Goal: Communication & Community: Answer question/provide support

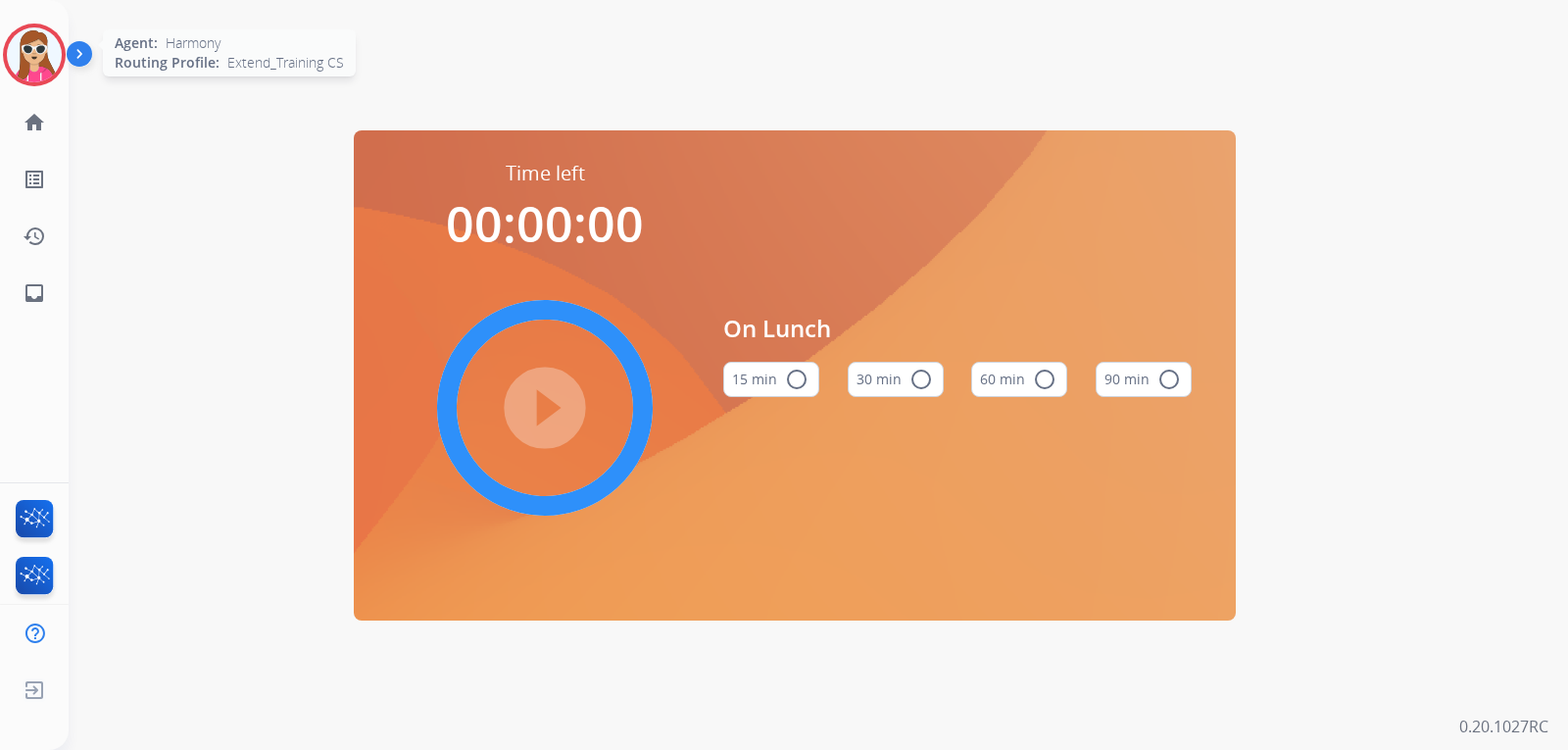
click at [36, 41] on img at bounding box center [34, 54] width 54 height 54
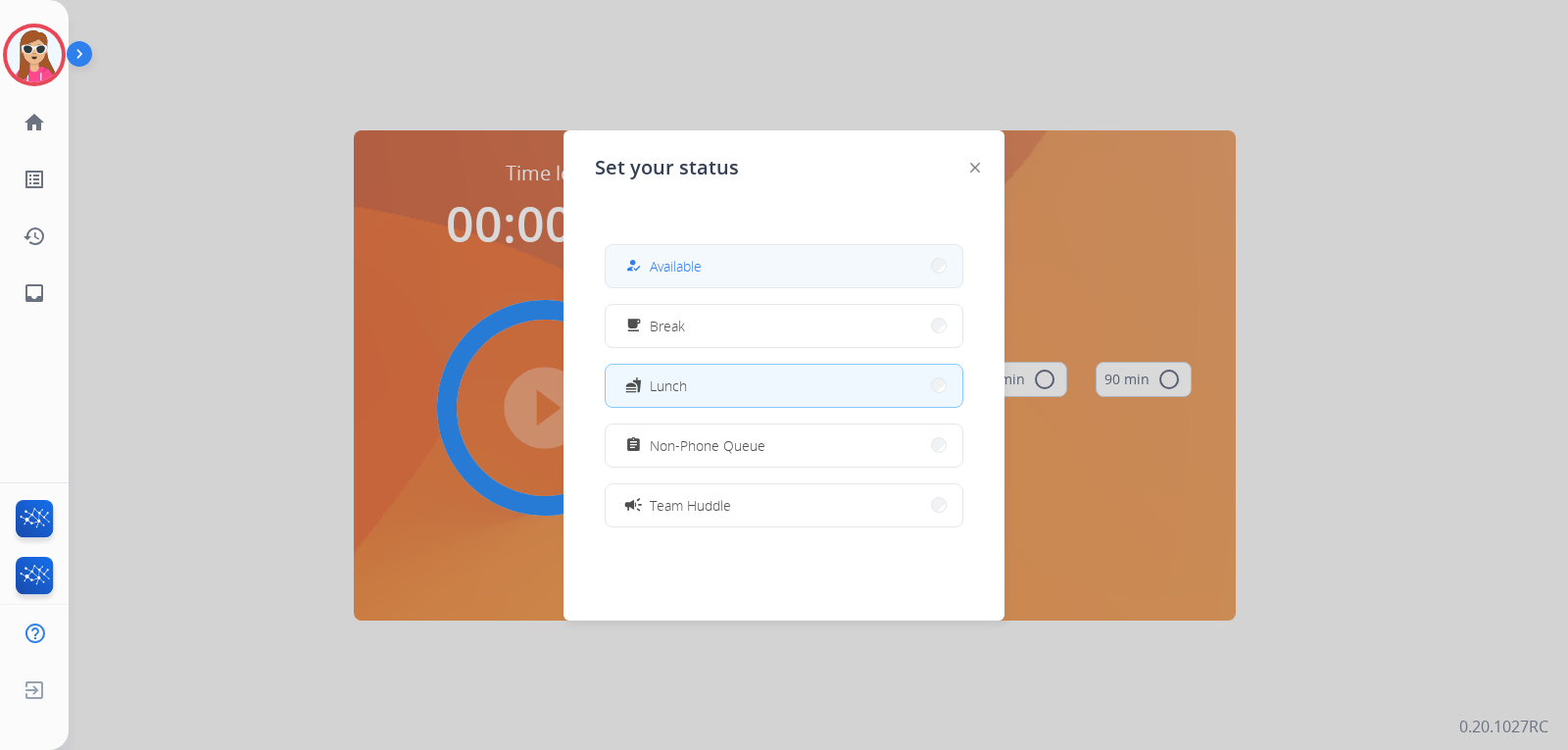
click at [817, 268] on button "how_to_reg Available" at bounding box center [784, 266] width 357 height 43
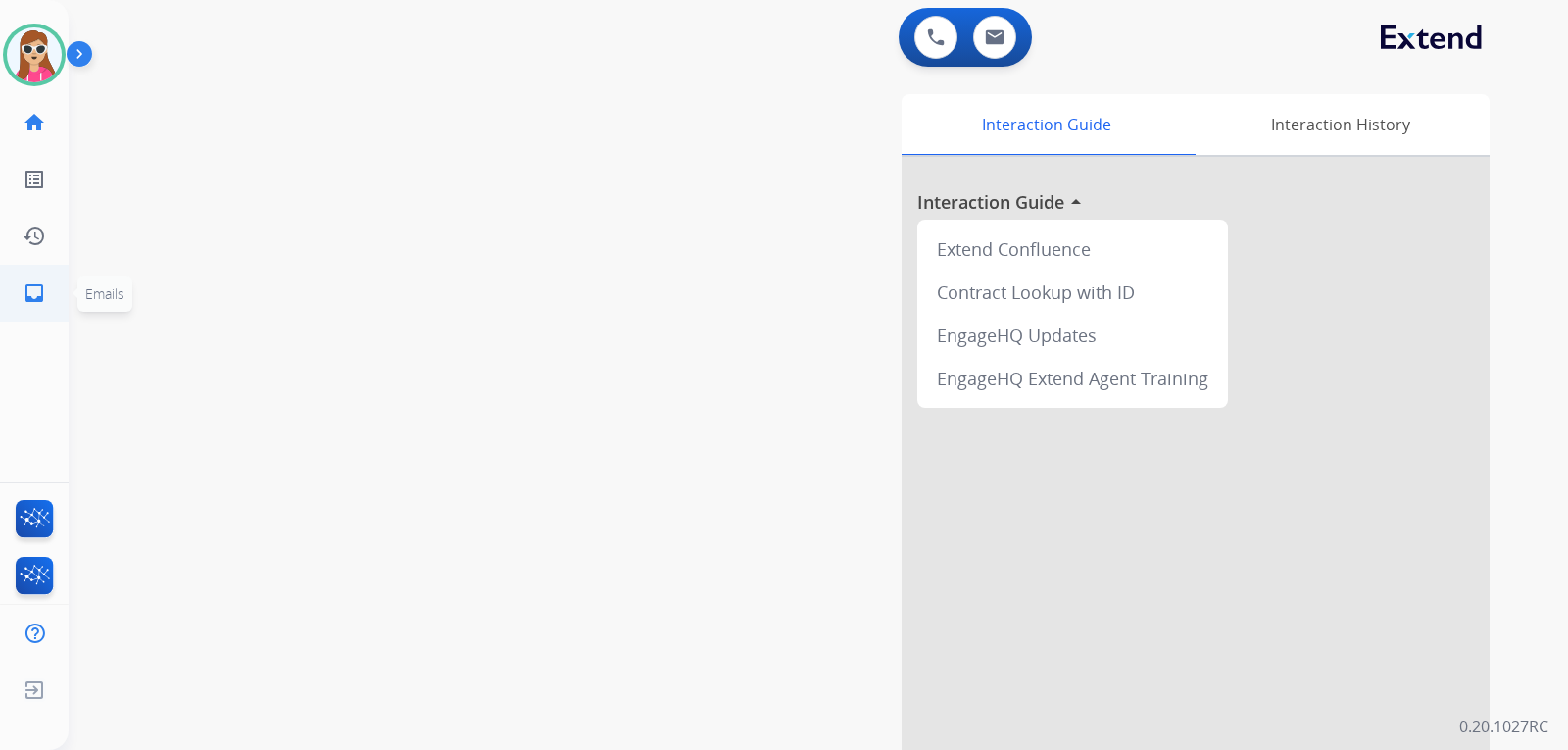
click at [41, 298] on mat-icon "inbox" at bounding box center [35, 293] width 24 height 24
select select "**********"
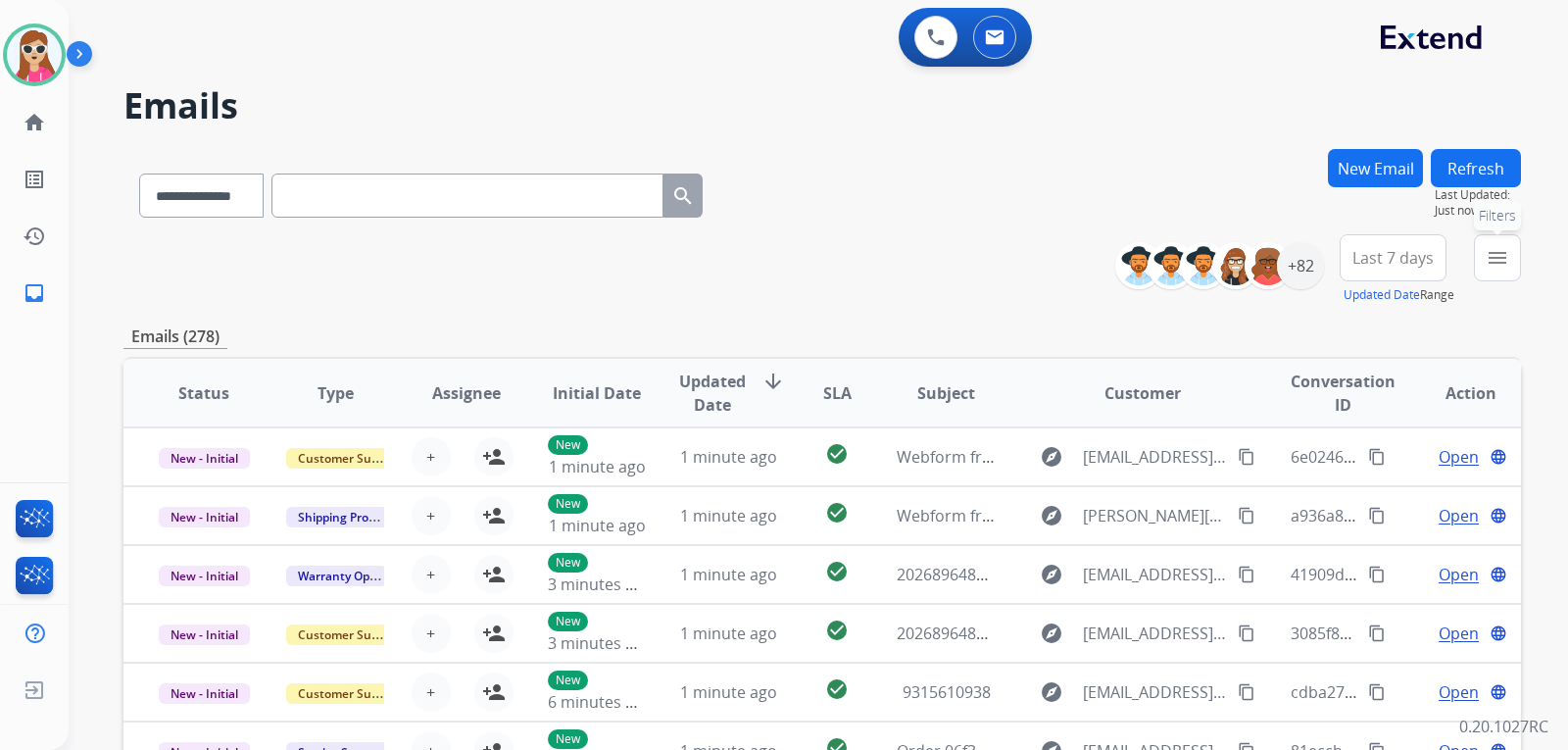
click at [1481, 276] on button "menu Filters" at bounding box center [1497, 257] width 47 height 47
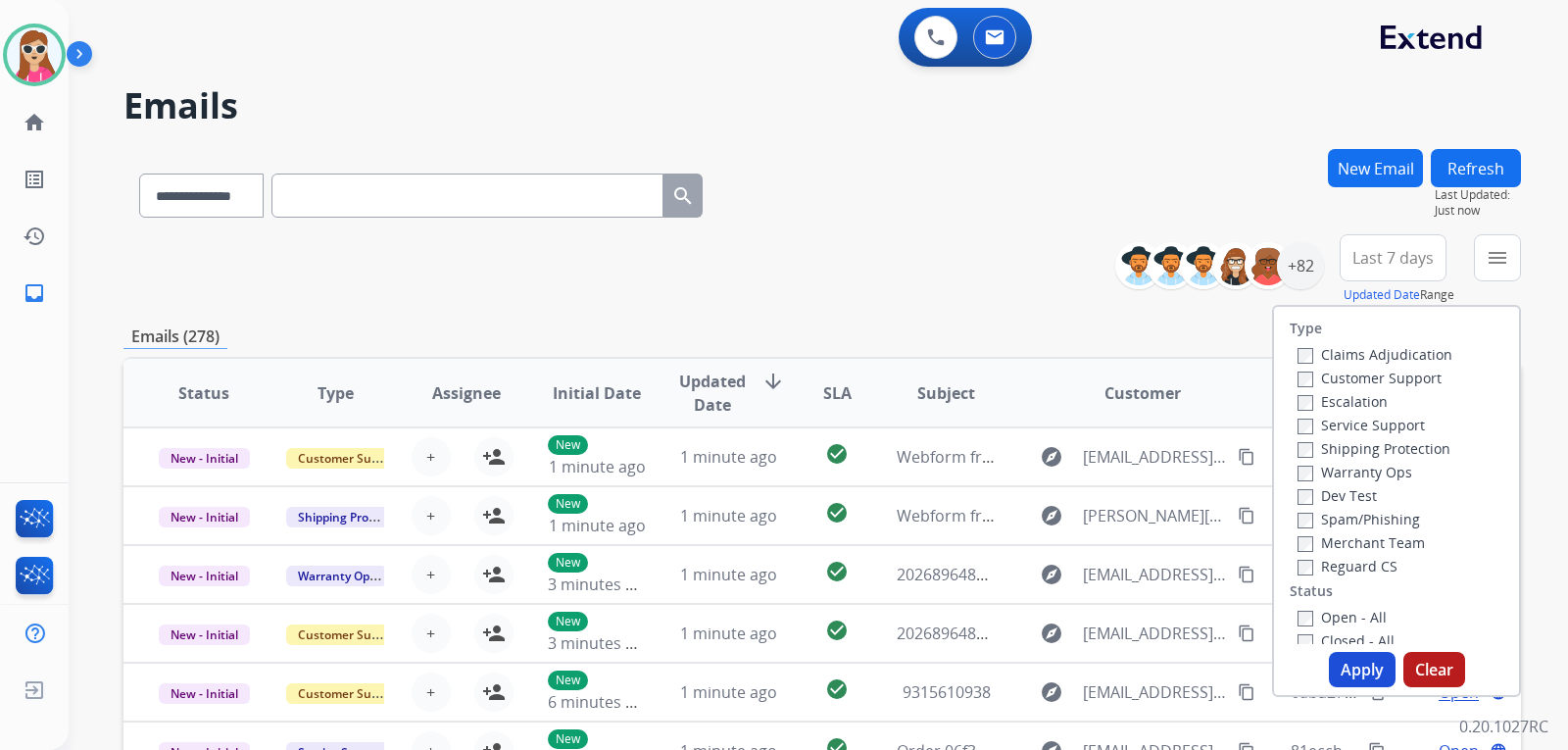
click at [1402, 373] on label "Customer Support" at bounding box center [1369, 377] width 144 height 19
click at [1390, 452] on label "Shipping Protection" at bounding box center [1374, 448] width 153 height 19
click at [1370, 576] on div "Reguard CS" at bounding box center [1375, 566] width 155 height 24
click at [1368, 553] on div "Merchant Team" at bounding box center [1375, 542] width 155 height 24
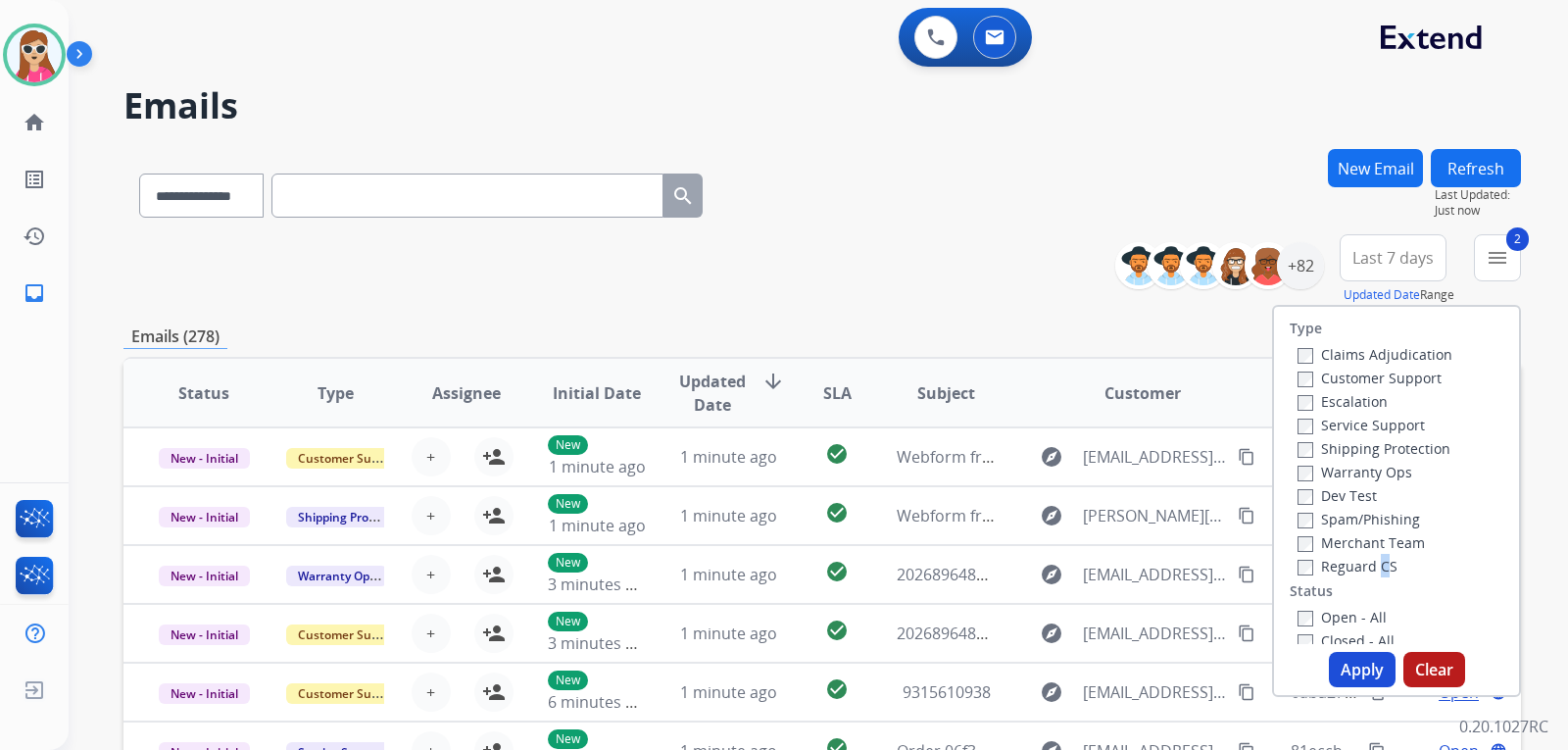
click at [1368, 568] on label "Reguard CS" at bounding box center [1347, 566] width 100 height 19
click at [1368, 559] on label "Reguard CS" at bounding box center [1347, 566] width 100 height 19
click at [1316, 620] on label "Open - All" at bounding box center [1342, 616] width 89 height 19
click at [1357, 614] on label "Open - All" at bounding box center [1342, 616] width 89 height 19
click at [1359, 619] on label "Open - All" at bounding box center [1342, 616] width 89 height 19
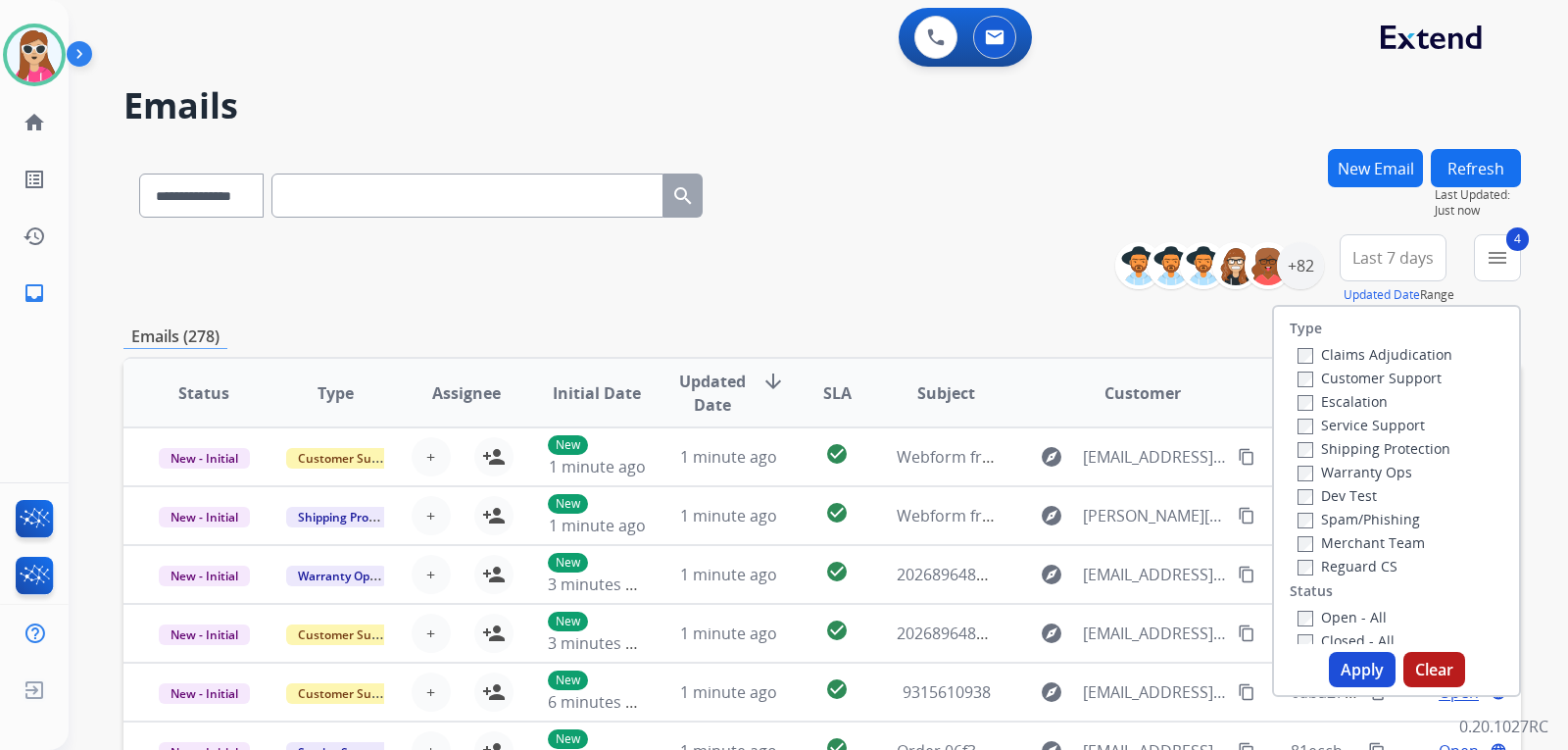
click at [1362, 662] on button "Apply" at bounding box center [1361, 670] width 66 height 36
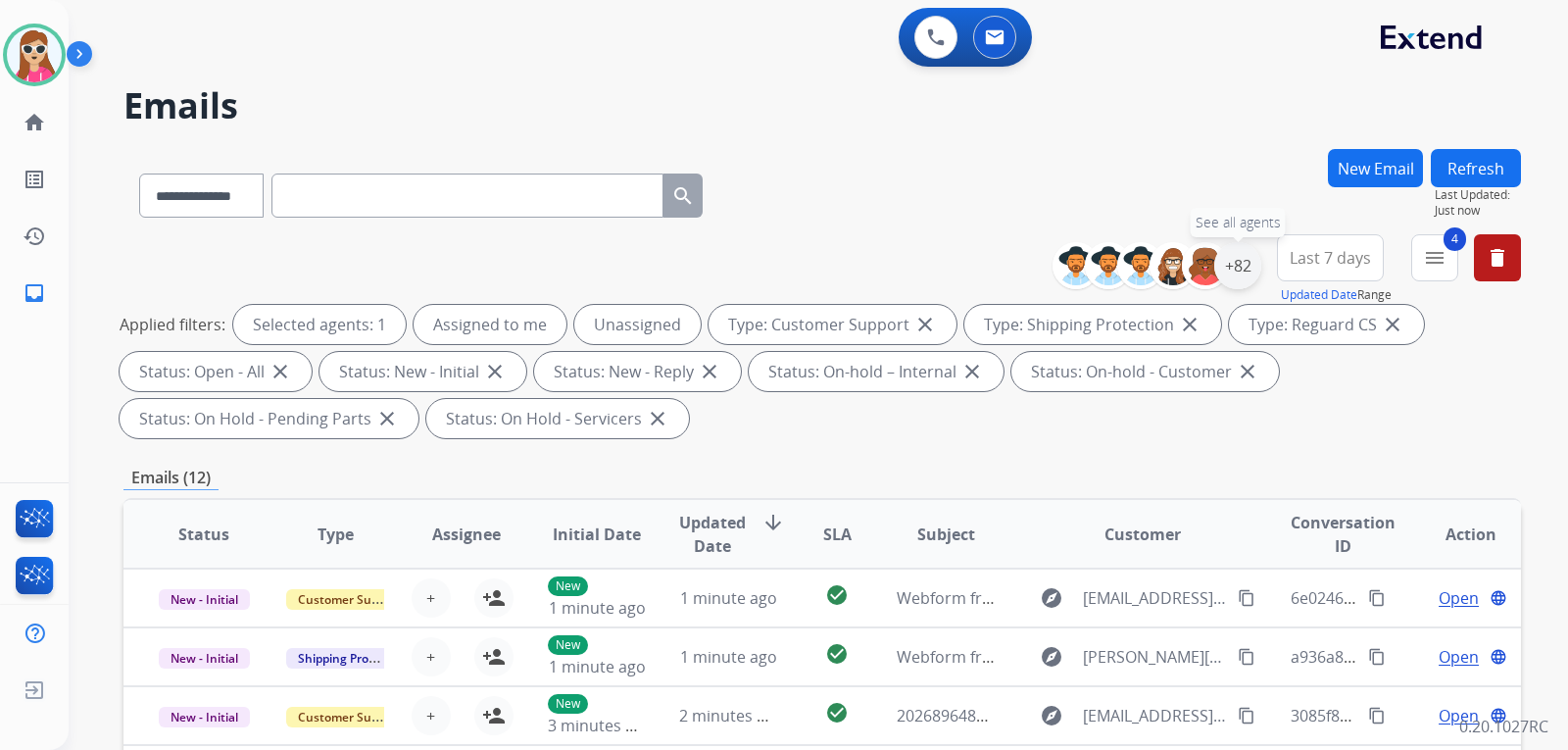
click at [1247, 268] on div "+82" at bounding box center [1236, 265] width 47 height 47
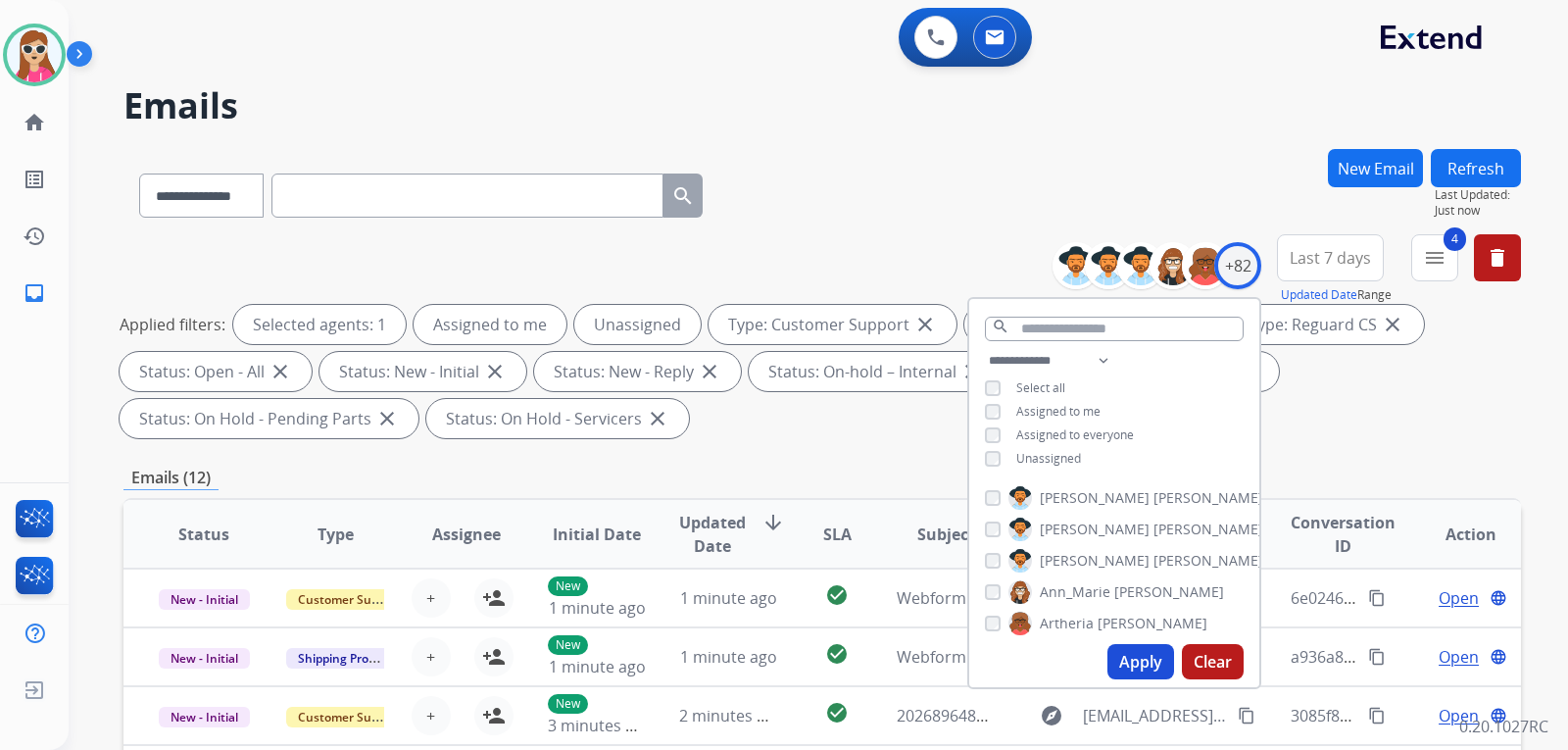
click at [1060, 458] on span "Unassigned" at bounding box center [1048, 458] width 64 height 17
drag, startPoint x: 1131, startPoint y: 671, endPoint x: 1129, endPoint y: 657, distance: 14.1
click at [1130, 671] on button "Apply" at bounding box center [1140, 662] width 66 height 36
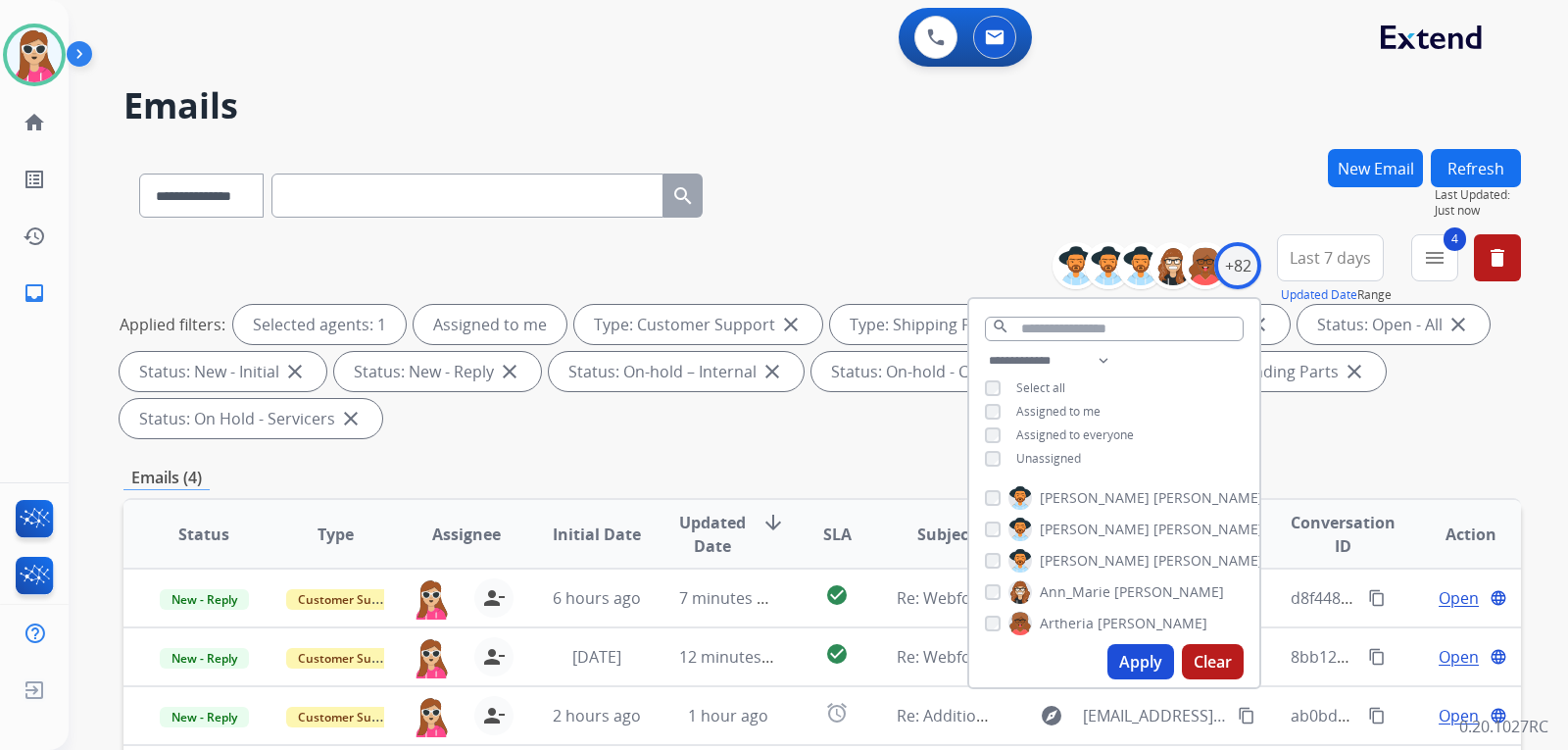
click at [791, 469] on div "Emails (4)" at bounding box center [822, 478] width 1397 height 25
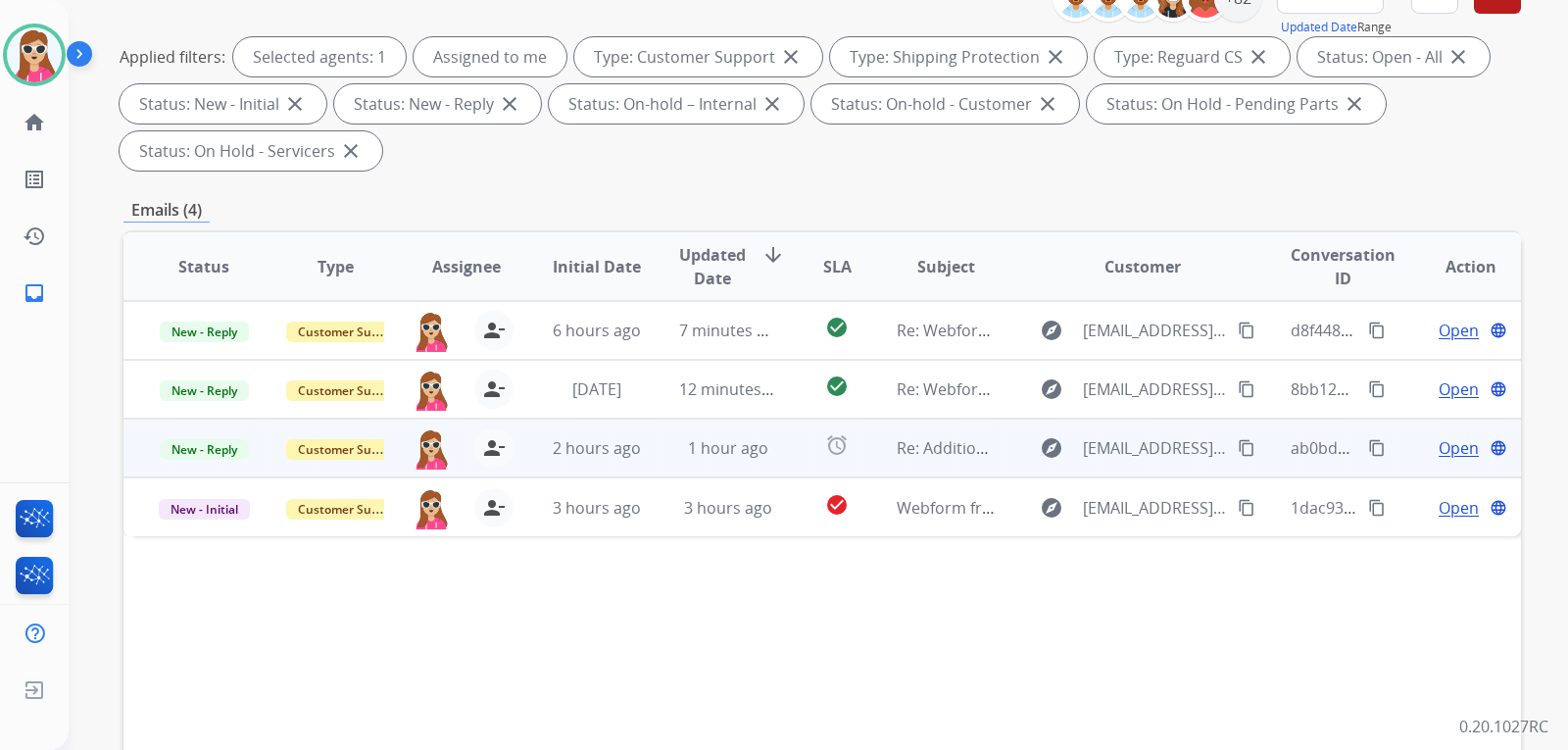
scroll to position [294, 0]
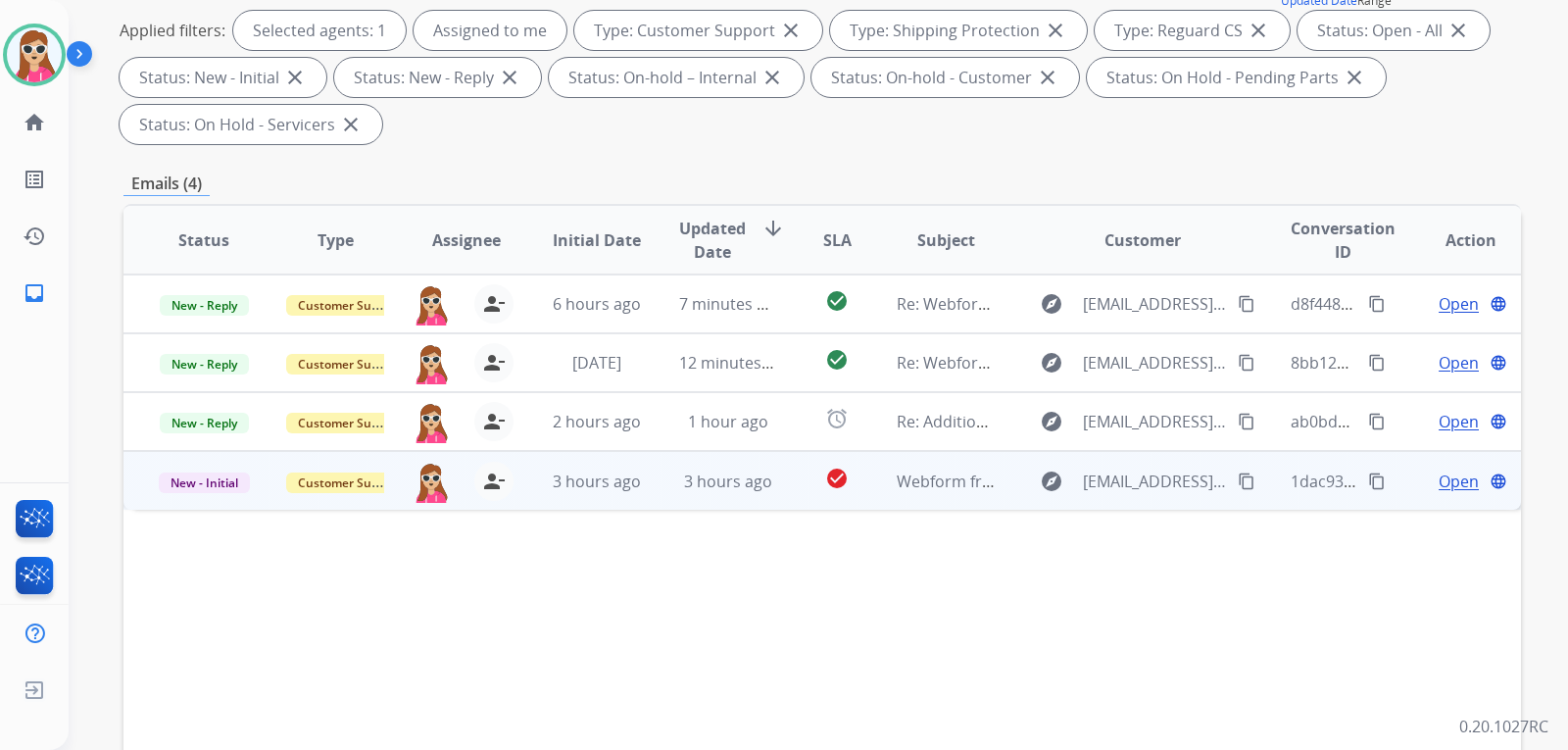
click at [869, 492] on td "Webform from [EMAIL_ADDRESS][DOMAIN_NAME] on [DATE]" at bounding box center [930, 480] width 132 height 58
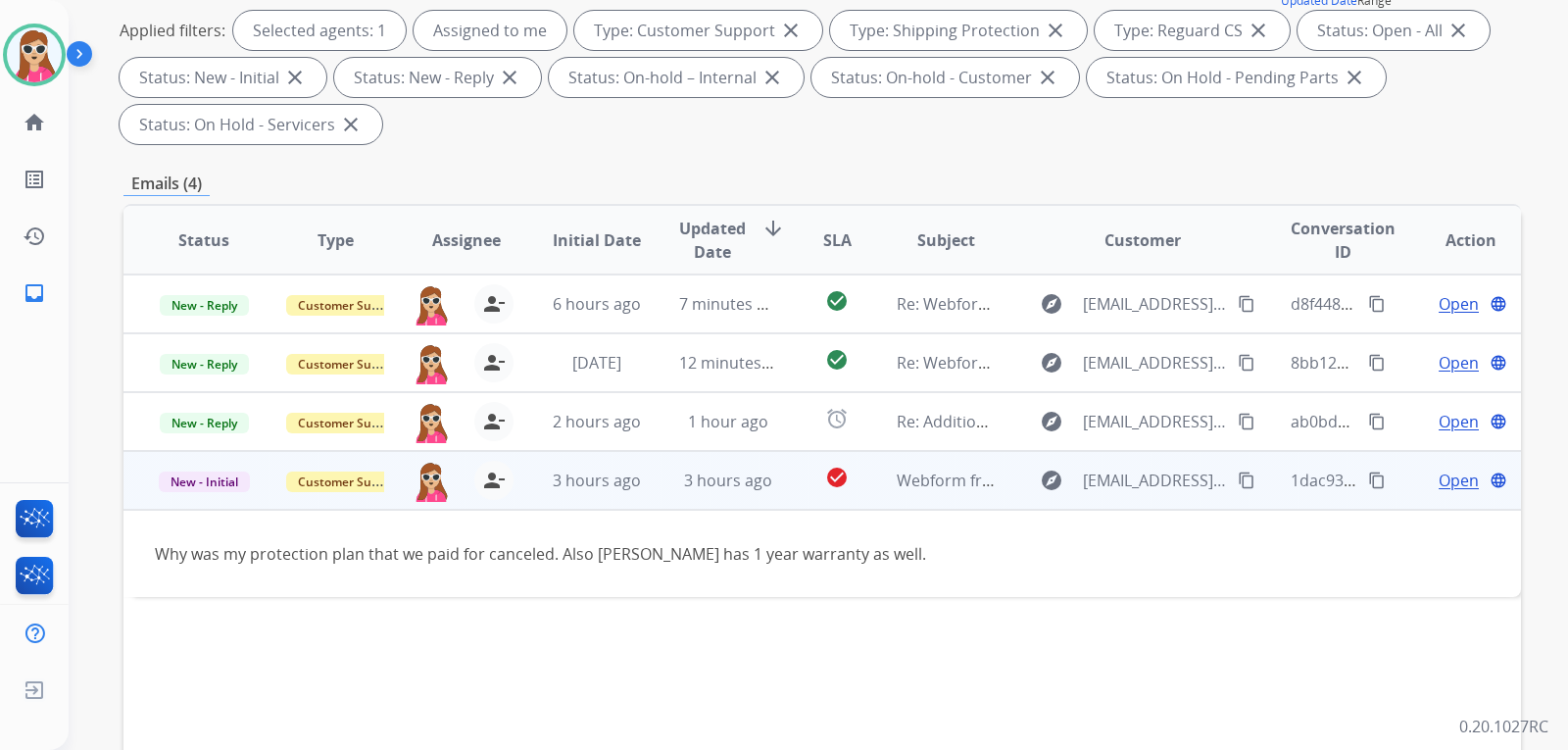
click at [1448, 490] on span "Open" at bounding box center [1458, 481] width 41 height 24
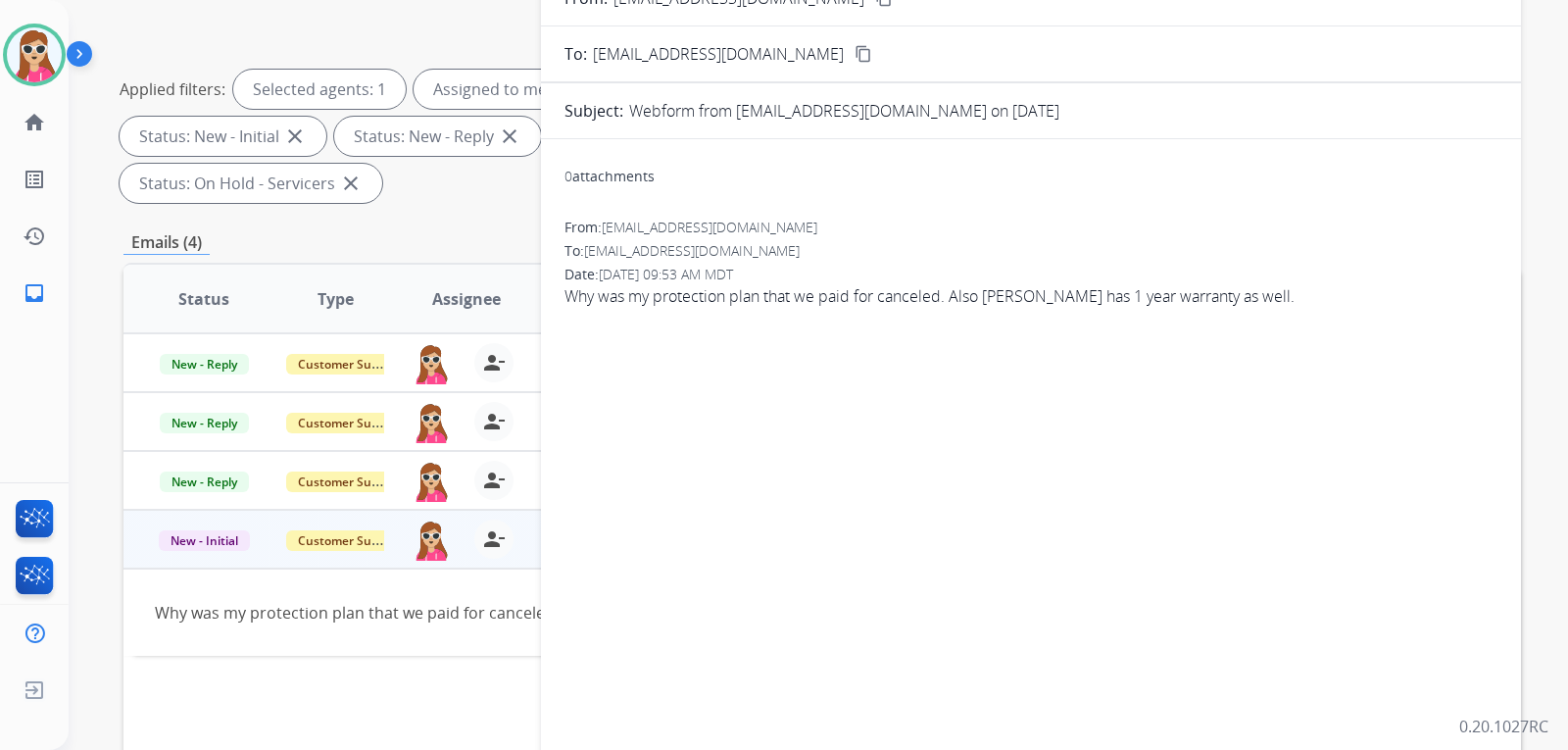
scroll to position [0, 0]
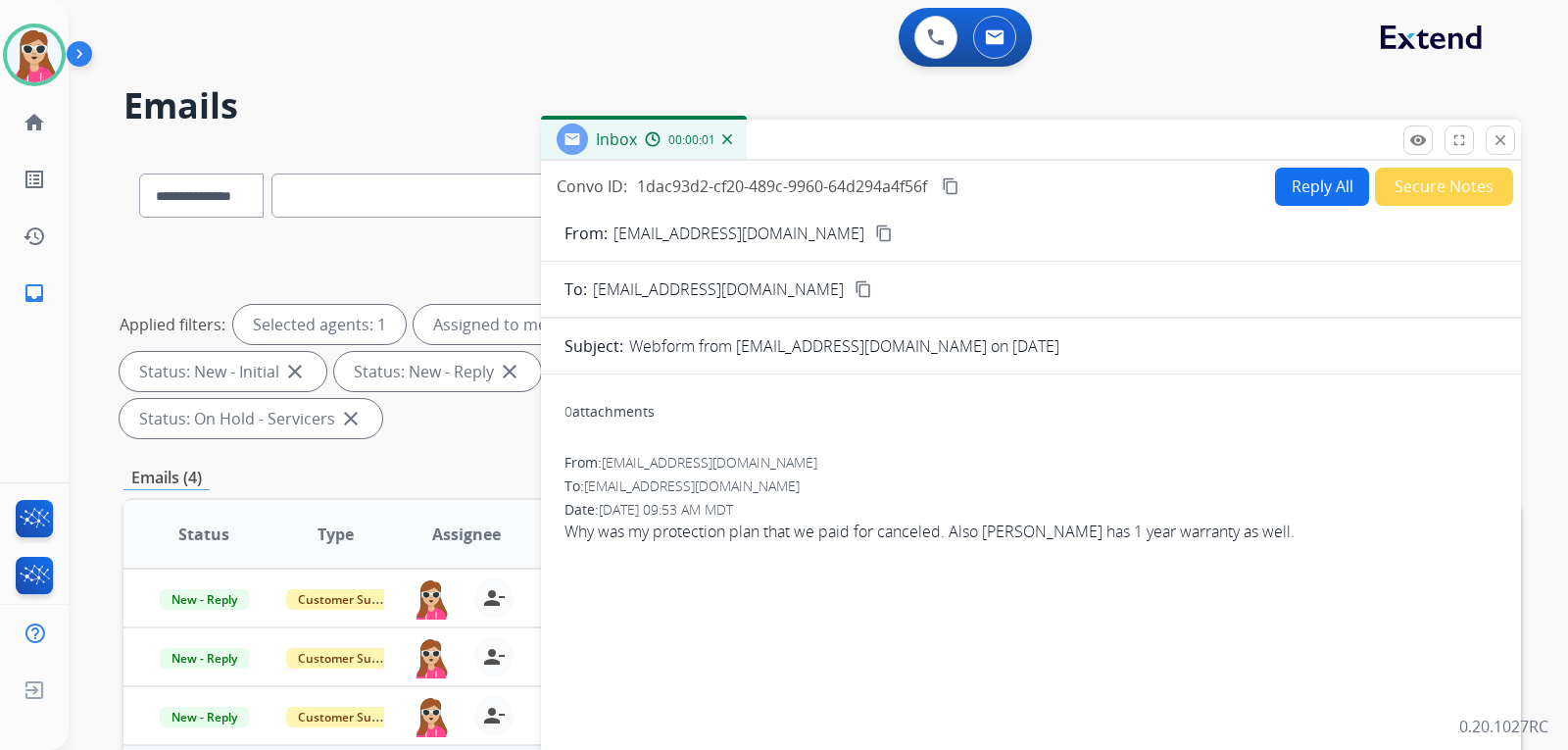
click at [1314, 172] on button "Reply All" at bounding box center [1321, 186] width 94 height 39
select select "**********"
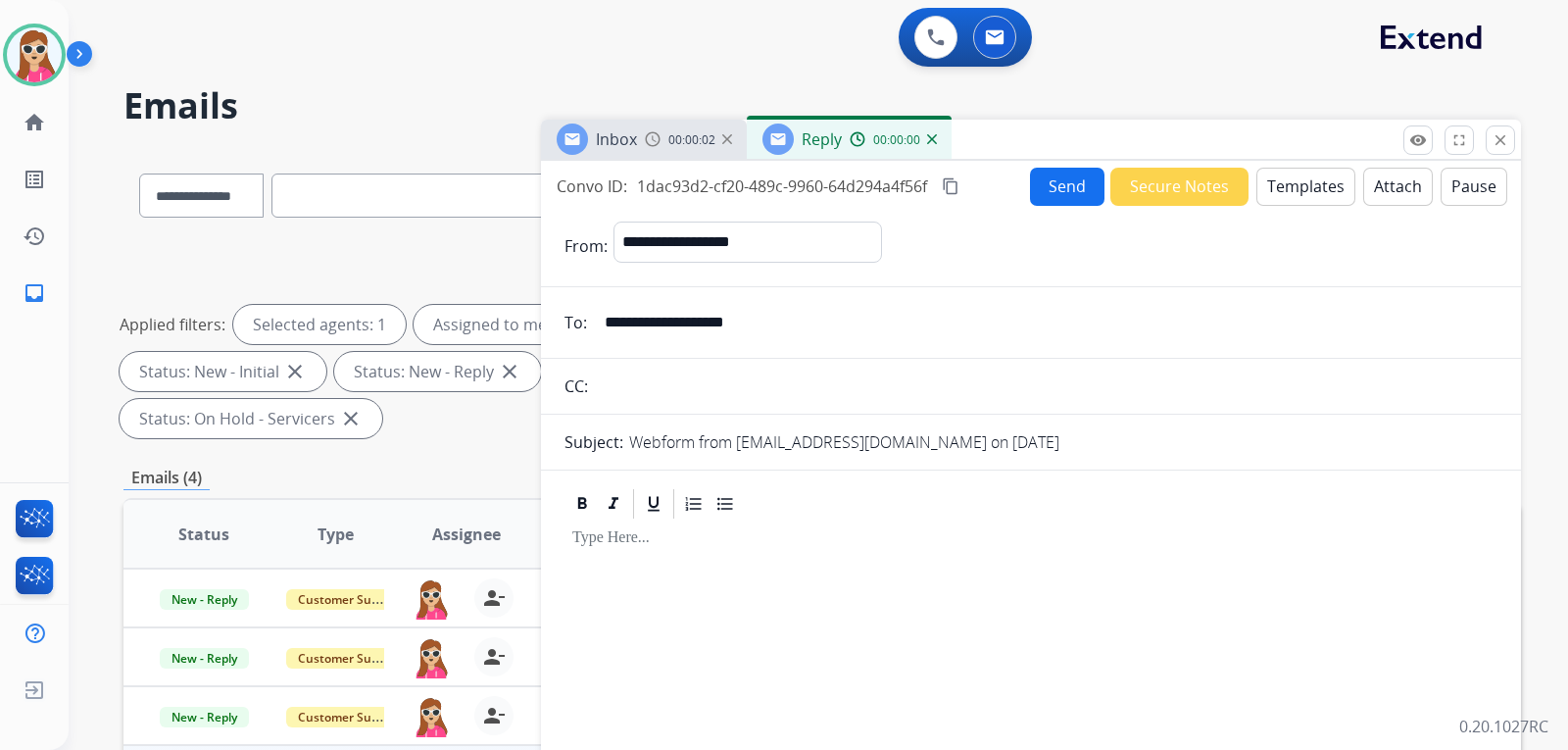
click at [1307, 183] on button "Templates" at bounding box center [1306, 186] width 99 height 39
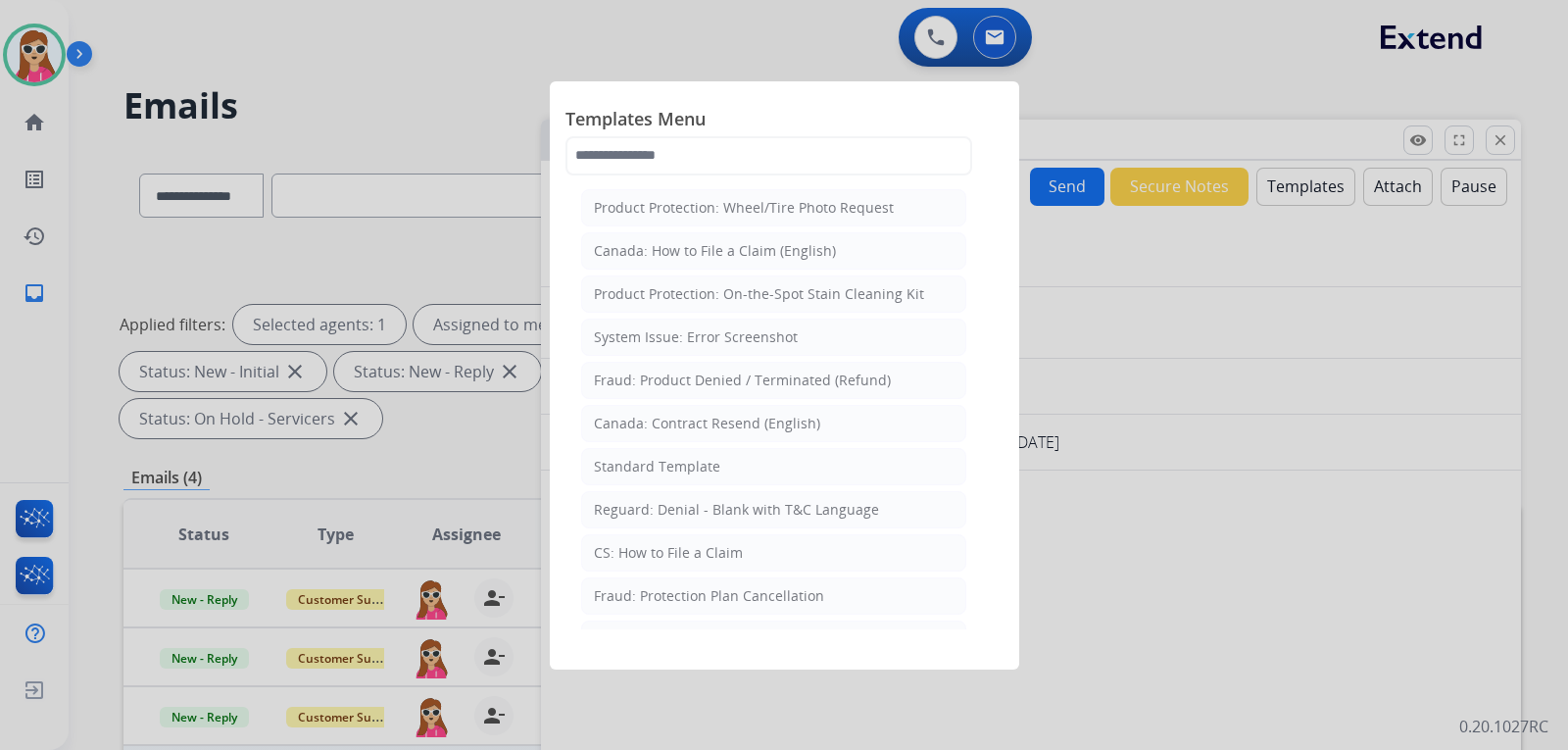
click at [725, 464] on li "Standard Template" at bounding box center [774, 467] width 385 height 38
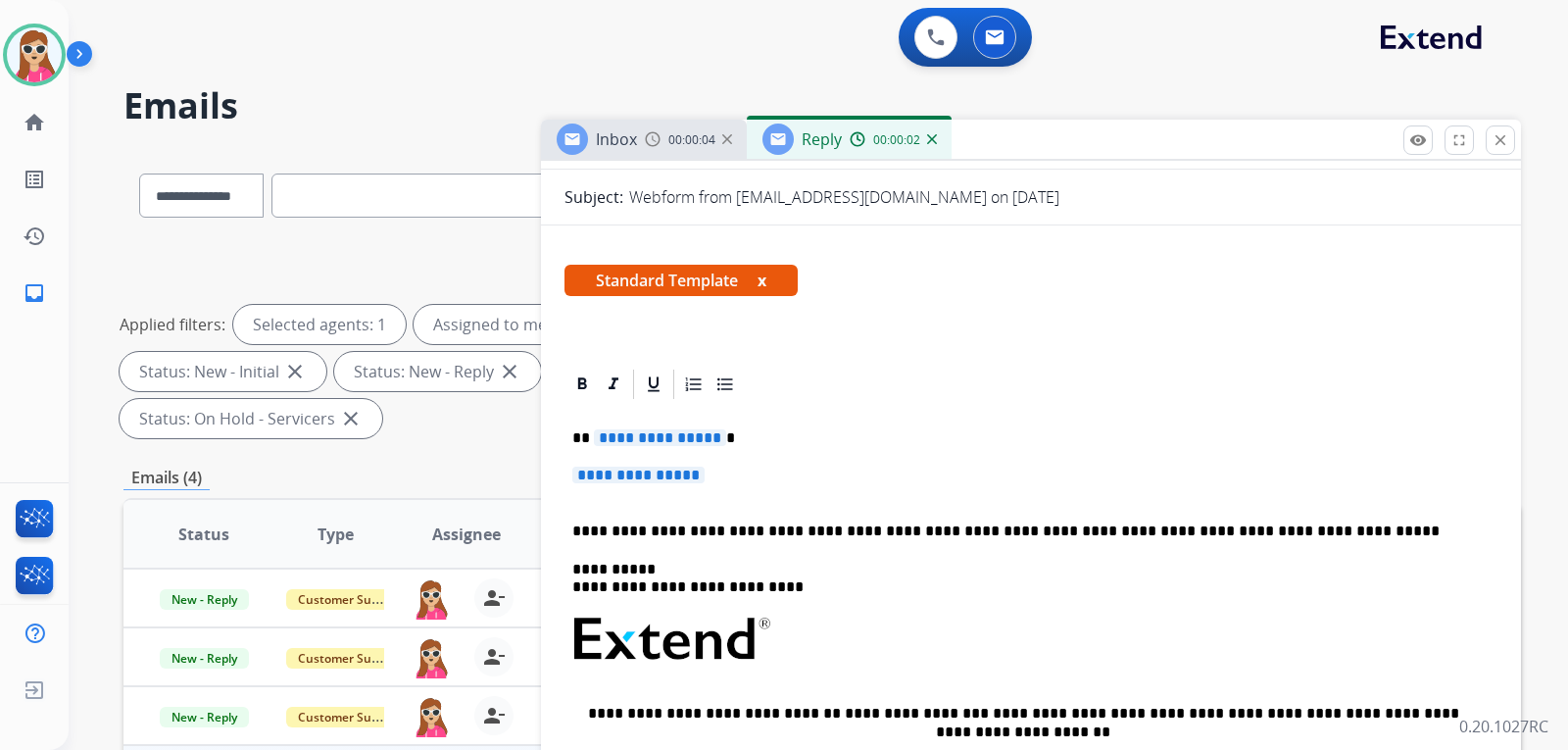
scroll to position [324, 0]
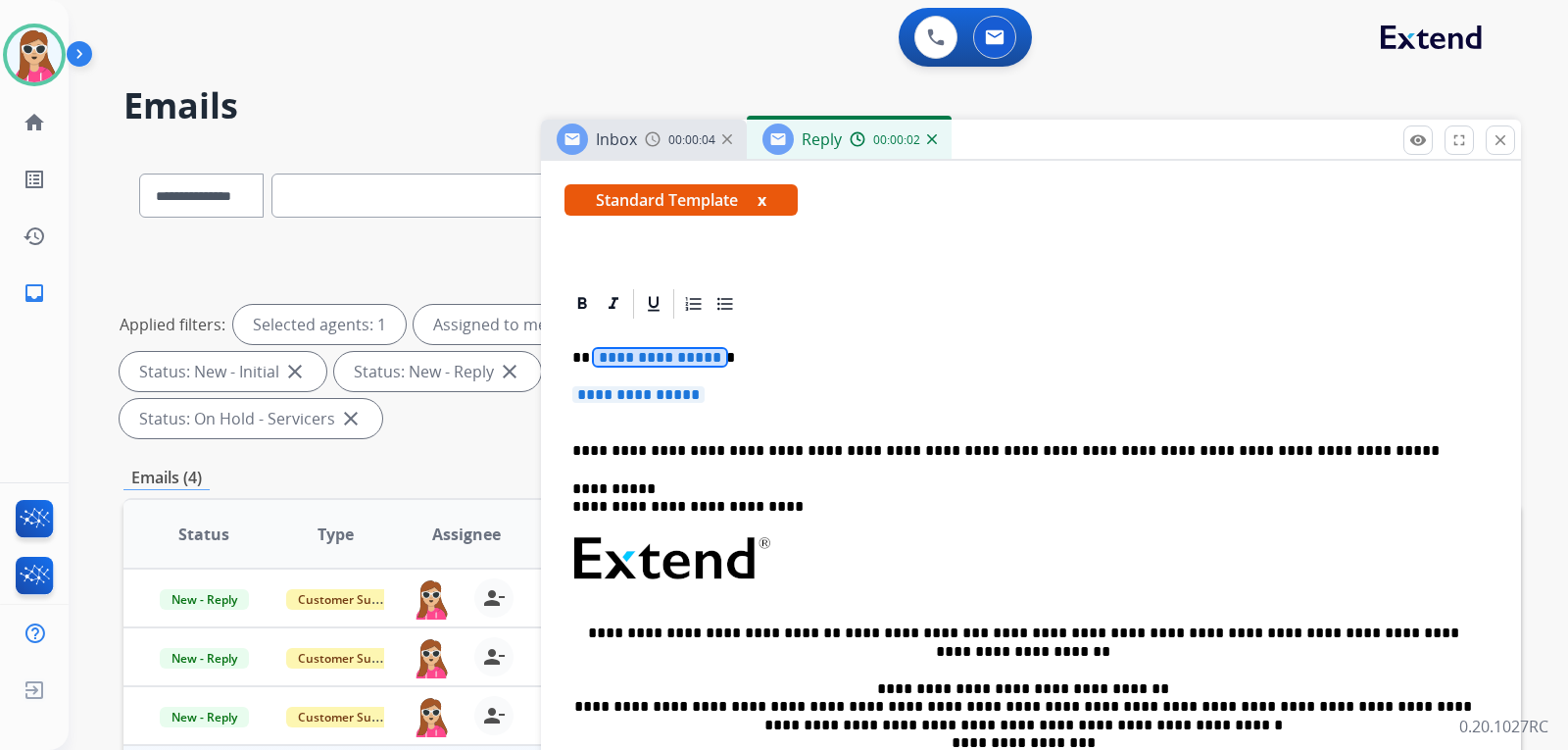
click at [673, 364] on span "**********" at bounding box center [660, 357] width 133 height 17
click at [703, 399] on p "**********" at bounding box center [1031, 404] width 917 height 37
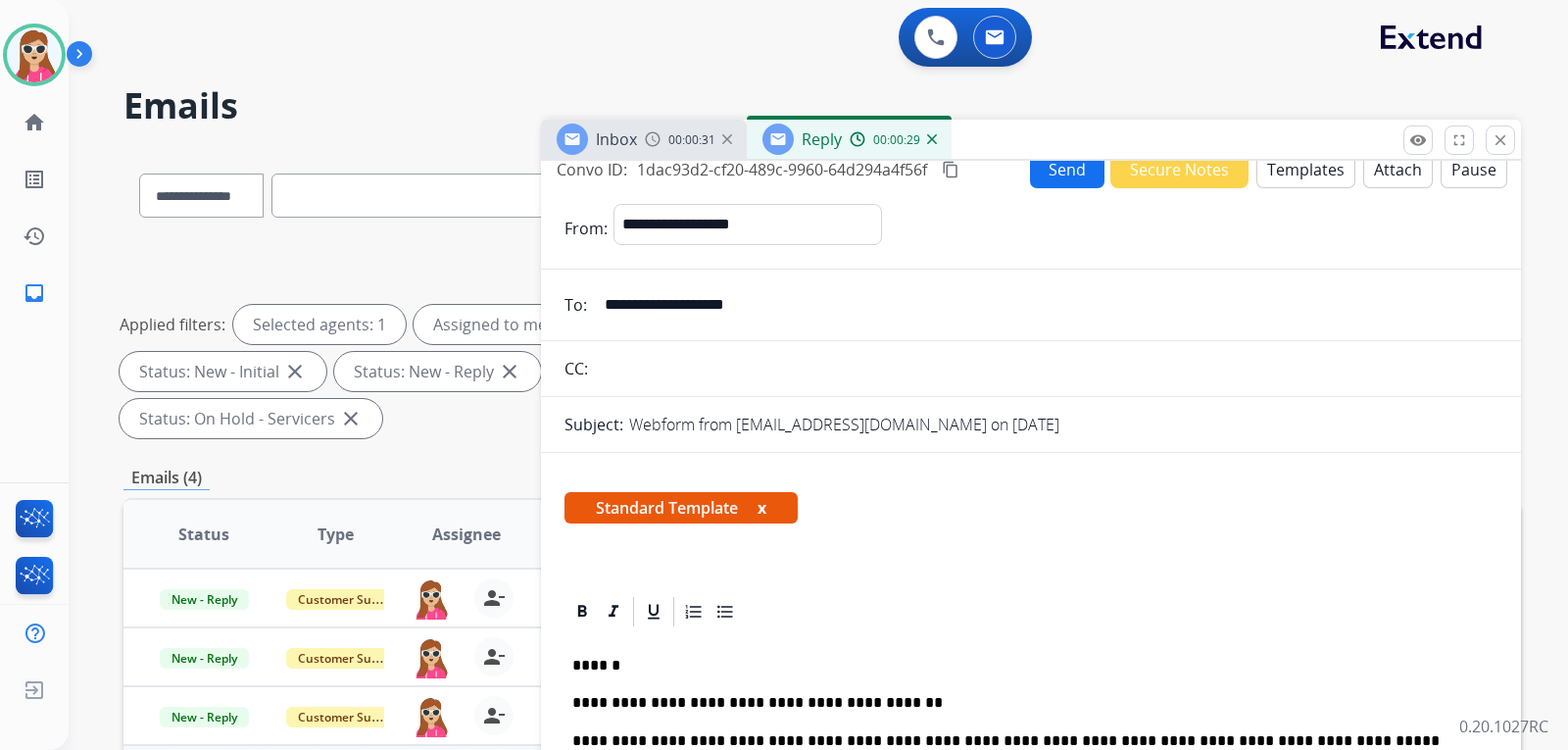
scroll to position [0, 0]
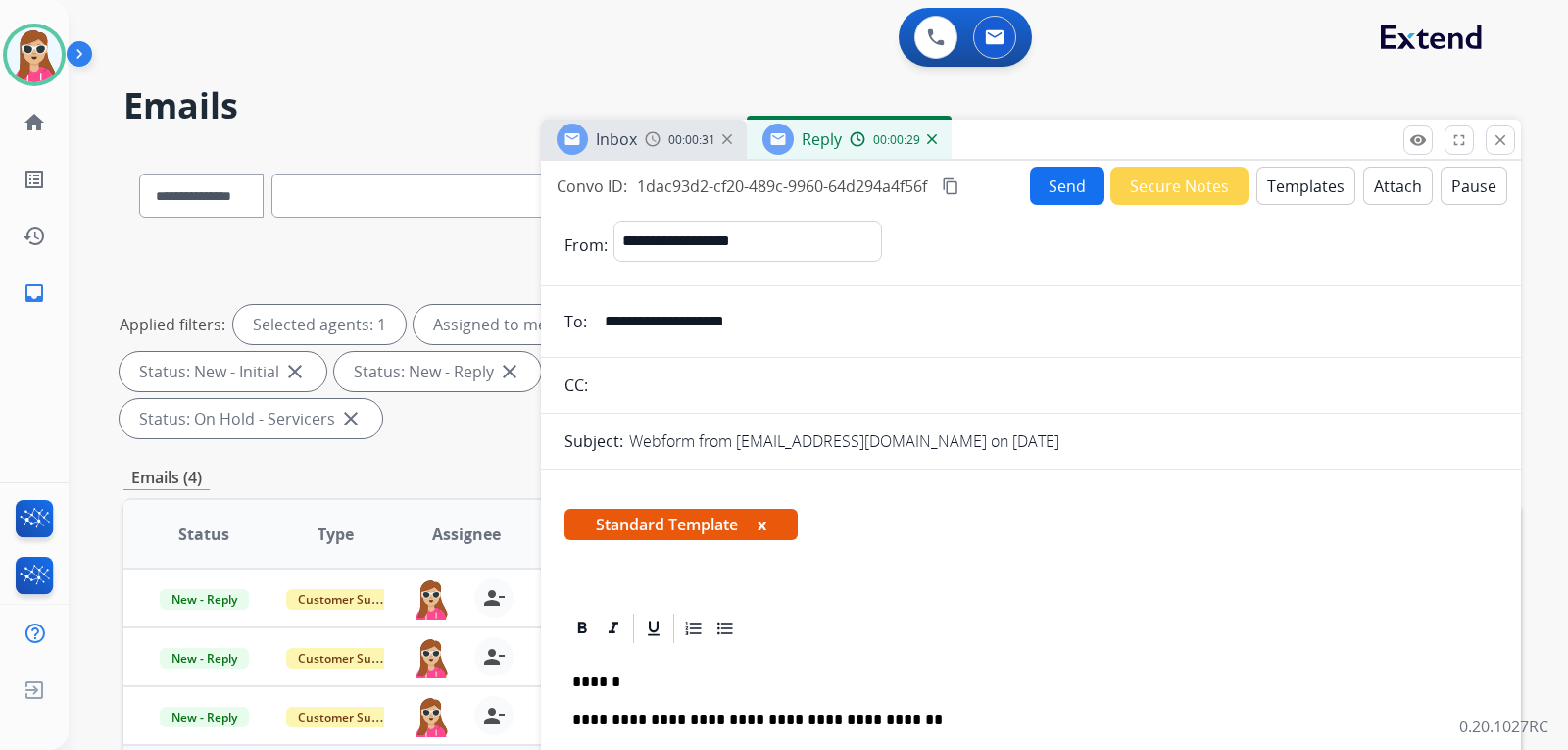
click at [1055, 172] on button "Send" at bounding box center [1067, 185] width 74 height 39
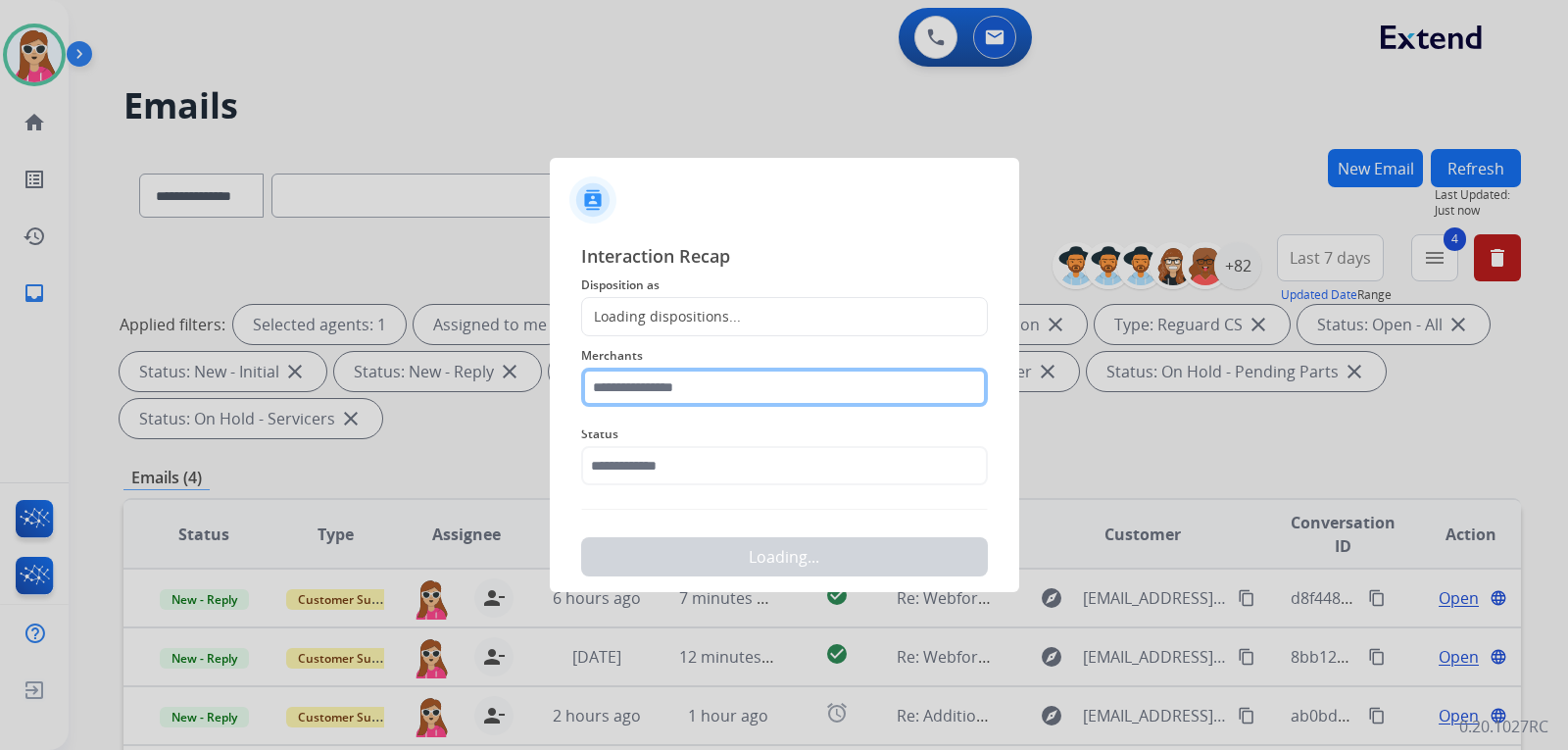
click at [708, 408] on div "Merchants" at bounding box center [784, 375] width 406 height 78
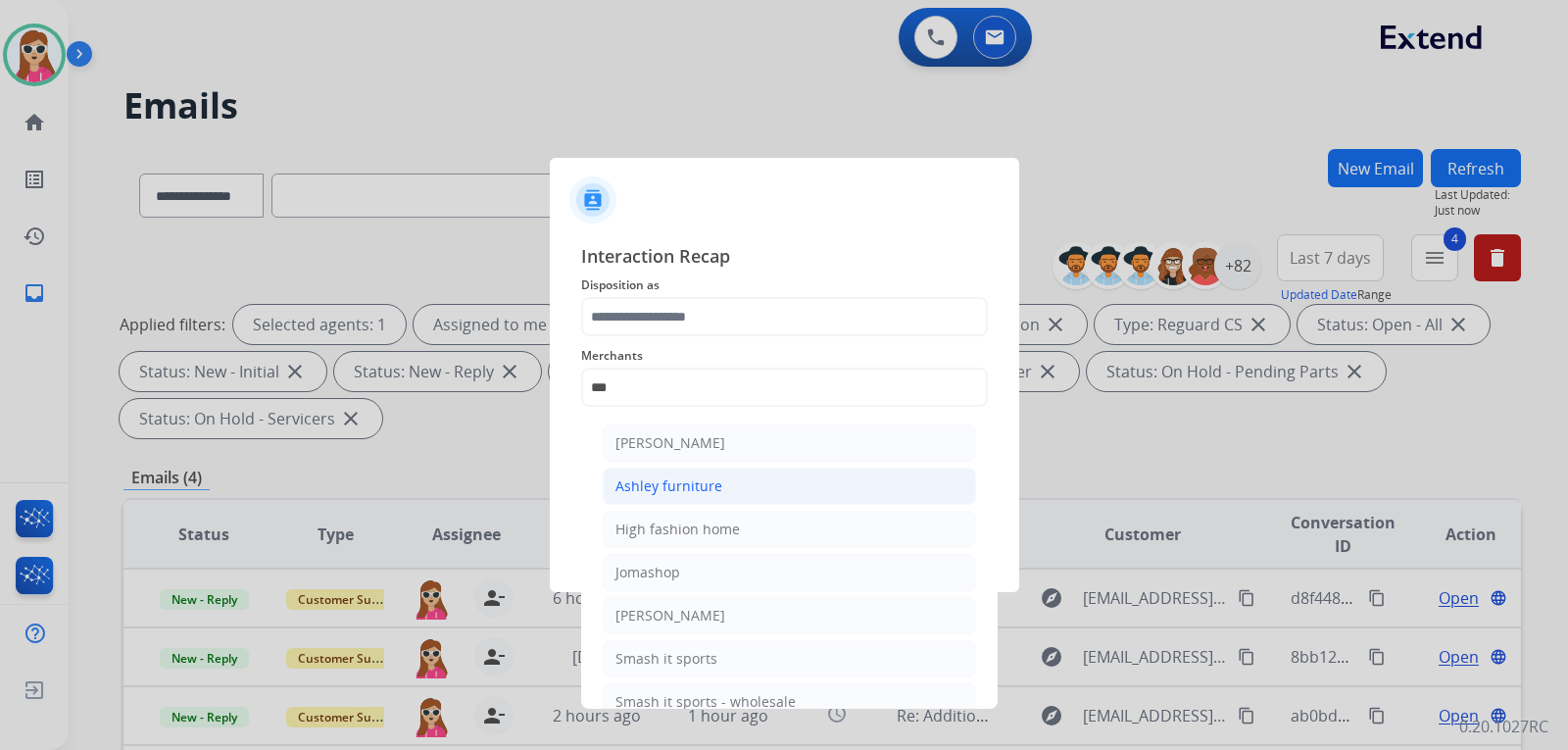
click at [765, 493] on li "Ashley furniture" at bounding box center [788, 486] width 373 height 38
type input "**********"
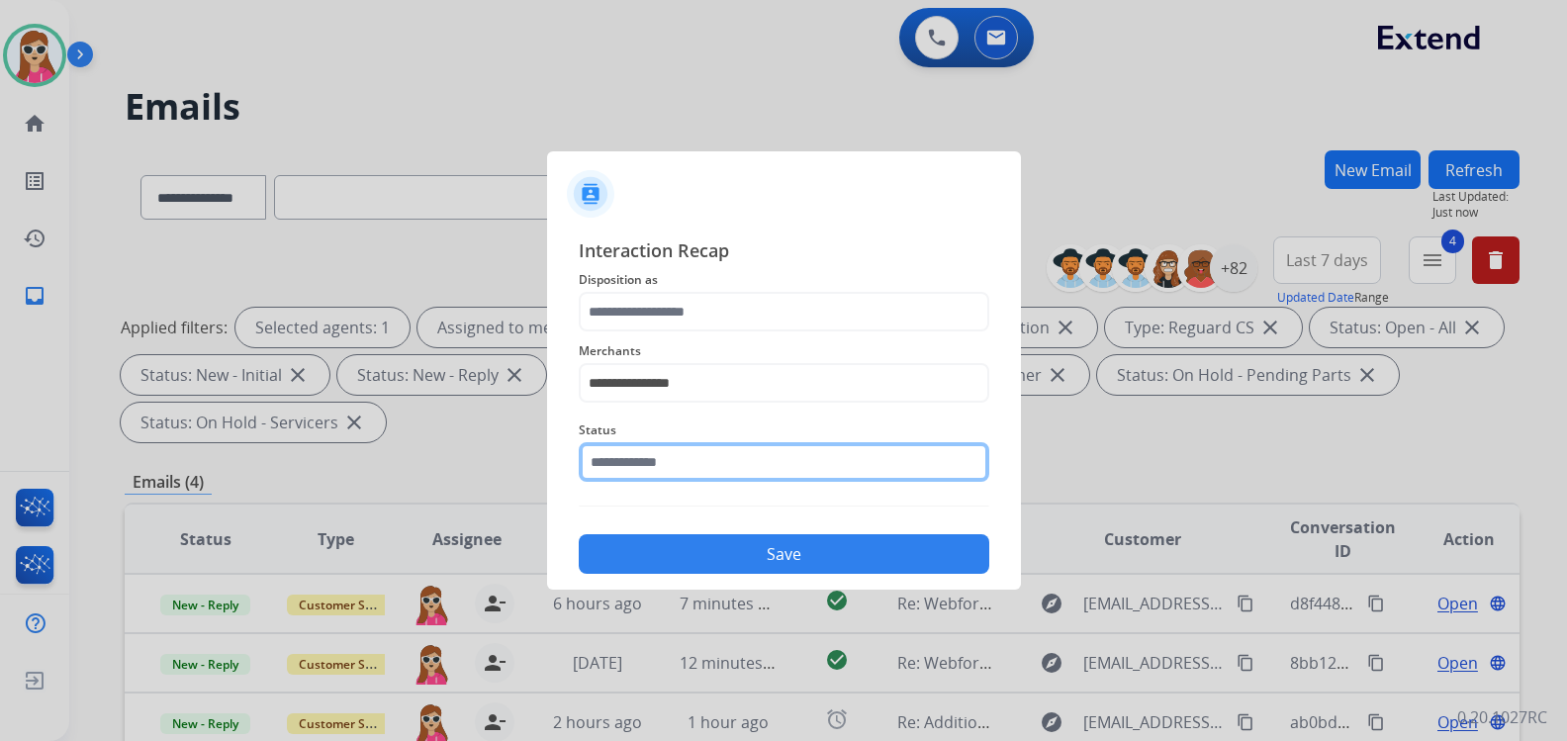
click at [736, 477] on input "text" at bounding box center [784, 462] width 410 height 40
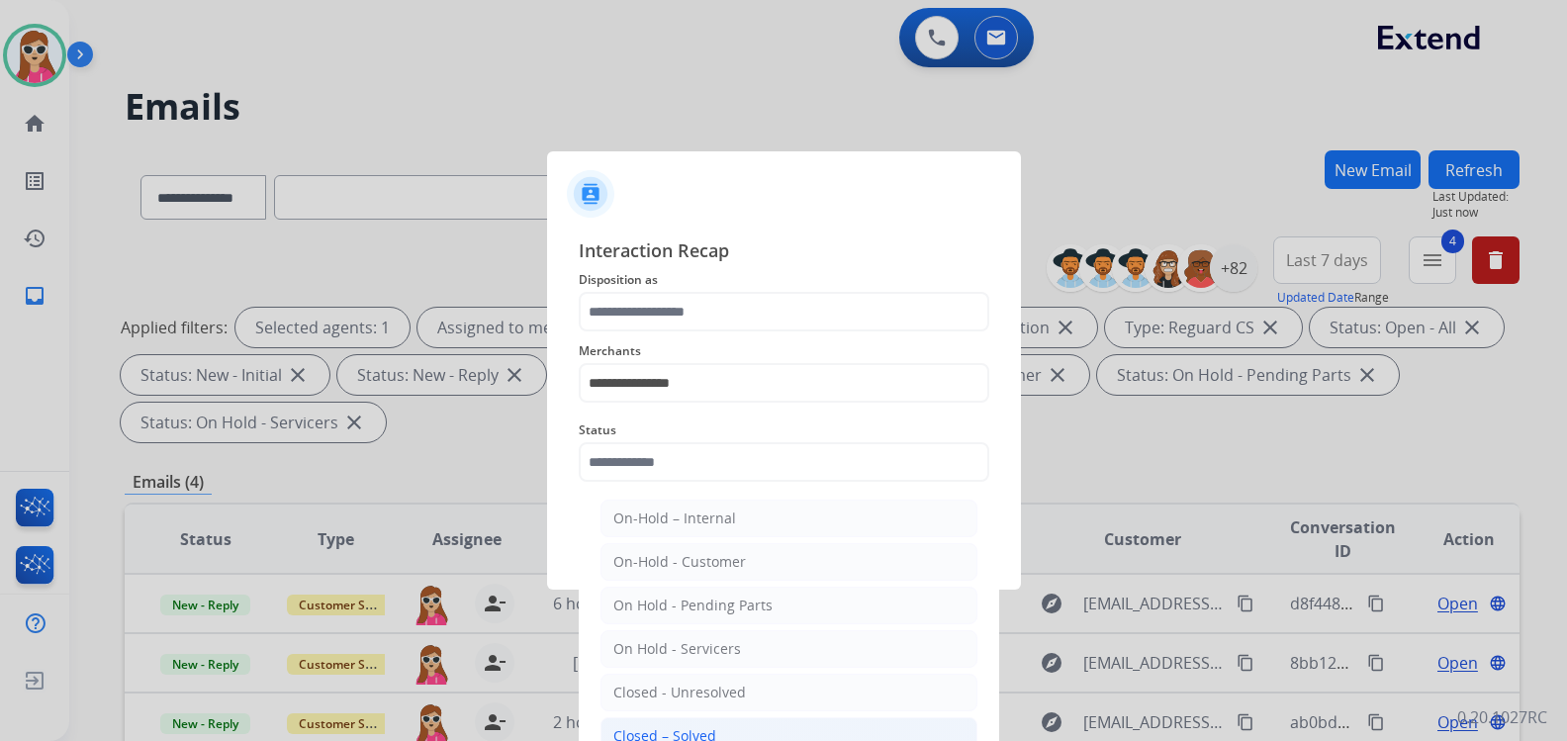
click at [706, 730] on div "Closed – Solved" at bounding box center [664, 736] width 103 height 20
type input "**********"
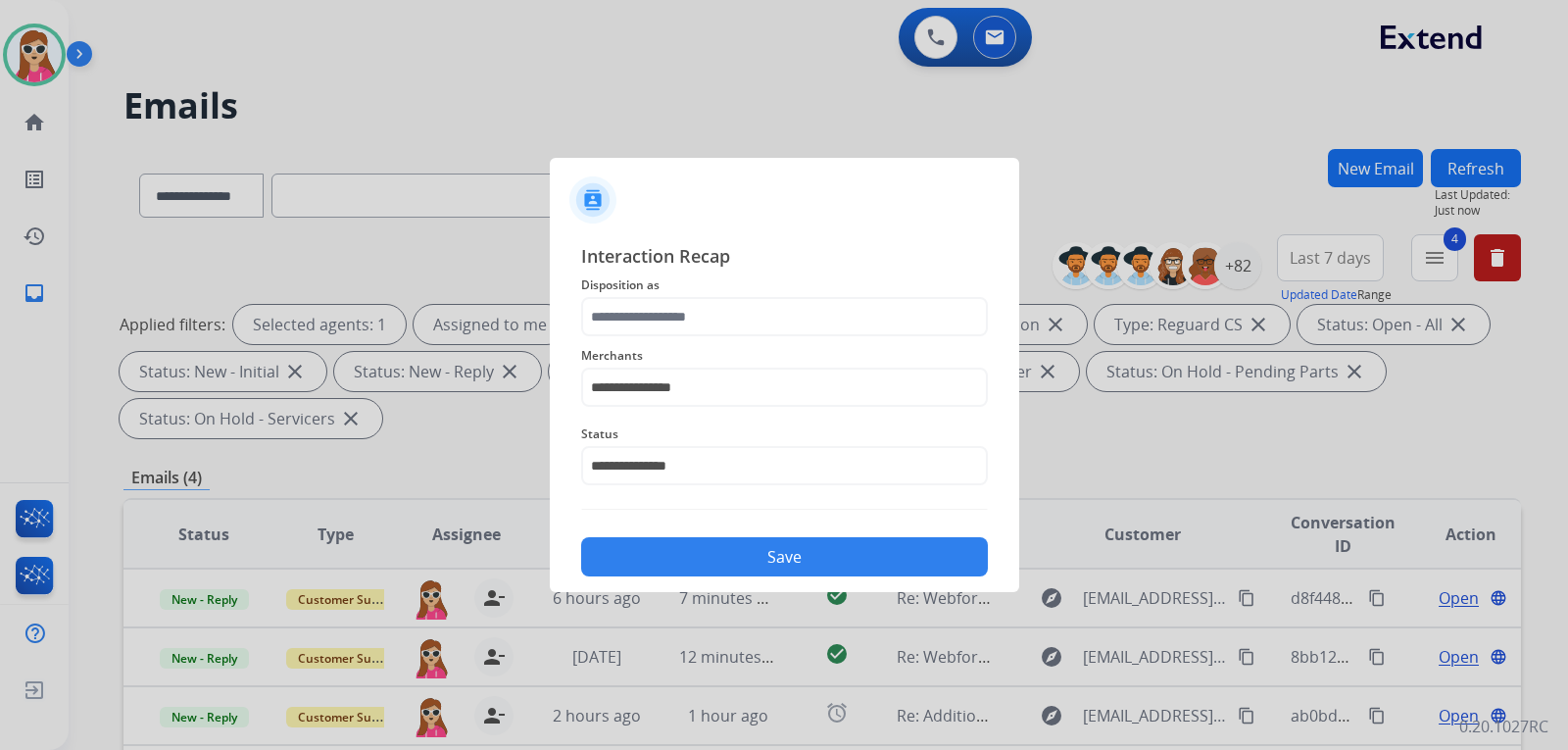
click at [759, 551] on button "Save" at bounding box center [784, 557] width 406 height 40
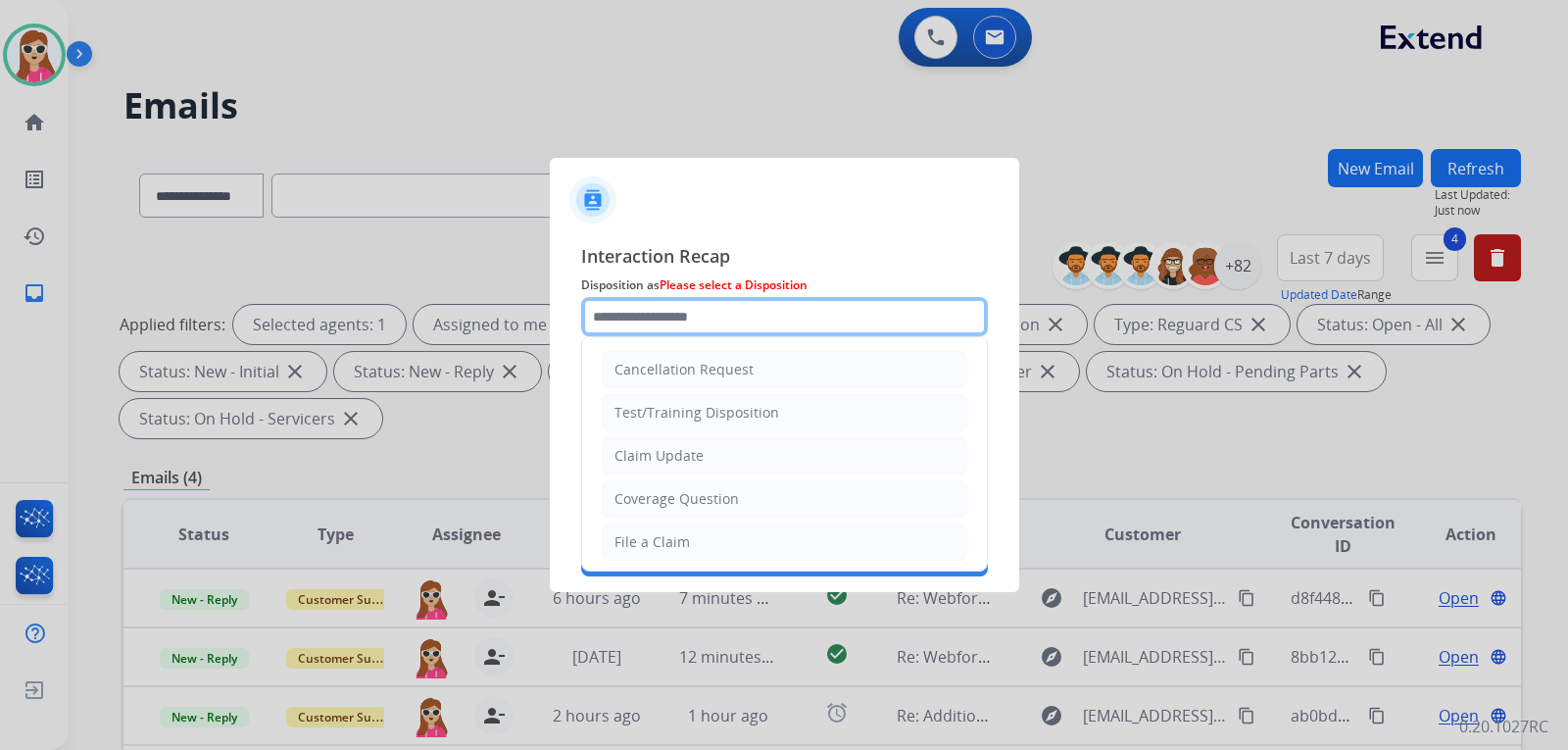
click at [724, 329] on input "text" at bounding box center [784, 317] width 406 height 40
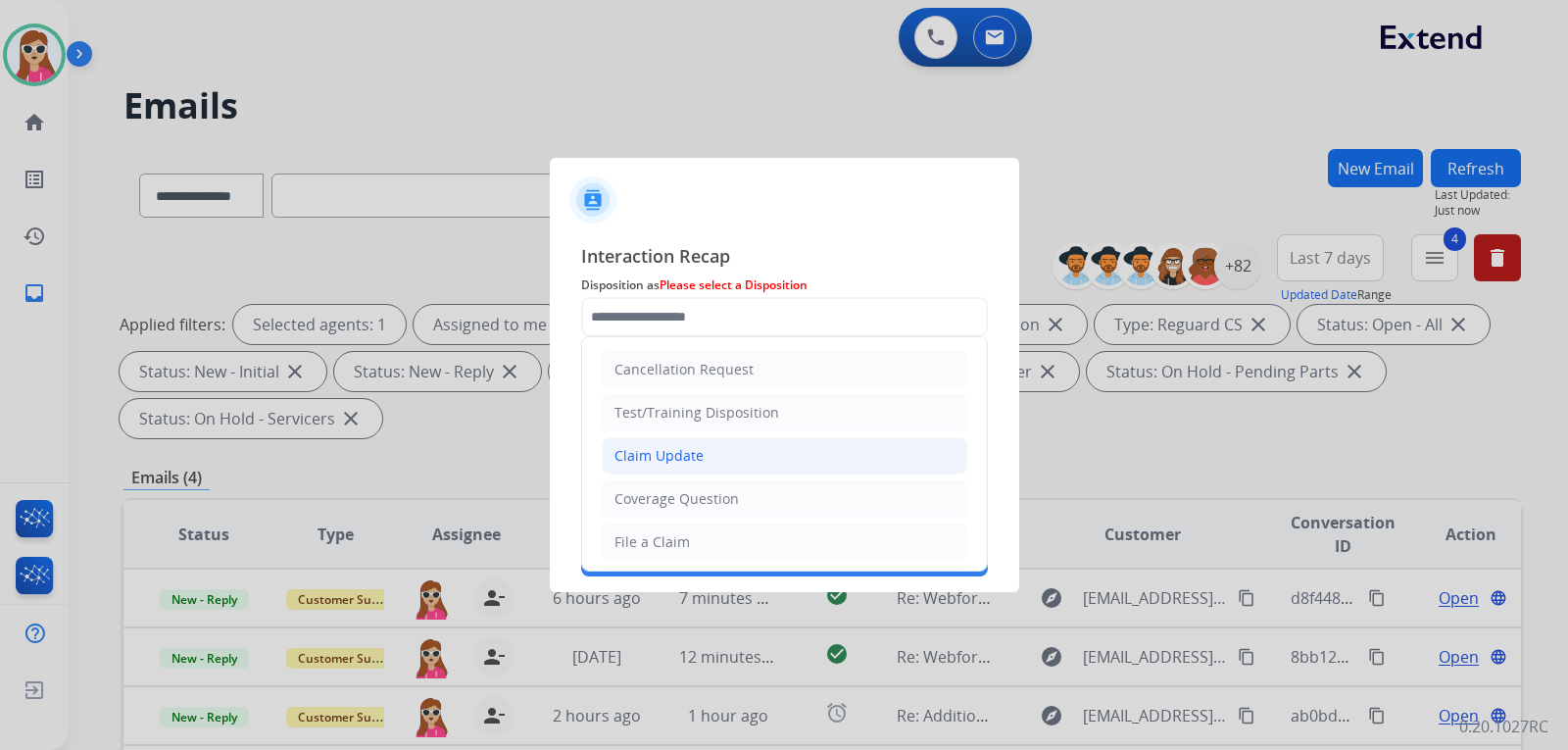
click at [699, 461] on div "Claim Update" at bounding box center [659, 456] width 89 height 20
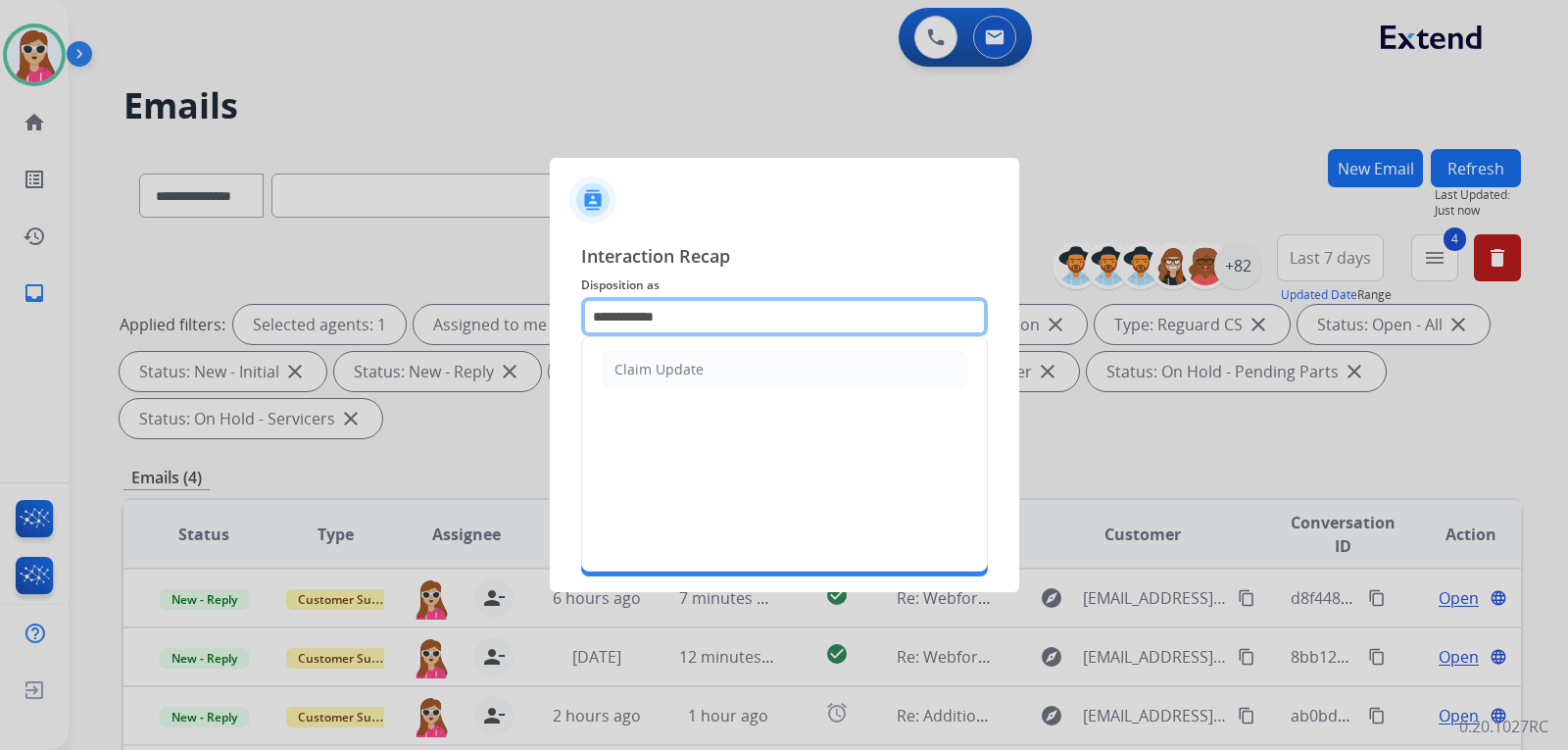
drag, startPoint x: 715, startPoint y: 319, endPoint x: 594, endPoint y: 358, distance: 127.1
click at [600, 336] on div "**********" at bounding box center [784, 317] width 406 height 40
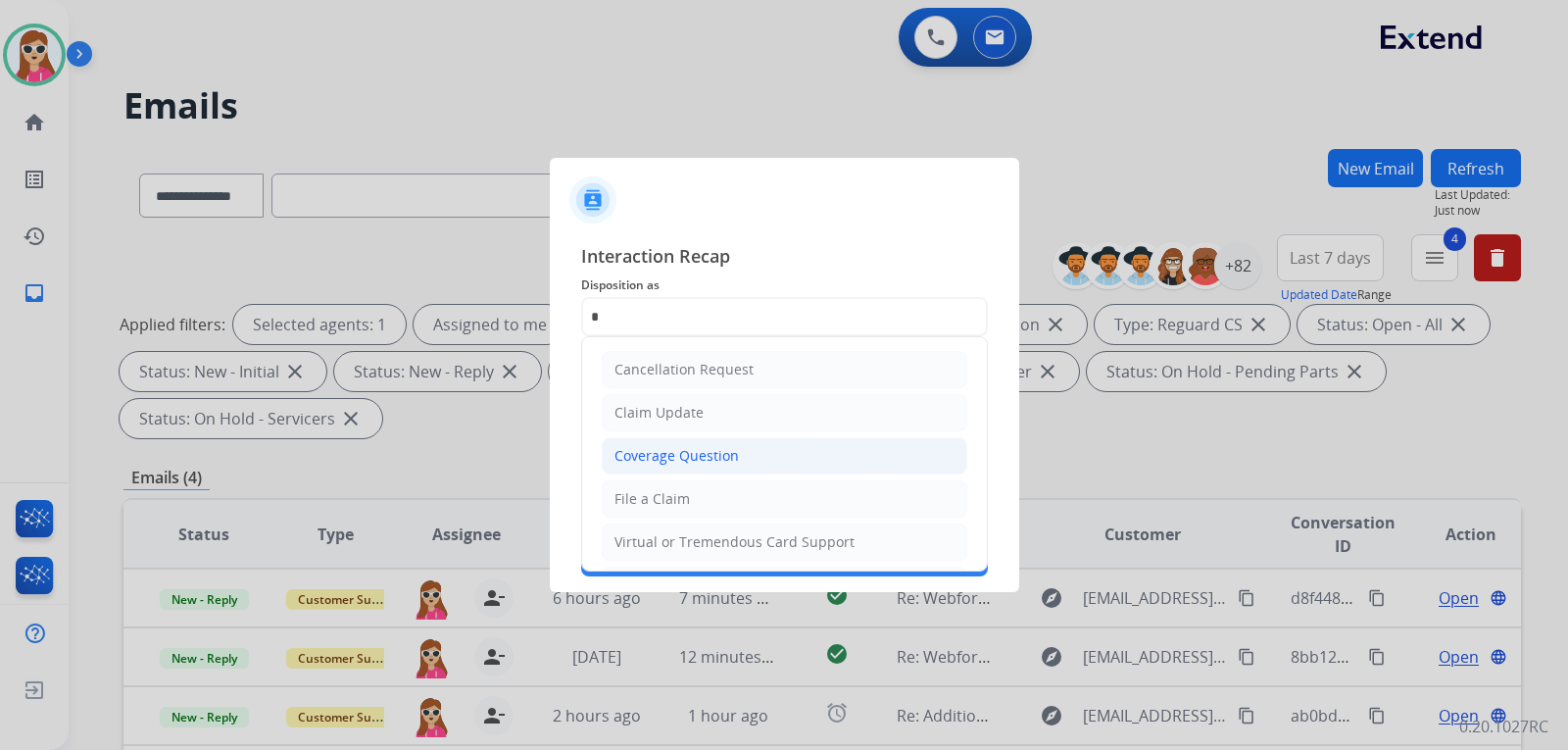
click at [713, 445] on li "Coverage Question" at bounding box center [784, 456] width 366 height 38
type input "**********"
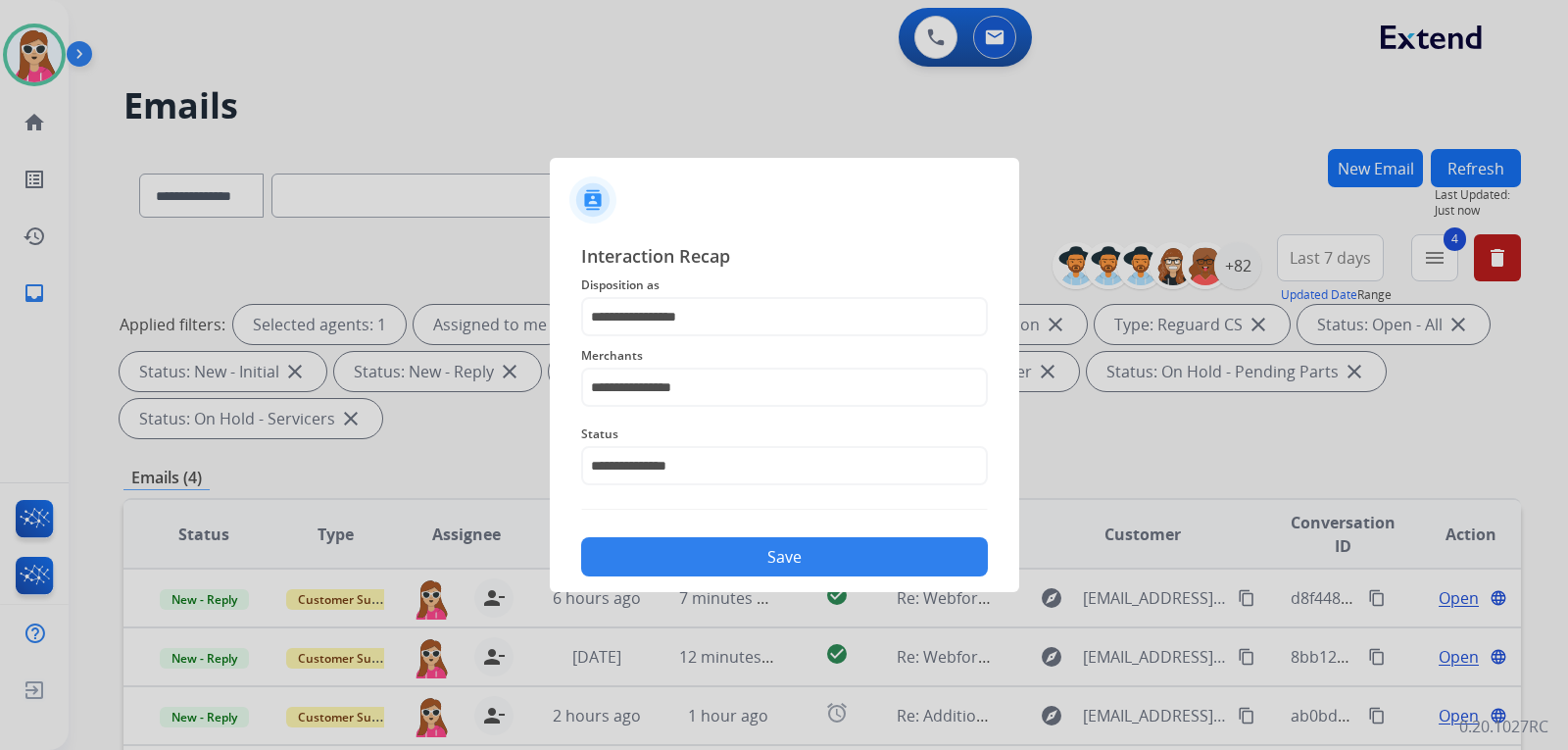
click at [697, 538] on button "Save" at bounding box center [784, 557] width 406 height 40
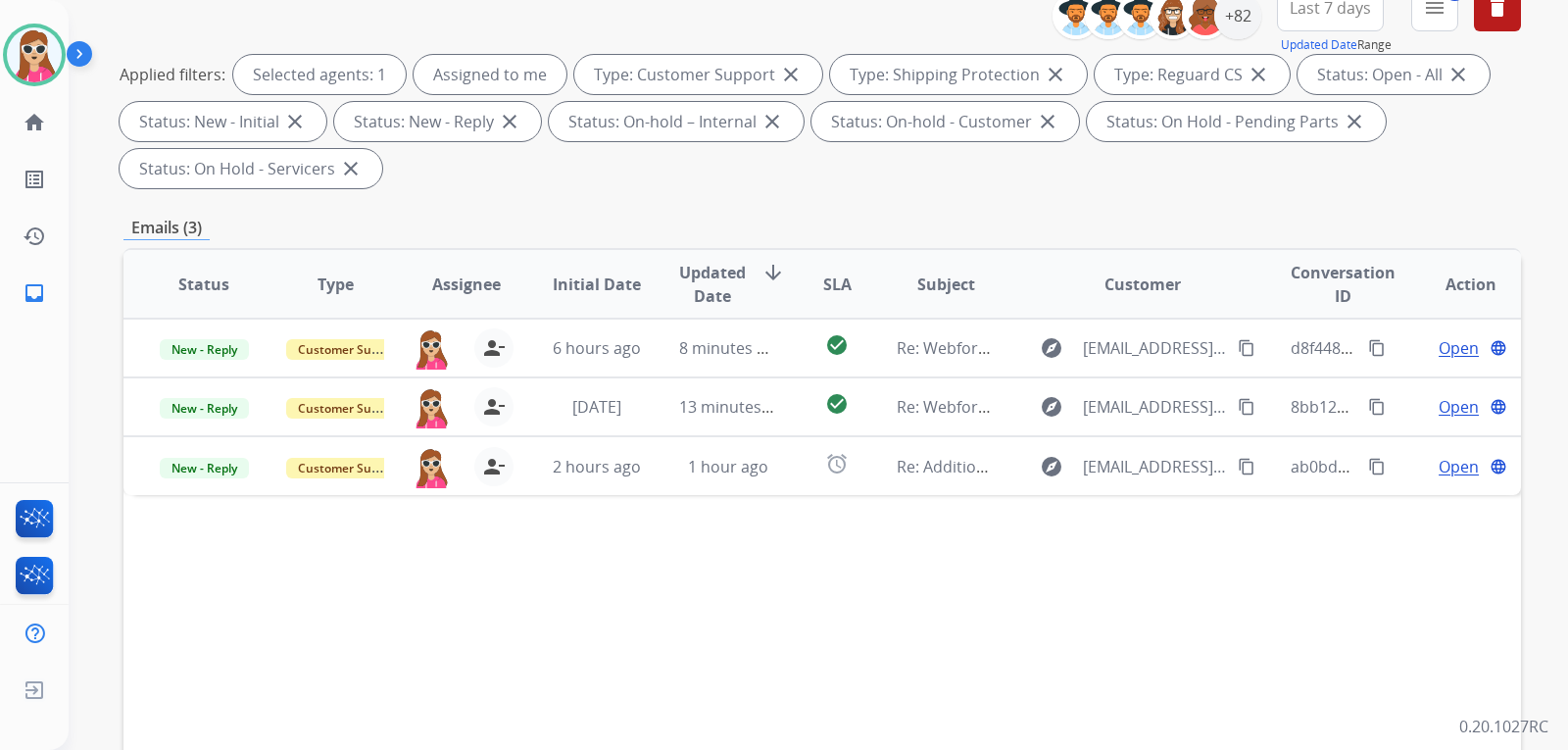
scroll to position [392, 0]
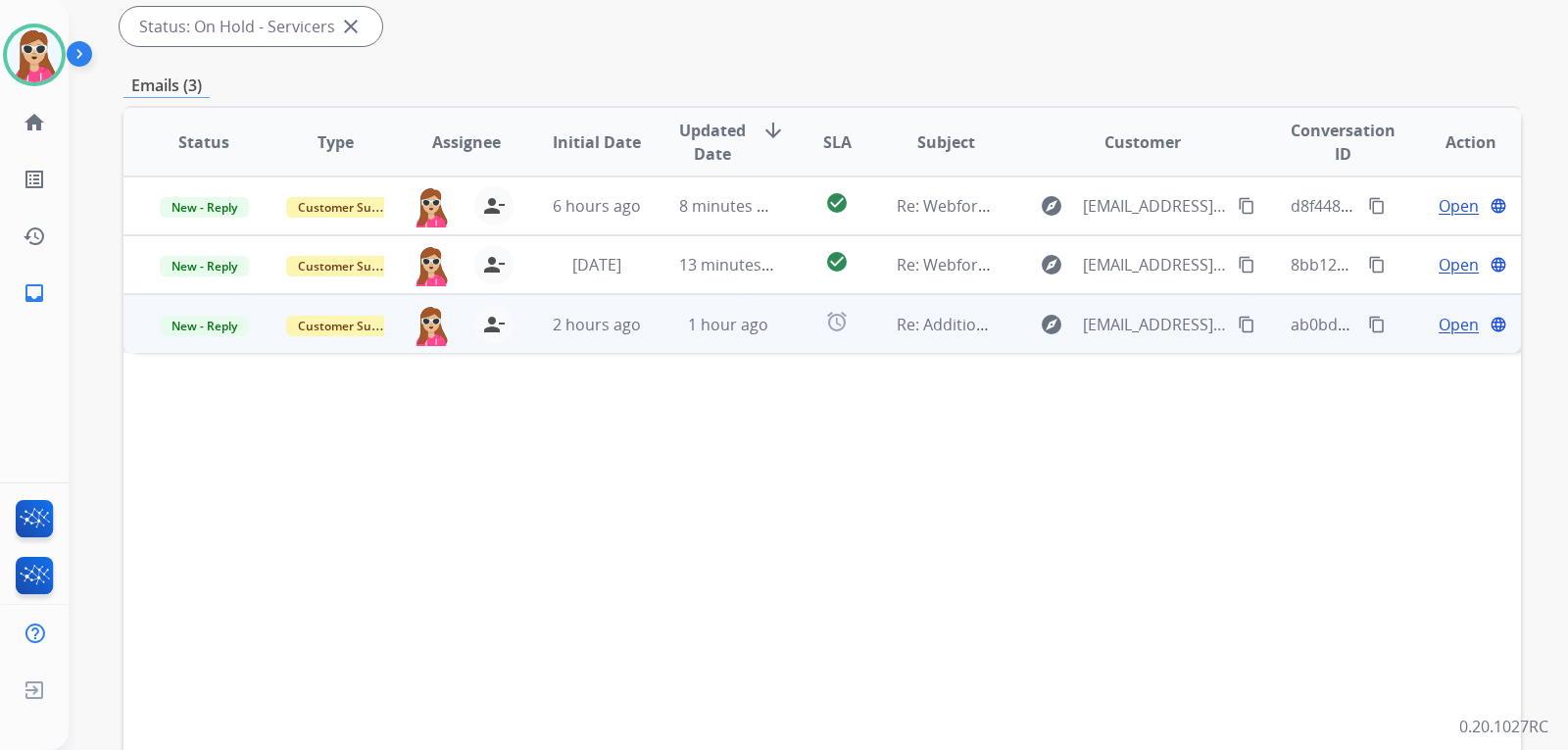
click at [1438, 327] on span "Open" at bounding box center [1458, 325] width 41 height 24
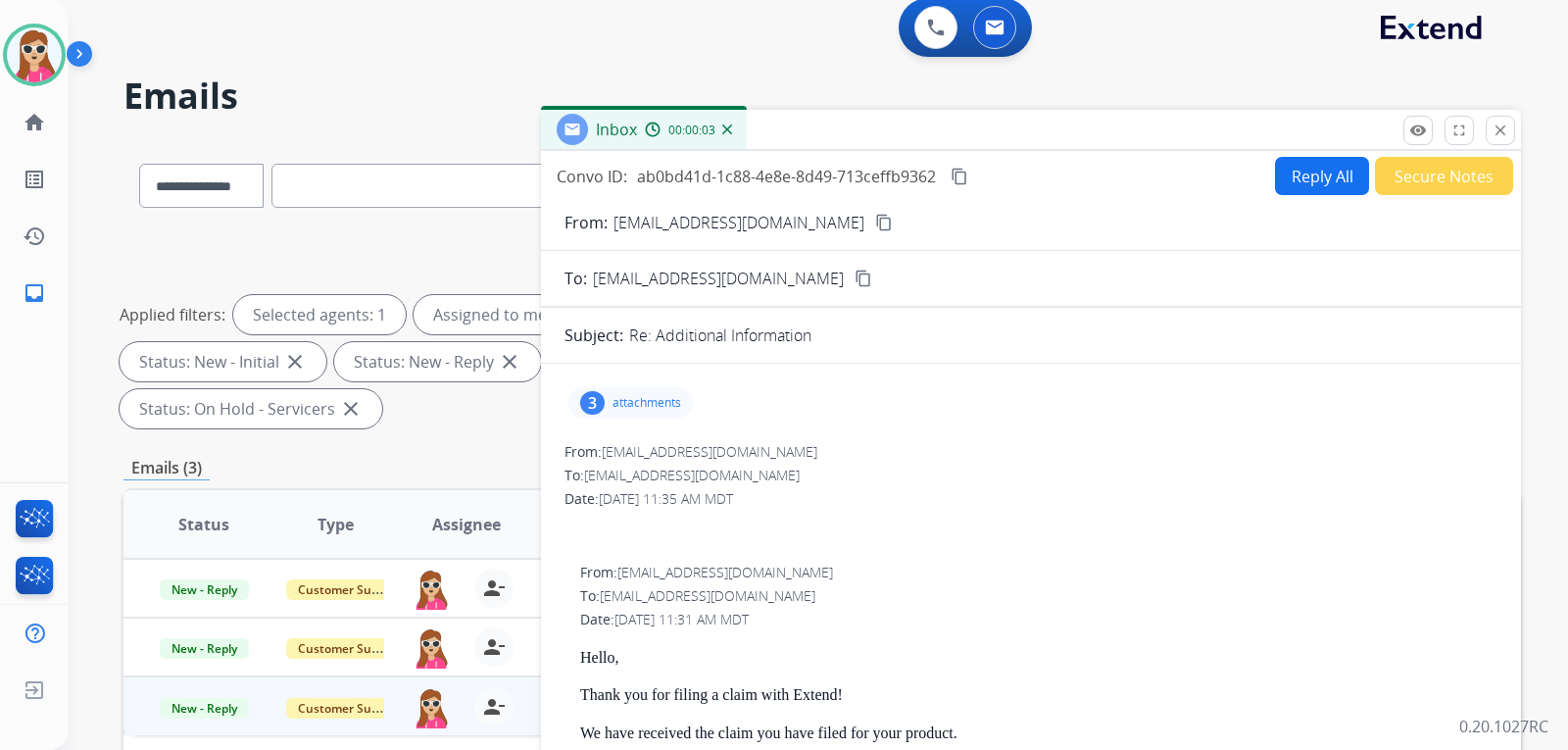
scroll to position [0, 0]
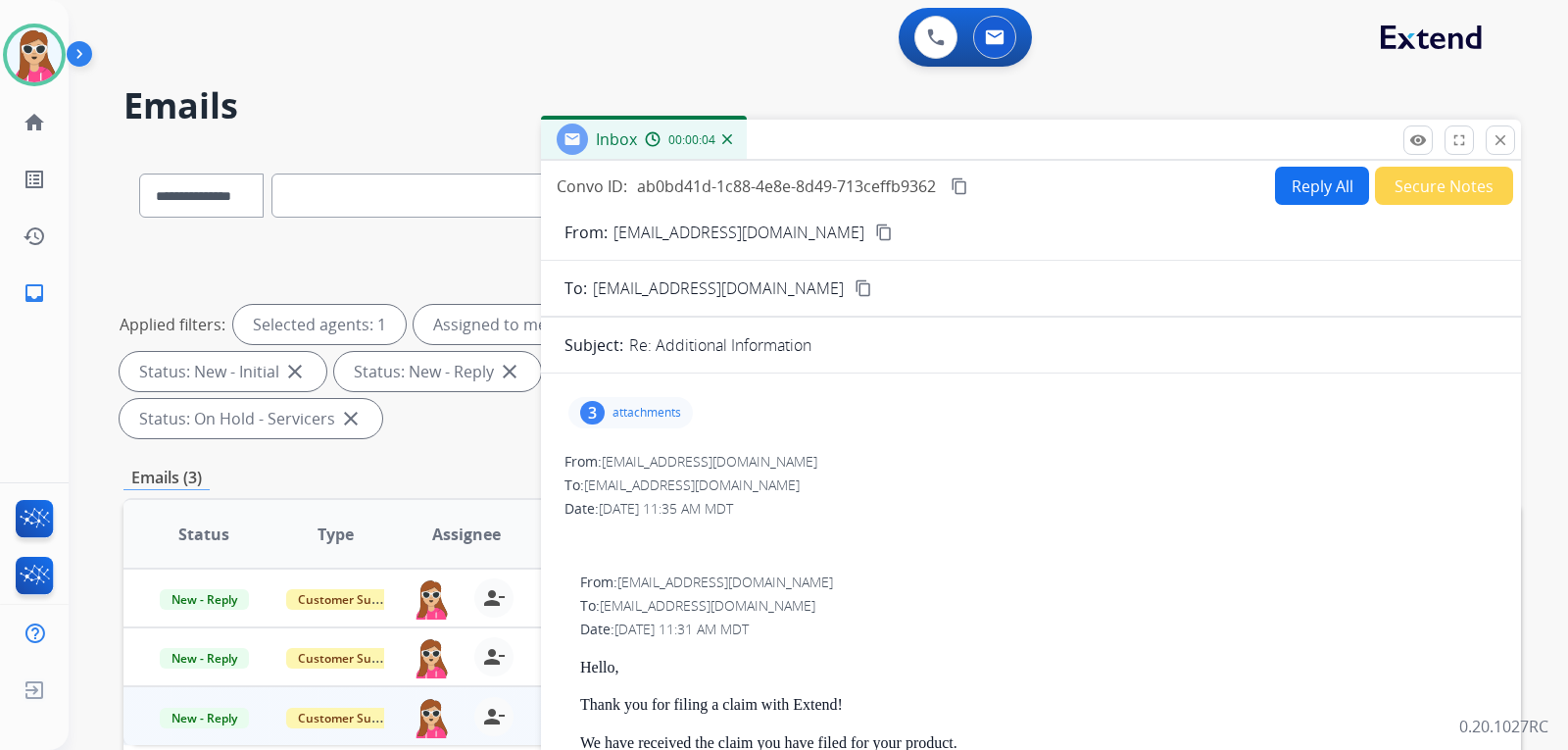
click at [875, 235] on mat-icon "content_copy" at bounding box center [884, 233] width 18 height 18
click at [607, 403] on div "3 attachments" at bounding box center [631, 413] width 125 height 32
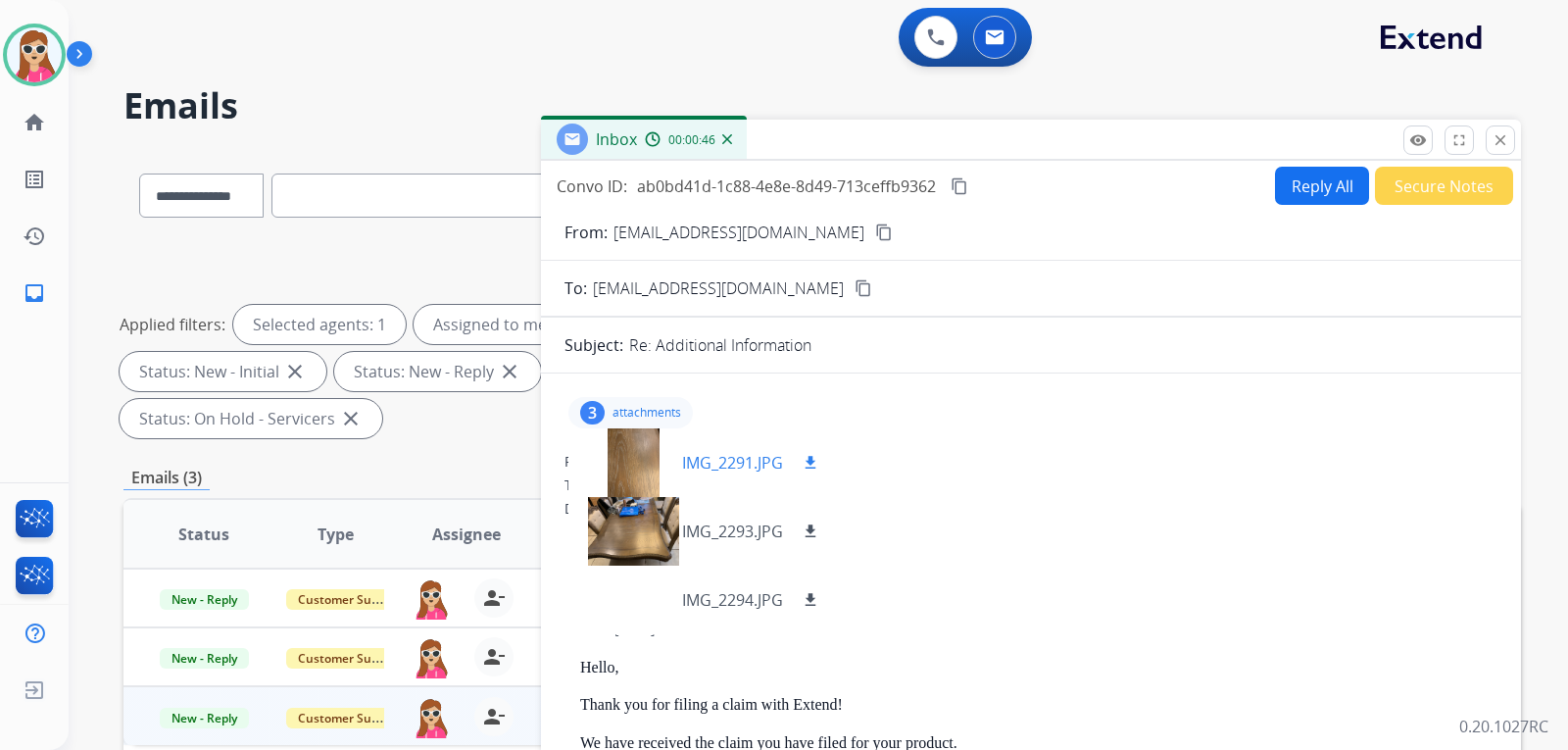
click at [807, 467] on mat-icon "download" at bounding box center [810, 463] width 18 height 18
click at [819, 536] on mat-icon "download" at bounding box center [810, 531] width 18 height 18
click at [815, 606] on mat-icon "download" at bounding box center [810, 599] width 18 height 18
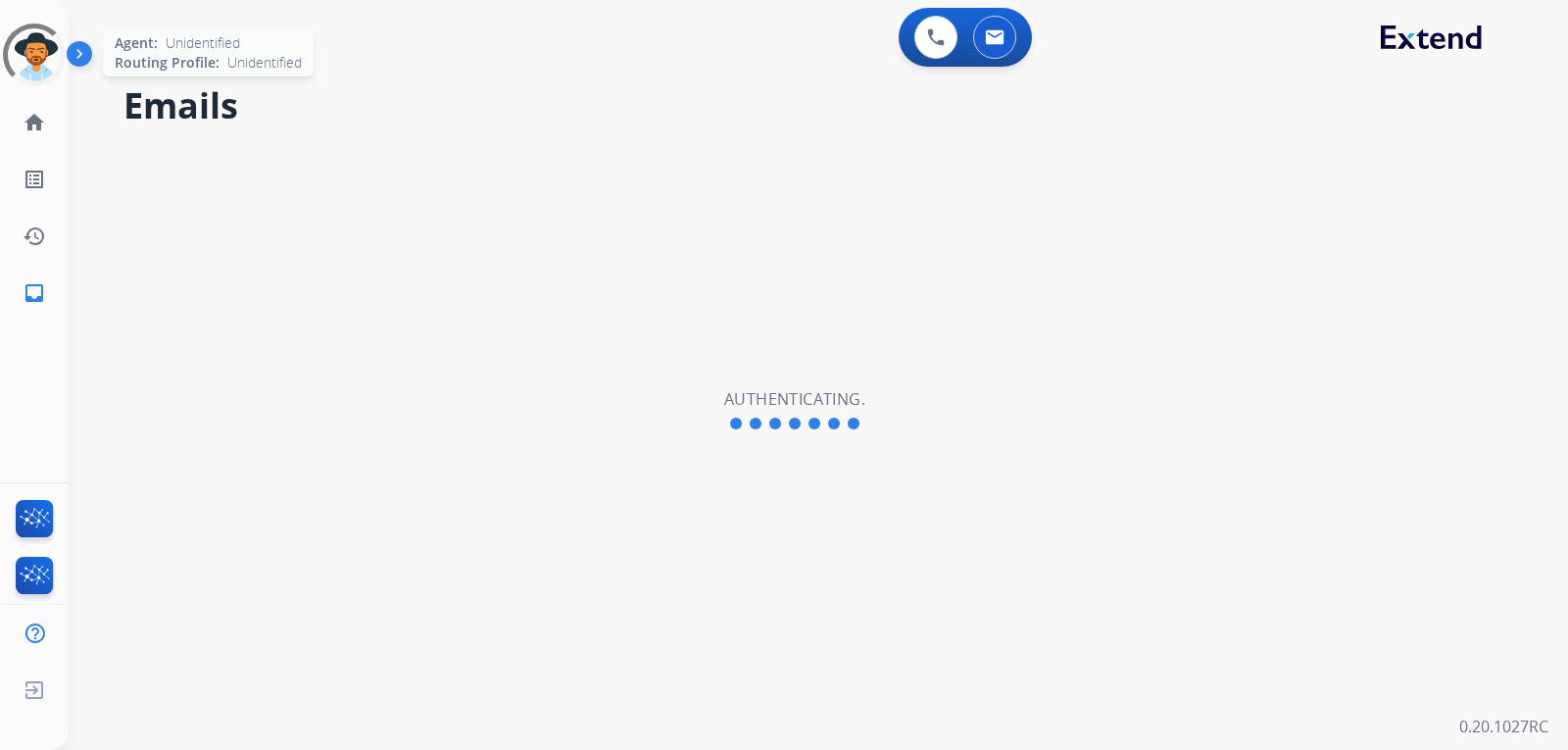
select select "**********"
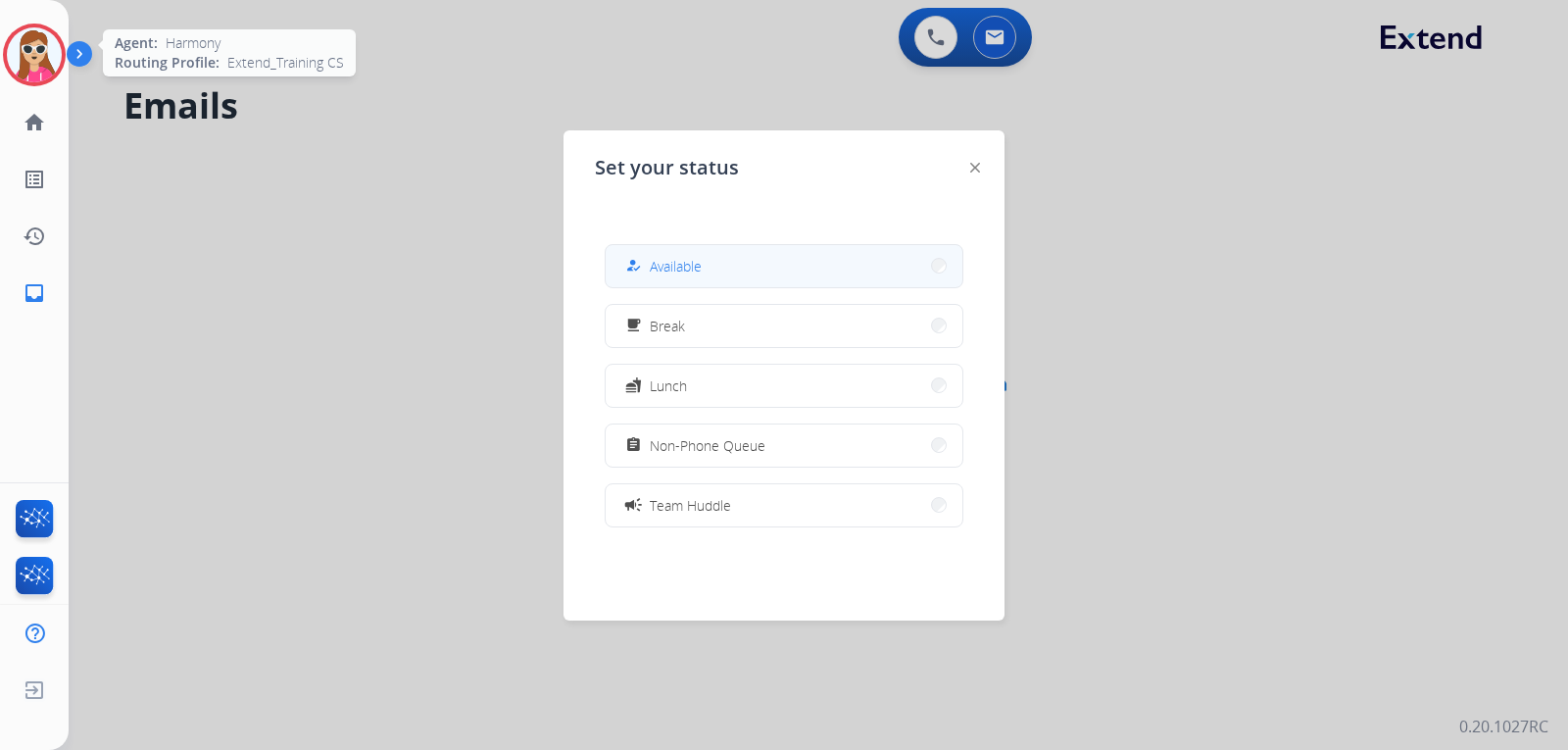
click at [810, 272] on button "how_to_reg Available" at bounding box center [784, 266] width 357 height 43
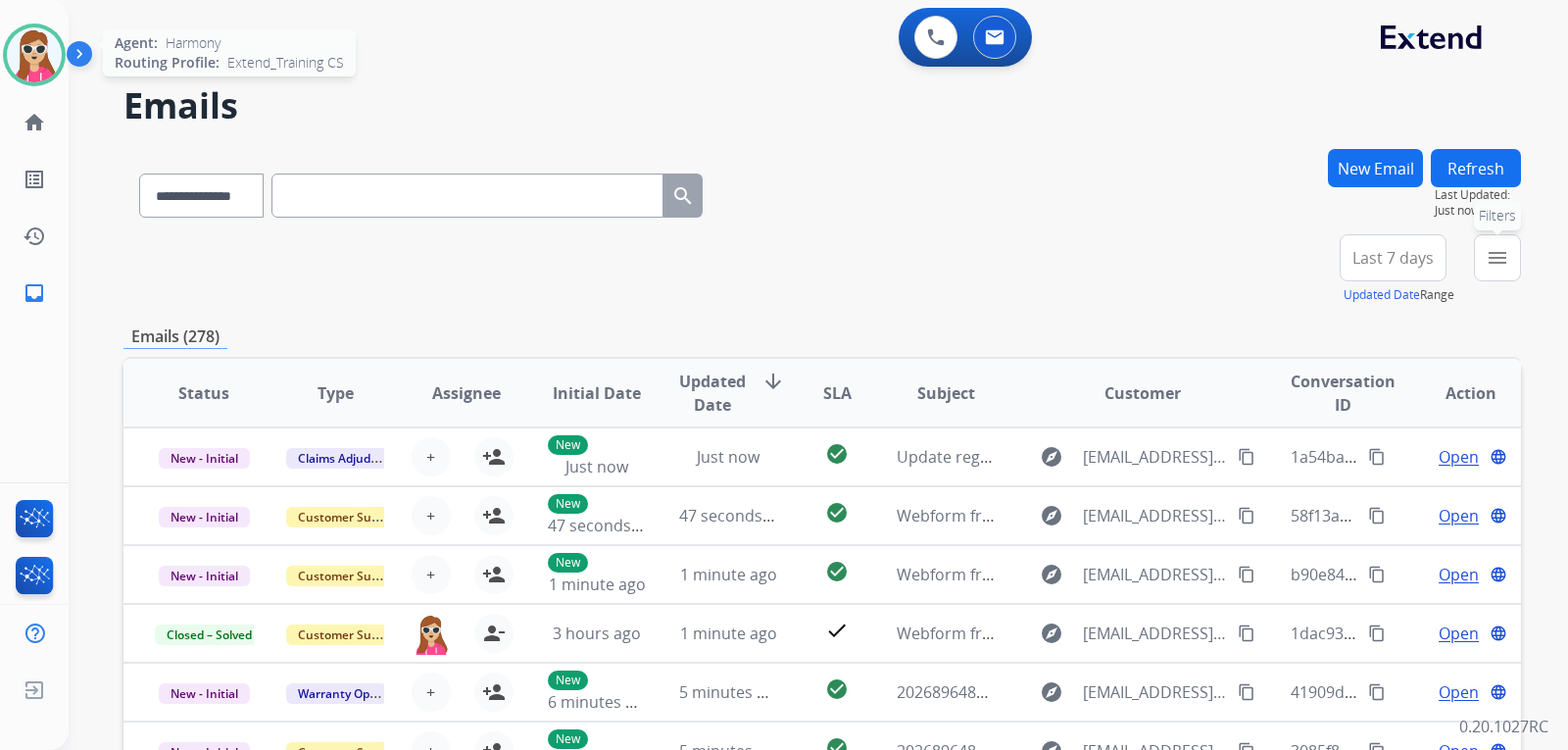
click at [1506, 260] on mat-icon "menu" at bounding box center [1497, 258] width 24 height 24
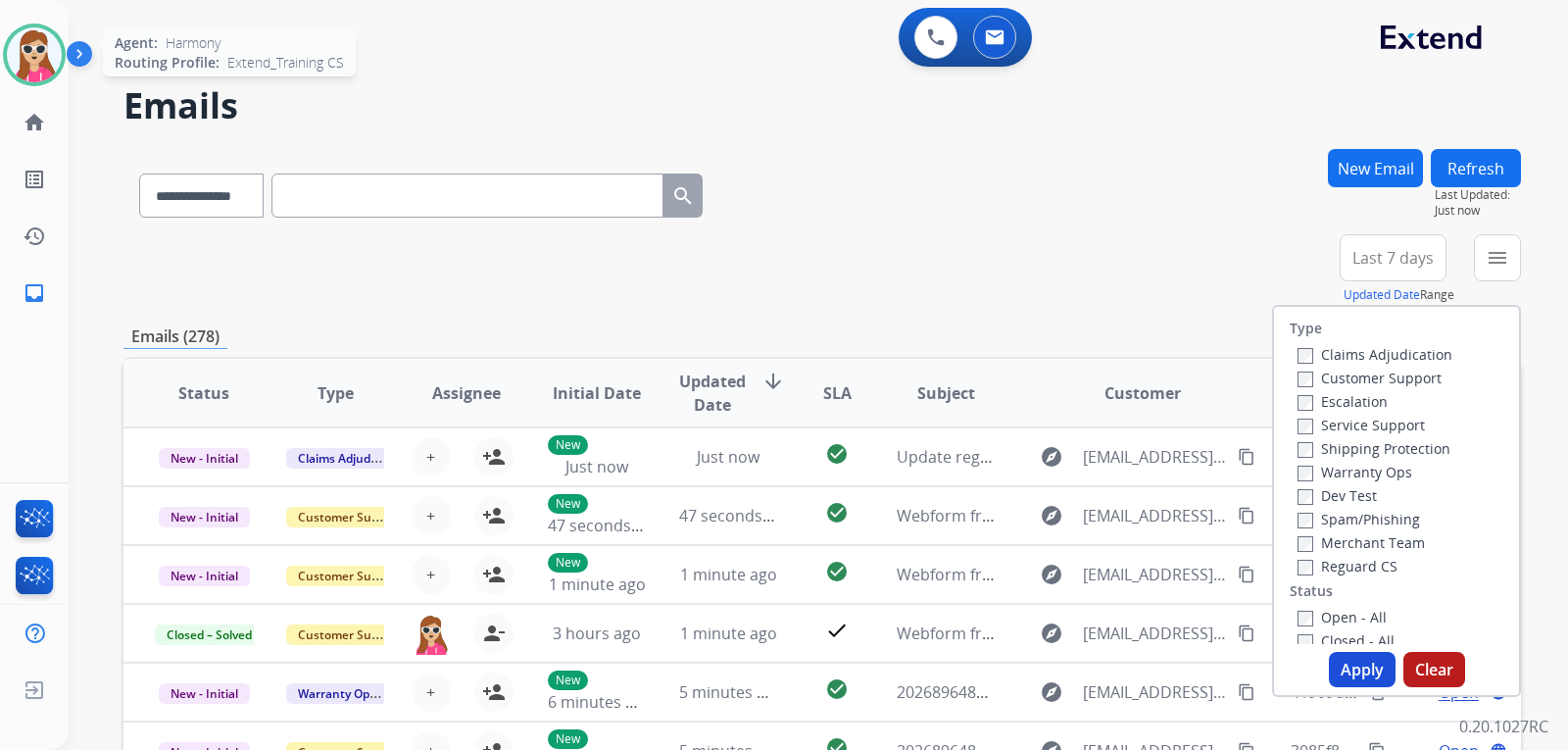
click at [1418, 376] on label "Customer Support" at bounding box center [1369, 377] width 144 height 19
drag, startPoint x: 1414, startPoint y: 456, endPoint x: 1407, endPoint y: 467, distance: 13.0
click at [1414, 457] on label "Shipping Protection" at bounding box center [1374, 448] width 153 height 19
click at [1351, 567] on label "Reguard CS" at bounding box center [1347, 566] width 100 height 19
click at [1346, 606] on div "Open - All" at bounding box center [1401, 616] width 206 height 24
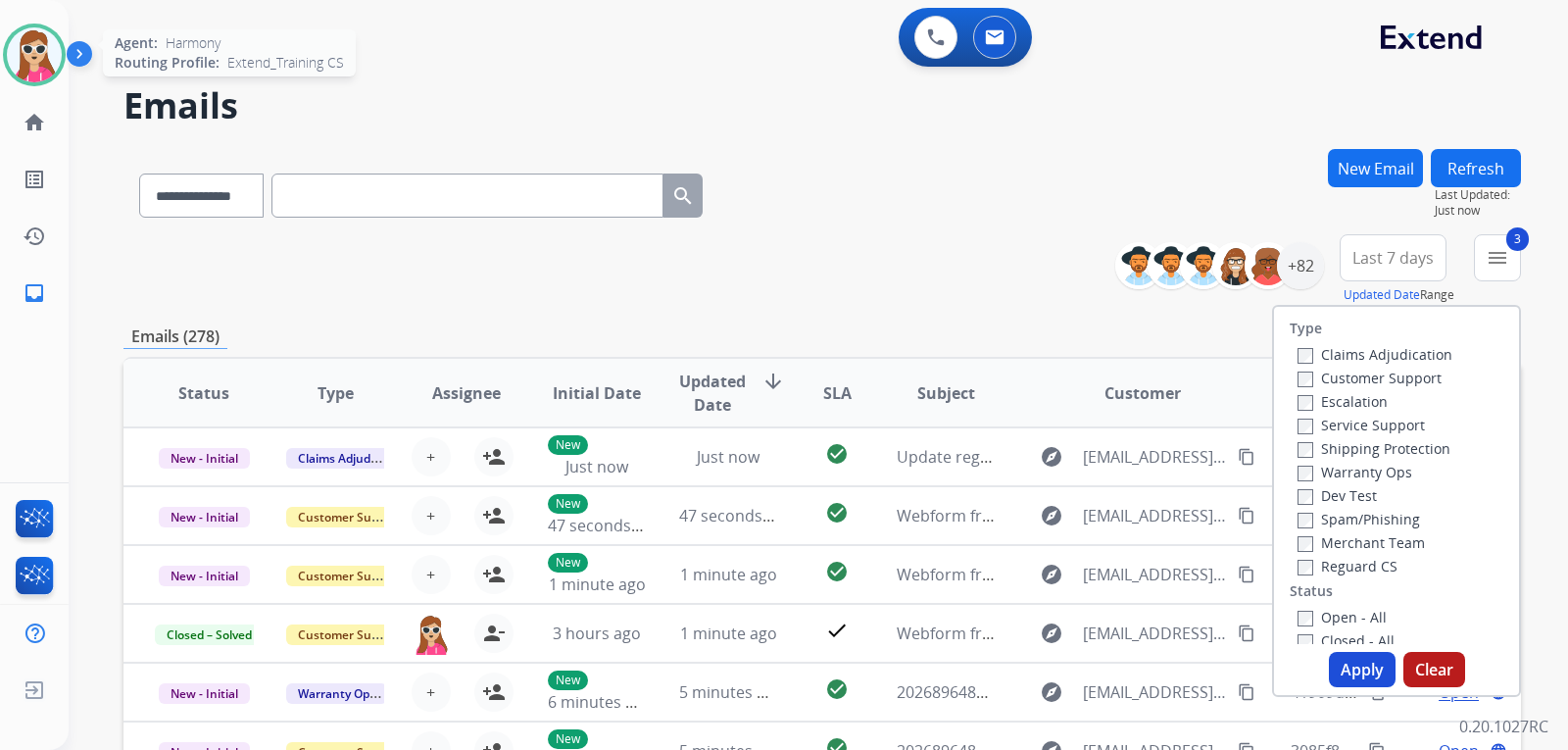
click at [1346, 616] on label "Open - All" at bounding box center [1342, 616] width 89 height 19
click at [1356, 653] on div "Type Claims Adjudication Customer Support Escalation Service Support Shipping P…" at bounding box center [1396, 501] width 249 height 392
click at [1361, 666] on button "Apply" at bounding box center [1361, 670] width 66 height 36
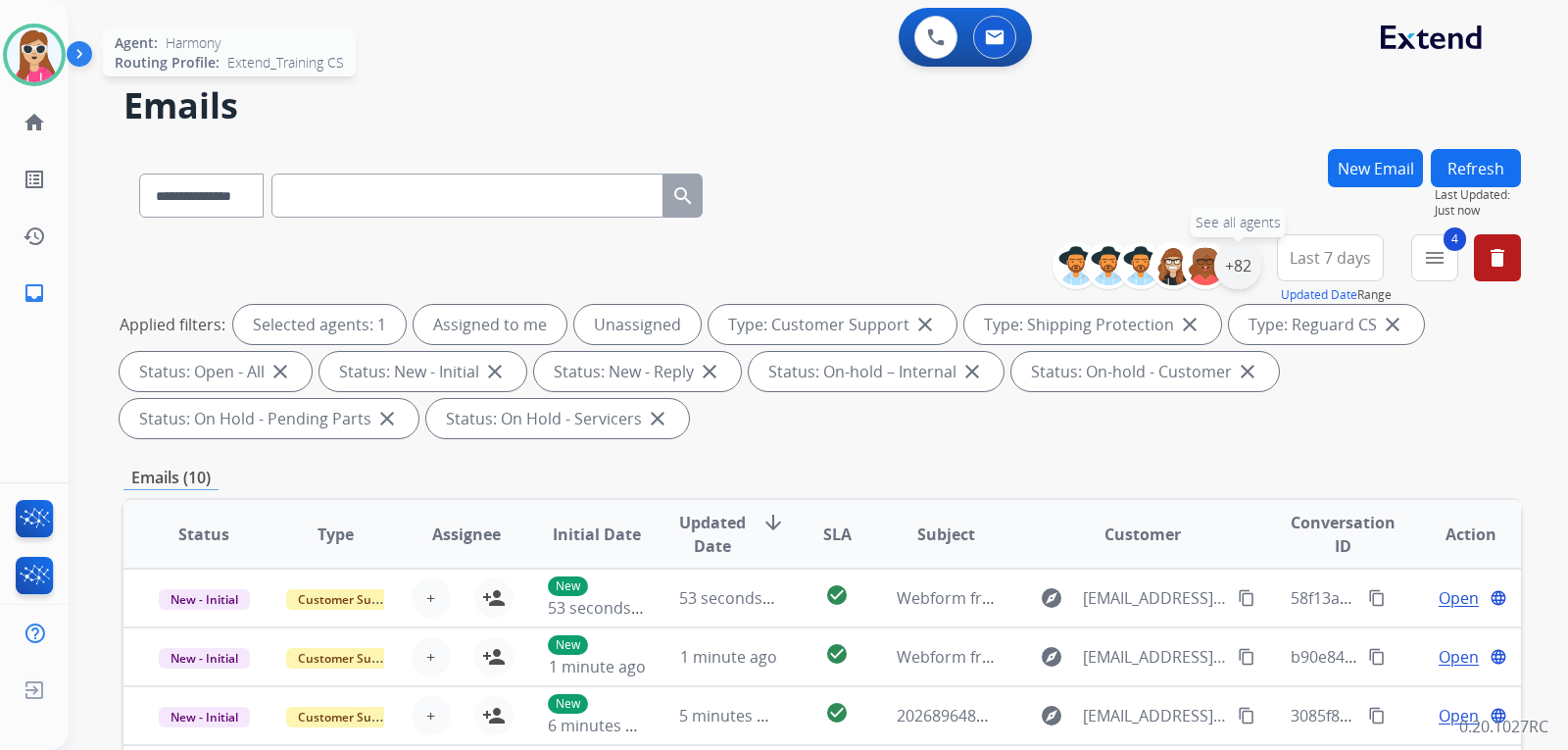
click at [1237, 277] on div "+82" at bounding box center [1236, 265] width 47 height 47
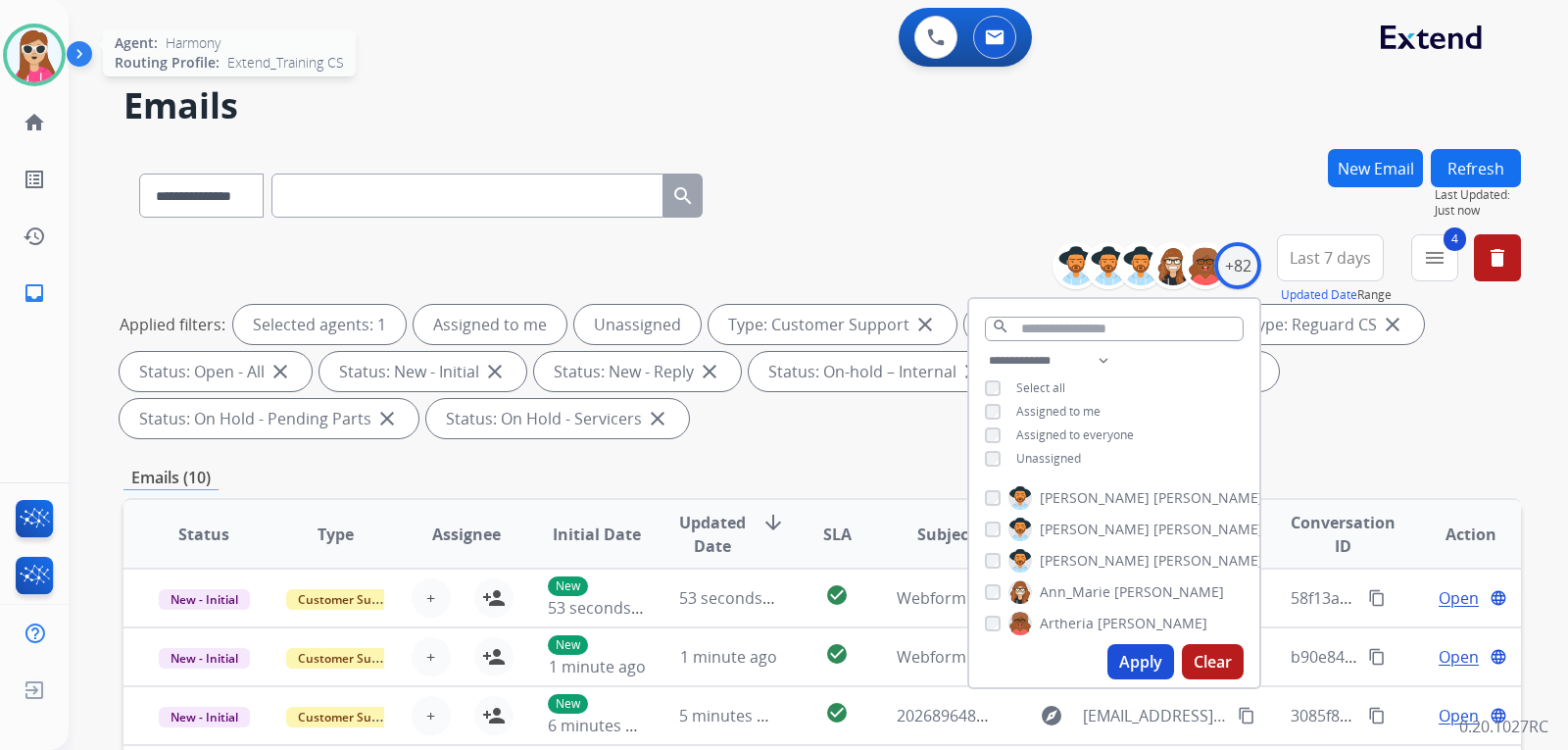
click at [1058, 459] on span "Unassigned" at bounding box center [1048, 458] width 64 height 17
click at [1138, 653] on button "Apply" at bounding box center [1140, 662] width 66 height 36
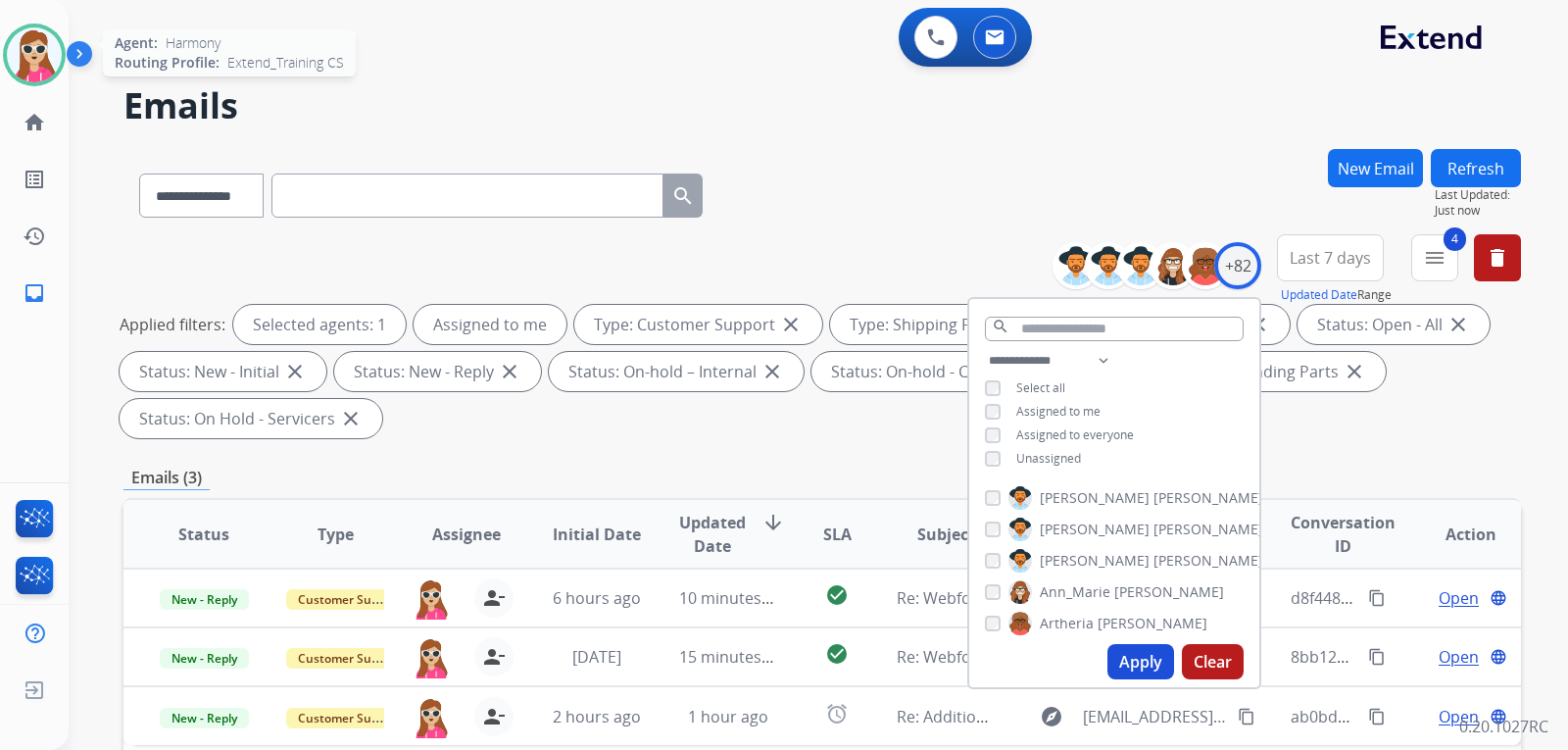
drag, startPoint x: 841, startPoint y: 493, endPoint x: 845, endPoint y: 457, distance: 36.2
click at [847, 467] on div "**********" at bounding box center [822, 702] width 1397 height 1108
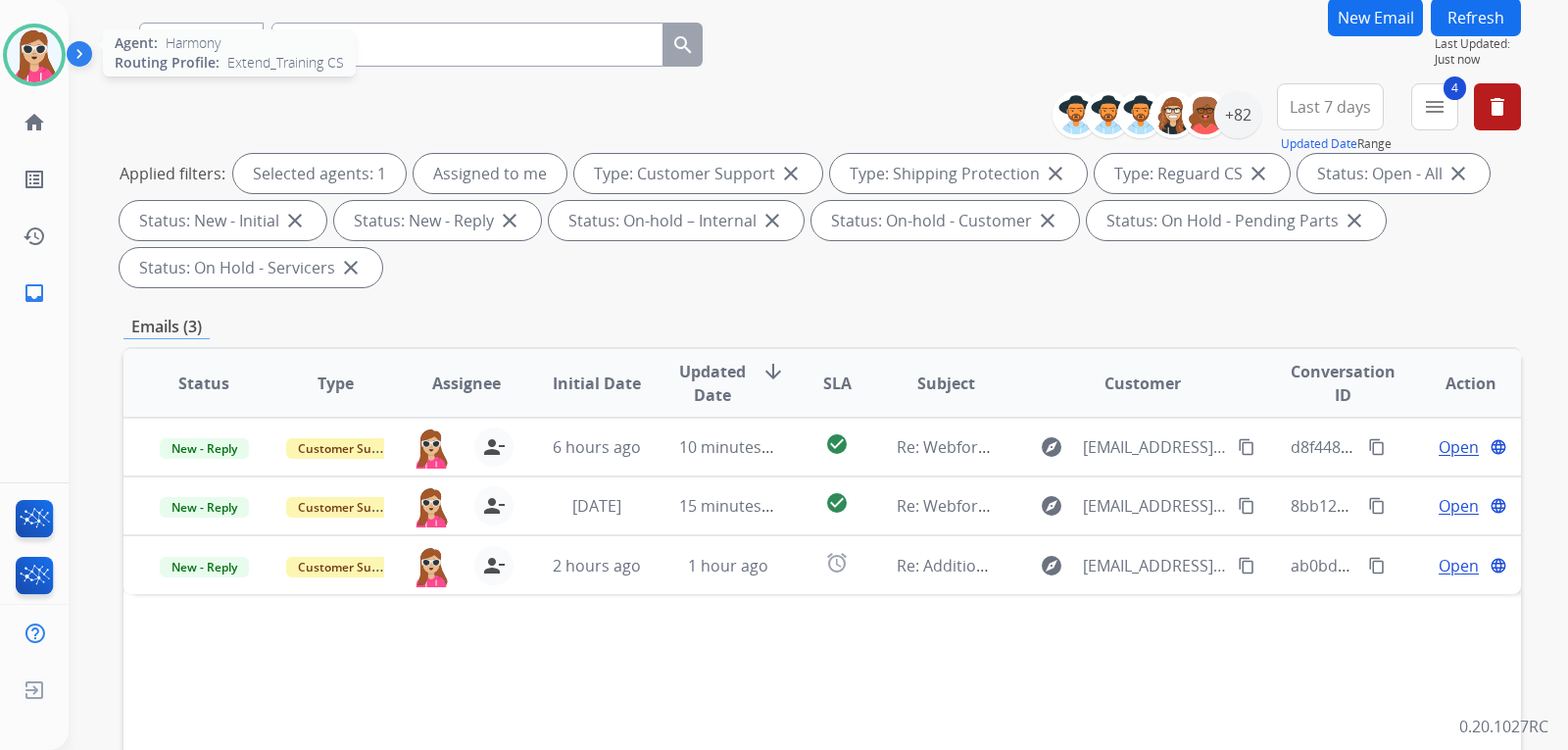
scroll to position [196, 0]
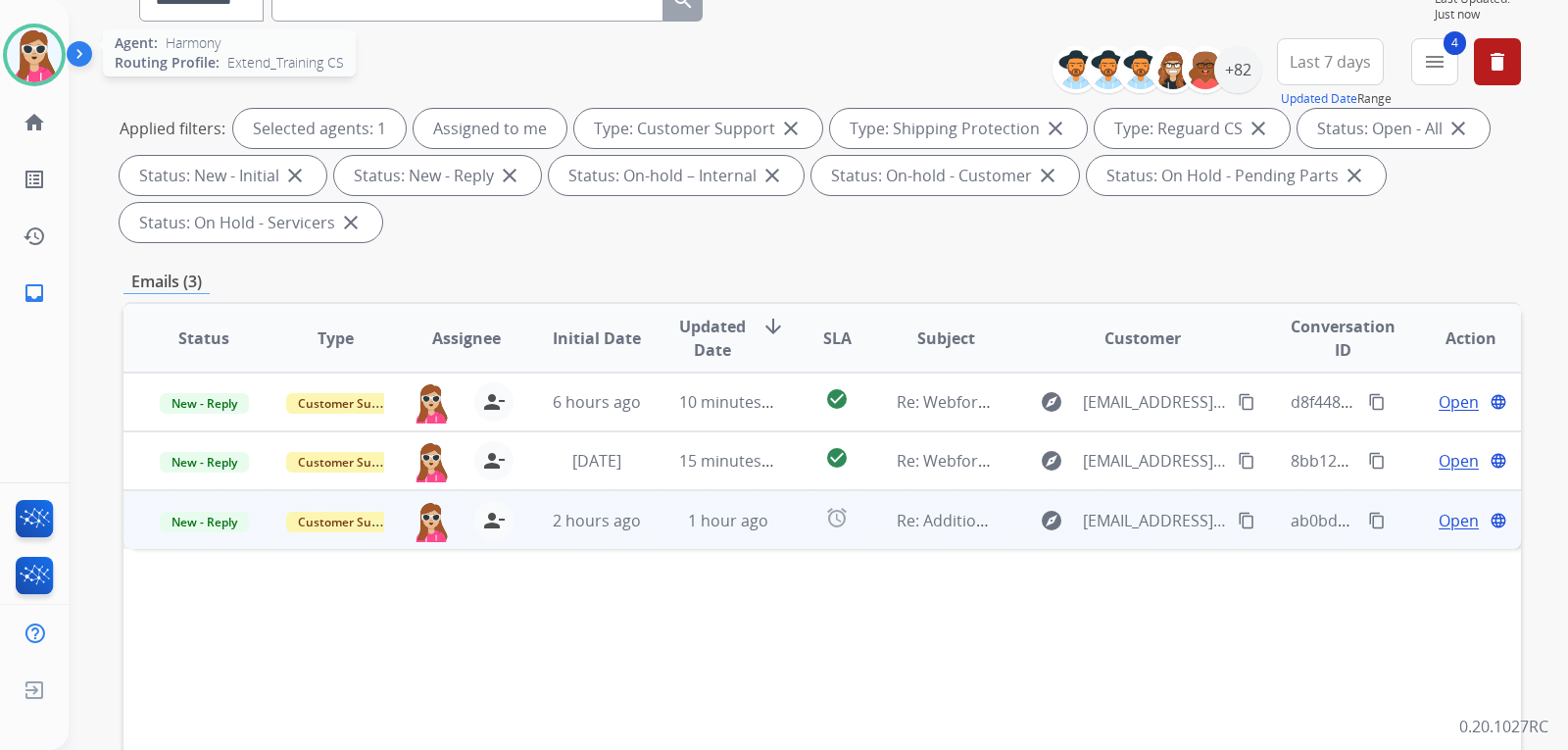
click at [1012, 545] on td "explore john_ann@swbell.net content_copy" at bounding box center [1127, 519] width 261 height 58
click at [1451, 526] on span "Open" at bounding box center [1458, 519] width 41 height 24
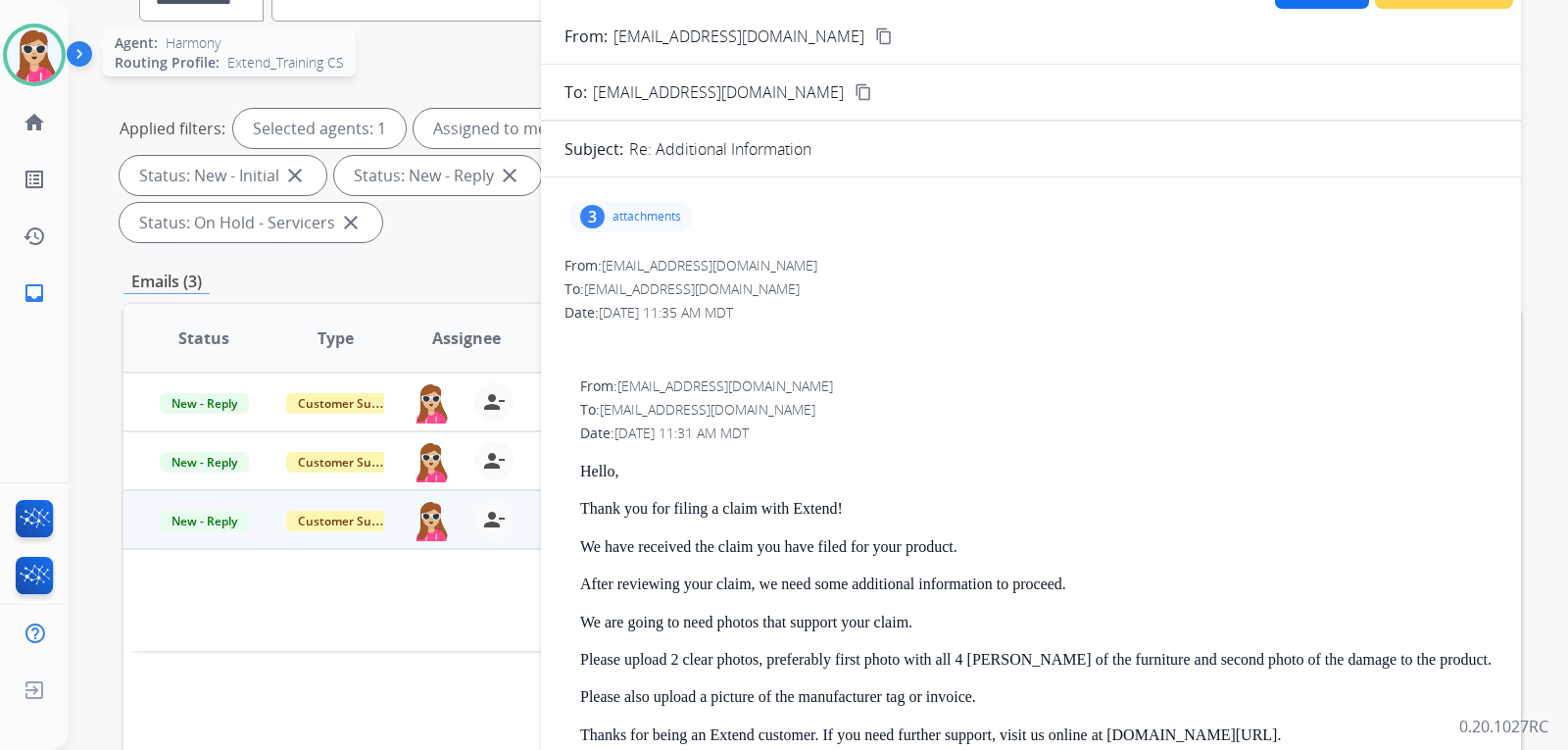
click at [673, 208] on div "3 attachments" at bounding box center [631, 217] width 125 height 32
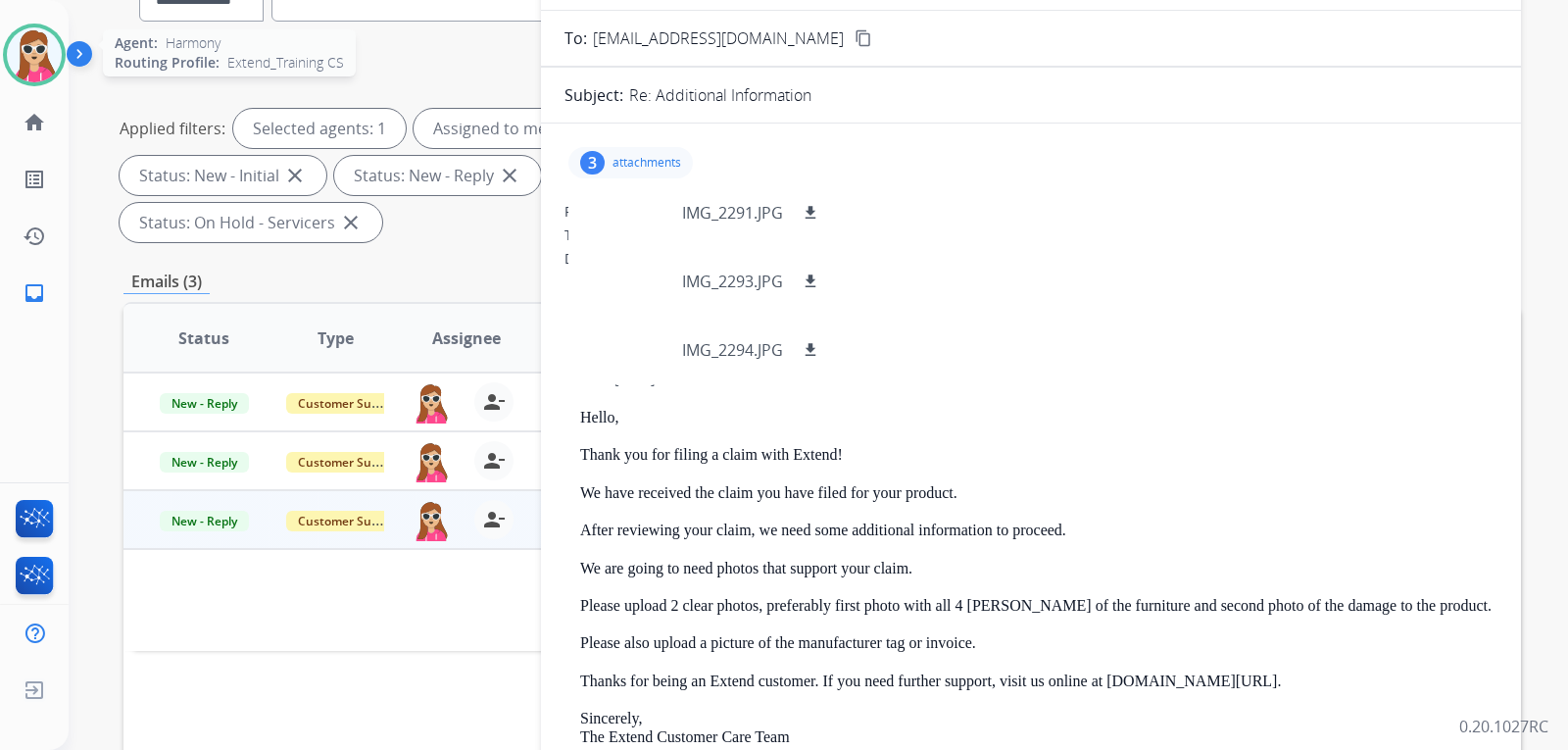
scroll to position [98, 0]
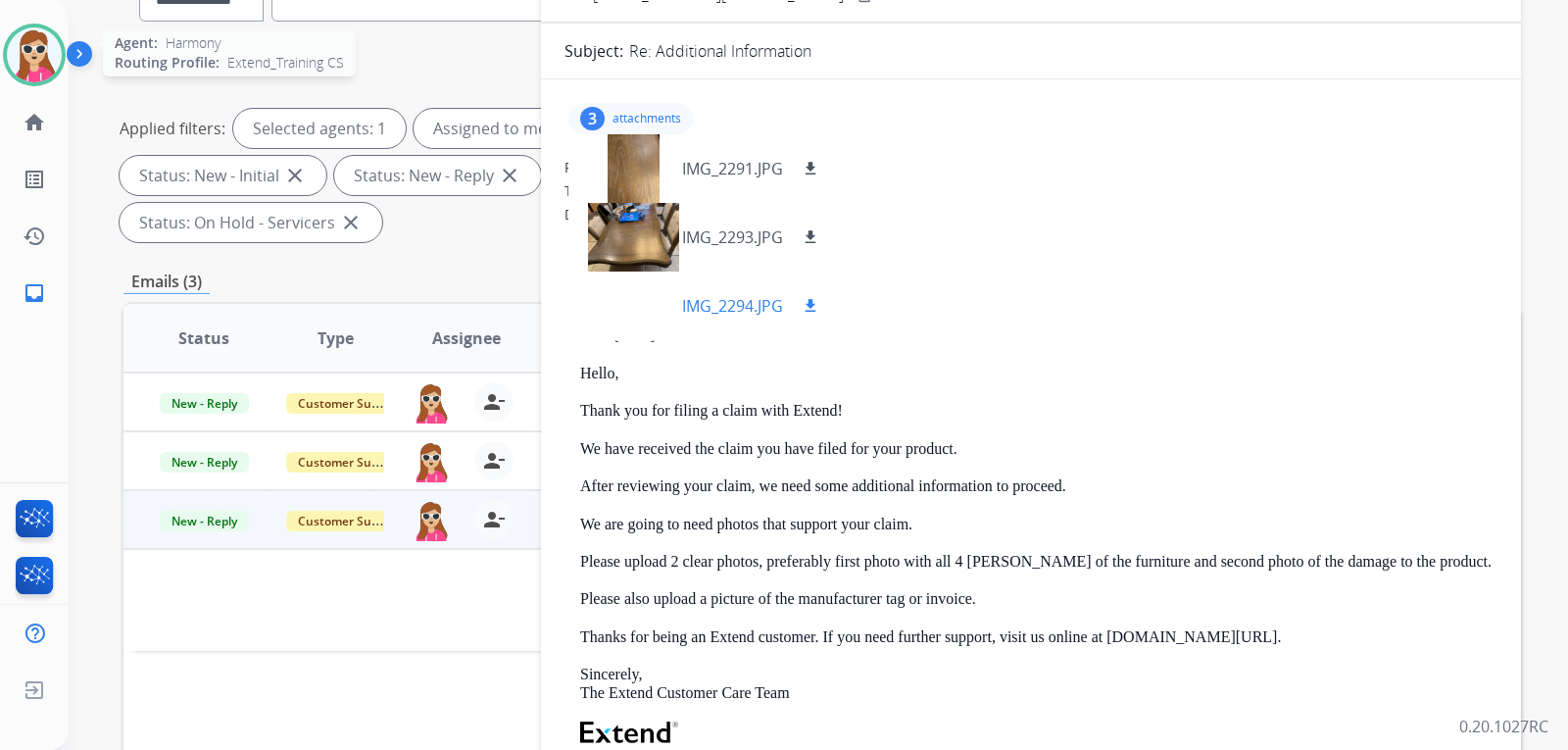
click at [818, 305] on mat-icon "download" at bounding box center [810, 306] width 18 height 18
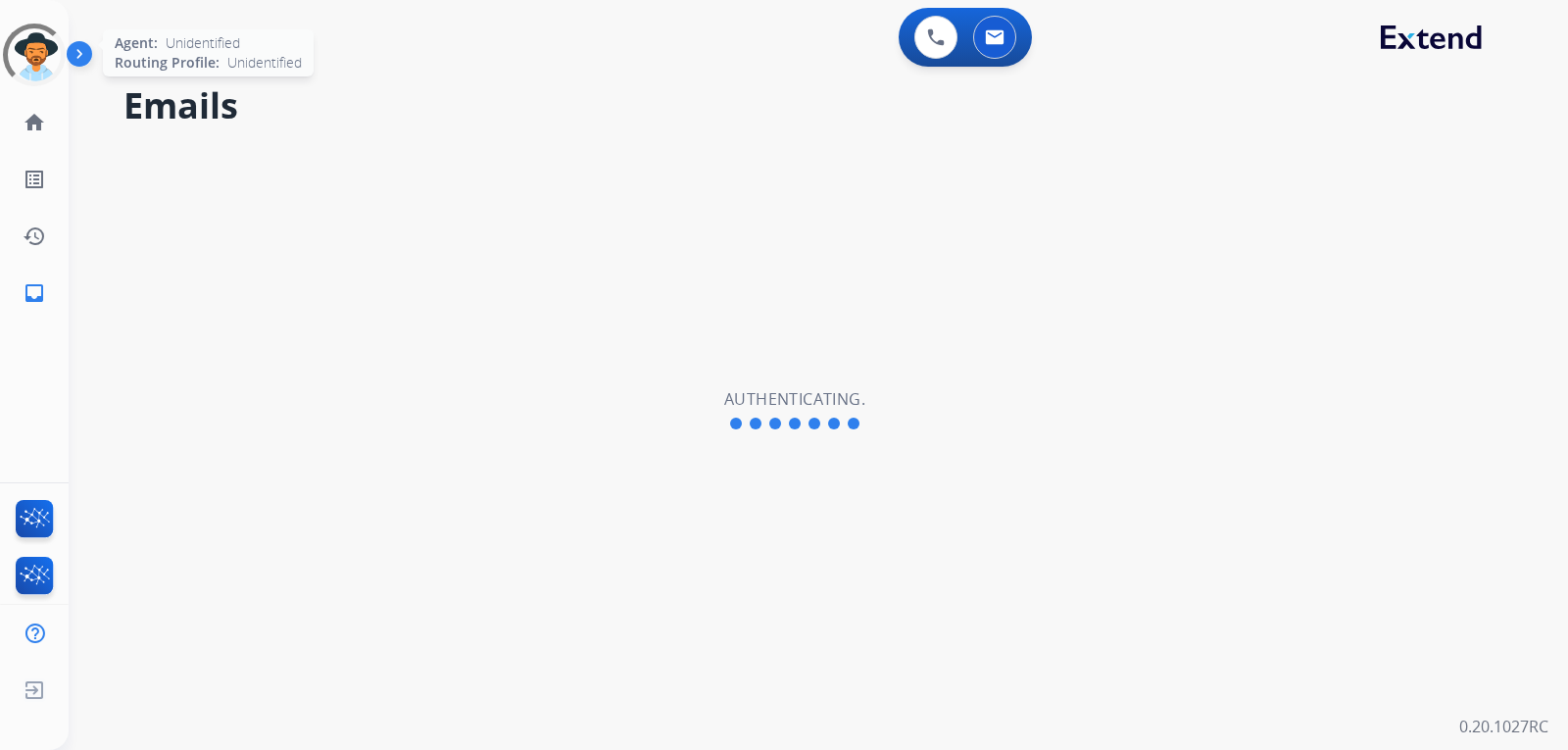
click at [59, 63] on div at bounding box center [34, 54] width 88 height 88
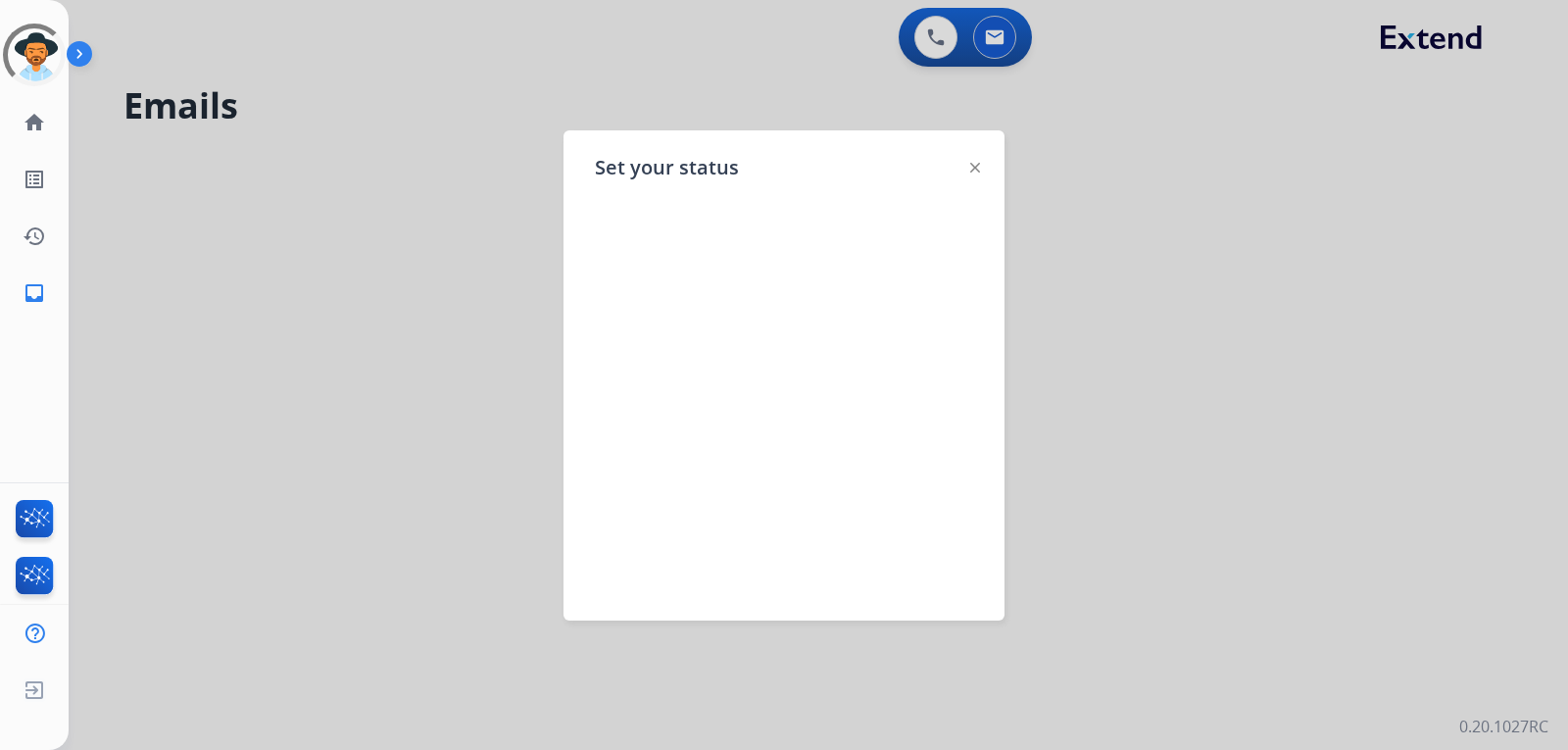
select select "**********"
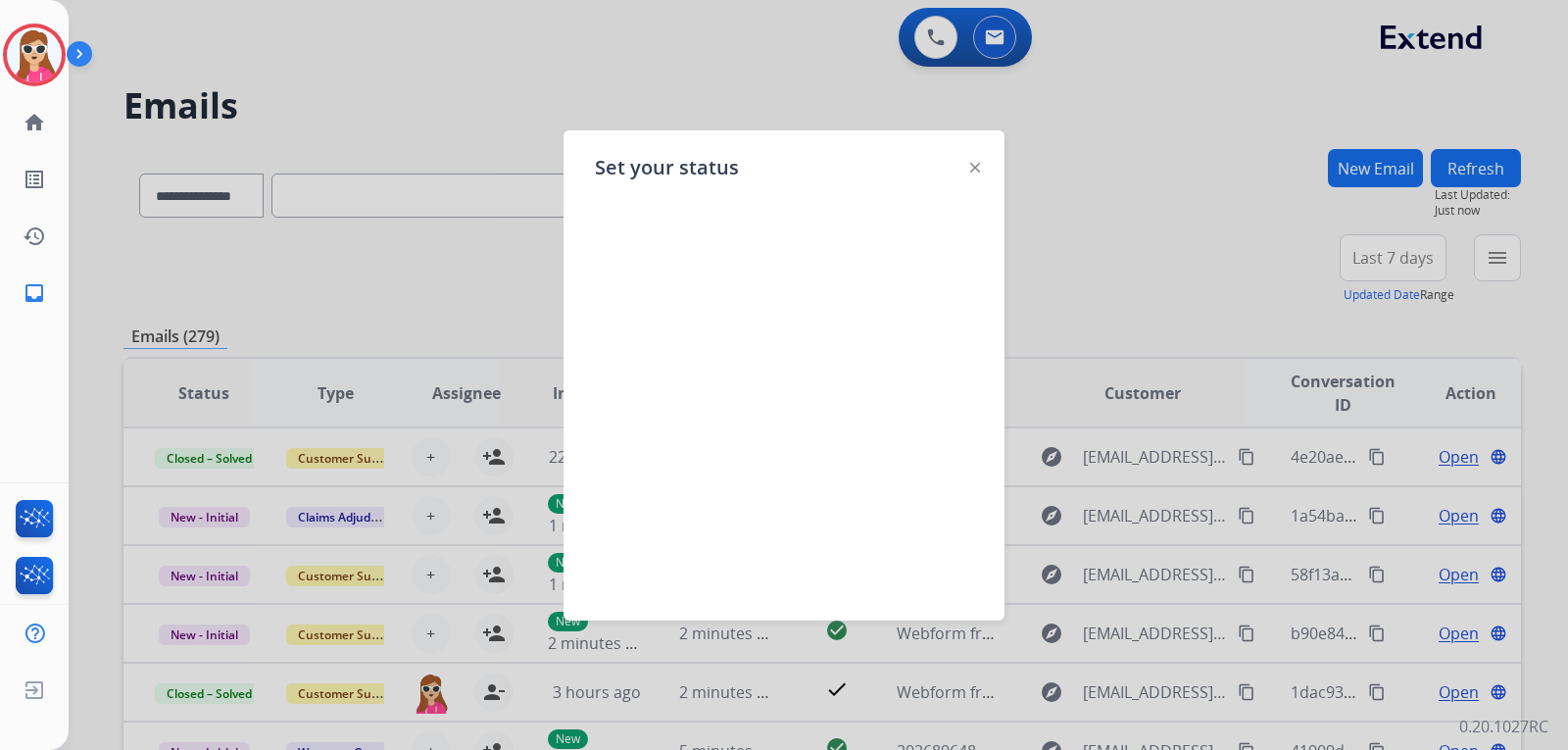
click at [970, 168] on img at bounding box center [975, 167] width 10 height 10
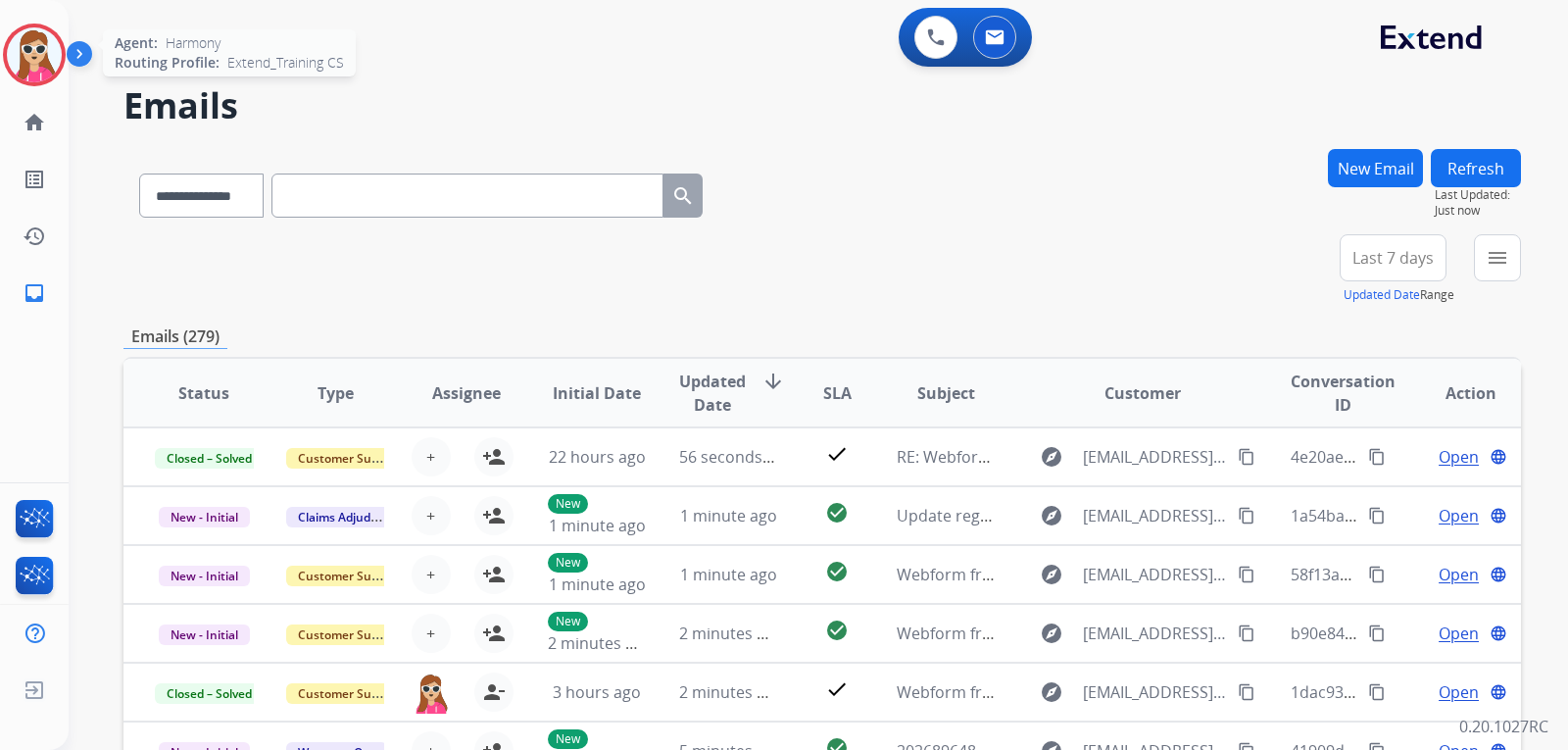
click at [62, 80] on div "Harmony Logged In Edit Avatar Agent: Harmony Routing Profile: Extend_Training CS" at bounding box center [34, 54] width 68 height 62
click at [52, 80] on div "Agent: Harmony Routing Profile: Extend_Training CS" at bounding box center [34, 54] width 62 height 62
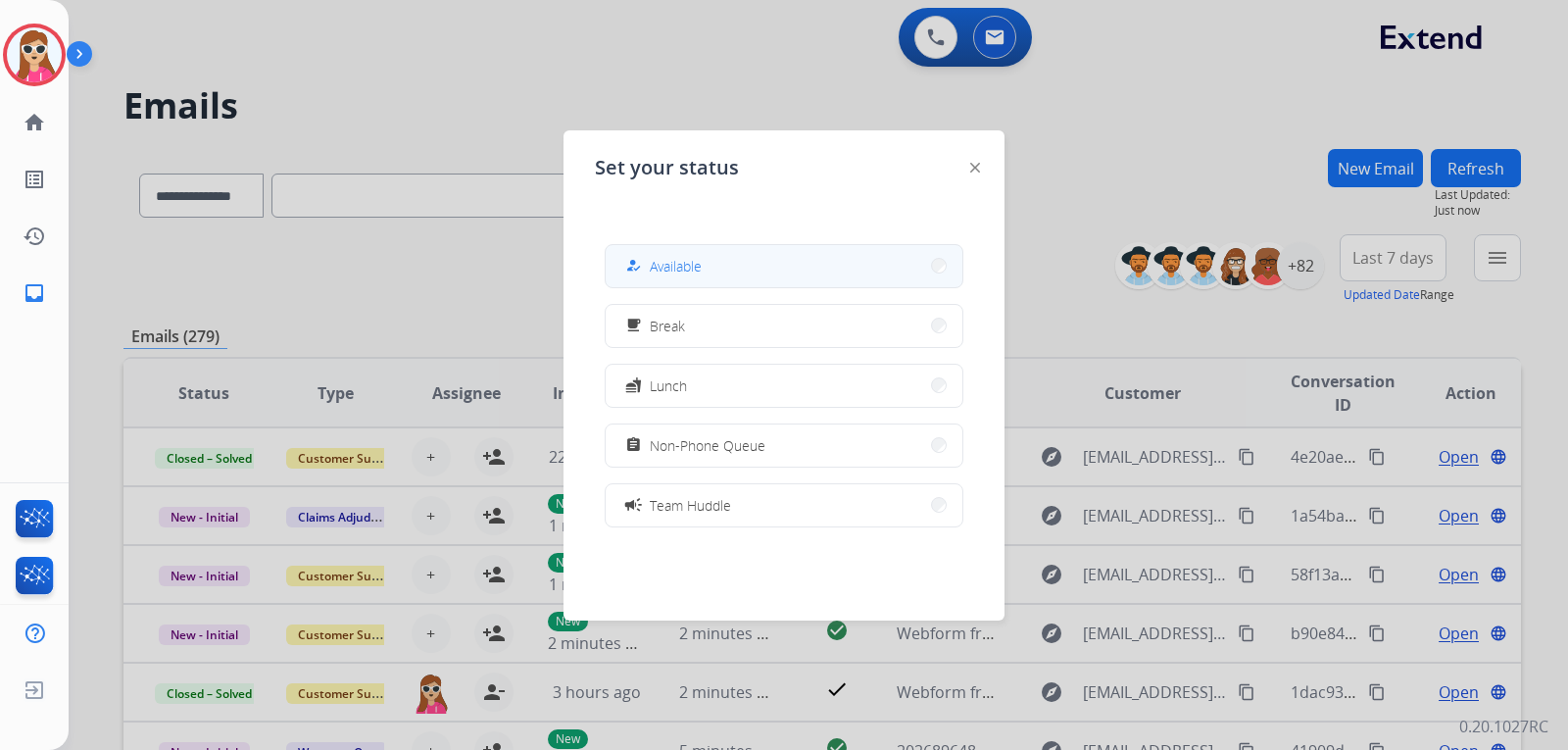
click at [635, 266] on mat-icon "how_to_reg" at bounding box center [633, 266] width 17 height 17
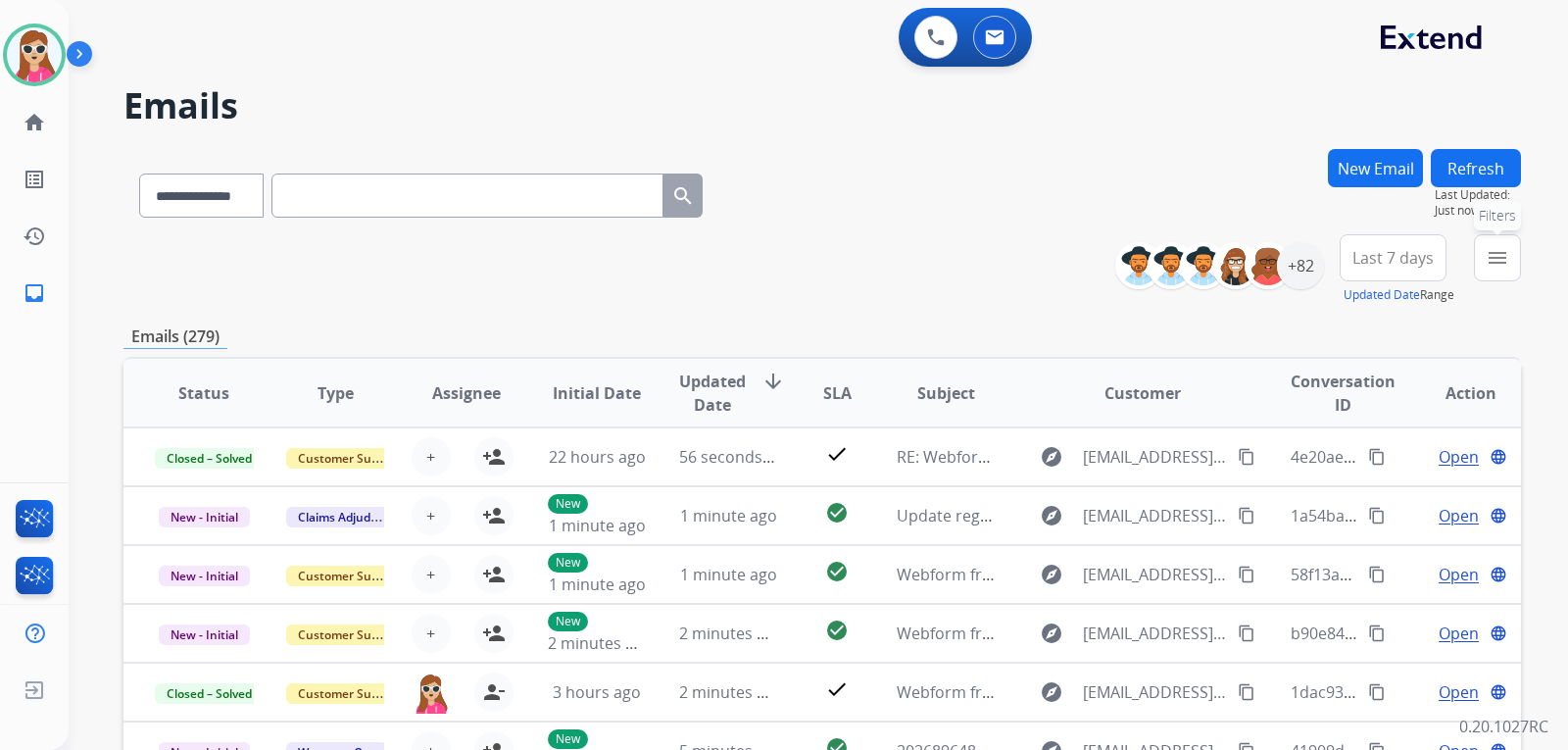
drag, startPoint x: 1491, startPoint y: 263, endPoint x: 1450, endPoint y: 299, distance: 54.6
click at [1491, 264] on mat-icon "menu" at bounding box center [1497, 258] width 24 height 24
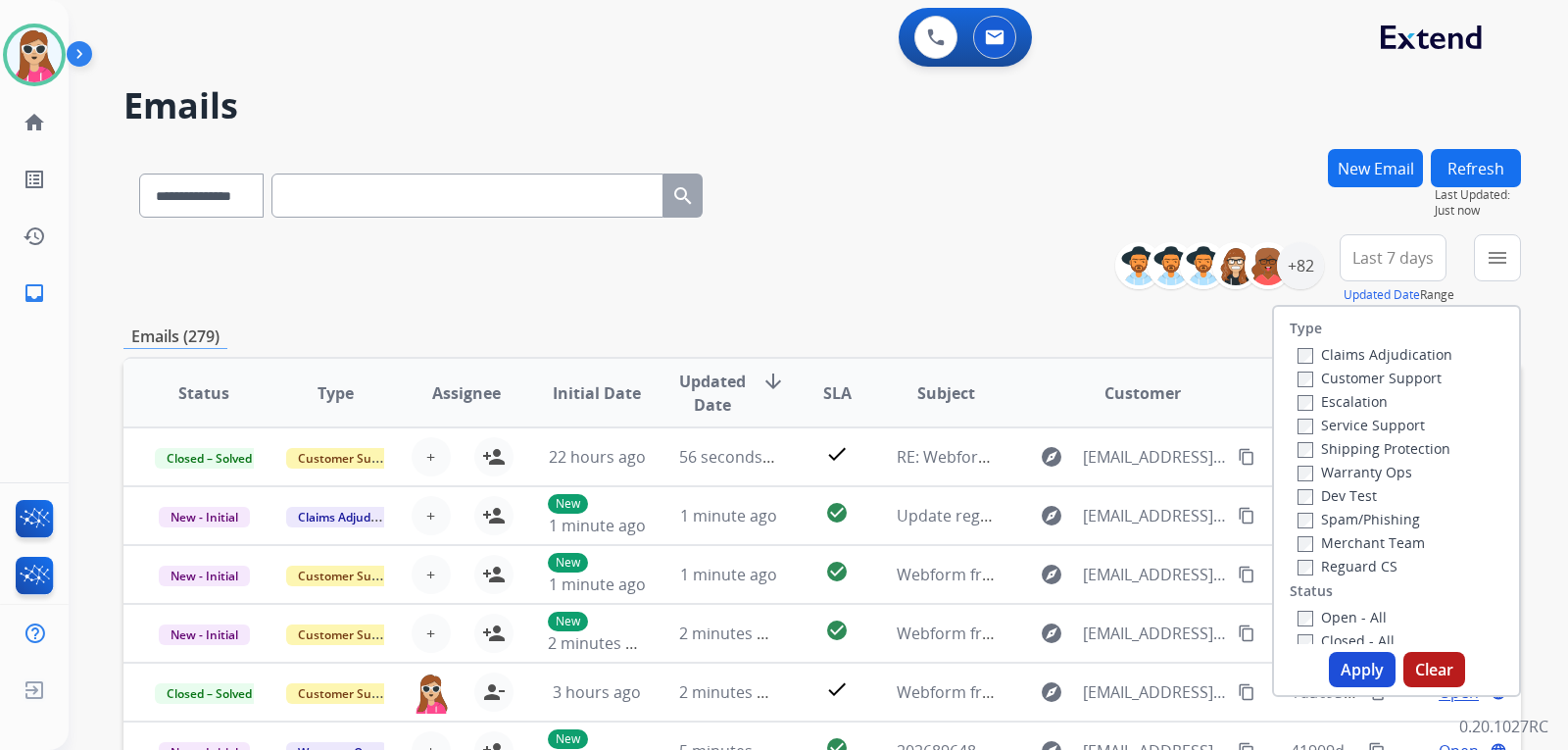
click at [1397, 374] on label "Customer Support" at bounding box center [1369, 377] width 144 height 19
click at [1398, 440] on label "Shipping Protection" at bounding box center [1374, 448] width 153 height 19
click at [1358, 578] on div "Type Claims Adjudication Customer Support Escalation Service Support Shipping P…" at bounding box center [1396, 476] width 245 height 337
click at [1358, 553] on div "Merchant Team" at bounding box center [1375, 542] width 155 height 24
click at [1358, 563] on label "Reguard CS" at bounding box center [1347, 566] width 100 height 19
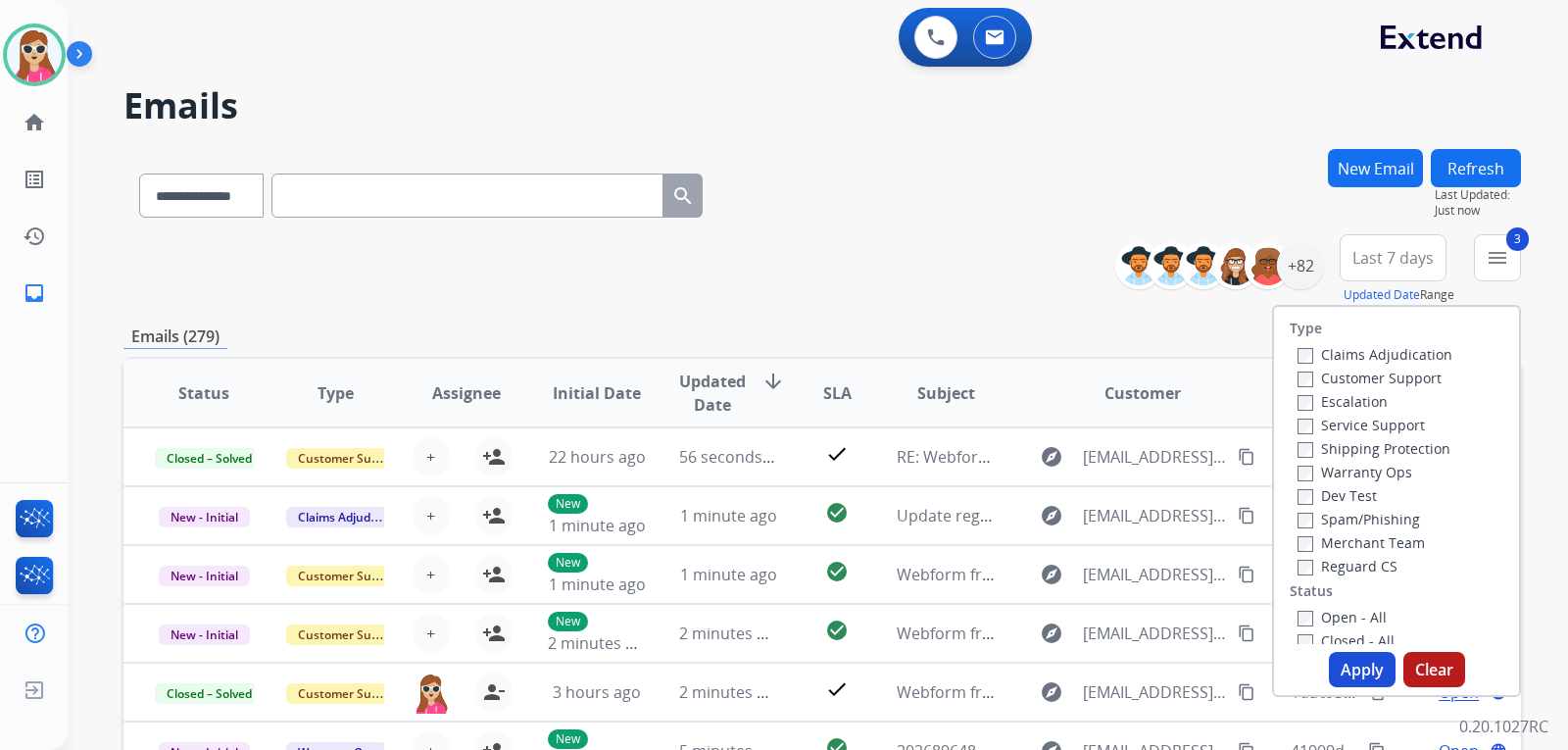
click at [1358, 616] on label "Open - All" at bounding box center [1342, 616] width 89 height 19
click at [1363, 674] on button "Apply" at bounding box center [1361, 670] width 66 height 36
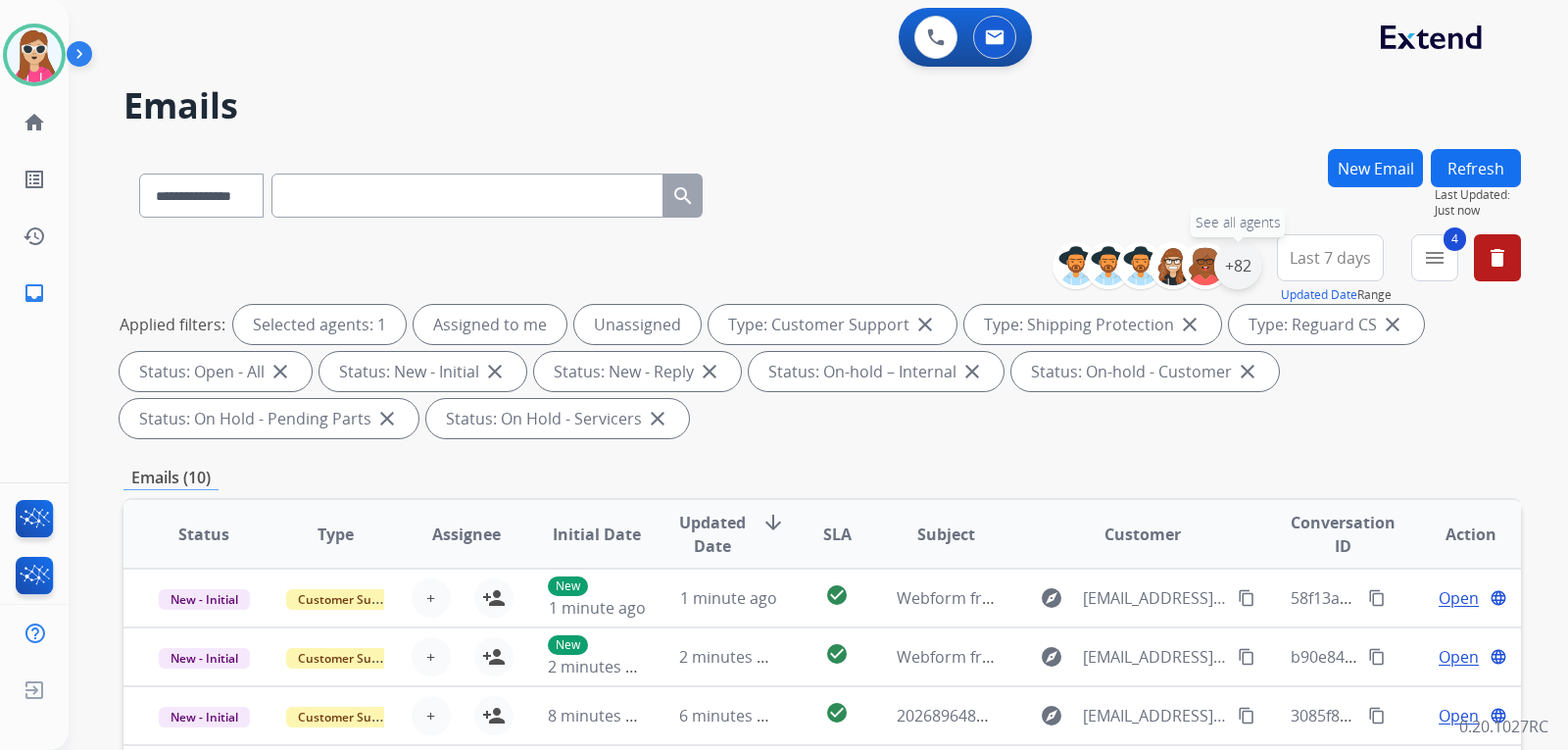
click at [1230, 263] on div "+82" at bounding box center [1236, 265] width 47 height 47
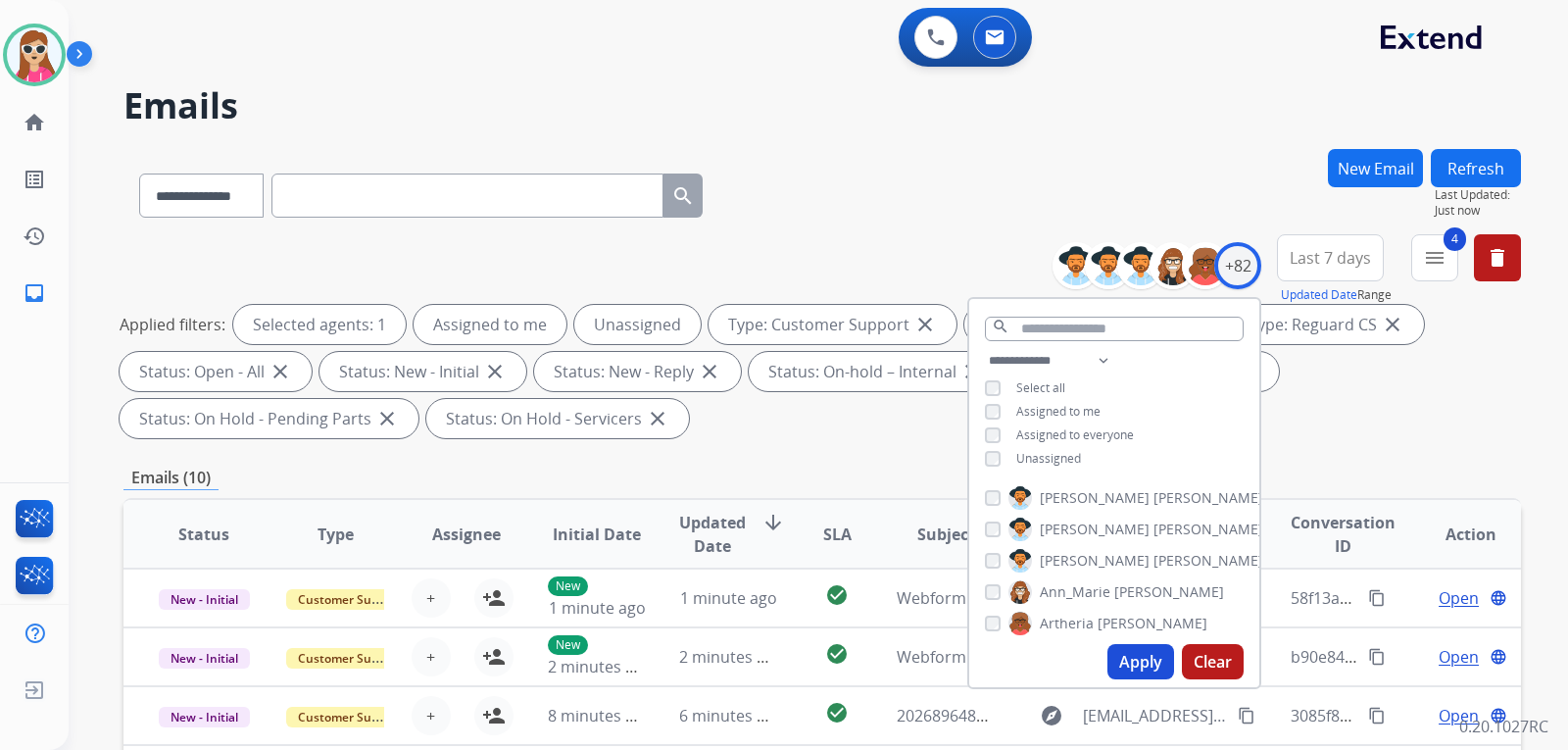
drag, startPoint x: 1060, startPoint y: 457, endPoint x: 1055, endPoint y: 469, distance: 13.0
click at [1059, 456] on span "Unassigned" at bounding box center [1048, 458] width 64 height 17
click at [1132, 669] on button "Apply" at bounding box center [1140, 662] width 66 height 36
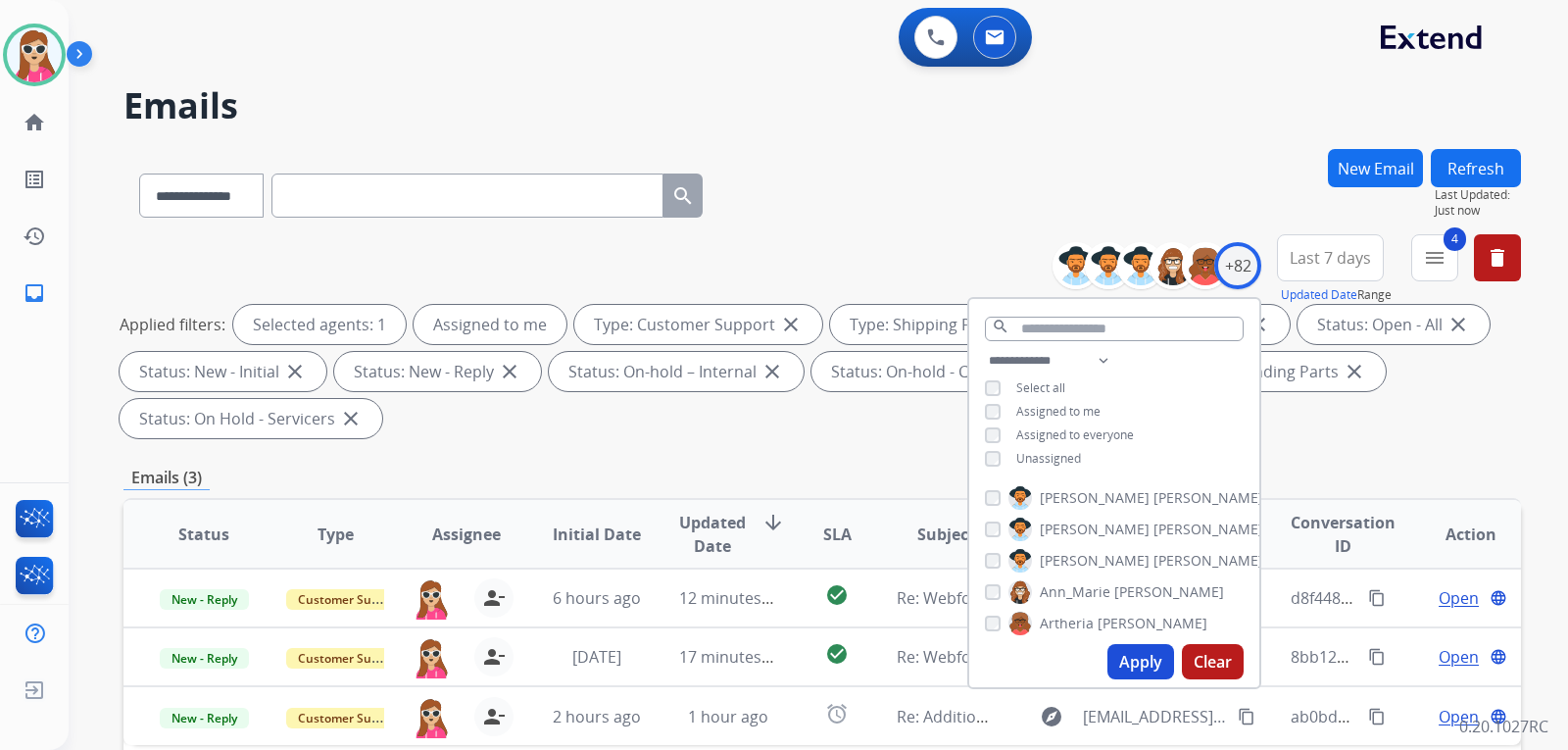
click at [890, 428] on div "Applied filters: Selected agents: 1 Assigned to me Type: Customer Support close…" at bounding box center [818, 372] width 1397 height 134
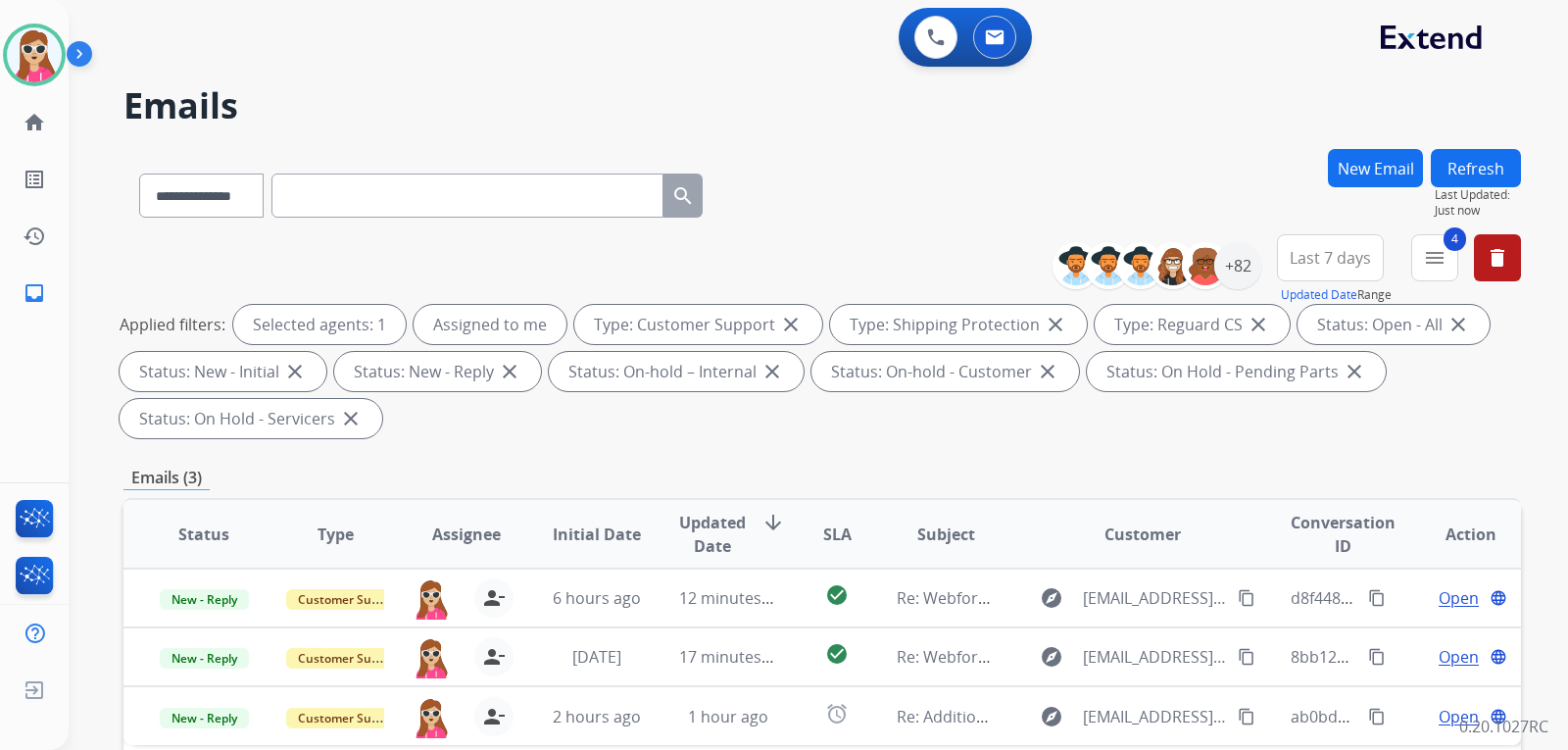
scroll to position [392, 0]
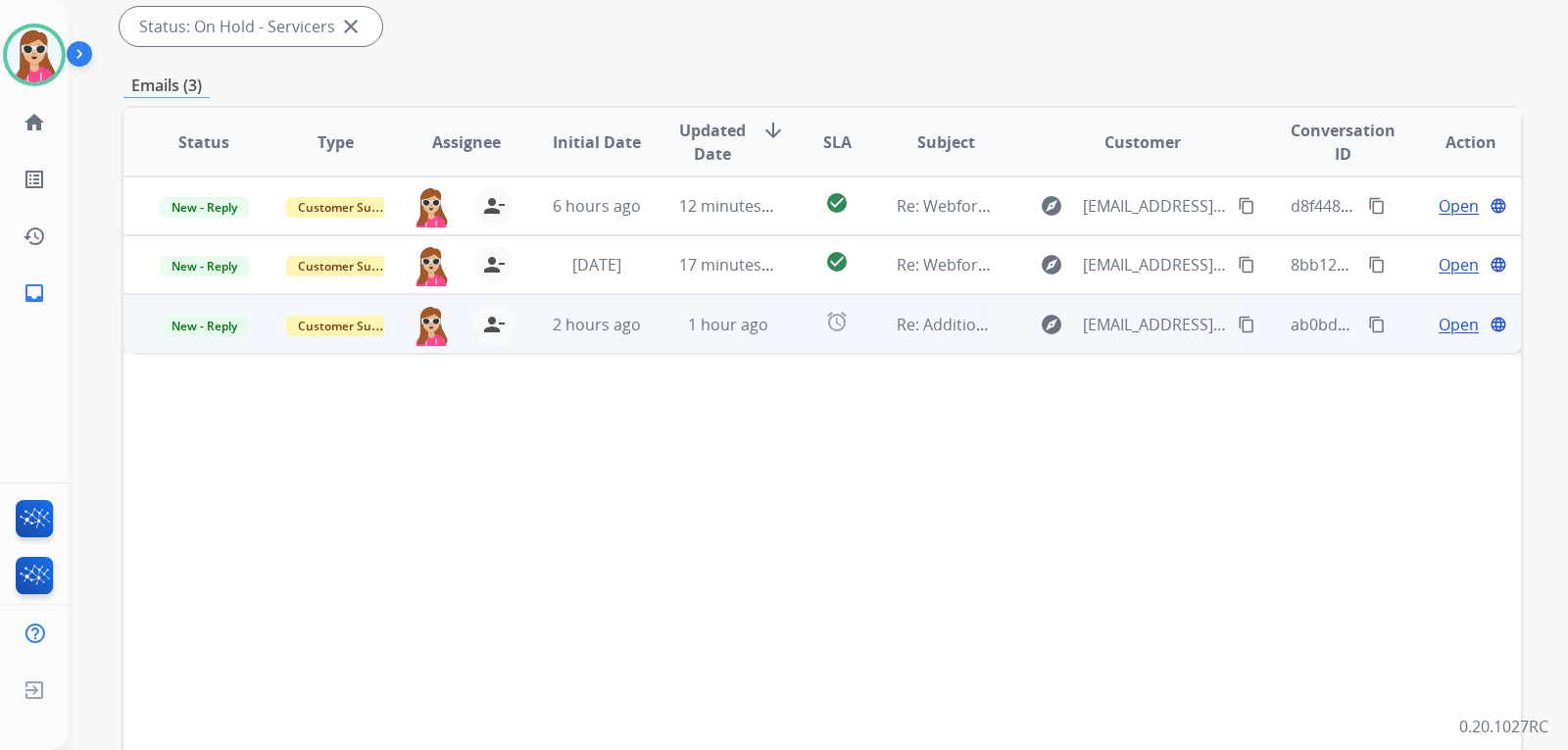
click at [804, 347] on td "alarm" at bounding box center [821, 323] width 87 height 58
click at [1438, 323] on span "Open" at bounding box center [1458, 324] width 41 height 24
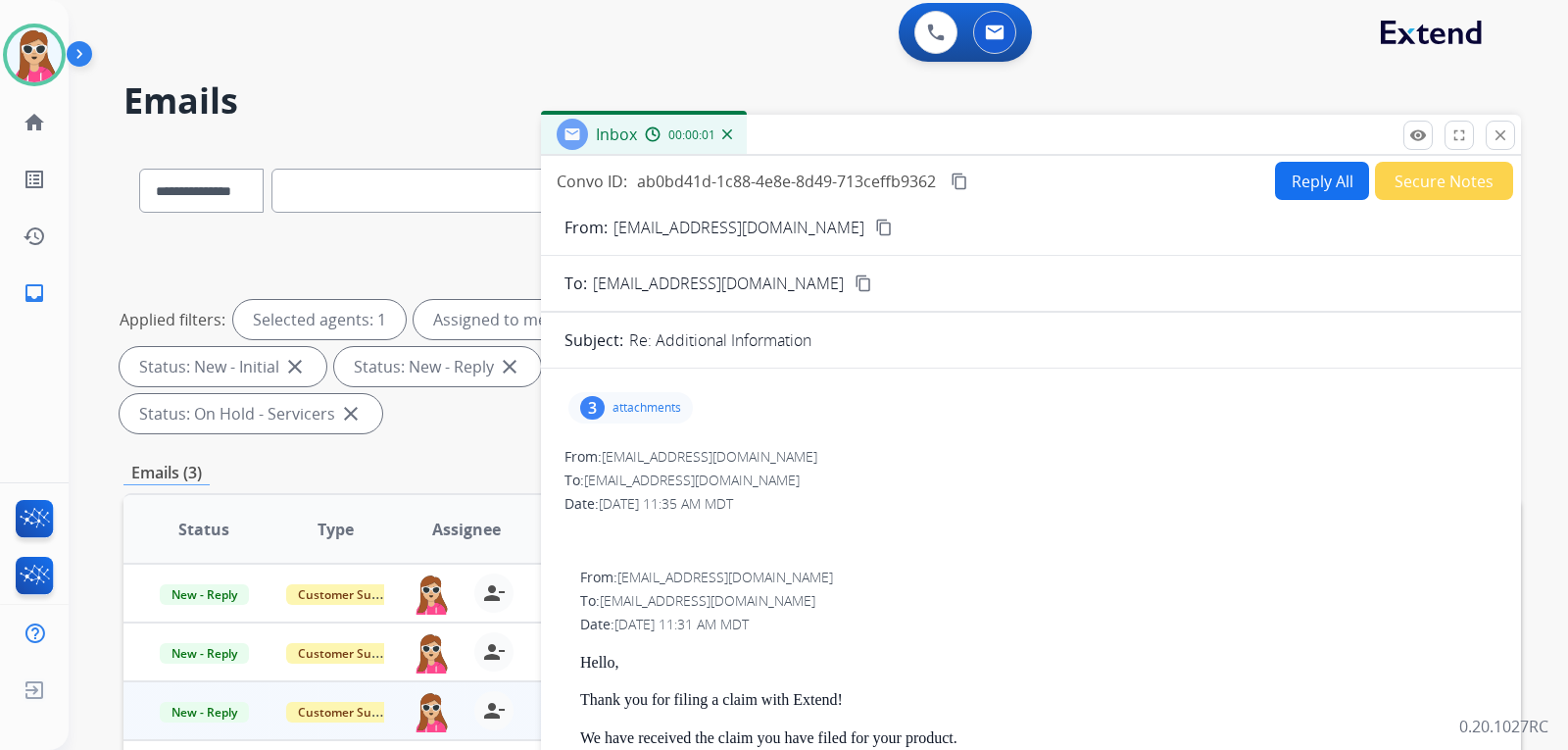
scroll to position [0, 0]
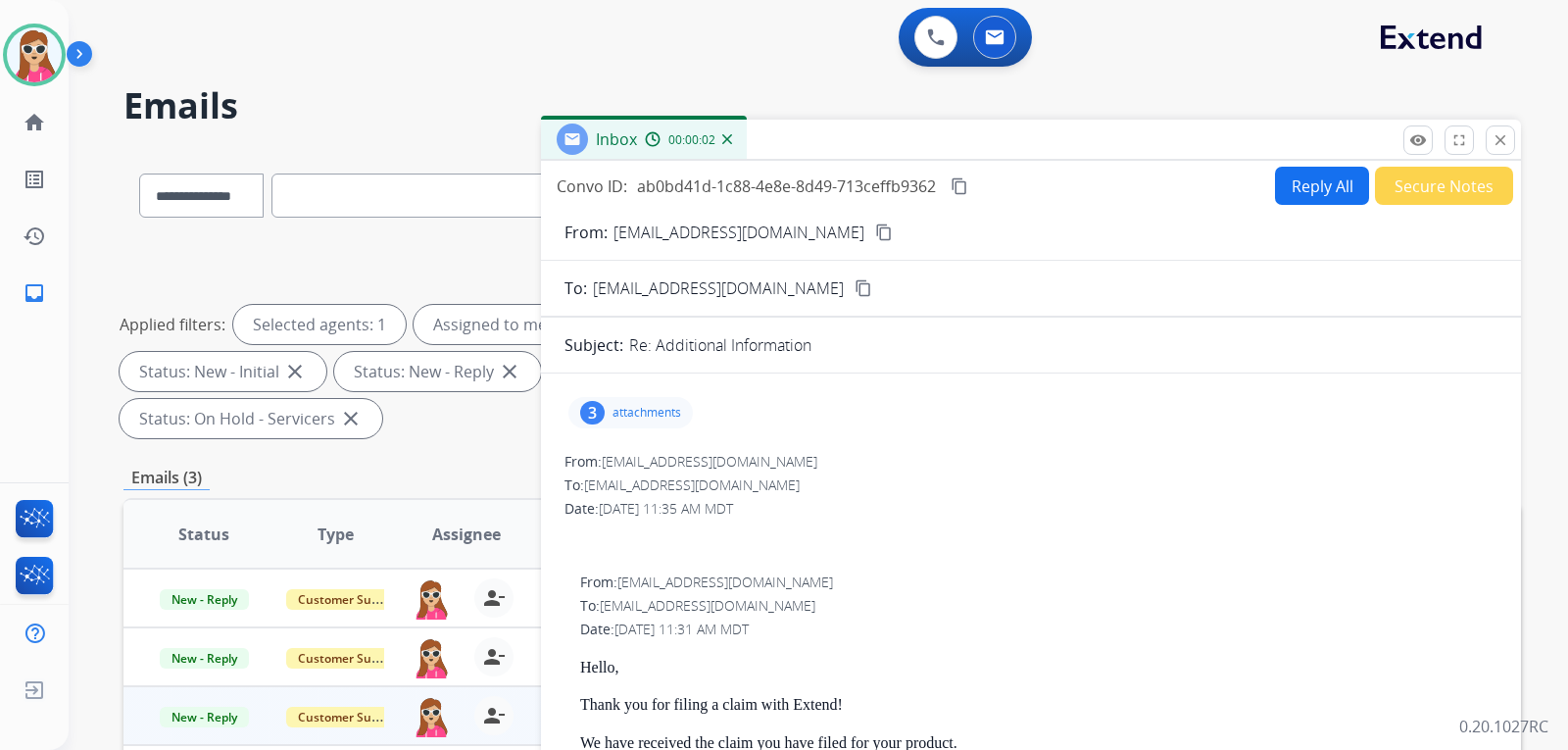
click at [1287, 181] on button "Reply All" at bounding box center [1321, 185] width 94 height 39
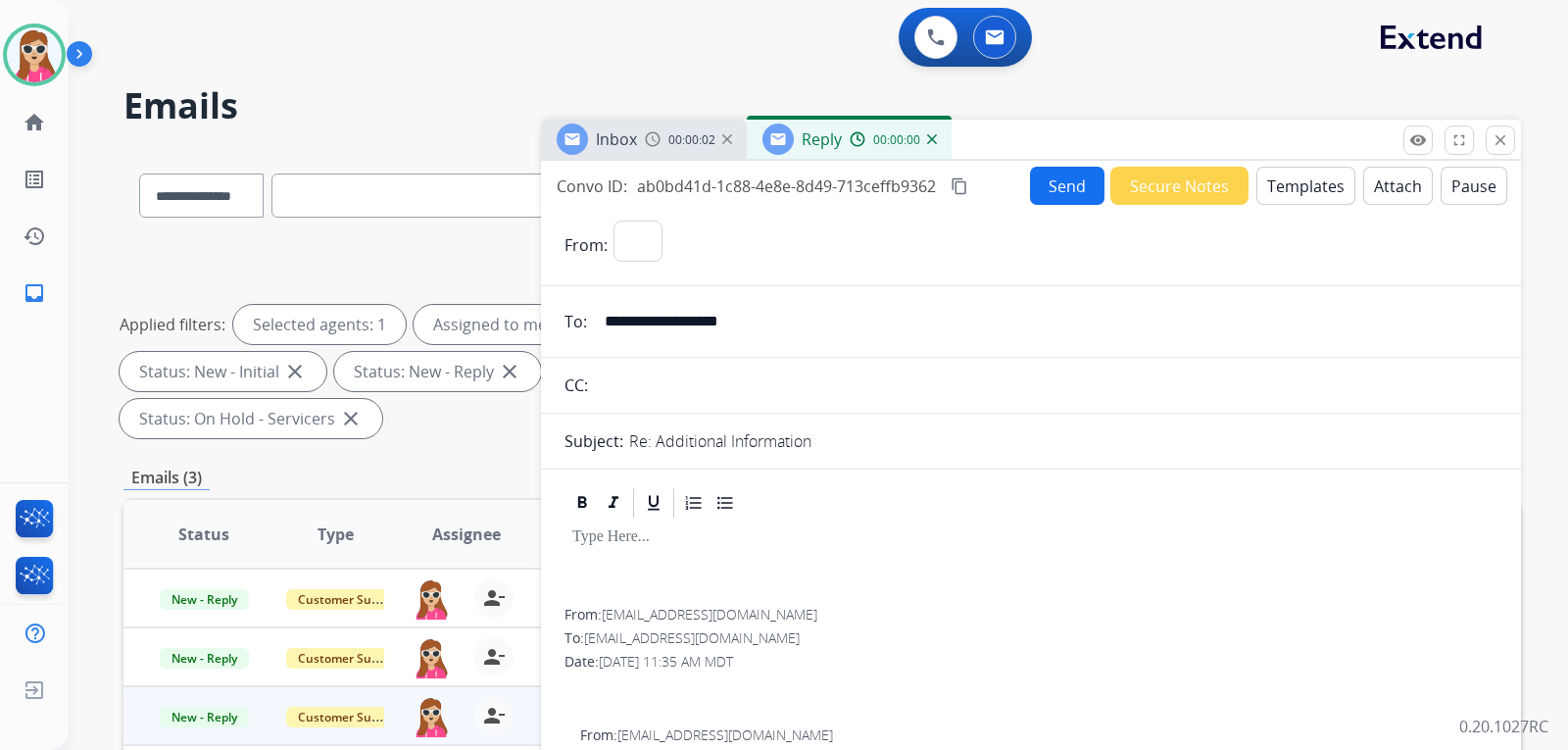
select select "**********"
click at [1297, 187] on button "Templates" at bounding box center [1306, 185] width 99 height 39
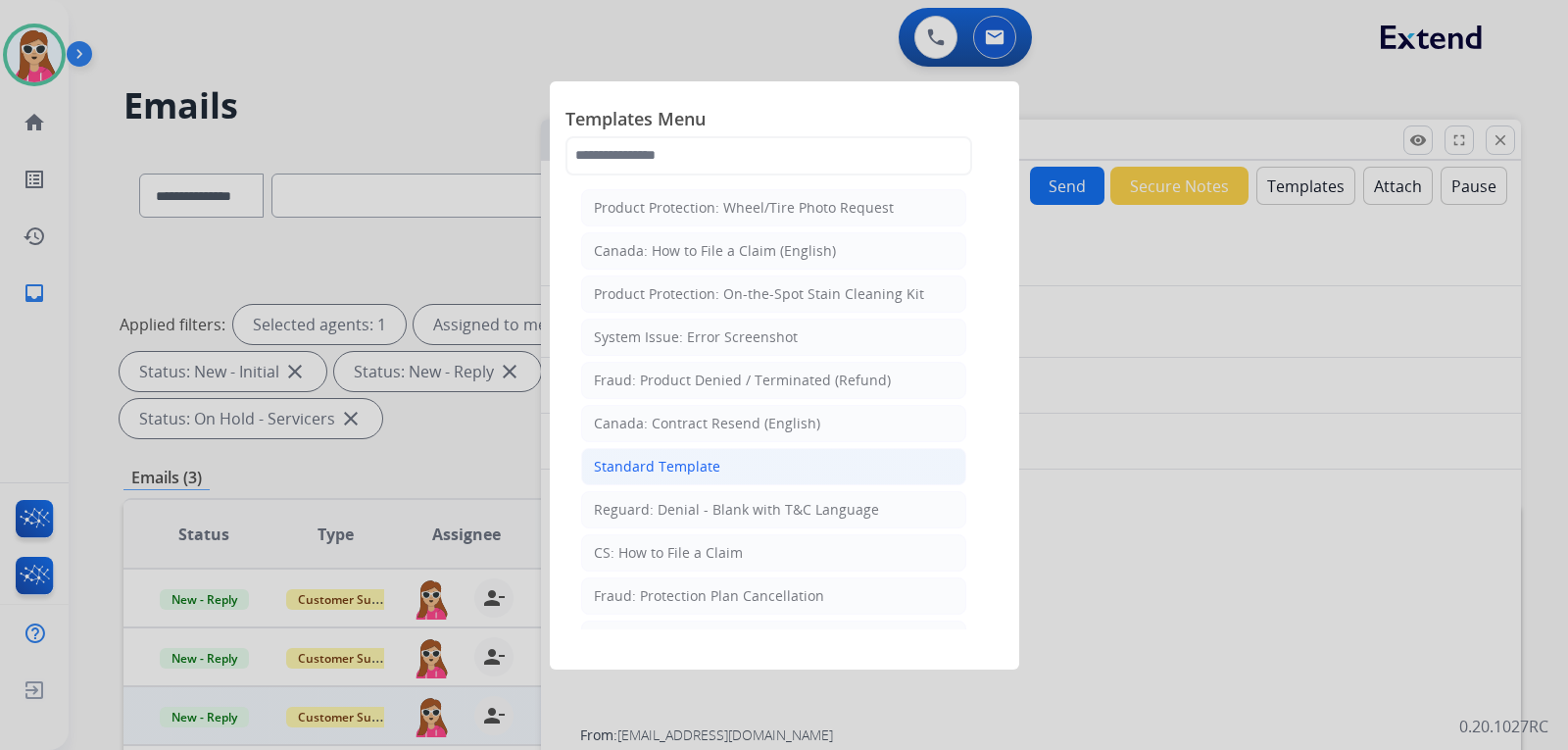
click at [754, 470] on li "Standard Template" at bounding box center [774, 467] width 385 height 38
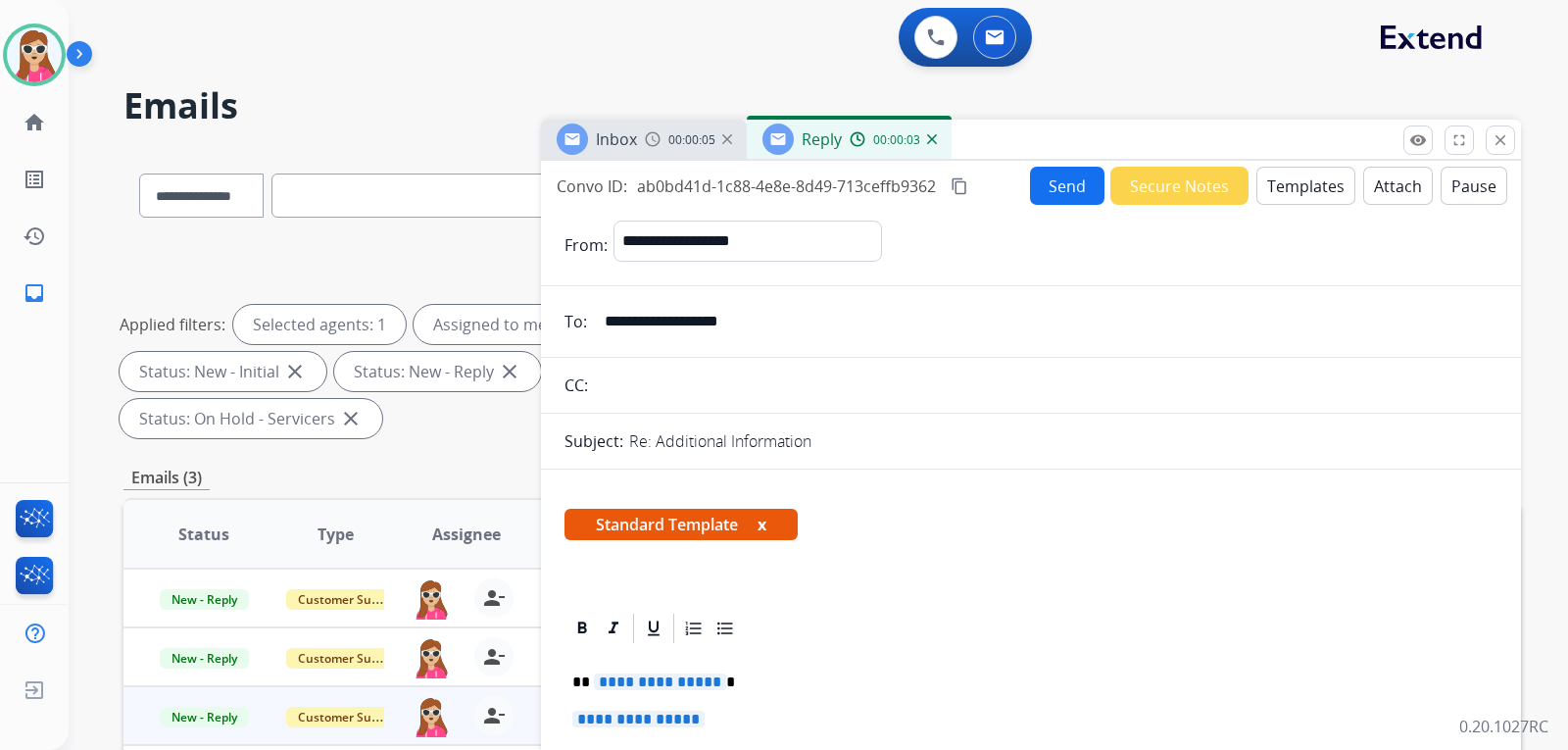
click at [654, 682] on span "**********" at bounding box center [660, 681] width 133 height 17
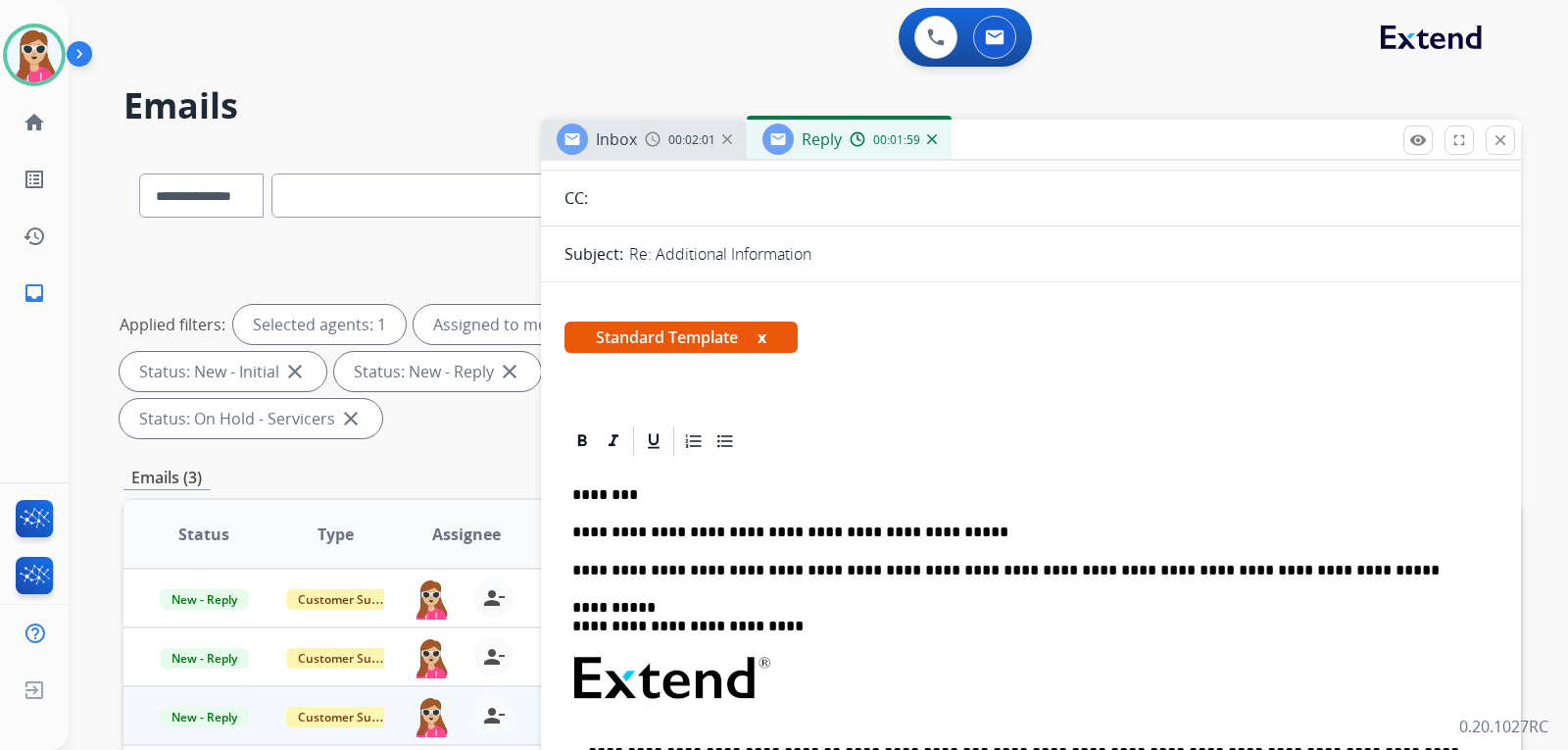
scroll to position [196, 0]
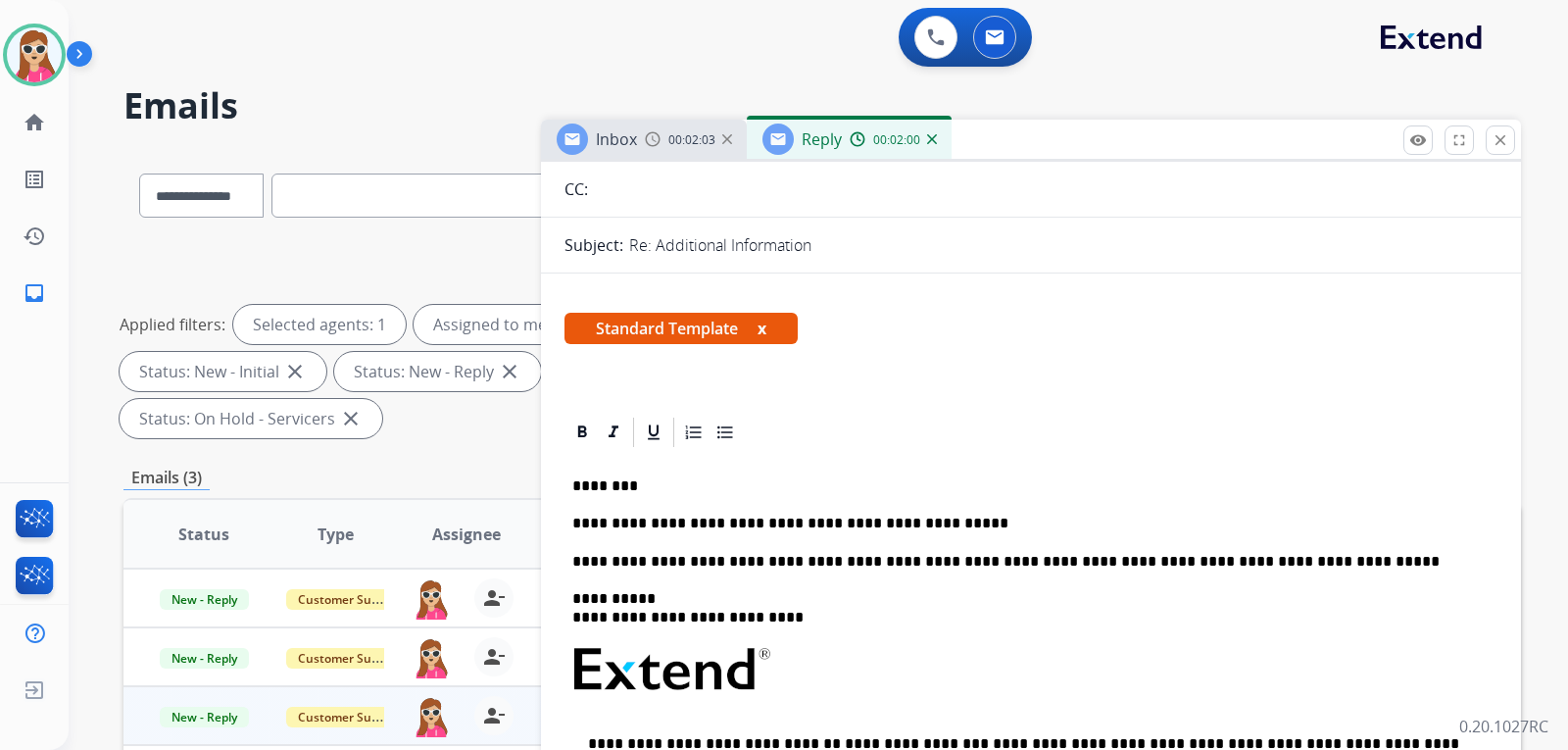
click at [966, 526] on p "**********" at bounding box center [1023, 523] width 901 height 18
click at [948, 507] on div "**********" at bounding box center [1031, 724] width 933 height 549
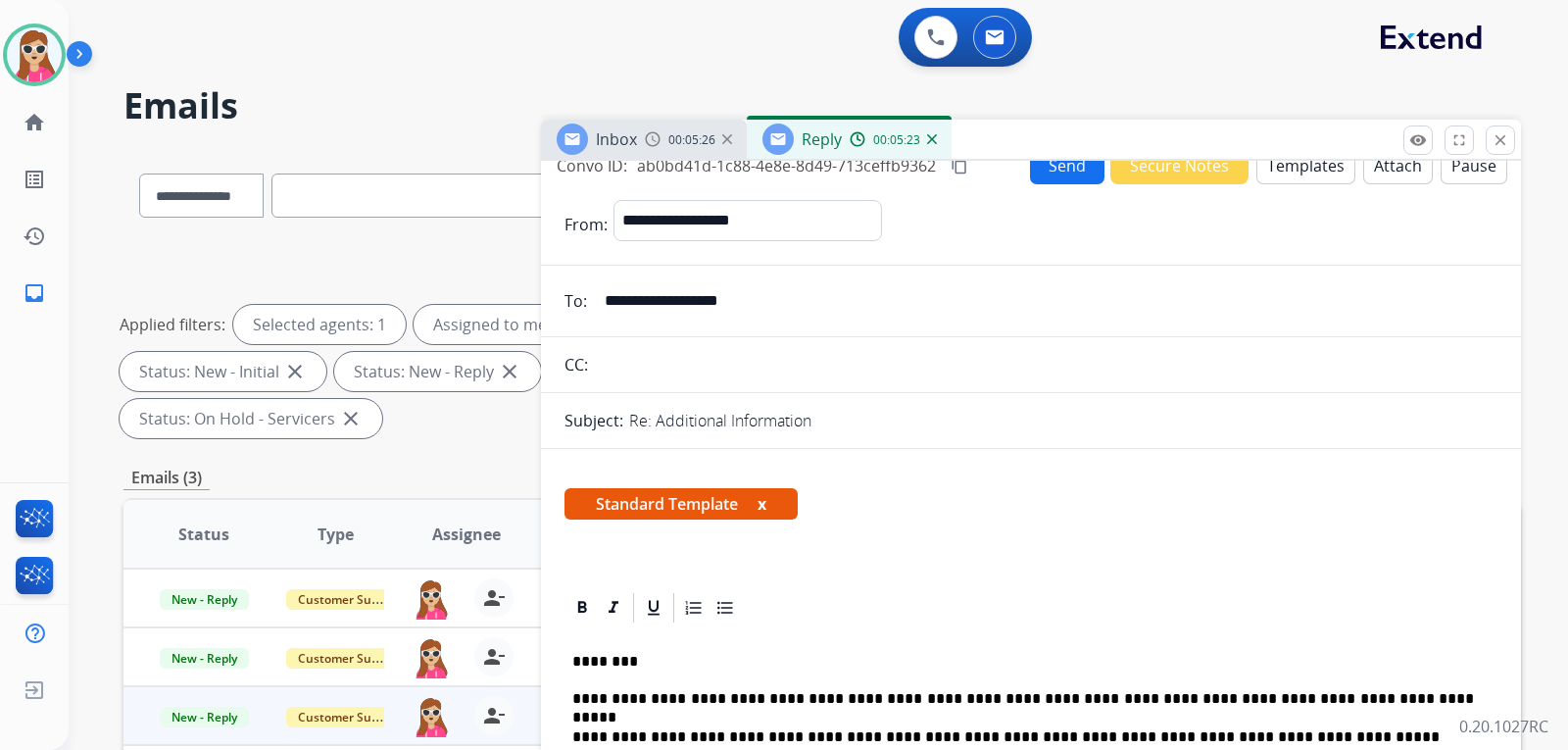
scroll to position [0, 0]
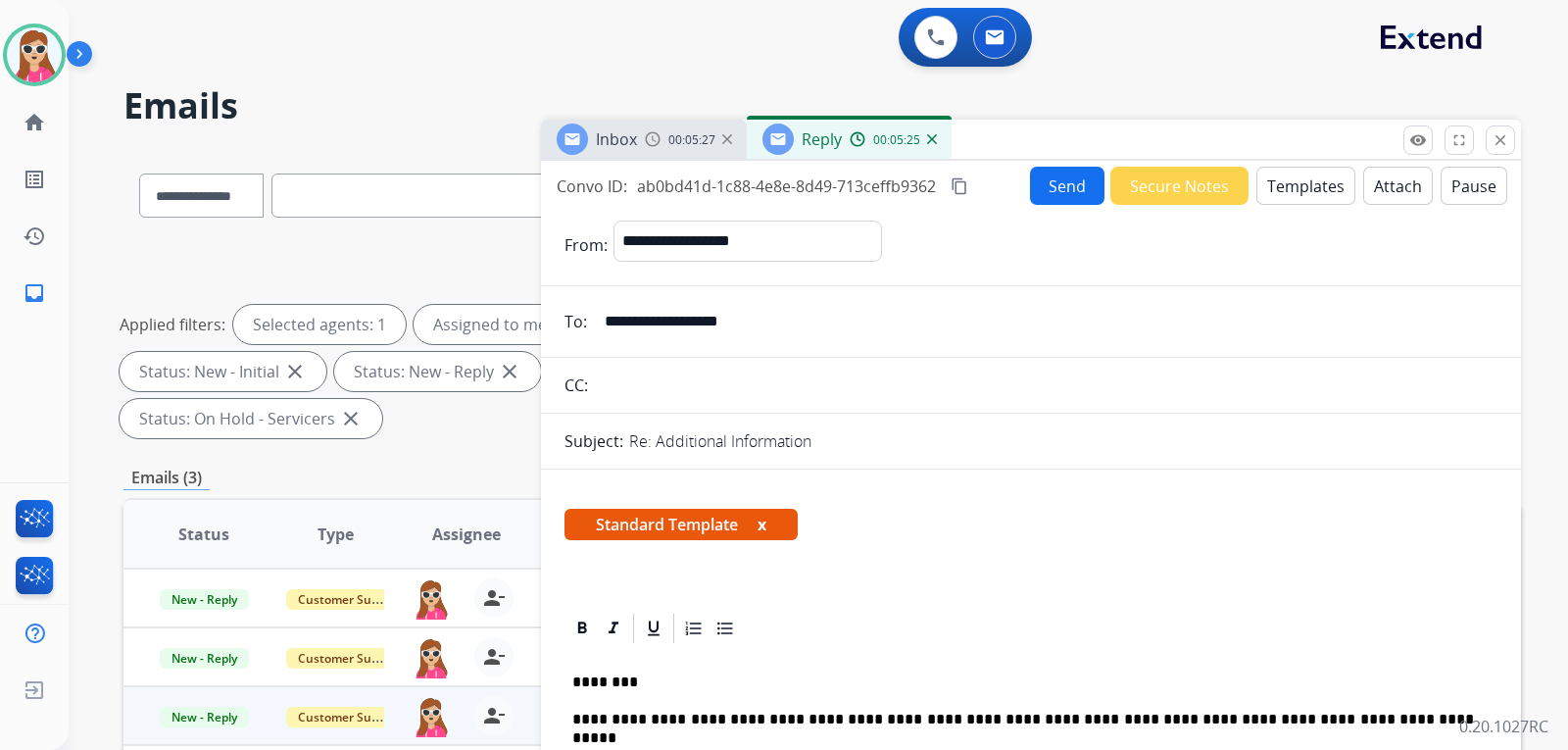
click at [1039, 192] on button "Send" at bounding box center [1067, 185] width 74 height 39
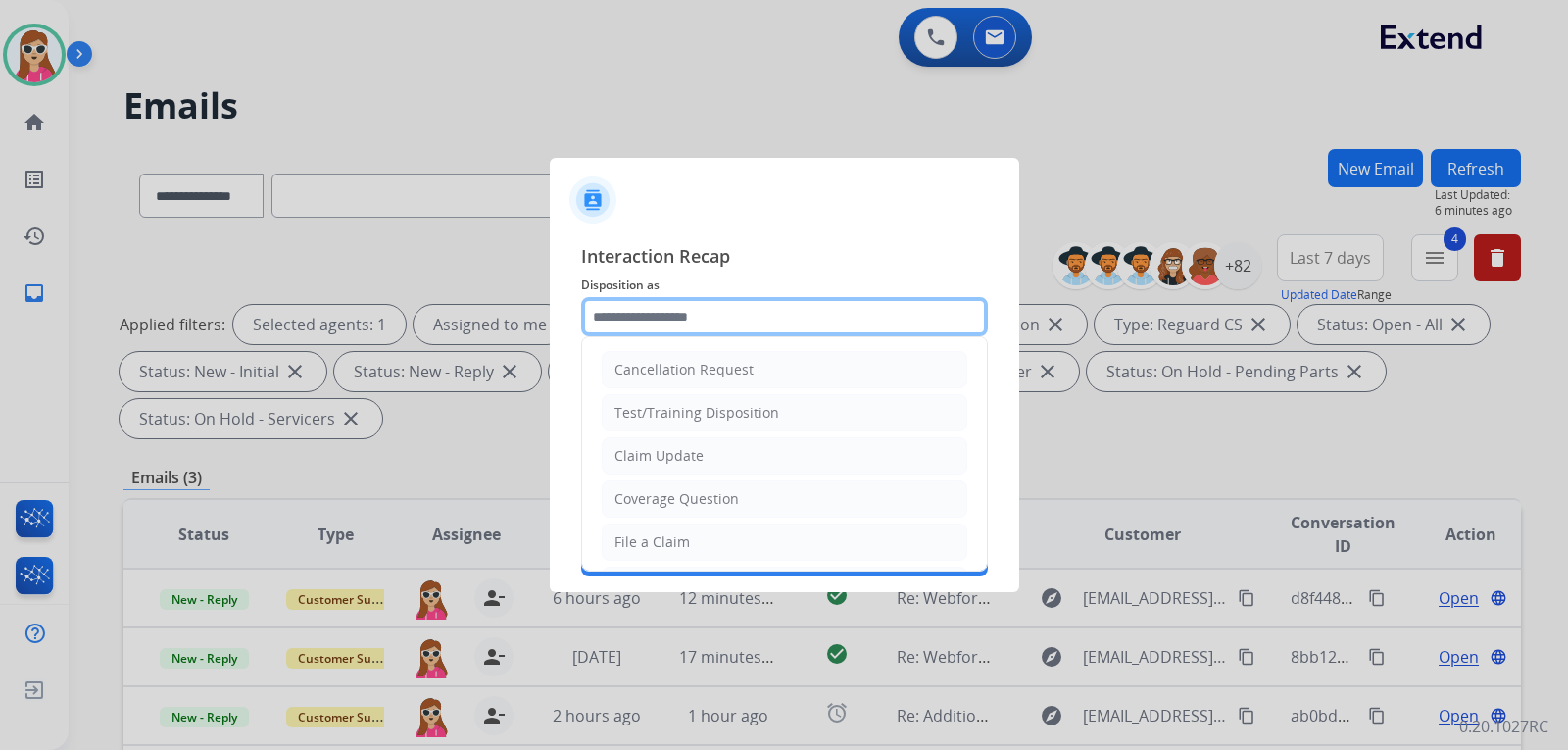
click at [774, 323] on input "text" at bounding box center [784, 317] width 406 height 40
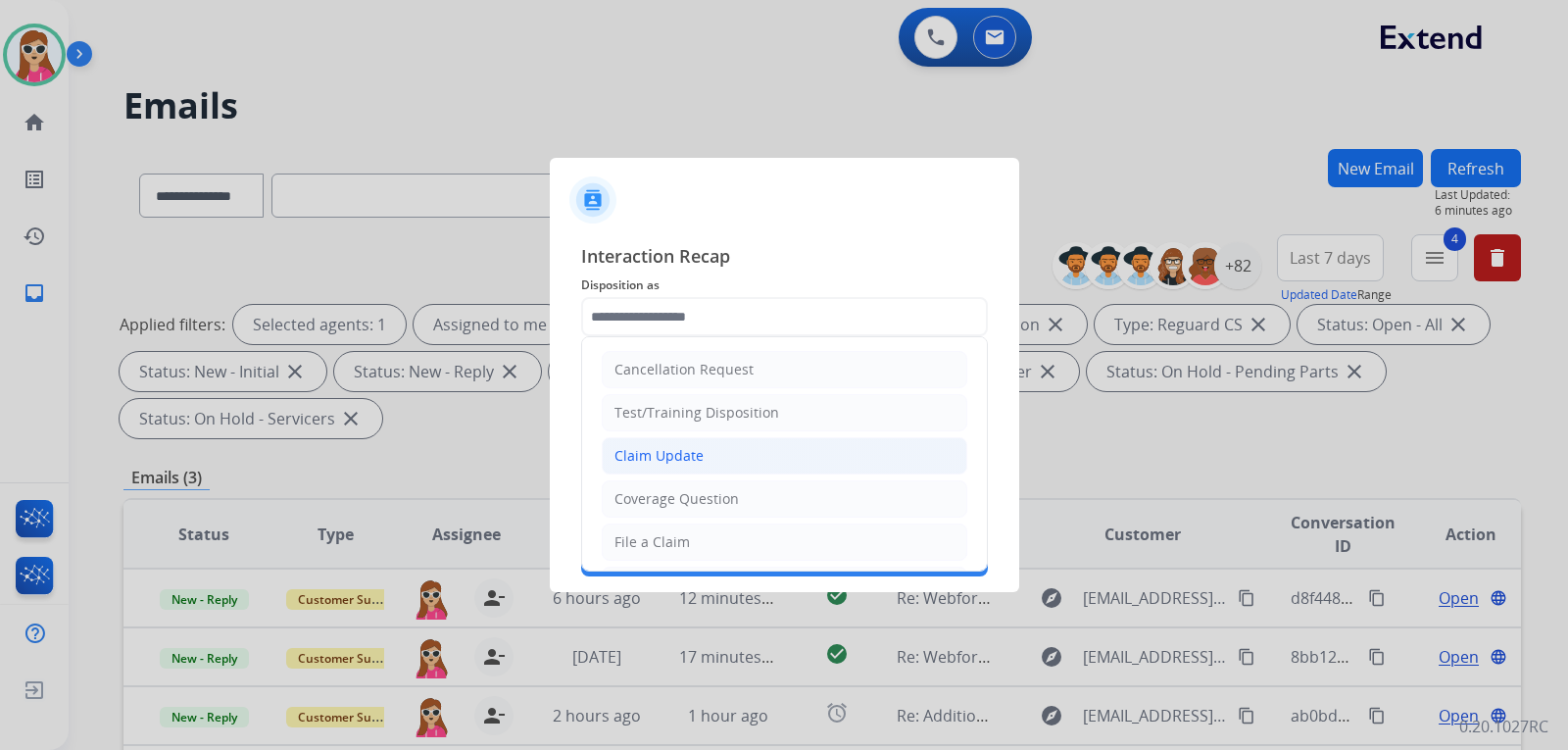
click at [740, 452] on li "Claim Update" at bounding box center [784, 456] width 366 height 38
type input "**********"
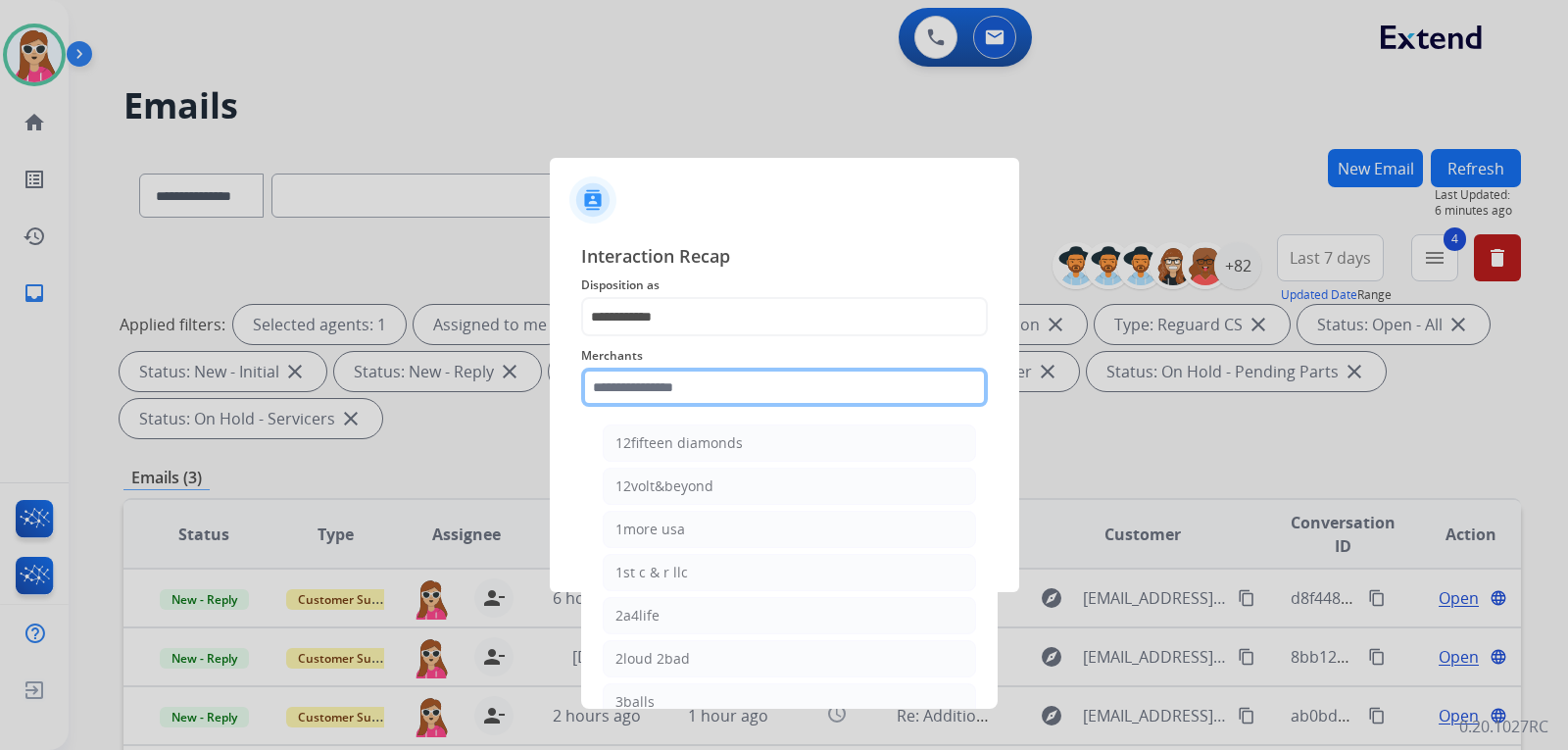
click at [747, 395] on input "text" at bounding box center [784, 387] width 406 height 40
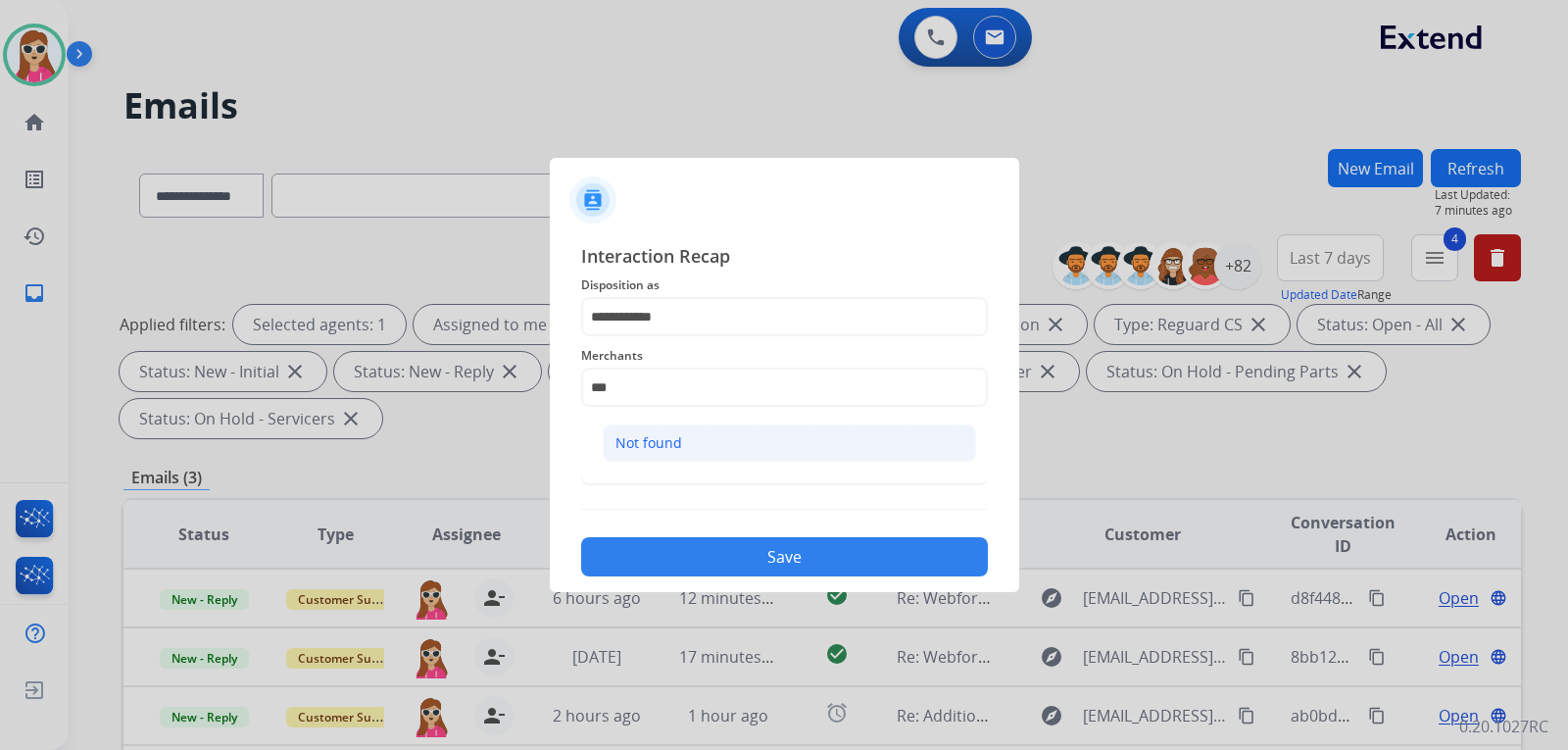
click at [738, 444] on li "Not found" at bounding box center [788, 443] width 373 height 38
type input "*********"
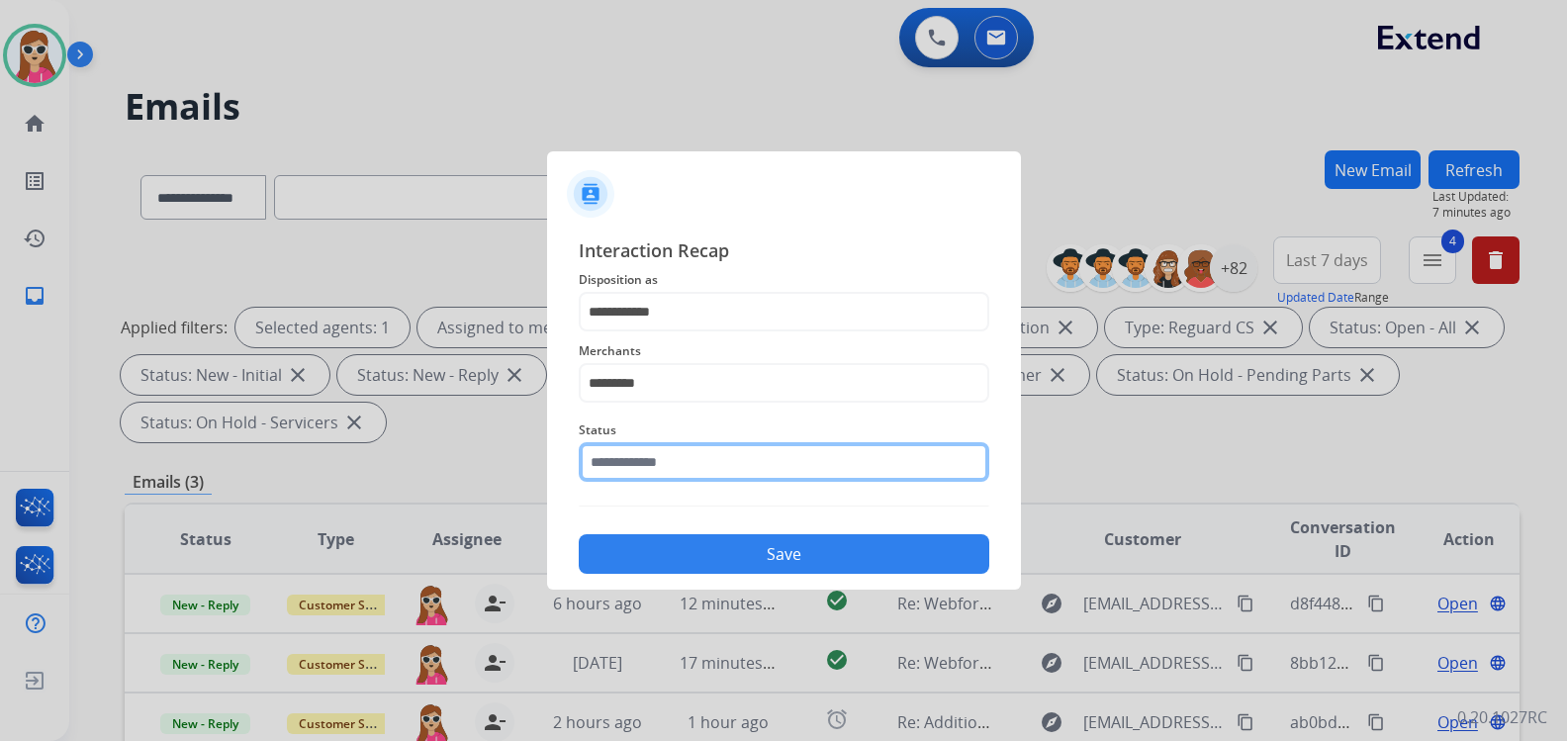
drag, startPoint x: 771, startPoint y: 474, endPoint x: 780, endPoint y: 487, distance: 15.6
click at [772, 474] on input "text" at bounding box center [784, 462] width 410 height 40
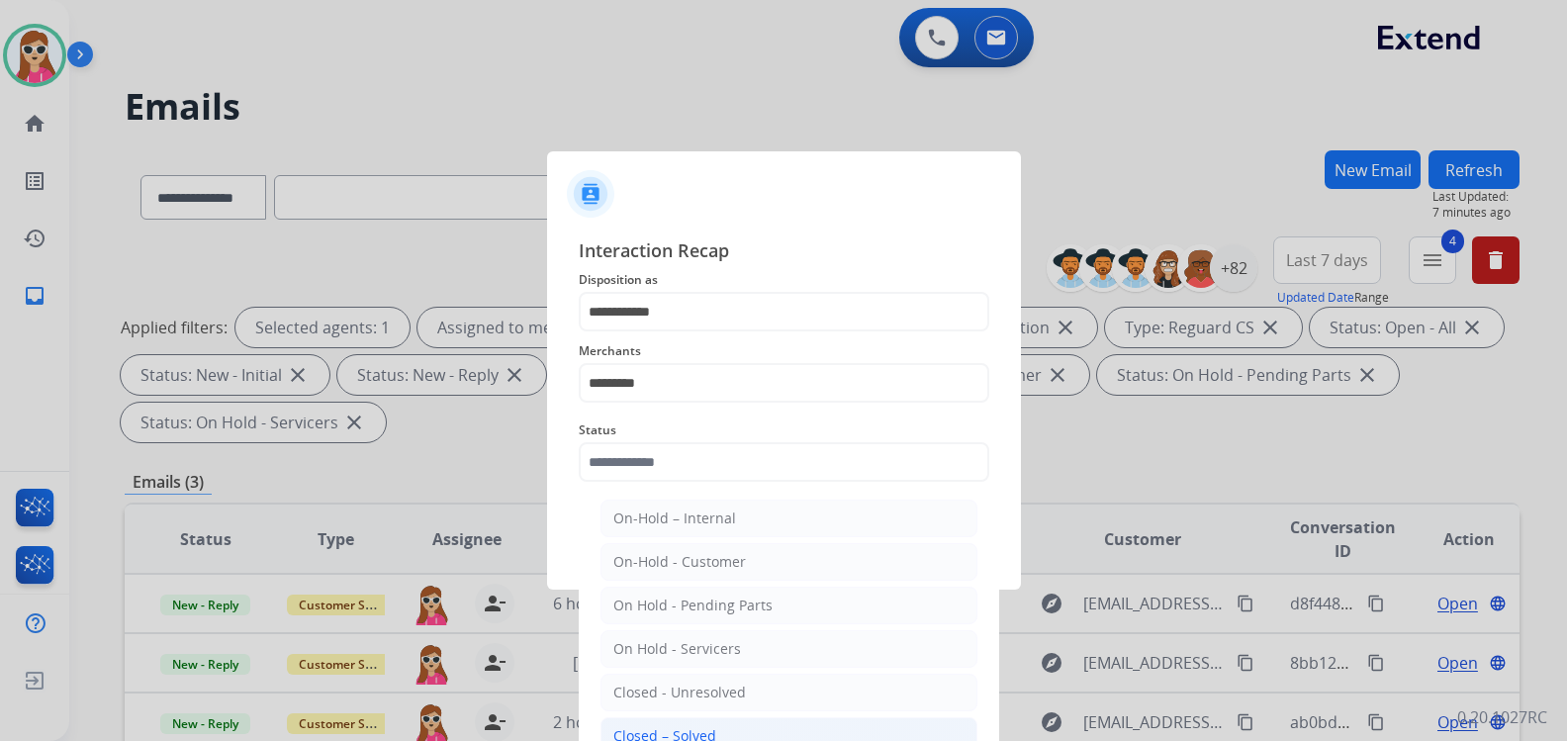
click at [729, 719] on li "Closed – Solved" at bounding box center [788, 736] width 377 height 38
type input "**********"
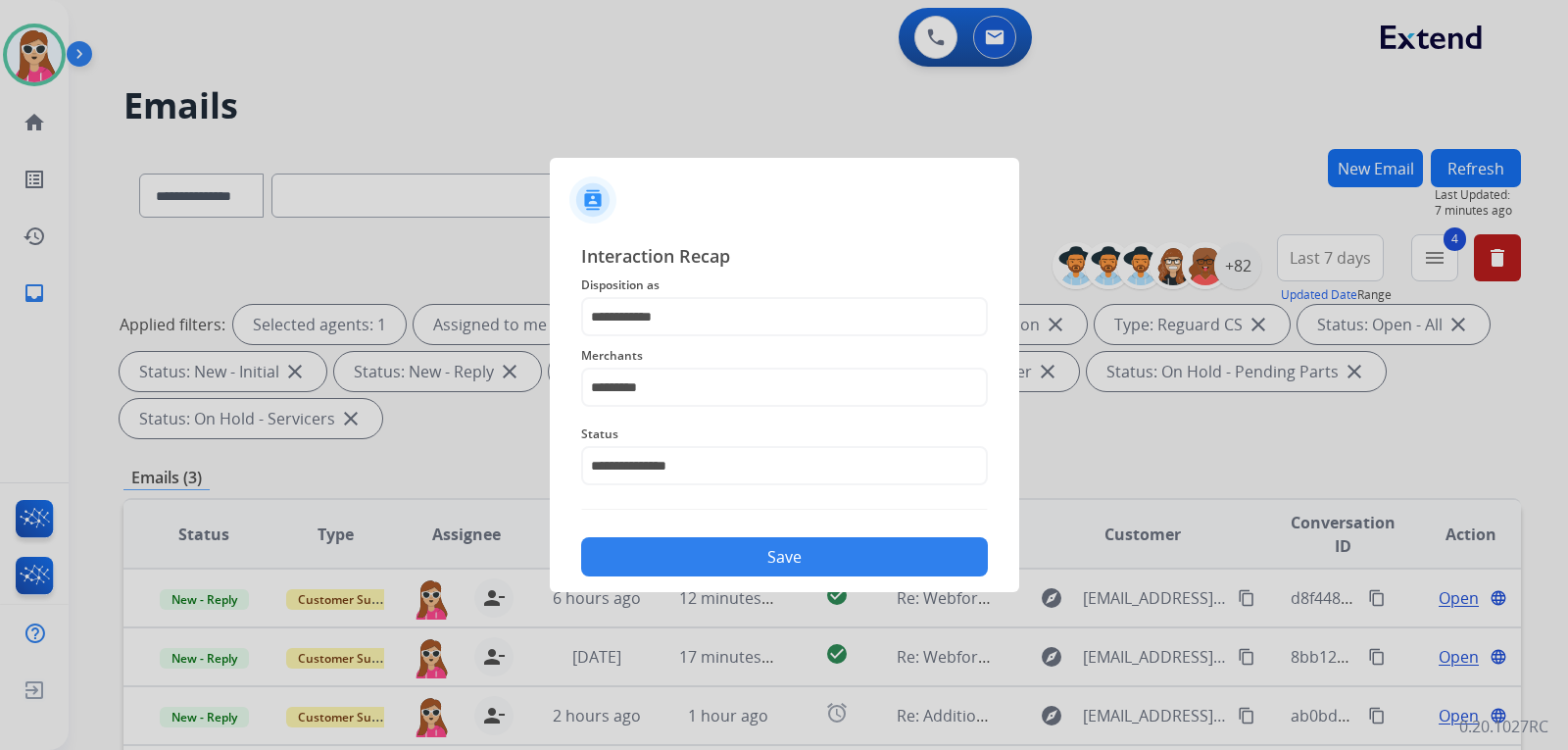
click at [797, 557] on button "Save" at bounding box center [784, 557] width 406 height 40
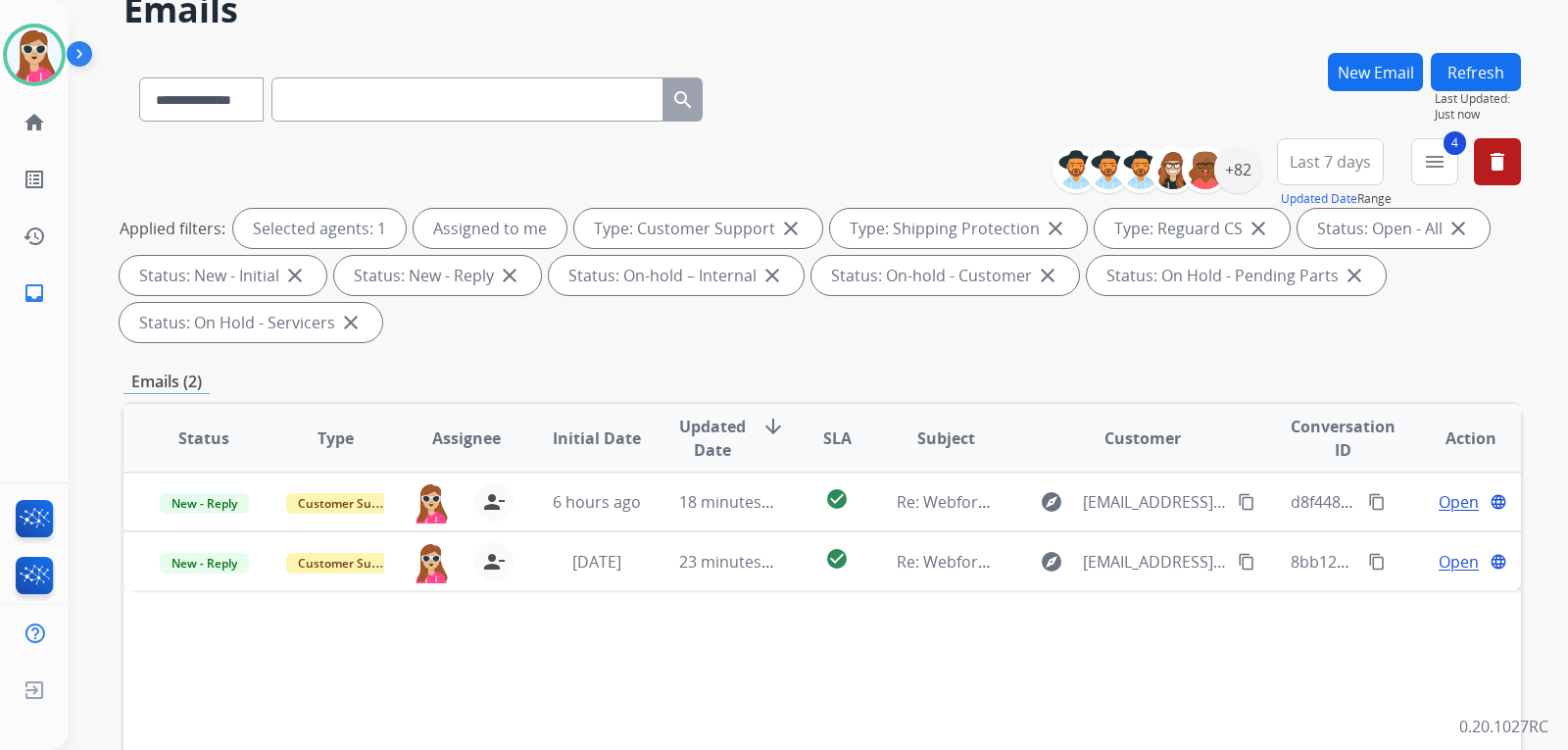
scroll to position [196, 0]
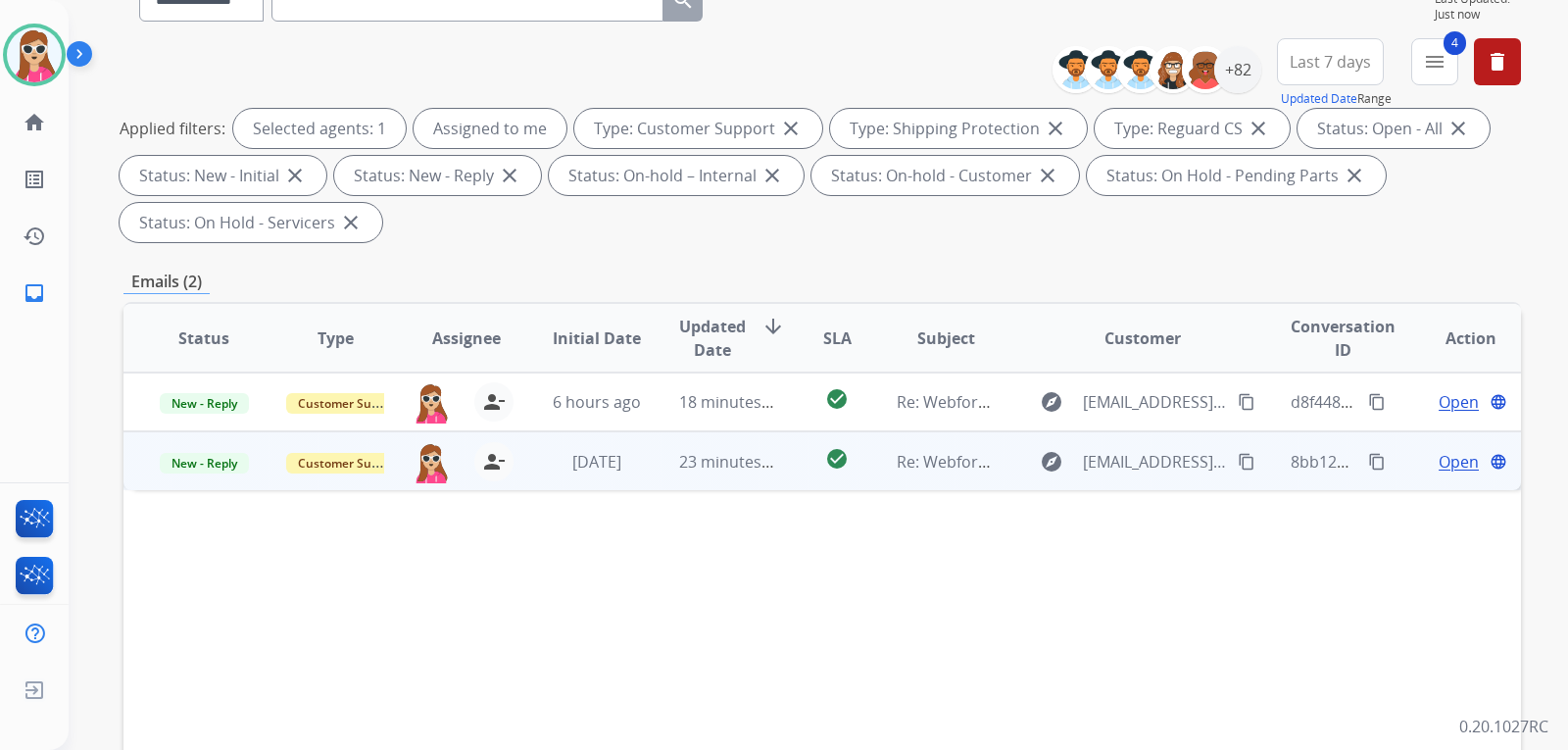
click at [797, 478] on td "check_circle" at bounding box center [821, 460] width 87 height 58
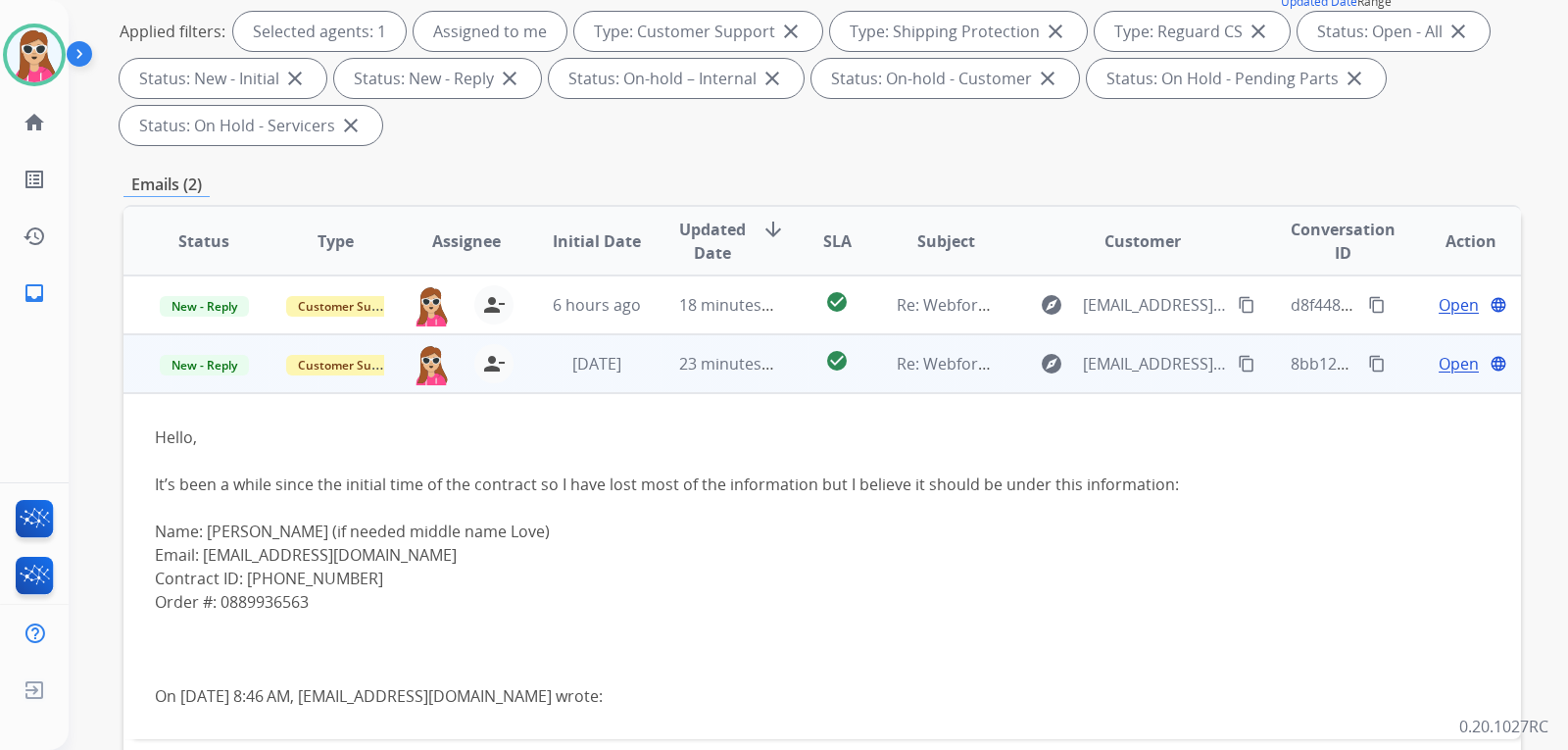
scroll to position [294, 0]
drag, startPoint x: 204, startPoint y: 553, endPoint x: 409, endPoint y: 557, distance: 205.0
click at [409, 557] on div "Email: jalenaibarra527@gmail.com" at bounding box center [690, 554] width 1073 height 24
copy div "jalenaibarra527@gmail.com"
drag, startPoint x: 250, startPoint y: 578, endPoint x: 319, endPoint y: 607, distance: 74.8
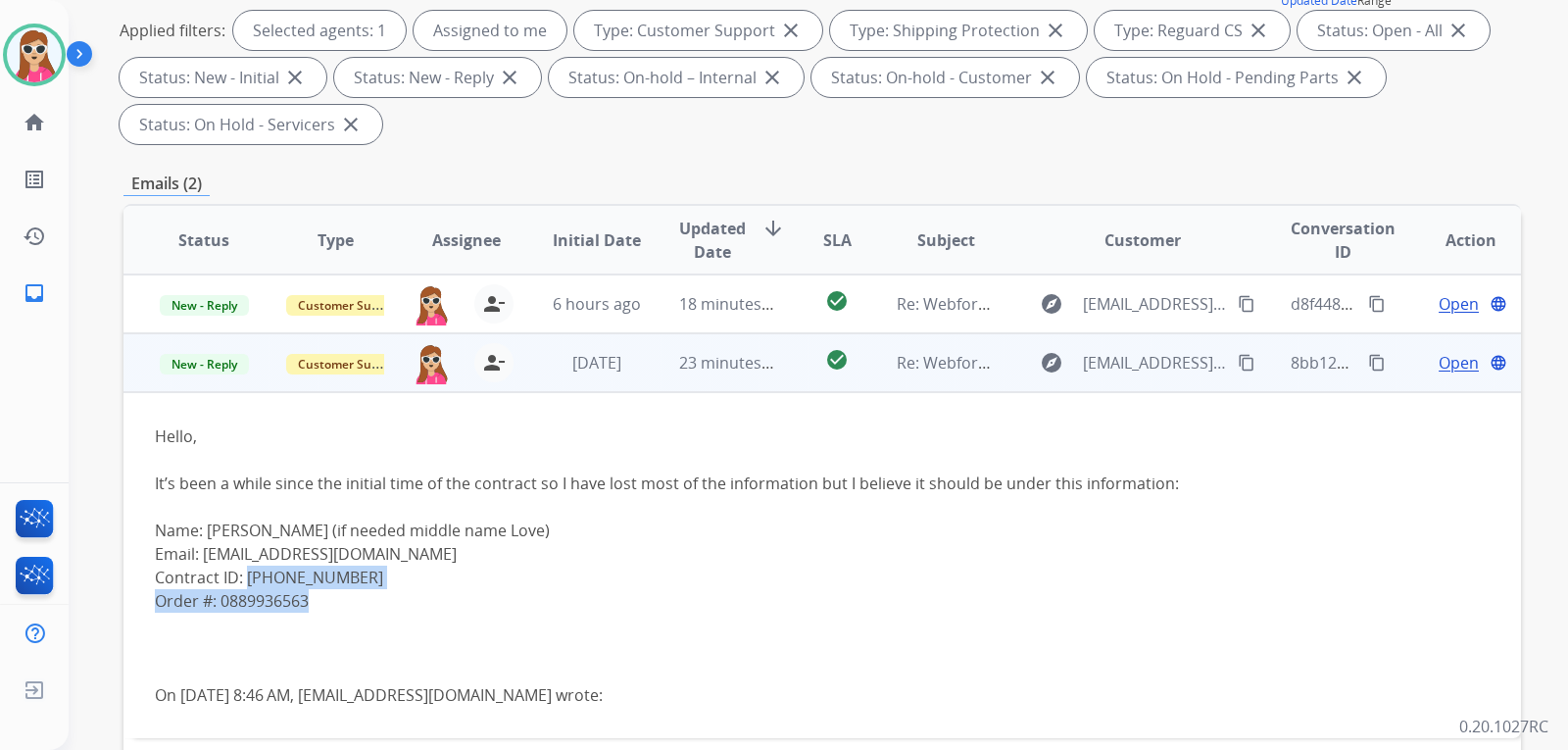
click at [337, 608] on div "Hello, It’s been a while since the initial time of the contract so I have lost …" at bounding box center [690, 565] width 1073 height 282
click at [311, 607] on div "Order #: 0889936563" at bounding box center [690, 600] width 1073 height 24
drag, startPoint x: 309, startPoint y: 605, endPoint x: 224, endPoint y: 597, distance: 85.4
click at [224, 597] on div "Order #: 0889936563" at bounding box center [690, 600] width 1073 height 24
copy div "0889936563"
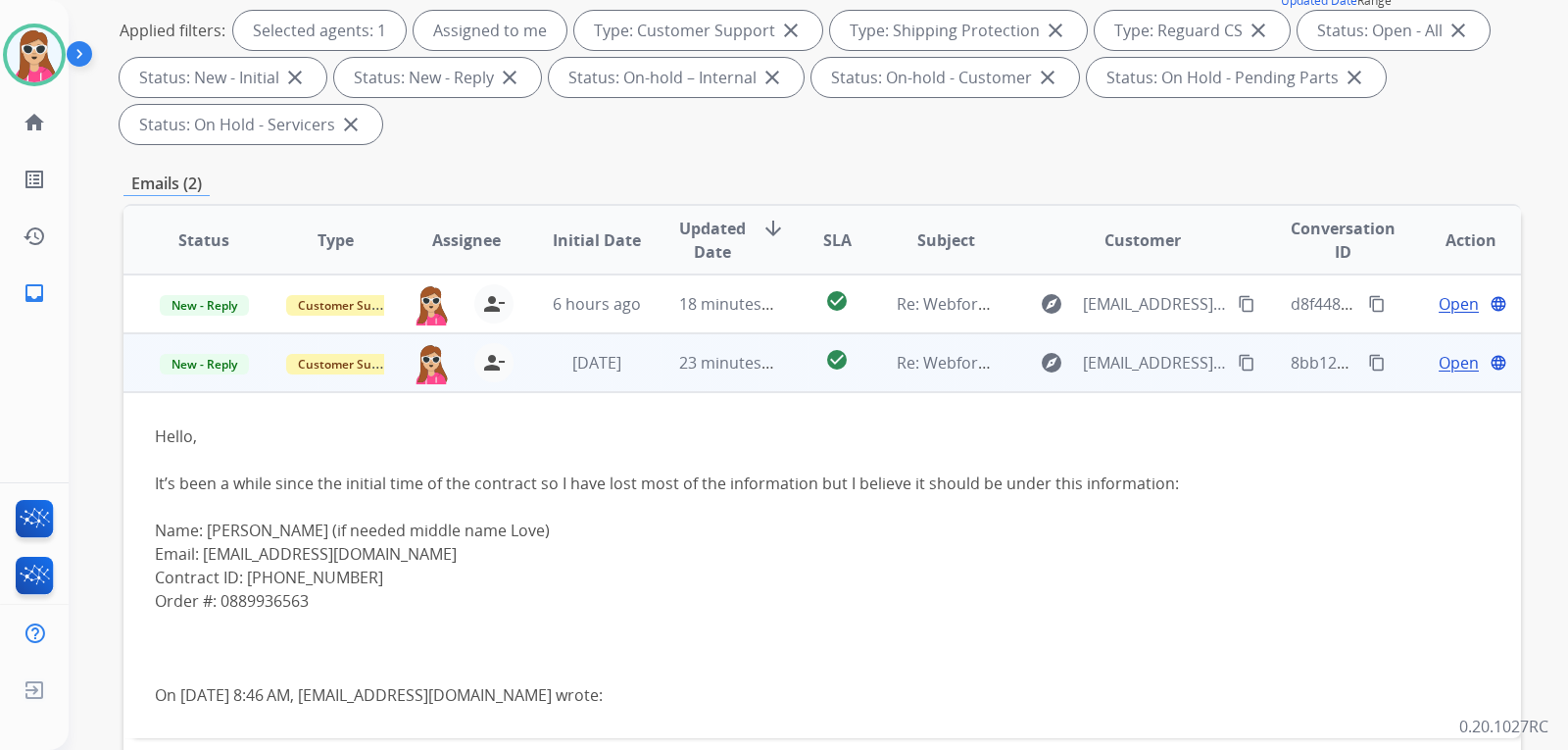
click at [1442, 367] on span "Open" at bounding box center [1458, 363] width 41 height 24
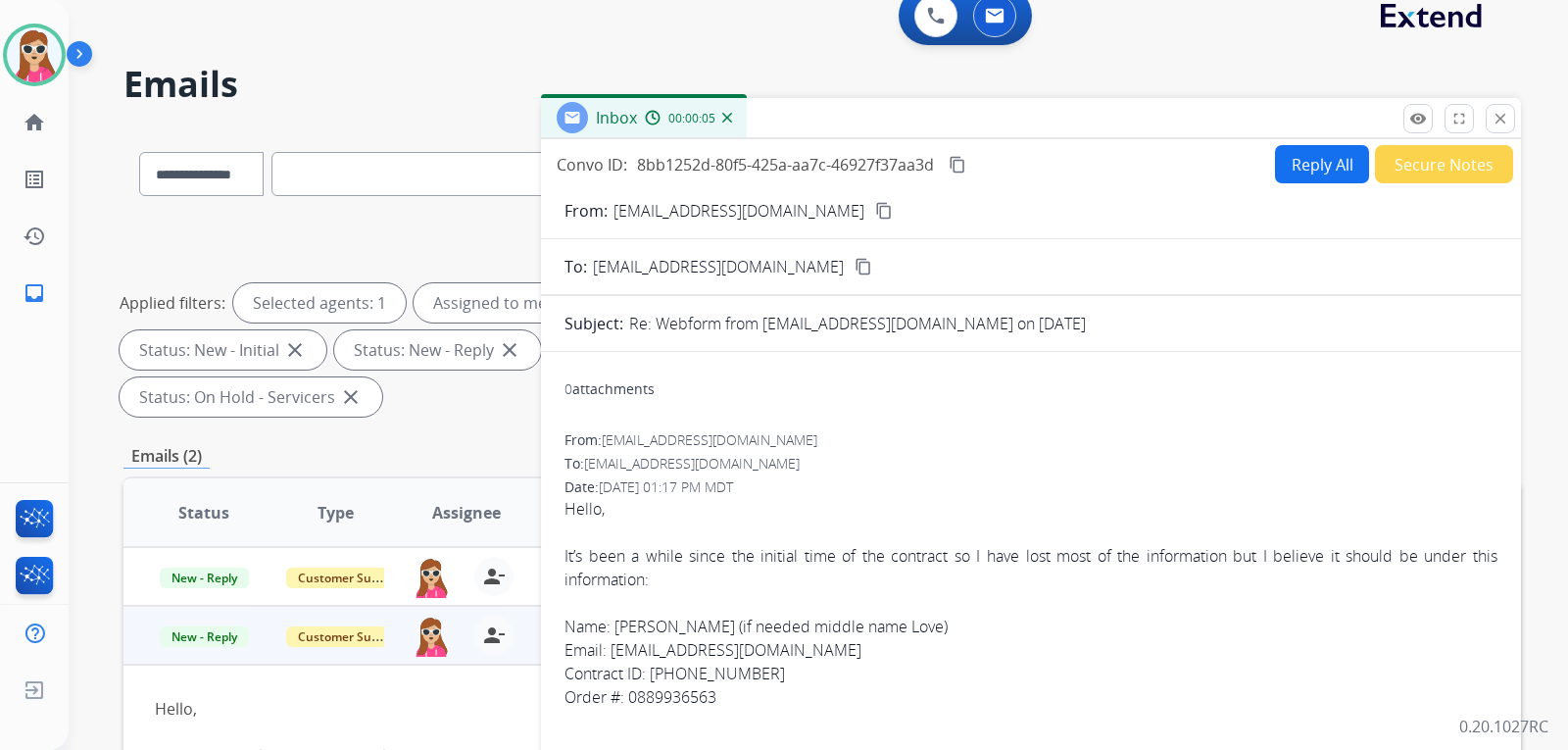
scroll to position [0, 0]
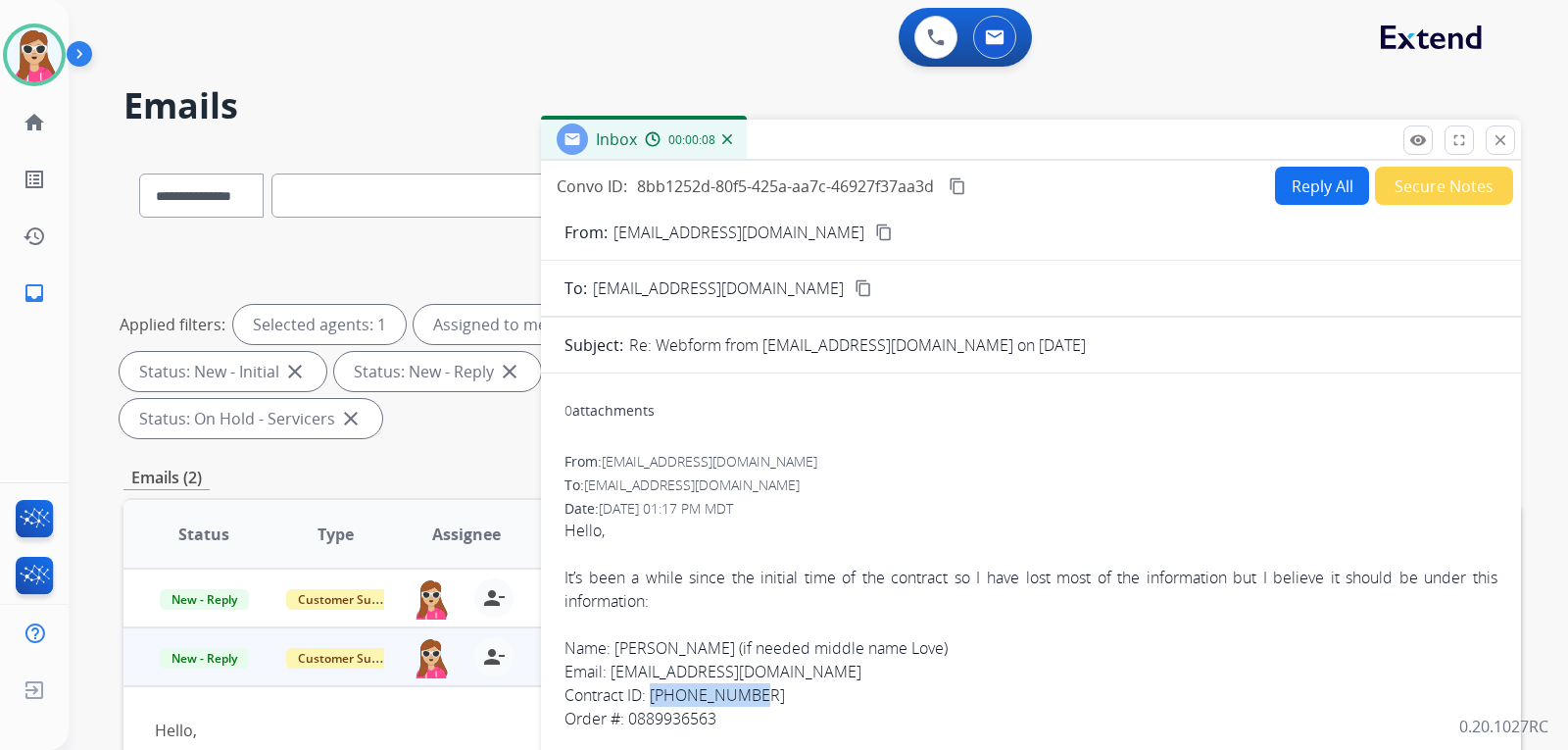
drag, startPoint x: 654, startPoint y: 693, endPoint x: 755, endPoint y: 688, distance: 101.1
click at [755, 688] on div "Contract ID: 877-248-7707" at bounding box center [1031, 695] width 933 height 24
copy div "877-248-7707"
click at [1326, 194] on button "Reply All" at bounding box center [1321, 185] width 94 height 39
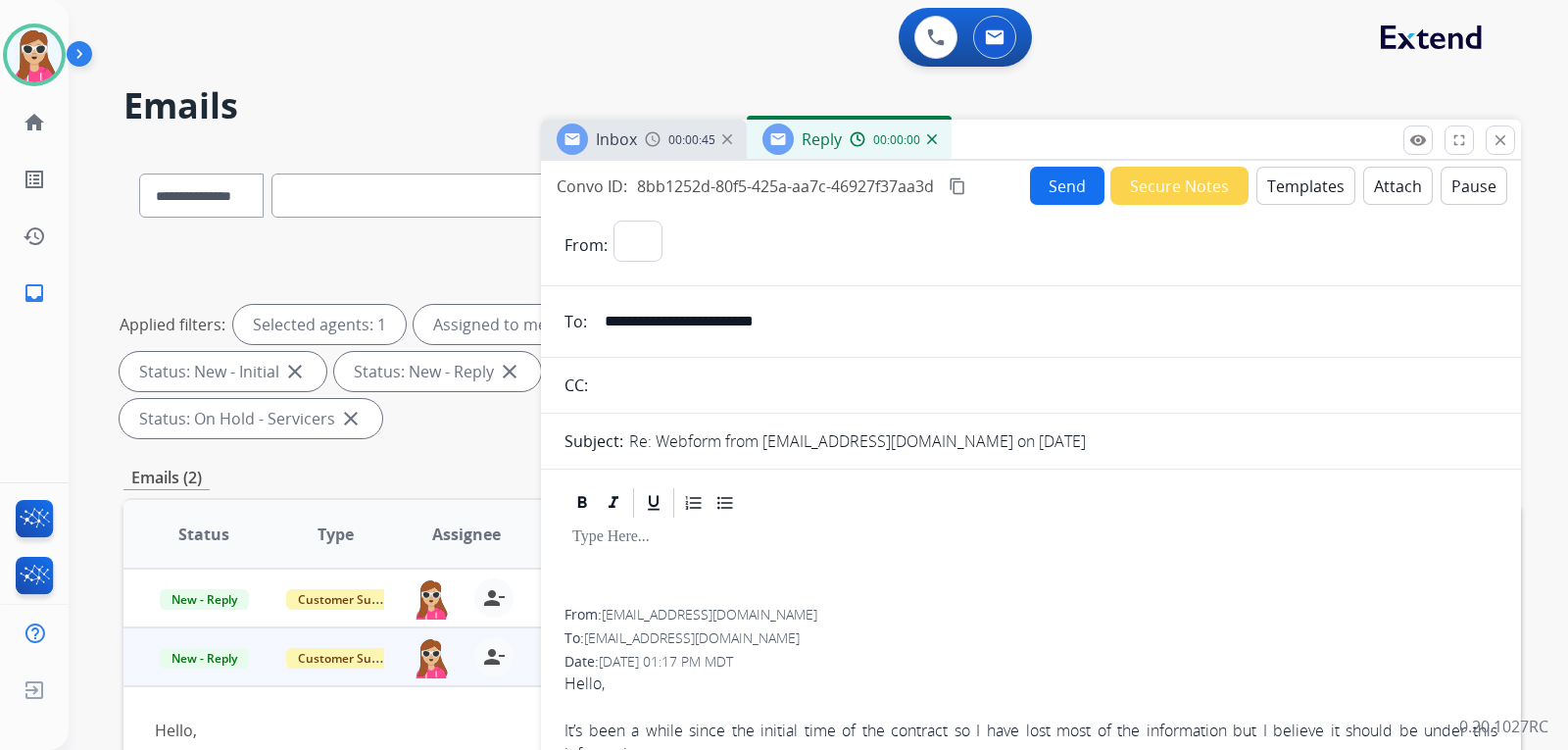
select select "**********"
click at [1319, 197] on button "Templates" at bounding box center [1306, 185] width 99 height 39
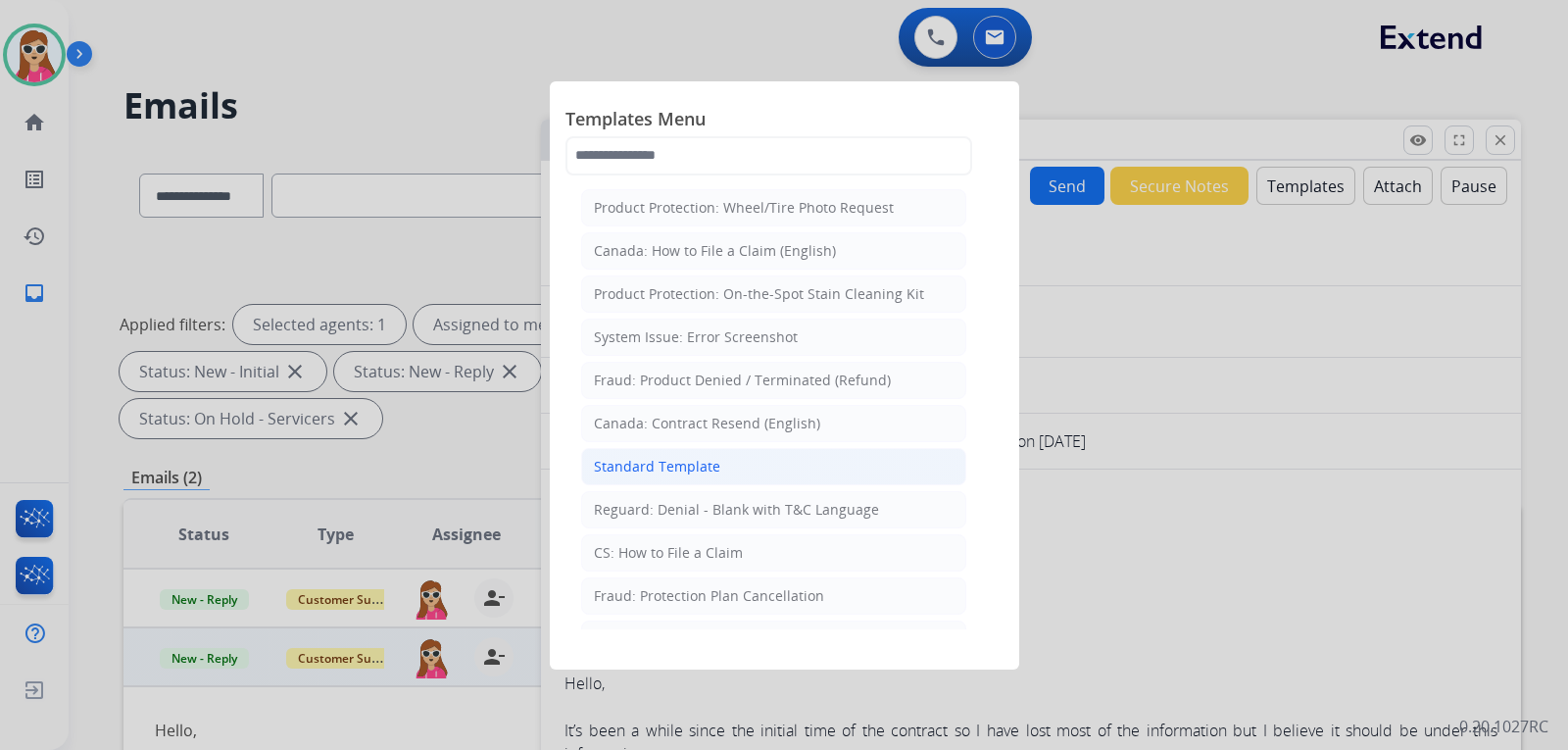
click at [782, 467] on li "Standard Template" at bounding box center [774, 467] width 385 height 38
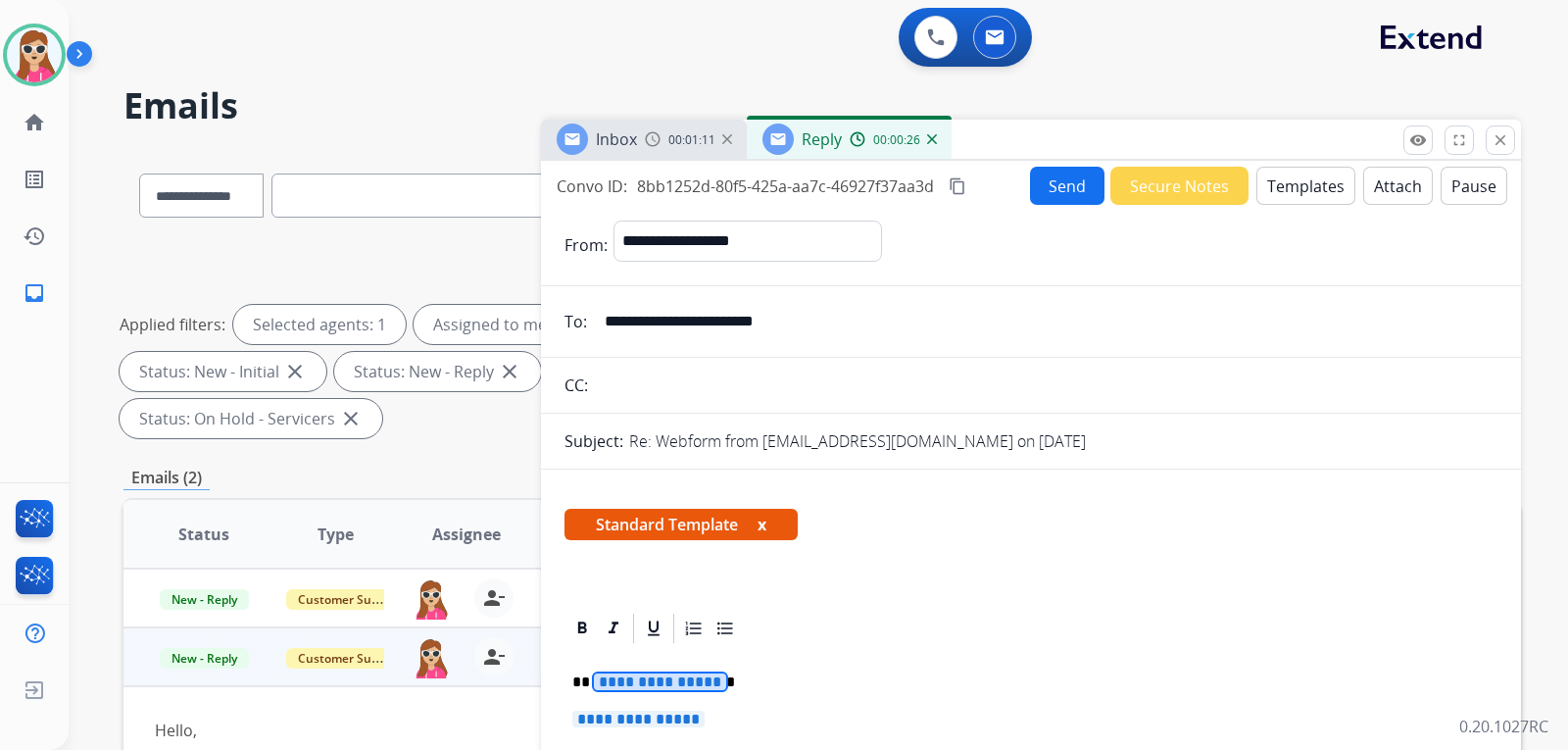
click at [638, 673] on span "**********" at bounding box center [660, 681] width 133 height 17
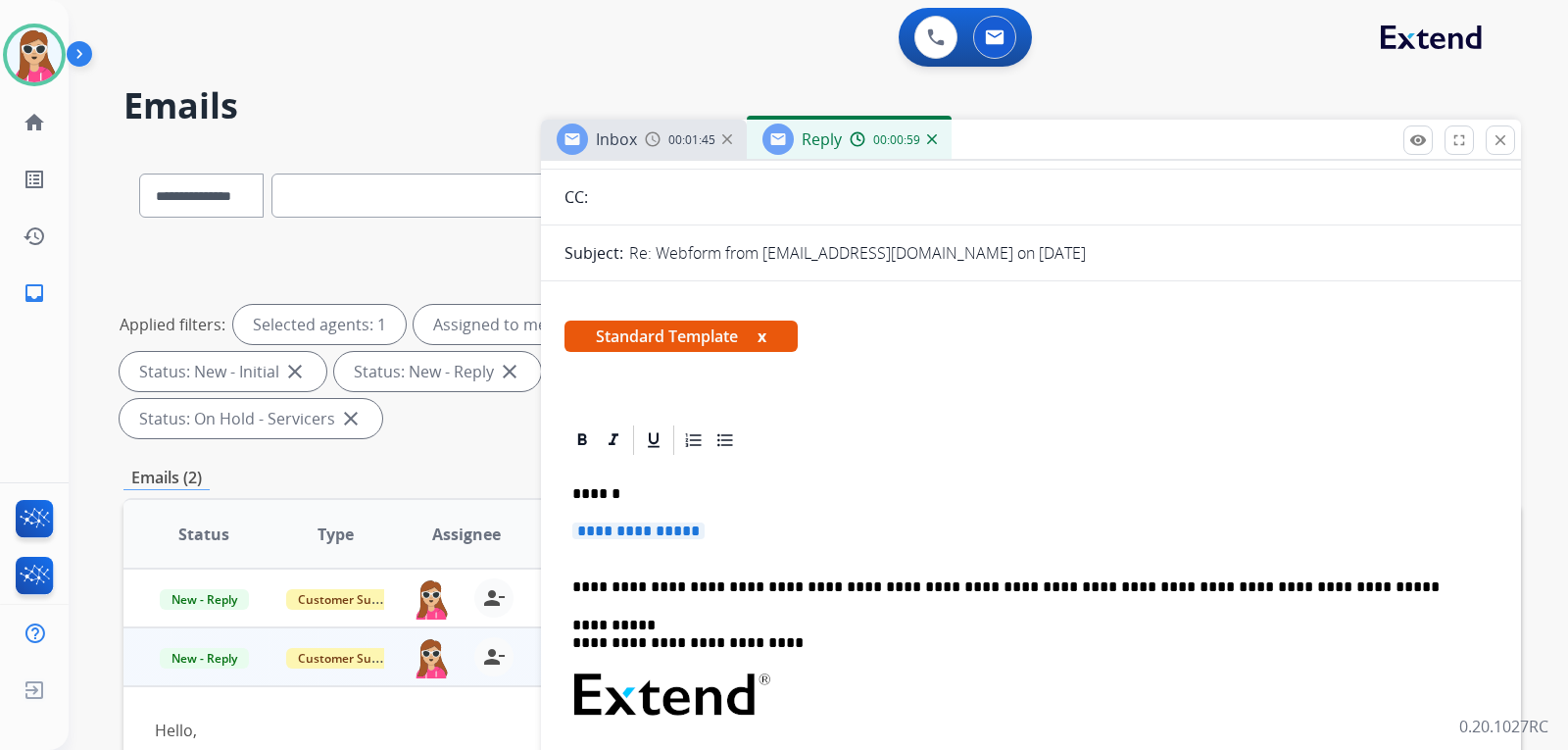
scroll to position [196, 0]
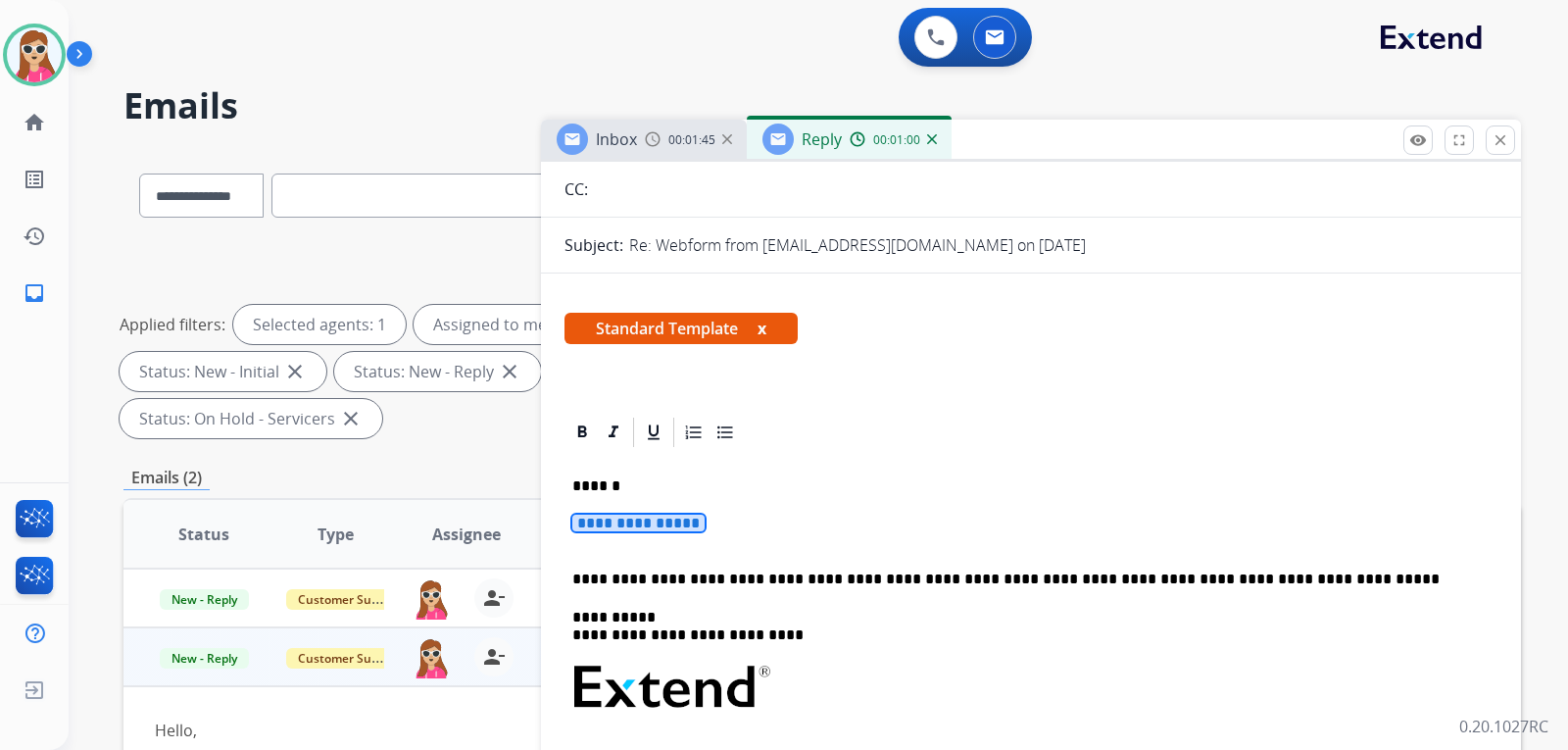
click at [678, 526] on span "**********" at bounding box center [639, 522] width 133 height 17
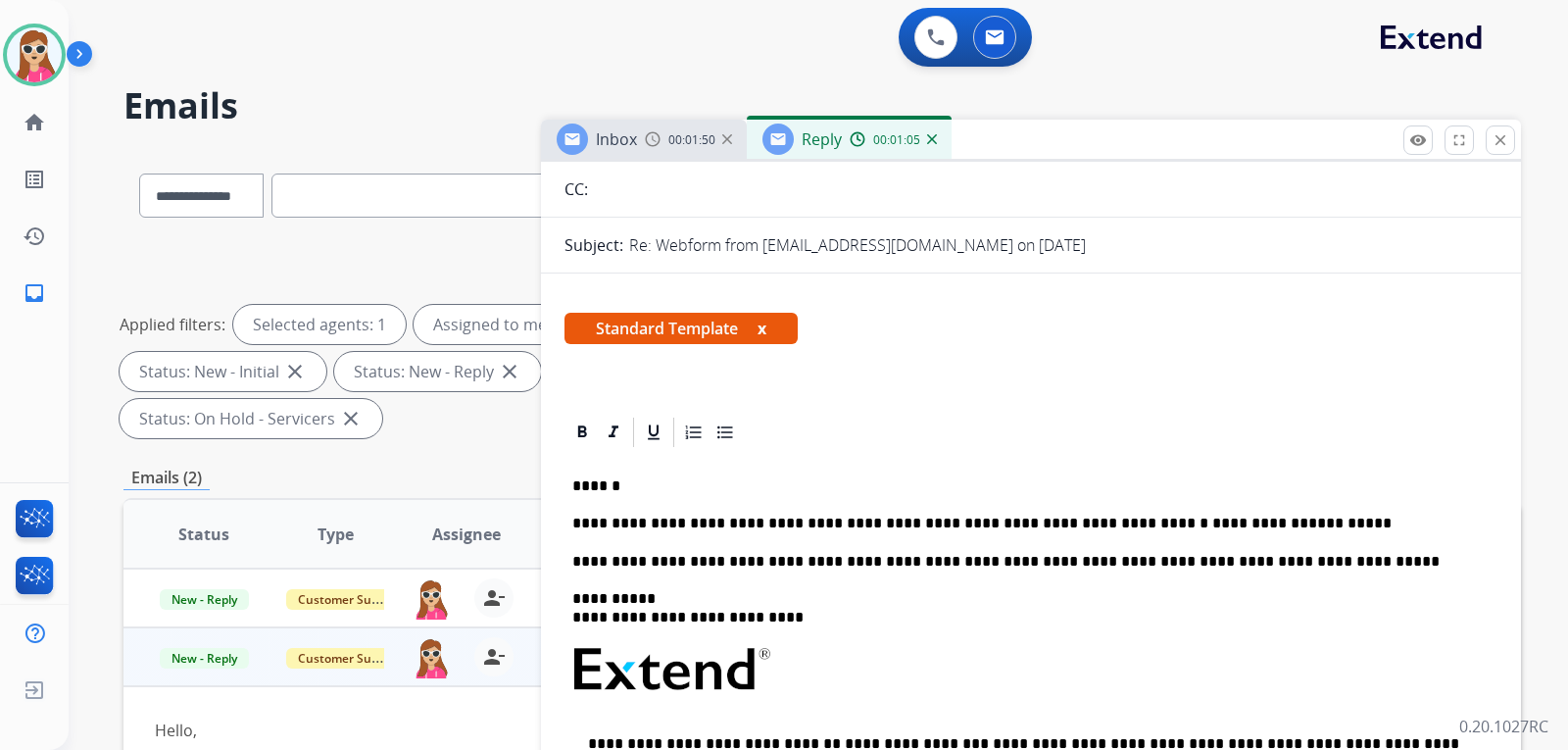
click at [575, 528] on p "**********" at bounding box center [1023, 523] width 901 height 18
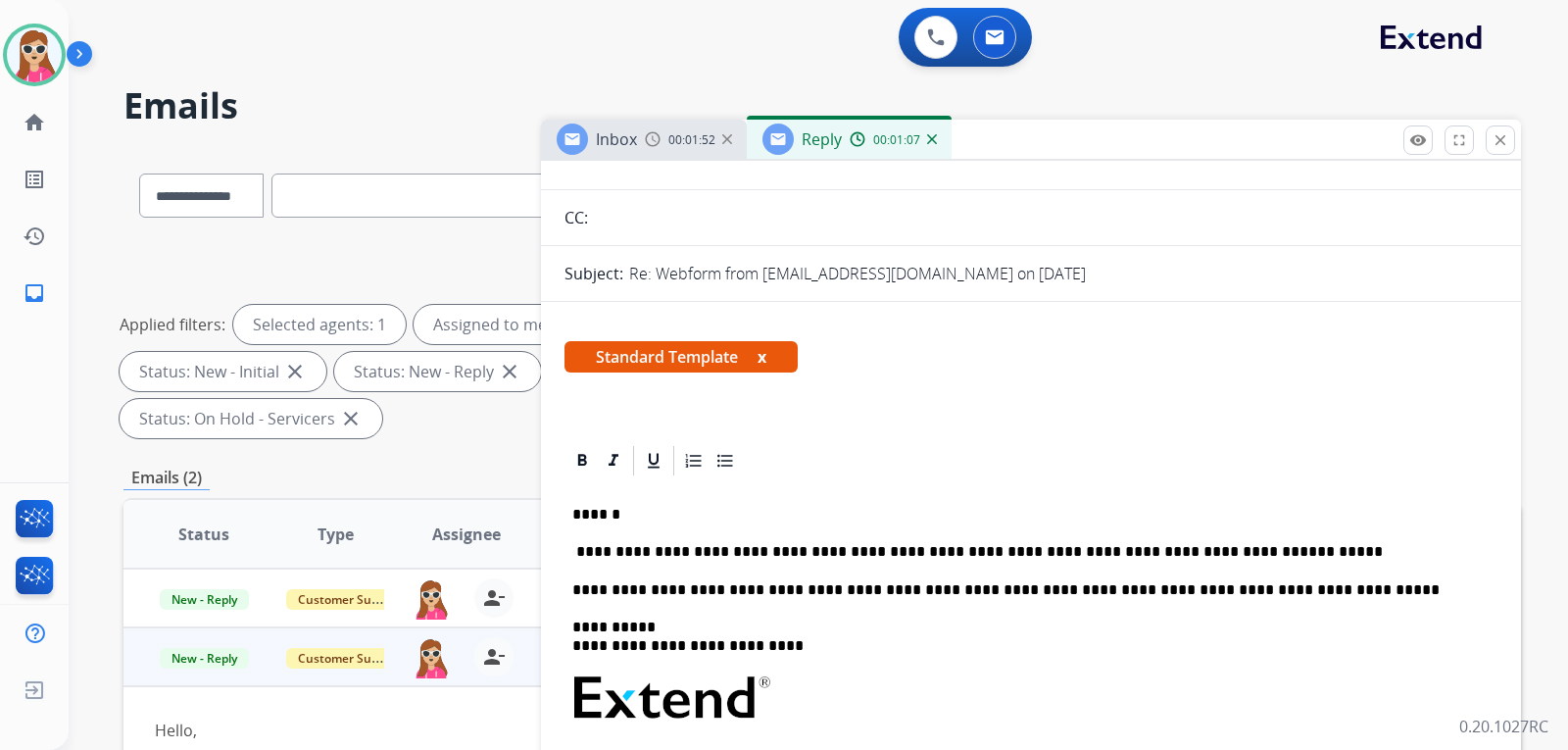
scroll to position [0, 0]
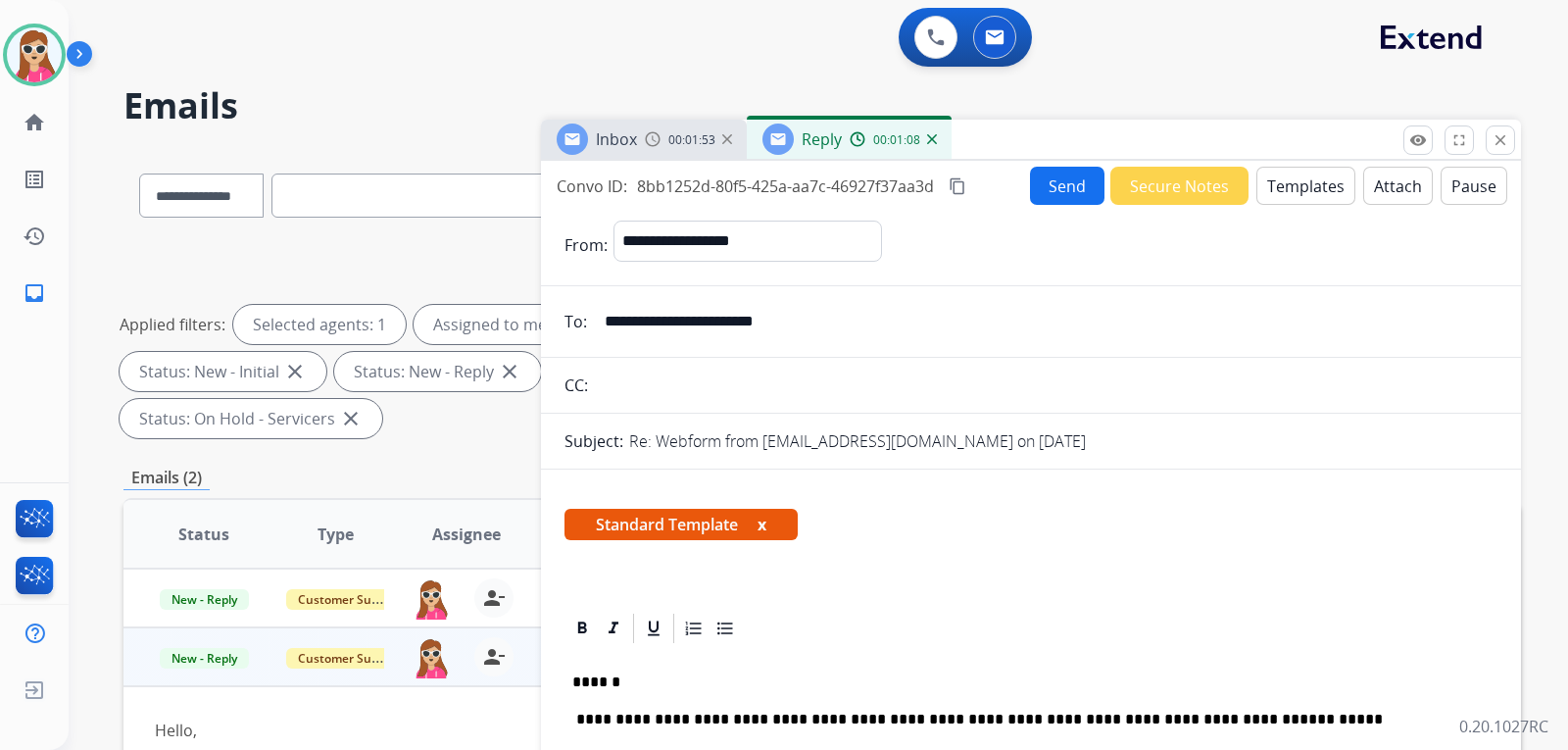
click at [1056, 198] on button "Send" at bounding box center [1067, 185] width 74 height 39
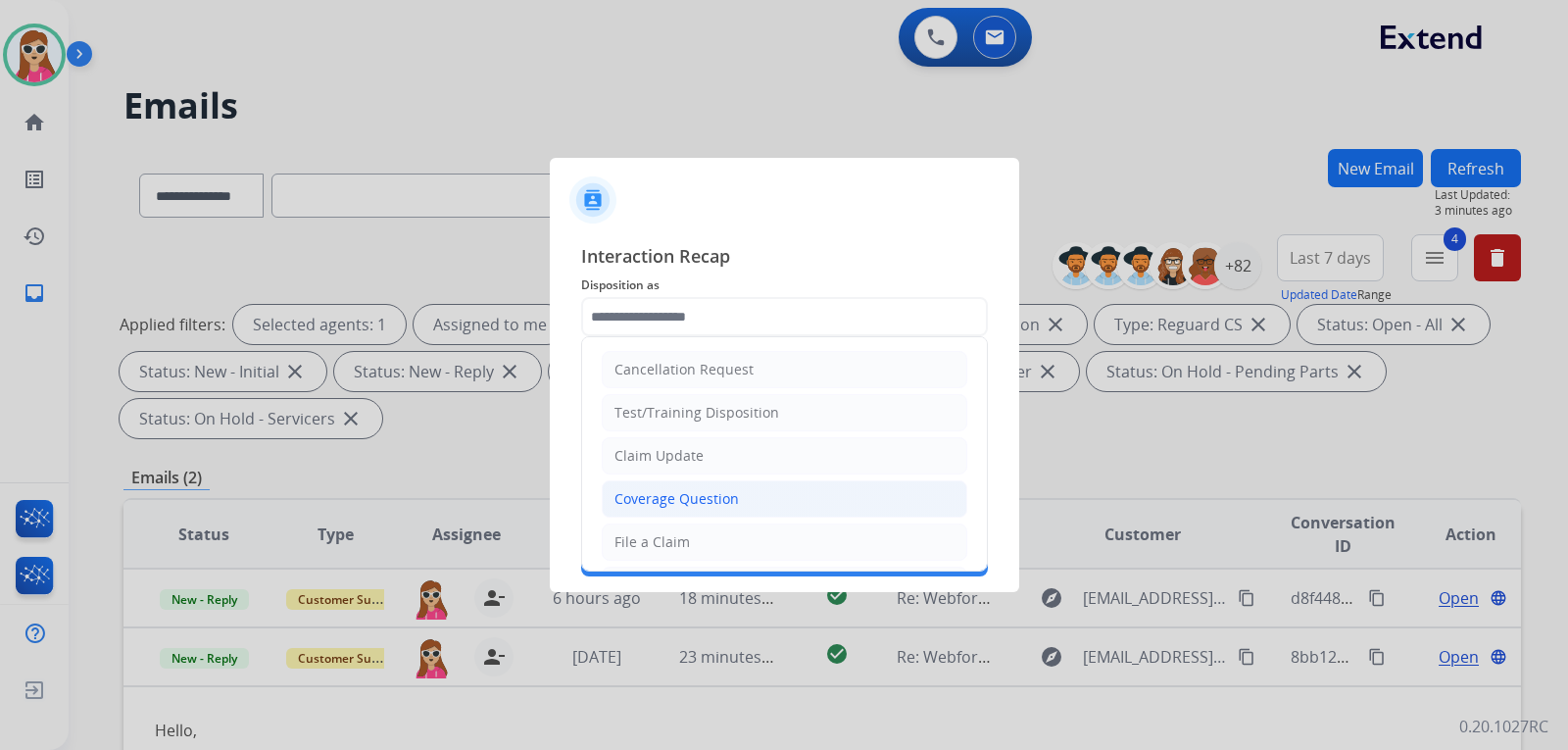
click at [678, 498] on div "Coverage Question" at bounding box center [677, 499] width 125 height 20
type input "**********"
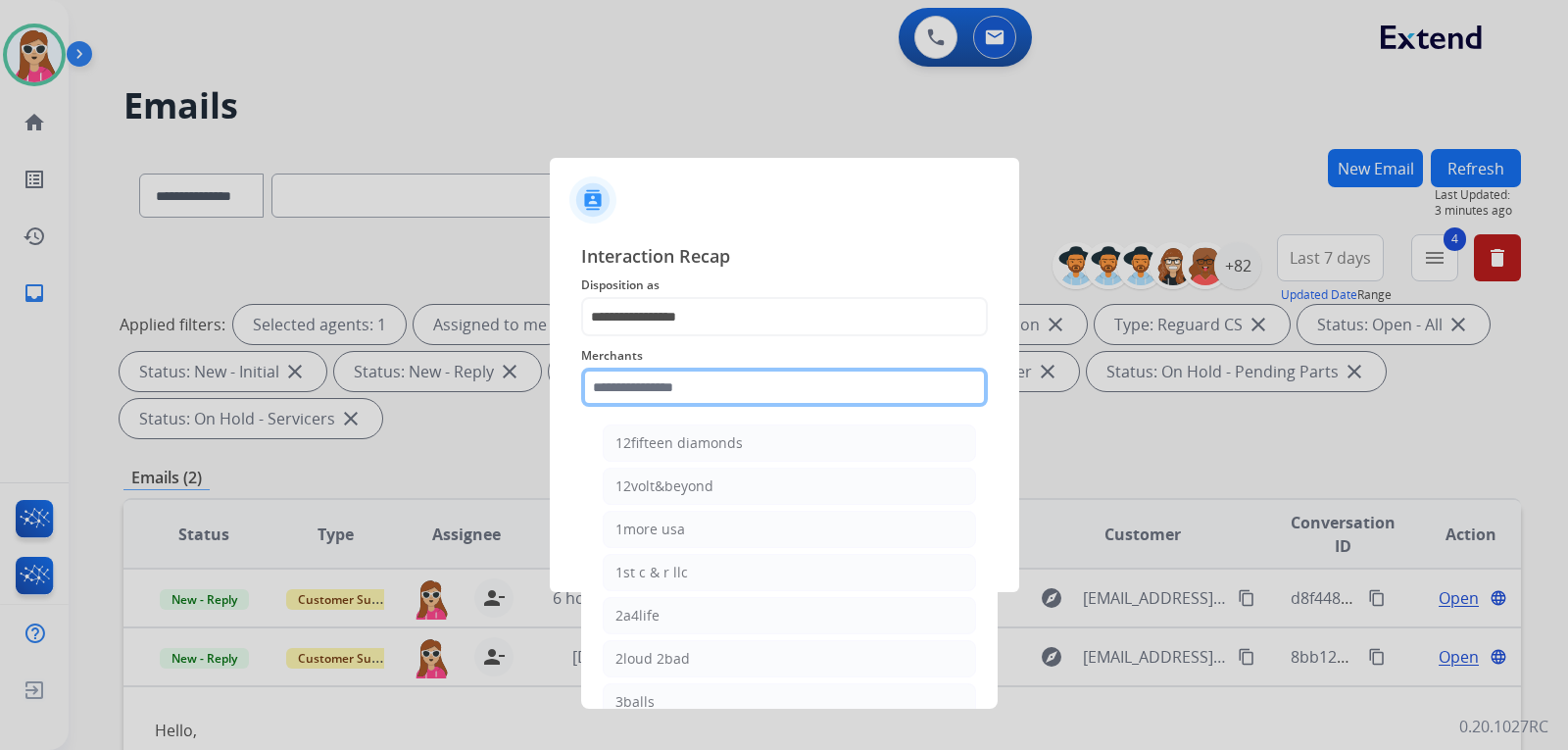
click at [722, 395] on input "text" at bounding box center [784, 387] width 406 height 40
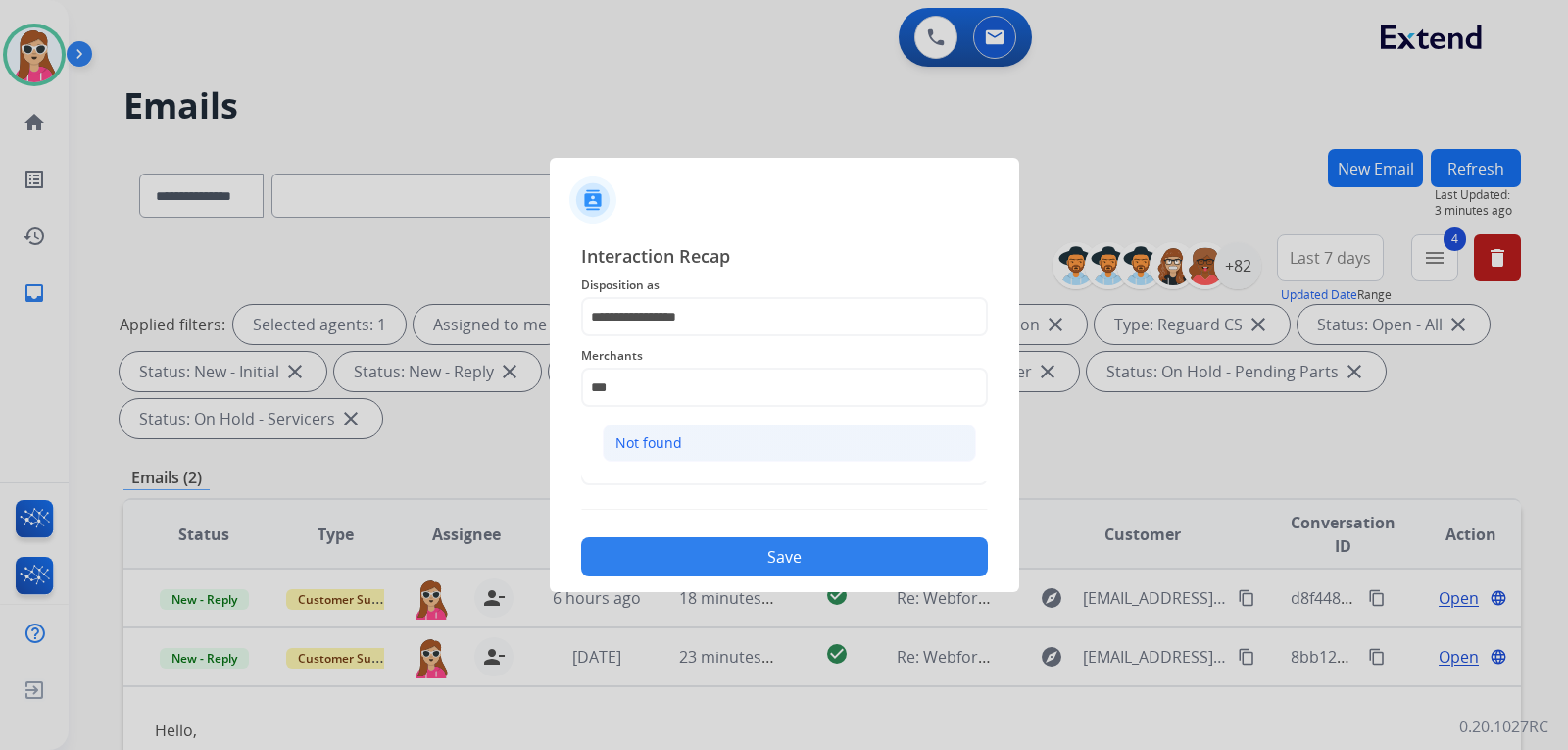
click at [685, 446] on li "Not found" at bounding box center [788, 443] width 373 height 38
type input "*********"
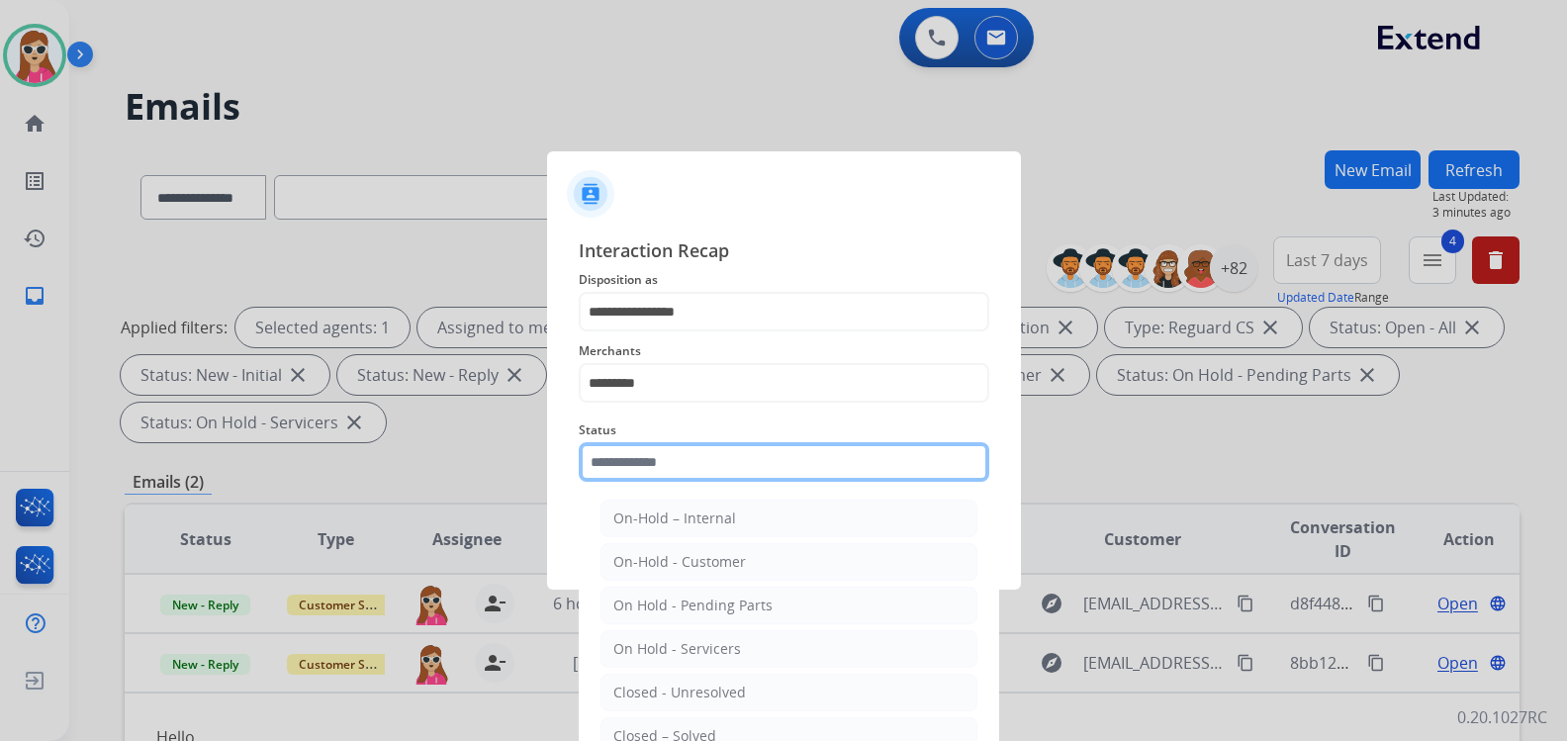
click at [684, 472] on input "text" at bounding box center [784, 462] width 410 height 40
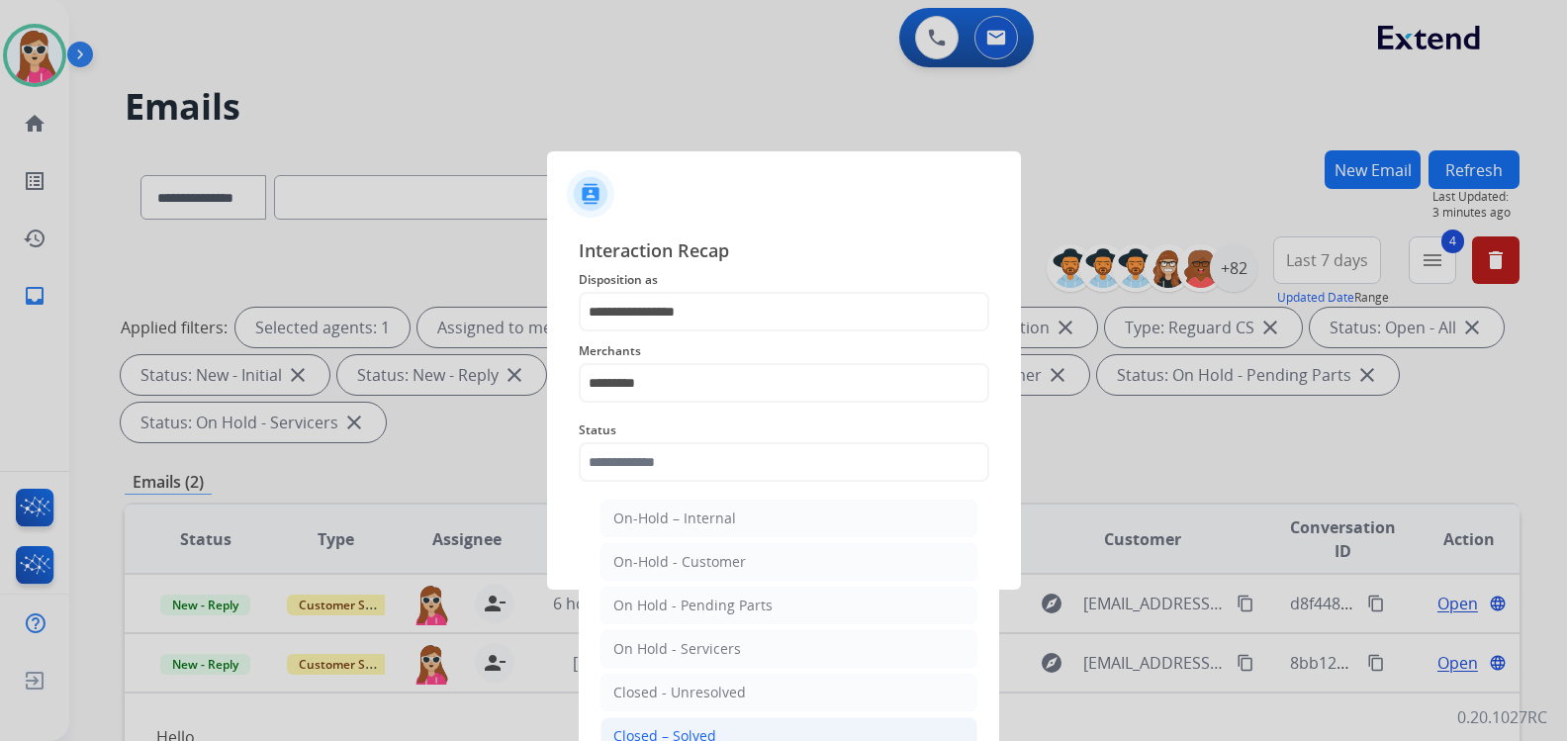
click at [718, 734] on li "Closed – Solved" at bounding box center [788, 736] width 377 height 38
type input "**********"
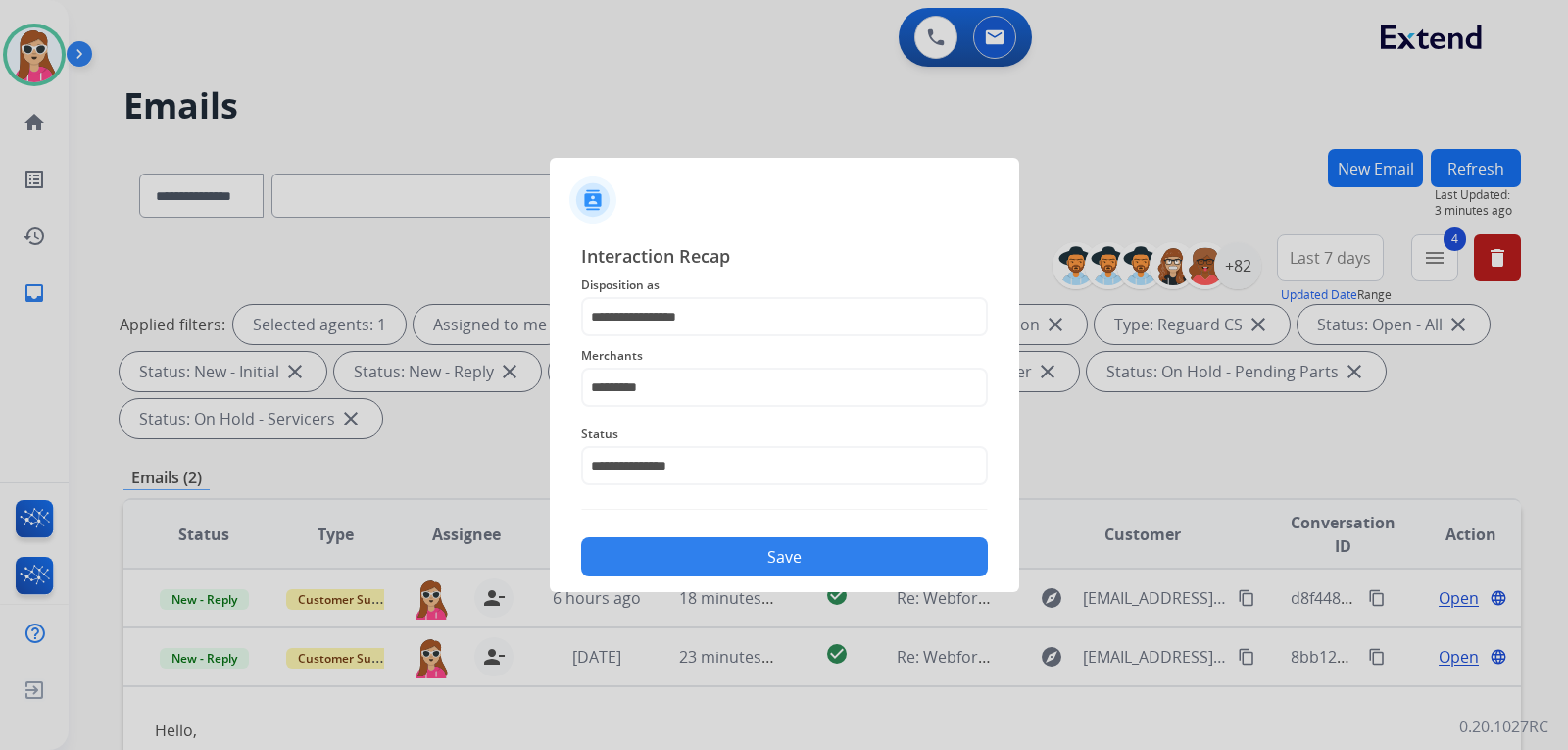
click at [752, 550] on button "Save" at bounding box center [784, 557] width 406 height 40
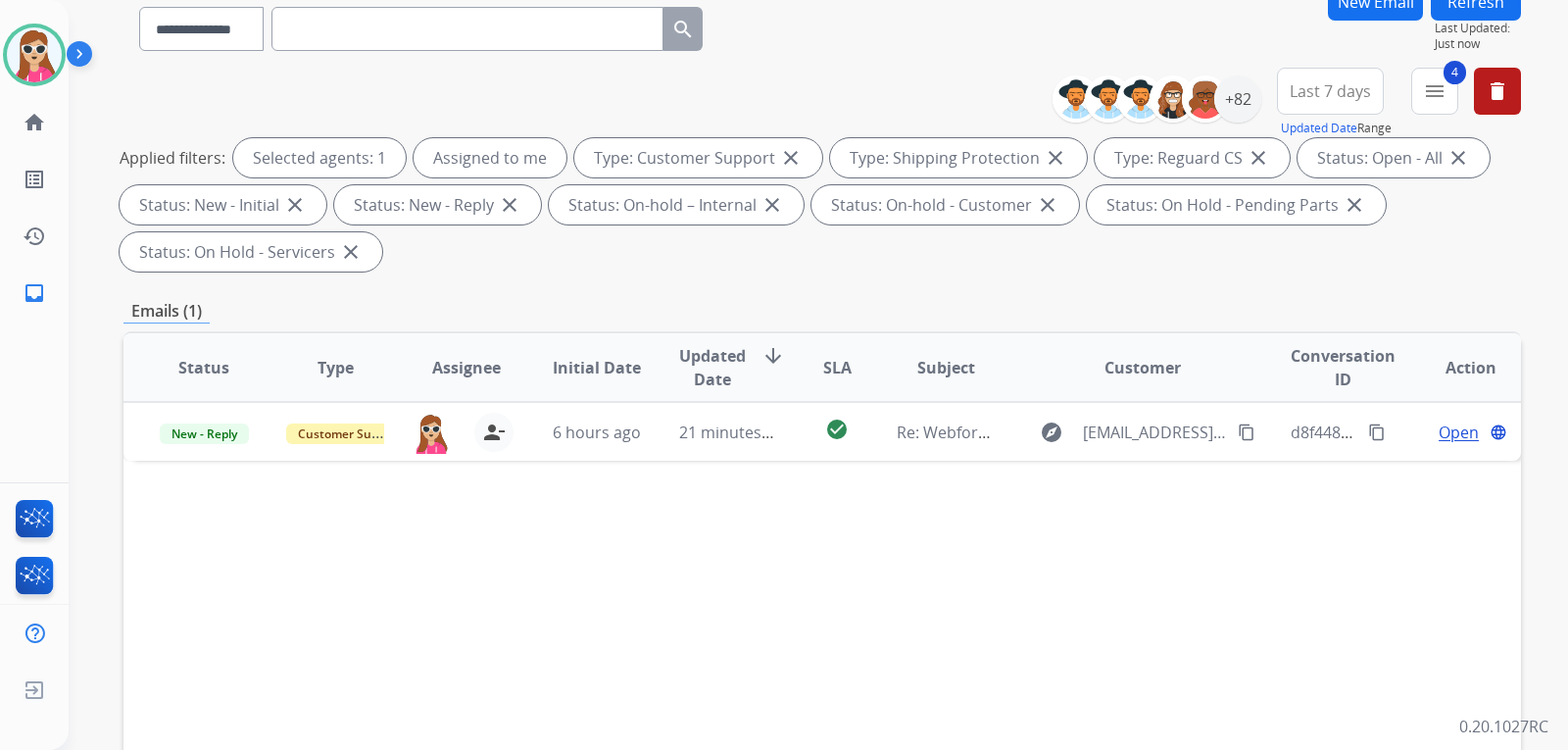
scroll to position [294, 0]
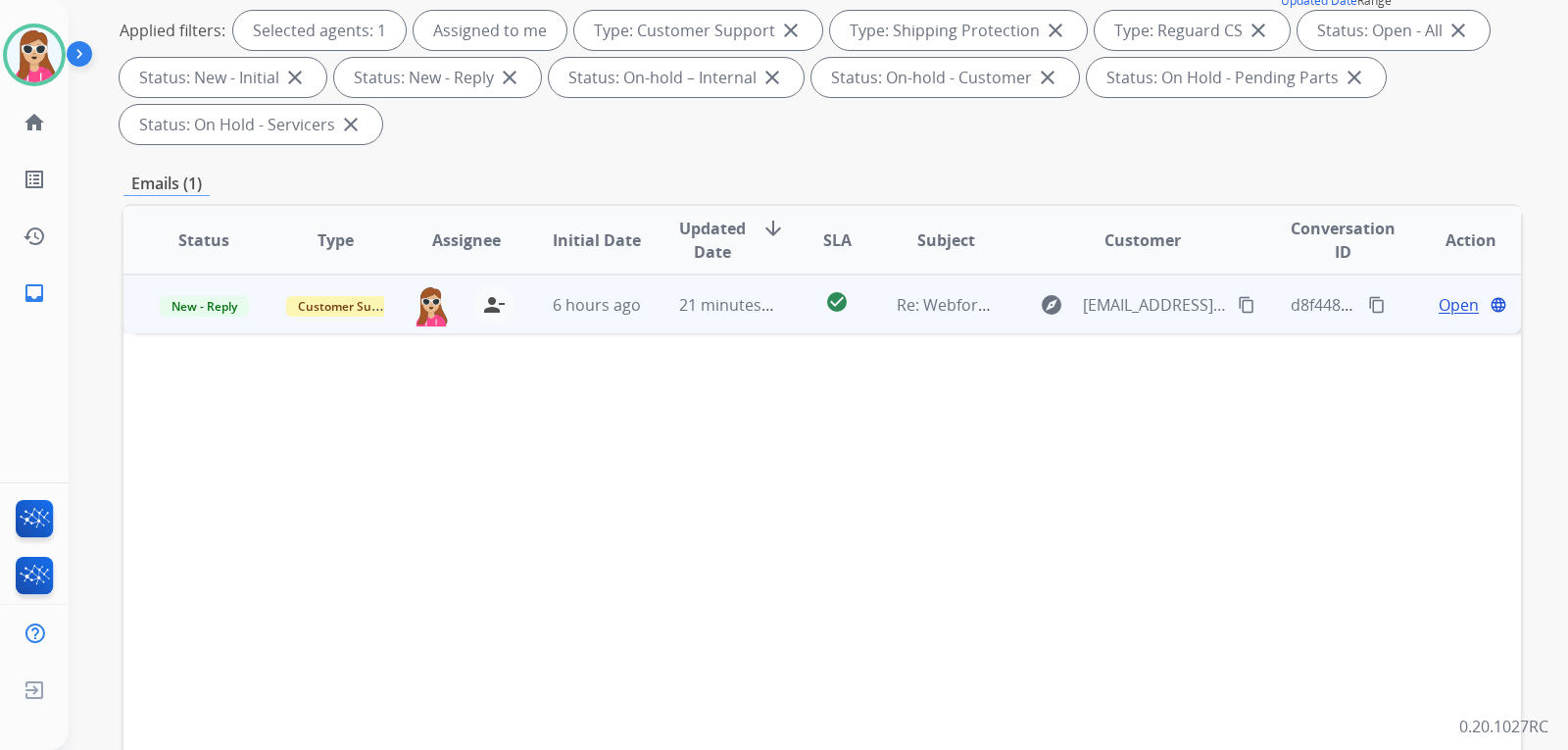
click at [791, 318] on td "check_circle" at bounding box center [821, 303] width 87 height 58
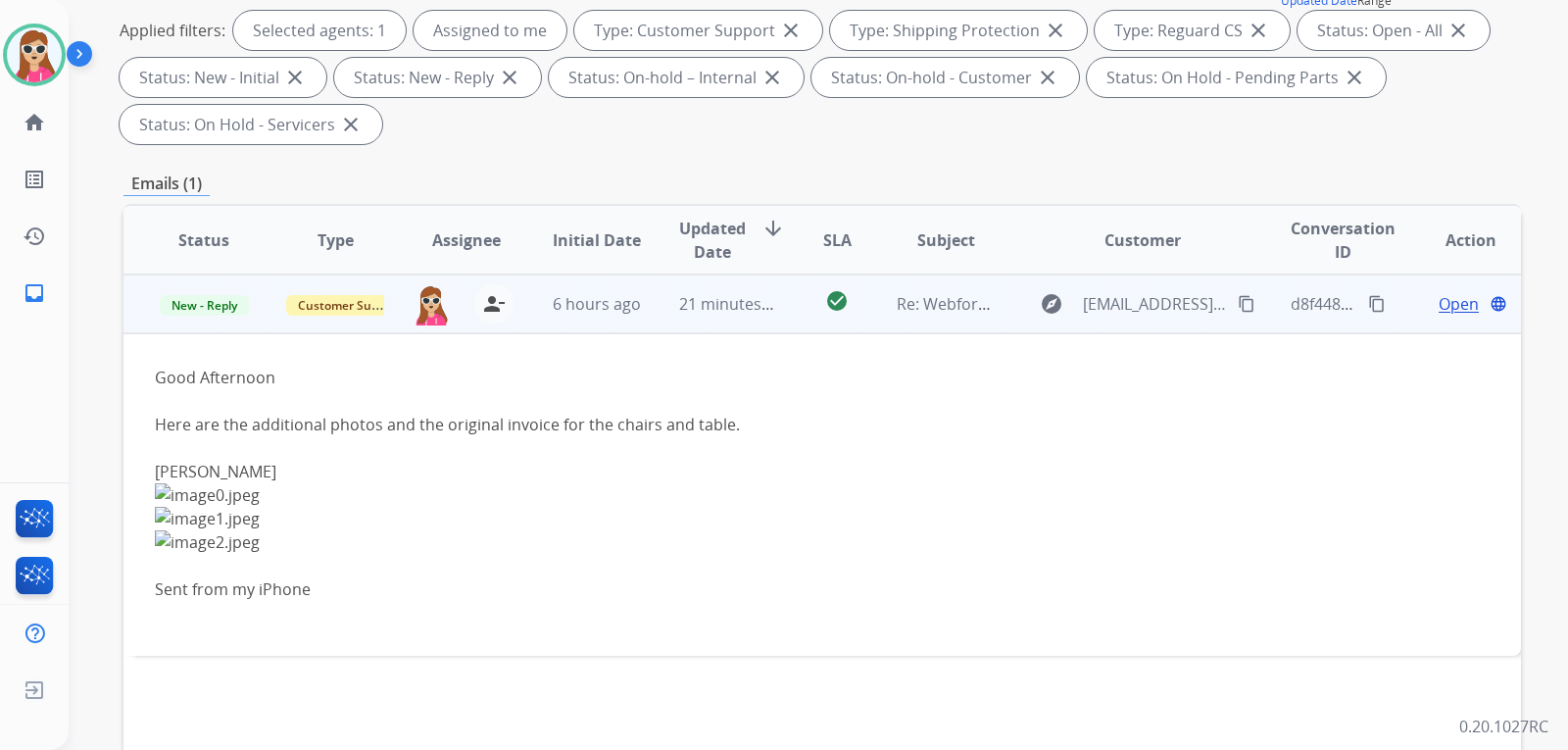
drag, startPoint x: 1235, startPoint y: 314, endPoint x: 1235, endPoint y: 302, distance: 12.0
click at [1235, 302] on button "content_copy" at bounding box center [1246, 304] width 24 height 24
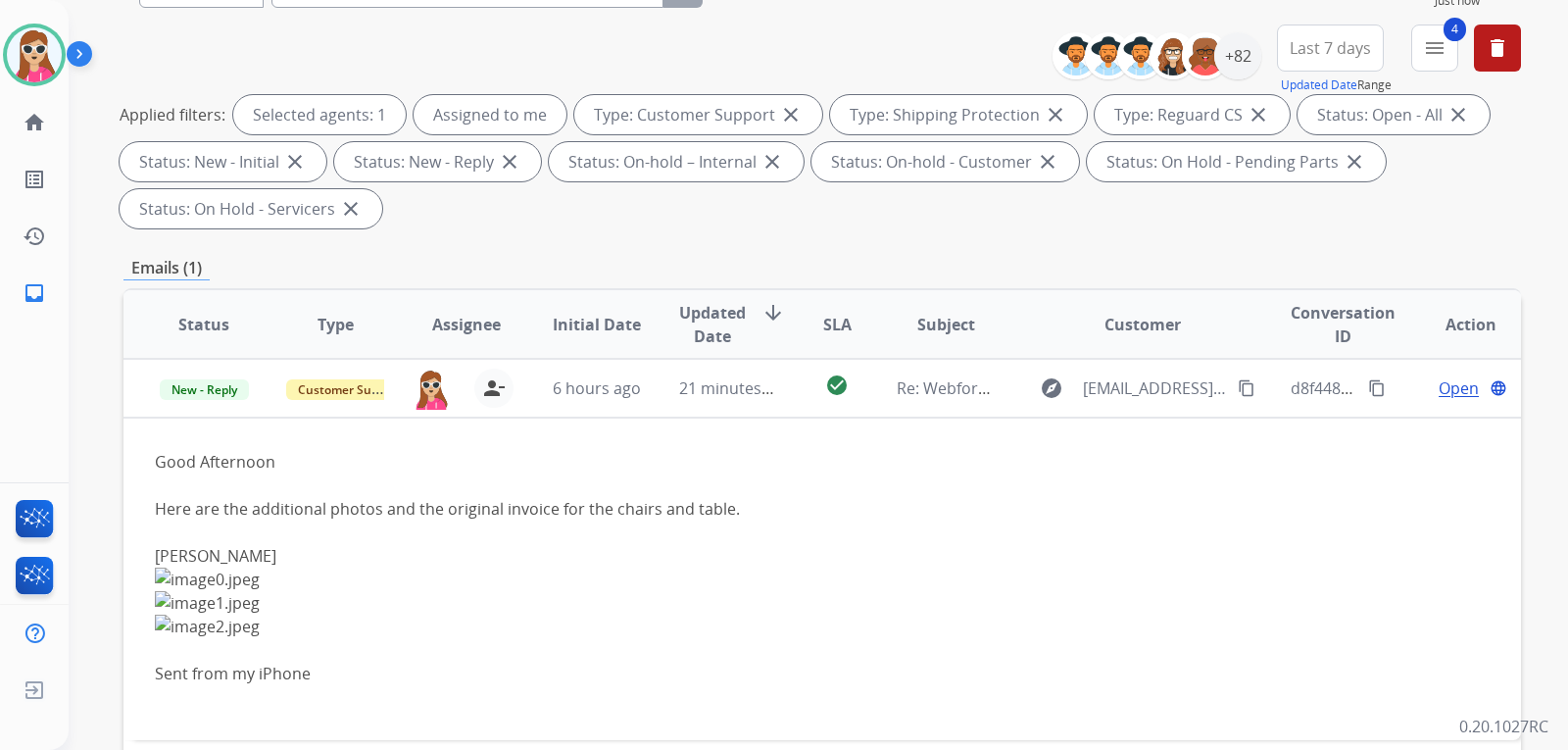
scroll to position [115, 0]
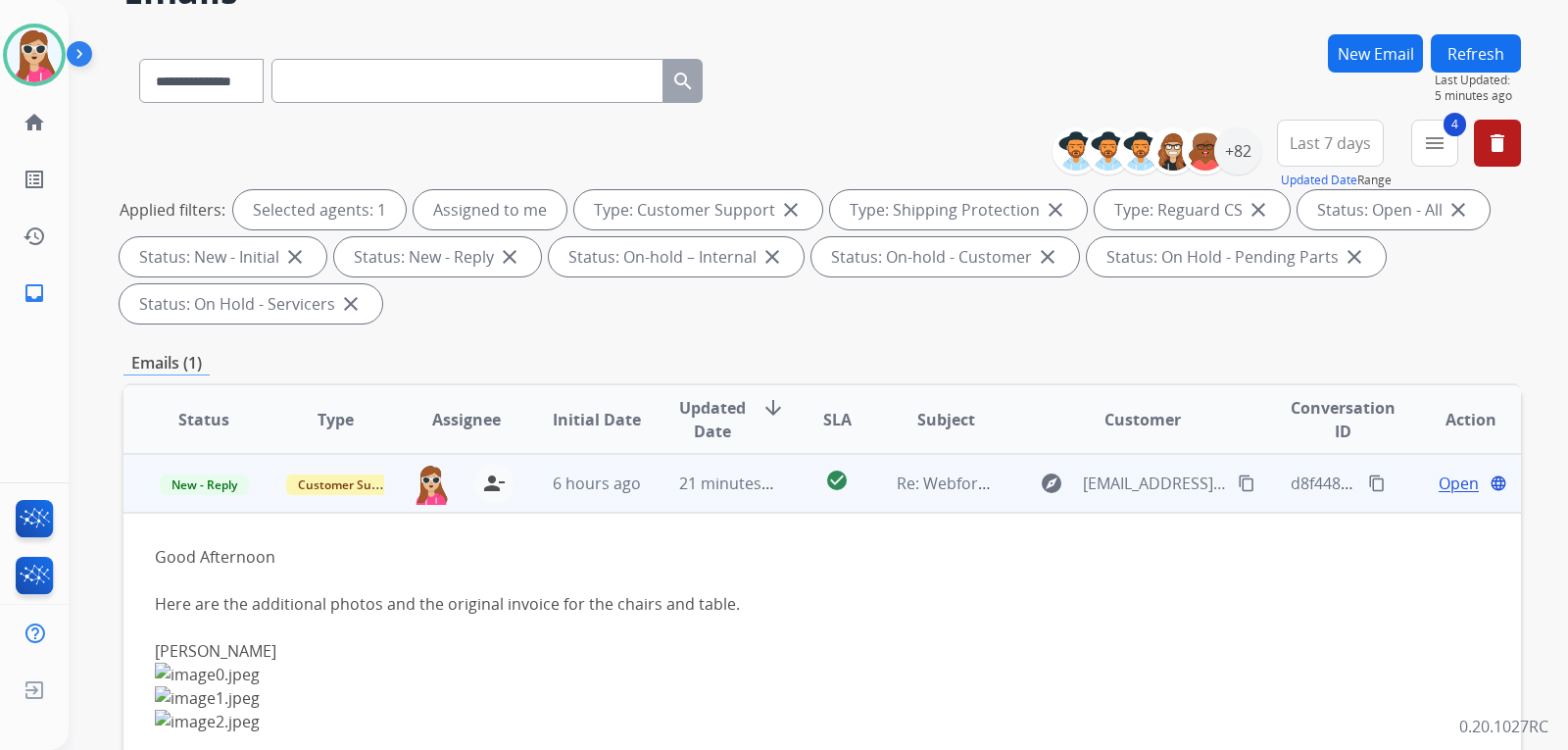
click at [1116, 646] on div "Kim Stelter" at bounding box center [690, 651] width 1073 height 24
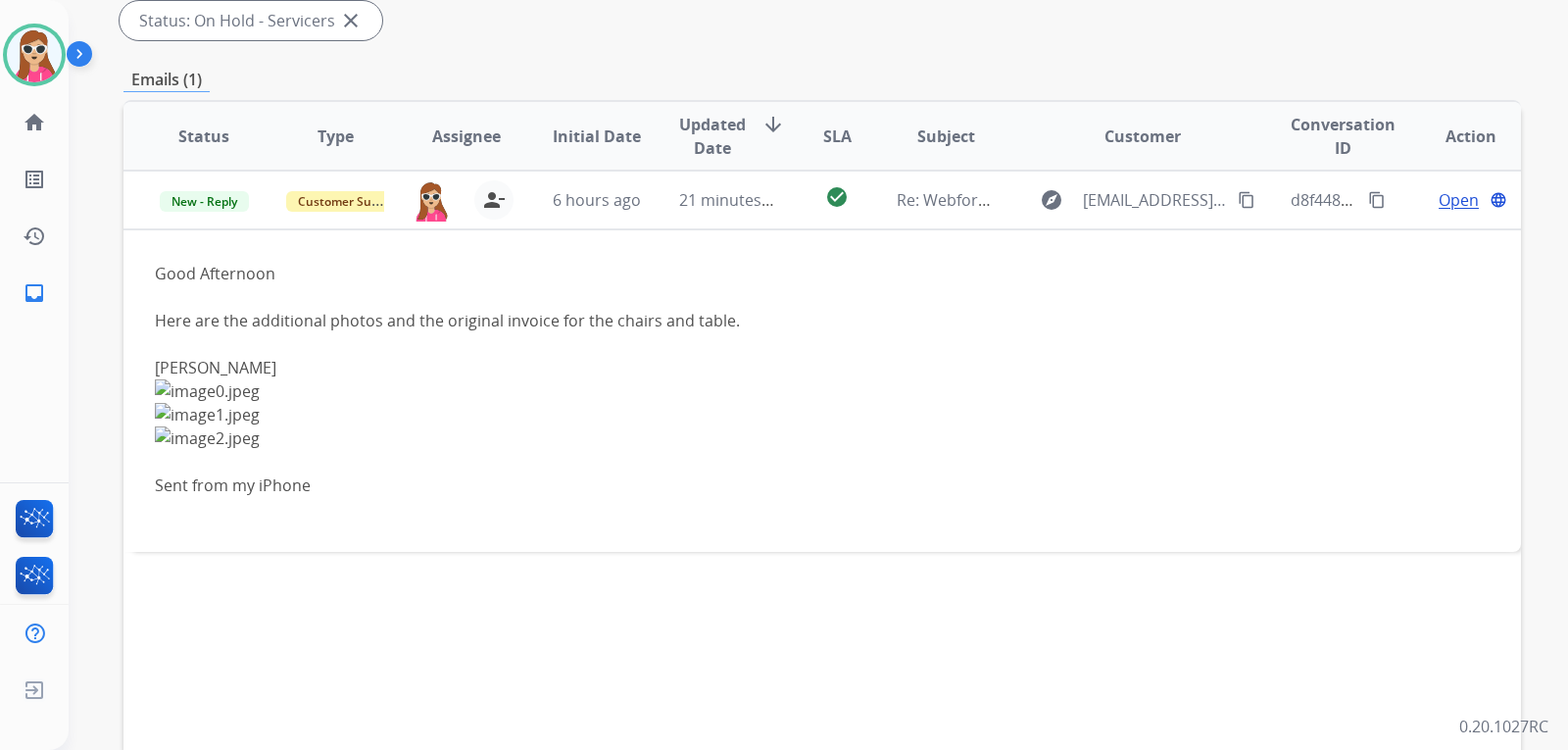
scroll to position [408, 0]
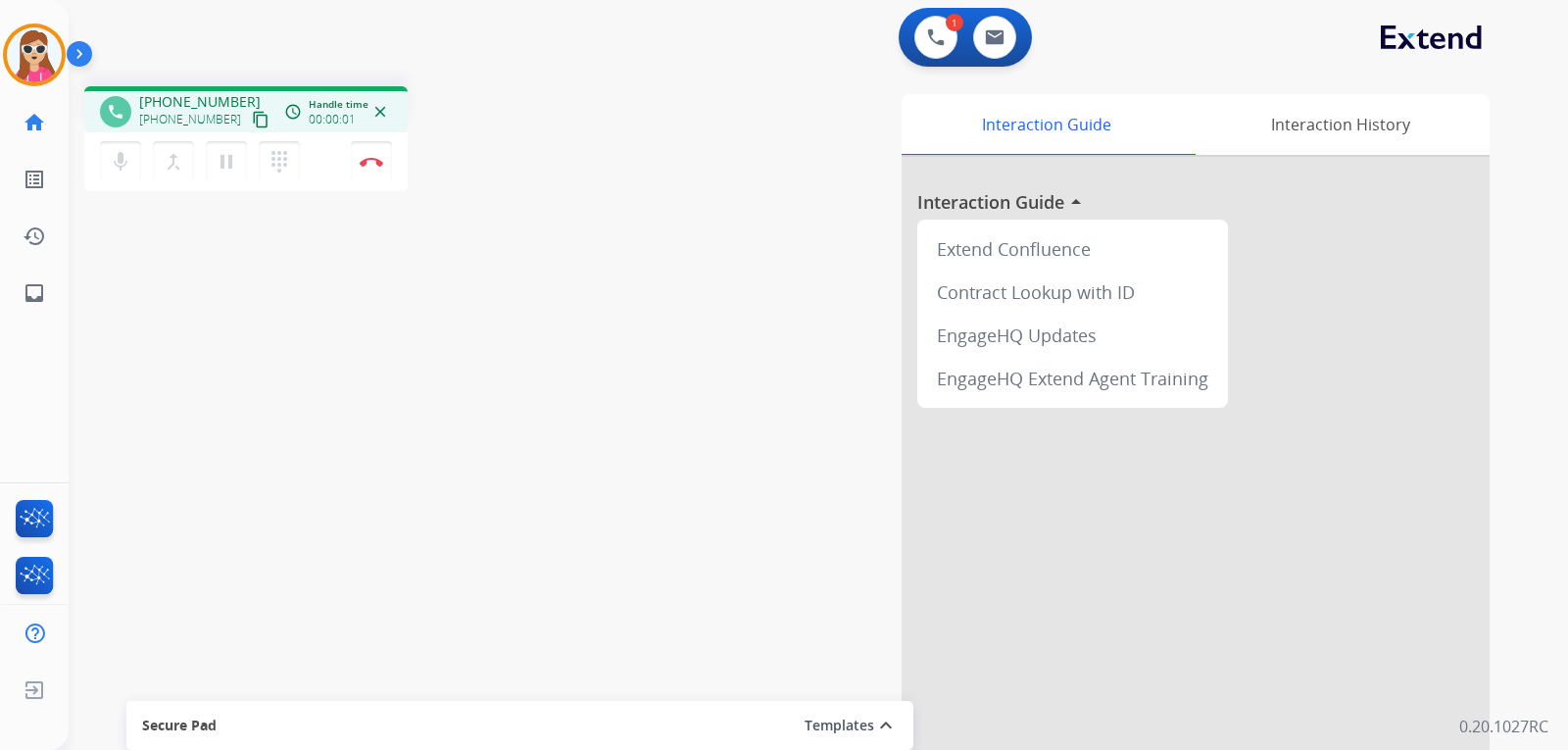
click at [252, 121] on mat-icon "content_copy" at bounding box center [261, 120] width 18 height 18
click at [378, 166] on button "Disconnect" at bounding box center [371, 161] width 42 height 42
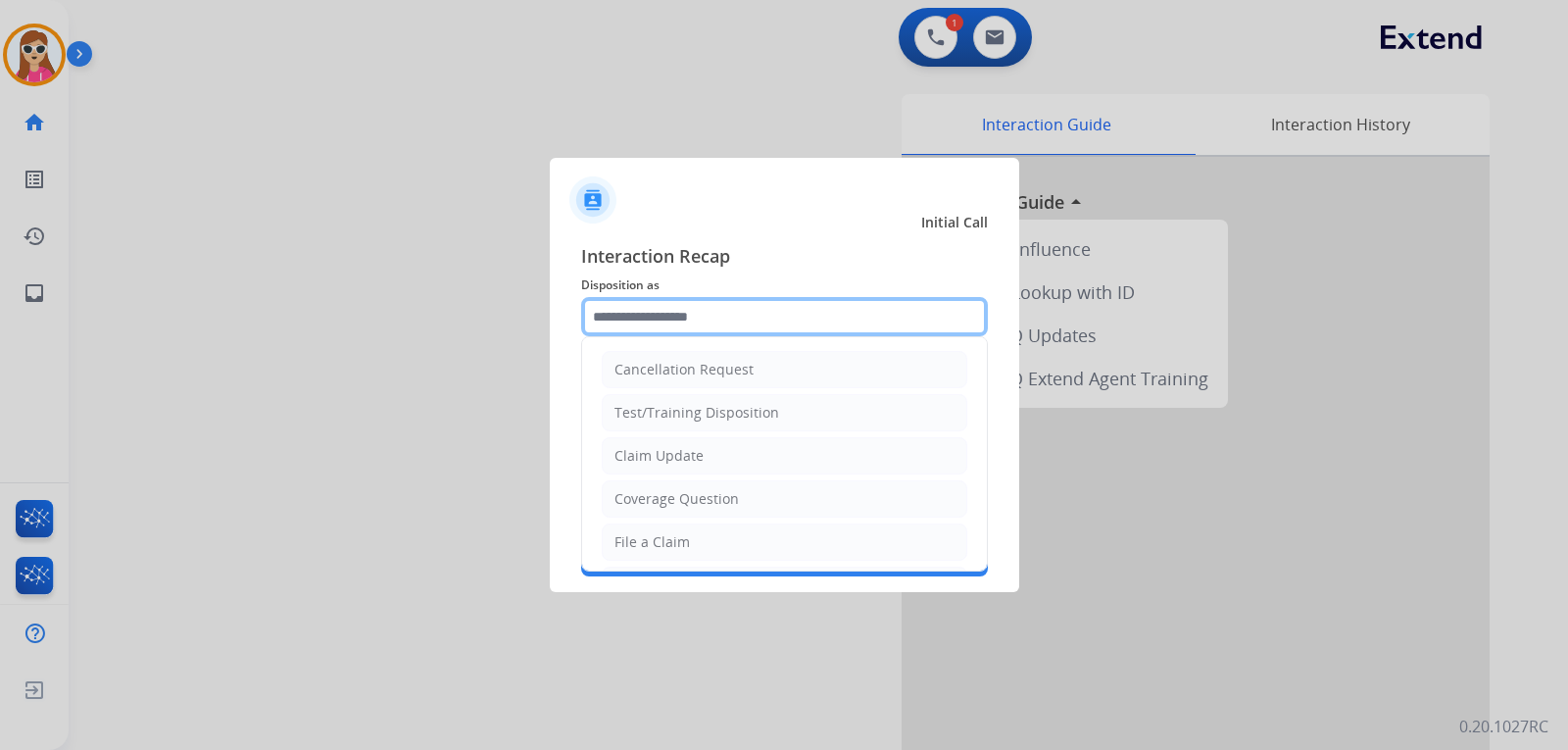
click at [738, 306] on input "text" at bounding box center [784, 317] width 406 height 40
click at [704, 458] on li "Claim Update" at bounding box center [784, 456] width 366 height 38
type input "**********"
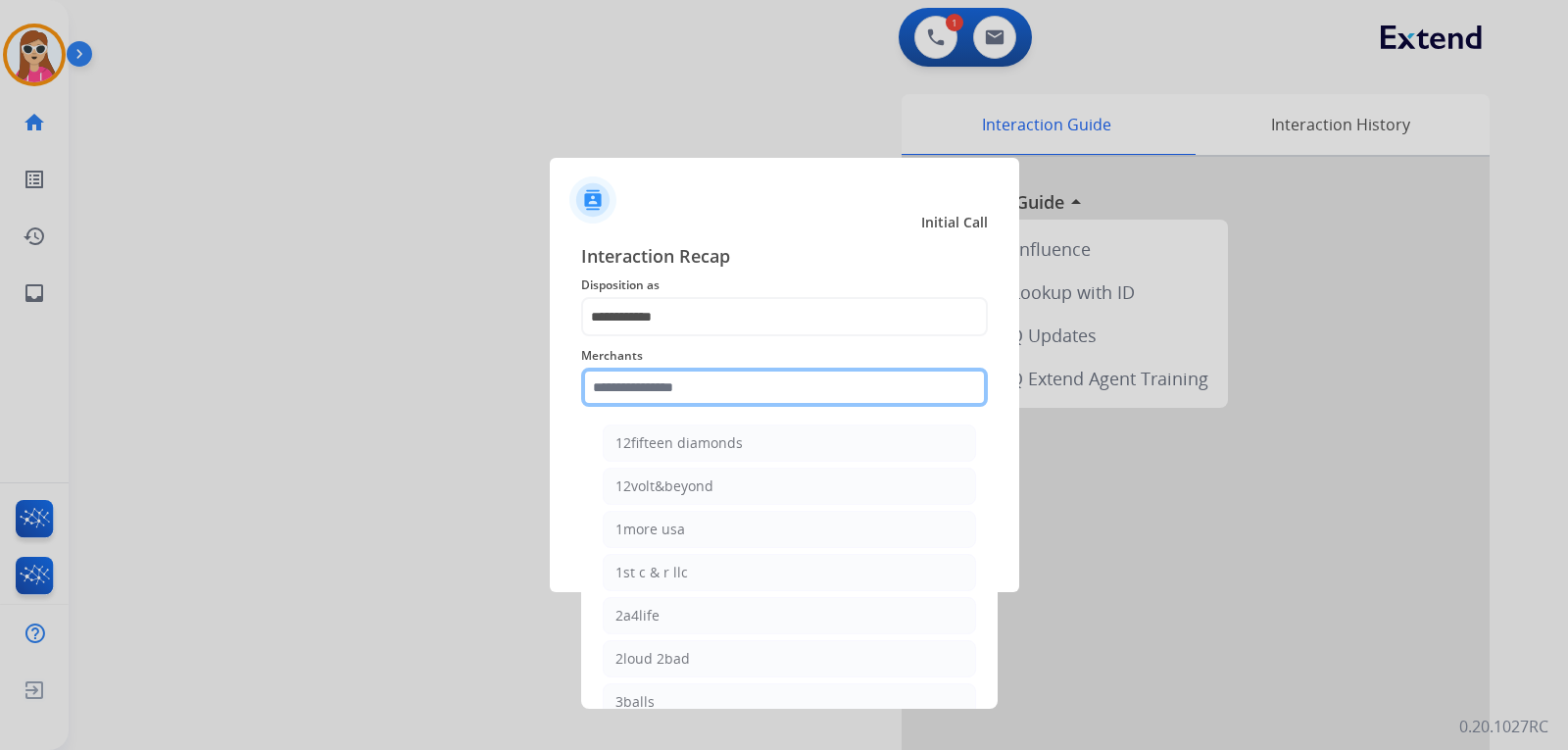
click at [712, 389] on input "text" at bounding box center [784, 387] width 406 height 40
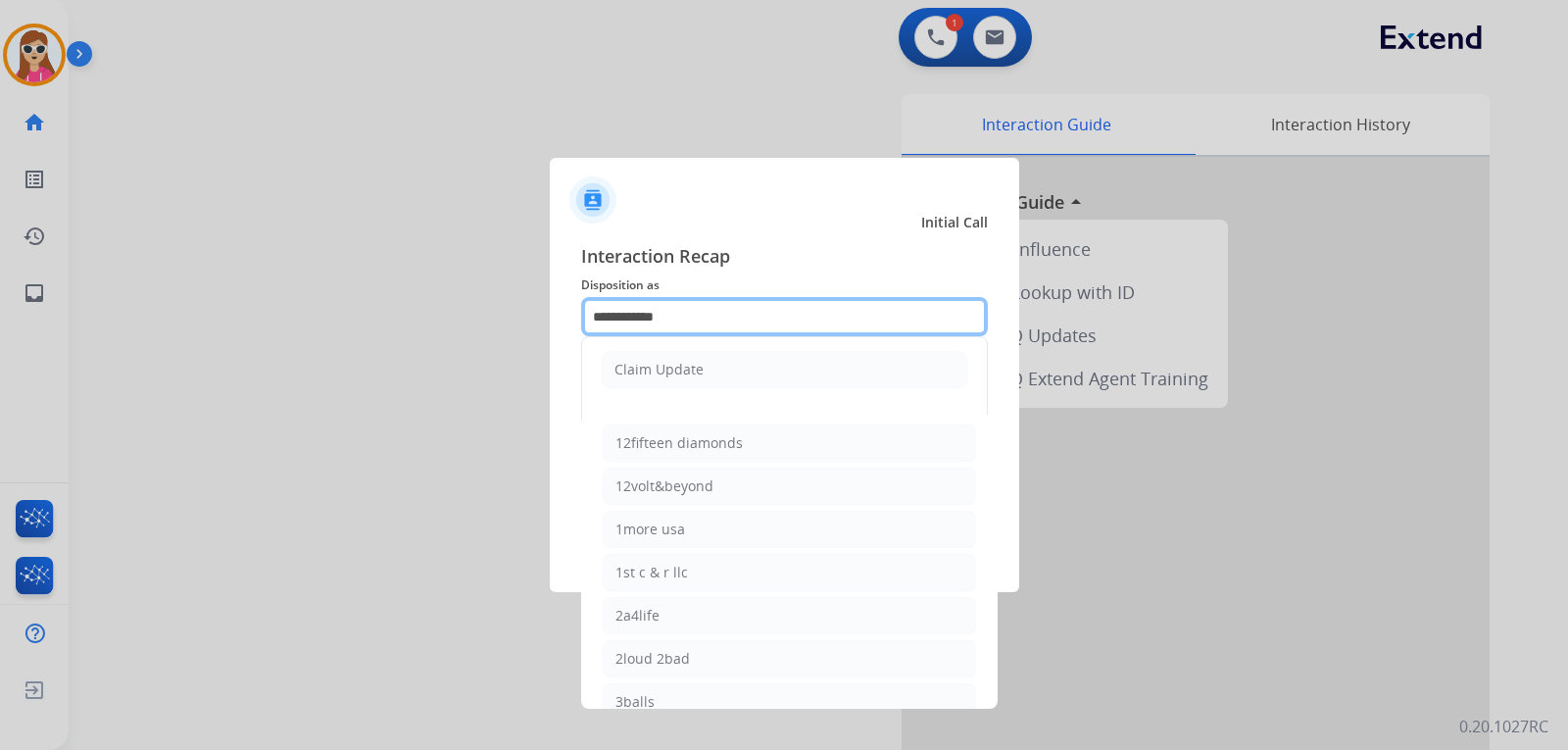
drag, startPoint x: 733, startPoint y: 314, endPoint x: 708, endPoint y: 317, distance: 25.2
click at [728, 314] on input "**********" at bounding box center [784, 317] width 406 height 40
drag, startPoint x: 708, startPoint y: 317, endPoint x: 484, endPoint y: 328, distance: 224.3
click at [0, 323] on app-contact-recap-modal "**********" at bounding box center [0, 375] width 0 height 750
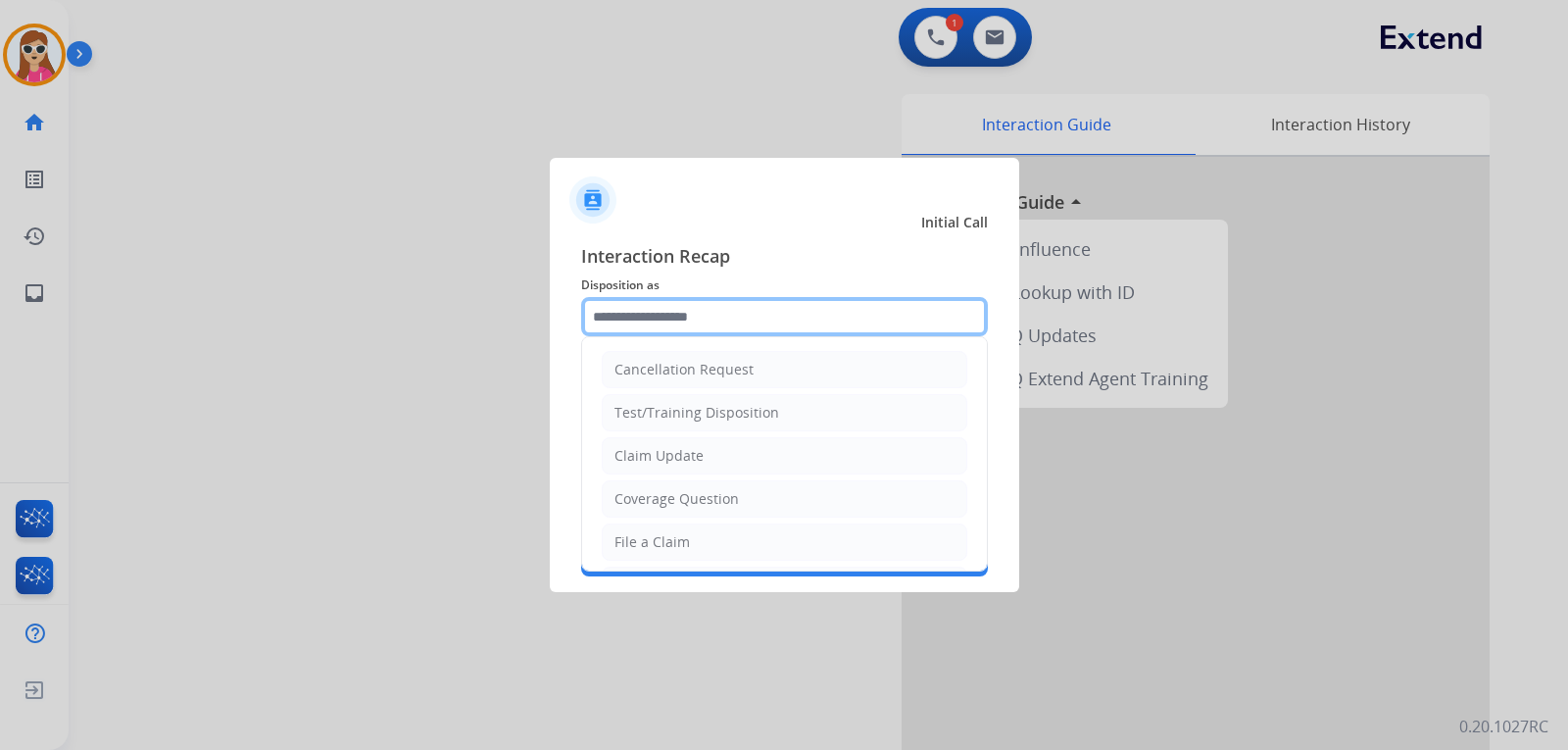
type input "*"
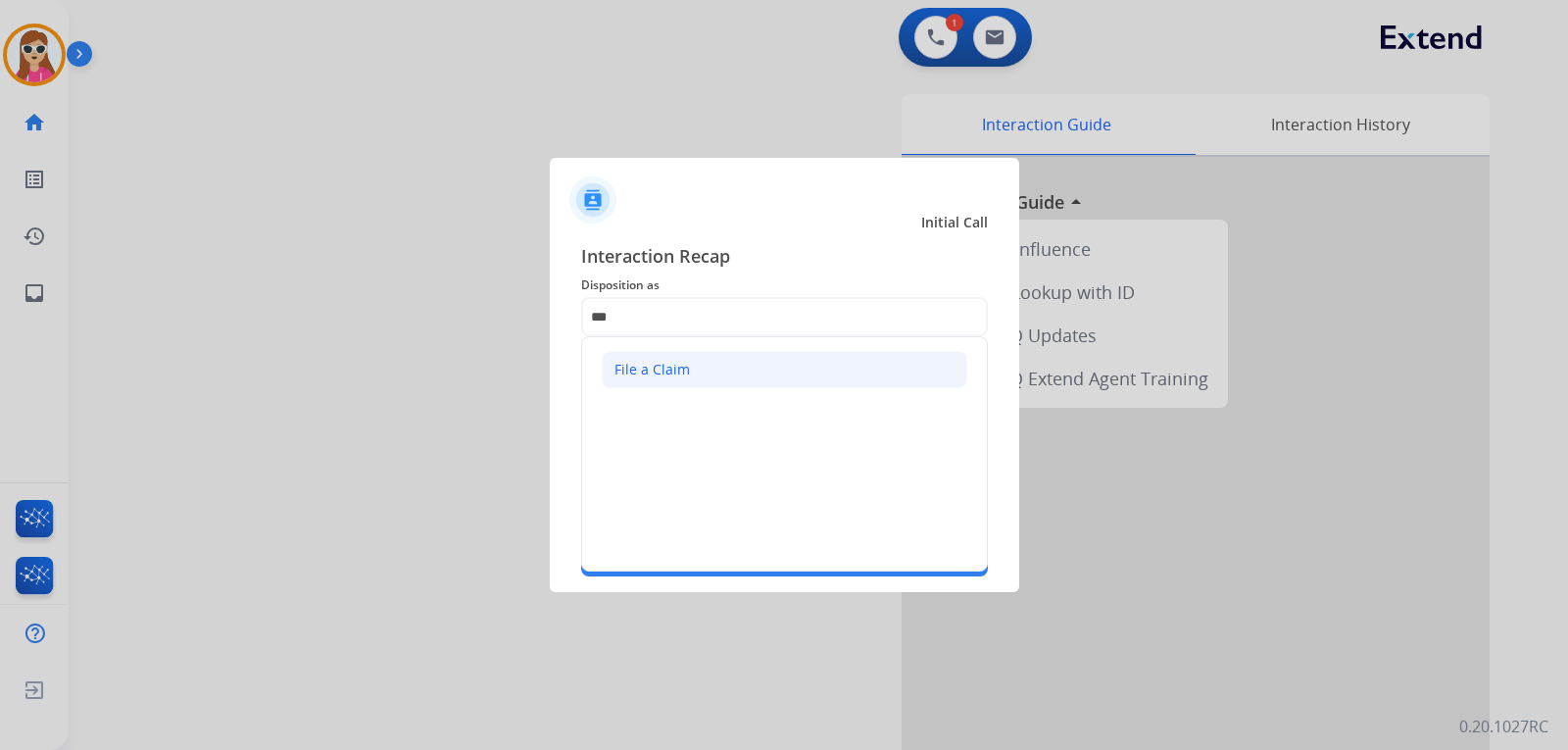
click at [791, 382] on li "File a Claim" at bounding box center [784, 370] width 366 height 38
type input "**********"
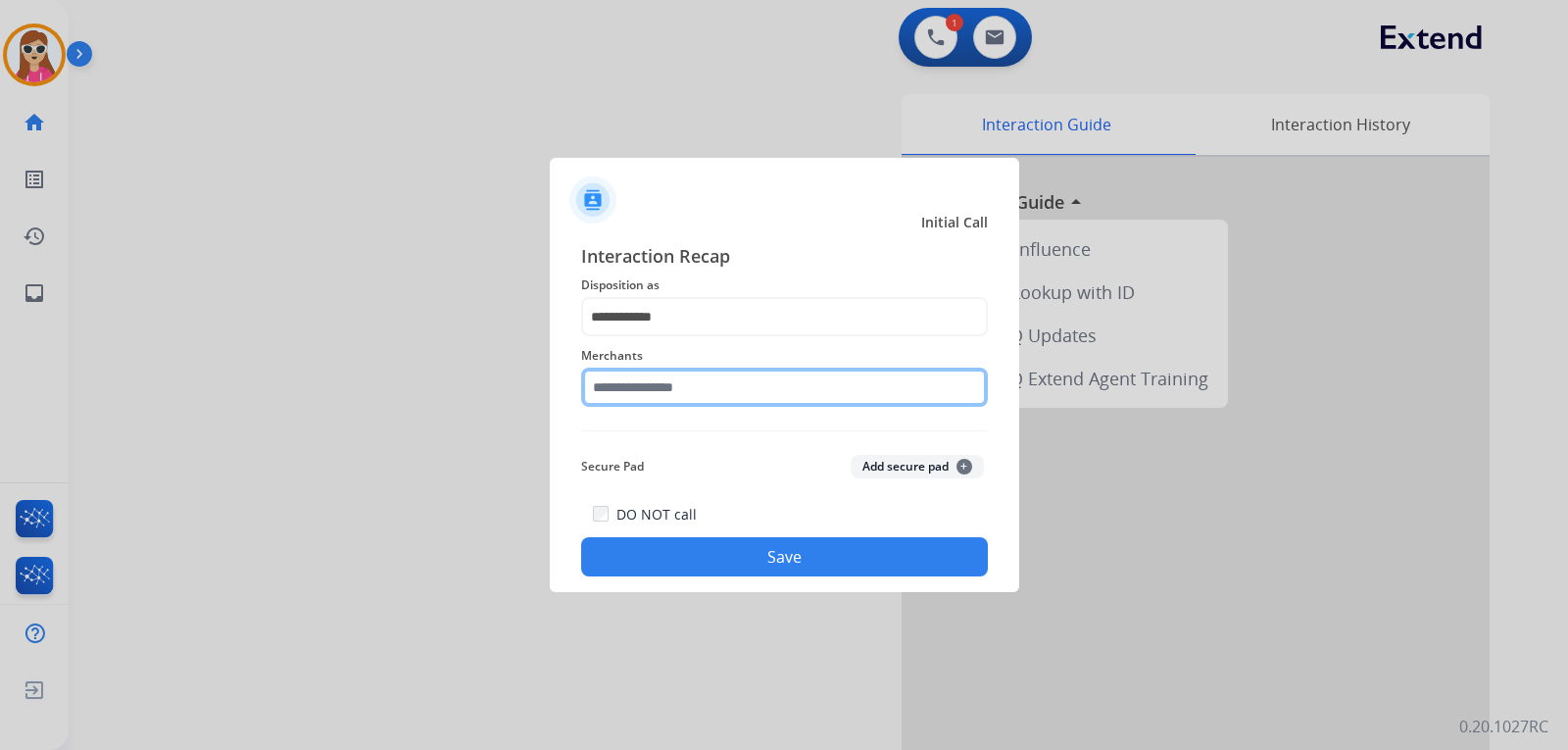
click at [779, 391] on input "text" at bounding box center [784, 387] width 406 height 40
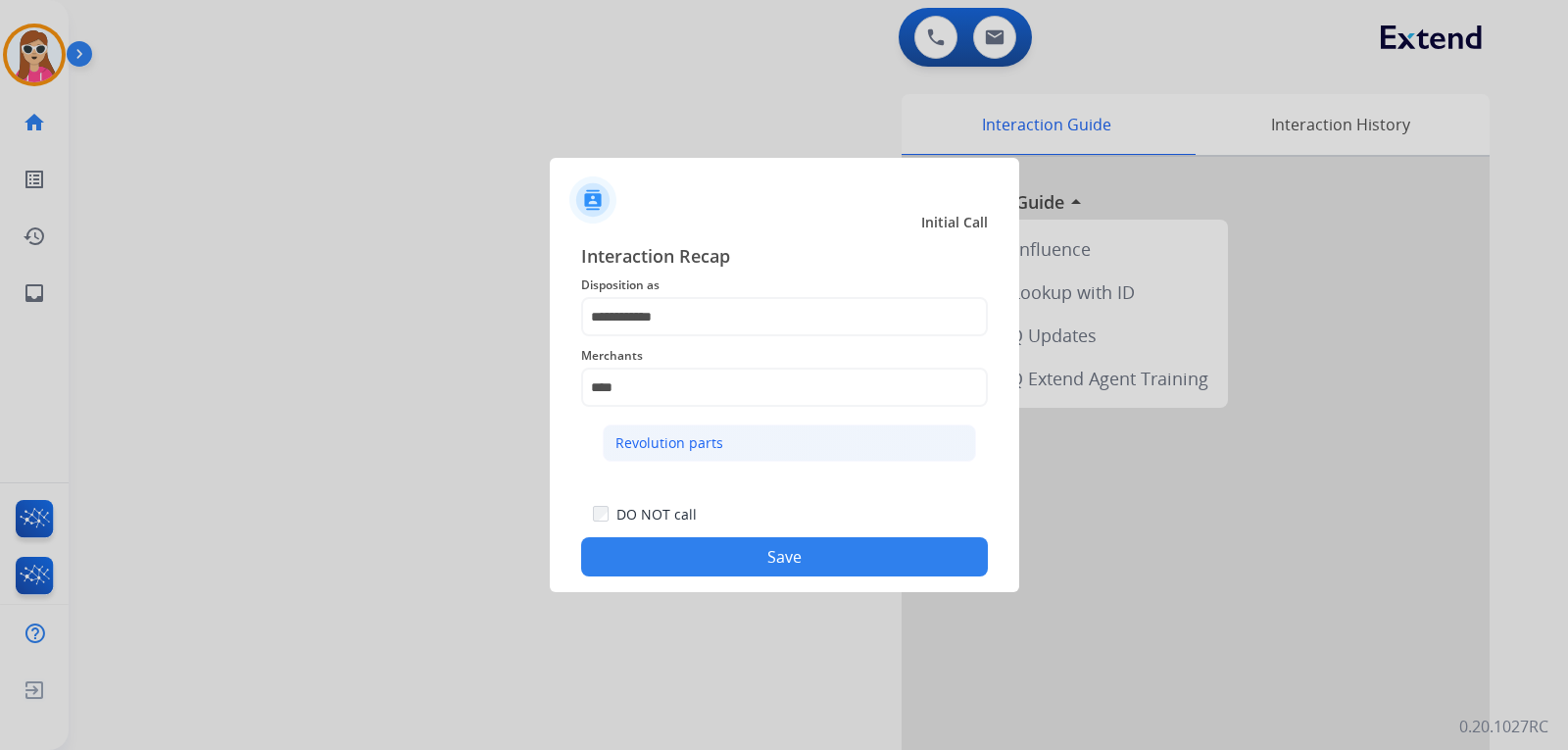
click at [763, 455] on li "Revolution parts" at bounding box center [788, 443] width 373 height 38
type input "**********"
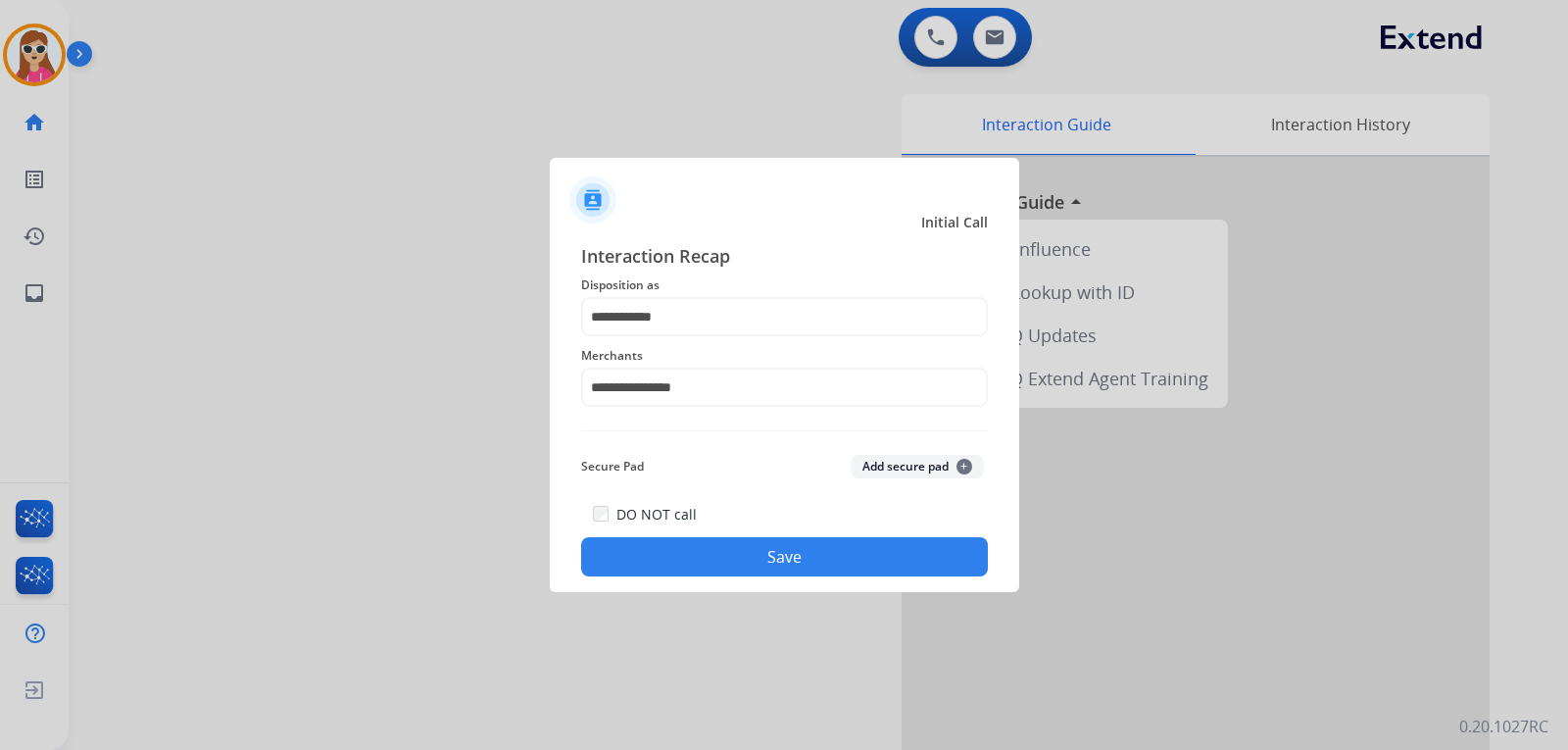
click at [793, 566] on button "Save" at bounding box center [784, 557] width 406 height 40
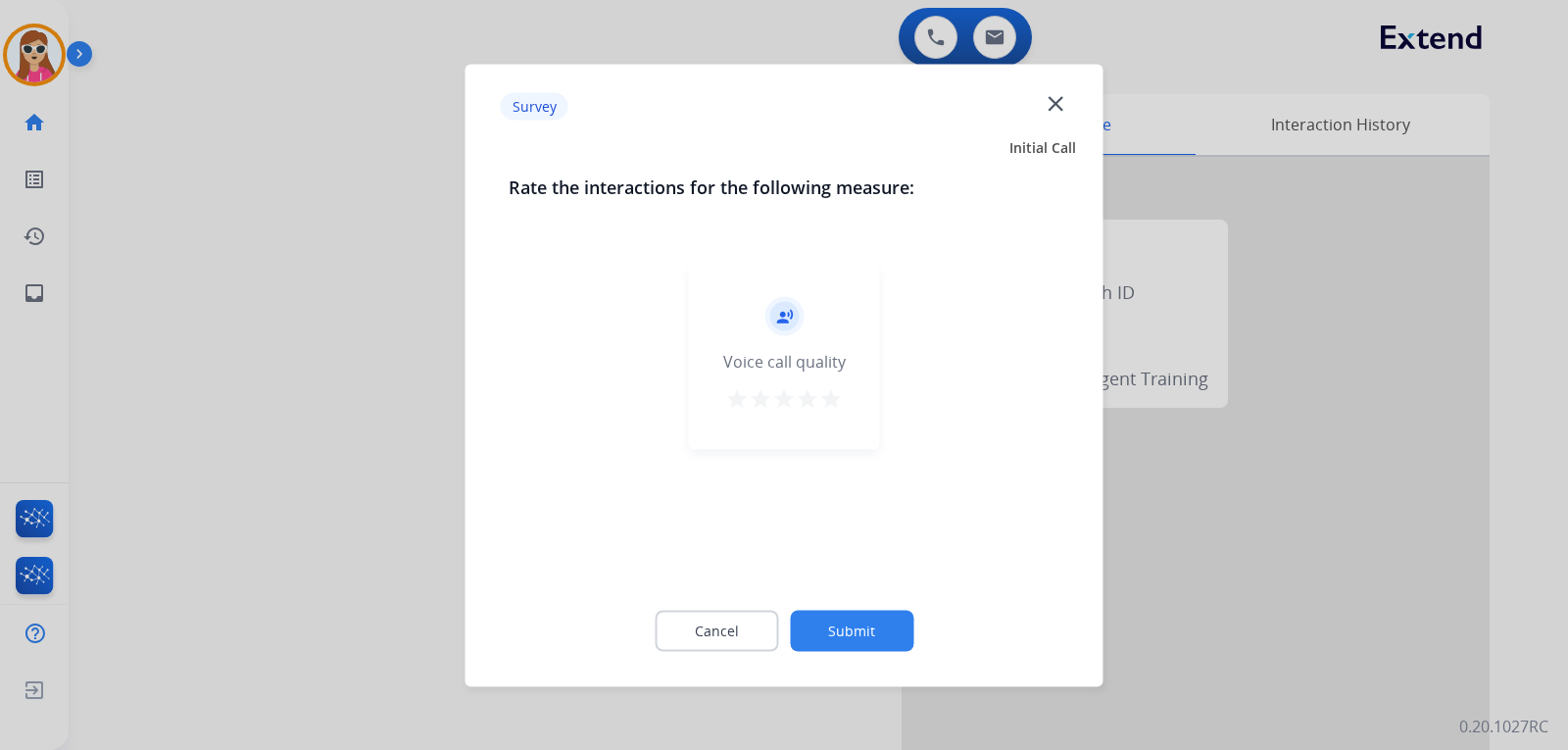
click at [826, 394] on mat-icon "star" at bounding box center [831, 398] width 24 height 24
click at [843, 612] on div "Cancel Submit" at bounding box center [784, 629] width 552 height 88
click at [850, 625] on button "Submit" at bounding box center [851, 630] width 124 height 42
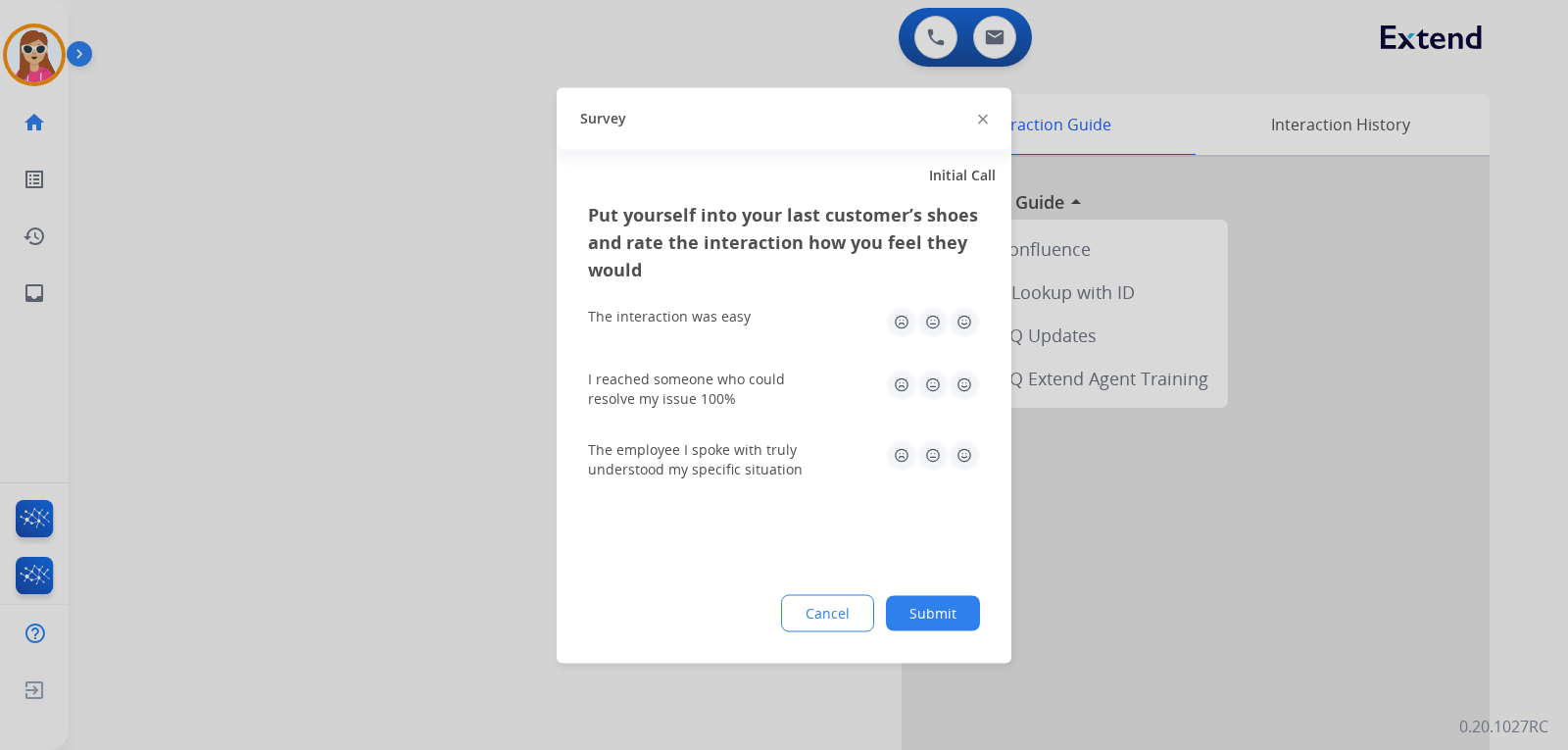
click at [962, 453] on img at bounding box center [964, 455] width 32 height 32
drag, startPoint x: 969, startPoint y: 380, endPoint x: 967, endPoint y: 354, distance: 26.1
click at [967, 380] on img at bounding box center [964, 384] width 32 height 32
click at [962, 308] on img at bounding box center [964, 322] width 32 height 32
click at [964, 621] on button "Submit" at bounding box center [932, 612] width 94 height 36
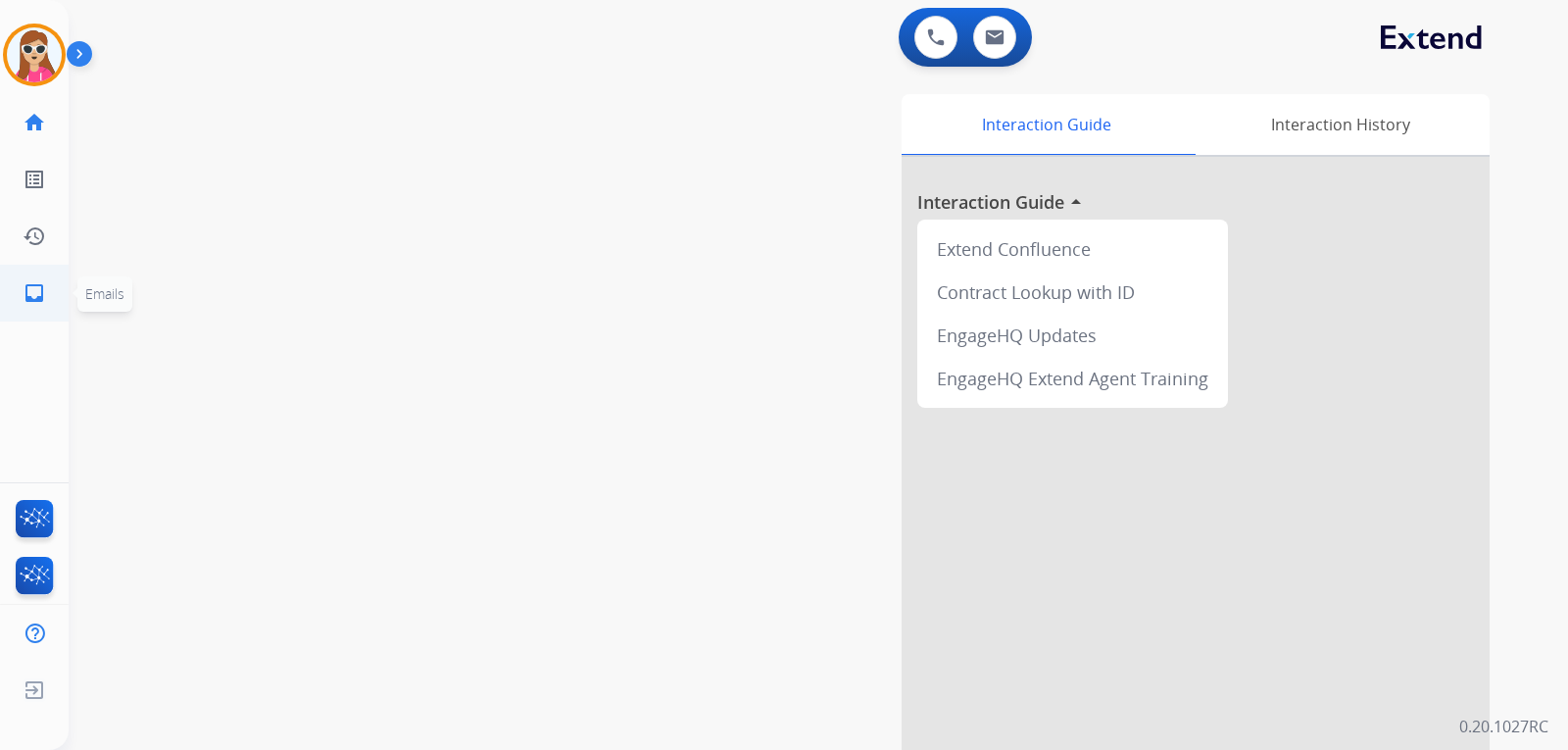
click at [30, 297] on mat-icon "inbox" at bounding box center [35, 293] width 24 height 24
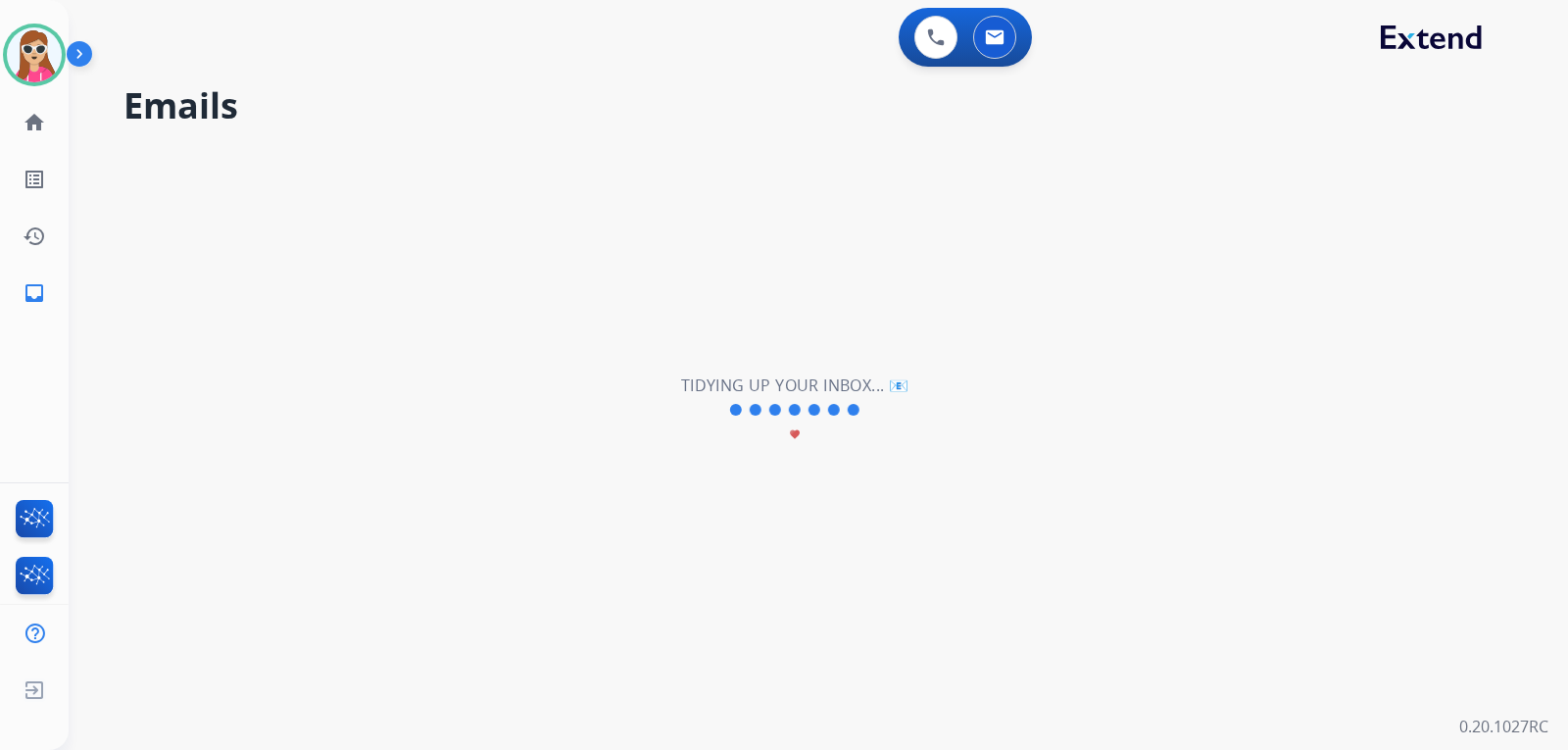
click at [1112, 300] on div "**********" at bounding box center [794, 409] width 1452 height 679
click at [44, 302] on mat-icon "inbox" at bounding box center [35, 293] width 24 height 24
click at [23, 113] on mat-icon "home" at bounding box center [35, 123] width 24 height 24
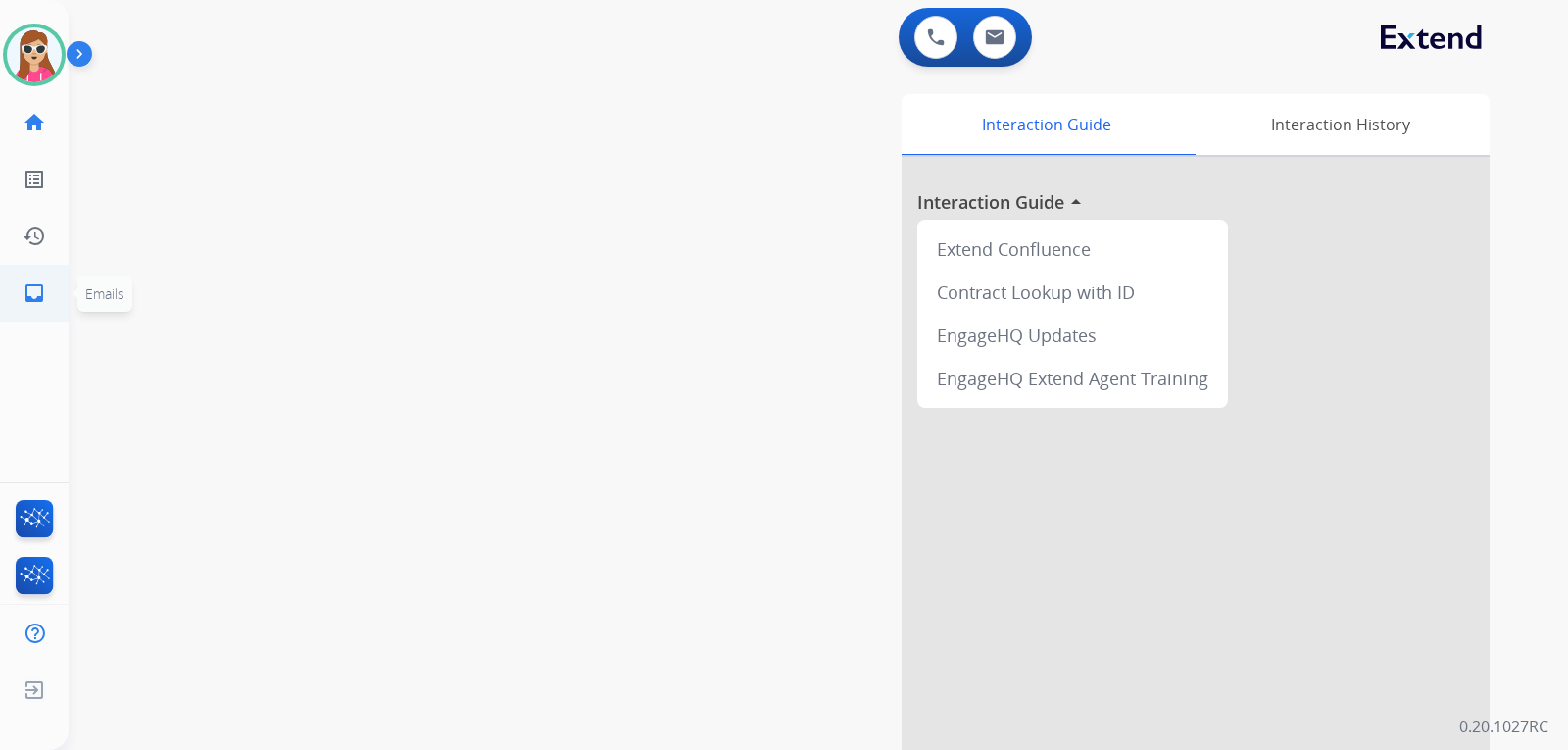
click at [41, 292] on mat-icon "inbox" at bounding box center [35, 293] width 24 height 24
select select "**********"
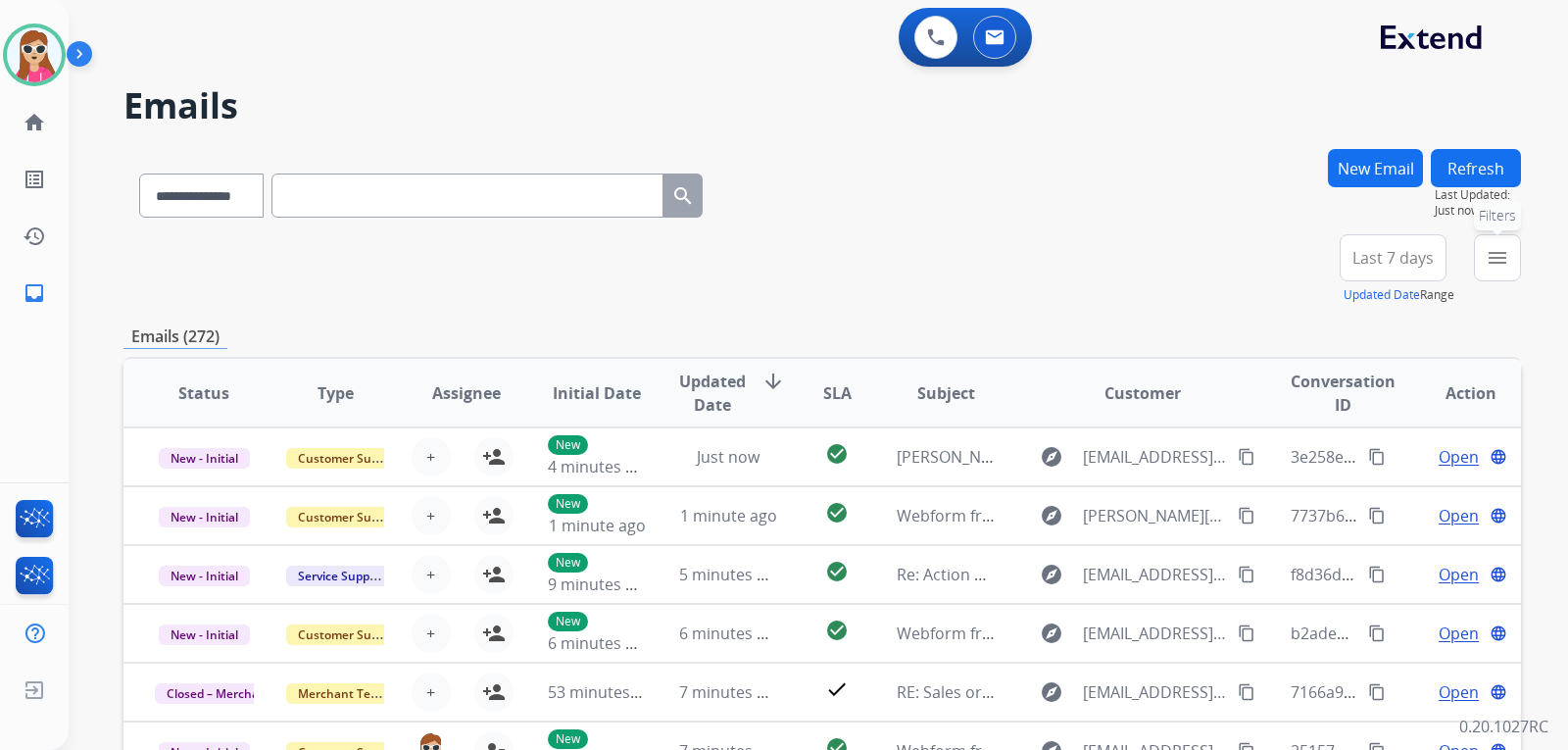
click at [1501, 259] on mat-icon "menu" at bounding box center [1497, 258] width 24 height 24
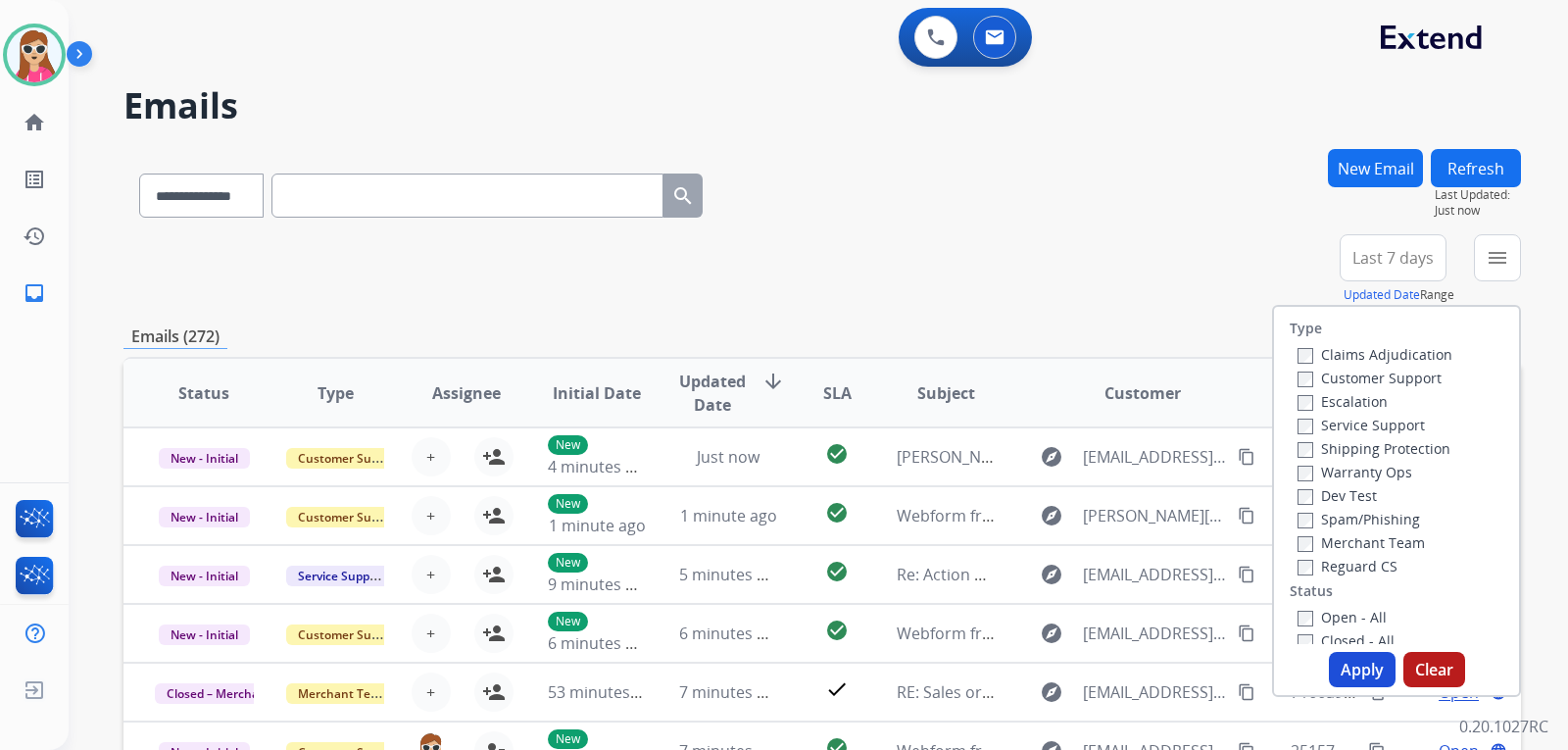
click at [1389, 376] on label "Customer Support" at bounding box center [1369, 377] width 144 height 19
click at [1383, 444] on label "Shipping Protection" at bounding box center [1374, 448] width 153 height 19
drag, startPoint x: 1309, startPoint y: 561, endPoint x: 1316, endPoint y: 570, distance: 11.4
click at [1310, 562] on label "Reguard CS" at bounding box center [1347, 566] width 100 height 19
drag, startPoint x: 1368, startPoint y: 420, endPoint x: 1369, endPoint y: 433, distance: 13.0
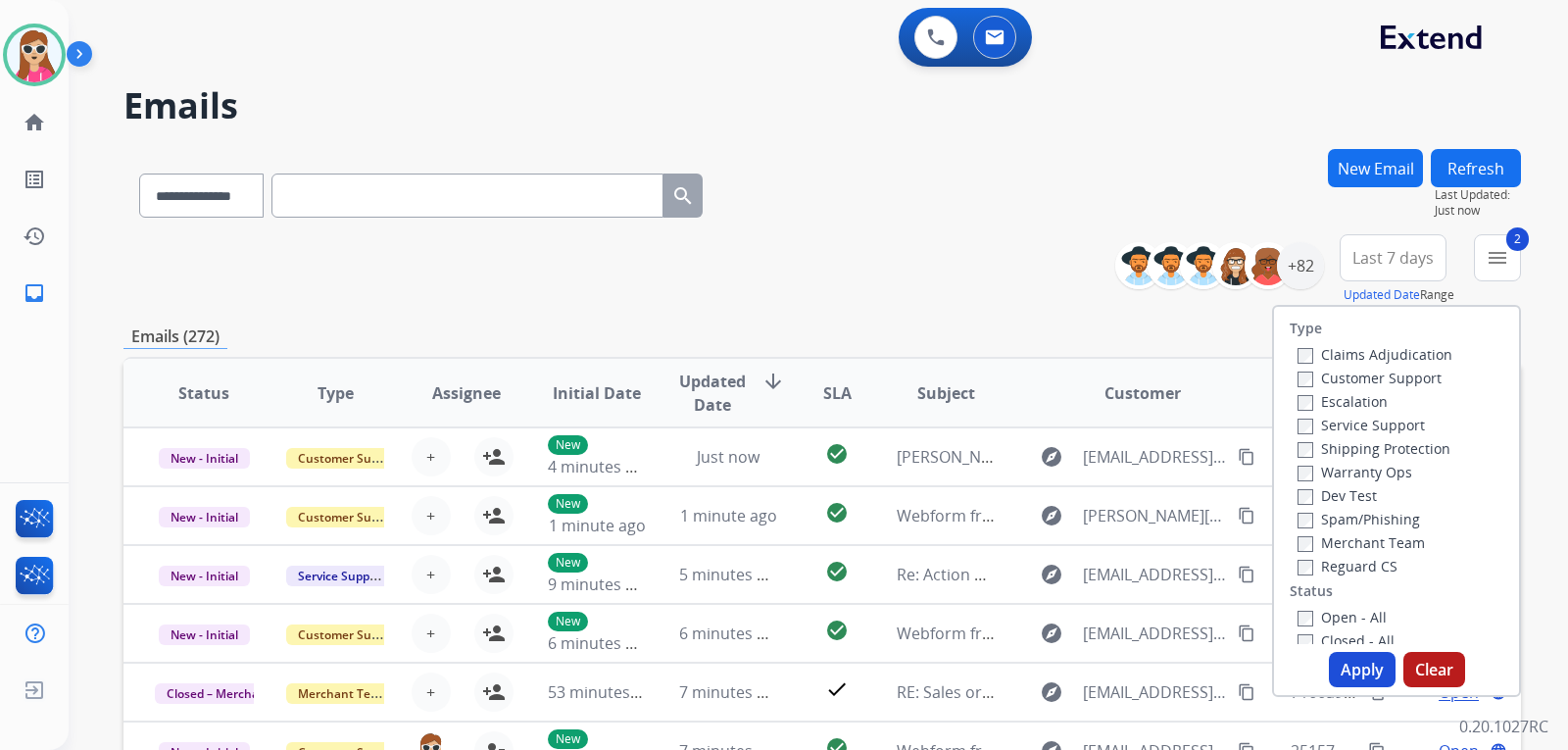
click at [1369, 433] on label "Service Support" at bounding box center [1361, 424] width 128 height 19
click at [1368, 449] on label "Shipping Protection" at bounding box center [1374, 448] width 153 height 19
click at [1375, 428] on label "Service Support" at bounding box center [1361, 424] width 128 height 19
click at [1343, 617] on label "Open - All" at bounding box center [1342, 616] width 89 height 19
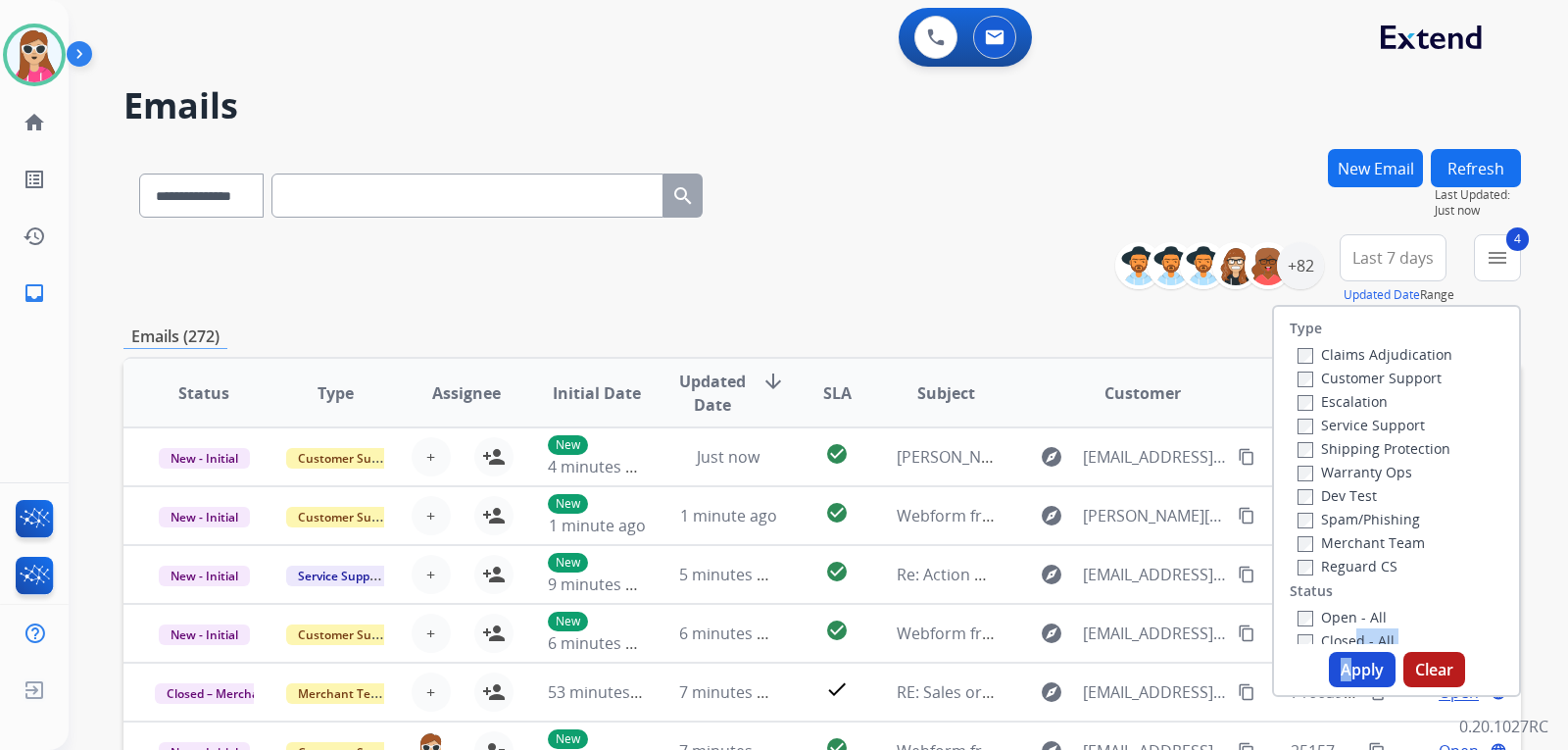
drag, startPoint x: 1338, startPoint y: 659, endPoint x: 1343, endPoint y: 670, distance: 12.1
click at [1343, 670] on div "Type Claims Adjudication Customer Support Escalation Service Support Shipping P…" at bounding box center [1396, 501] width 249 height 392
click at [1344, 672] on button "Apply" at bounding box center [1361, 670] width 66 height 36
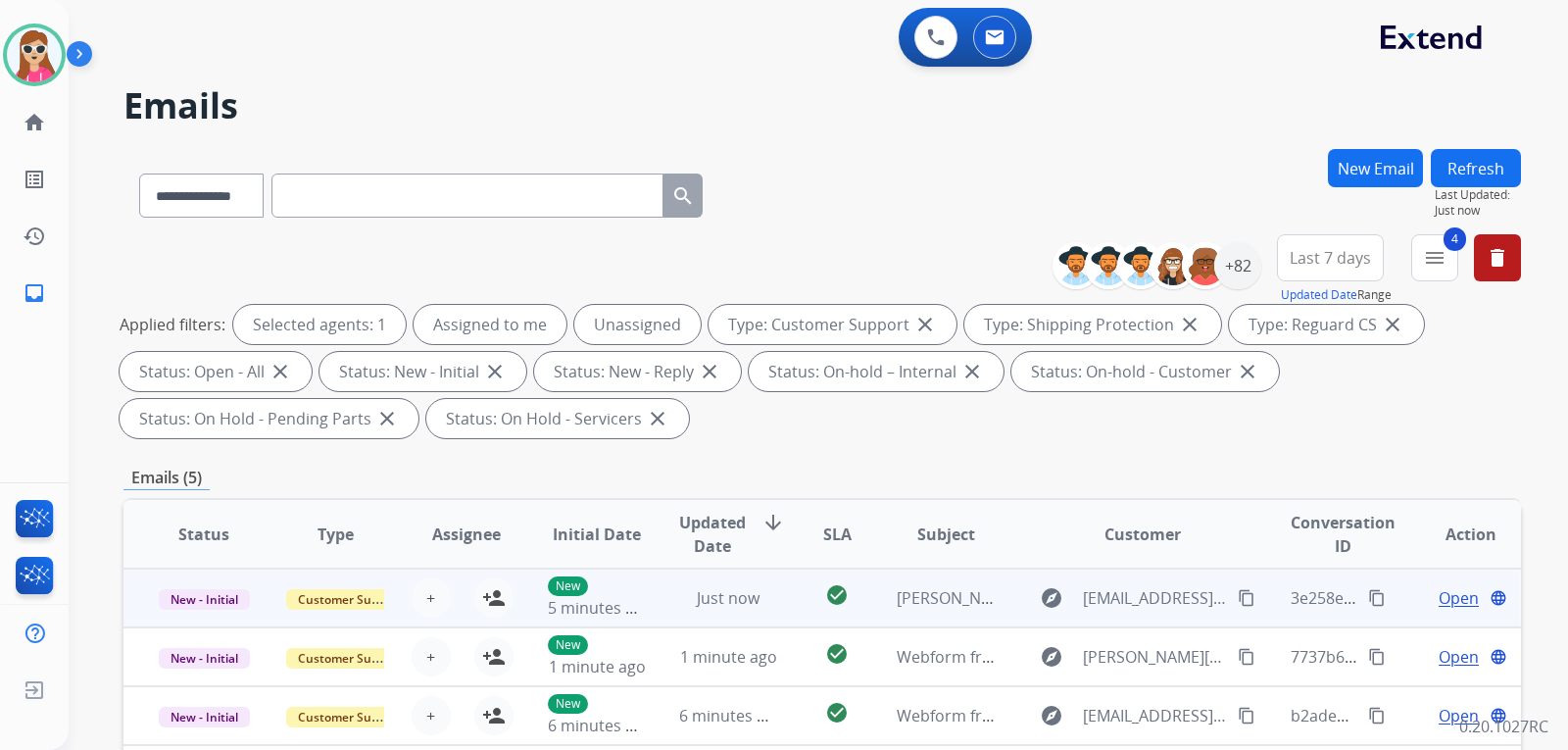
scroll to position [294, 0]
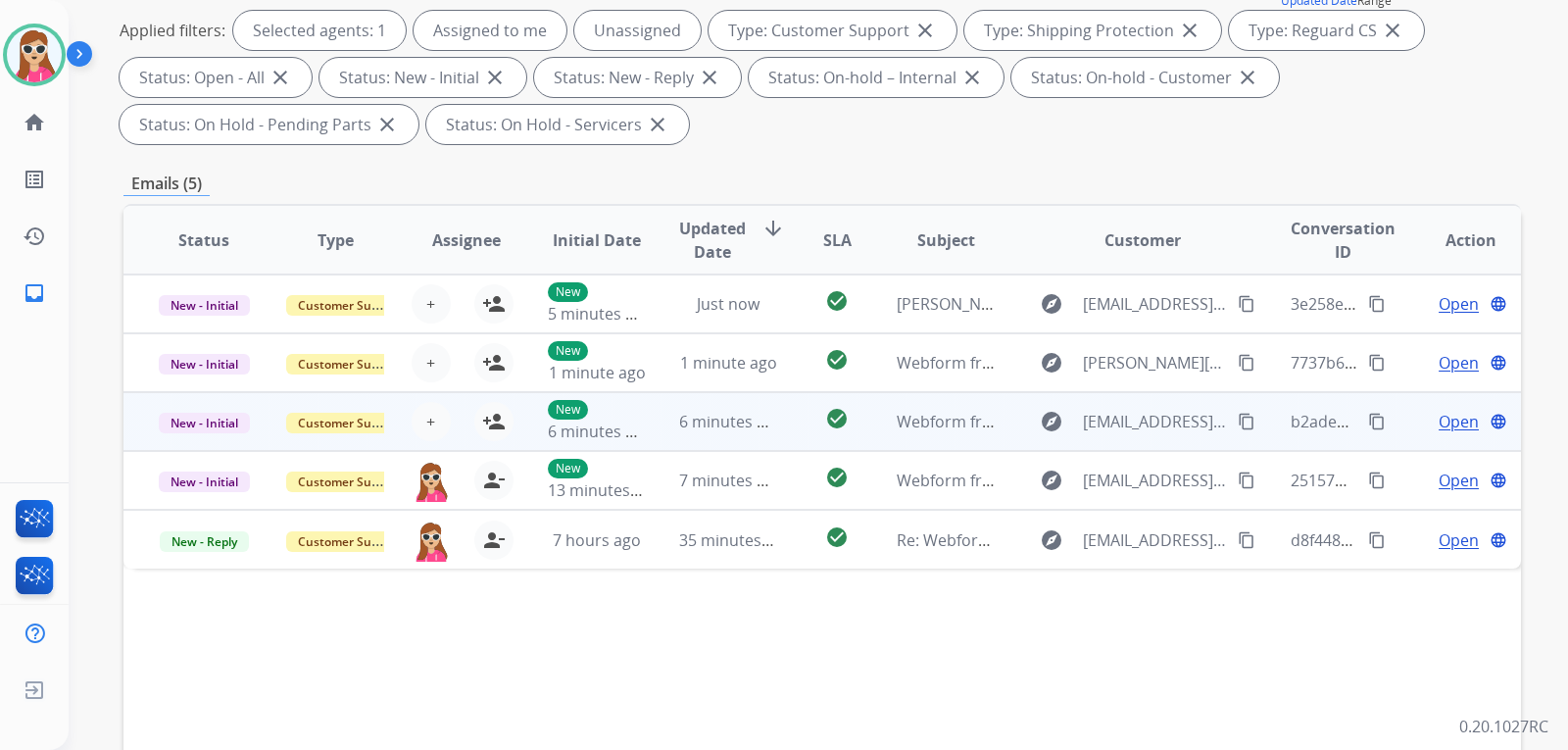
click at [784, 436] on td "check_circle" at bounding box center [821, 421] width 87 height 58
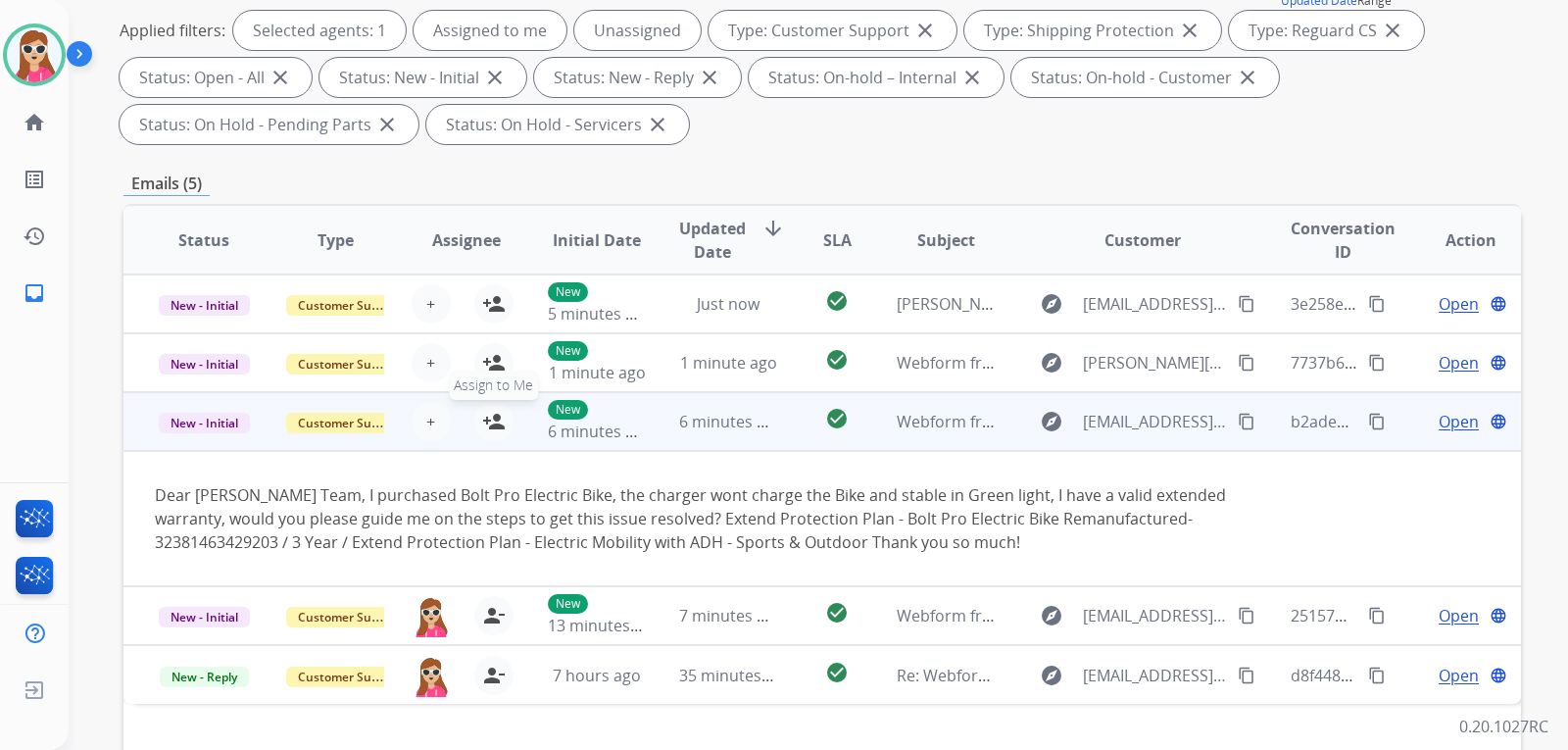
click at [491, 414] on mat-icon "person_add" at bounding box center [494, 421] width 24 height 24
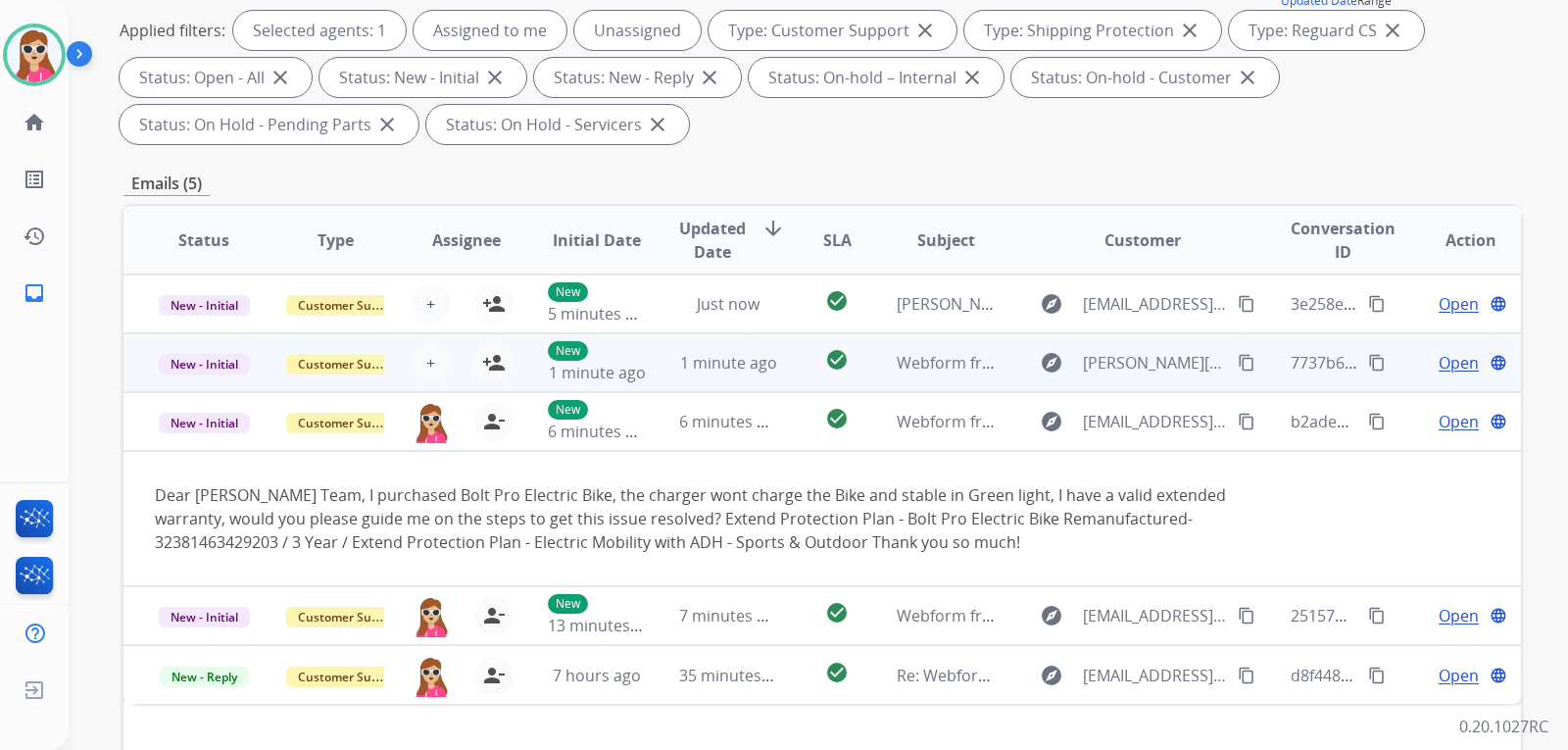
click at [528, 367] on td "New 1 minute ago" at bounding box center [581, 362] width 132 height 58
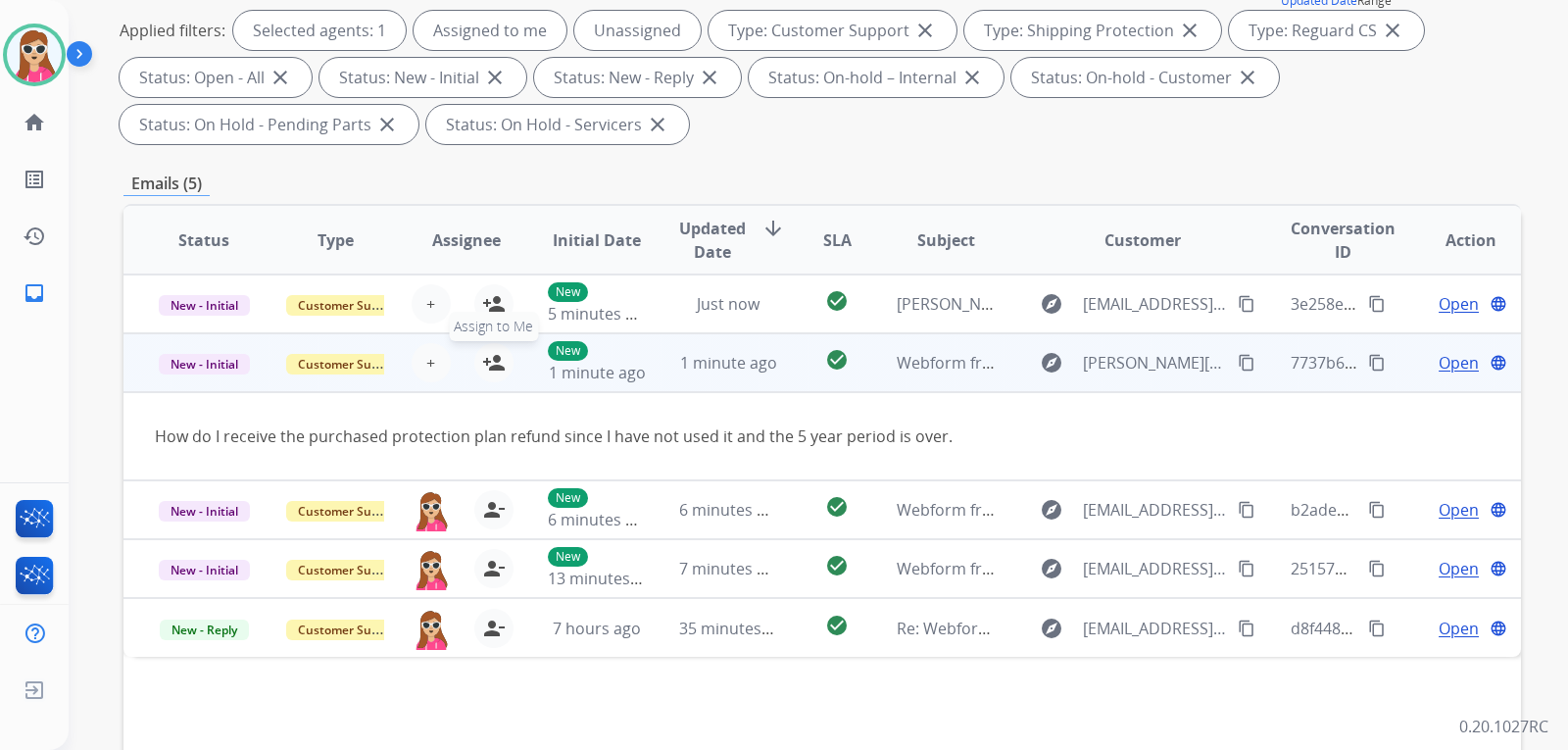
click at [501, 361] on button "person_add Assign to Me" at bounding box center [494, 363] width 40 height 40
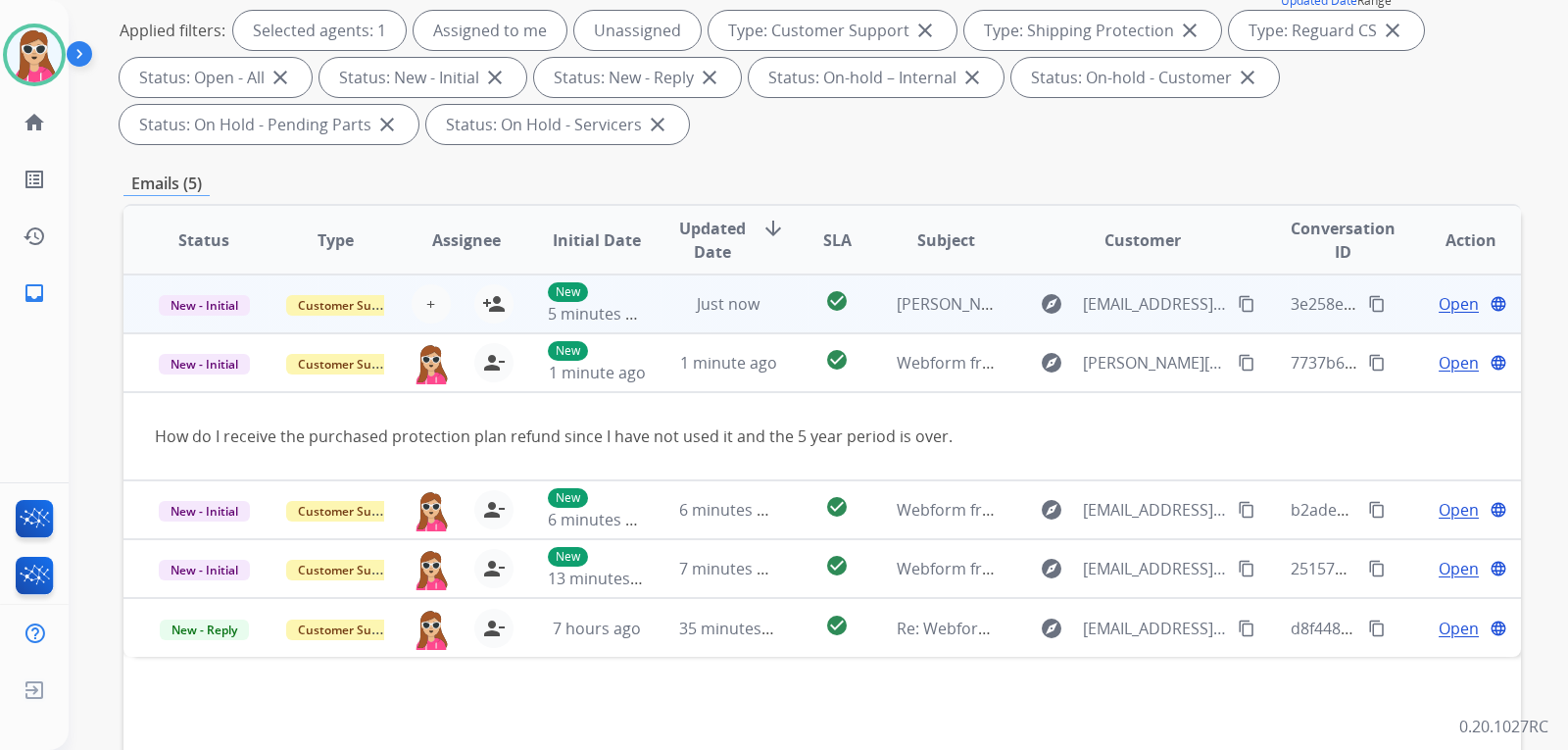
click at [528, 310] on td "New 5 minutes ago" at bounding box center [581, 303] width 132 height 58
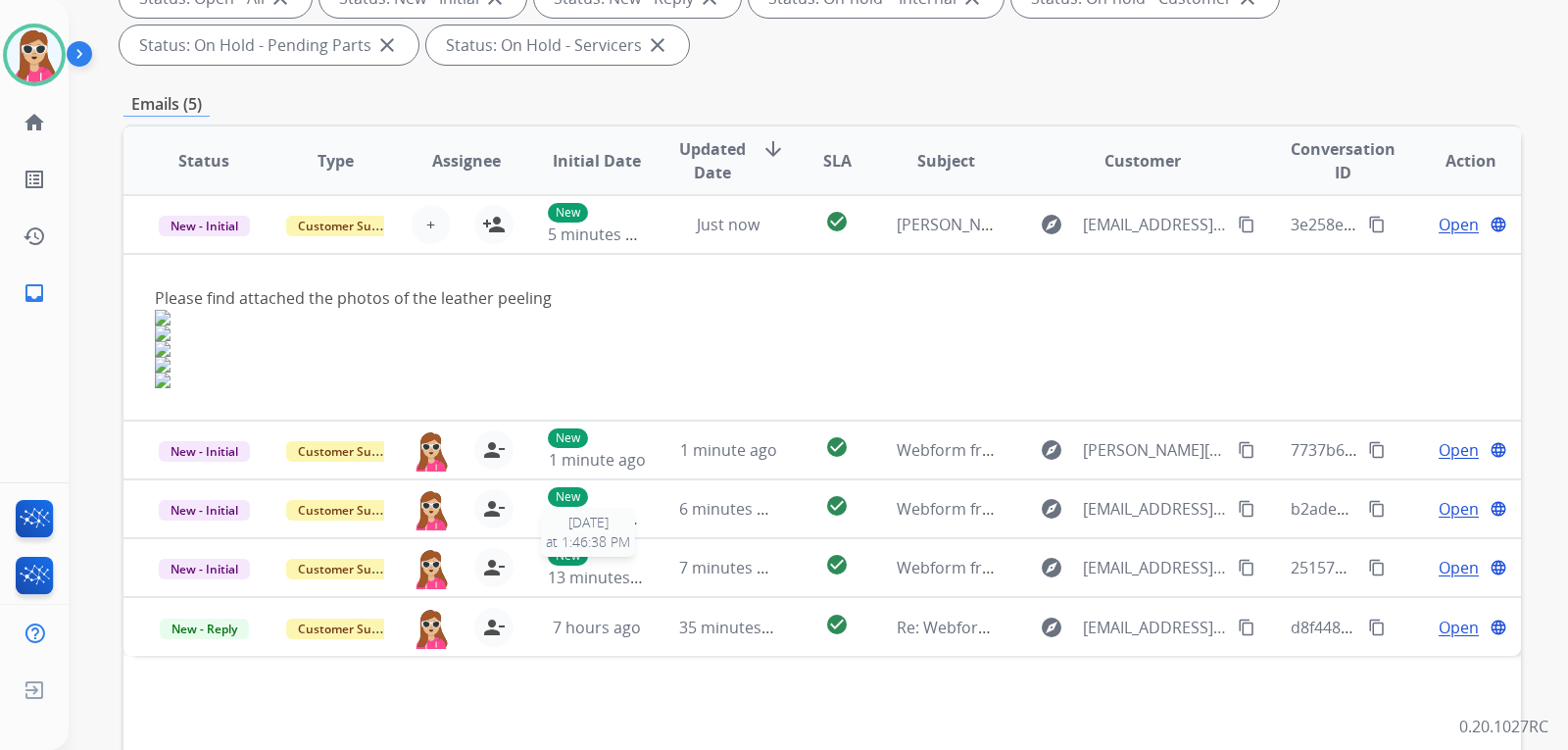
scroll to position [506, 0]
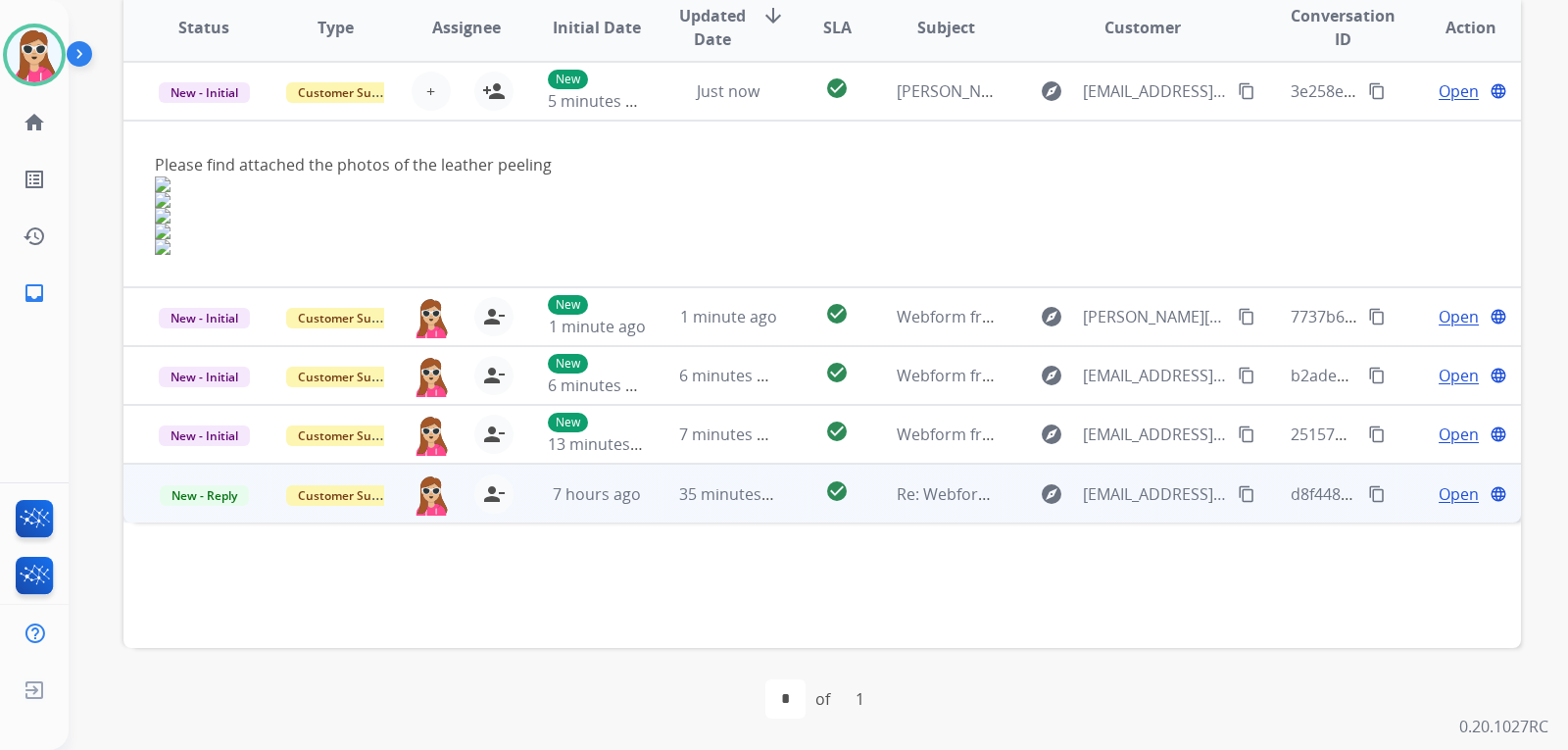
click at [1259, 494] on td "d8f4481d-0c59-4e5f-b692-9a24c1ec18f1 content_copy" at bounding box center [1324, 492] width 132 height 58
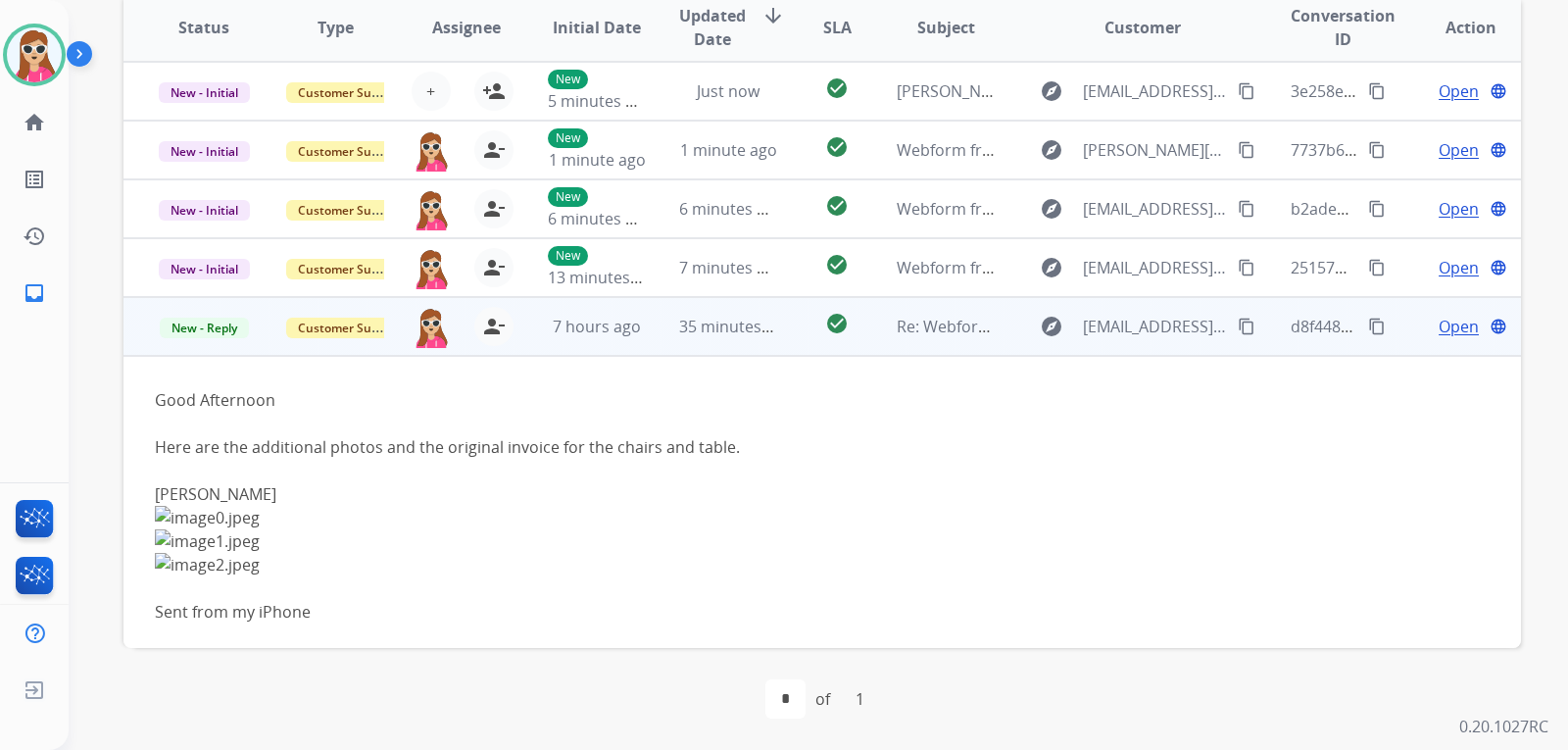
scroll to position [31, 0]
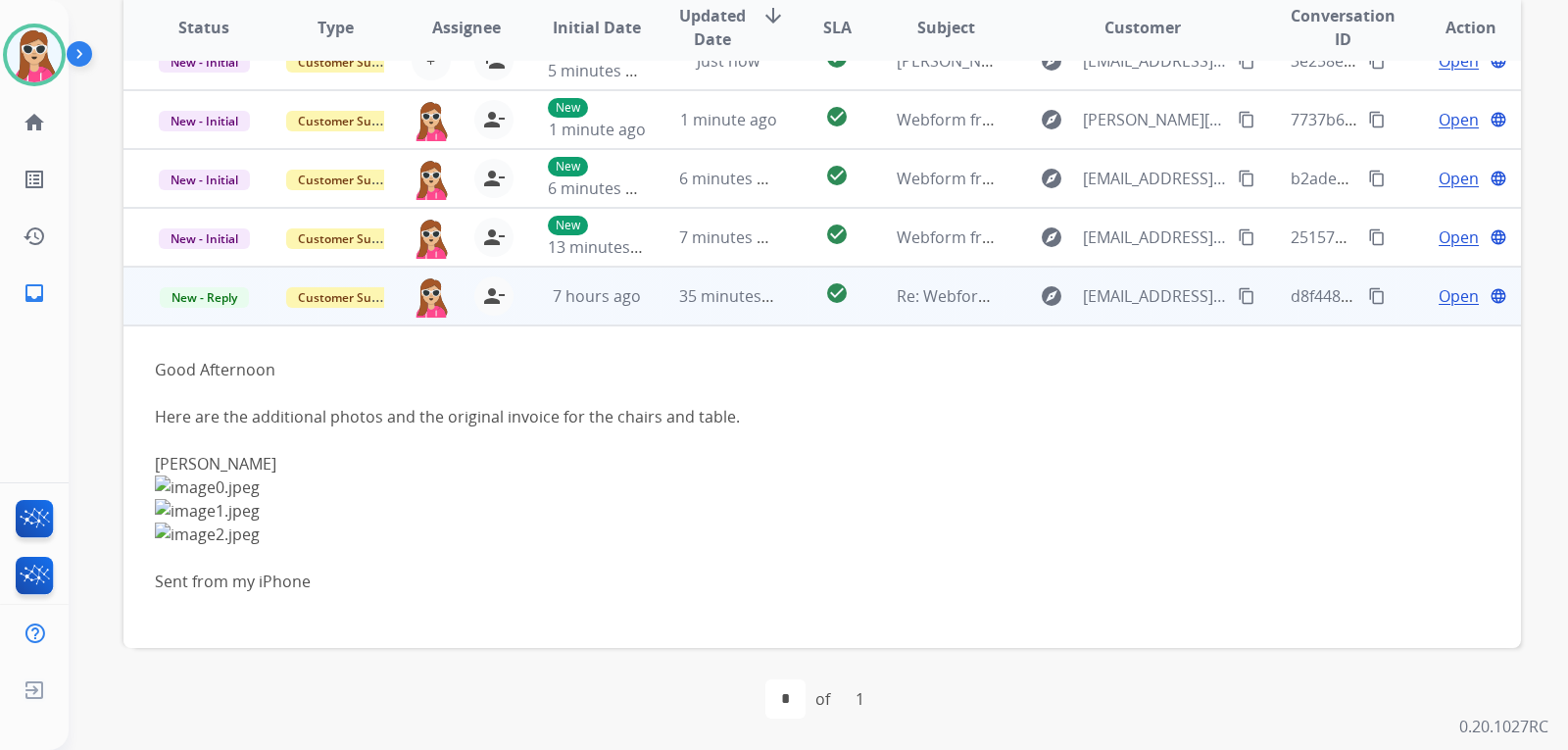
click at [1438, 298] on span "Open" at bounding box center [1458, 296] width 41 height 24
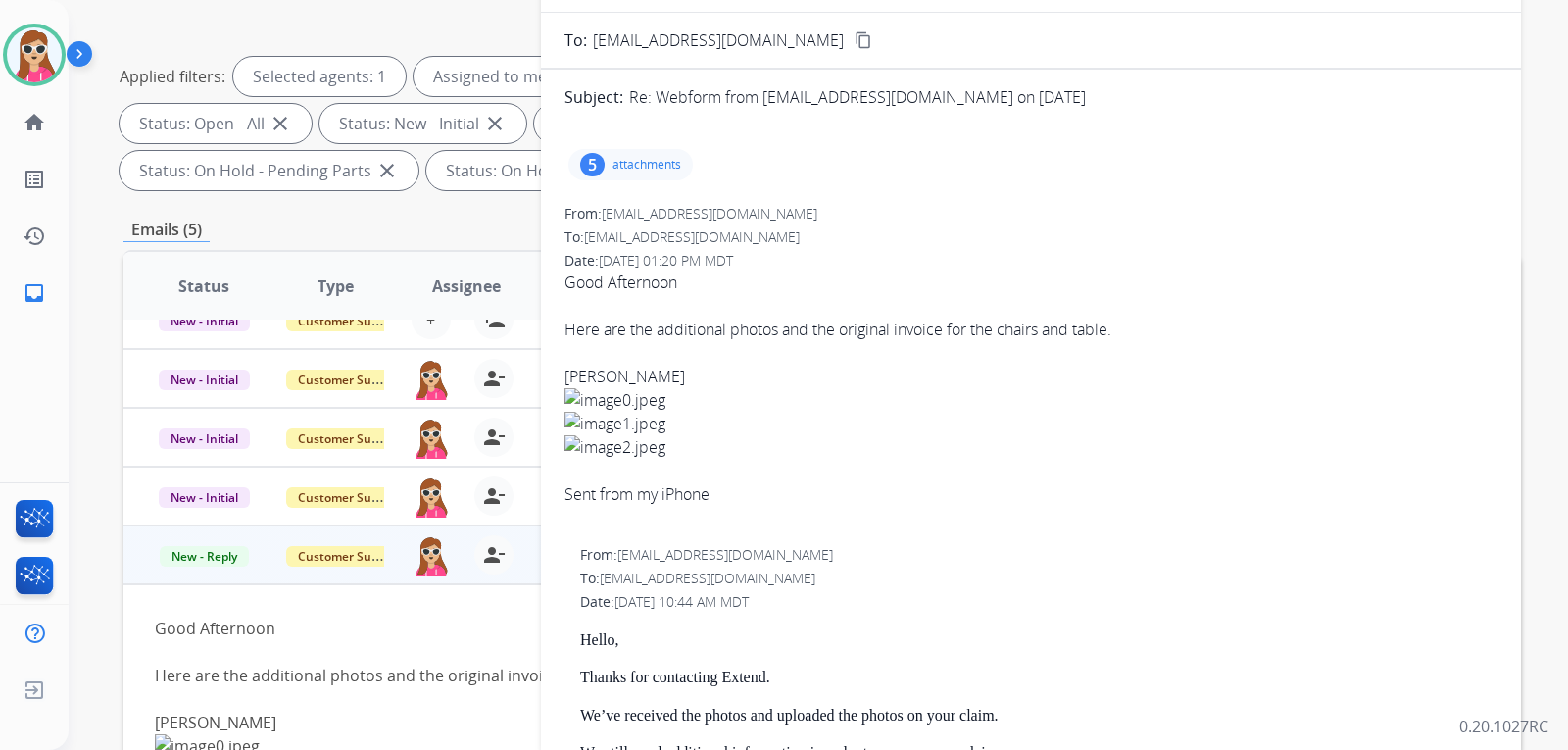
scroll to position [213, 0]
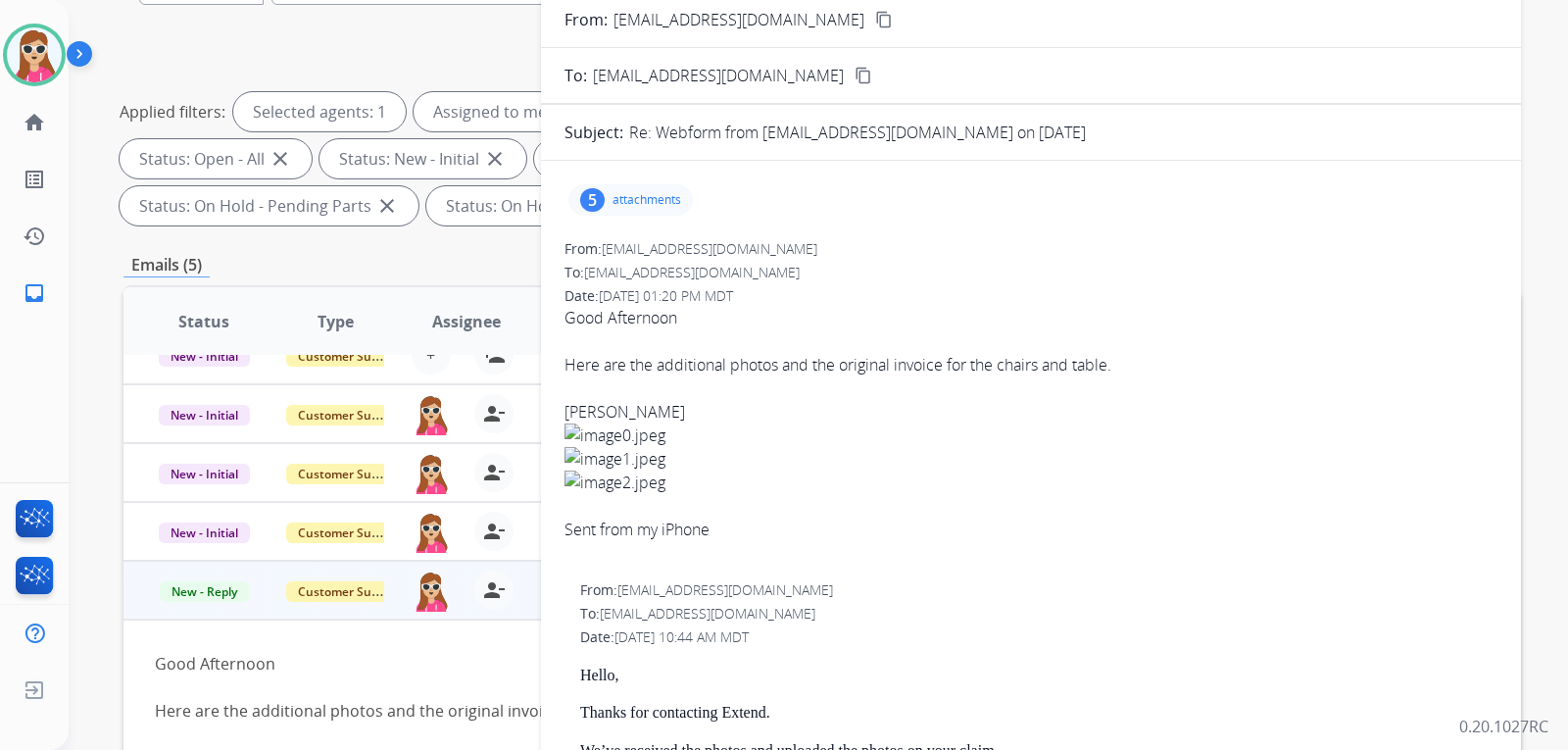
click at [641, 185] on div "5 attachments" at bounding box center [631, 200] width 125 height 32
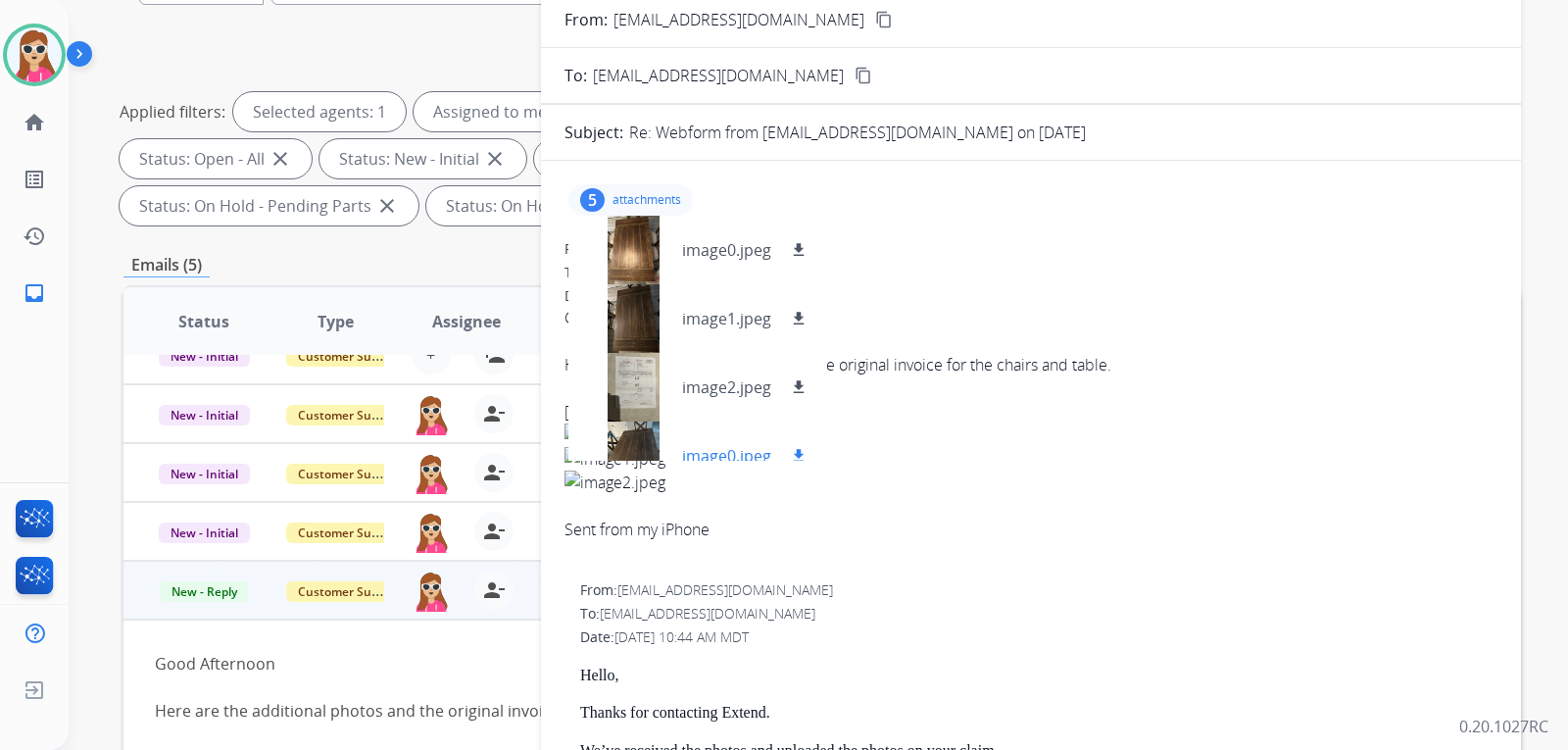
click at [789, 451] on mat-icon "download" at bounding box center [798, 456] width 18 height 18
click at [803, 380] on mat-icon "download" at bounding box center [798, 387] width 18 height 18
click at [806, 326] on mat-icon "download" at bounding box center [798, 319] width 18 height 18
click at [794, 253] on mat-icon "download" at bounding box center [798, 250] width 18 height 18
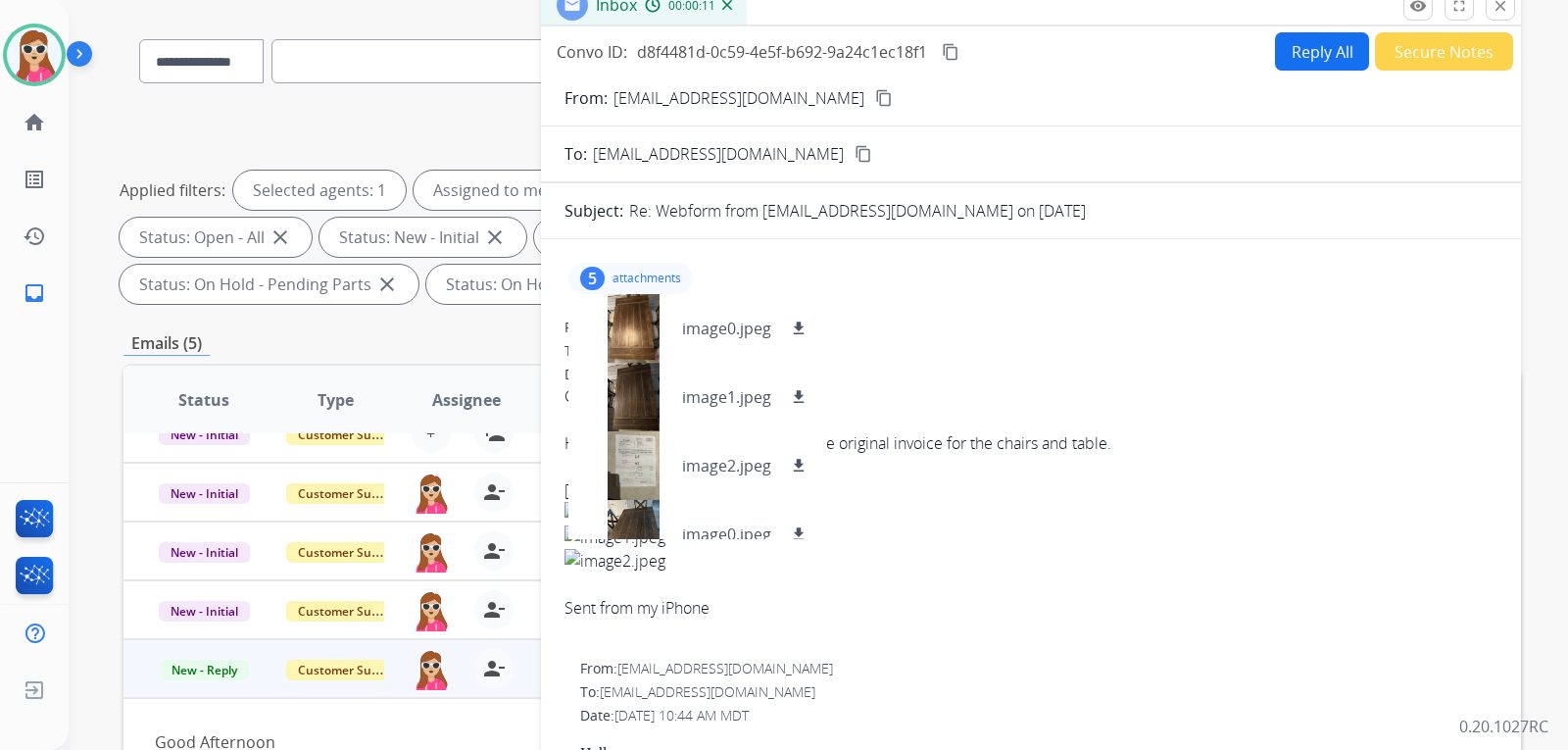
scroll to position [0, 0]
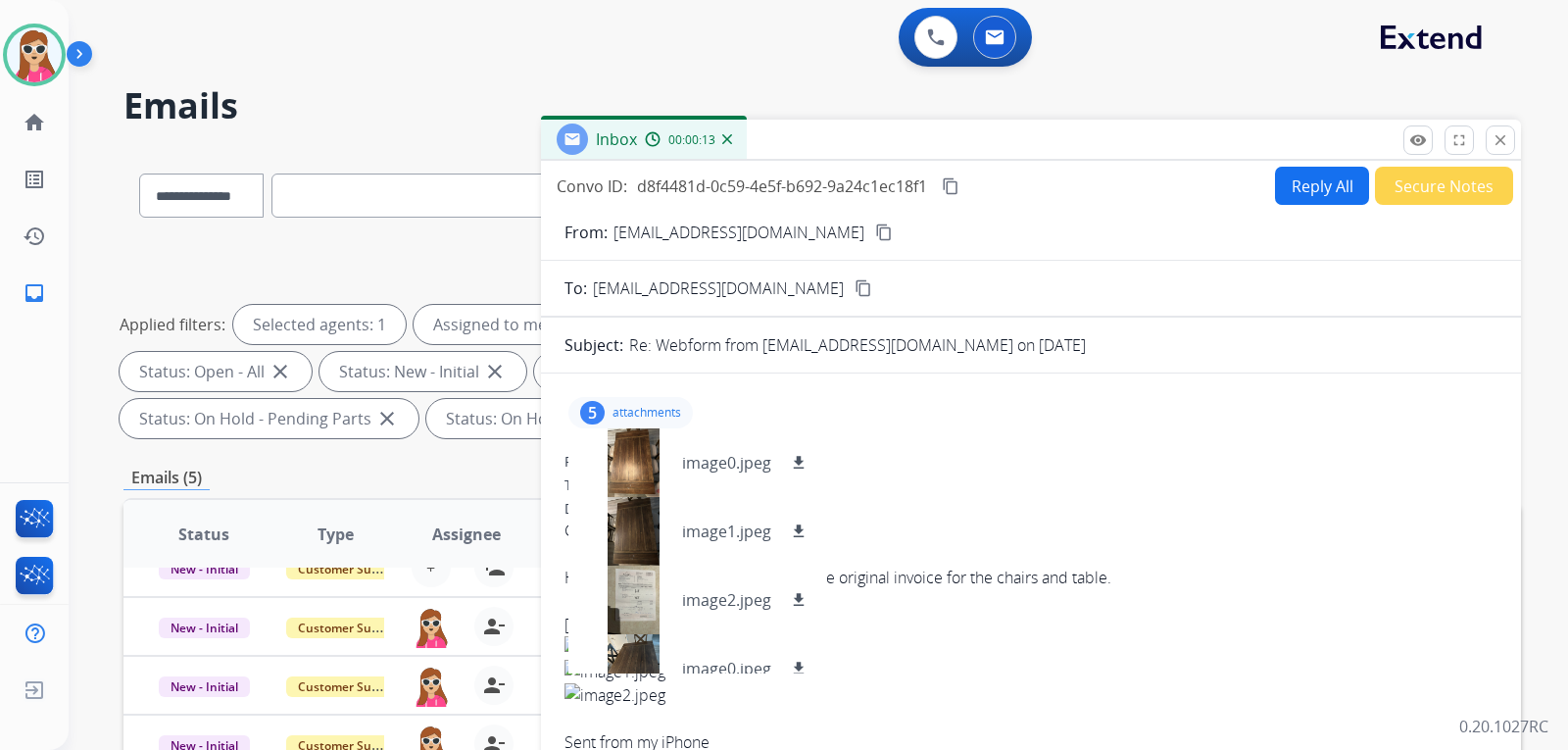
click at [875, 230] on mat-icon "content_copy" at bounding box center [884, 233] width 18 height 18
click at [952, 176] on button "content_copy" at bounding box center [951, 186] width 24 height 24
click at [976, 511] on div "Date: 09/10/2025 - 01:20 PM MDT" at bounding box center [1031, 508] width 933 height 20
click at [676, 413] on p "attachments" at bounding box center [646, 412] width 68 height 16
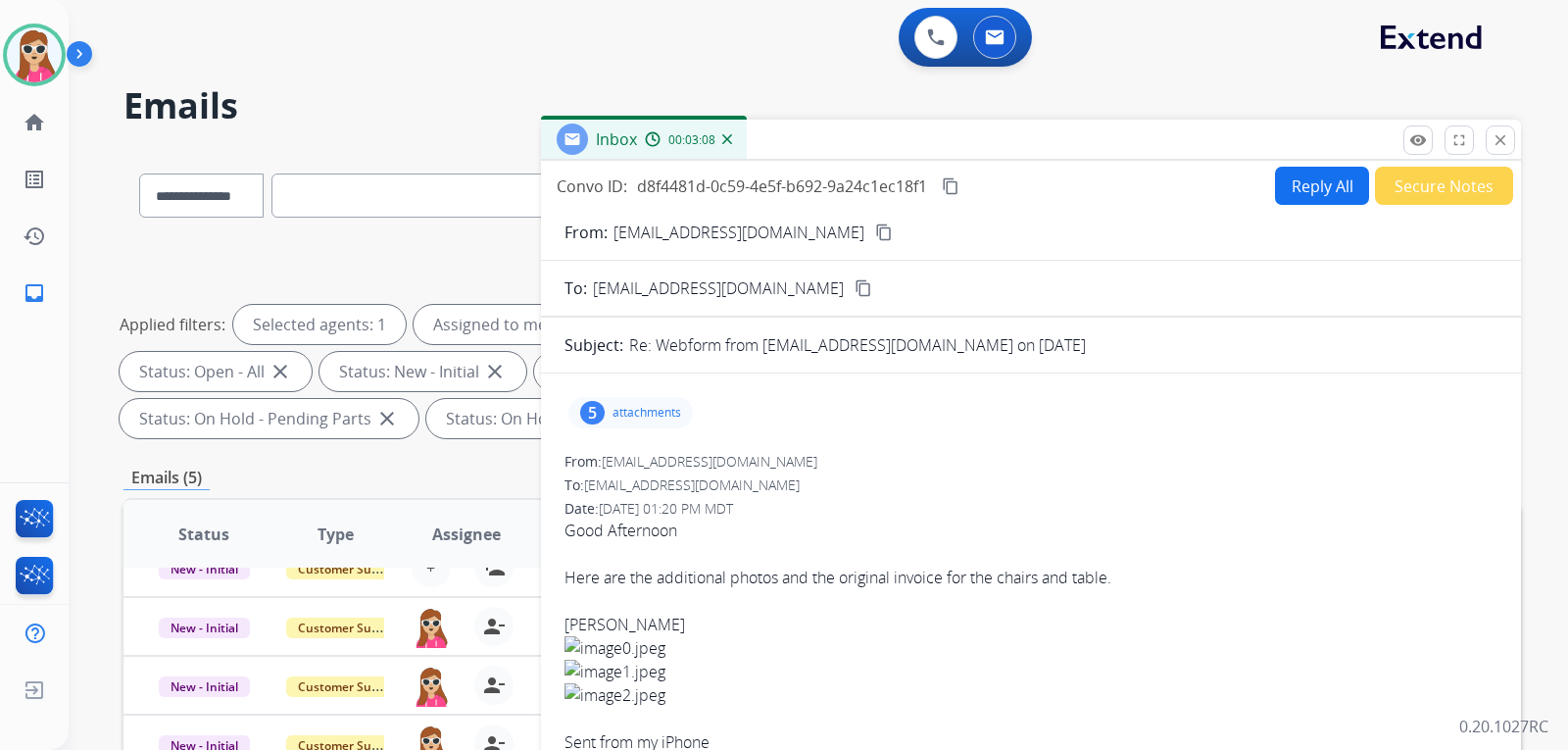
click at [1301, 184] on button "Reply All" at bounding box center [1321, 185] width 94 height 39
select select "**********"
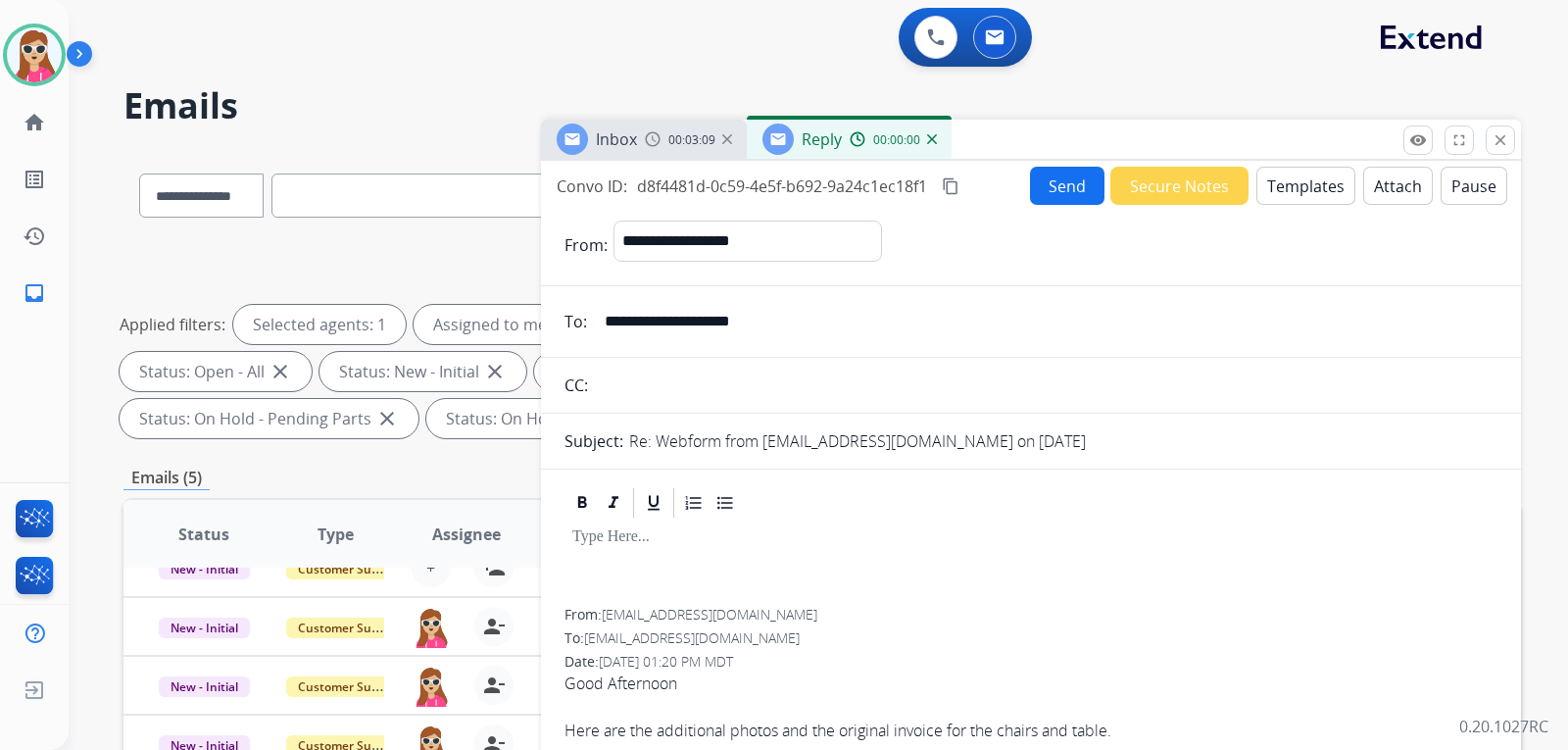
click at [1273, 193] on button "Templates" at bounding box center [1306, 185] width 99 height 39
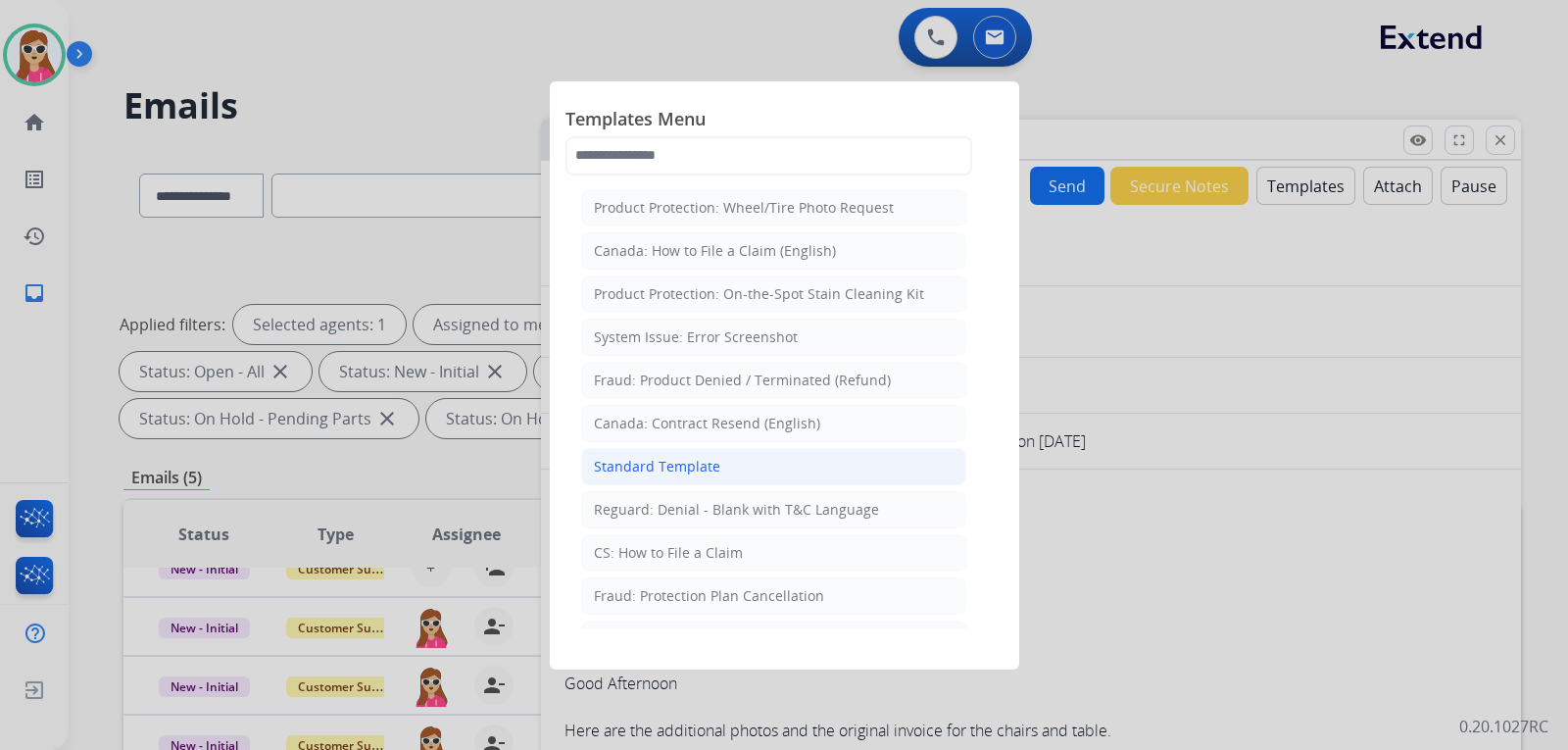
click at [737, 458] on li "Standard Template" at bounding box center [774, 467] width 385 height 38
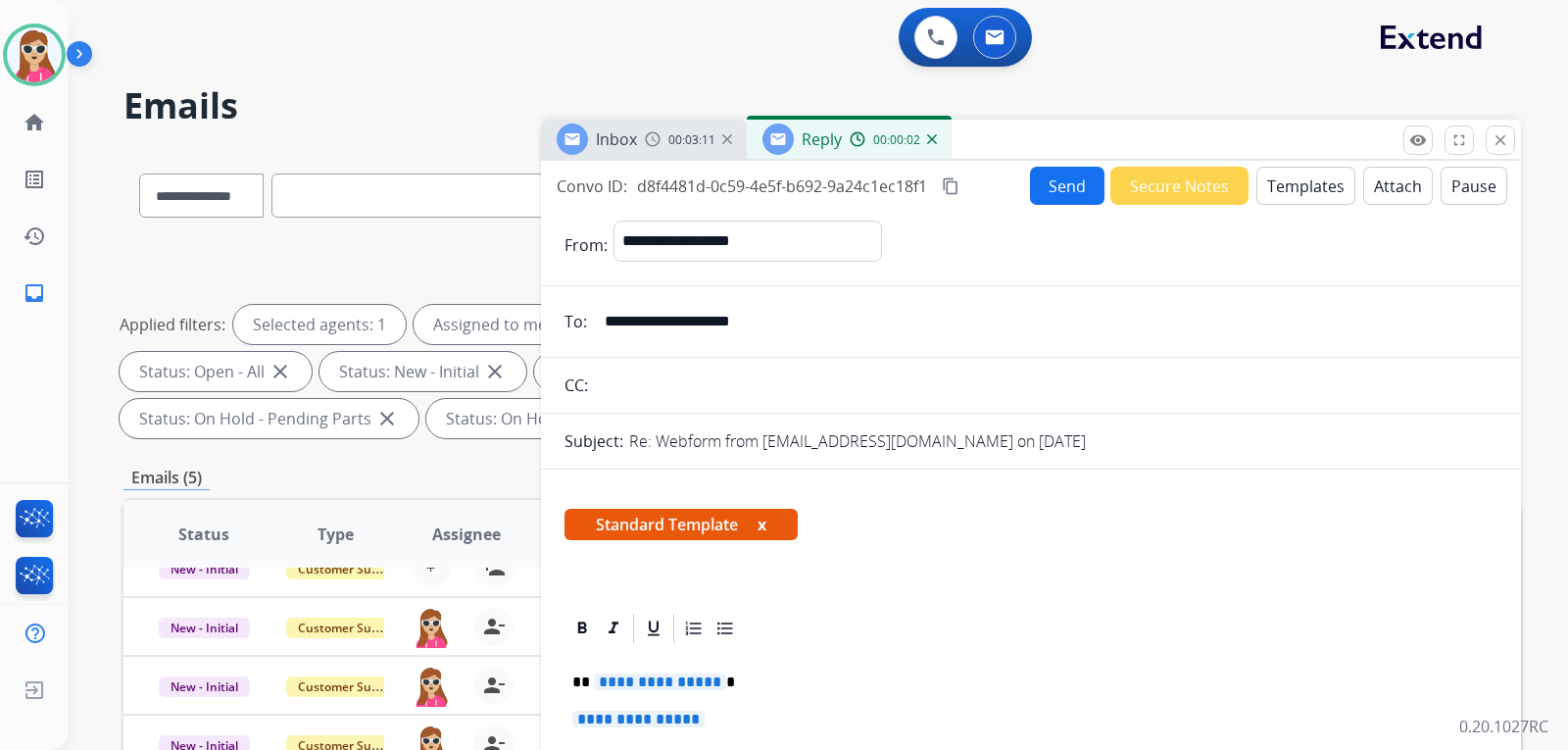
click at [619, 676] on span "**********" at bounding box center [660, 681] width 133 height 17
click at [616, 714] on span "**********" at bounding box center [639, 718] width 133 height 17
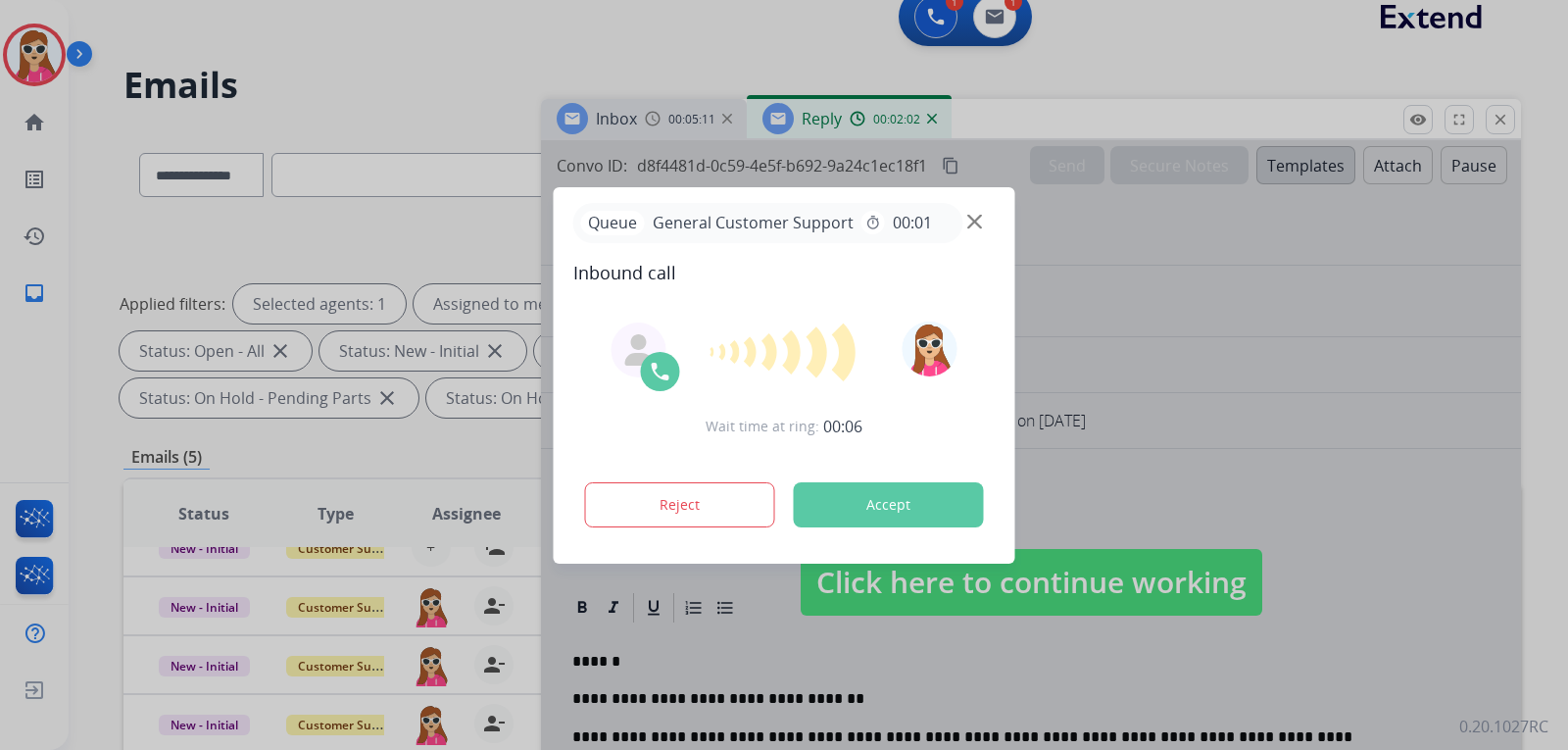
click at [894, 500] on button "Accept" at bounding box center [889, 504] width 190 height 45
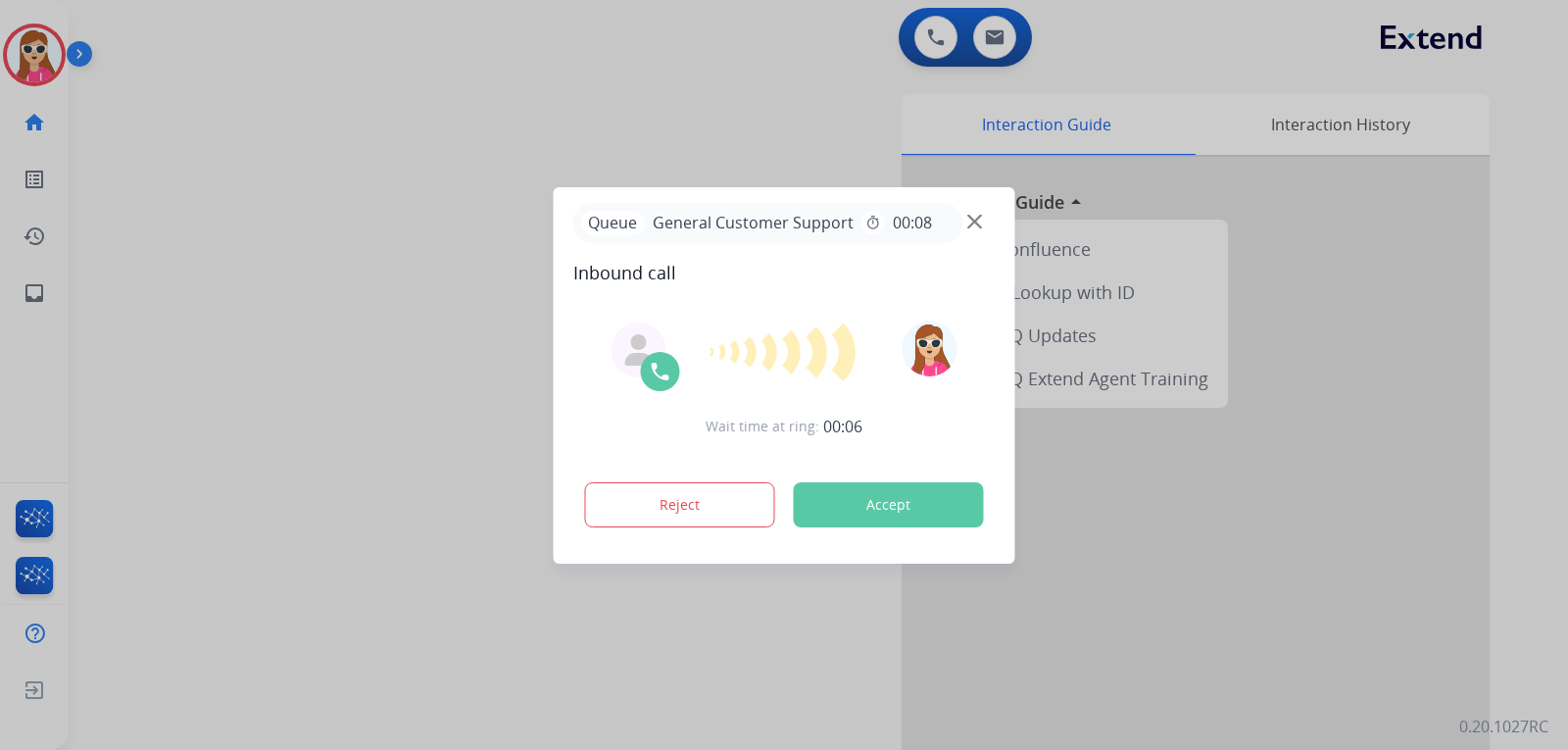
click at [950, 493] on button "Accept" at bounding box center [889, 504] width 190 height 45
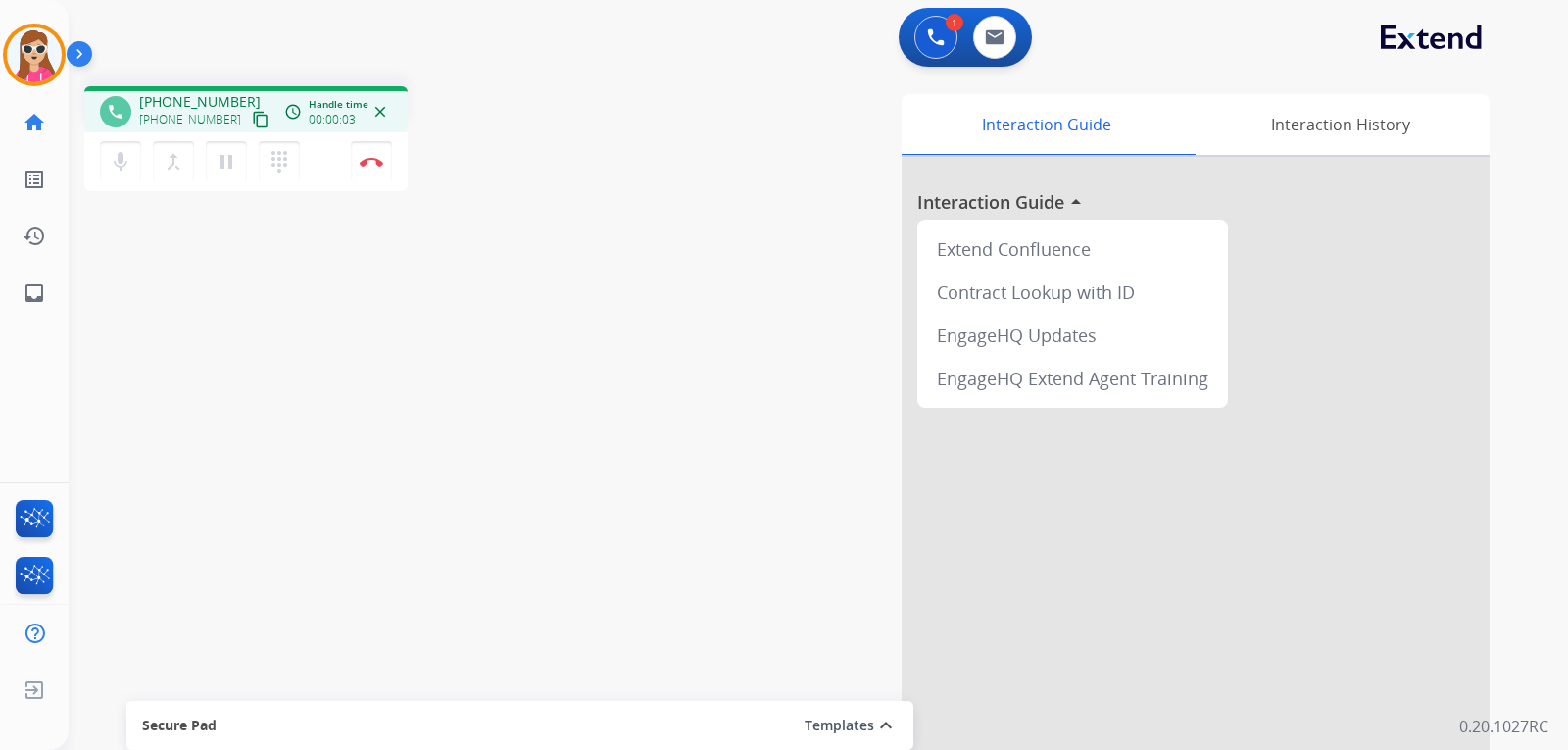
click at [297, 316] on div "phone +19174716001 +19174716001 content_copy access_time Call metrics Queue 00:…" at bounding box center [794, 479] width 1452 height 817
click at [249, 129] on button "content_copy" at bounding box center [261, 120] width 24 height 24
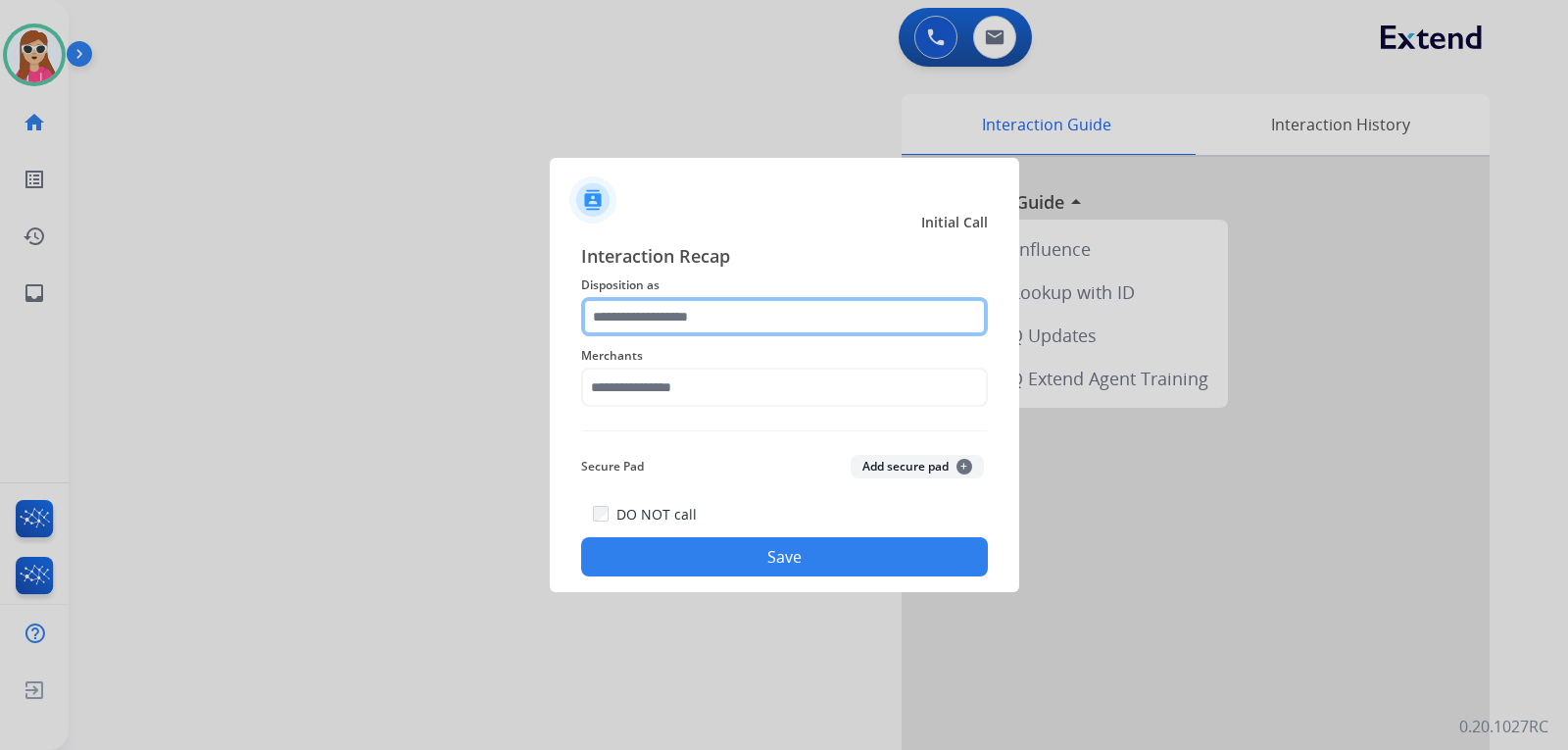
click at [780, 317] on input "text" at bounding box center [784, 317] width 406 height 40
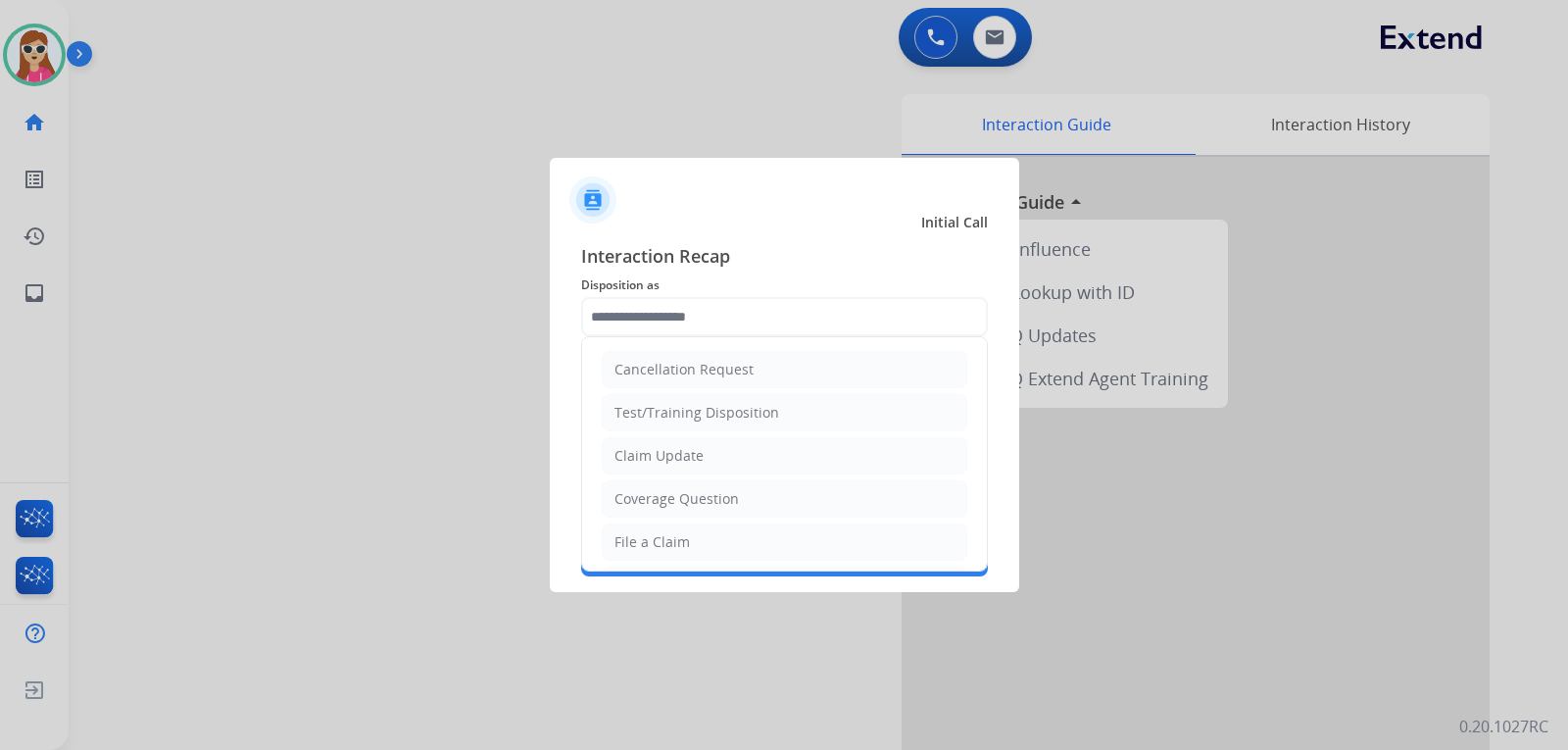
click at [830, 231] on div "Initial Call" at bounding box center [769, 223] width 470 height 20
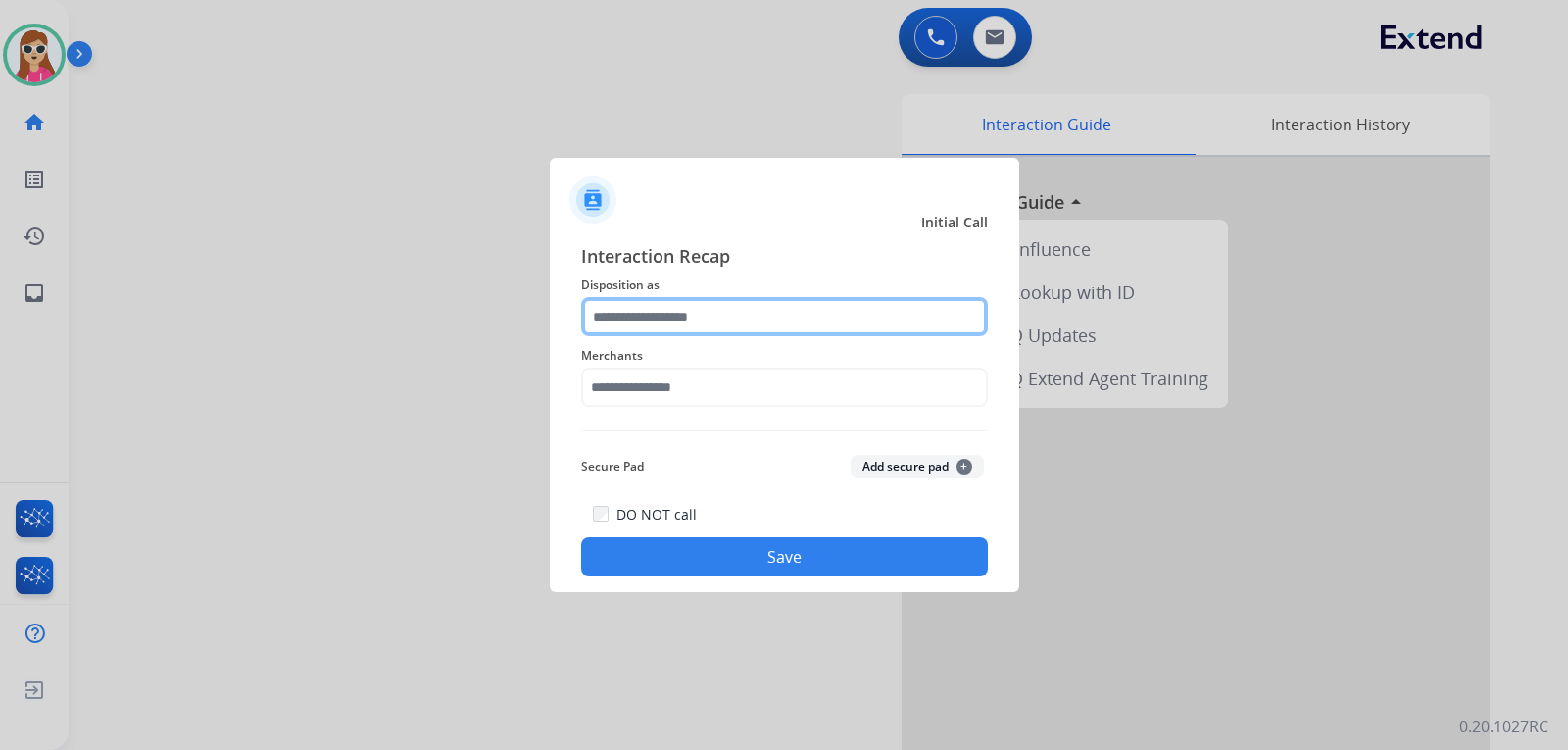
click at [715, 323] on input "text" at bounding box center [784, 317] width 406 height 40
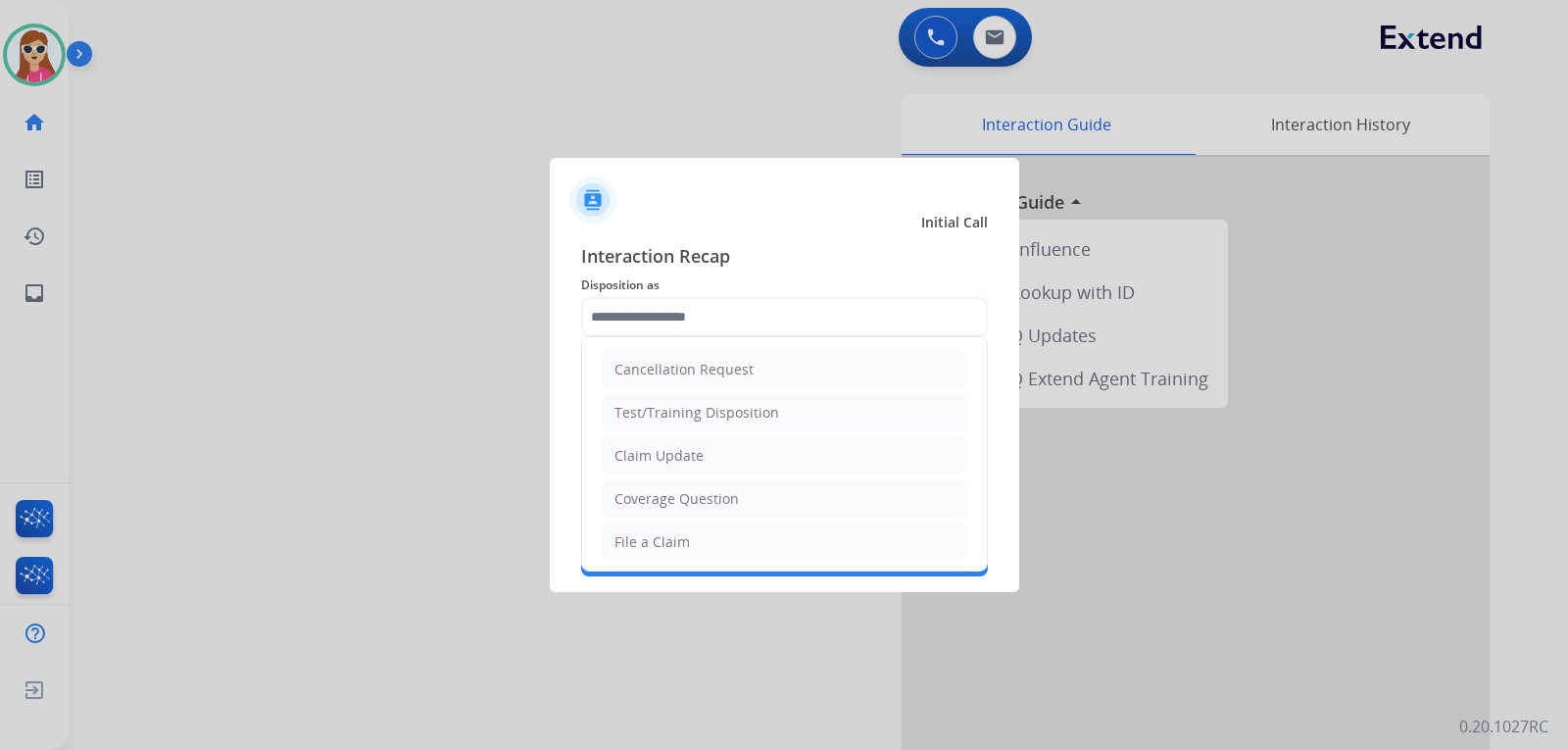
click at [690, 446] on div "Claim Update" at bounding box center [659, 456] width 89 height 20
type input "**********"
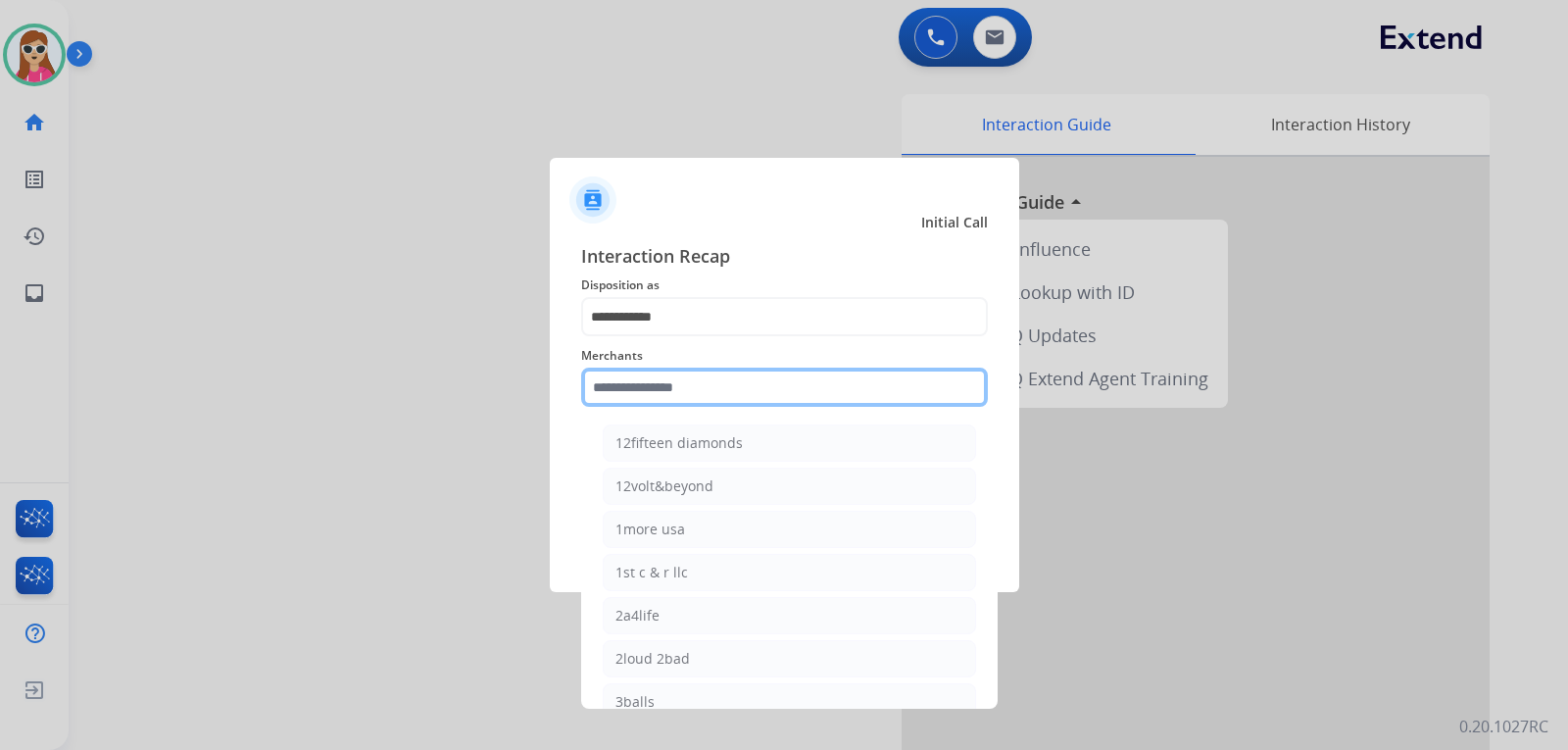
click at [719, 390] on input "text" at bounding box center [784, 387] width 406 height 40
click at [723, 390] on input "text" at bounding box center [784, 387] width 406 height 40
click at [817, 238] on div "**********" at bounding box center [784, 408] width 470 height 366
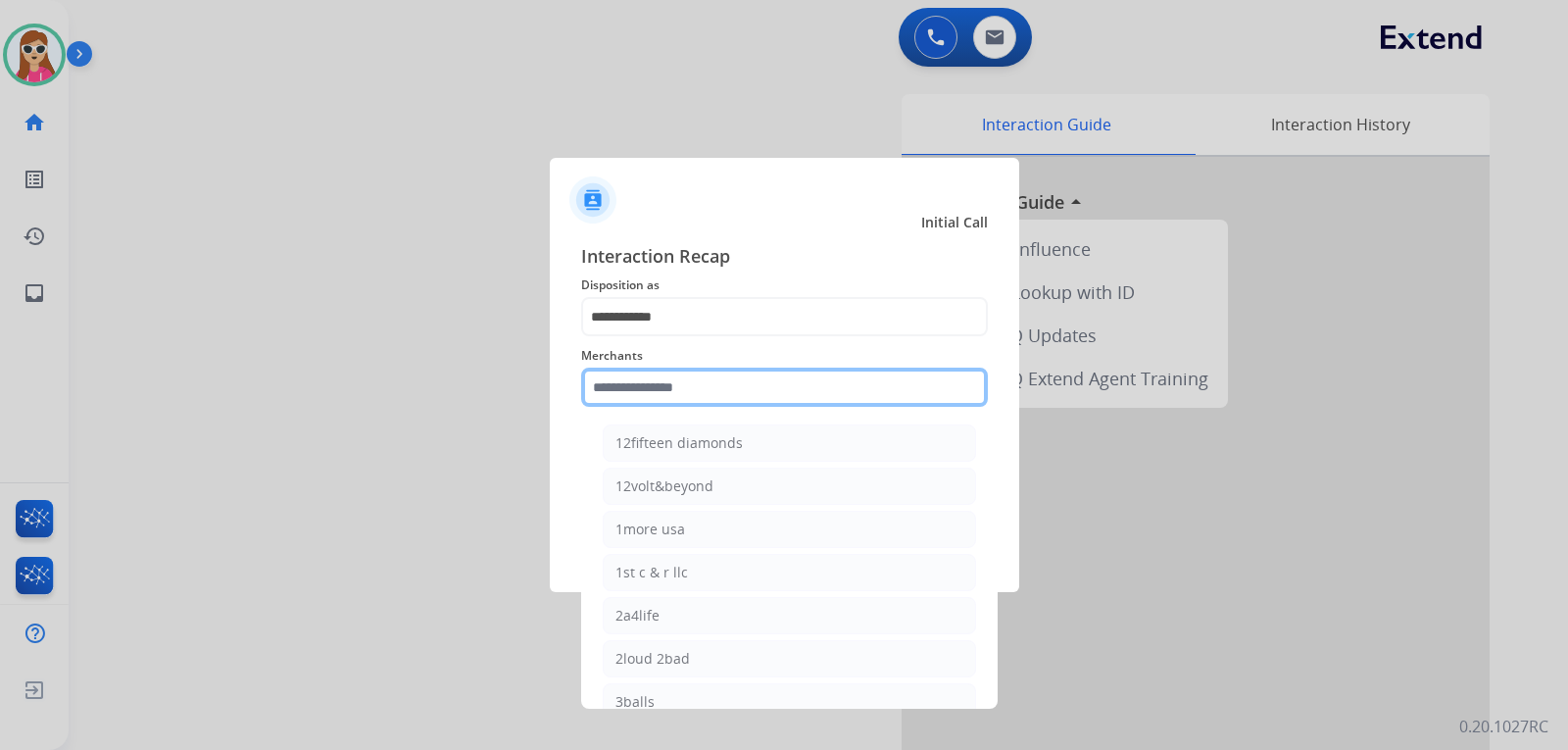
click at [784, 391] on input "text" at bounding box center [784, 387] width 406 height 40
click at [736, 394] on input "text" at bounding box center [784, 387] width 406 height 40
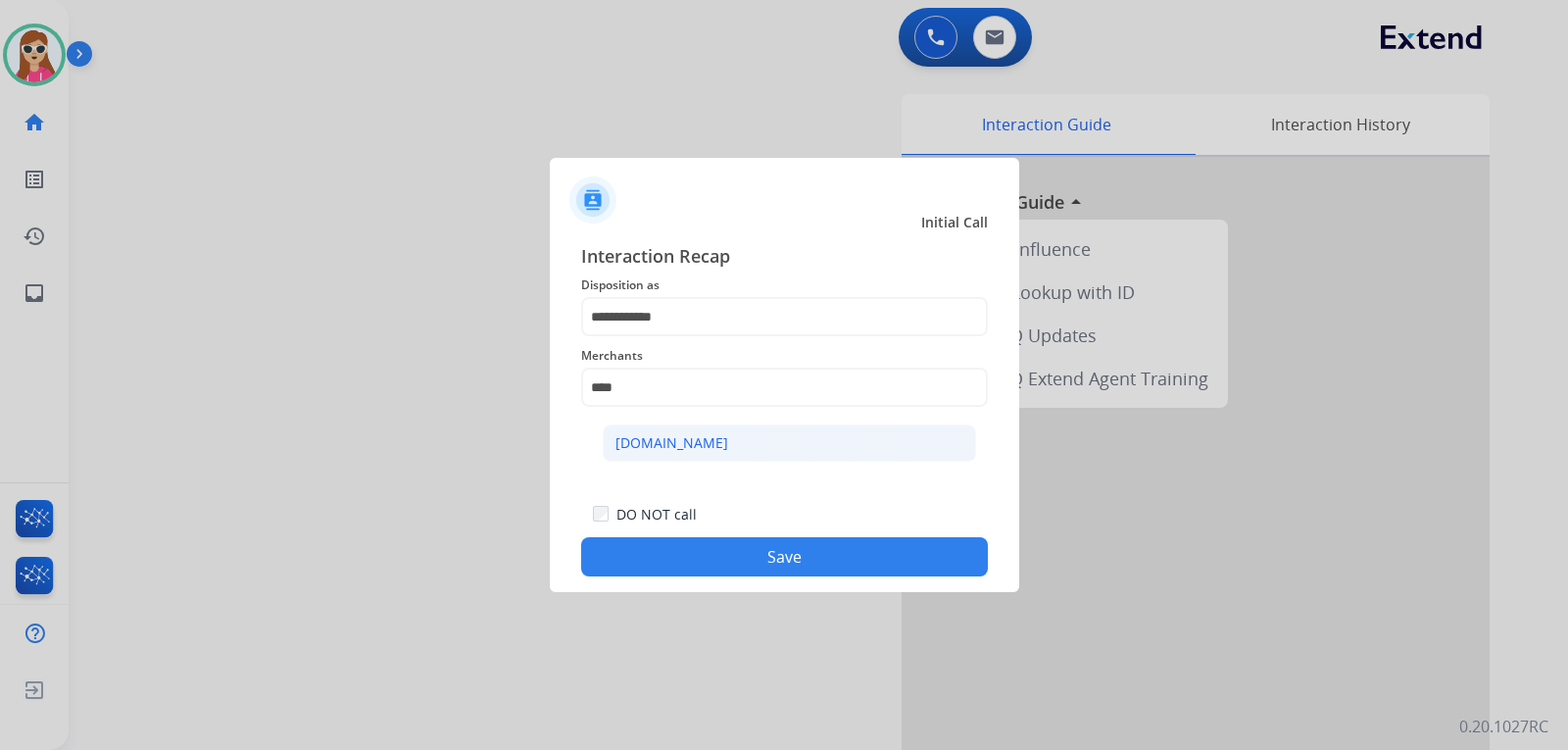
click at [753, 425] on li "[DOMAIN_NAME]" at bounding box center [788, 443] width 373 height 38
type input "**********"
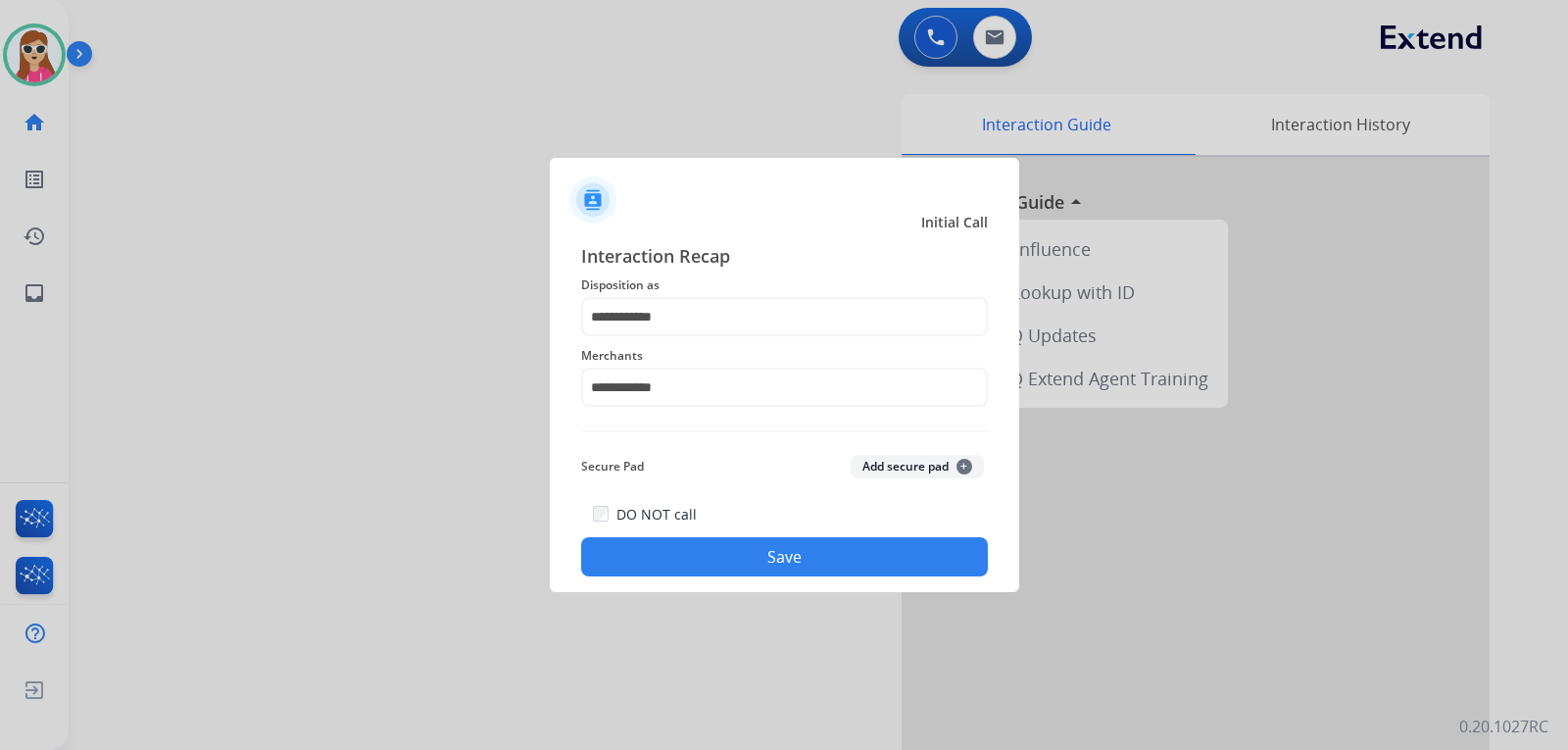
click at [782, 585] on div "**********" at bounding box center [784, 408] width 470 height 366
click at [797, 573] on button "Save" at bounding box center [784, 557] width 406 height 40
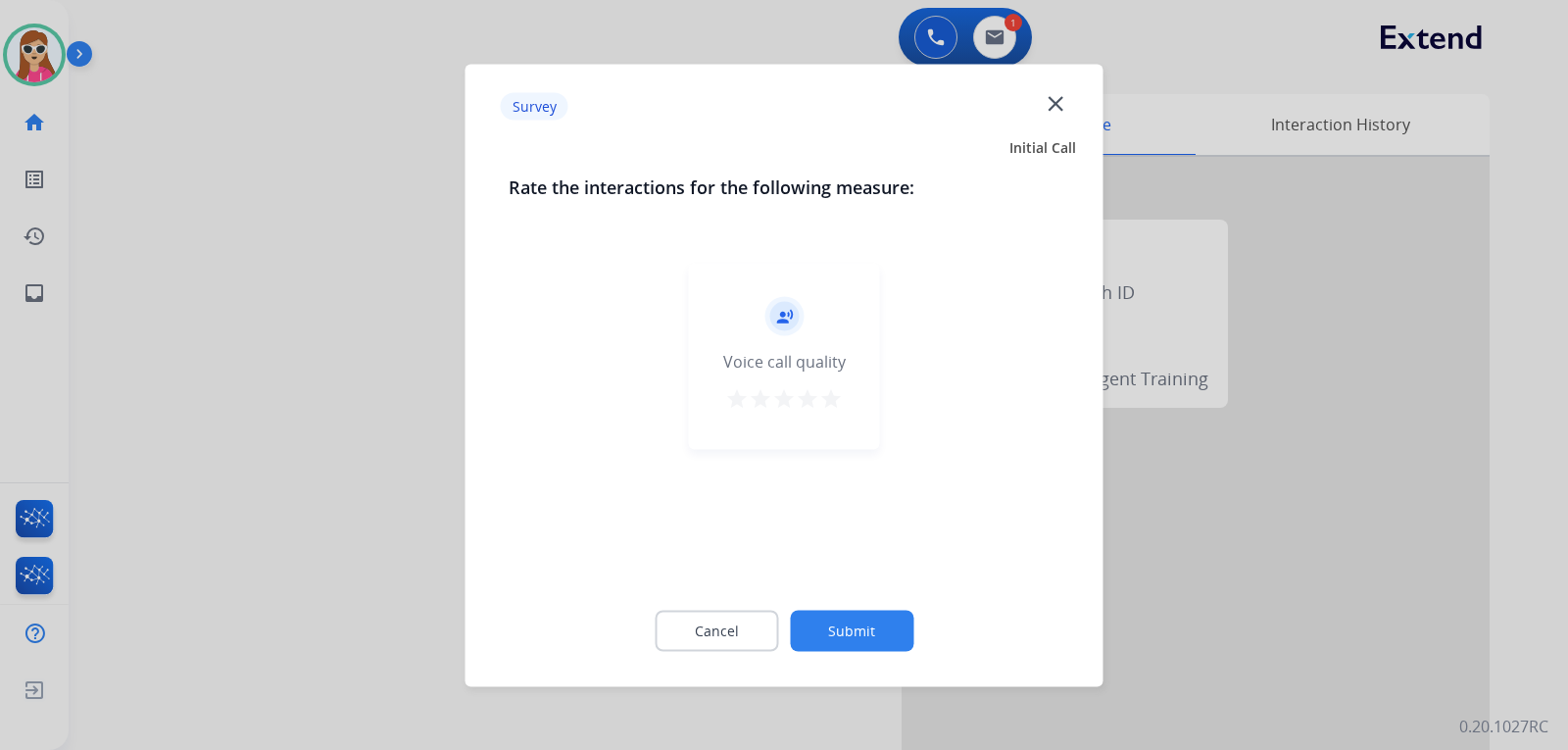
click at [818, 397] on mat-icon "star" at bounding box center [807, 398] width 24 height 24
click at [829, 403] on mat-icon "star" at bounding box center [831, 398] width 24 height 24
click at [861, 643] on button "Submit" at bounding box center [851, 630] width 124 height 42
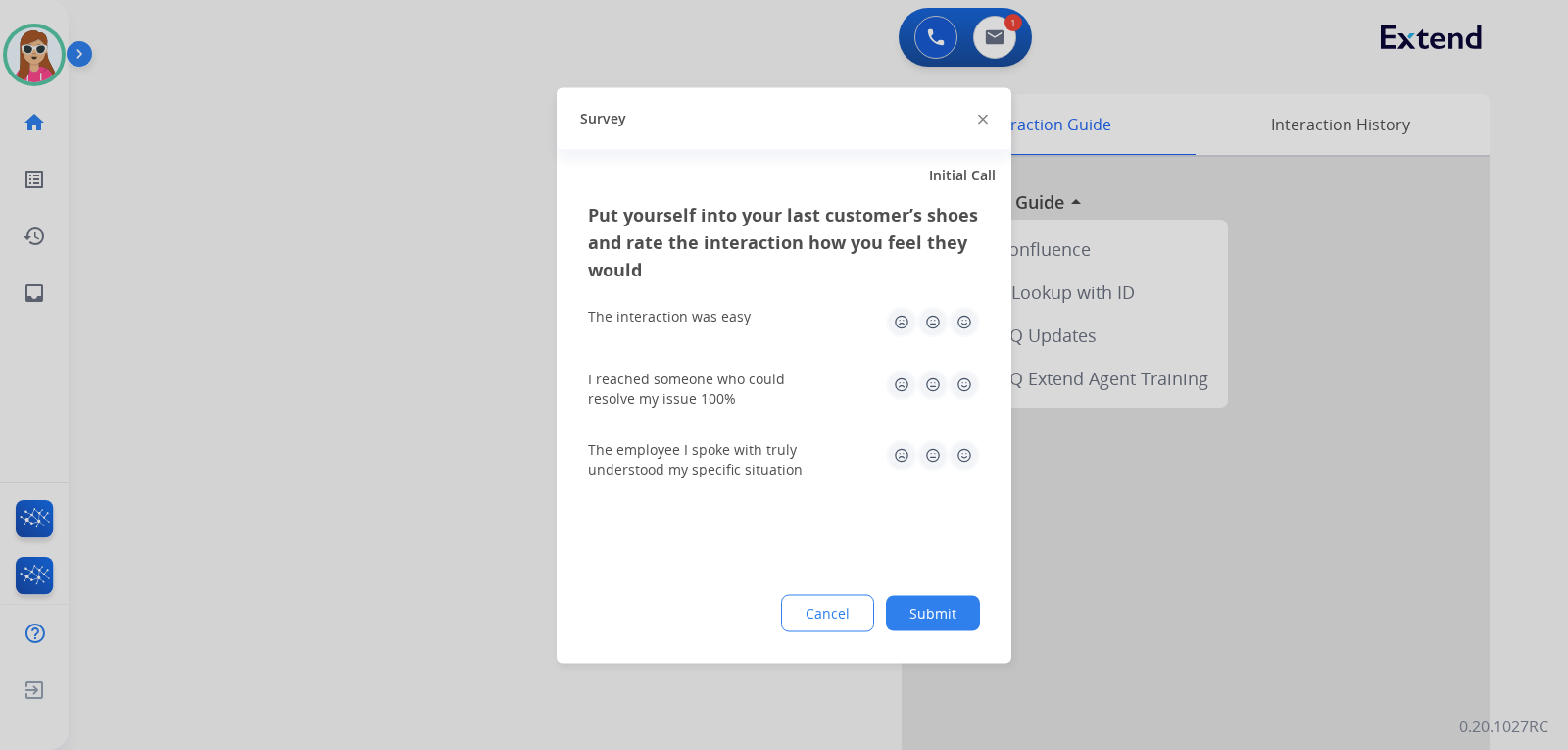
click at [949, 323] on img at bounding box center [964, 322] width 32 height 32
click at [961, 388] on img at bounding box center [964, 384] width 32 height 32
click at [970, 453] on img at bounding box center [964, 455] width 32 height 32
click at [949, 601] on button "Submit" at bounding box center [932, 612] width 94 height 36
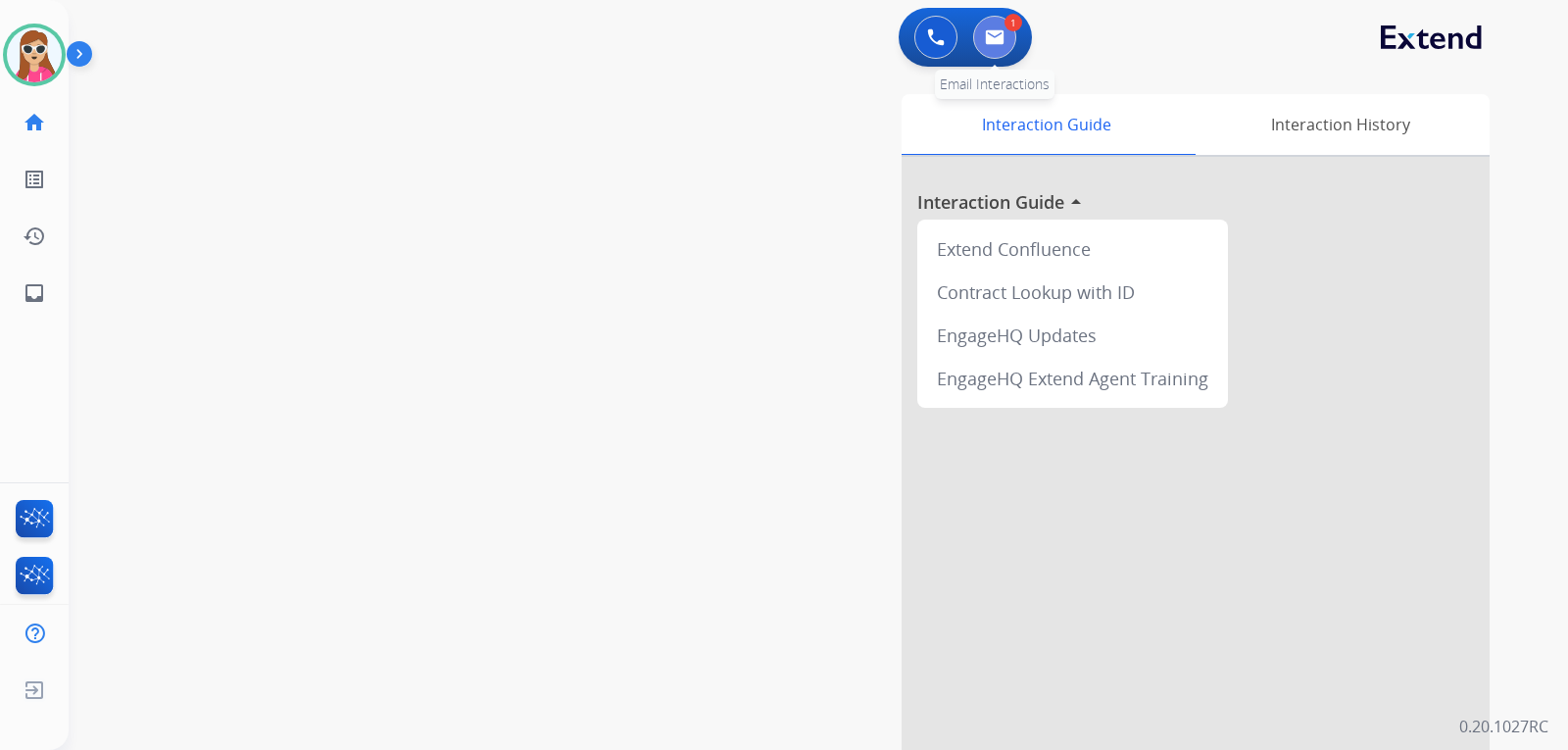
click at [1004, 37] on button at bounding box center [994, 38] width 44 height 44
select select "**********"
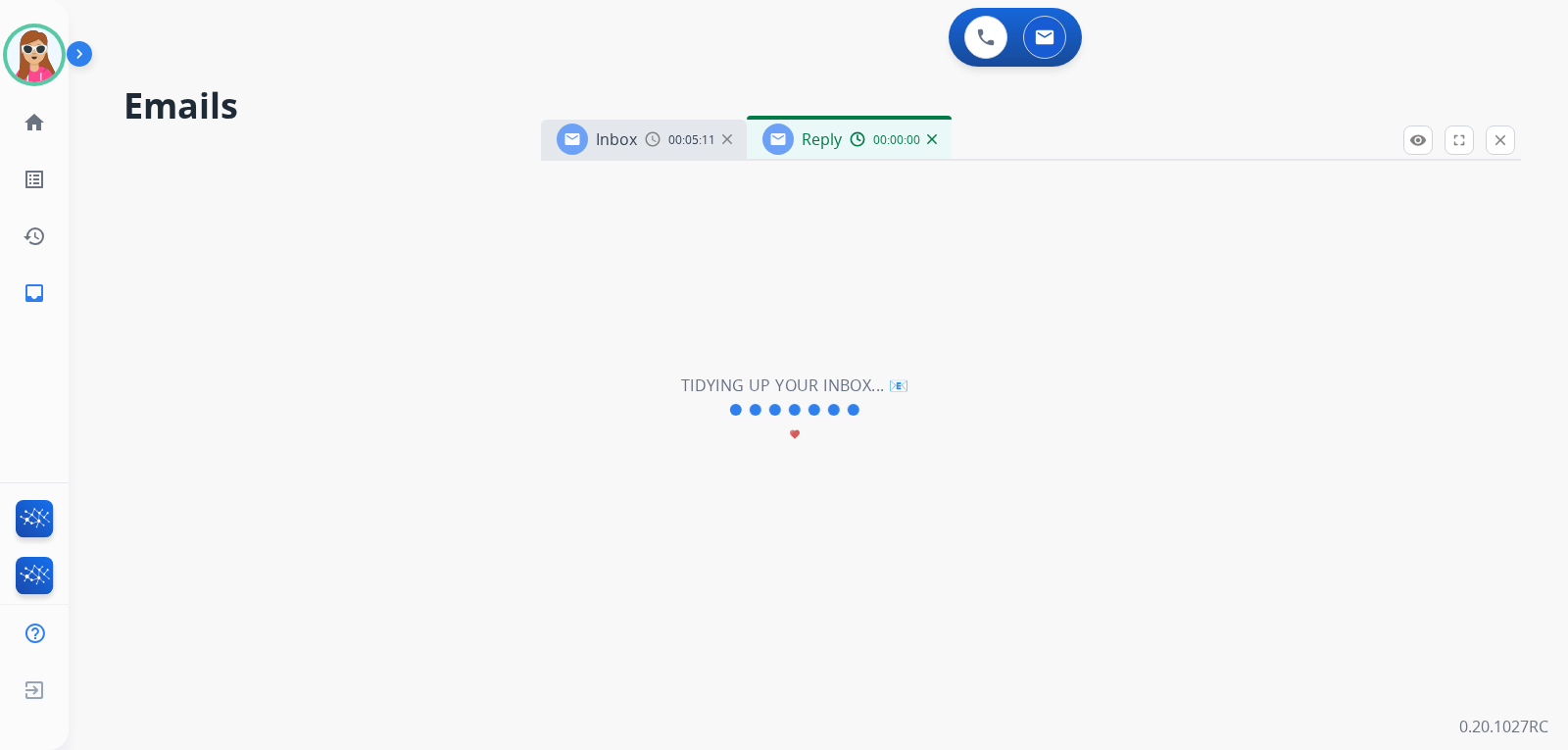
select select "**********"
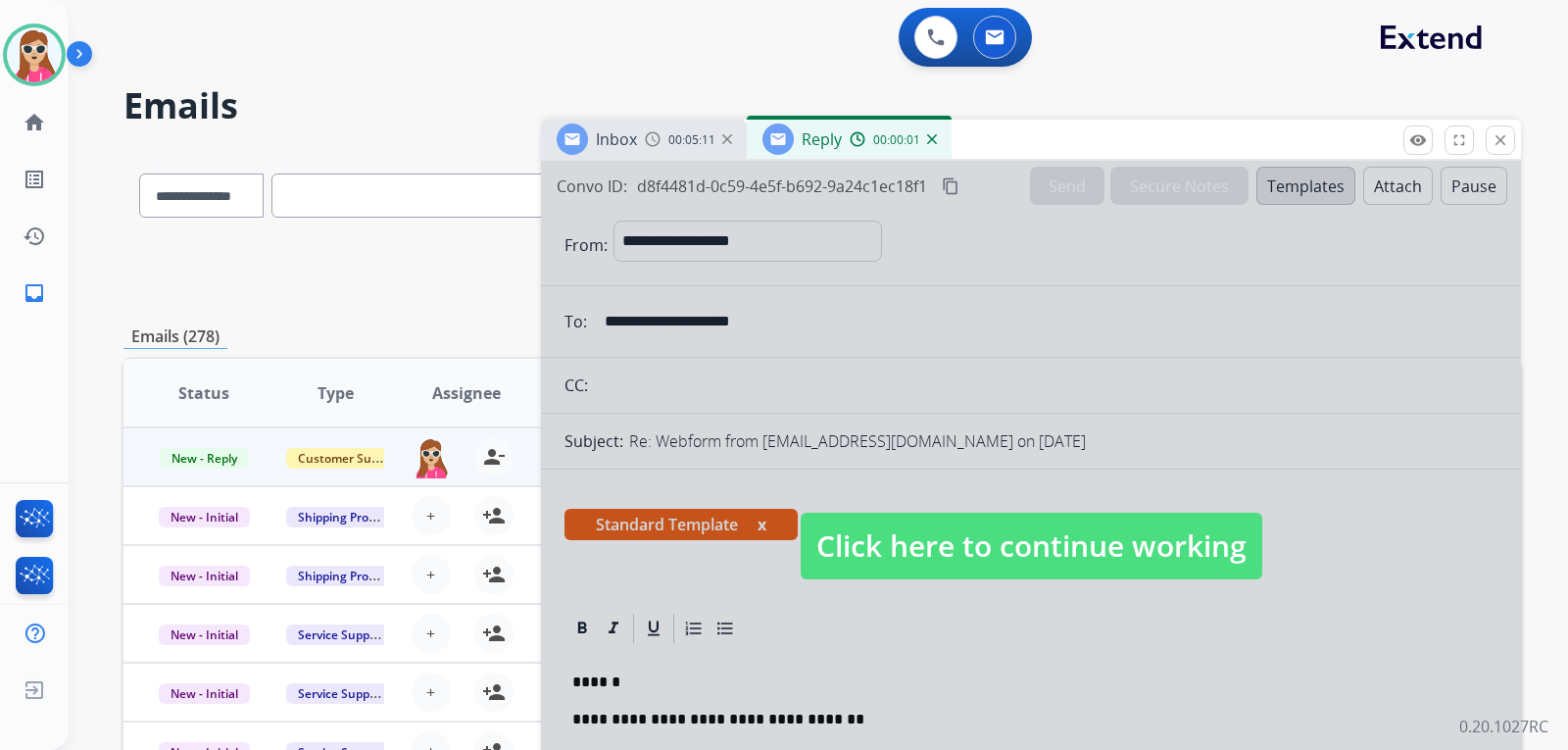
click at [980, 551] on span "Click here to continue working" at bounding box center [1031, 545] width 462 height 66
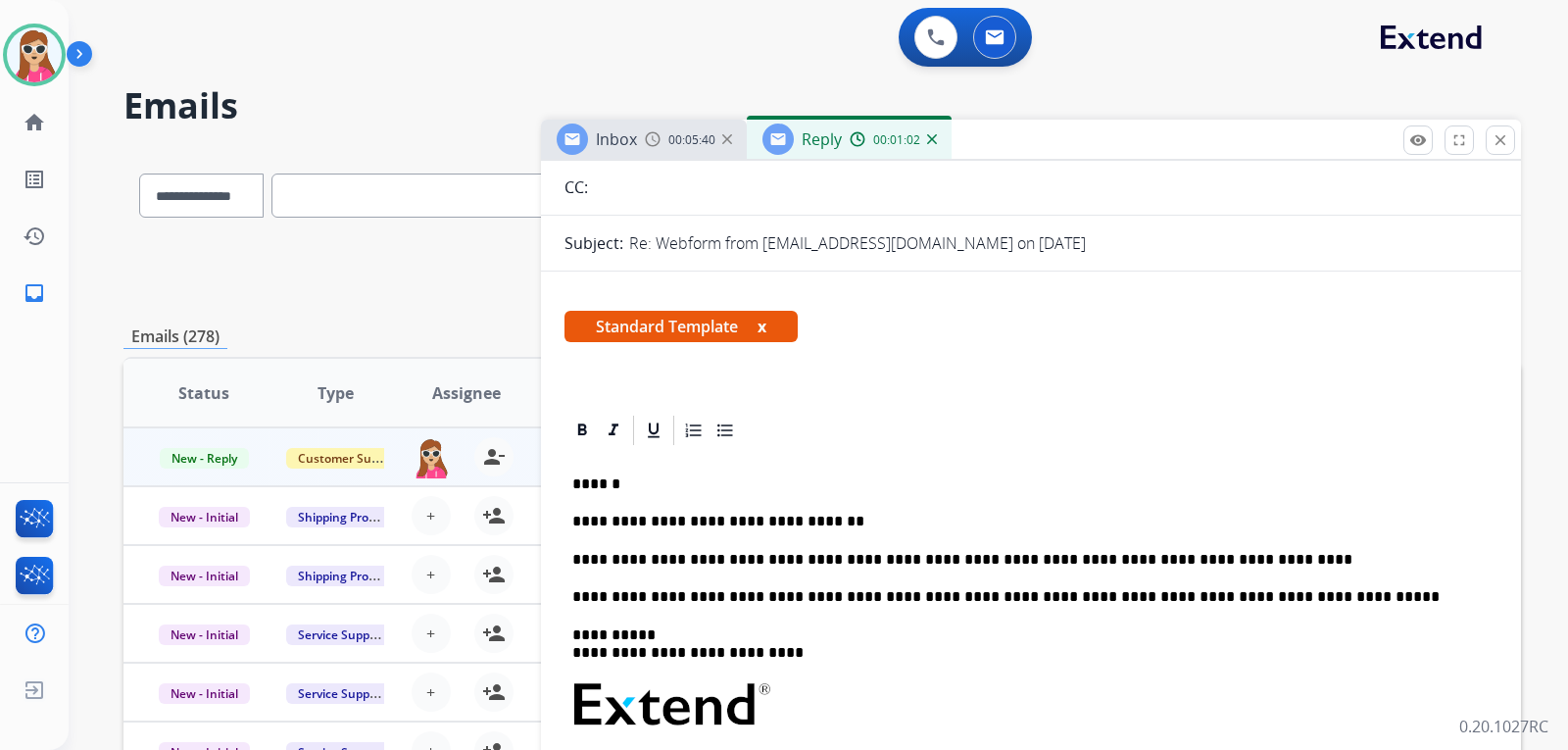
scroll to position [294, 0]
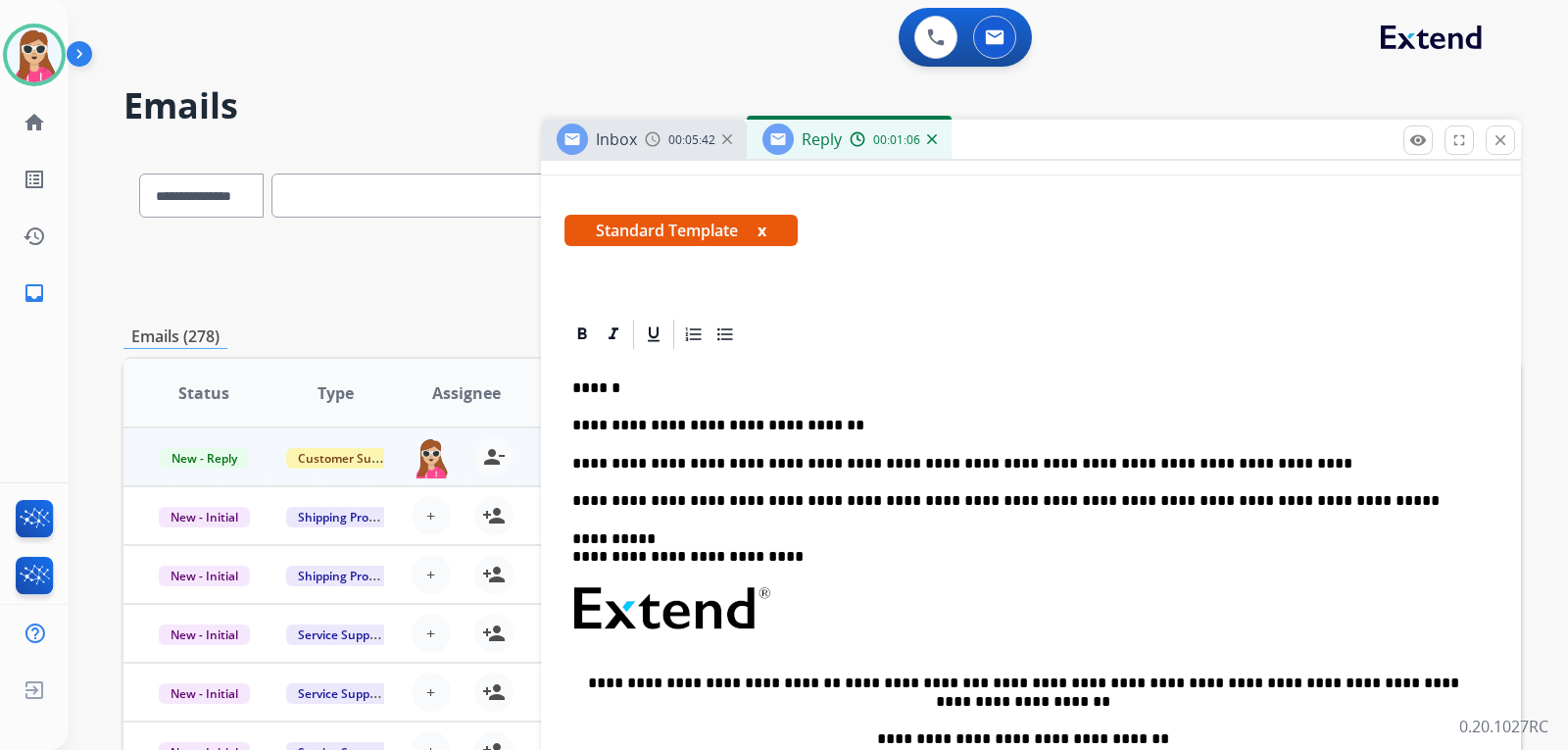
click at [1229, 463] on p "**********" at bounding box center [1023, 464] width 901 height 18
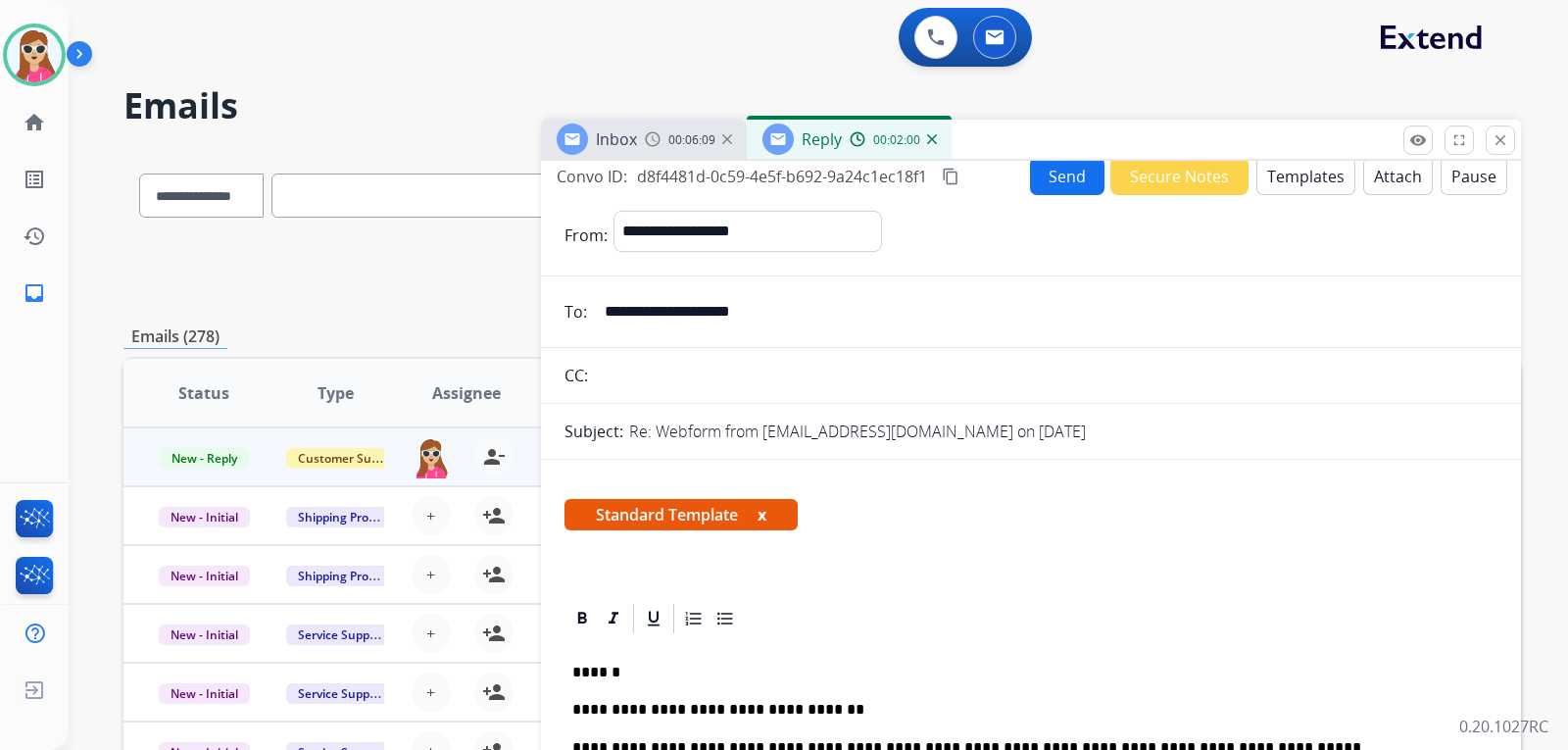
scroll to position [0, 0]
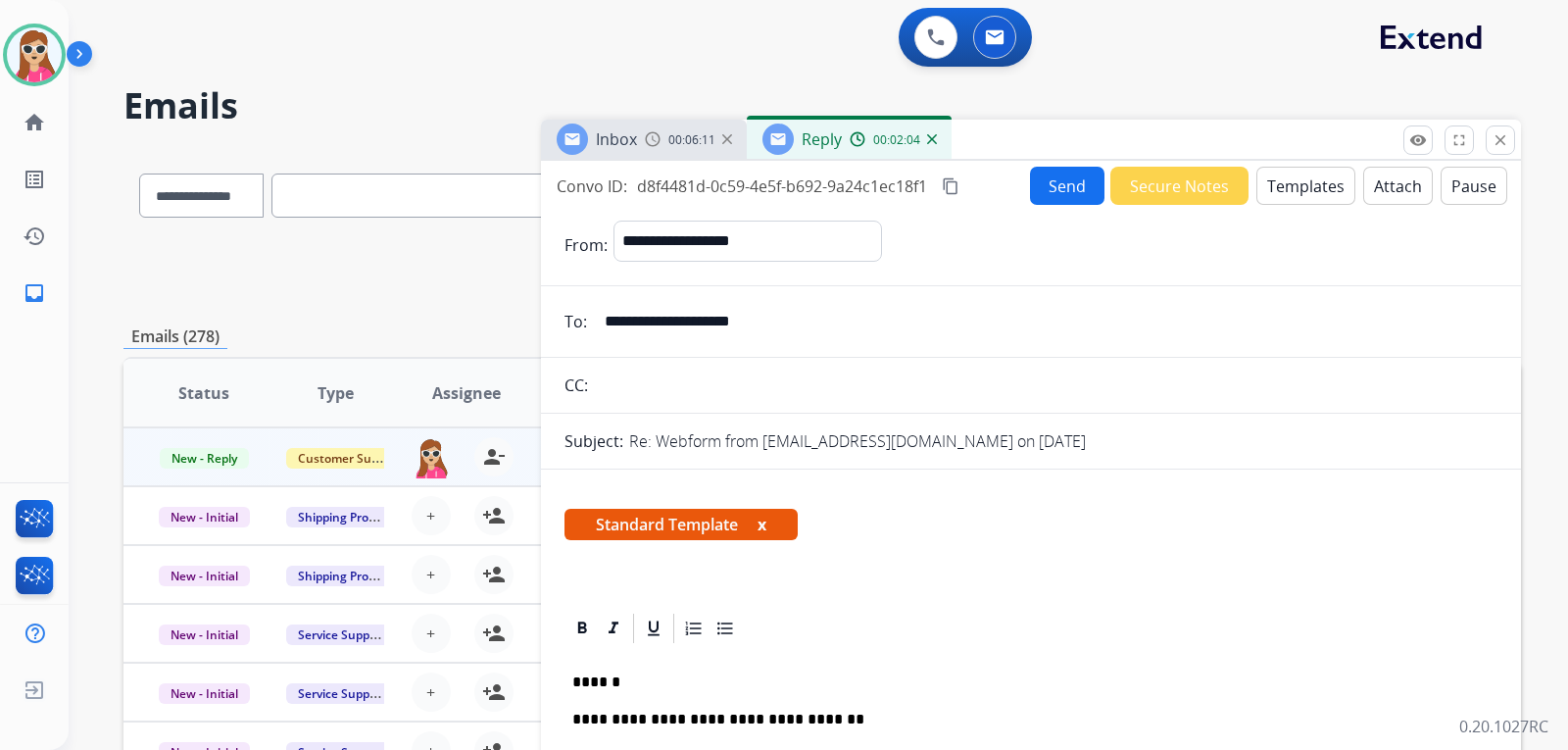
click at [1051, 192] on button "Send" at bounding box center [1067, 185] width 74 height 39
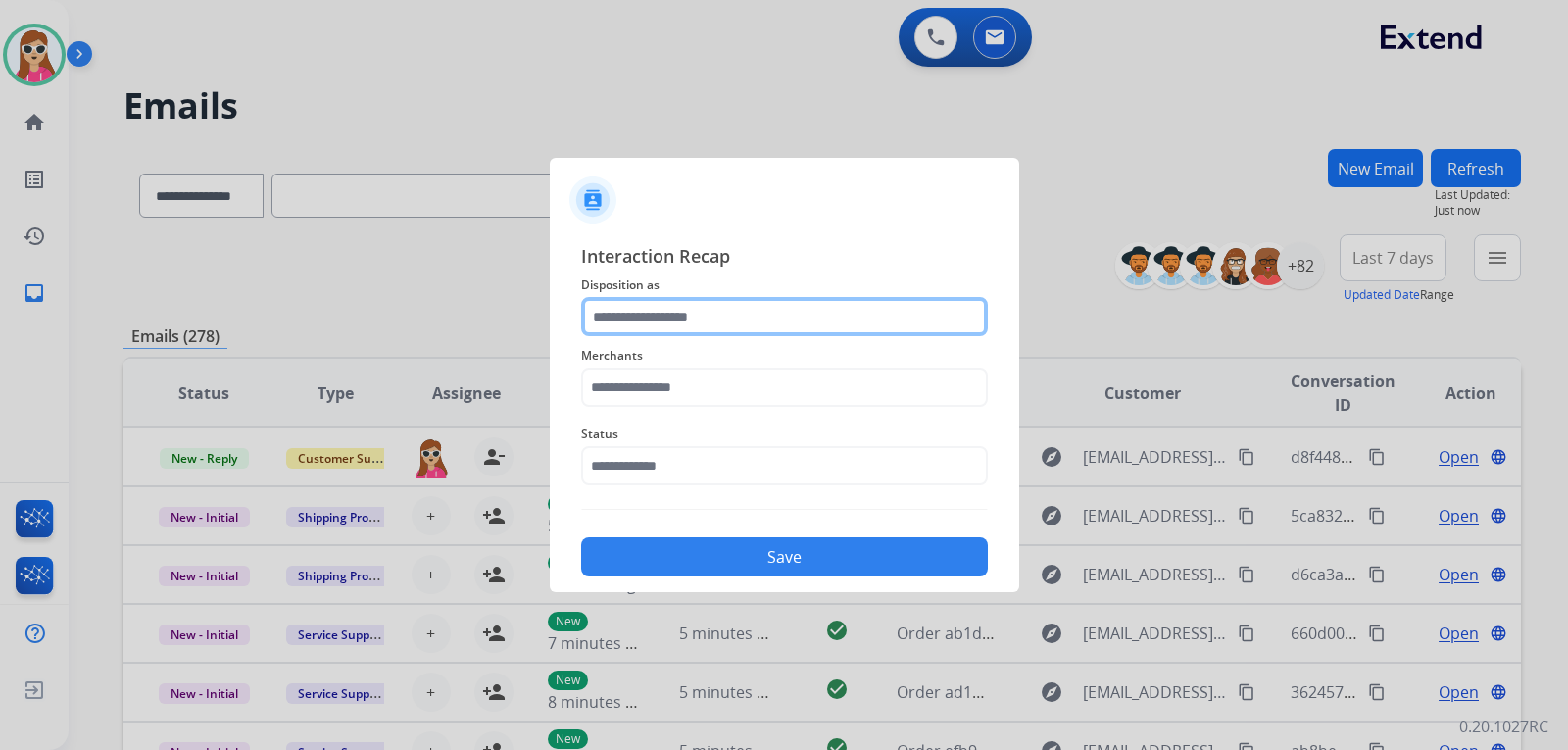
click at [738, 325] on input "text" at bounding box center [784, 317] width 406 height 40
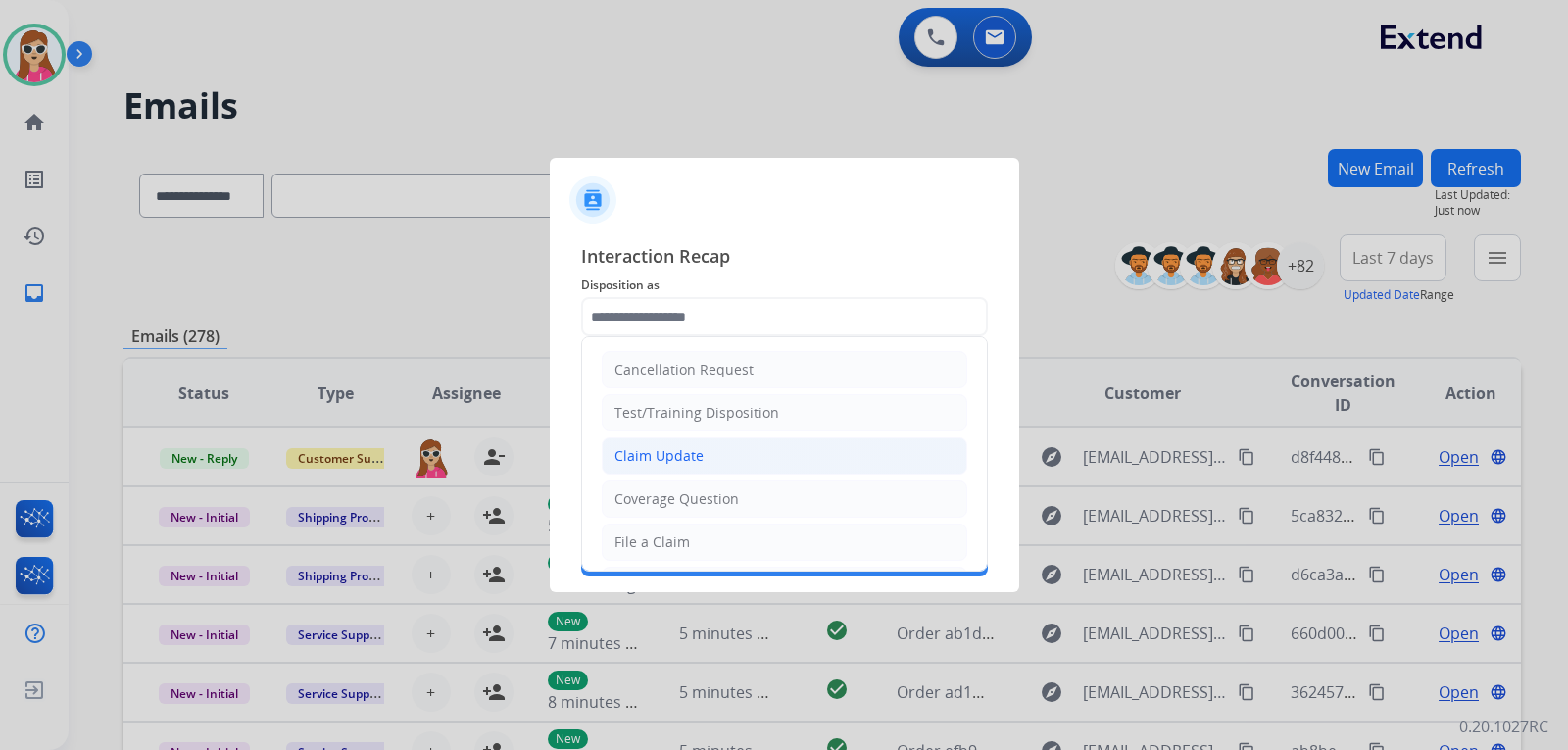
click at [728, 454] on li "Claim Update" at bounding box center [784, 456] width 366 height 38
type input "**********"
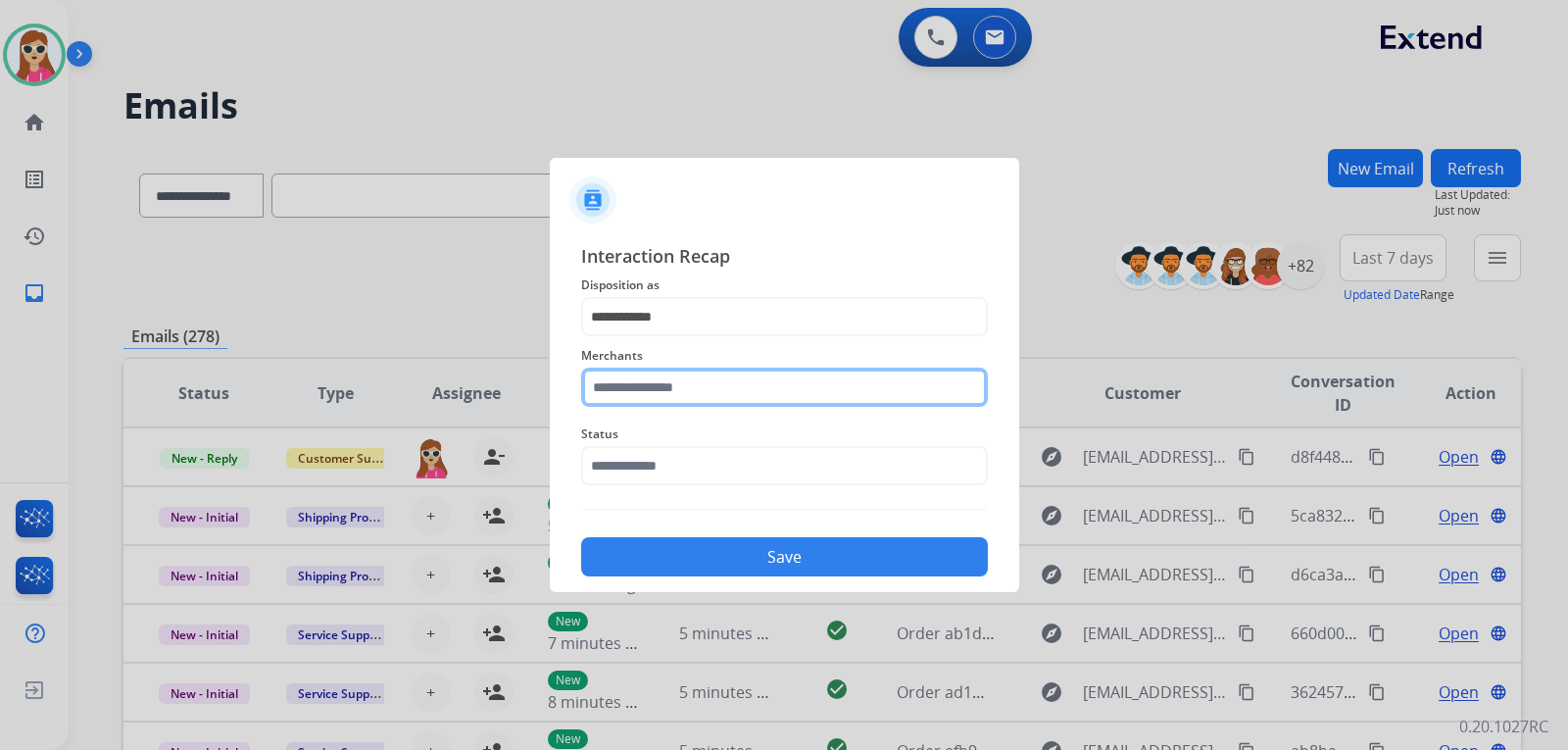
click at [722, 399] on input "text" at bounding box center [784, 387] width 406 height 40
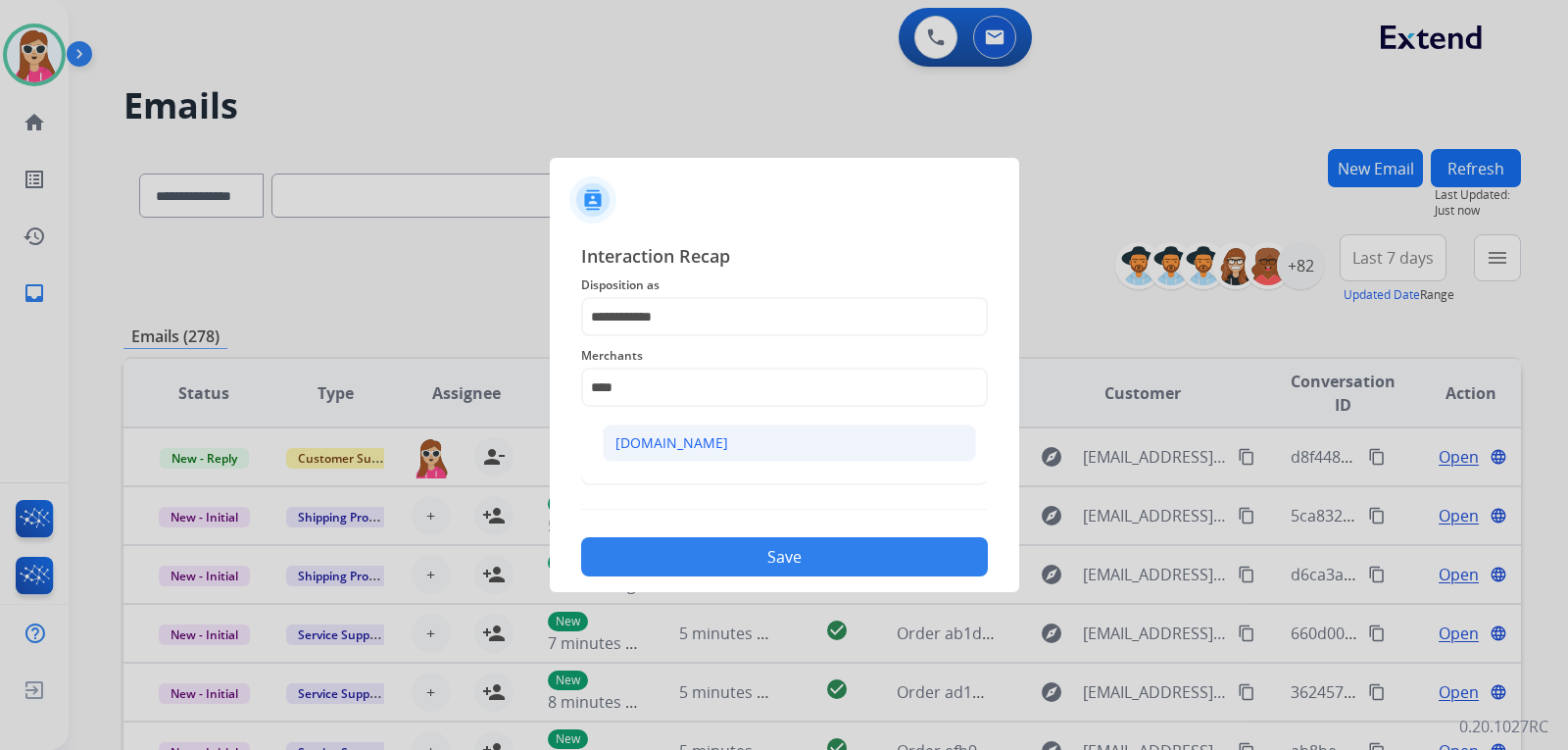
click at [789, 457] on li "[DOMAIN_NAME]" at bounding box center [788, 443] width 373 height 38
type input "**********"
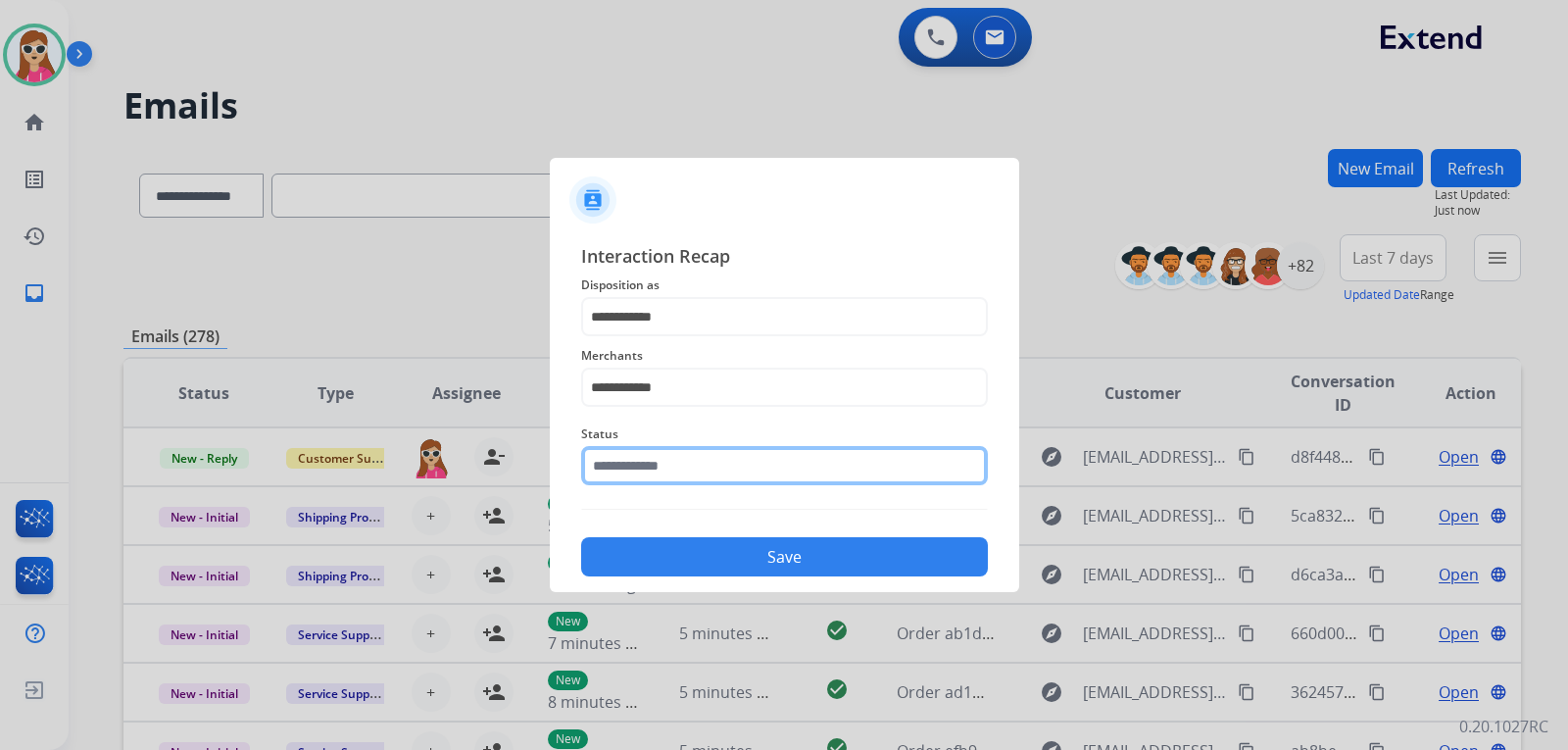
click at [746, 461] on input "text" at bounding box center [784, 466] width 406 height 40
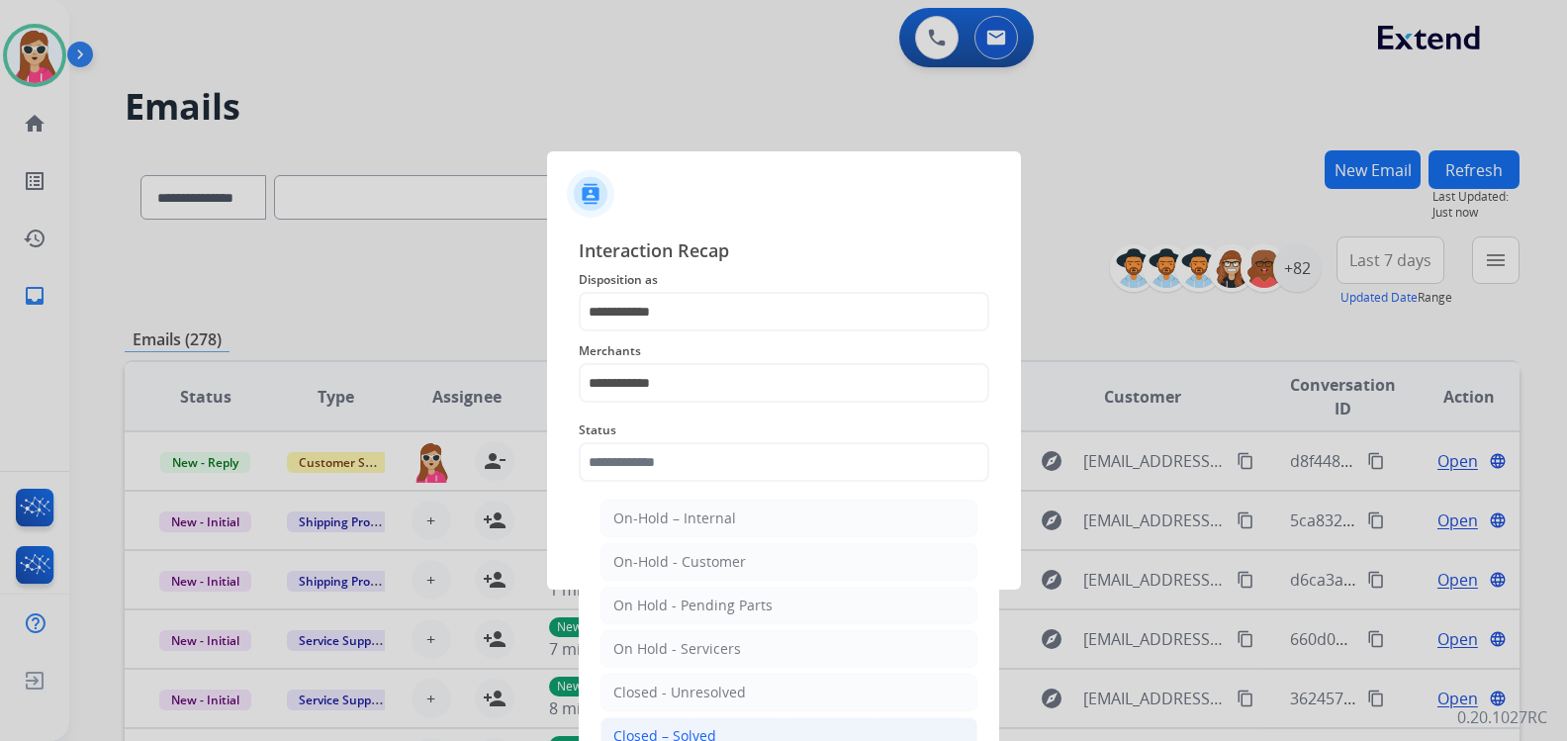
click at [681, 725] on li "Closed – Solved" at bounding box center [788, 736] width 377 height 38
type input "**********"
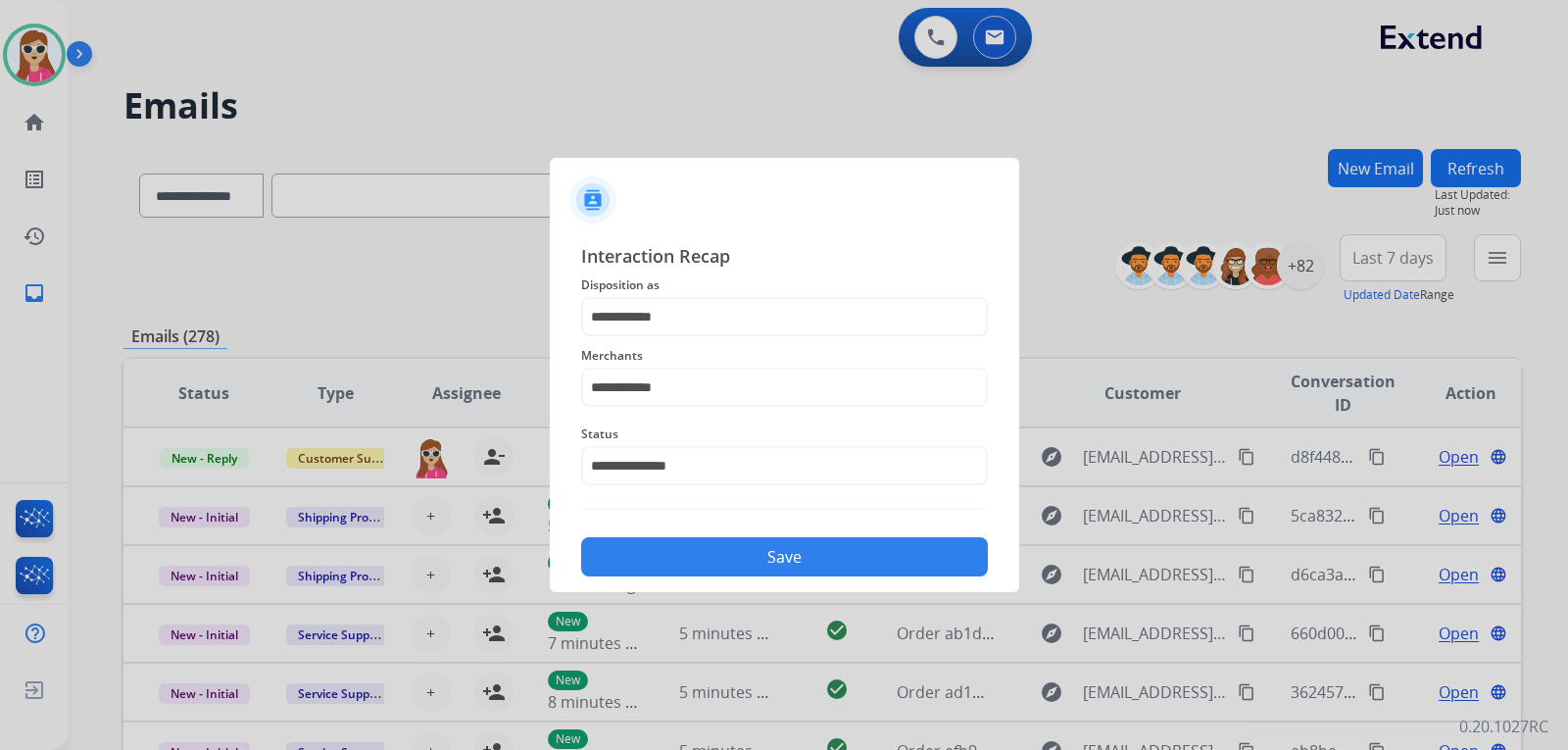
click at [739, 562] on button "Save" at bounding box center [784, 557] width 406 height 40
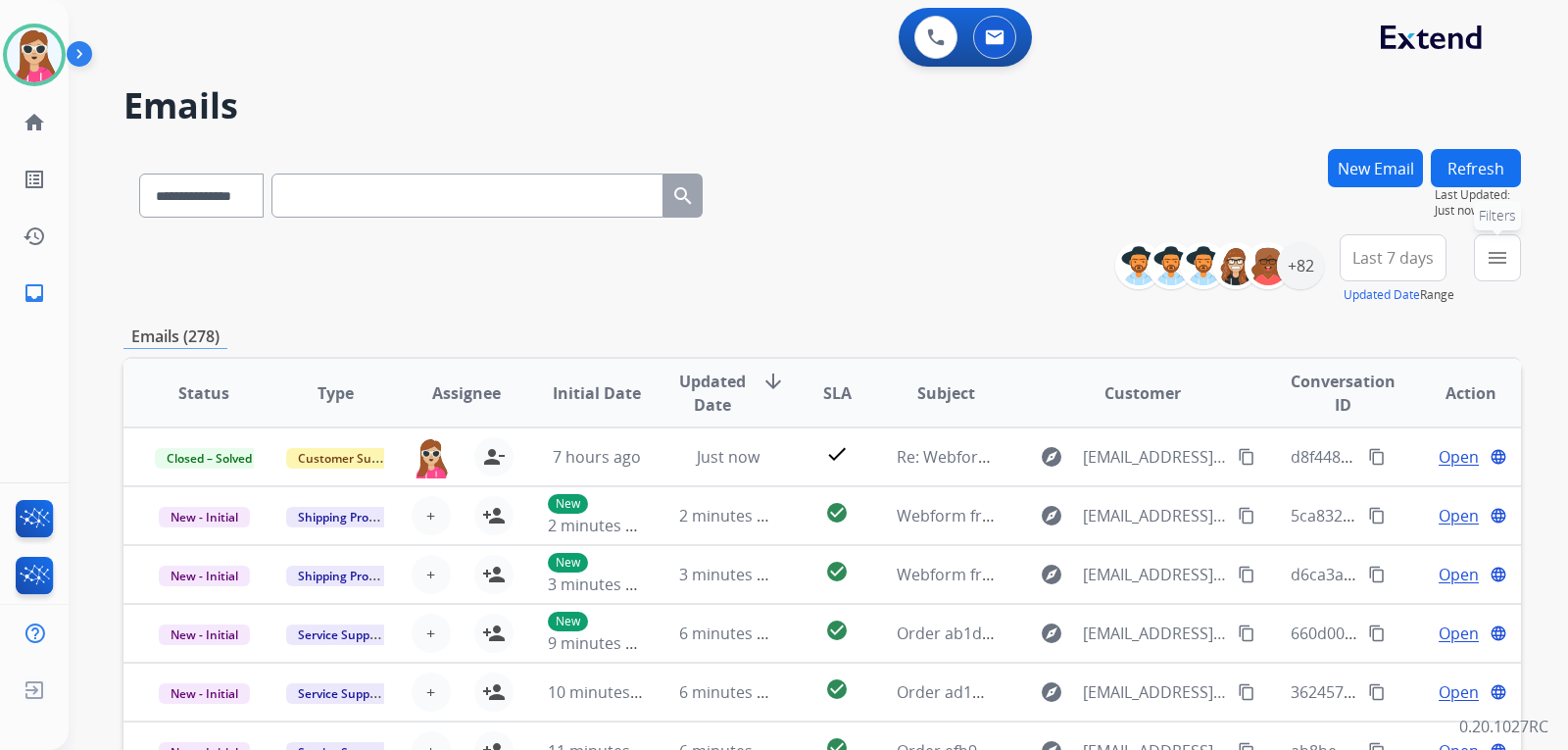
click at [1491, 268] on mat-icon "menu" at bounding box center [1497, 258] width 24 height 24
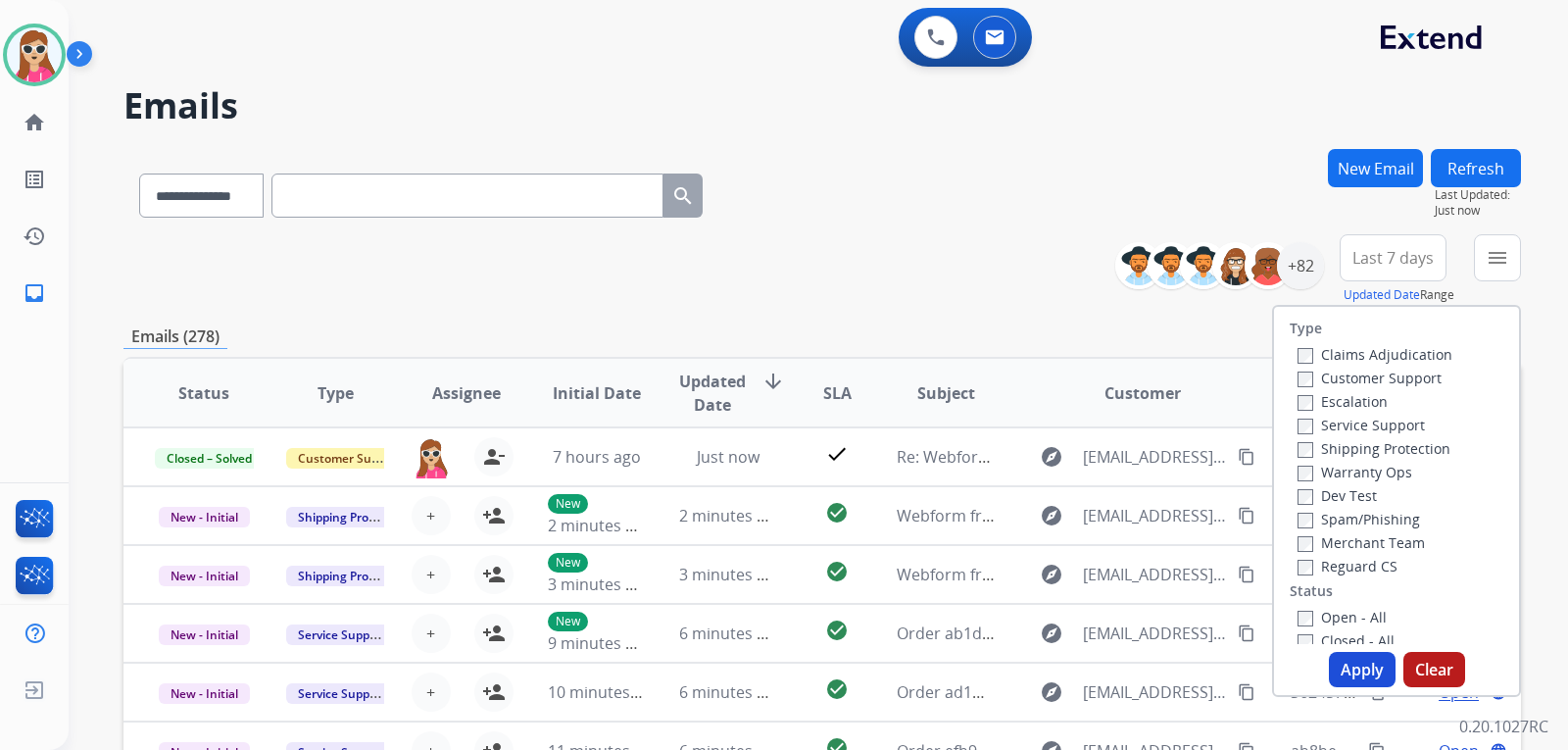
click at [1411, 375] on label "Customer Support" at bounding box center [1369, 377] width 144 height 19
click at [1389, 451] on label "Shipping Protection" at bounding box center [1374, 448] width 153 height 19
click at [1360, 561] on label "Reguard CS" at bounding box center [1347, 566] width 100 height 19
drag, startPoint x: 1297, startPoint y: 609, endPoint x: 1410, endPoint y: 680, distance: 133.5
click at [1303, 615] on label "Open - All" at bounding box center [1342, 616] width 89 height 19
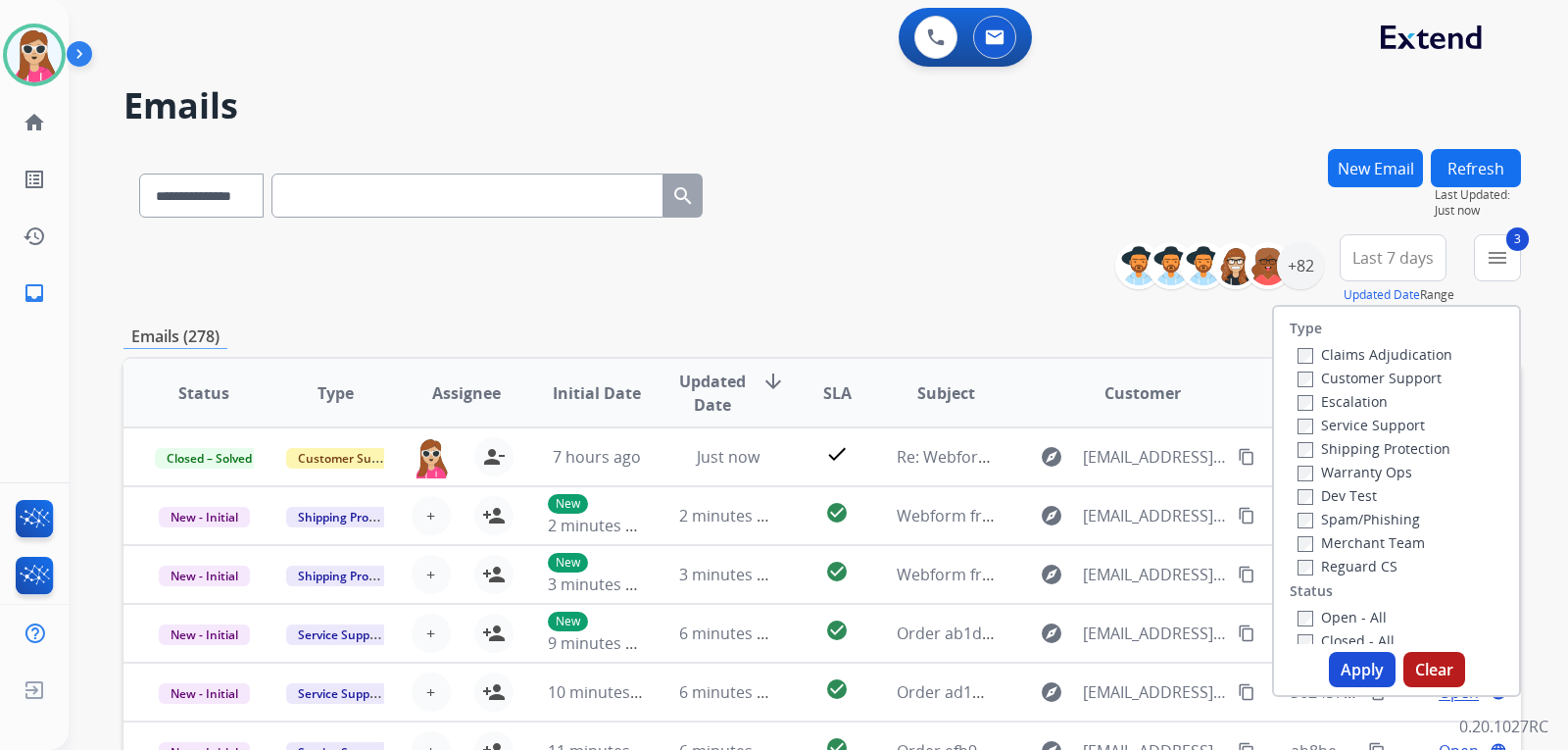
click at [1318, 612] on label "Open - All" at bounding box center [1342, 616] width 89 height 19
click at [1367, 663] on button "Apply" at bounding box center [1361, 670] width 66 height 36
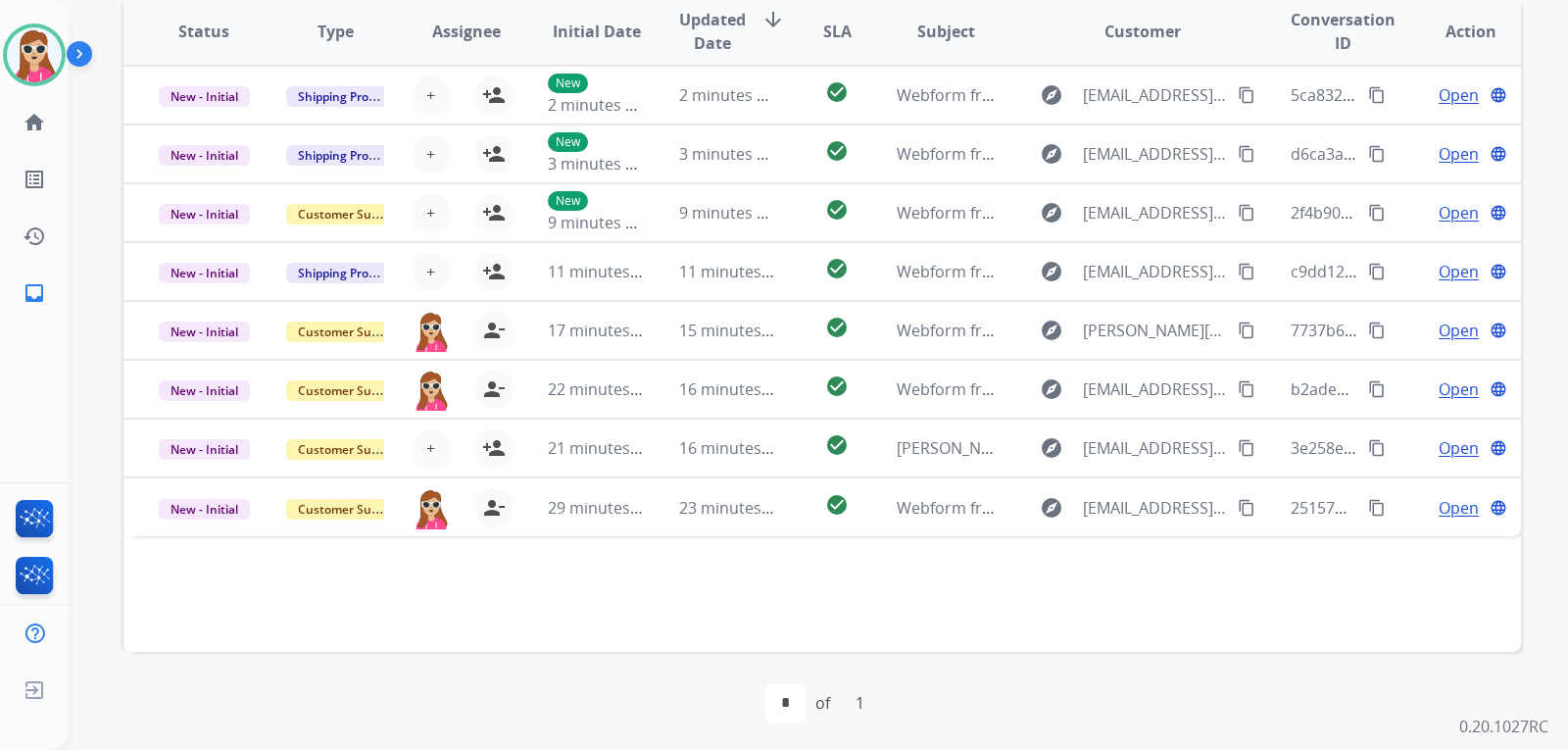
scroll to position [506, 0]
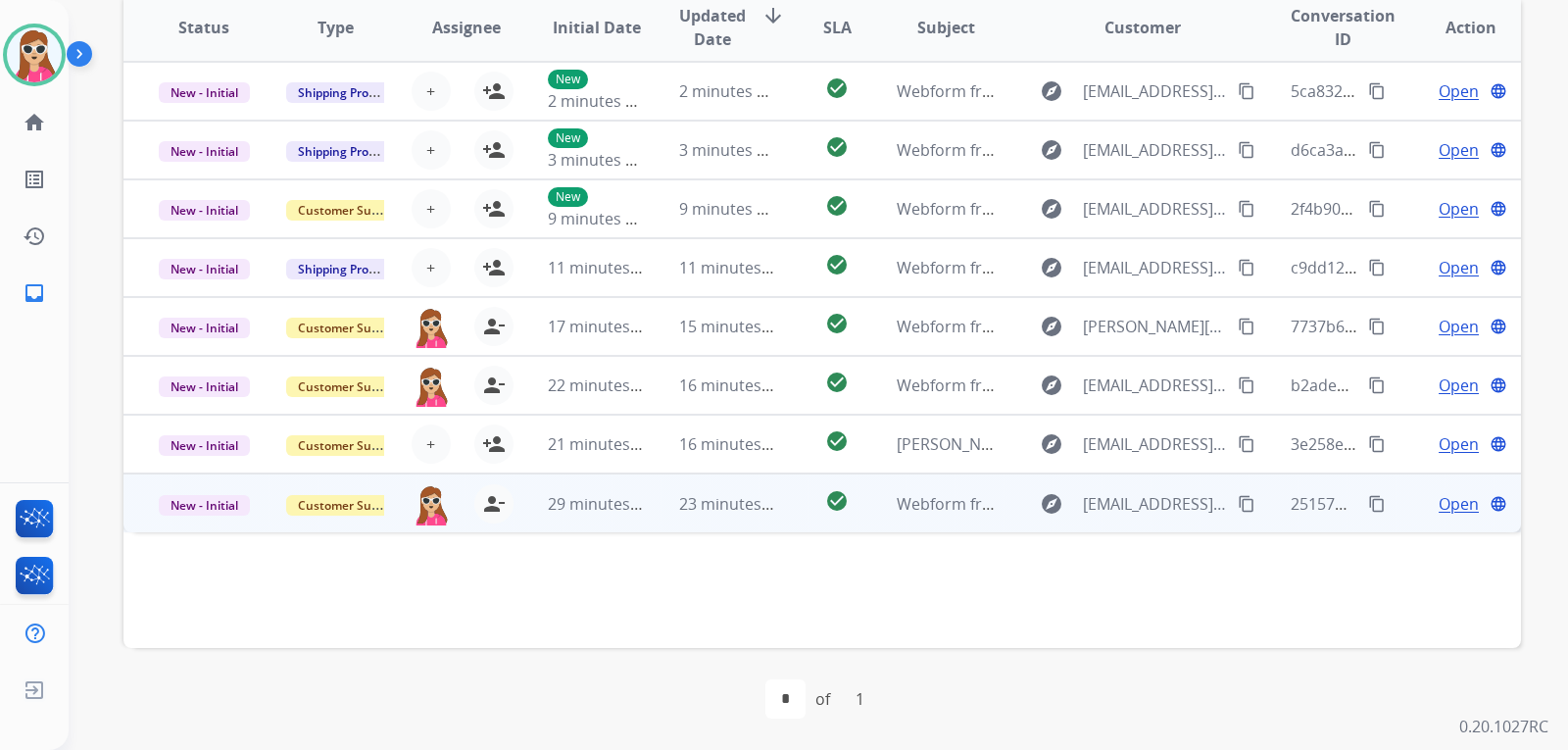
click at [784, 517] on td "check_circle" at bounding box center [821, 502] width 87 height 58
click at [1422, 510] on div "Open language" at bounding box center [1470, 503] width 99 height 24
click at [1440, 507] on span "Open" at bounding box center [1458, 504] width 41 height 24
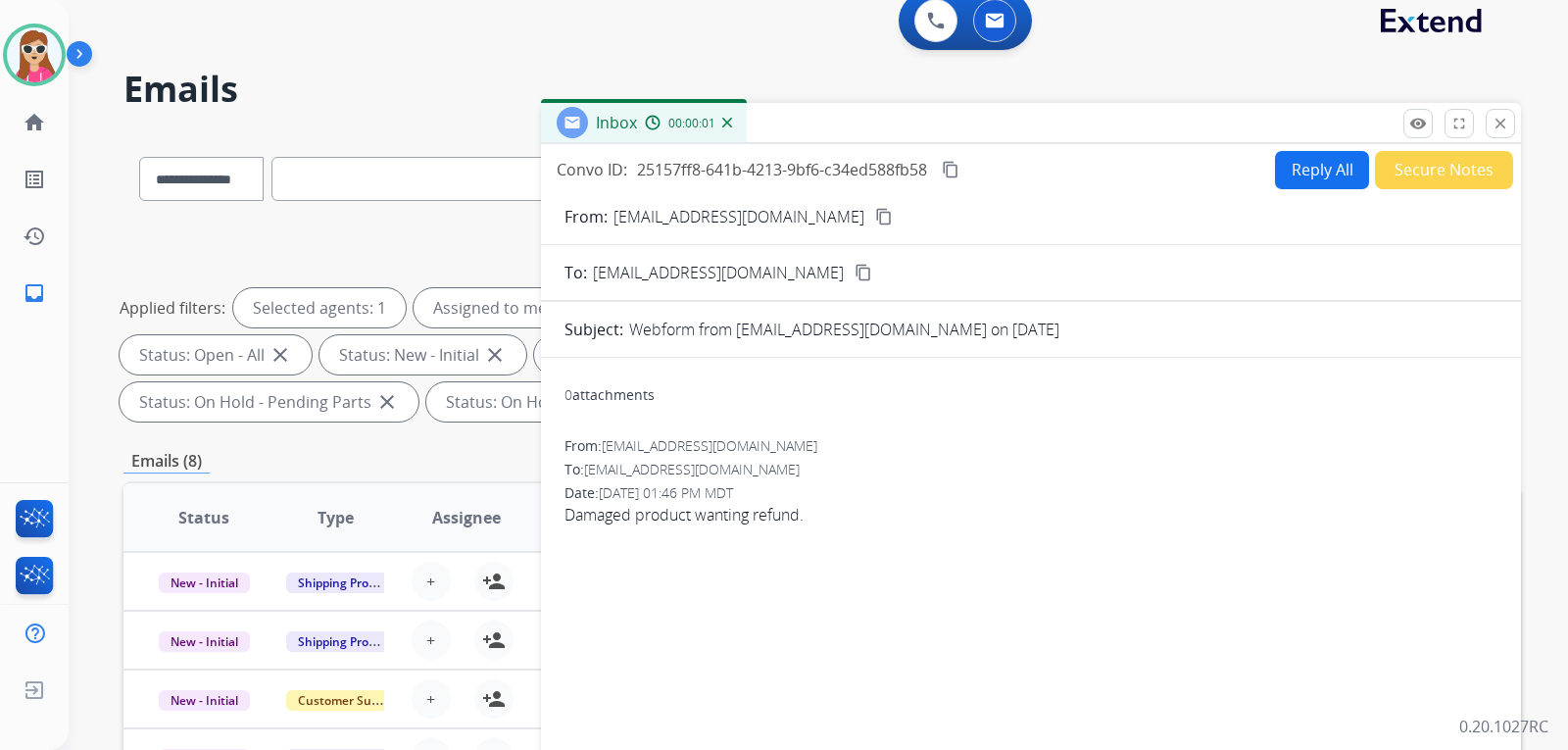
scroll to position [0, 0]
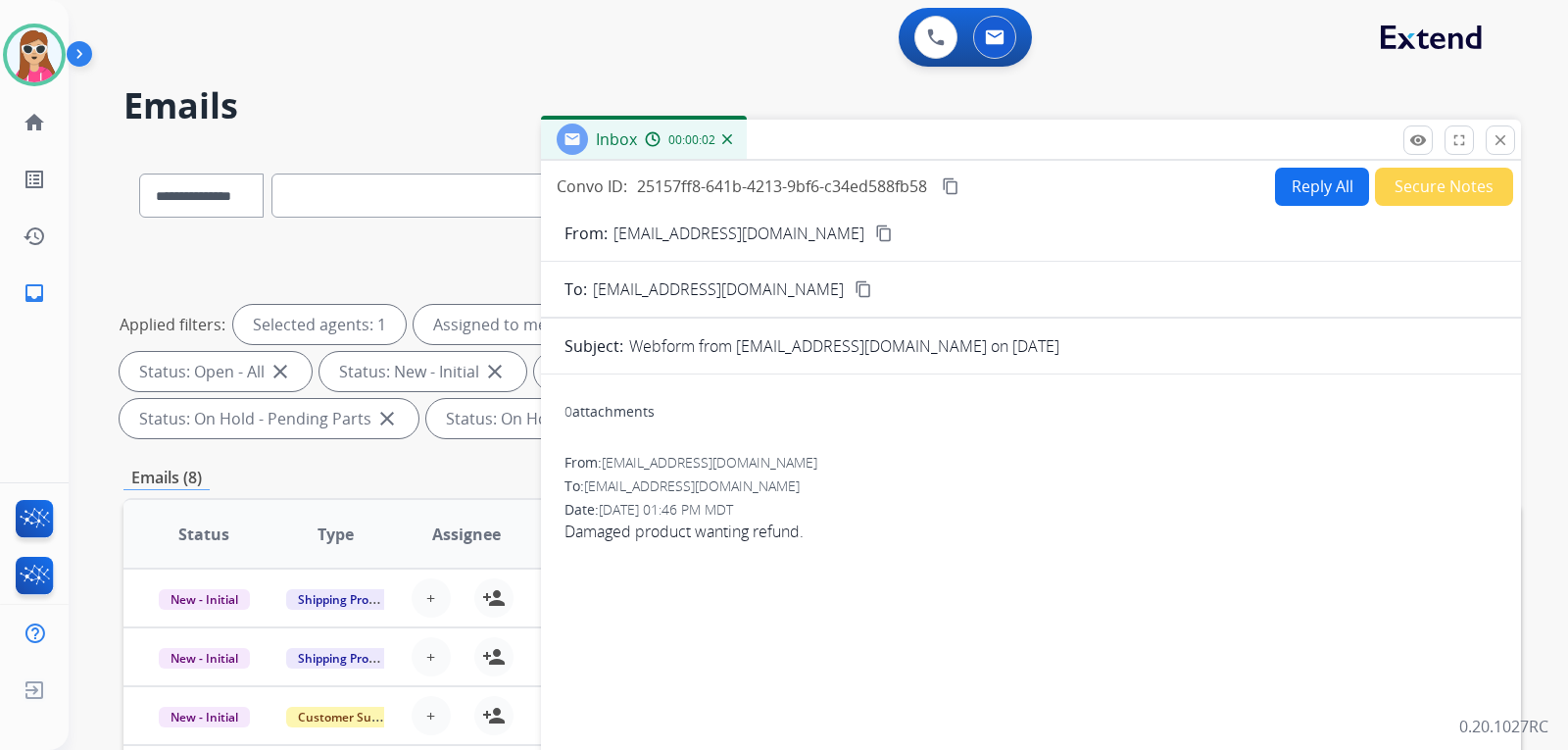
click at [1287, 193] on button "Reply All" at bounding box center [1321, 186] width 94 height 39
select select "**********"
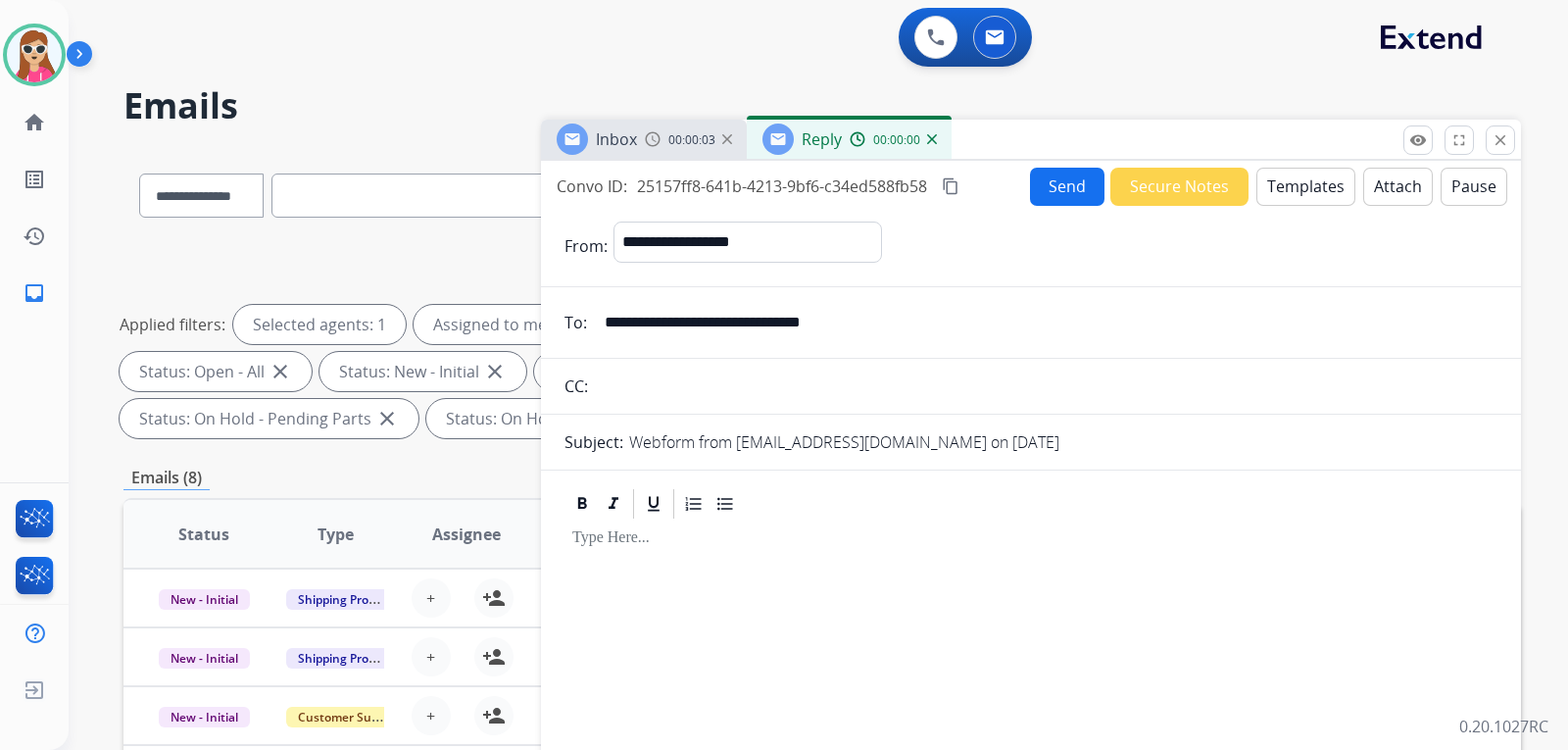
click at [1281, 183] on button "Templates" at bounding box center [1306, 186] width 99 height 39
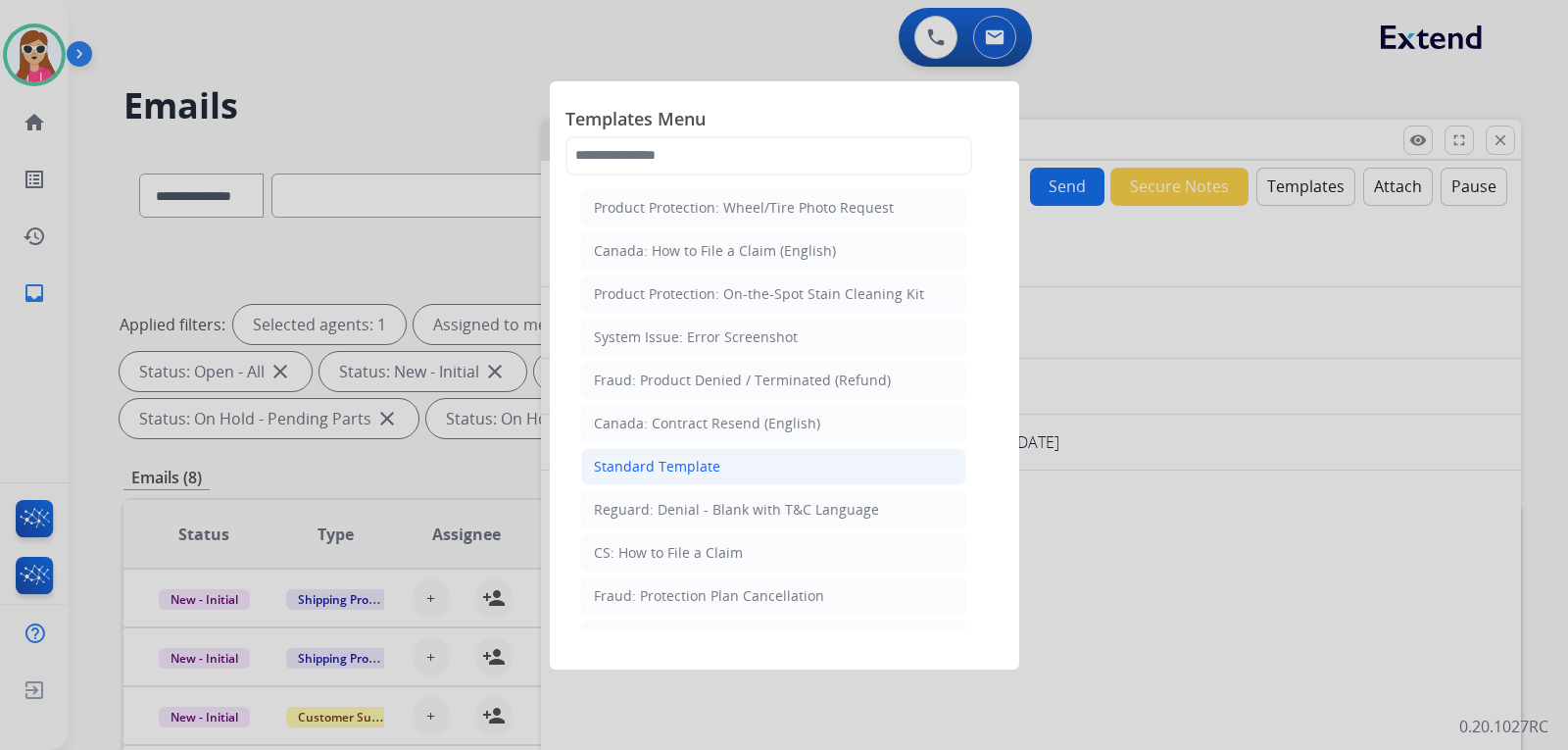
click at [703, 469] on div "Standard Template" at bounding box center [657, 467] width 127 height 20
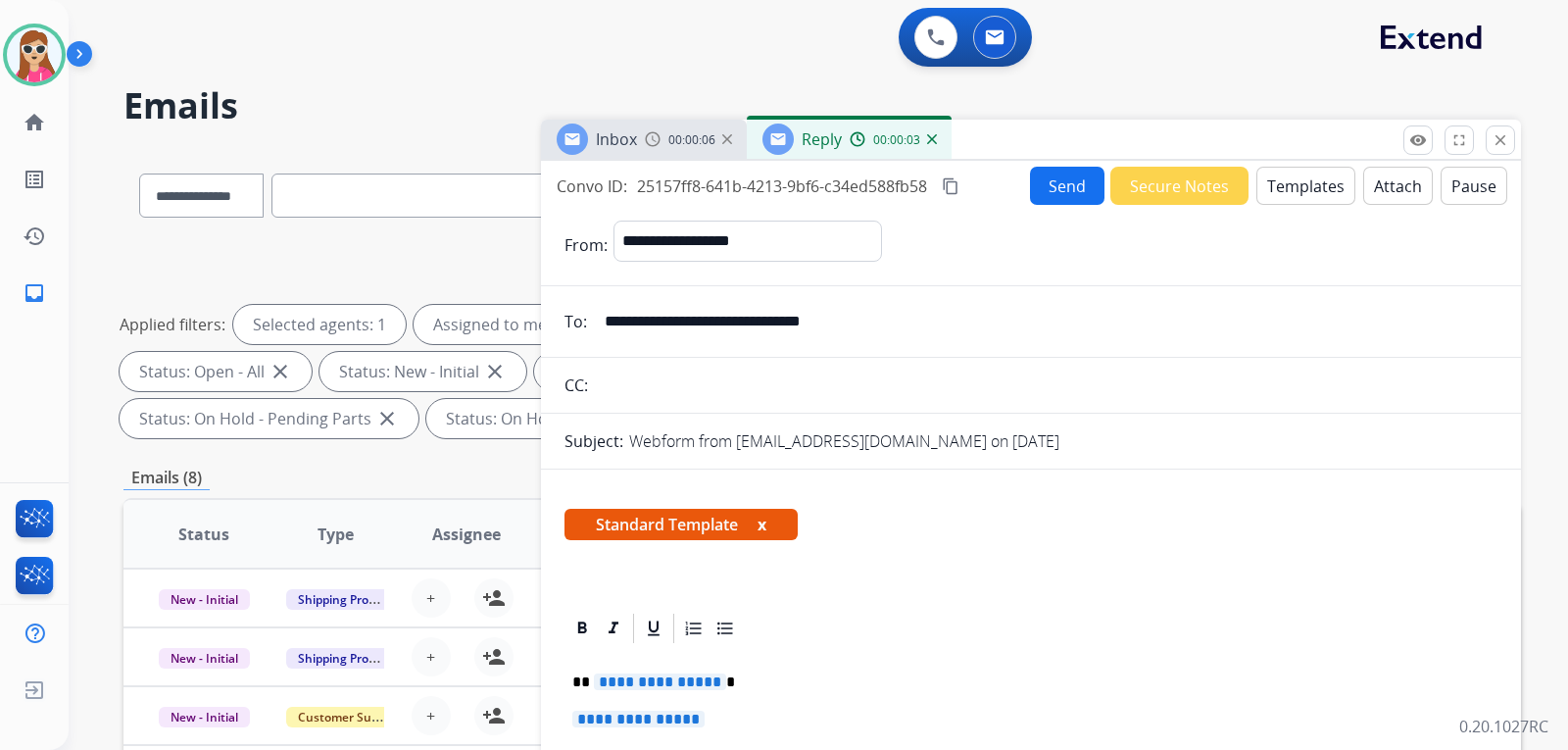
click at [595, 681] on span "**********" at bounding box center [660, 681] width 133 height 17
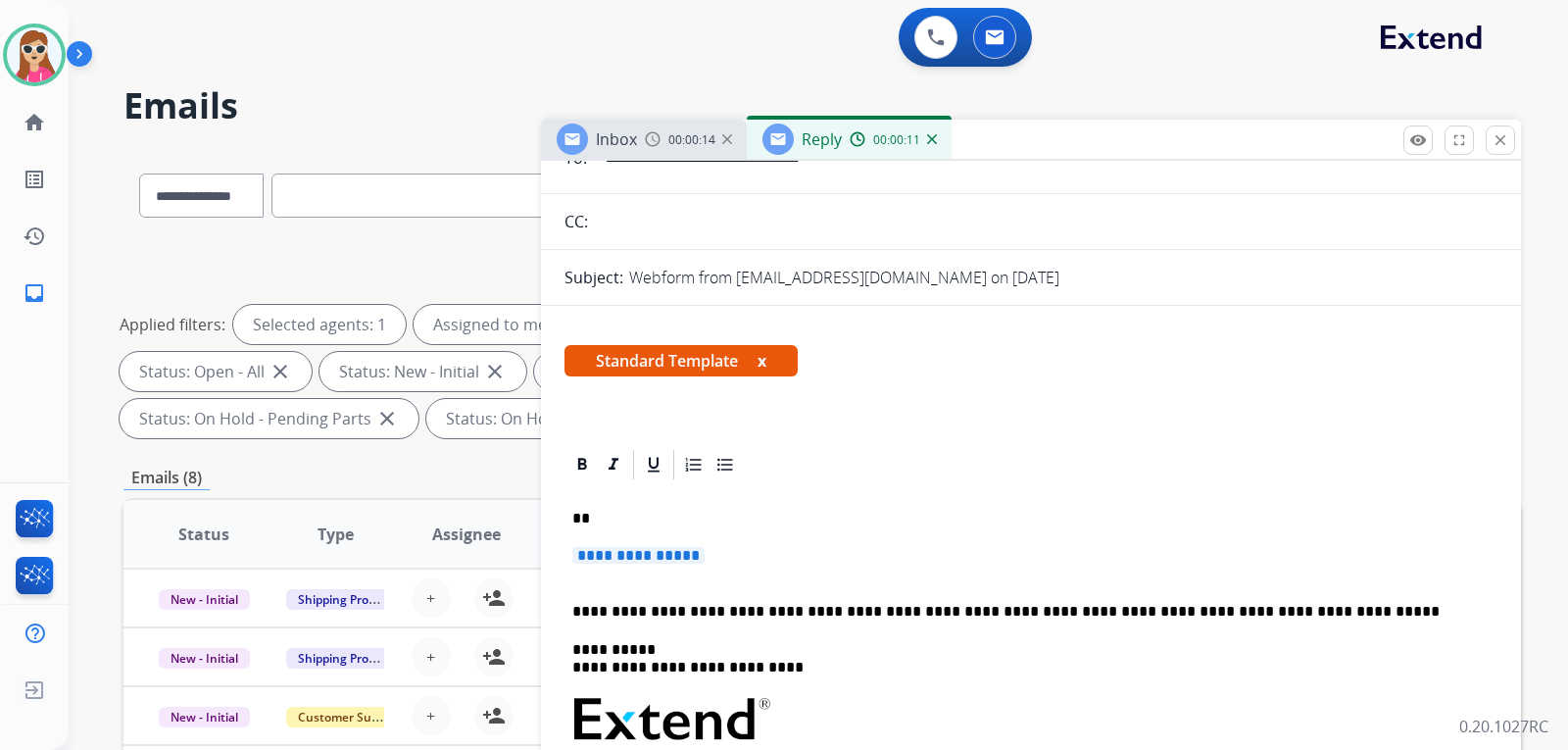
scroll to position [196, 0]
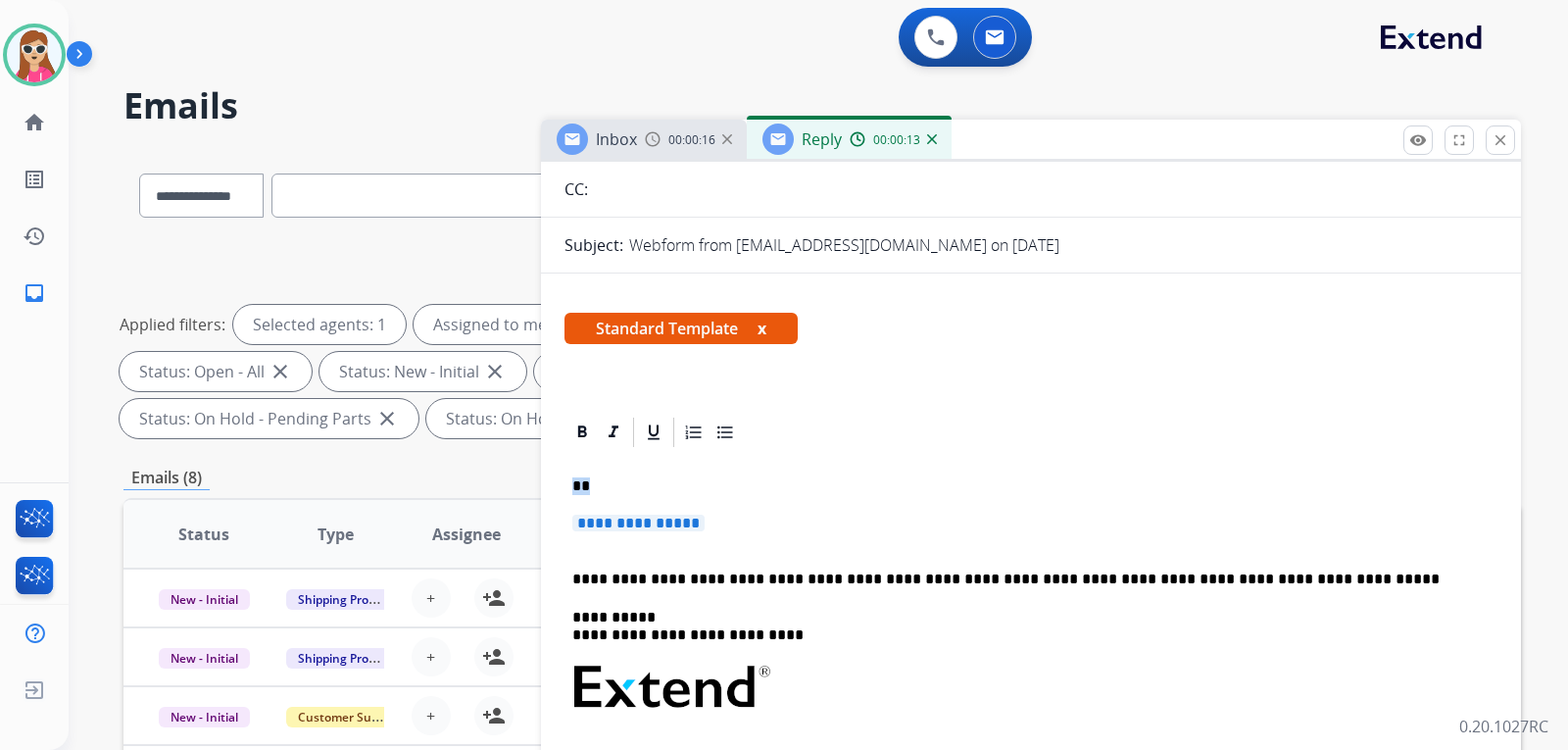
drag, startPoint x: 719, startPoint y: 547, endPoint x: 553, endPoint y: 463, distance: 186.0
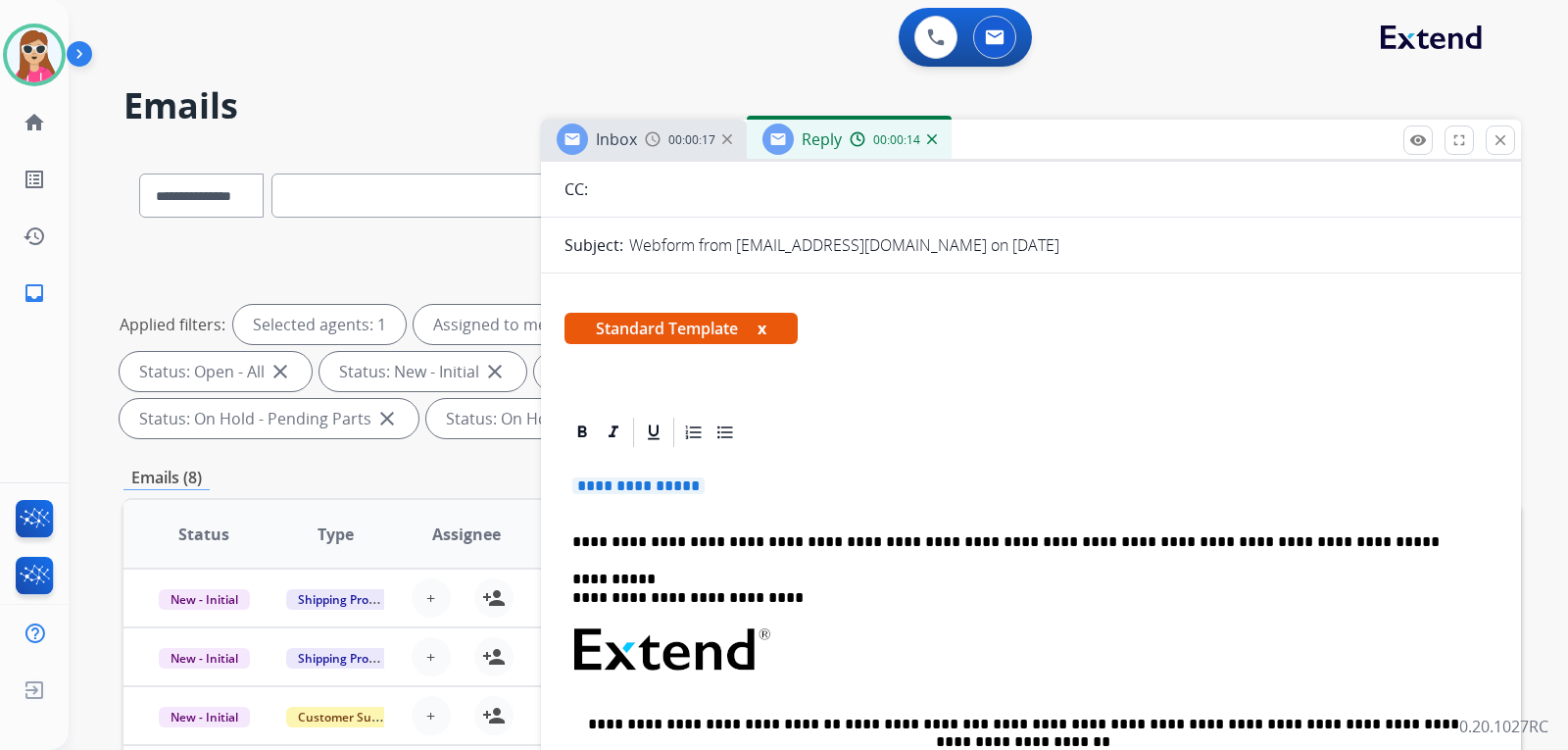
scroll to position [159, 0]
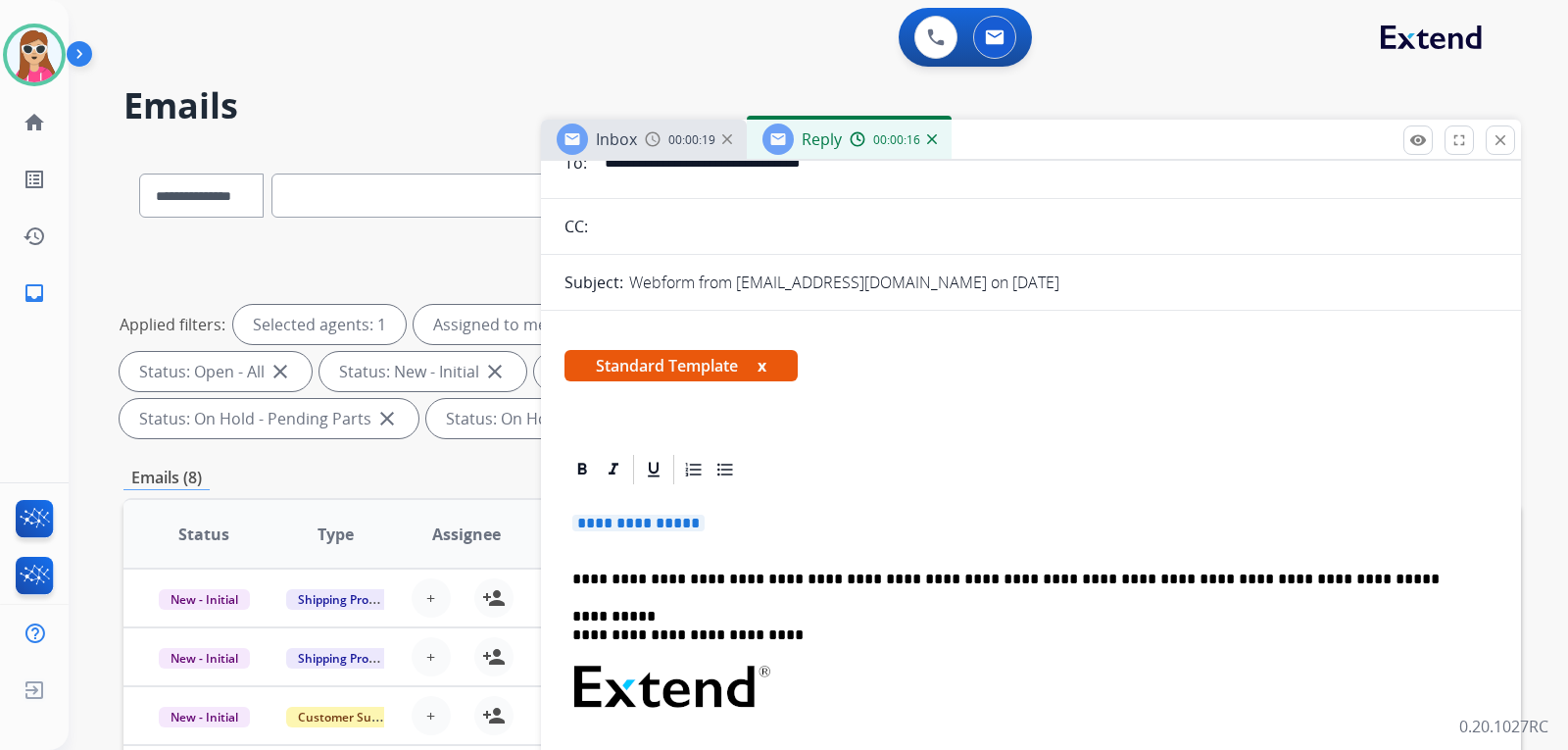
drag, startPoint x: 640, startPoint y: 536, endPoint x: 701, endPoint y: 525, distance: 62.0
click at [644, 535] on p "**********" at bounding box center [1031, 532] width 917 height 37
drag, startPoint x: 671, startPoint y: 533, endPoint x: 679, endPoint y: 523, distance: 12.8
click at [673, 530] on p "**********" at bounding box center [1031, 532] width 917 height 37
click at [688, 518] on span "**********" at bounding box center [639, 522] width 133 height 17
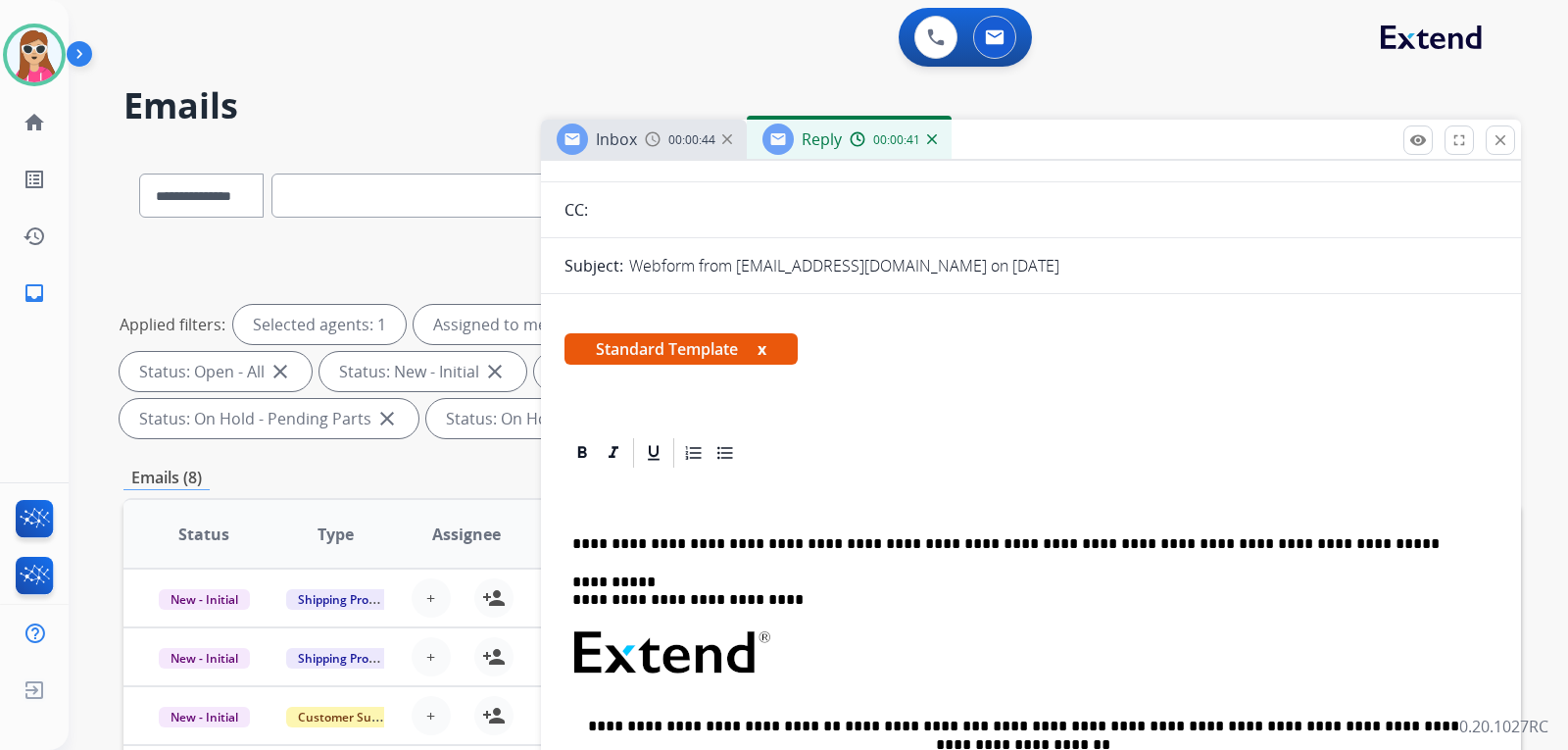
scroll to position [170, 0]
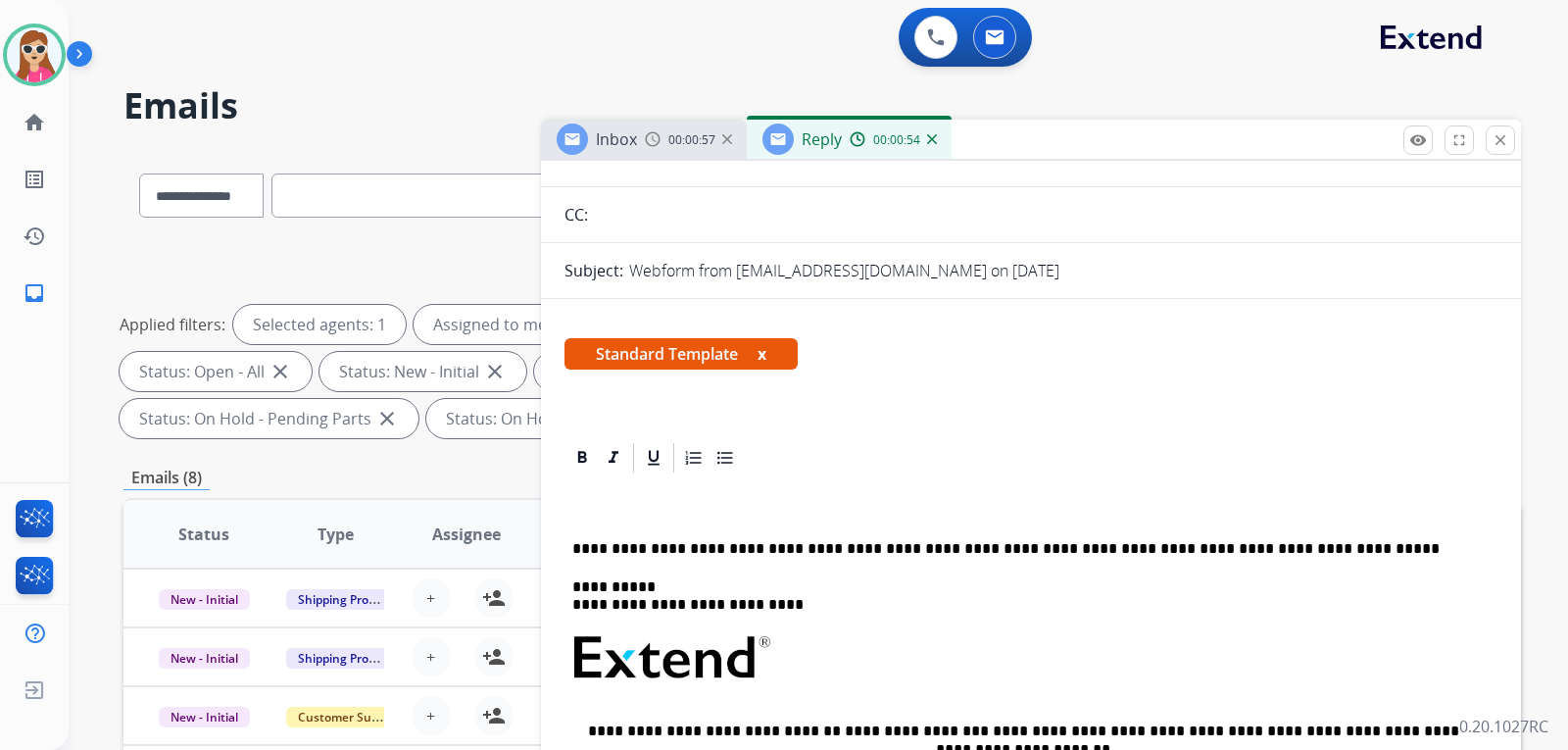
click at [701, 575] on div "**********" at bounding box center [1031, 731] width 933 height 511
click at [617, 495] on div "**********" at bounding box center [1031, 731] width 933 height 511
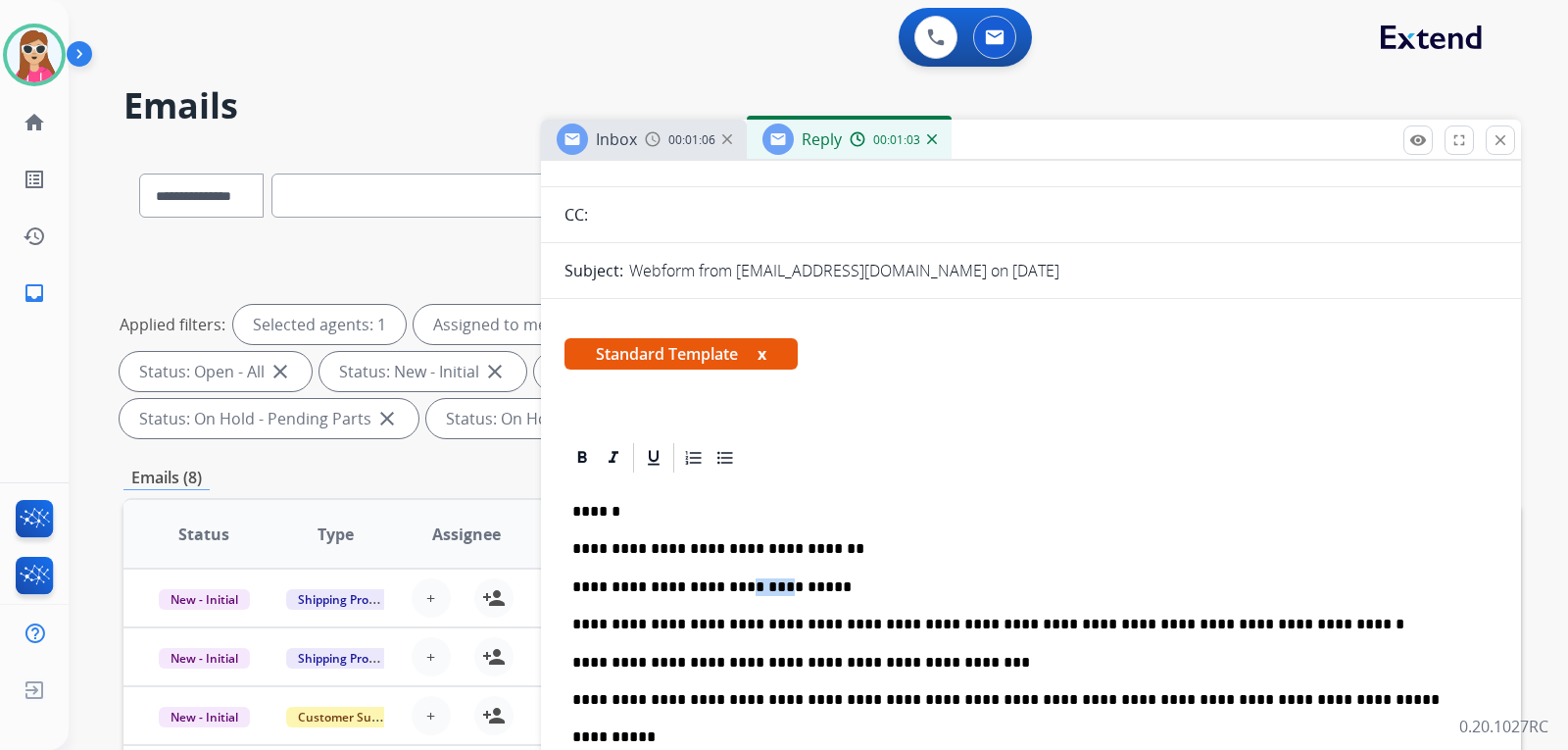
drag, startPoint x: 717, startPoint y: 589, endPoint x: 756, endPoint y: 587, distance: 39.1
click at [756, 587] on p "**********" at bounding box center [1023, 588] width 901 height 18
drag, startPoint x: 756, startPoint y: 587, endPoint x: 730, endPoint y: 584, distance: 26.2
click at [730, 584] on p "**********" at bounding box center [1023, 588] width 901 height 18
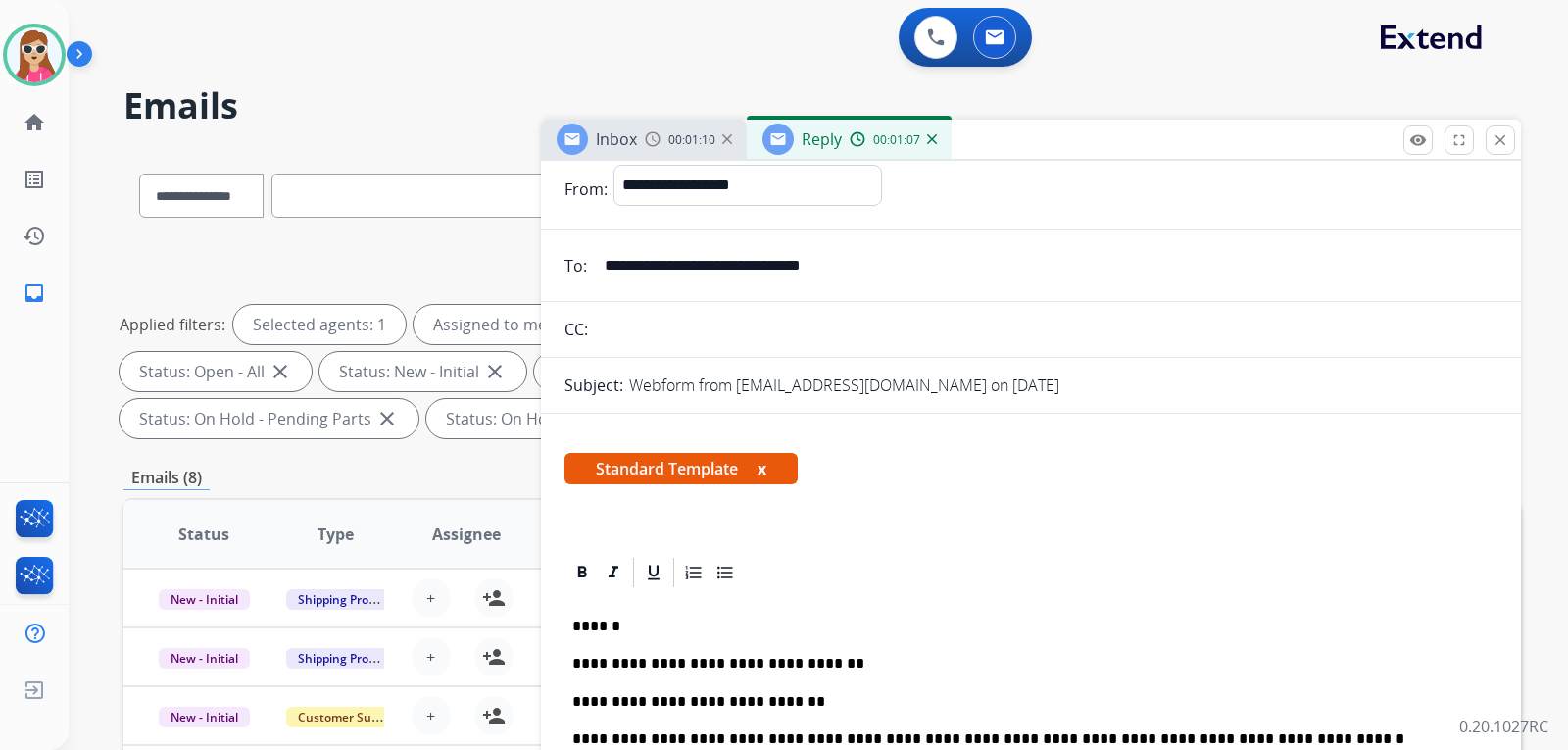
scroll to position [0, 0]
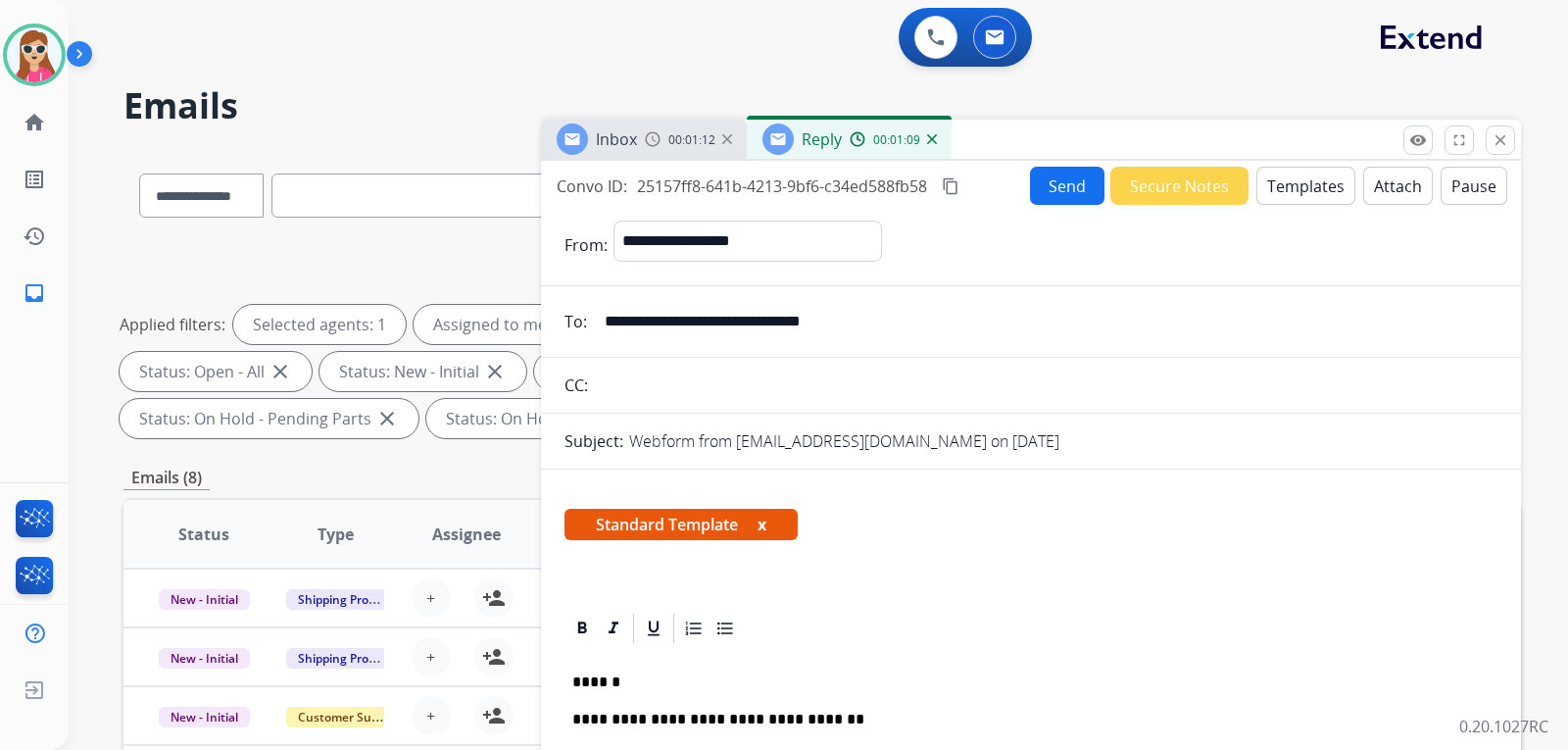
drag, startPoint x: 912, startPoint y: 320, endPoint x: 609, endPoint y: 341, distance: 303.7
drag, startPoint x: 608, startPoint y: 321, endPoint x: 884, endPoint y: 320, distance: 276.0
click at [884, 320] on input "**********" at bounding box center [1044, 322] width 904 height 40
click at [1065, 182] on button "Send" at bounding box center [1067, 185] width 74 height 39
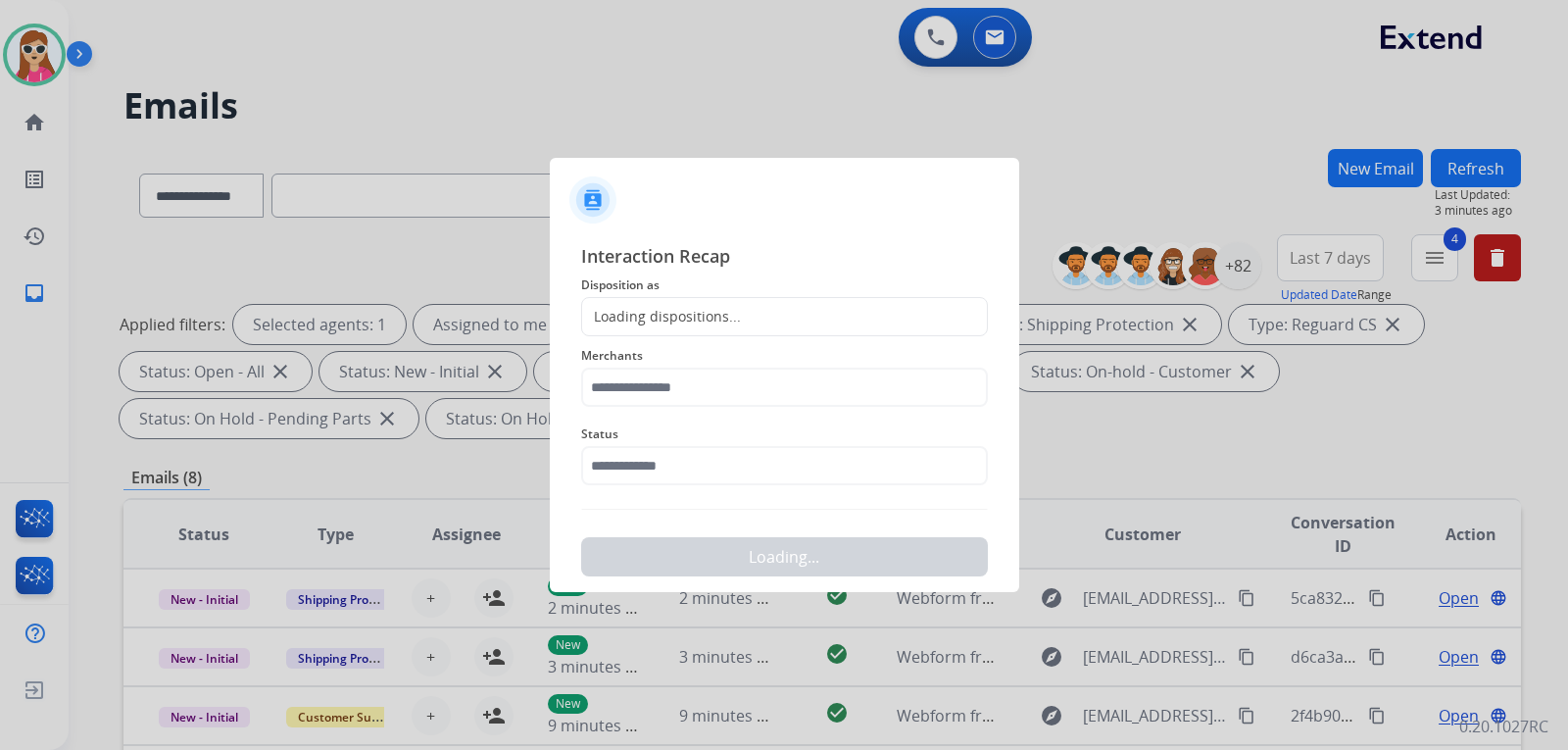
click at [778, 325] on div "Loading dispositions..." at bounding box center [784, 317] width 406 height 40
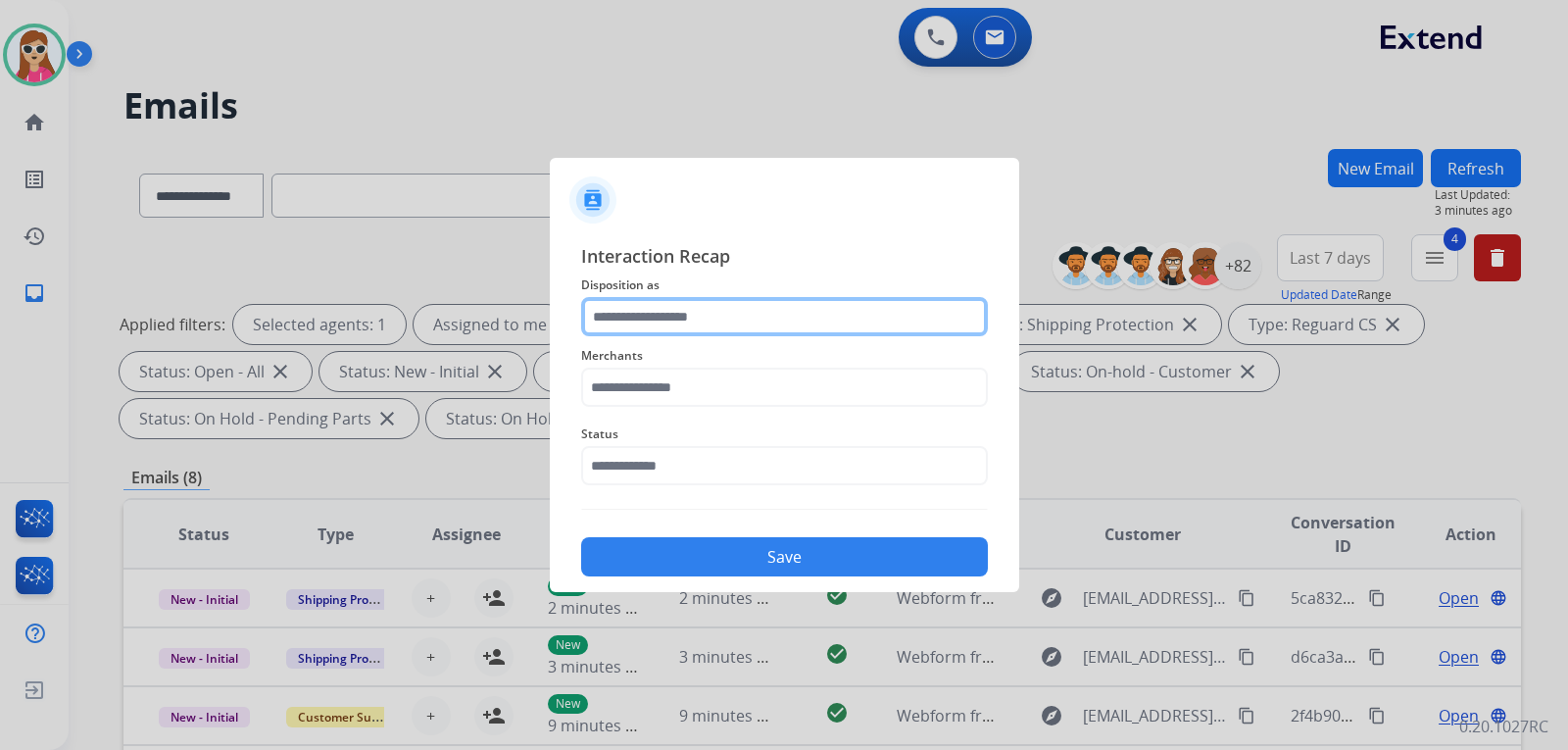
click at [754, 308] on input "text" at bounding box center [784, 317] width 406 height 40
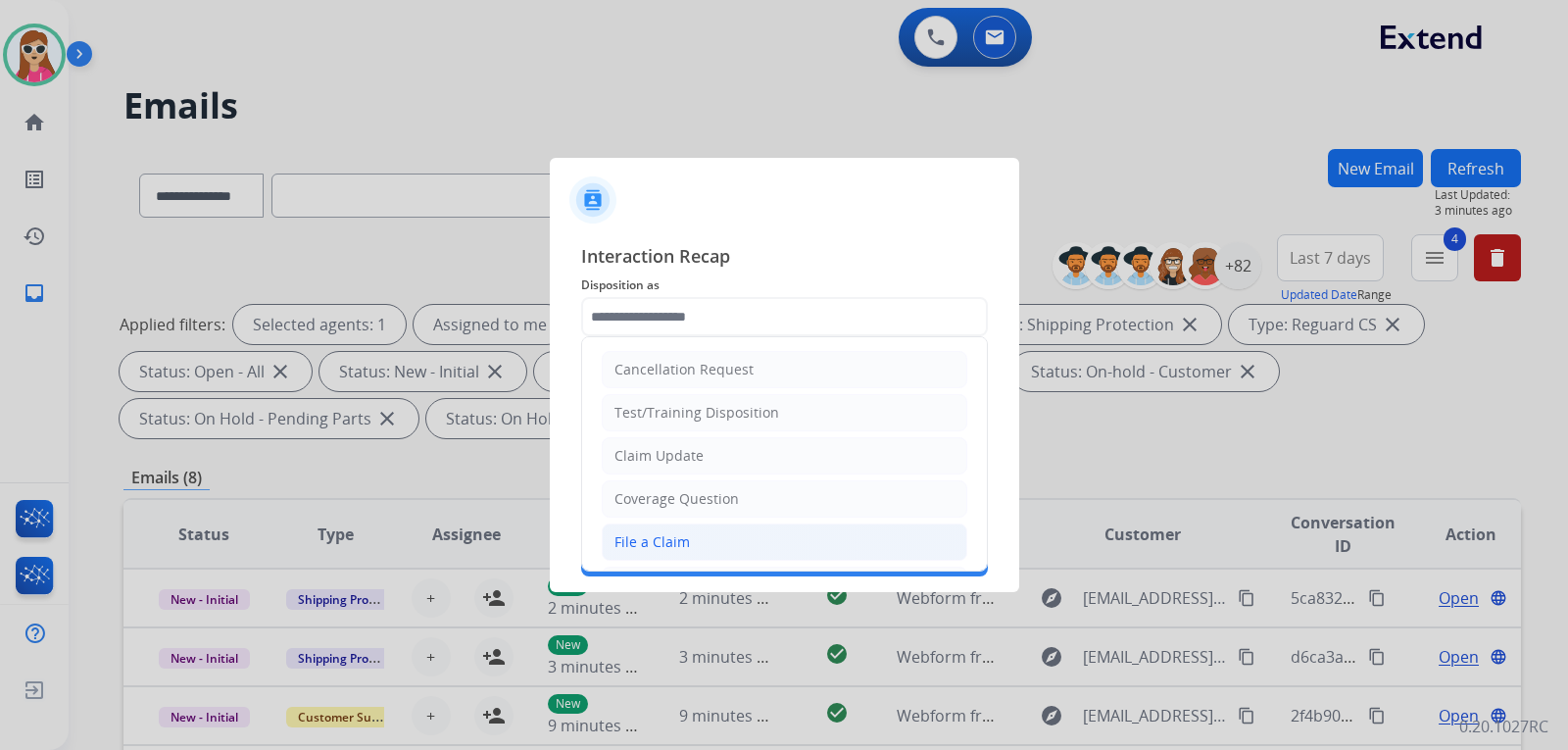
click at [671, 548] on div "File a Claim" at bounding box center [652, 542] width 75 height 20
type input "**********"
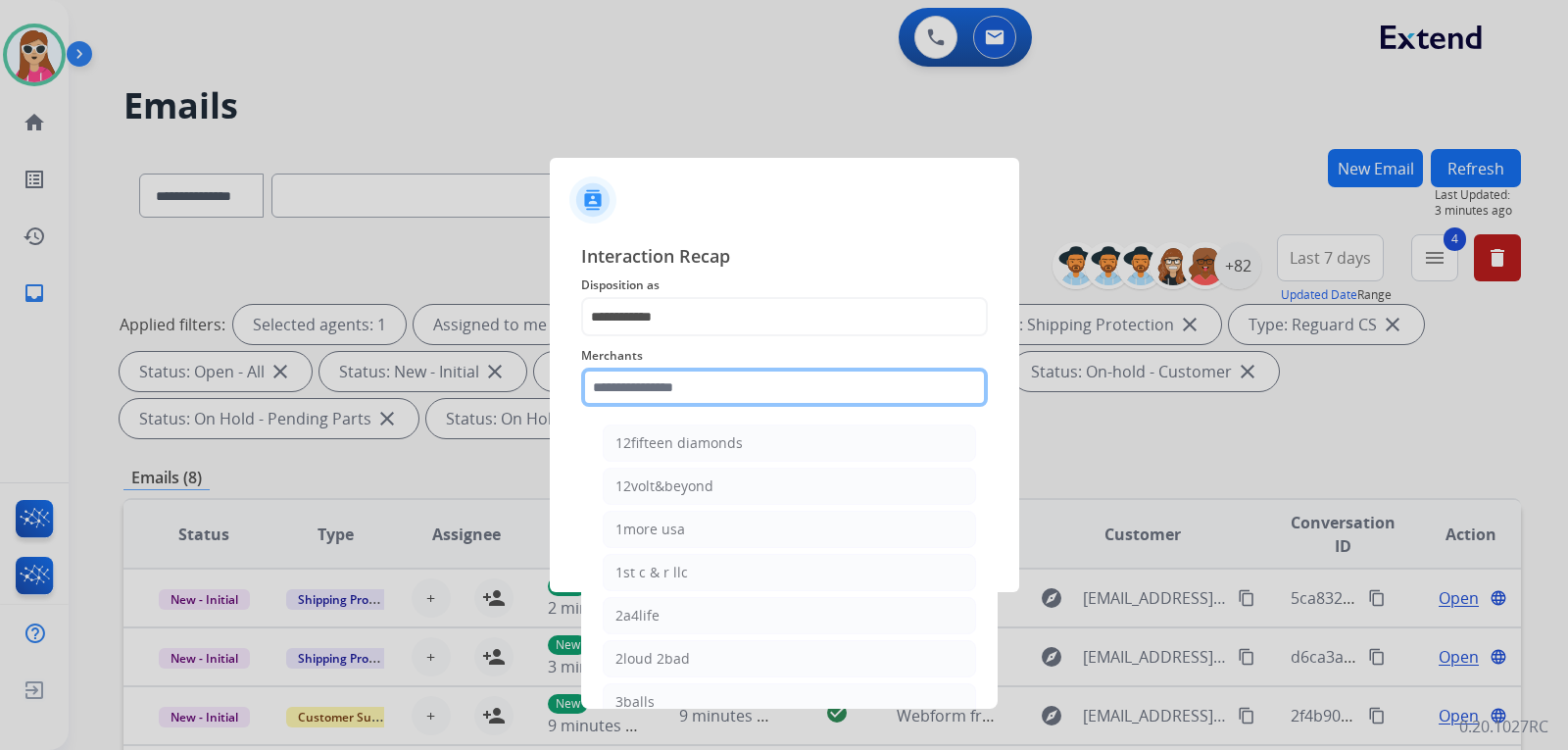
click at [726, 390] on input "text" at bounding box center [784, 387] width 406 height 40
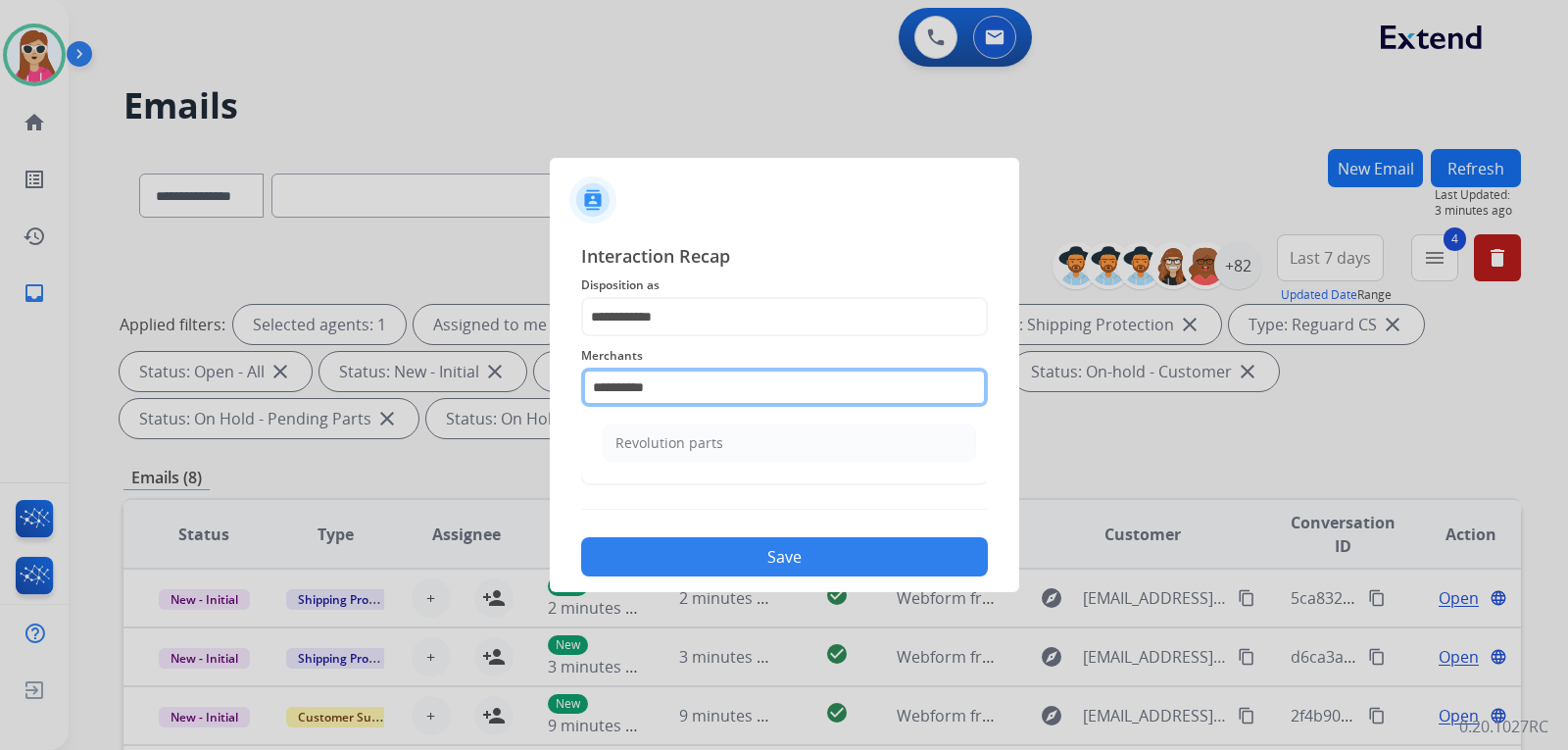
type input "**********"
click at [711, 423] on ul "Revolution parts" at bounding box center [788, 447] width 385 height 66
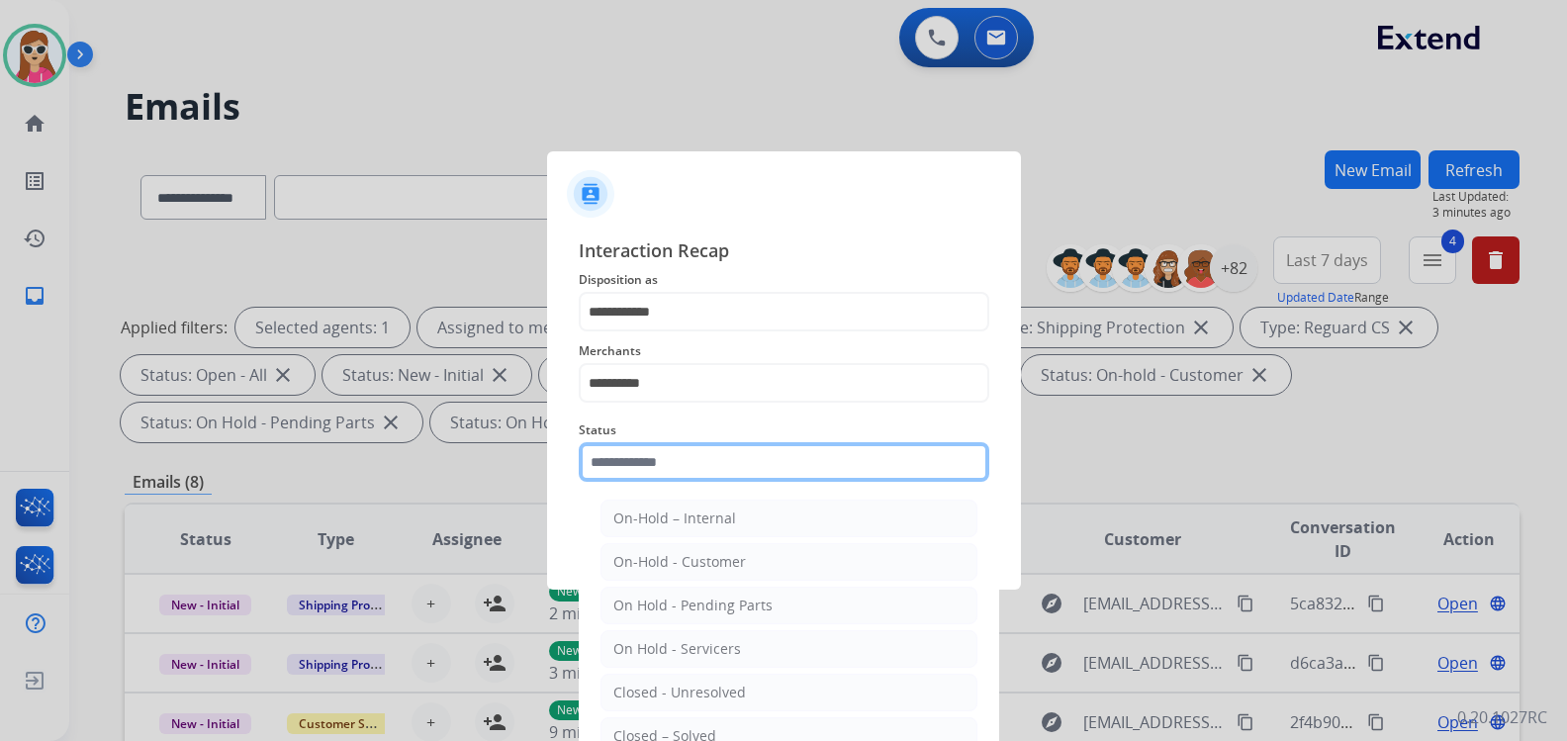
click at [712, 477] on input "text" at bounding box center [784, 462] width 410 height 40
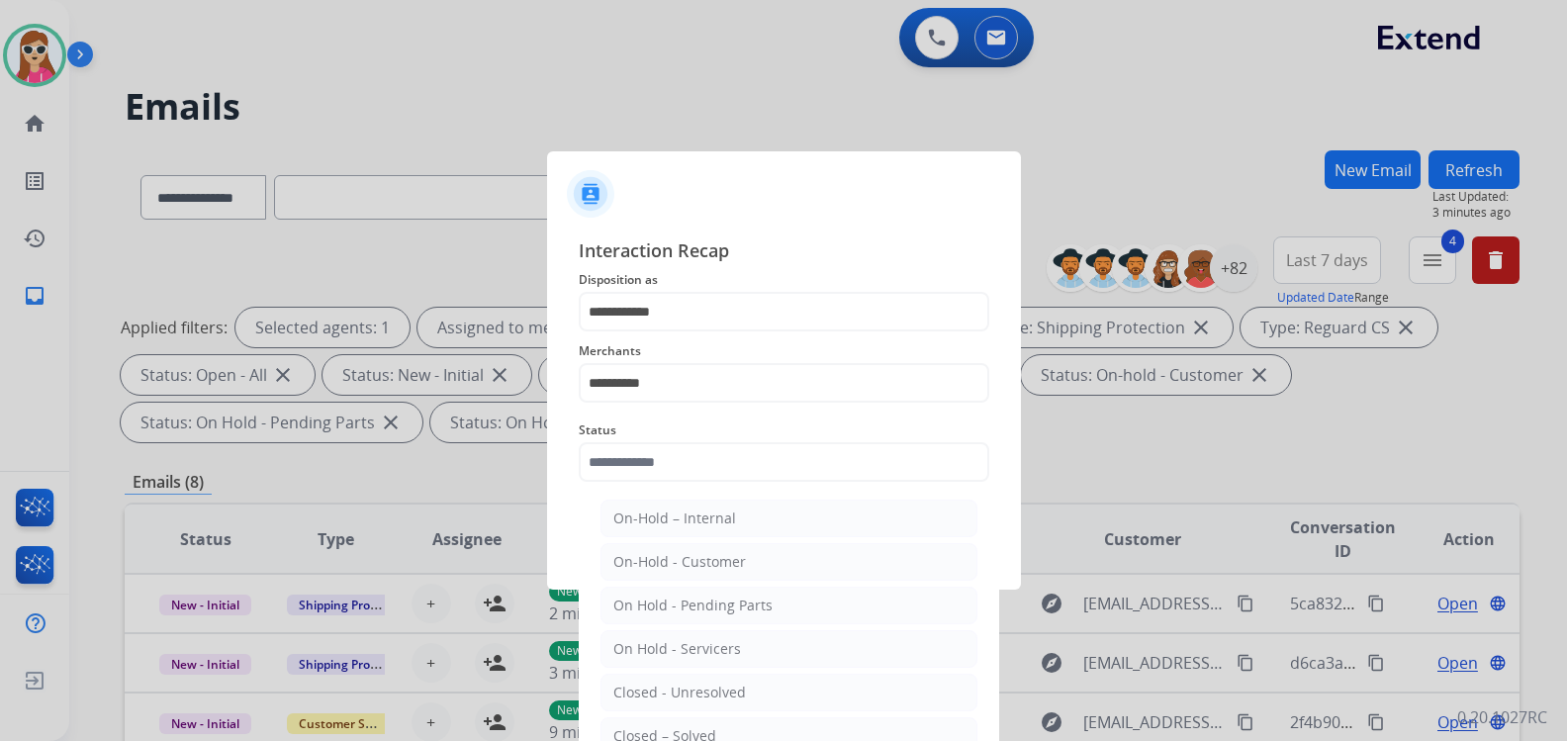
click at [753, 727] on li "Closed – Solved" at bounding box center [788, 736] width 377 height 38
type input "**********"
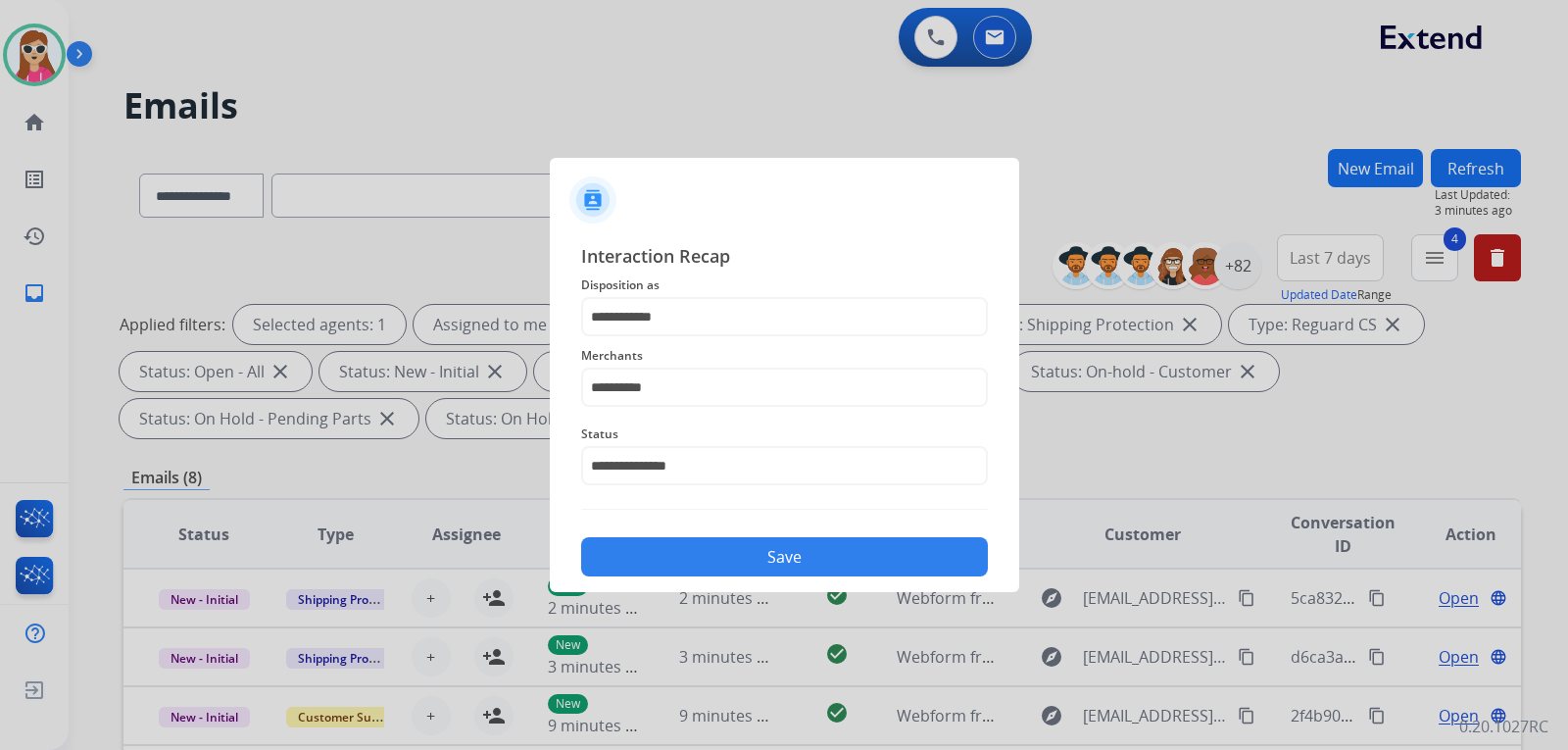
click at [816, 579] on div "**********" at bounding box center [784, 408] width 470 height 366
click at [824, 565] on button "Save" at bounding box center [784, 557] width 406 height 40
click at [736, 380] on input "**********" at bounding box center [784, 387] width 406 height 40
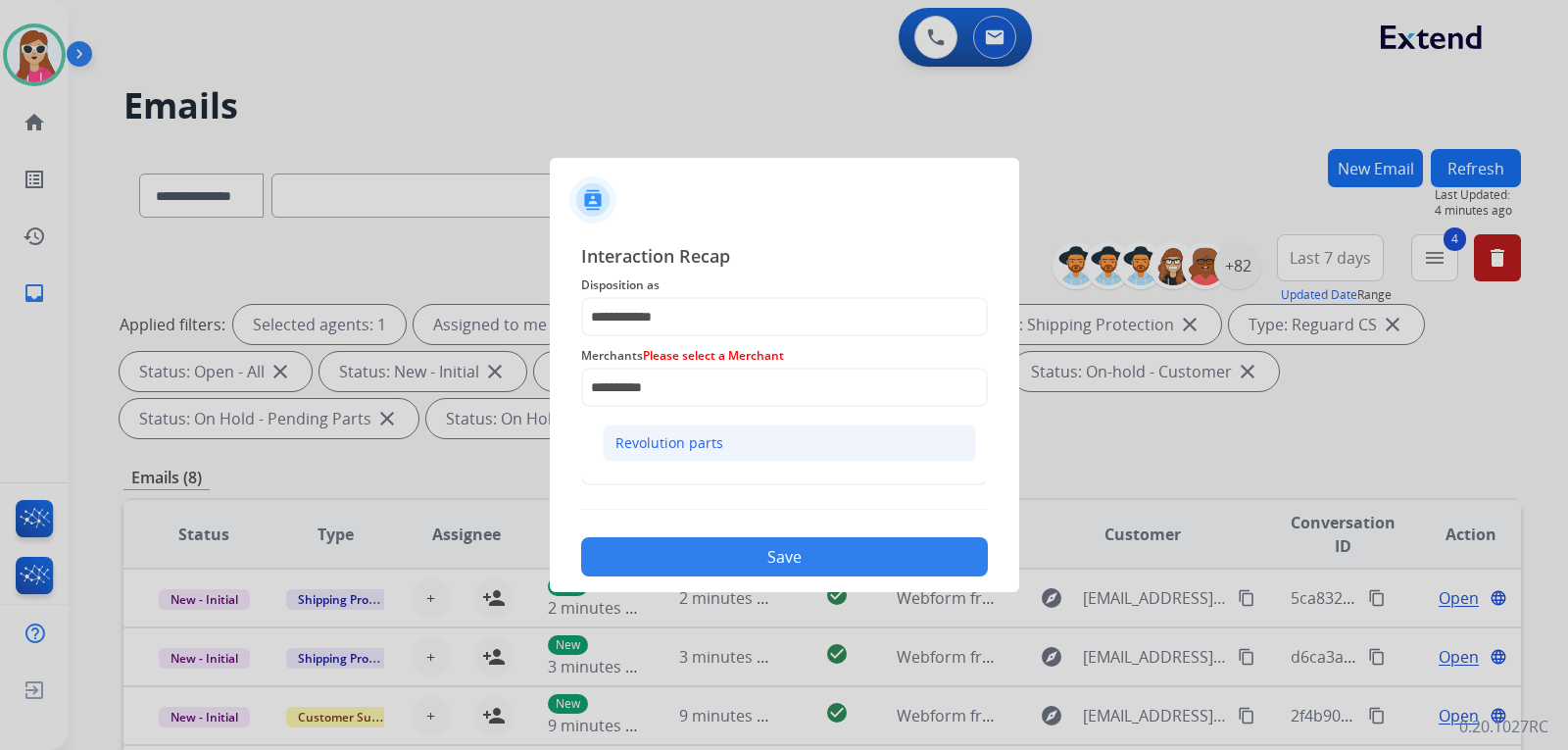
click at [748, 440] on li "Revolution parts" at bounding box center [788, 443] width 373 height 38
type input "**********"
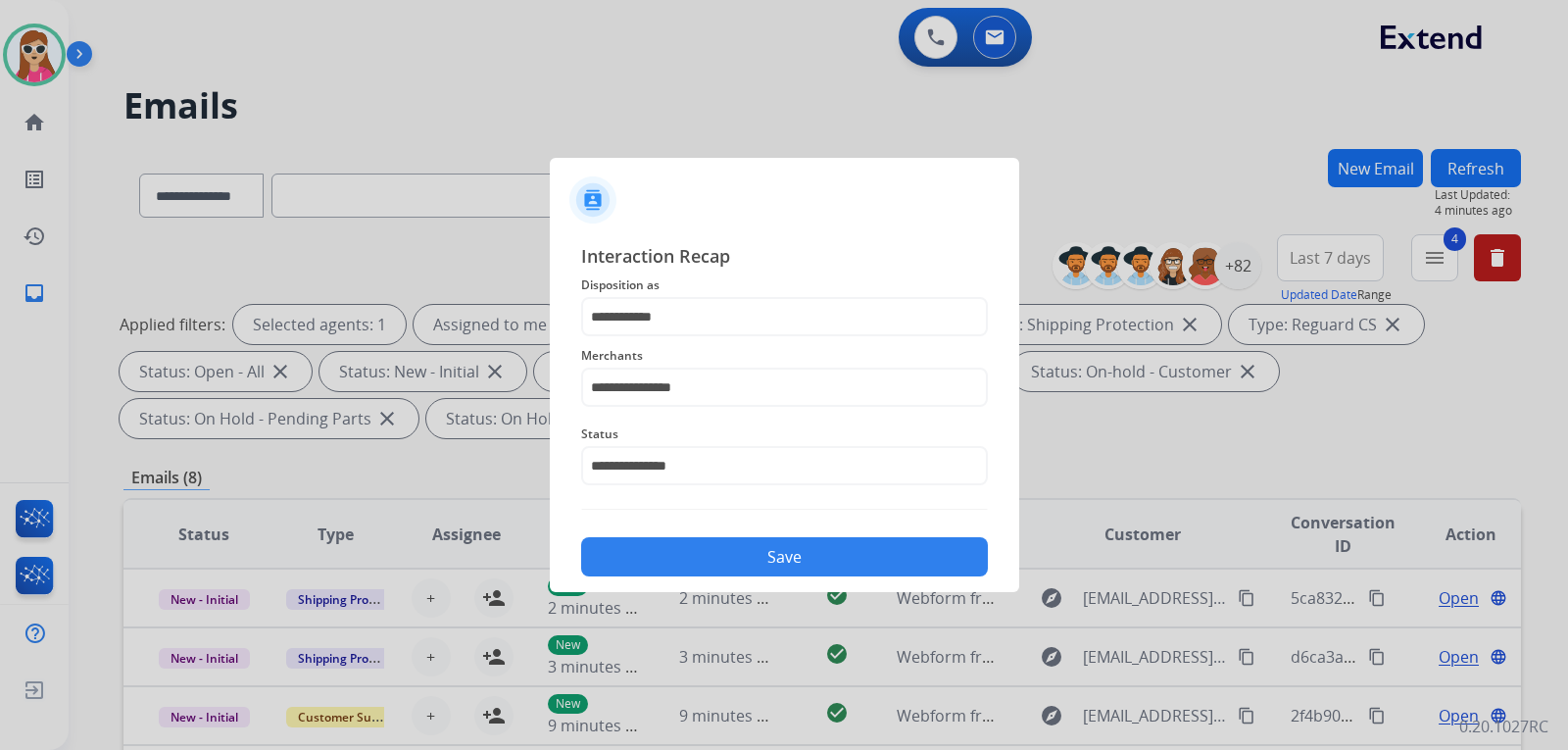
click at [758, 564] on button "Save" at bounding box center [784, 557] width 406 height 40
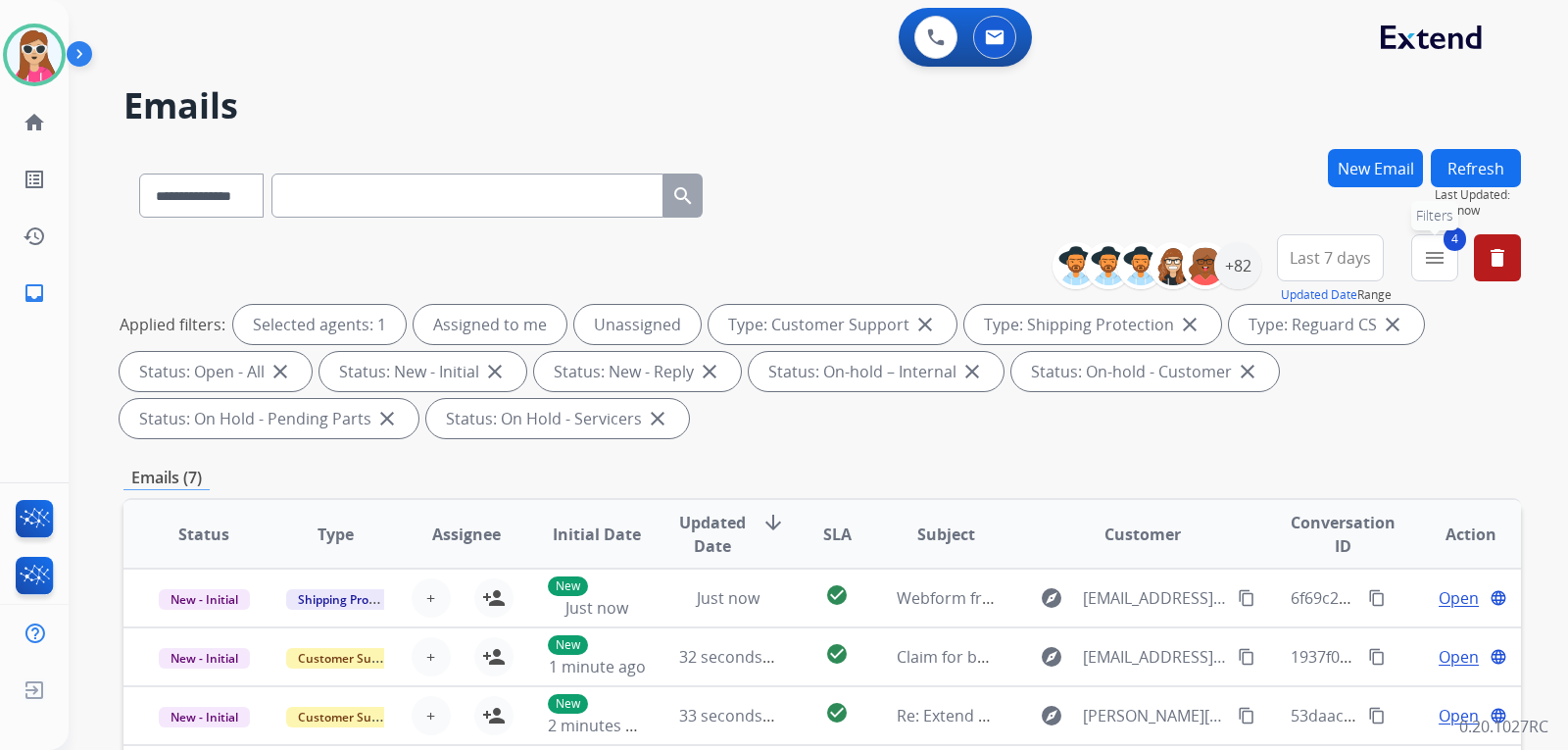
click at [1430, 249] on mat-icon "menu" at bounding box center [1434, 258] width 24 height 24
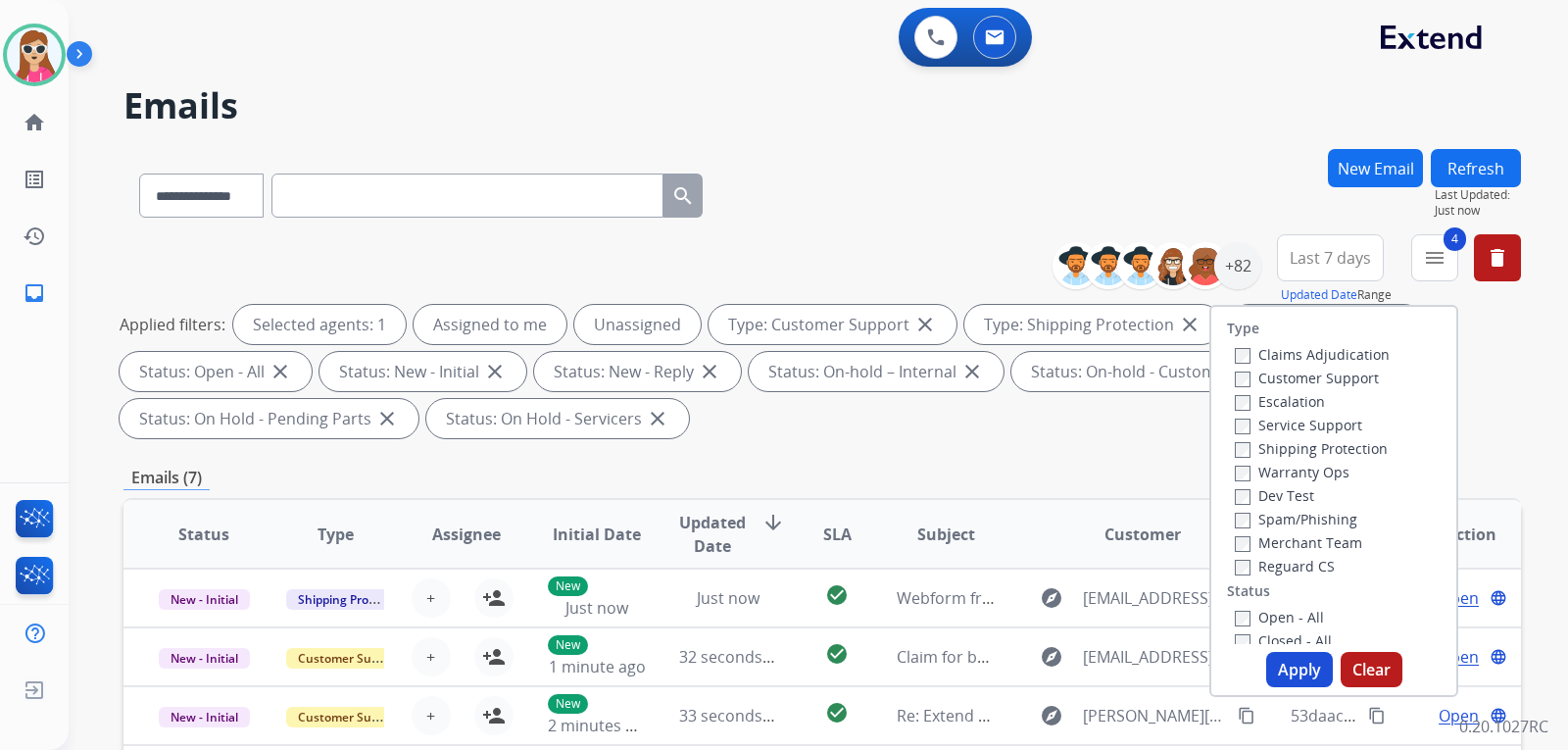
click at [1297, 663] on button "Apply" at bounding box center [1299, 670] width 66 height 36
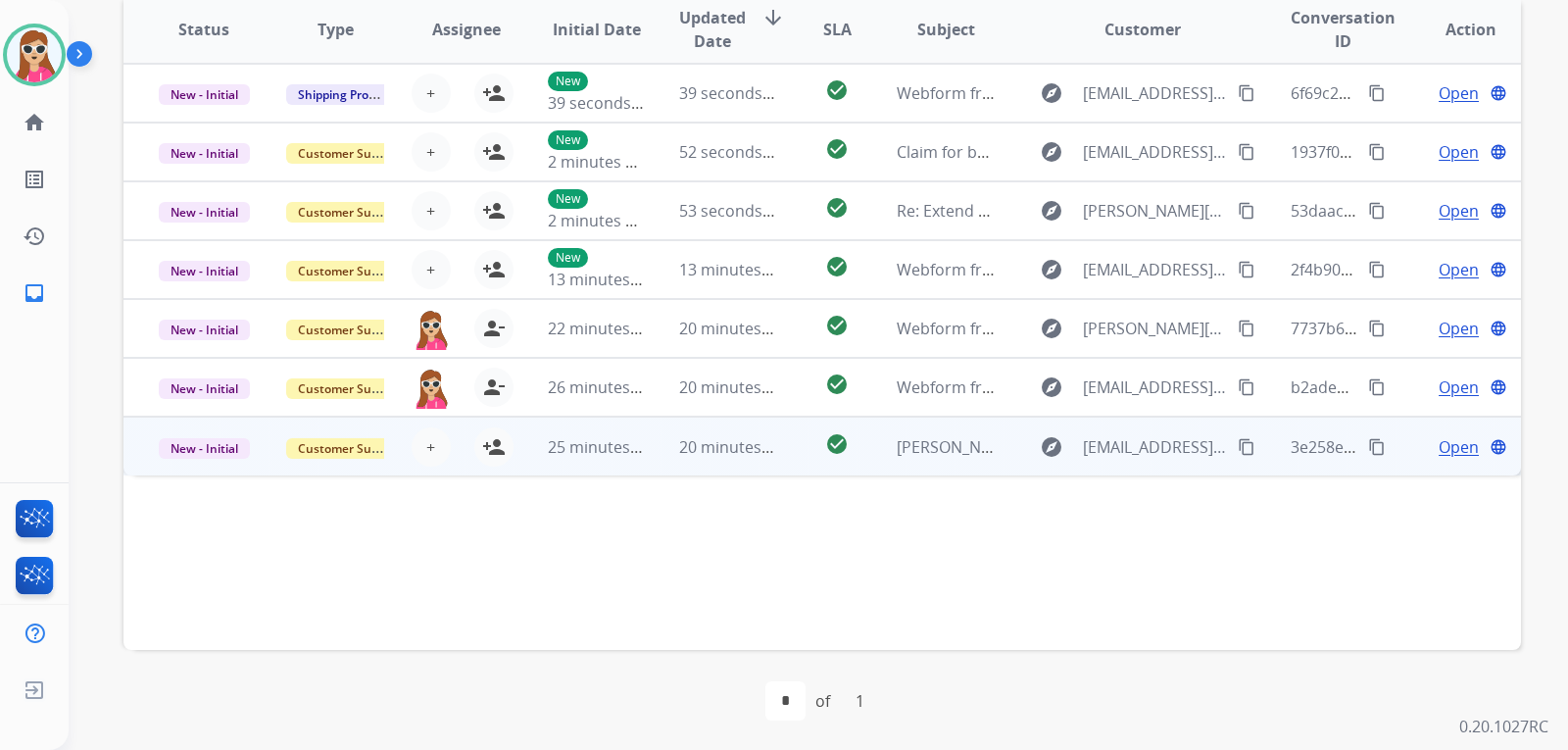
scroll to position [506, 0]
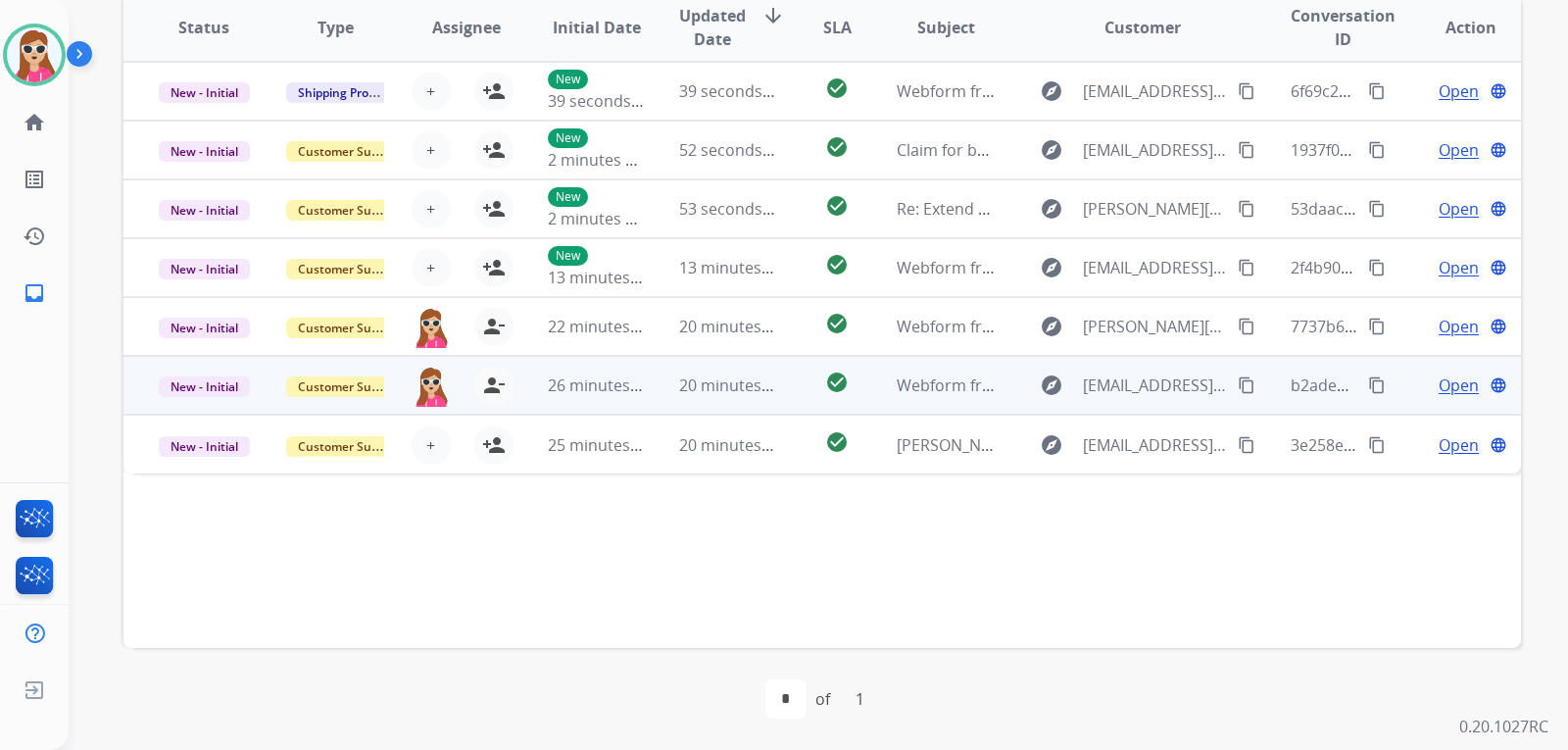
click at [803, 400] on td "check_circle" at bounding box center [821, 384] width 87 height 58
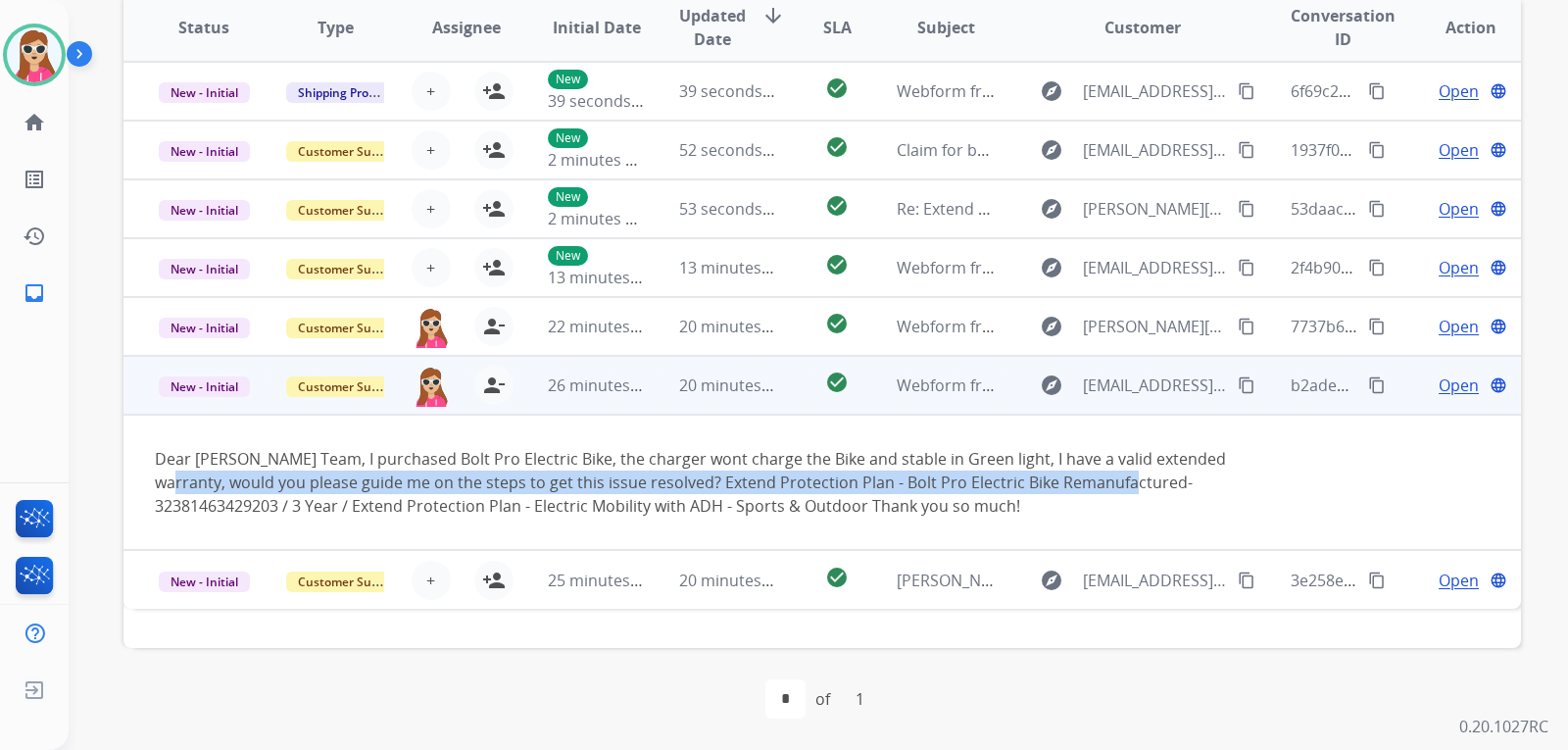
click at [1217, 480] on td "Dear Jeston Team, I purchased Bolt Pro Electric Bike, the charger wont charge t…" at bounding box center [691, 482] width 1135 height 135
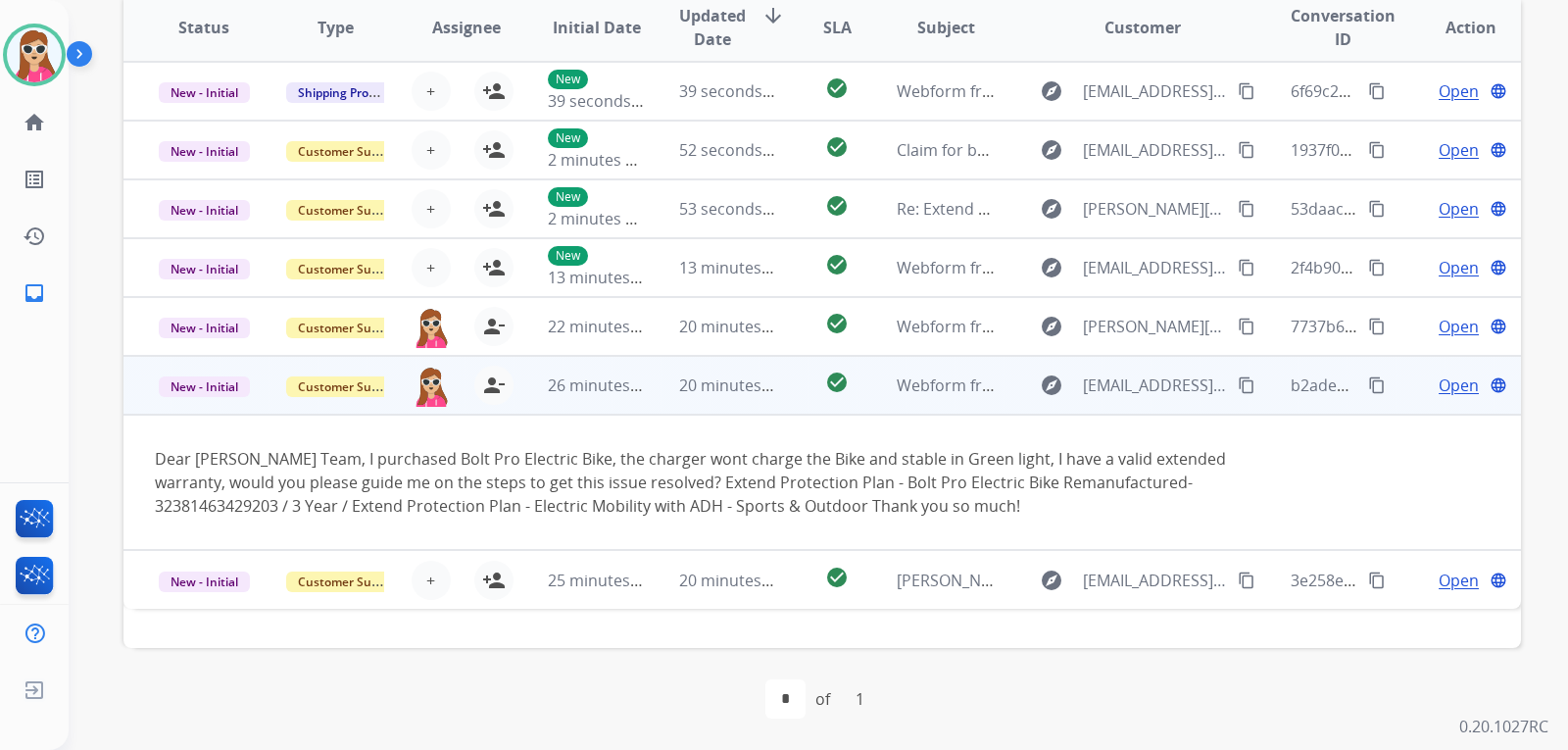
click at [1438, 378] on span "Open" at bounding box center [1458, 385] width 41 height 24
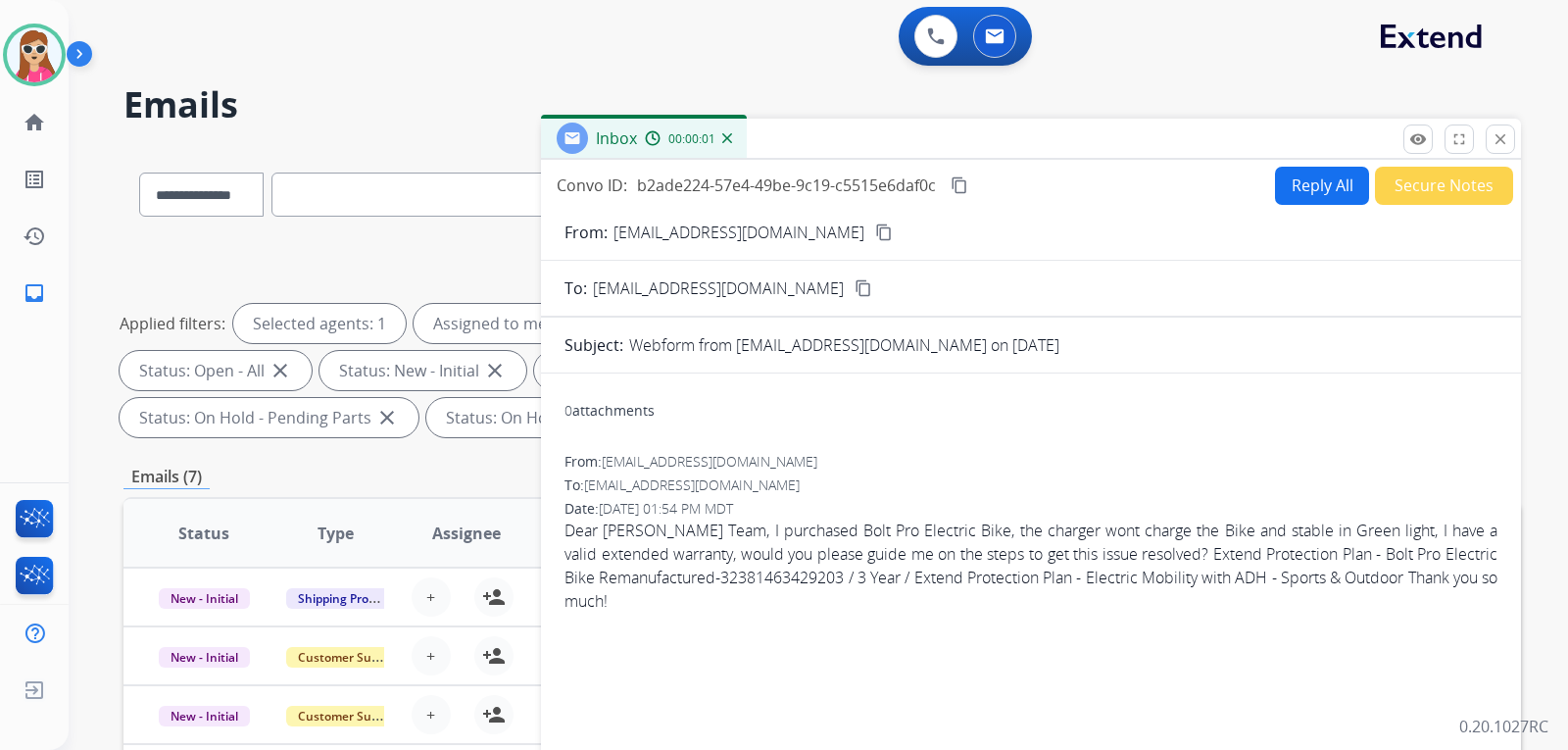
scroll to position [0, 0]
click at [1328, 188] on button "Reply All" at bounding box center [1321, 186] width 94 height 39
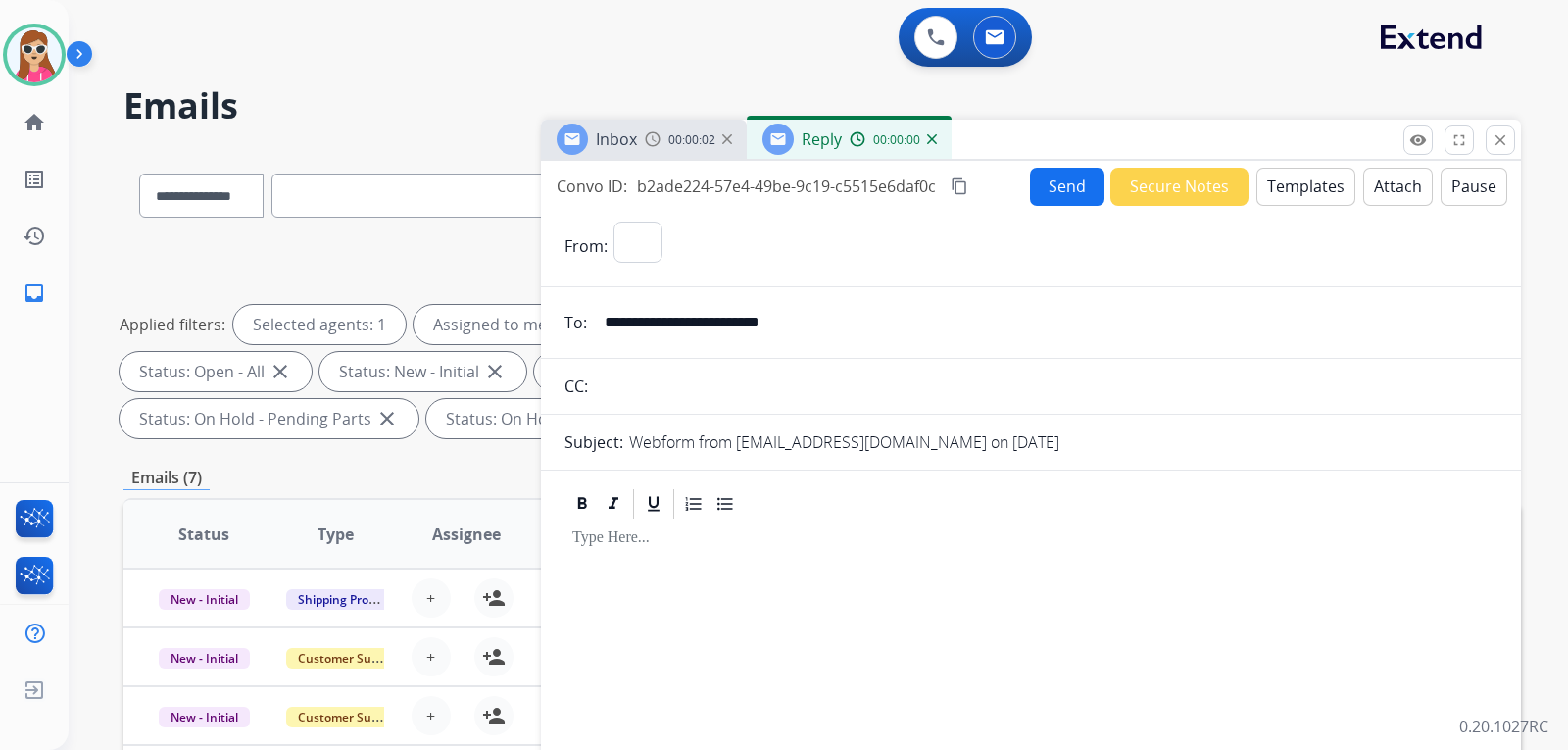
select select "**********"
click at [1327, 188] on button "Templates" at bounding box center [1306, 186] width 99 height 39
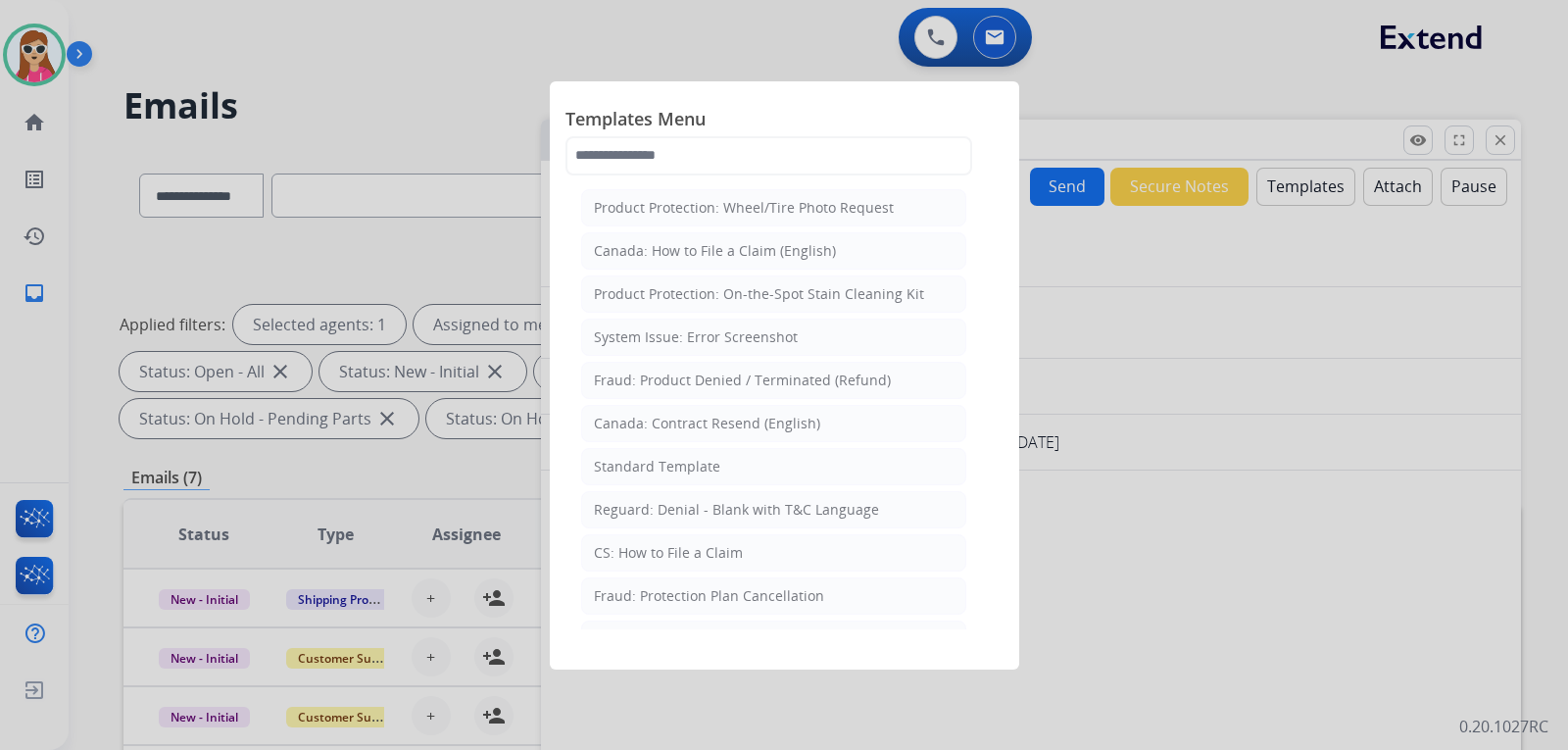
click at [838, 465] on li "Standard Template" at bounding box center [774, 467] width 385 height 38
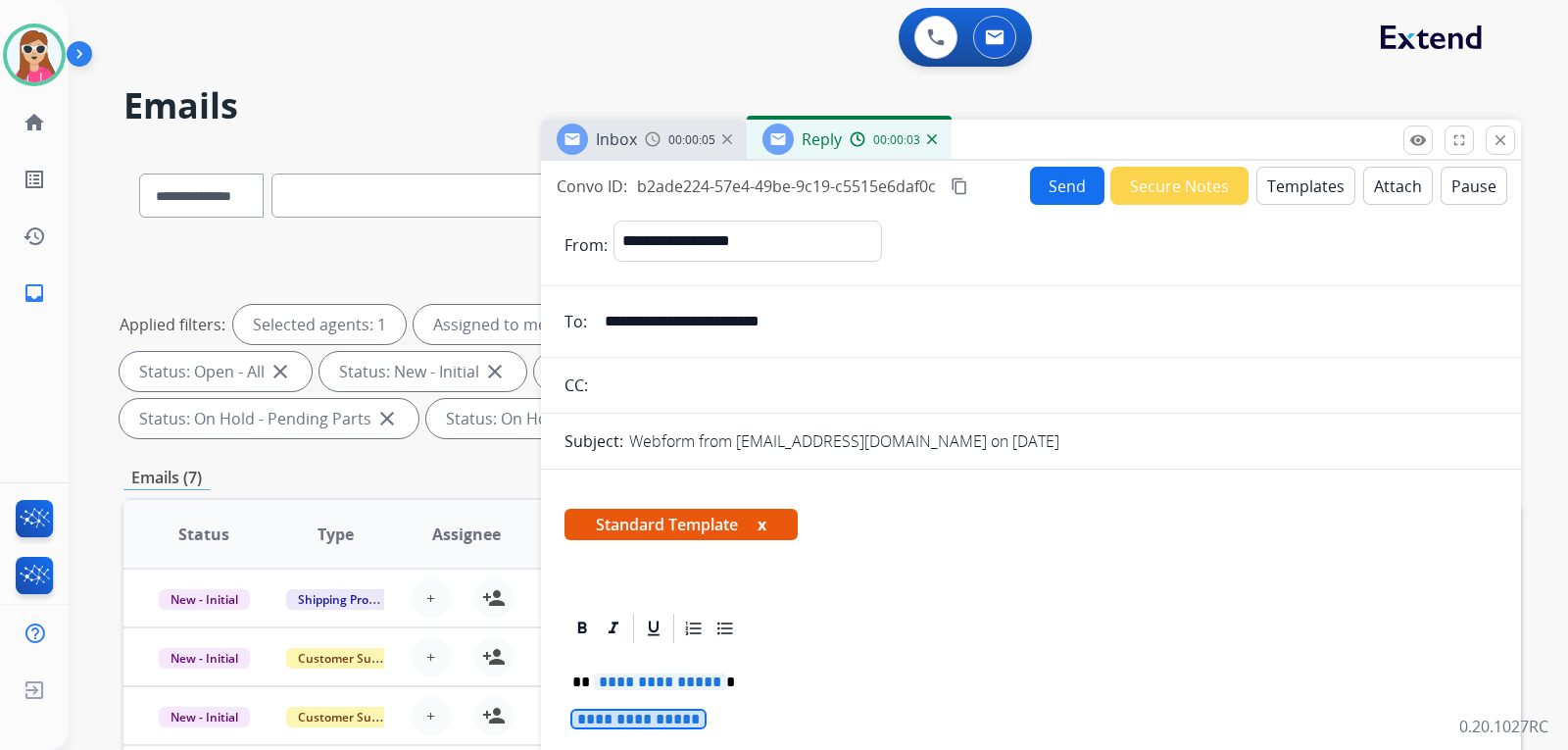
click at [1505, 146] on mat-icon "close" at bounding box center [1500, 141] width 18 height 18
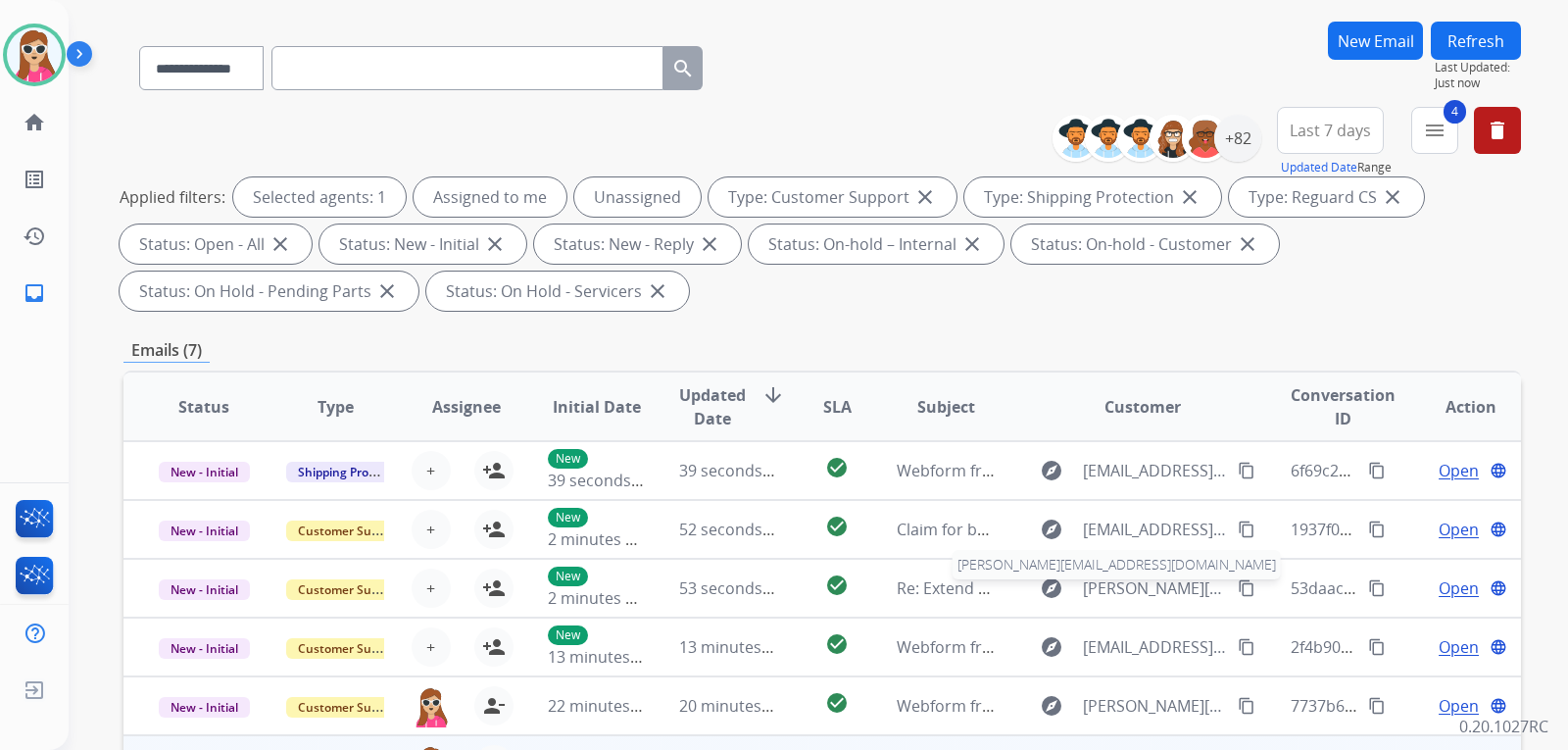
scroll to position [392, 0]
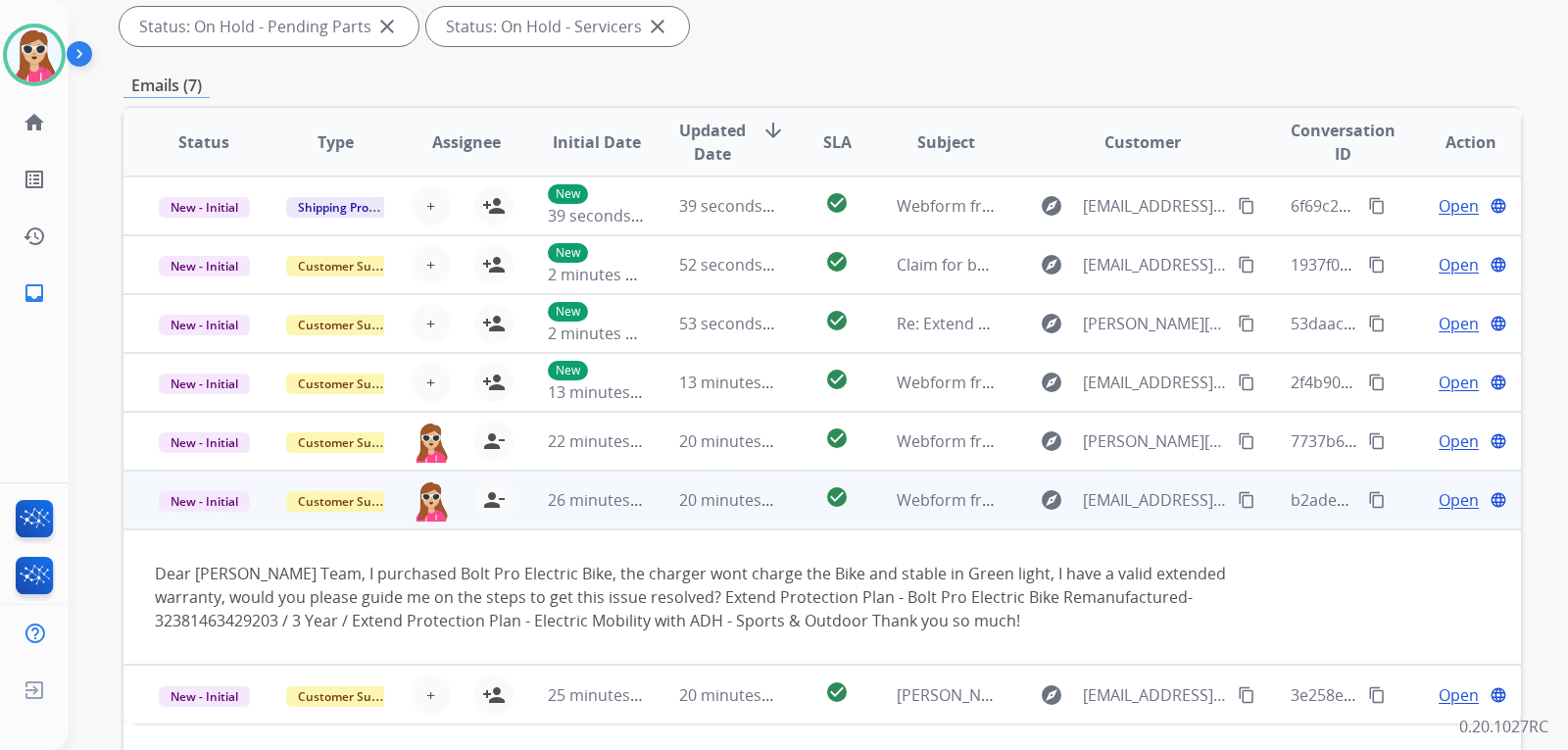
click at [1237, 497] on mat-icon "content_copy" at bounding box center [1246, 500] width 18 height 18
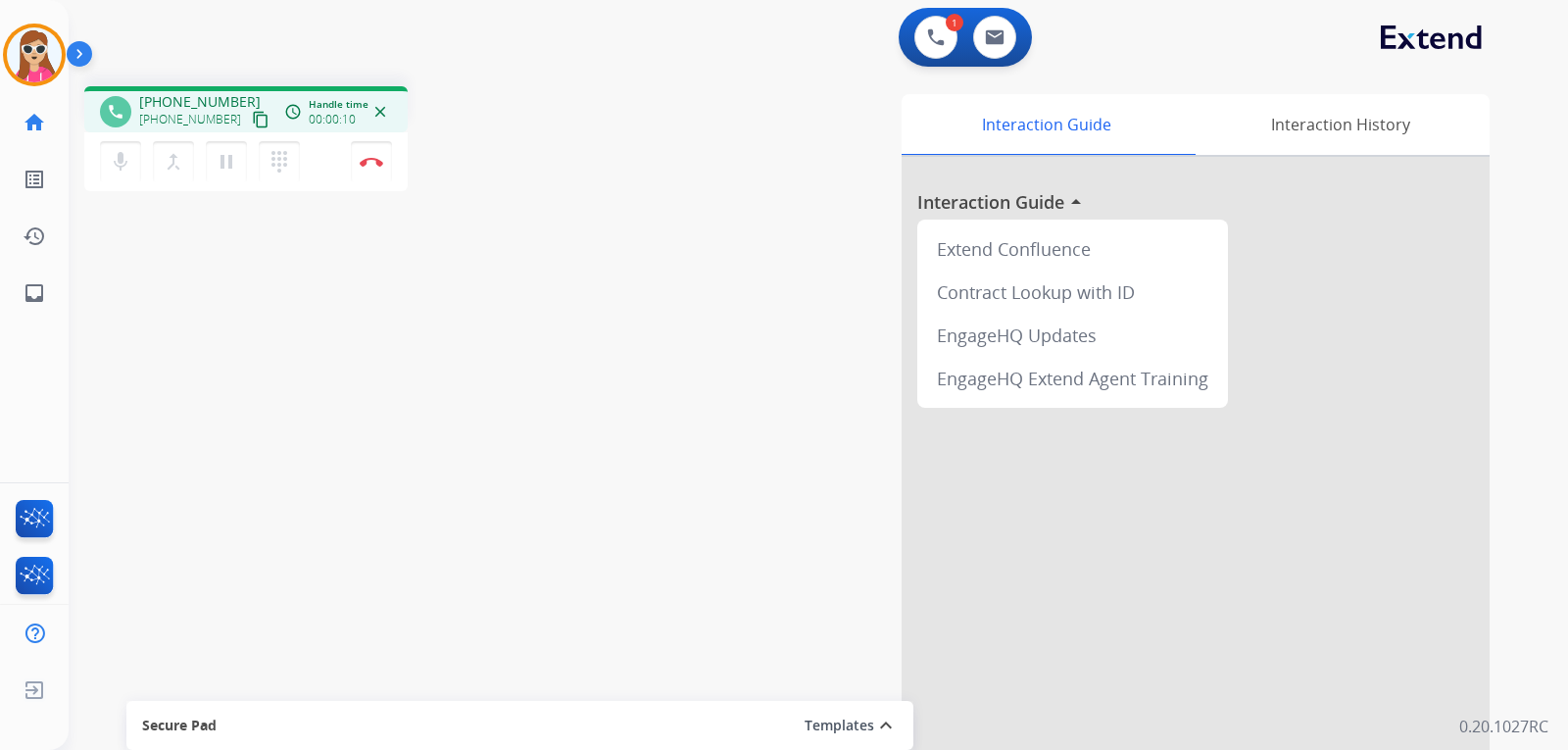
click at [252, 122] on mat-icon "content_copy" at bounding box center [261, 120] width 18 height 18
click at [252, 123] on mat-icon "content_copy" at bounding box center [261, 120] width 18 height 18
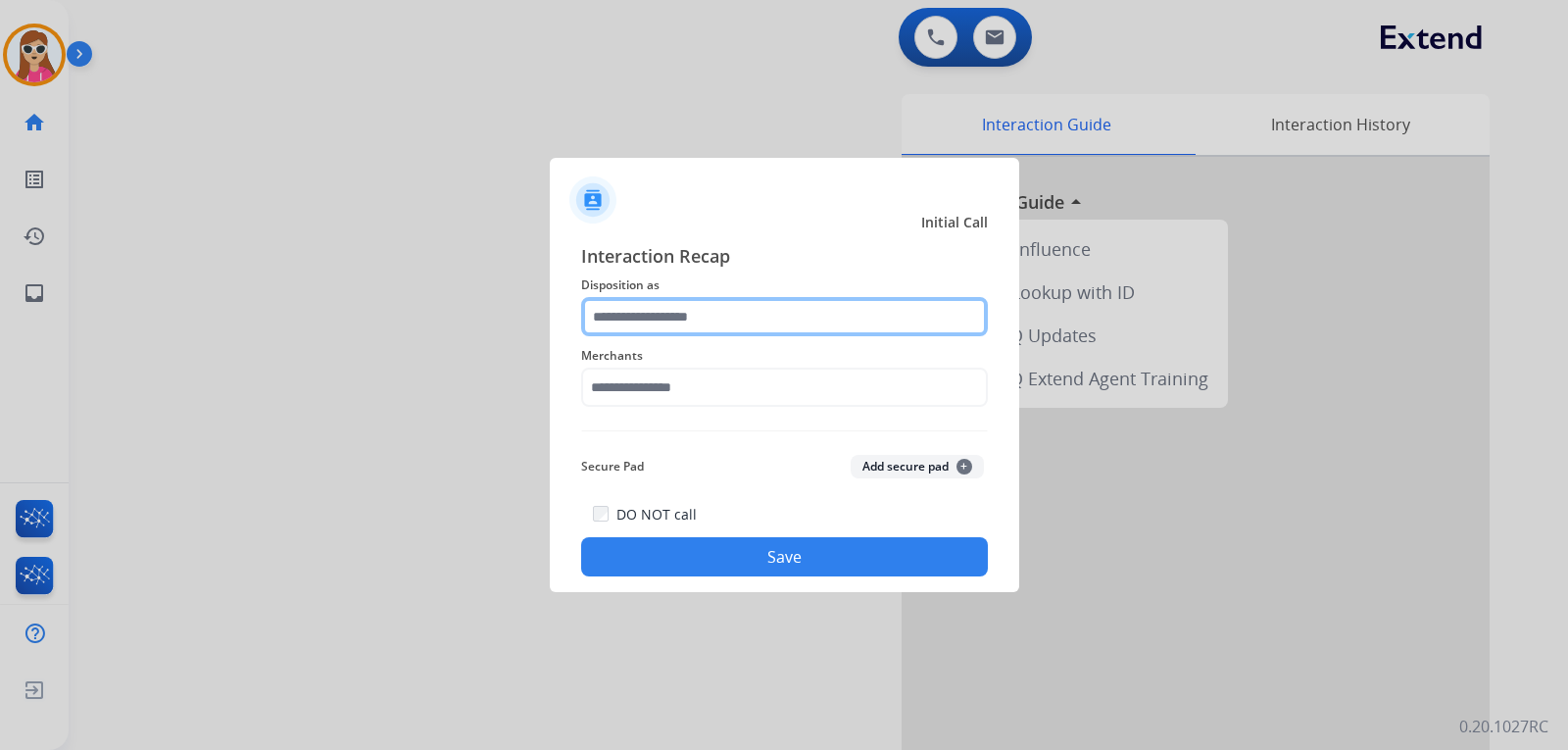
click at [778, 314] on input "text" at bounding box center [784, 317] width 406 height 40
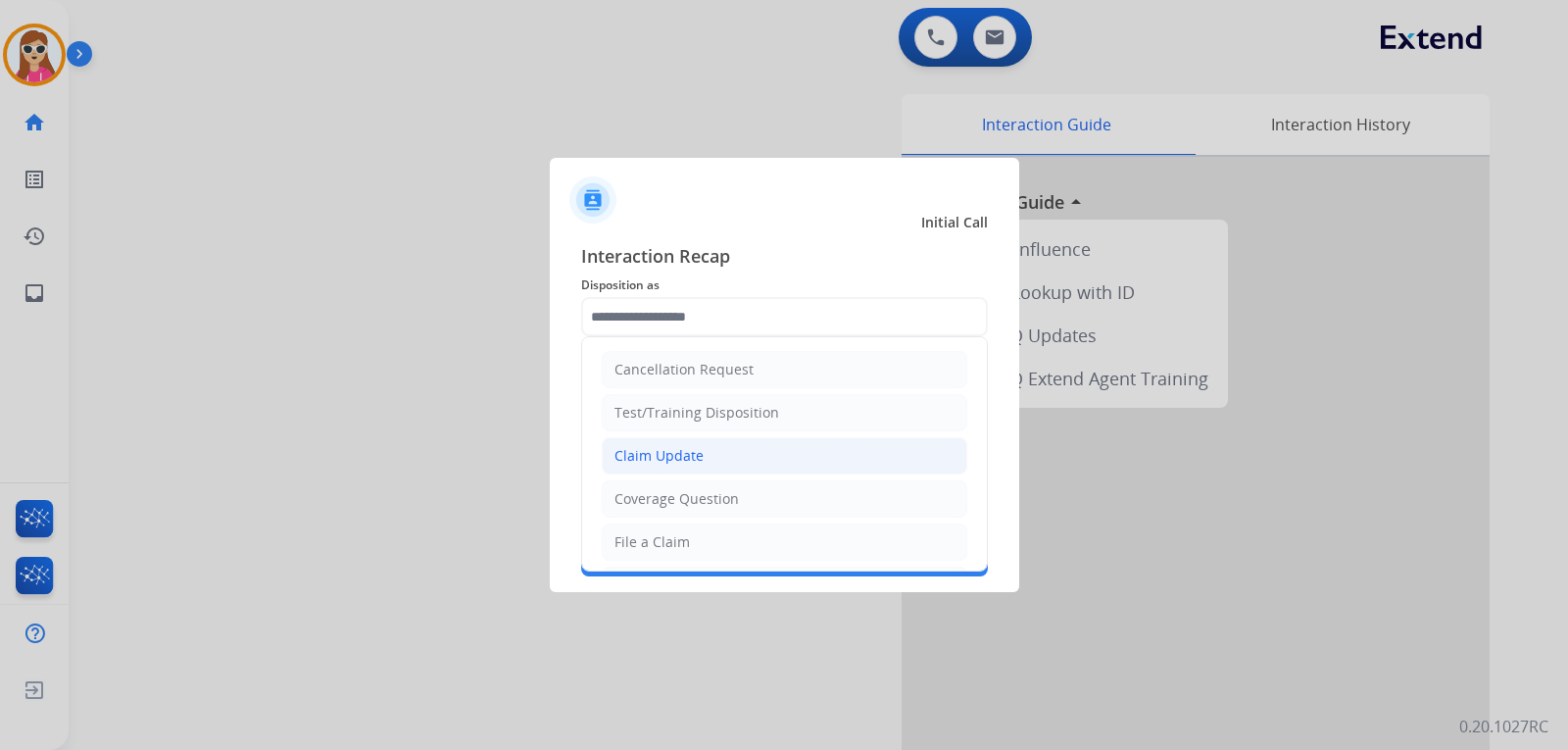
click at [726, 455] on li "Claim Update" at bounding box center [784, 456] width 366 height 38
type input "**********"
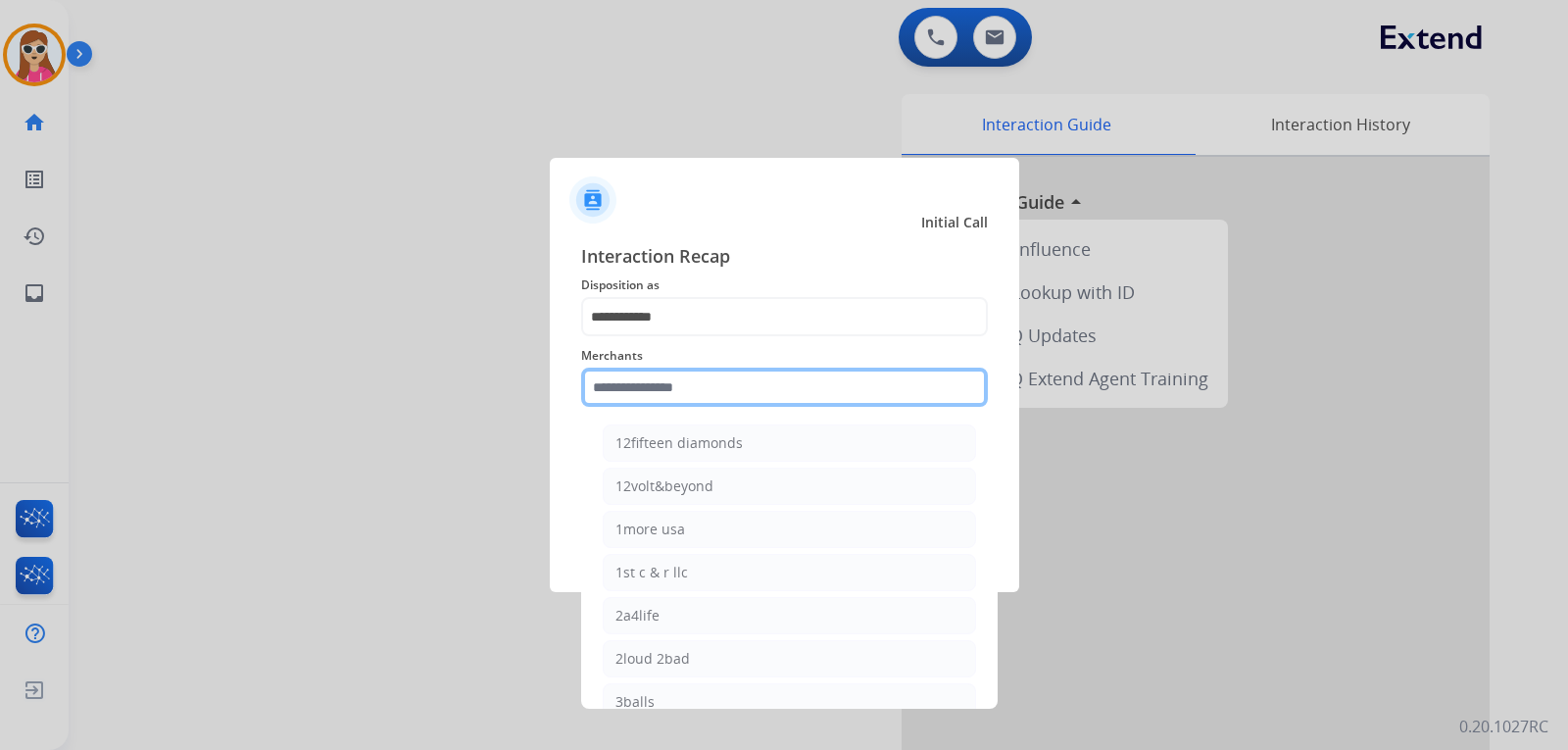
click at [751, 384] on input "text" at bounding box center [784, 387] width 406 height 40
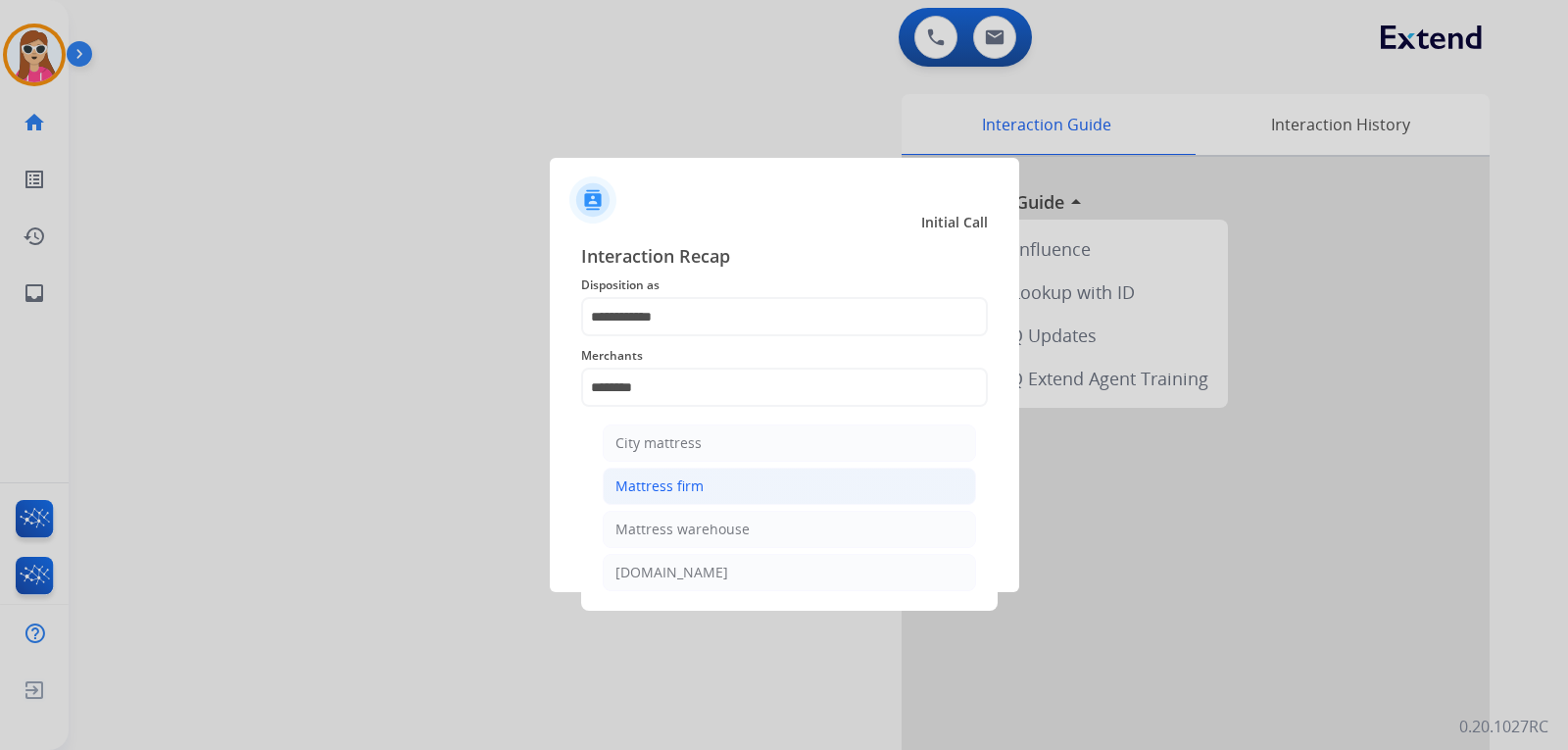
click at [709, 486] on li "Mattress firm" at bounding box center [788, 486] width 373 height 38
type input "**********"
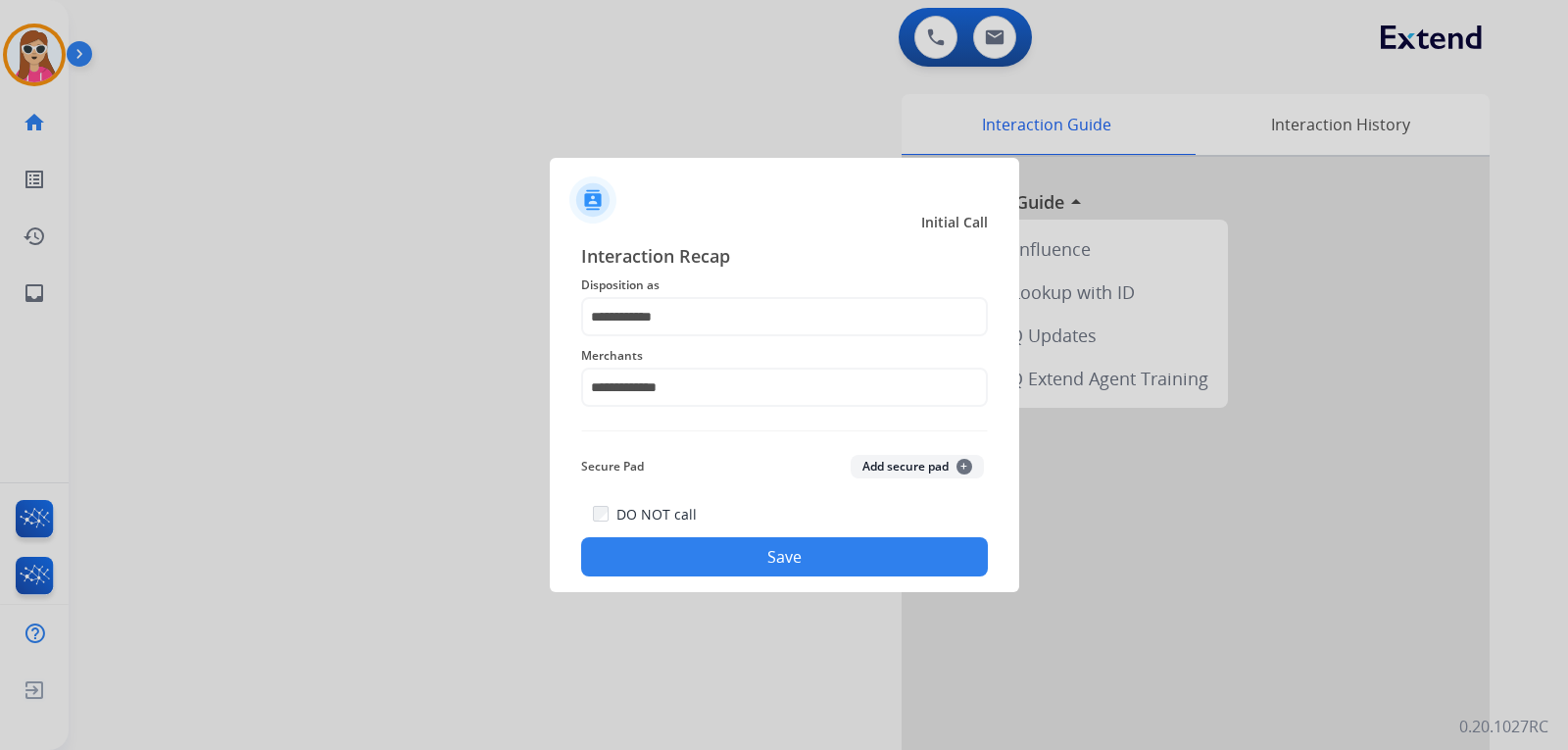
click at [818, 567] on button "Save" at bounding box center [784, 557] width 406 height 40
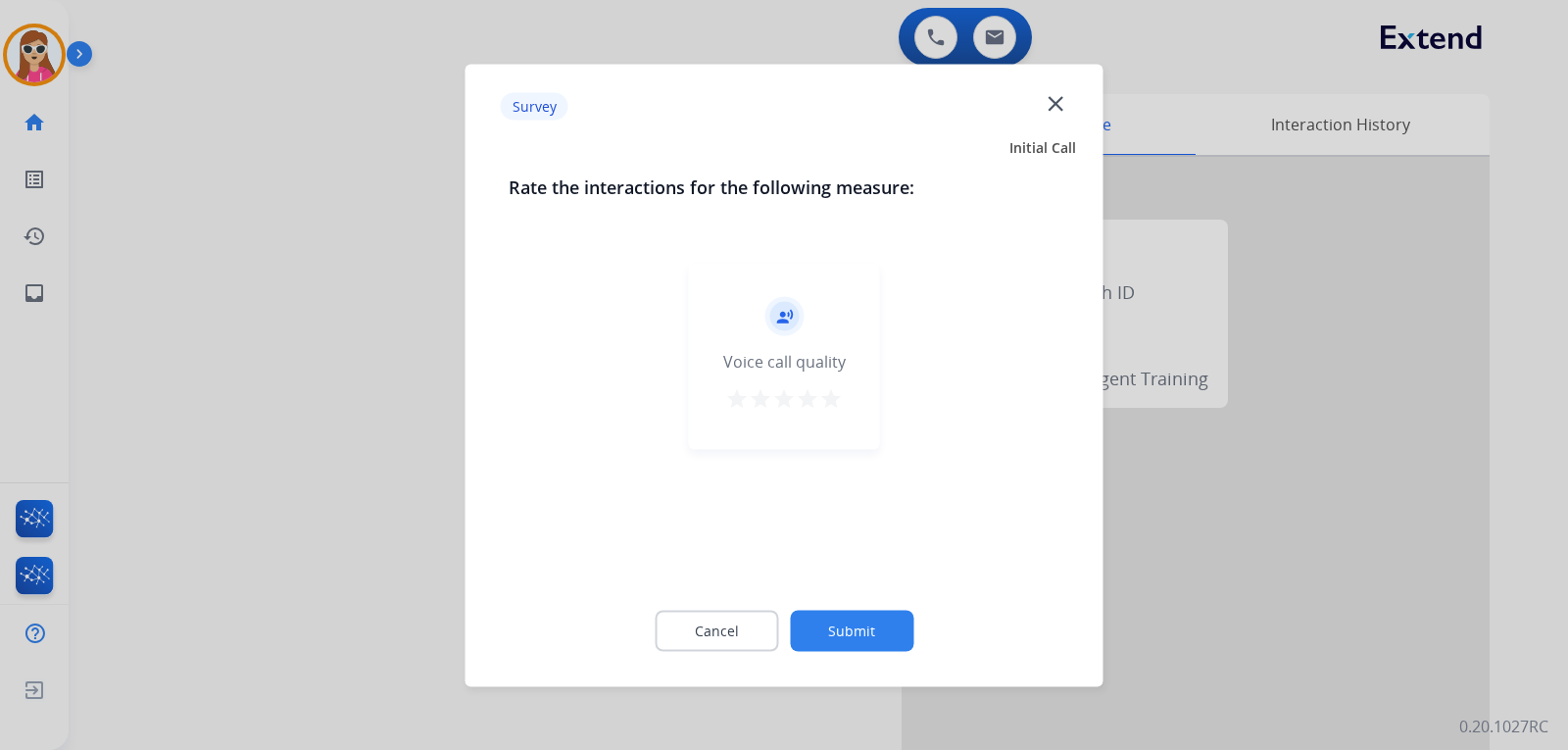
click at [831, 382] on div "record_voice_over Voice call quality star star star star star" at bounding box center [784, 356] width 191 height 186
click at [831, 402] on mat-icon "star" at bounding box center [831, 398] width 24 height 24
click at [871, 653] on div "Cancel Submit" at bounding box center [784, 629] width 552 height 88
click at [852, 622] on button "Submit" at bounding box center [851, 630] width 124 height 42
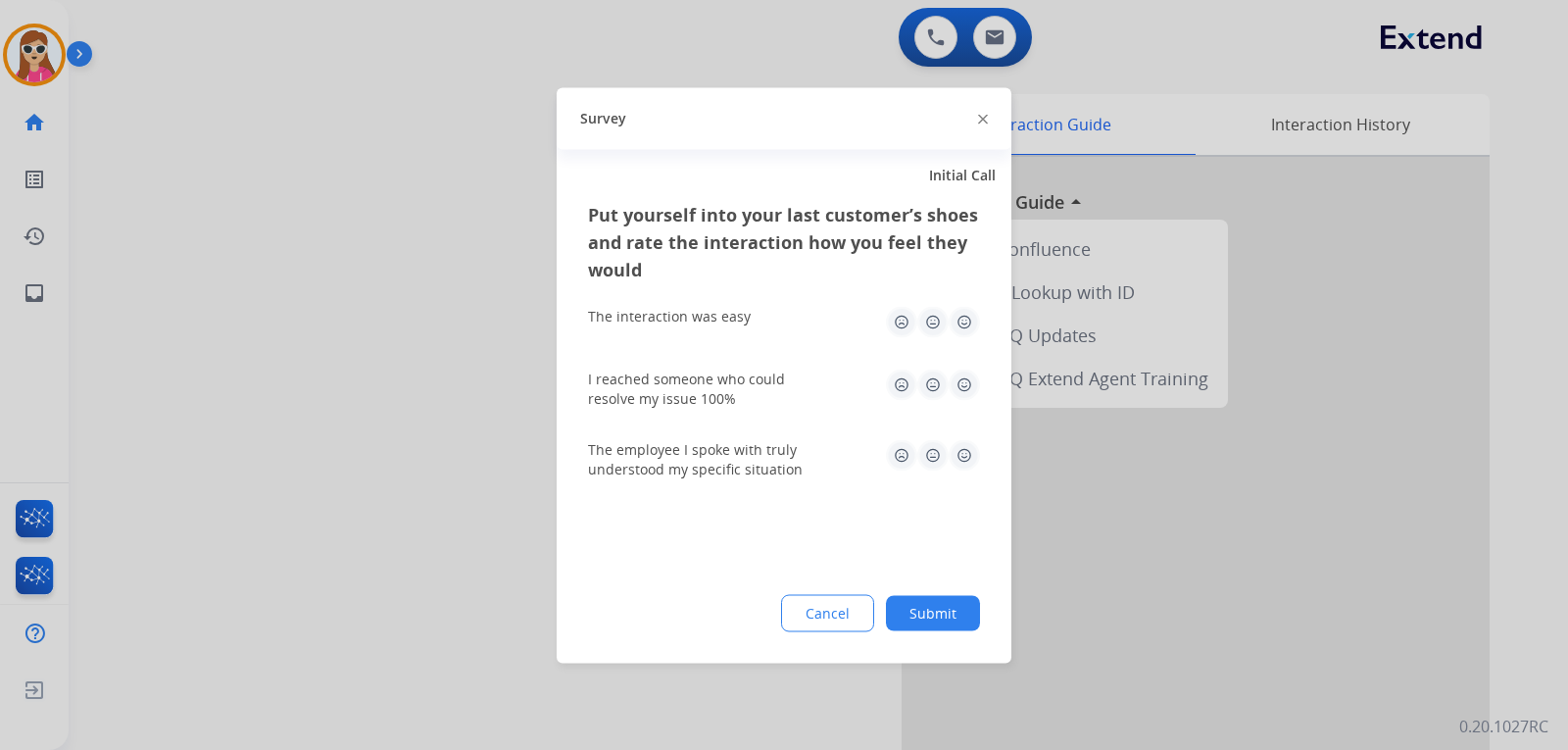
click at [960, 326] on img at bounding box center [964, 322] width 32 height 32
click at [964, 387] on img at bounding box center [964, 384] width 32 height 32
click at [965, 451] on img at bounding box center [964, 455] width 32 height 32
click at [950, 606] on button "Submit" at bounding box center [932, 612] width 94 height 36
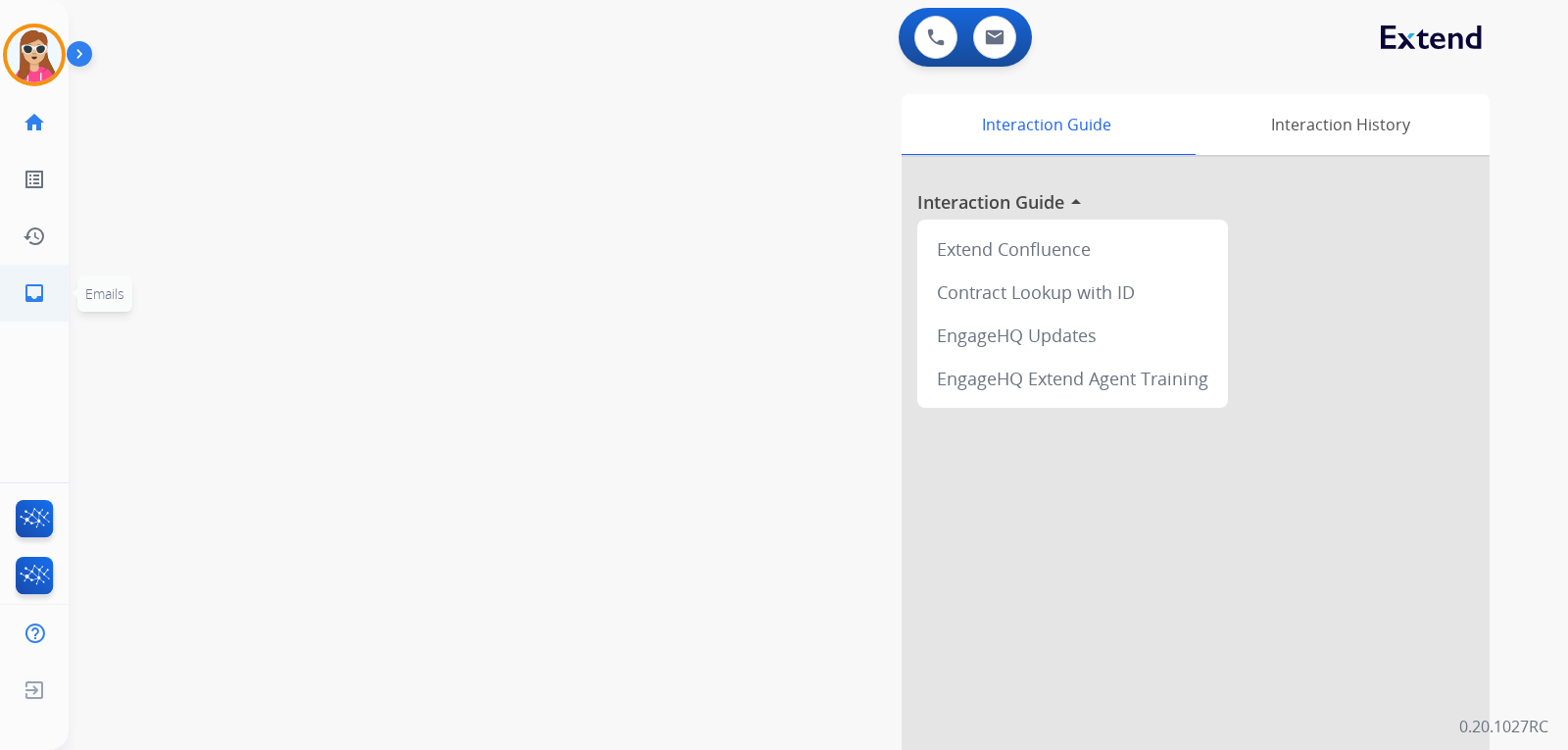
click at [56, 287] on link "inbox Emails" at bounding box center [34, 292] width 54 height 54
select select "**********"
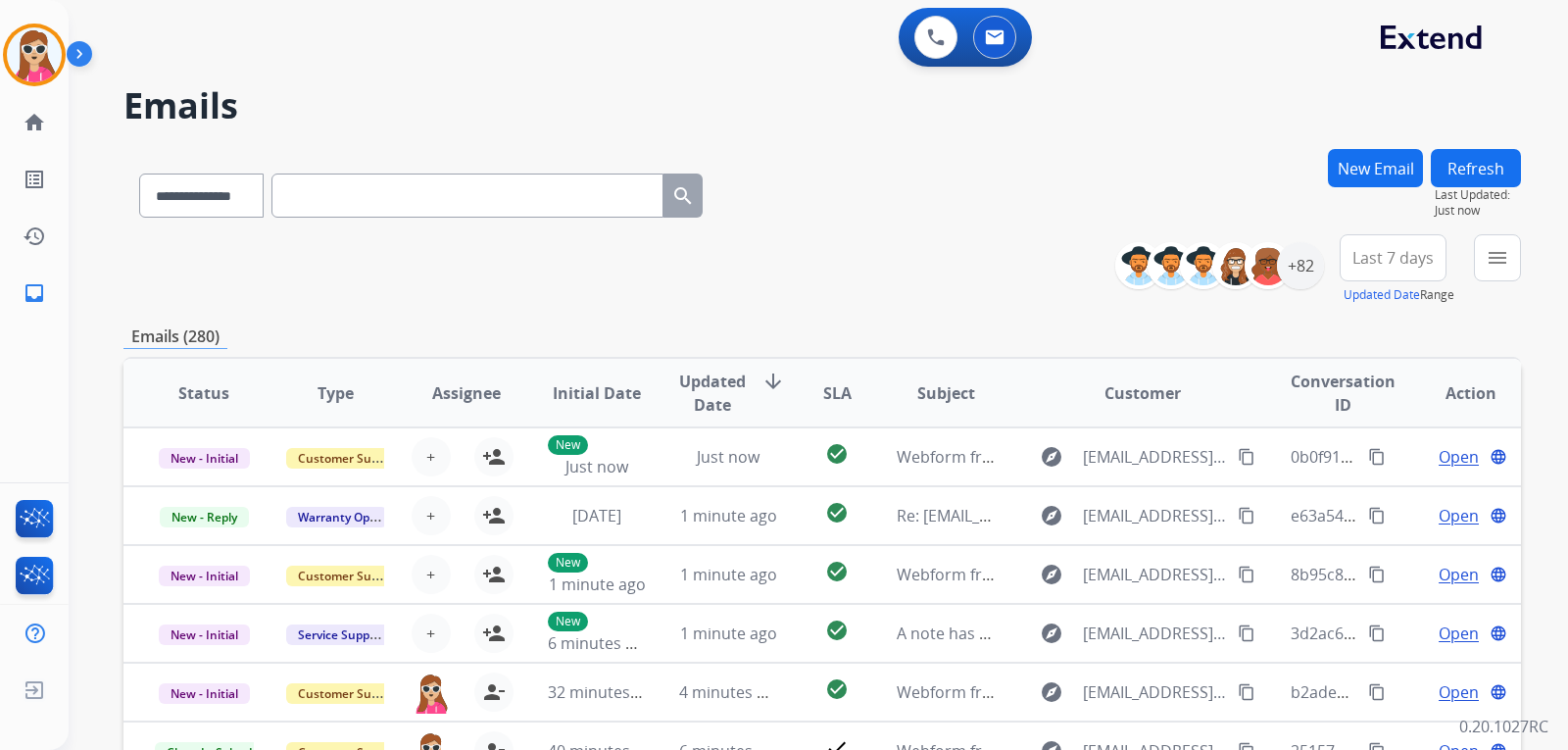
click at [1487, 266] on mat-icon "menu" at bounding box center [1497, 258] width 24 height 24
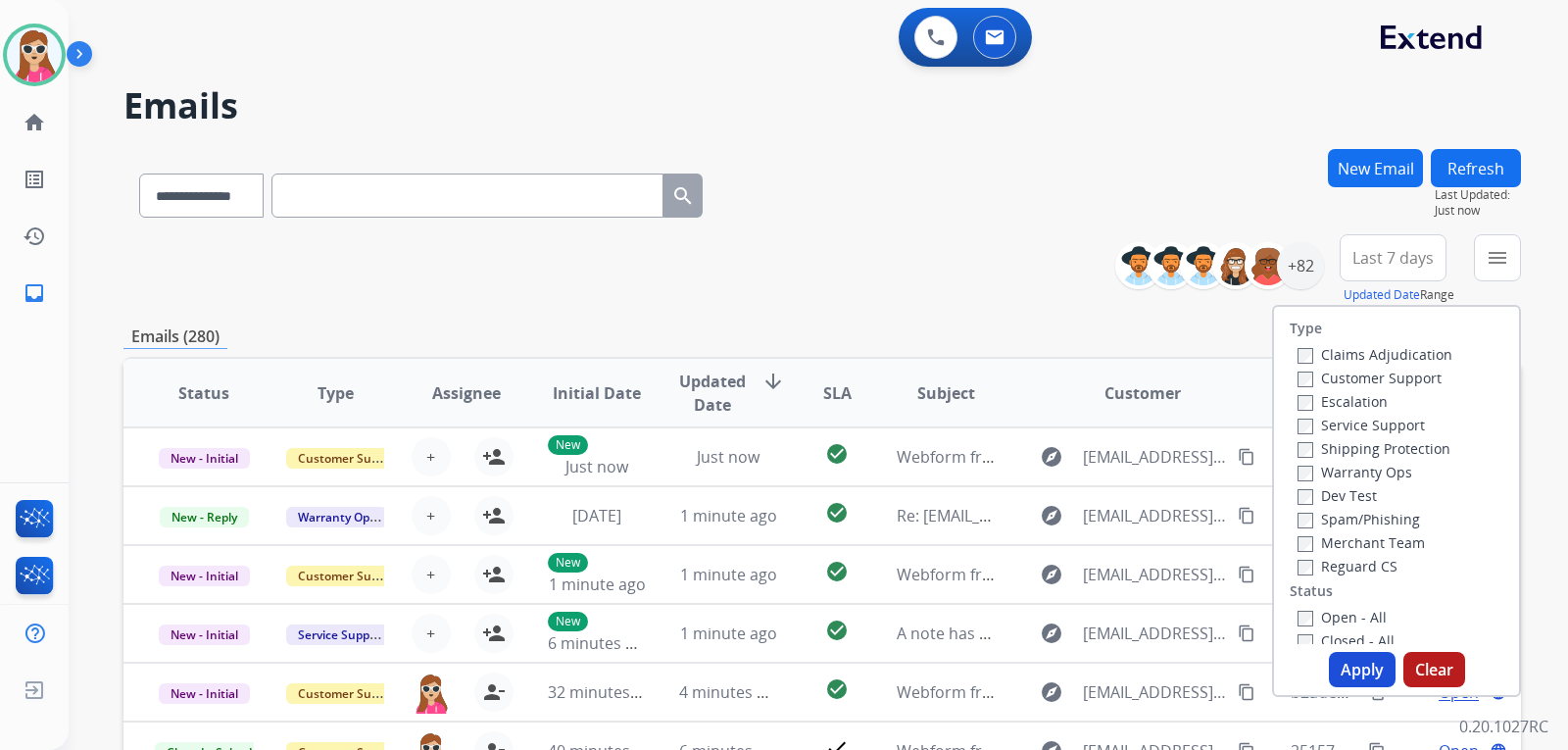
click at [1378, 375] on label "Customer Support" at bounding box center [1369, 377] width 144 height 19
click at [1385, 450] on label "Shipping Protection" at bounding box center [1374, 448] width 153 height 19
click at [1360, 566] on label "Reguard CS" at bounding box center [1347, 566] width 100 height 19
click at [1345, 600] on div "Type Claims Adjudication Customer Support Escalation Service Support Shipping P…" at bounding box center [1396, 476] width 245 height 337
click at [1345, 614] on label "Open - All" at bounding box center [1342, 616] width 89 height 19
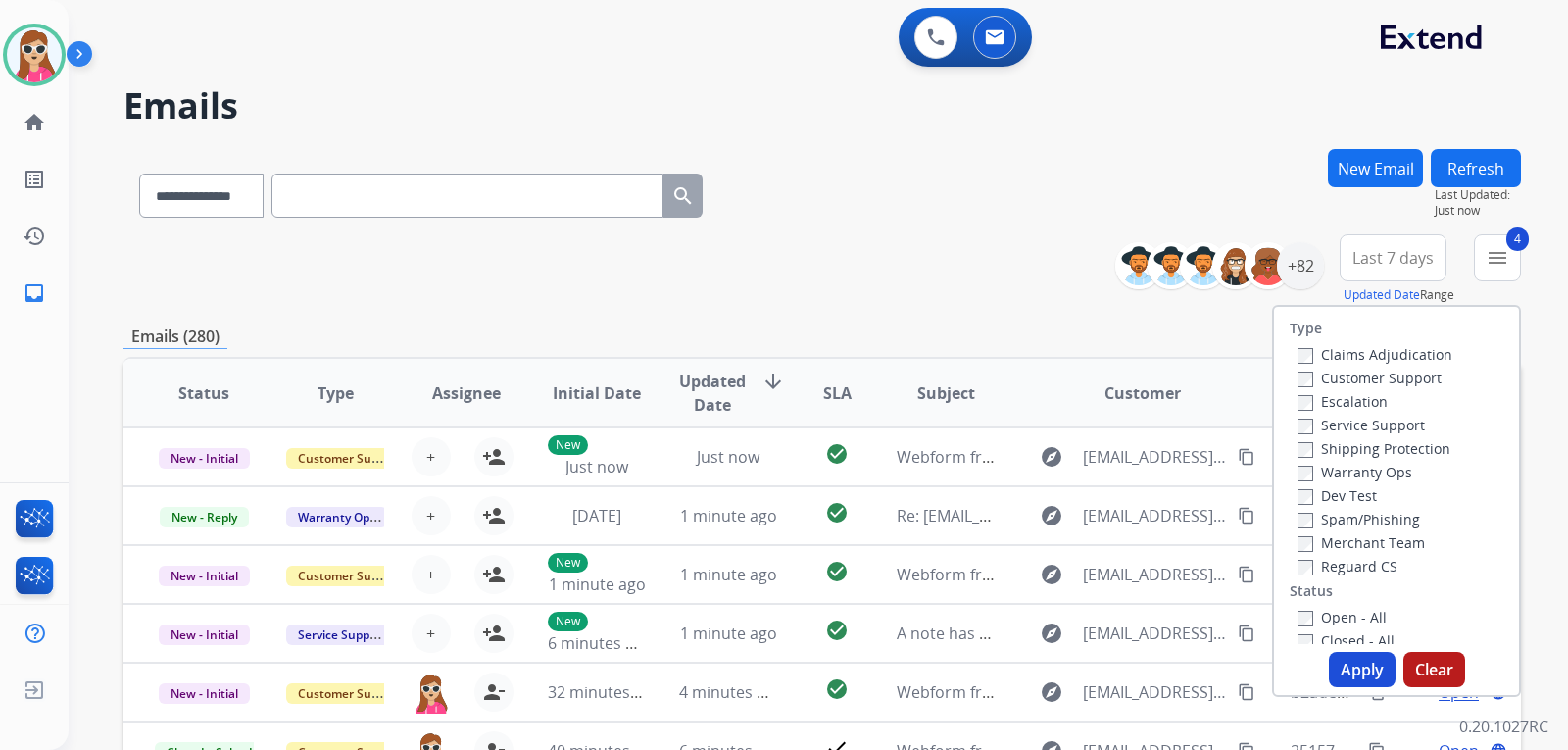
click at [1334, 671] on button "Apply" at bounding box center [1361, 670] width 66 height 36
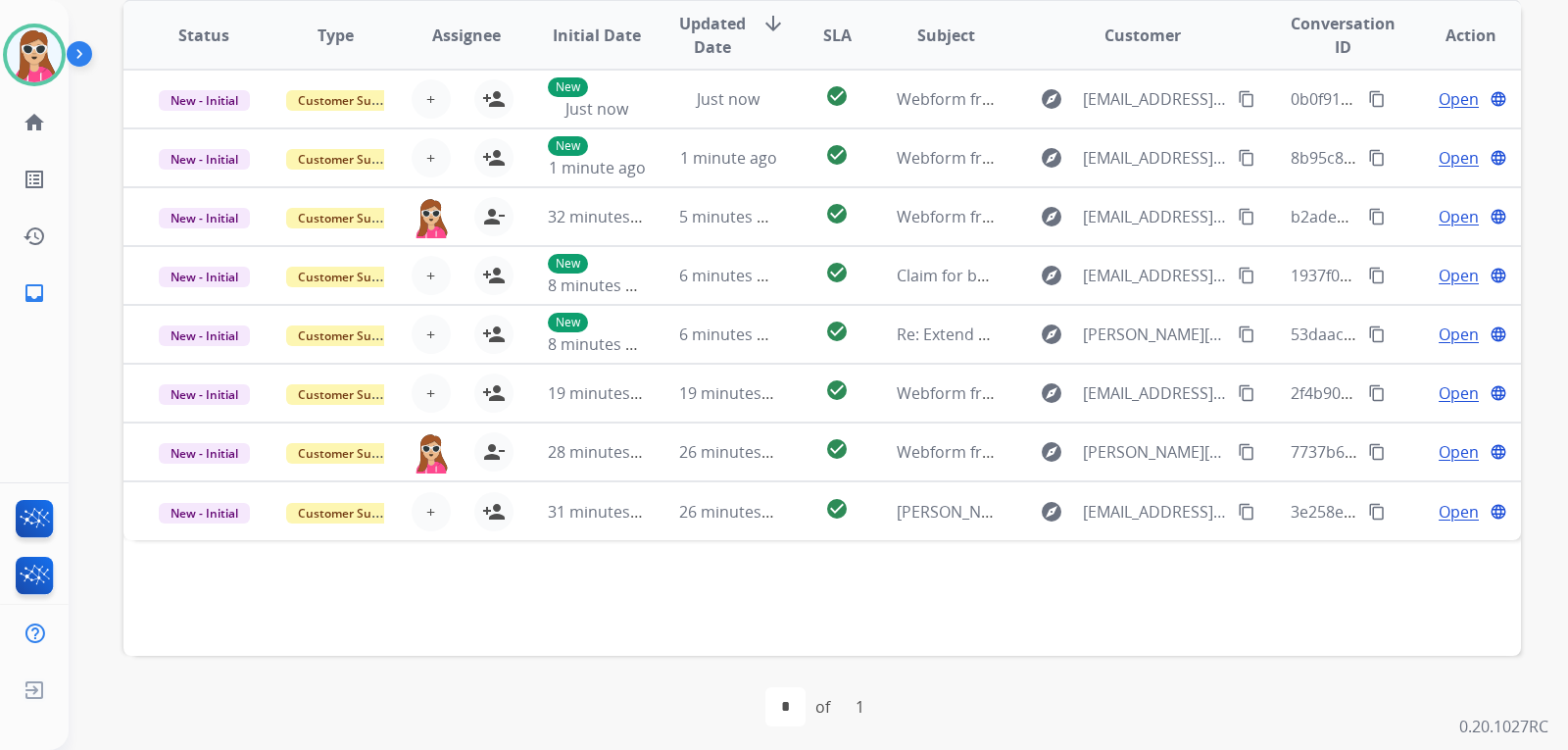
scroll to position [506, 0]
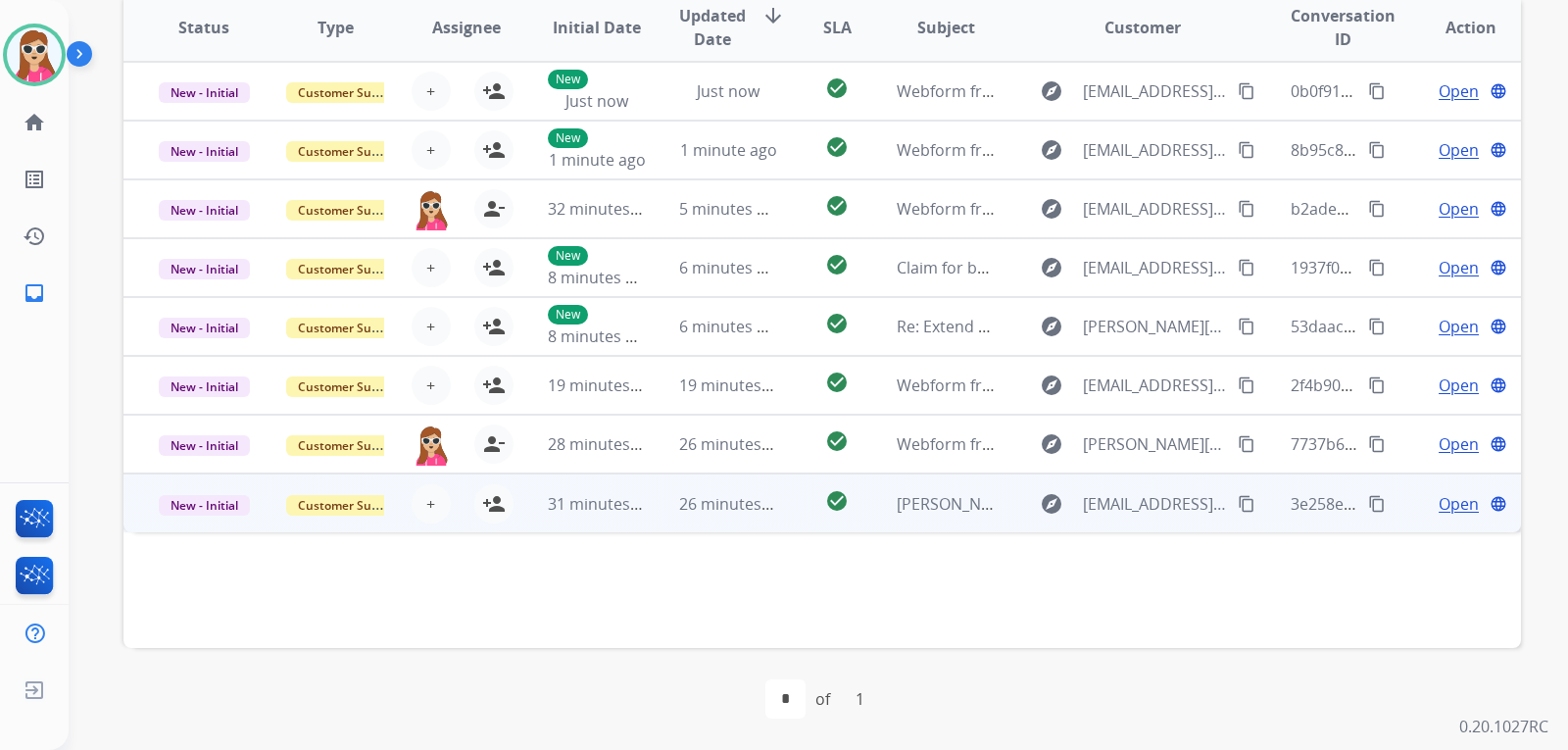
click at [796, 512] on td "check_circle" at bounding box center [821, 502] width 87 height 58
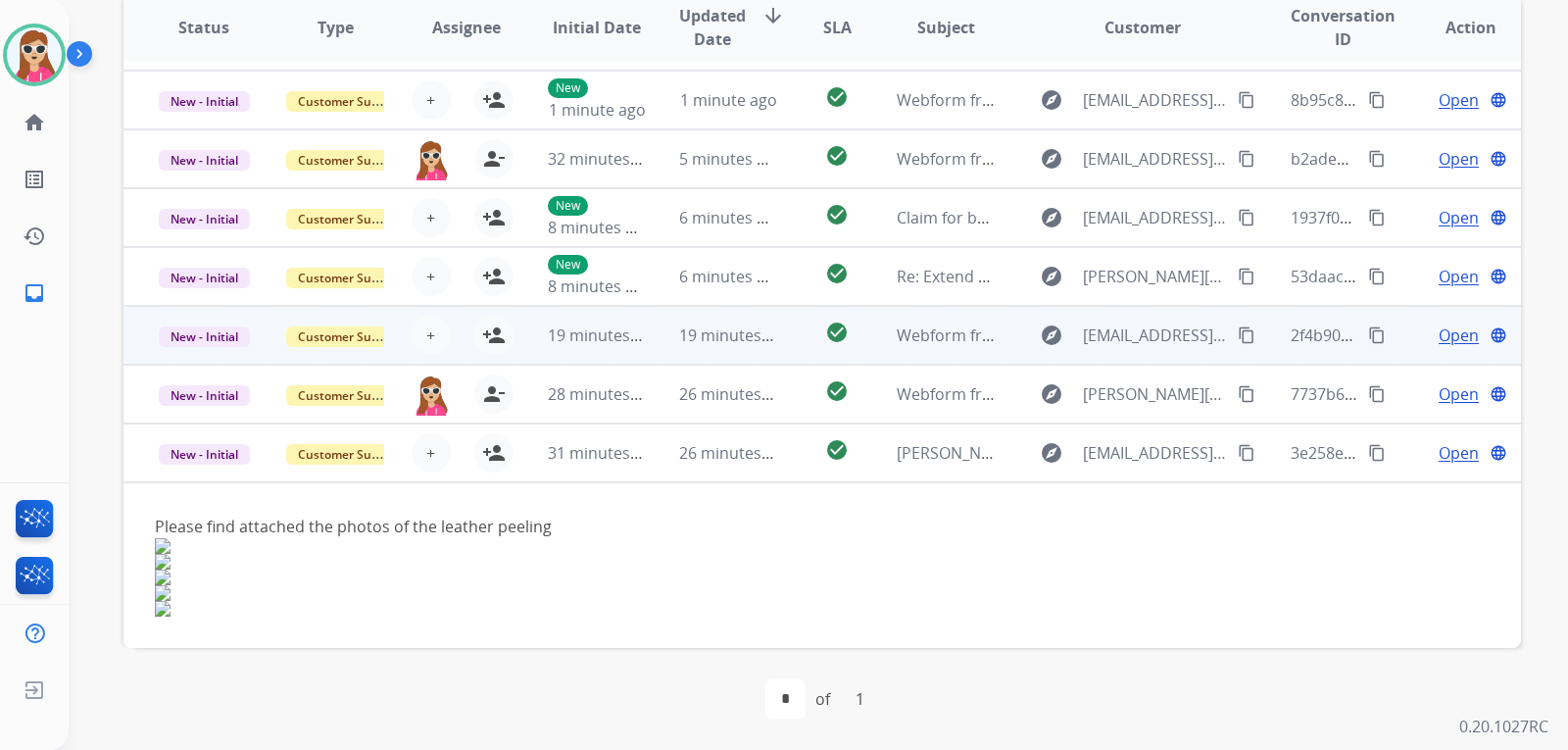
click at [779, 401] on td "check_circle" at bounding box center [821, 393] width 87 height 58
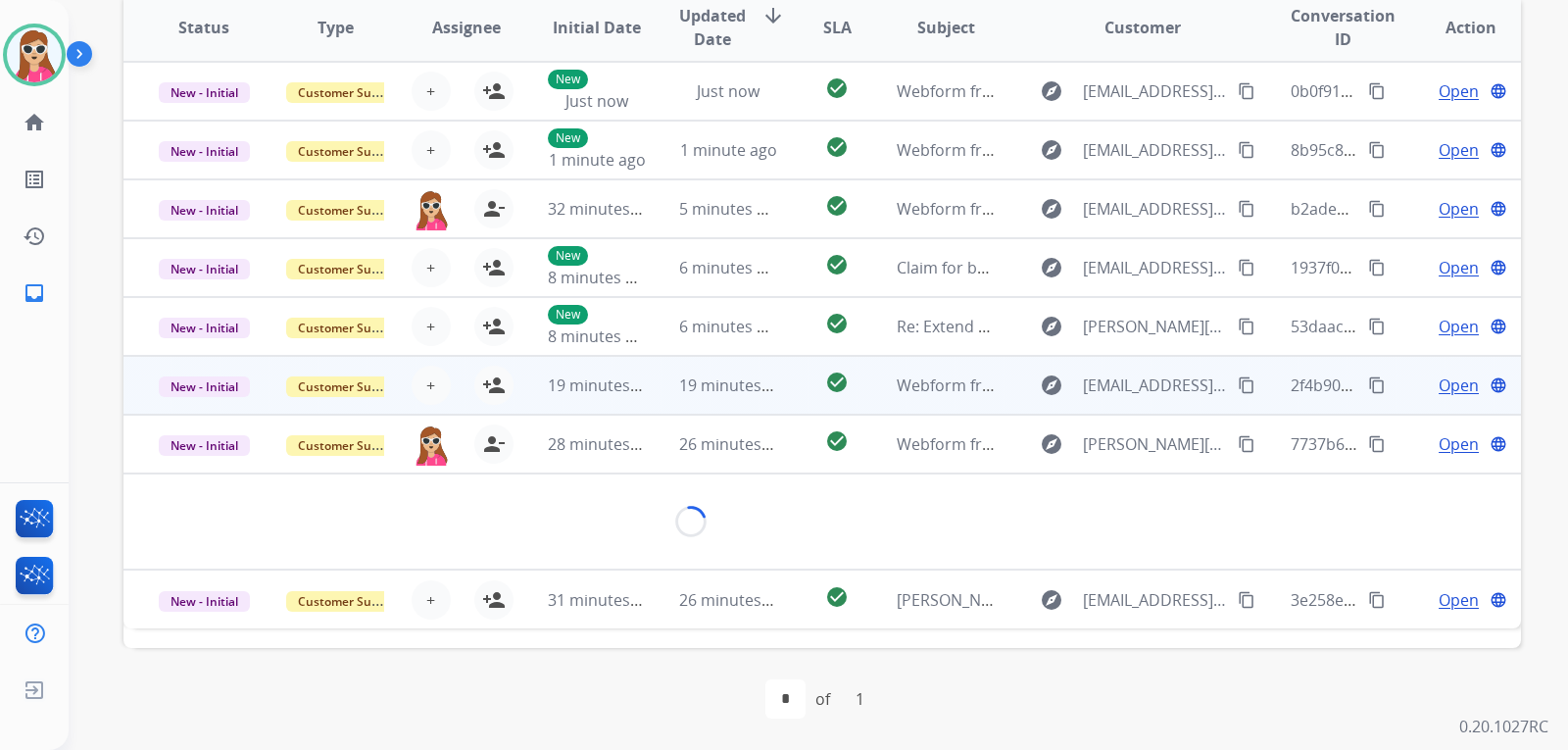
scroll to position [0, 0]
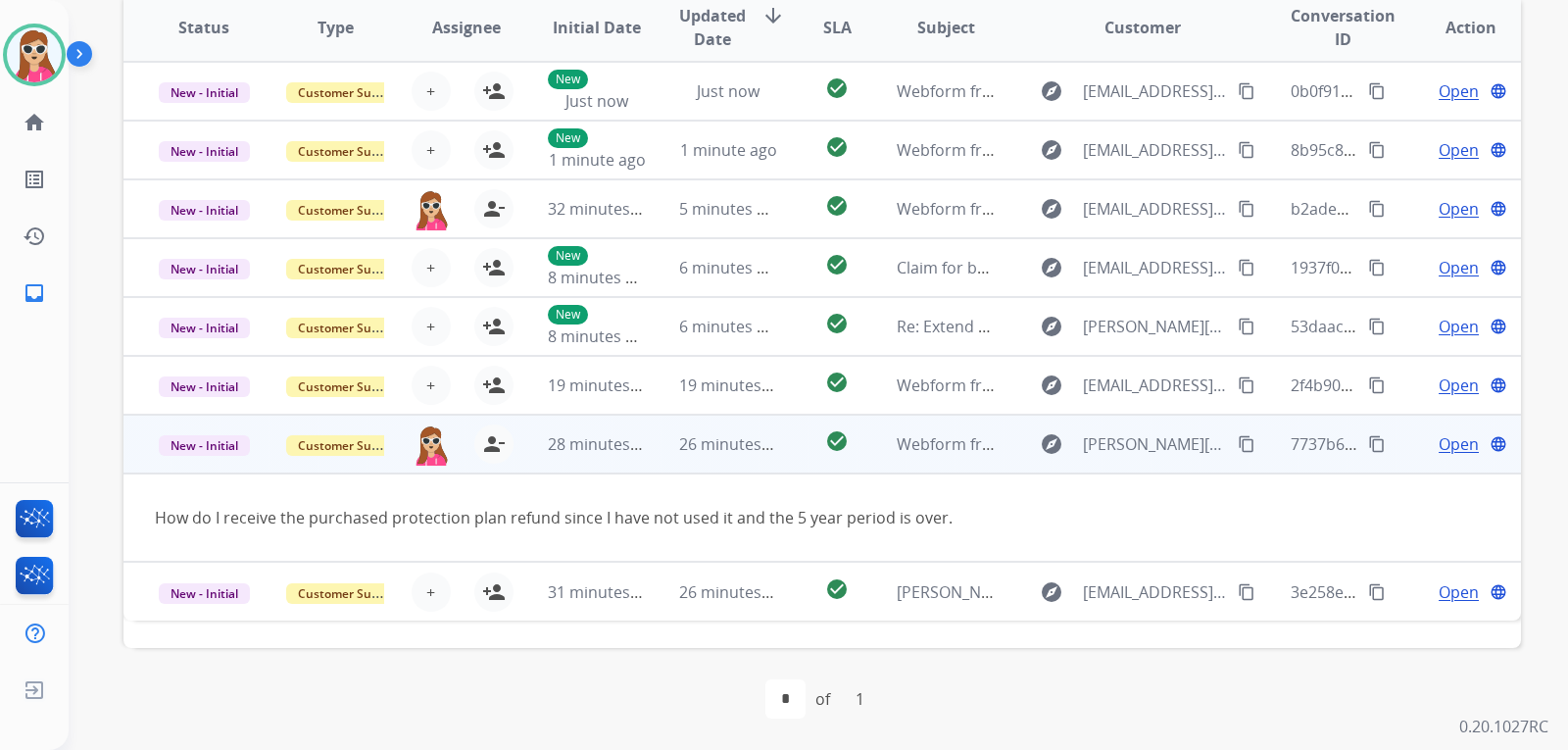
click at [1442, 438] on span "Open" at bounding box center [1458, 444] width 41 height 24
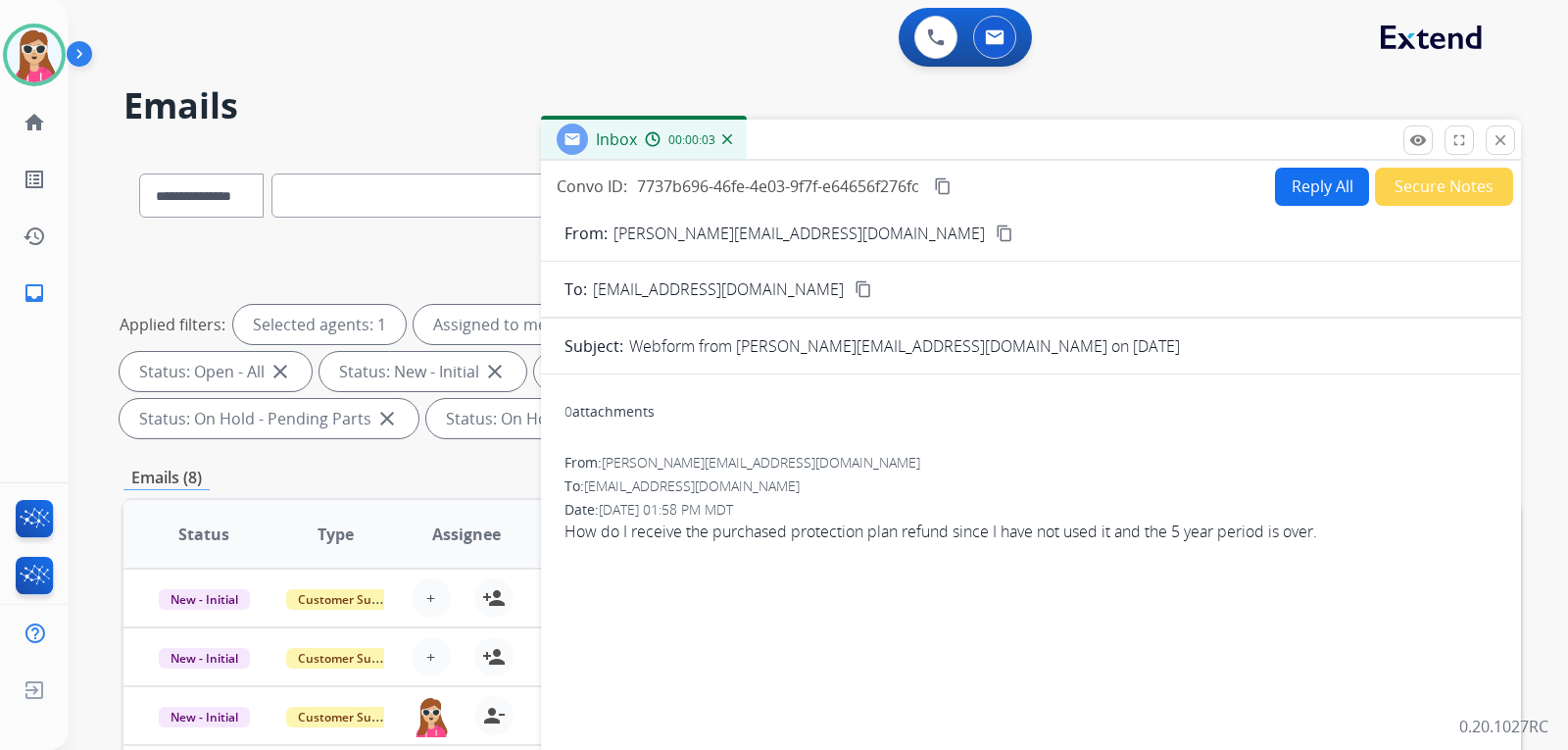
click at [1300, 176] on button "Reply All" at bounding box center [1321, 186] width 94 height 39
select select "**********"
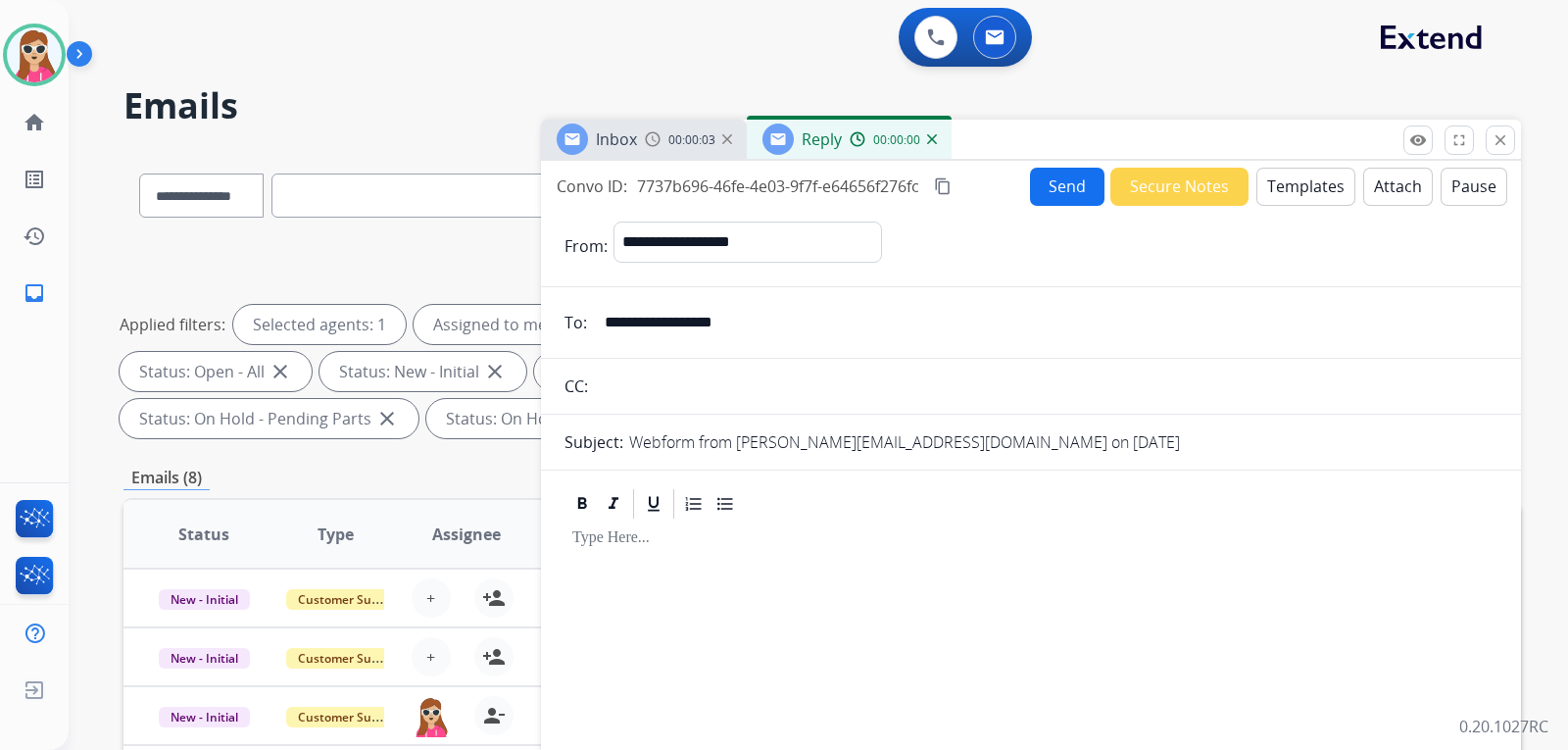
click at [1311, 192] on button "Templates" at bounding box center [1306, 186] width 99 height 39
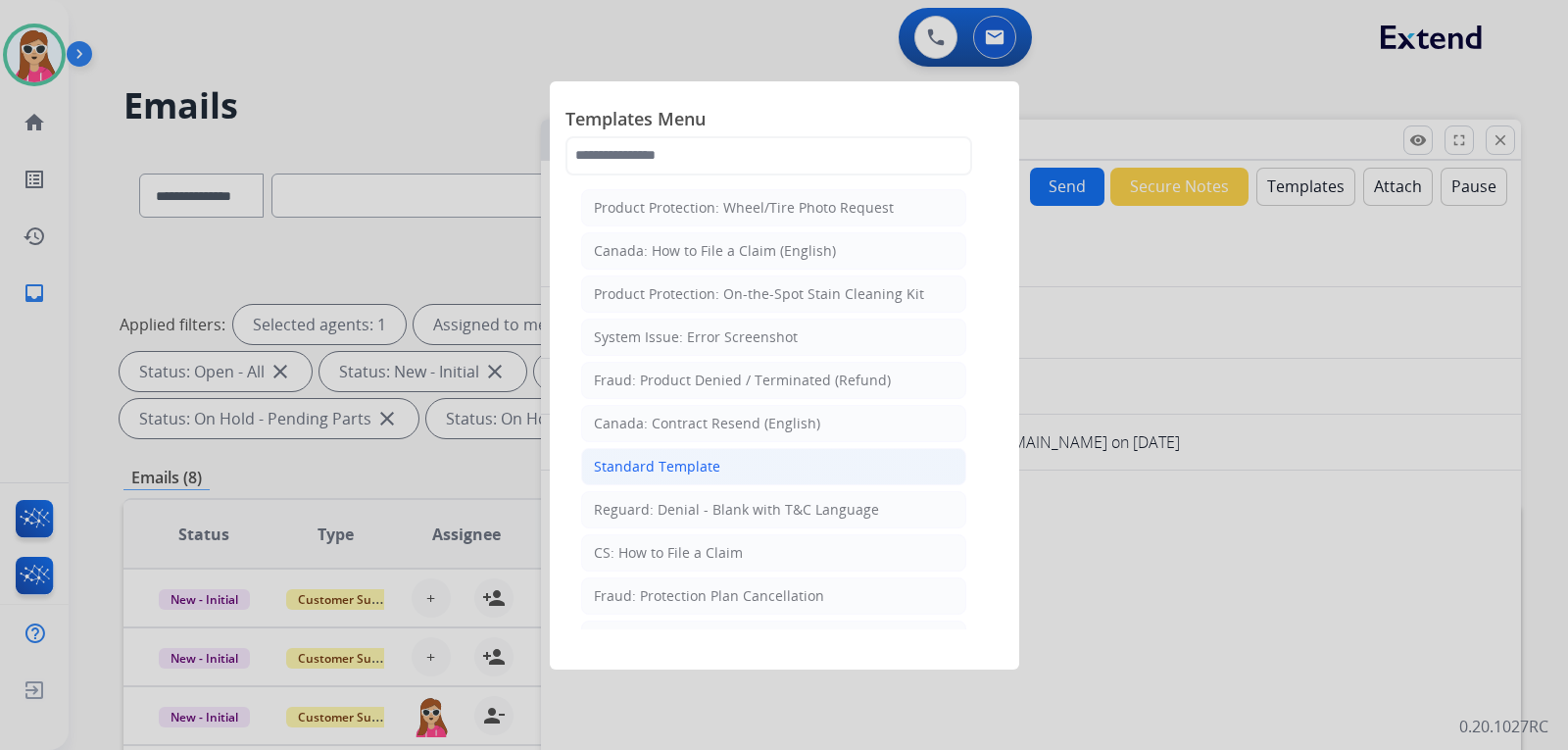
click at [674, 461] on div "Standard Template" at bounding box center [657, 467] width 127 height 20
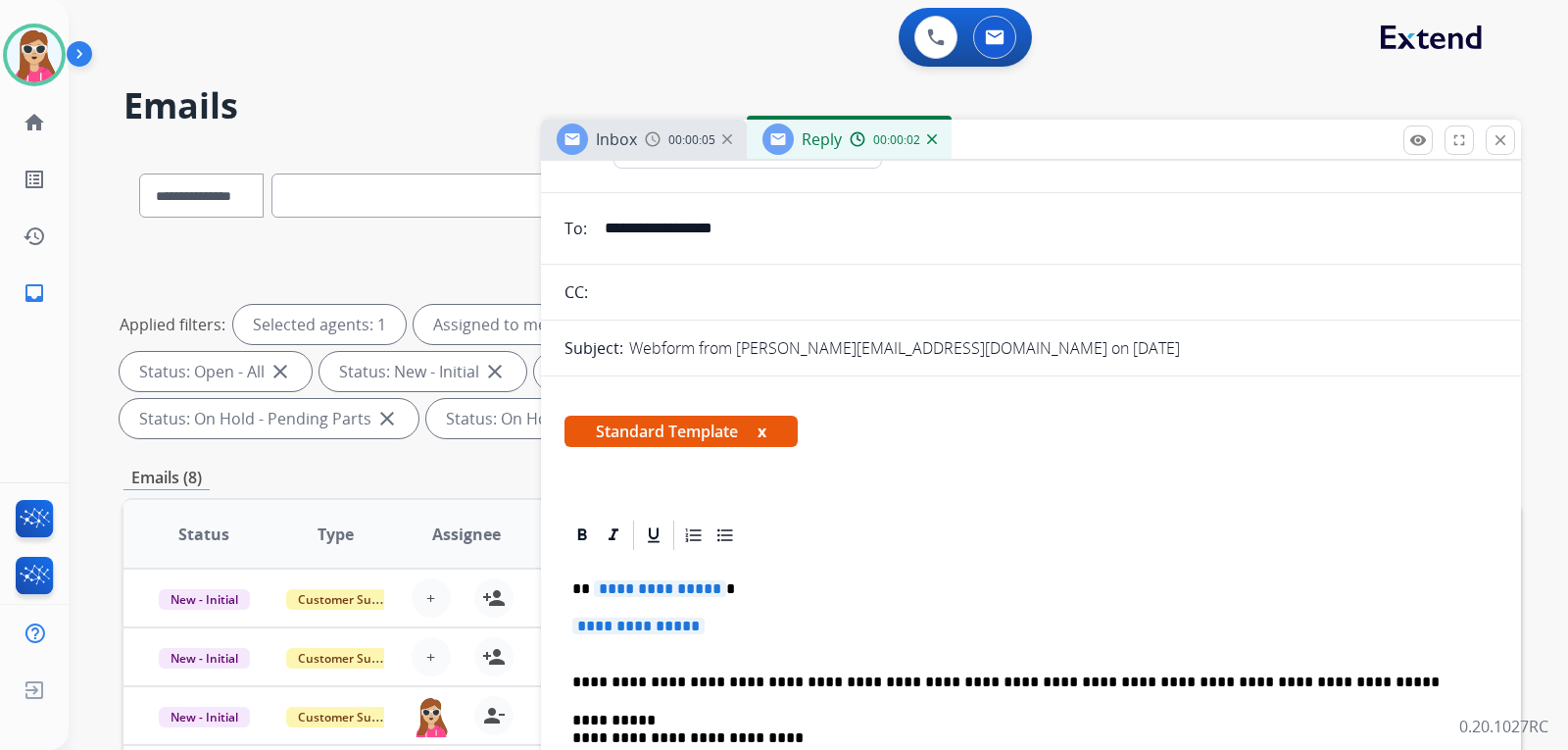
scroll to position [98, 0]
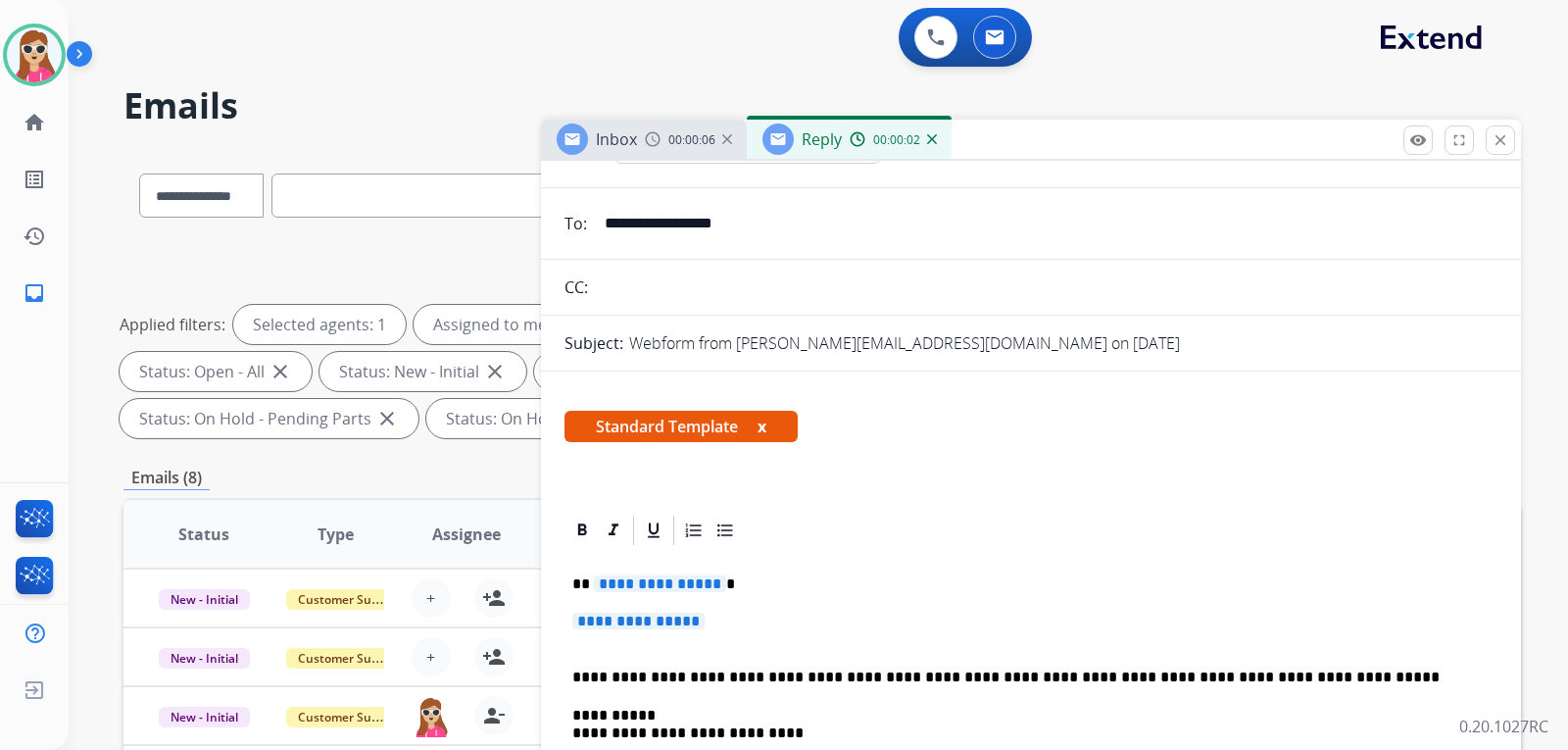
click at [652, 589] on span "**********" at bounding box center [660, 584] width 133 height 17
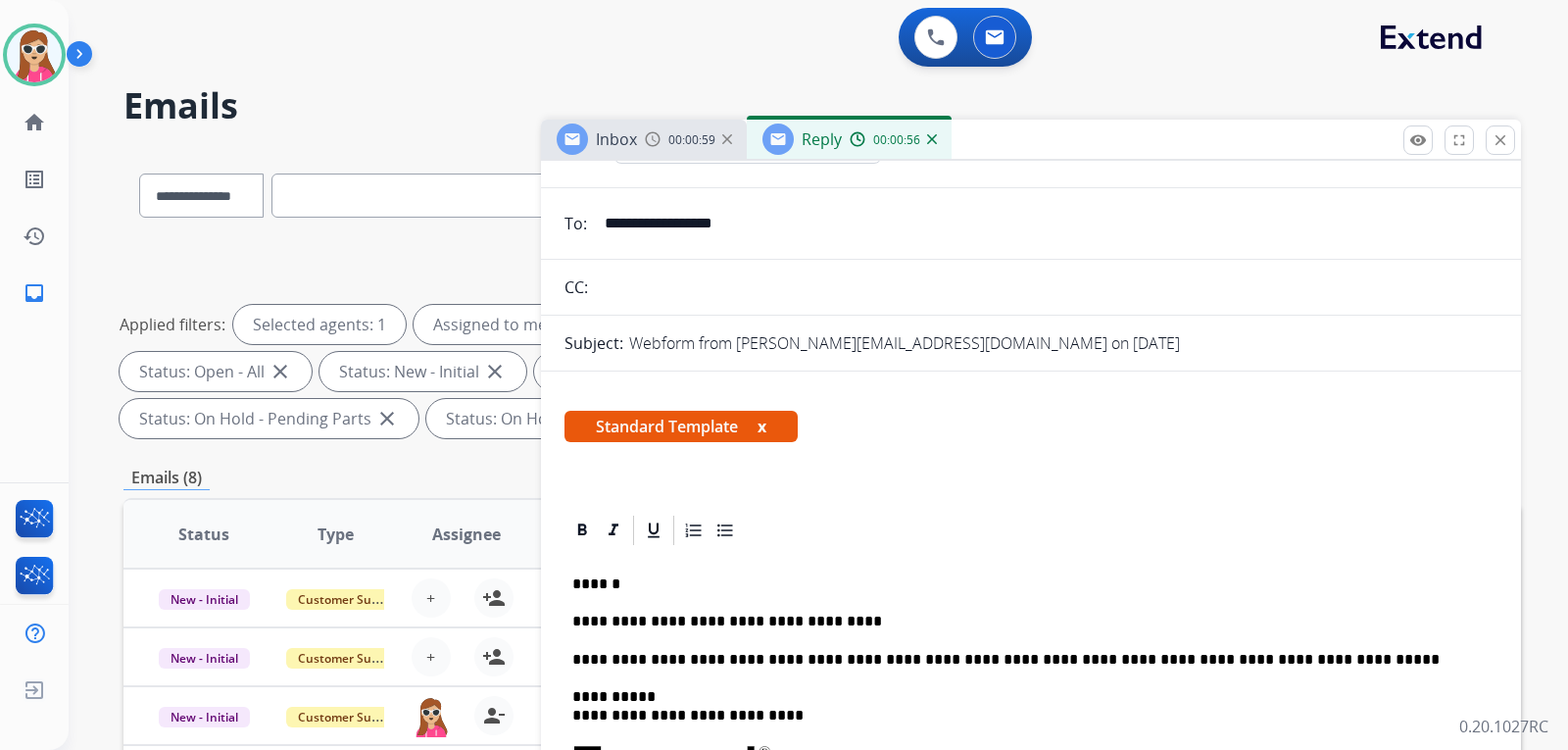
drag, startPoint x: 749, startPoint y: 222, endPoint x: 606, endPoint y: 224, distance: 143.0
click at [606, 224] on input "**********" at bounding box center [1044, 224] width 904 height 40
drag, startPoint x: 644, startPoint y: 231, endPoint x: 782, endPoint y: 212, distance: 139.3
click at [782, 212] on form "**********" at bounding box center [1030, 661] width 980 height 1108
drag, startPoint x: 740, startPoint y: 226, endPoint x: 603, endPoint y: 242, distance: 137.9
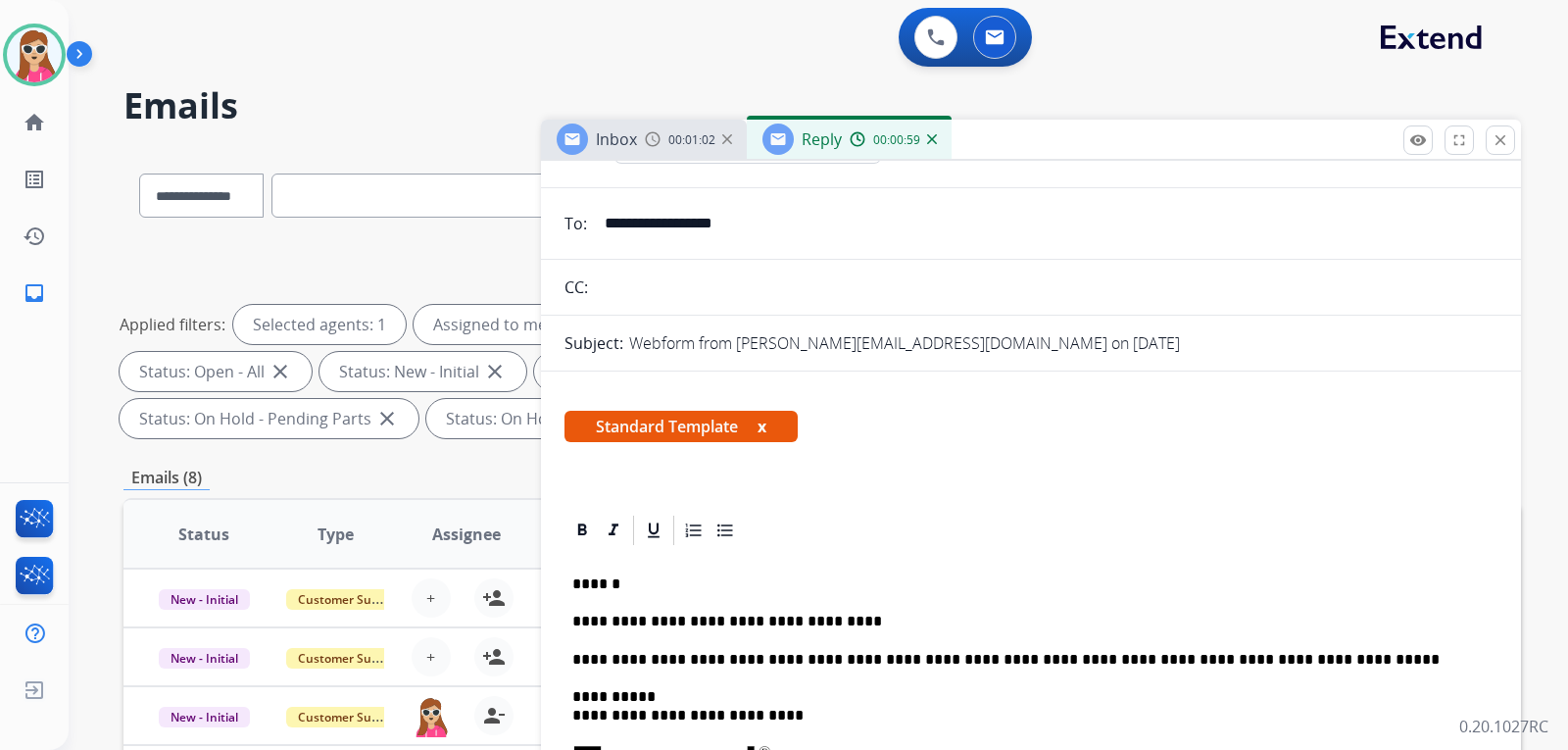
click at [595, 240] on input "**********" at bounding box center [1044, 224] width 904 height 40
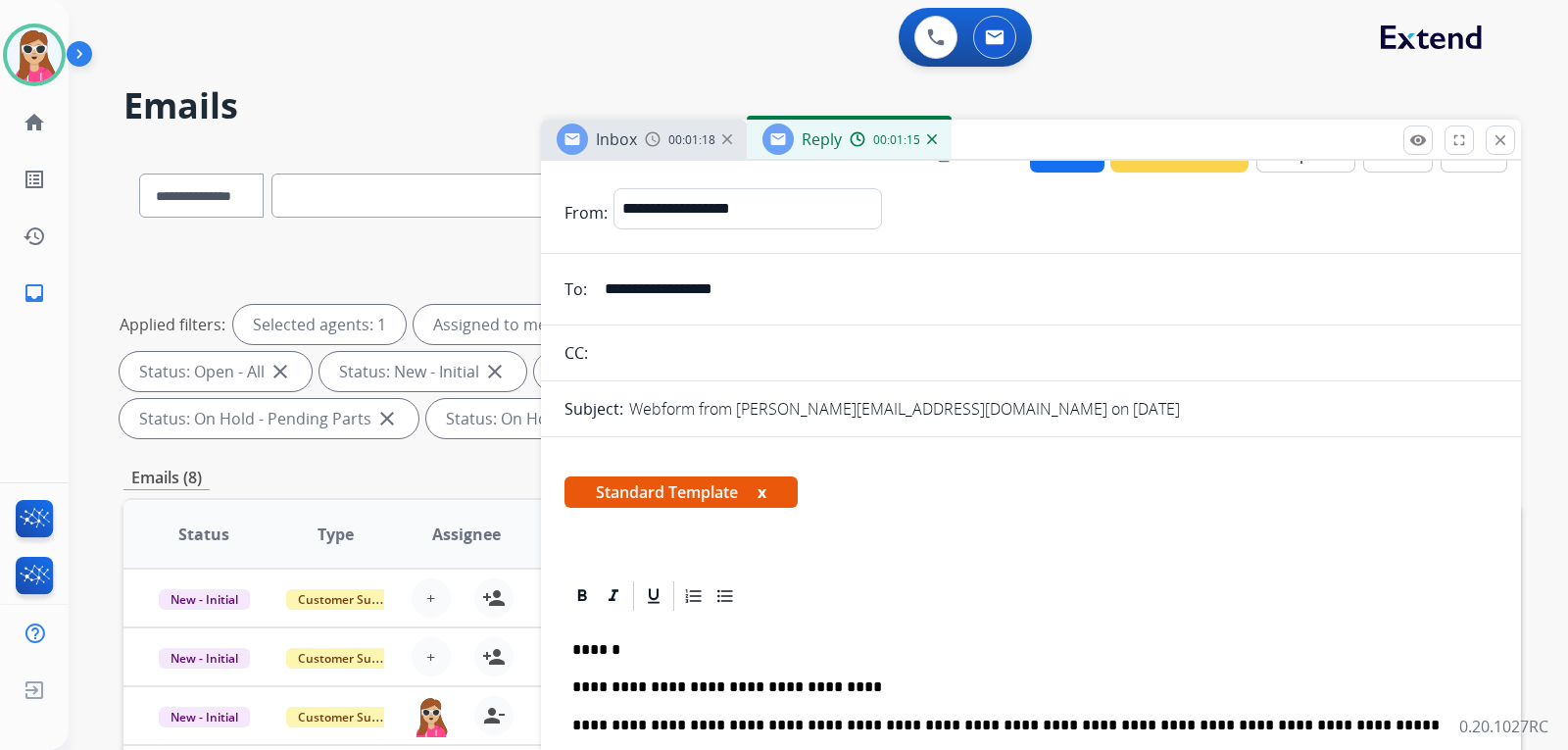
scroll to position [0, 0]
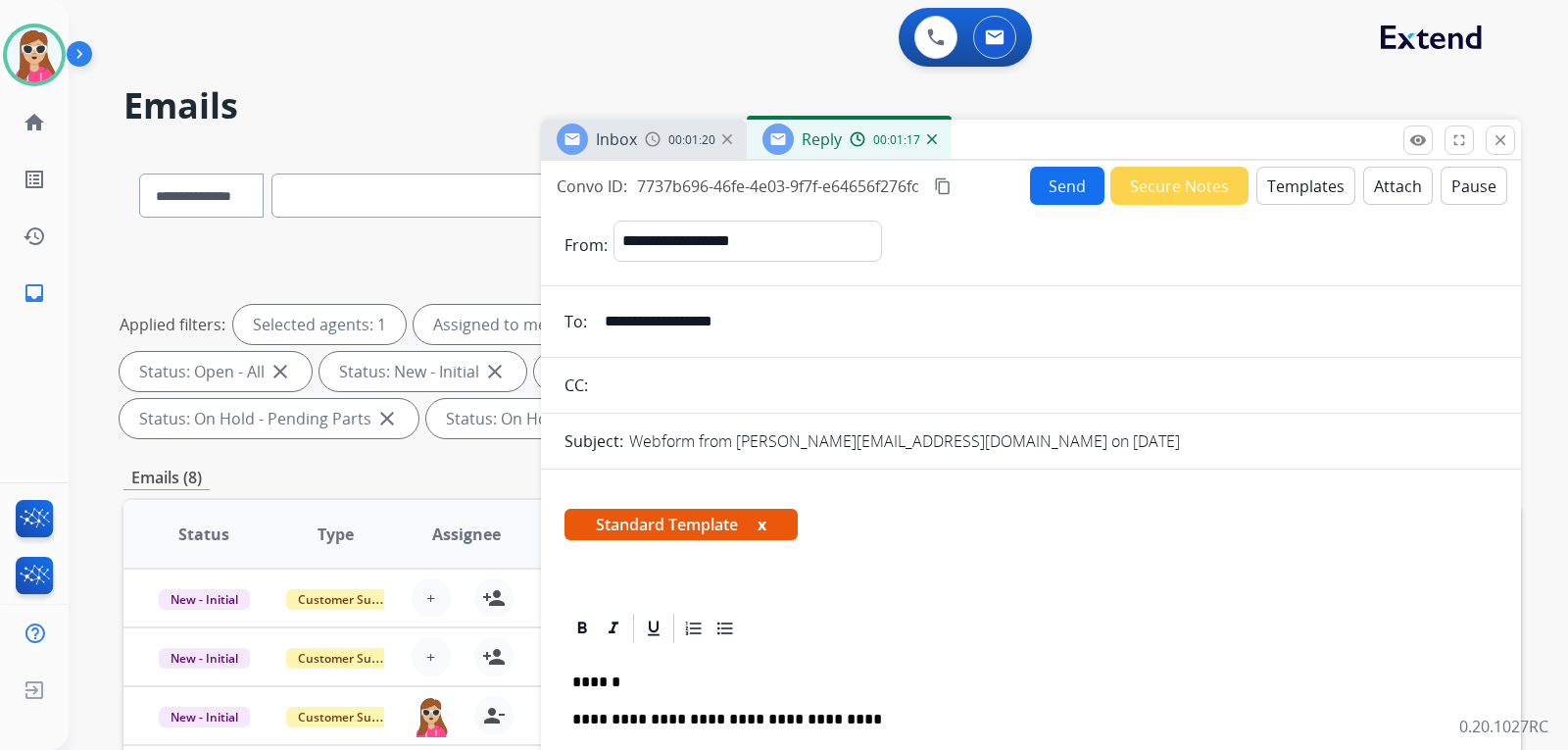
click at [1035, 191] on button "Send" at bounding box center [1067, 185] width 74 height 39
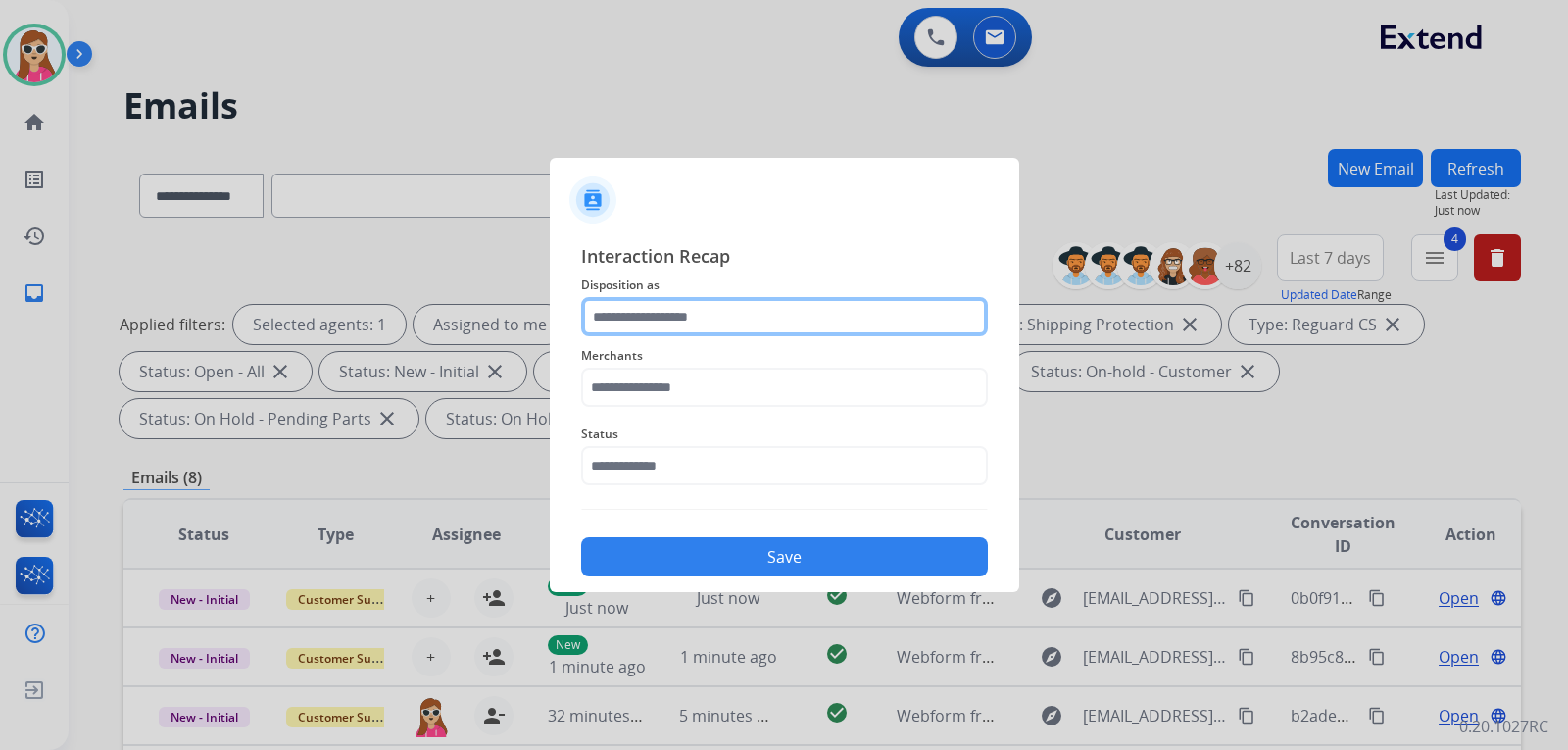
click at [734, 311] on input "text" at bounding box center [784, 317] width 406 height 40
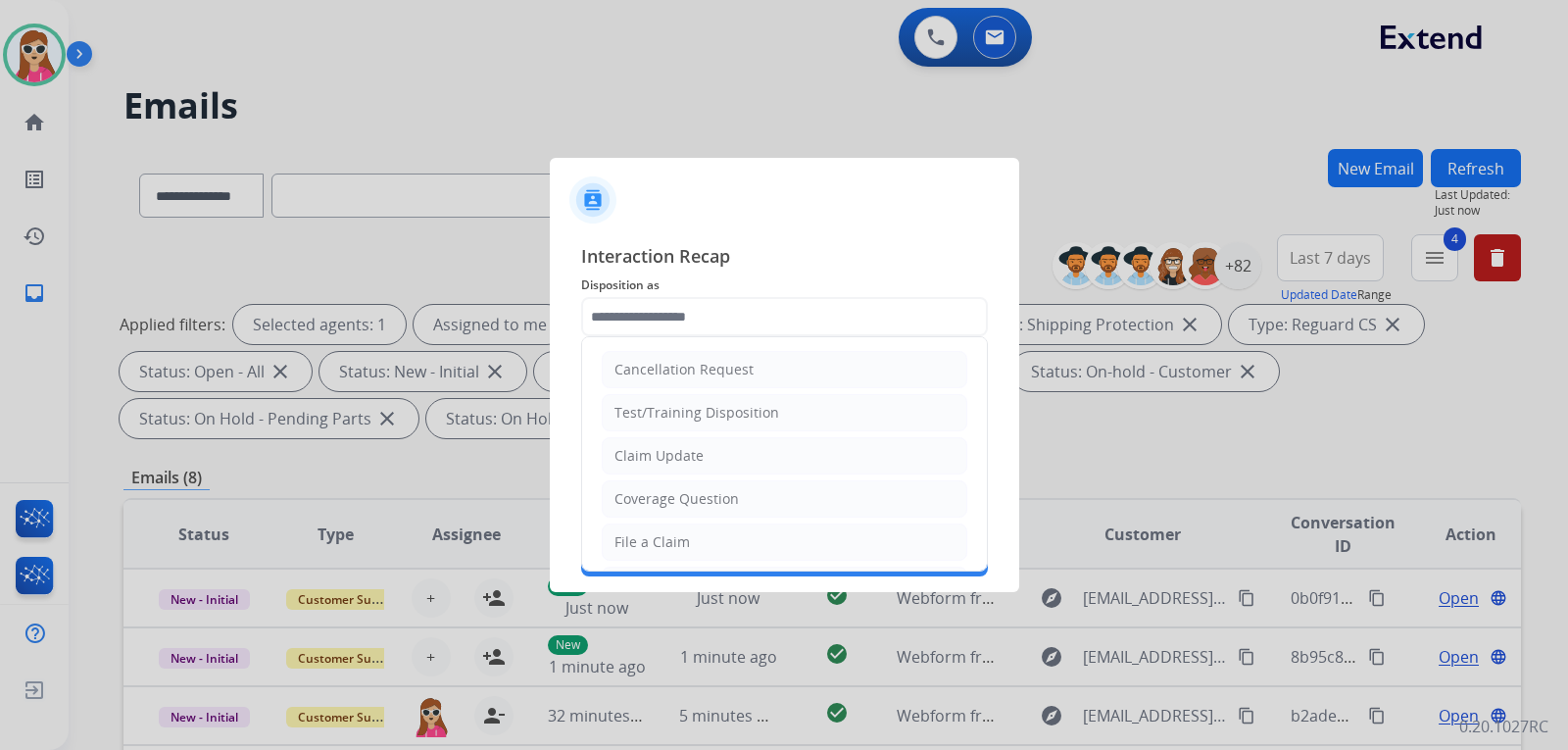
click at [722, 454] on li "Claim Update" at bounding box center [784, 456] width 366 height 38
type input "**********"
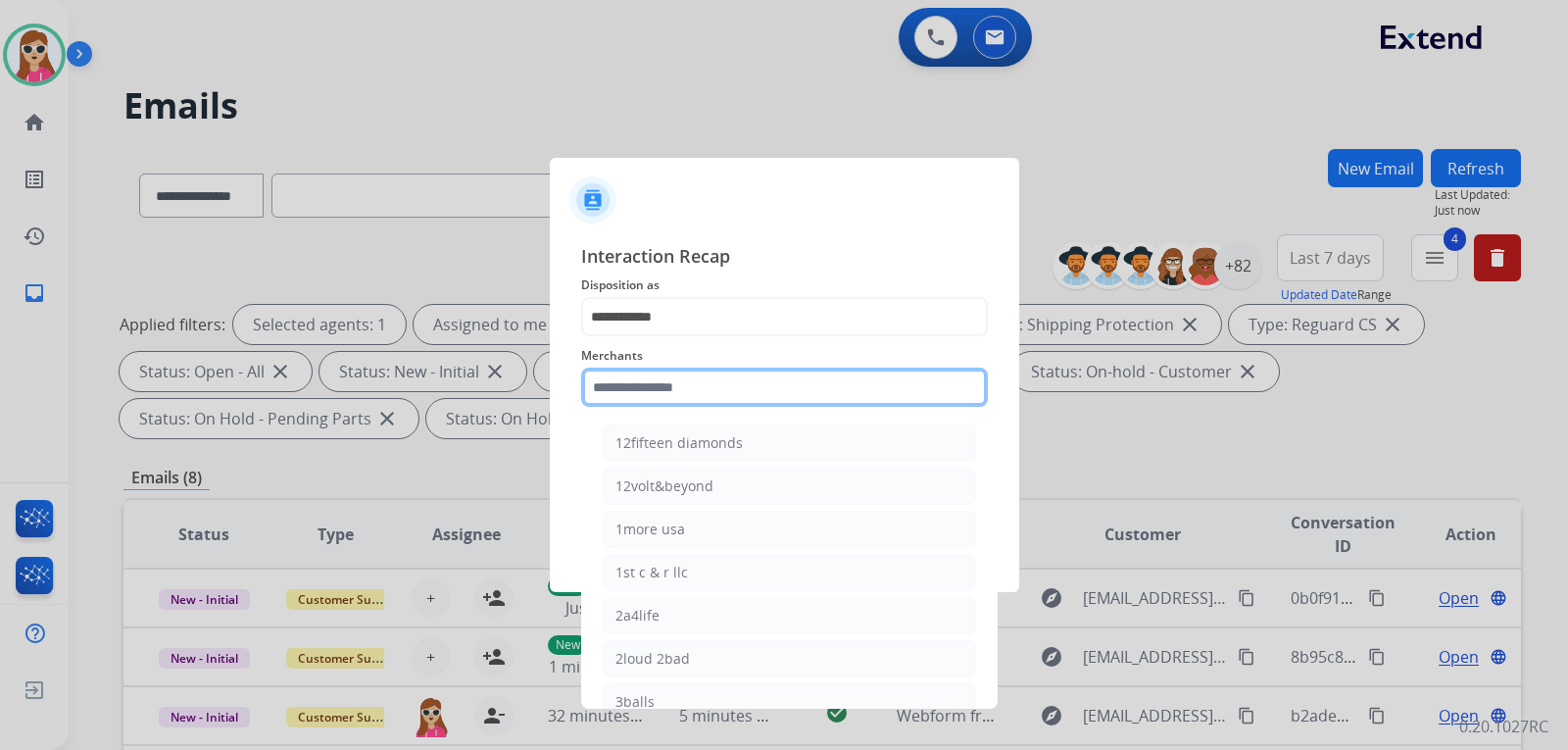
click at [762, 404] on input "text" at bounding box center [784, 387] width 406 height 40
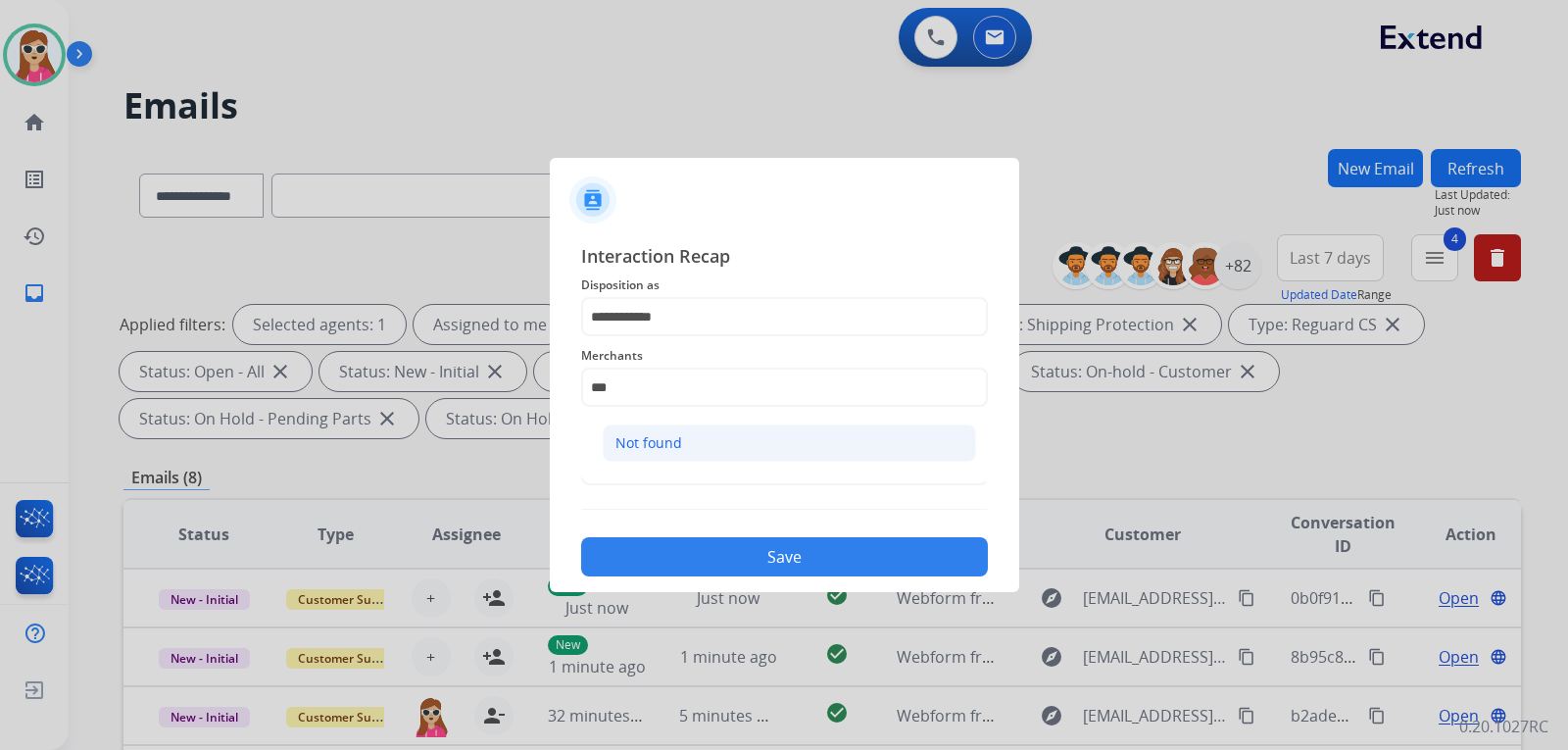
click at [648, 436] on div "Not found" at bounding box center [648, 443] width 66 height 20
type input "*********"
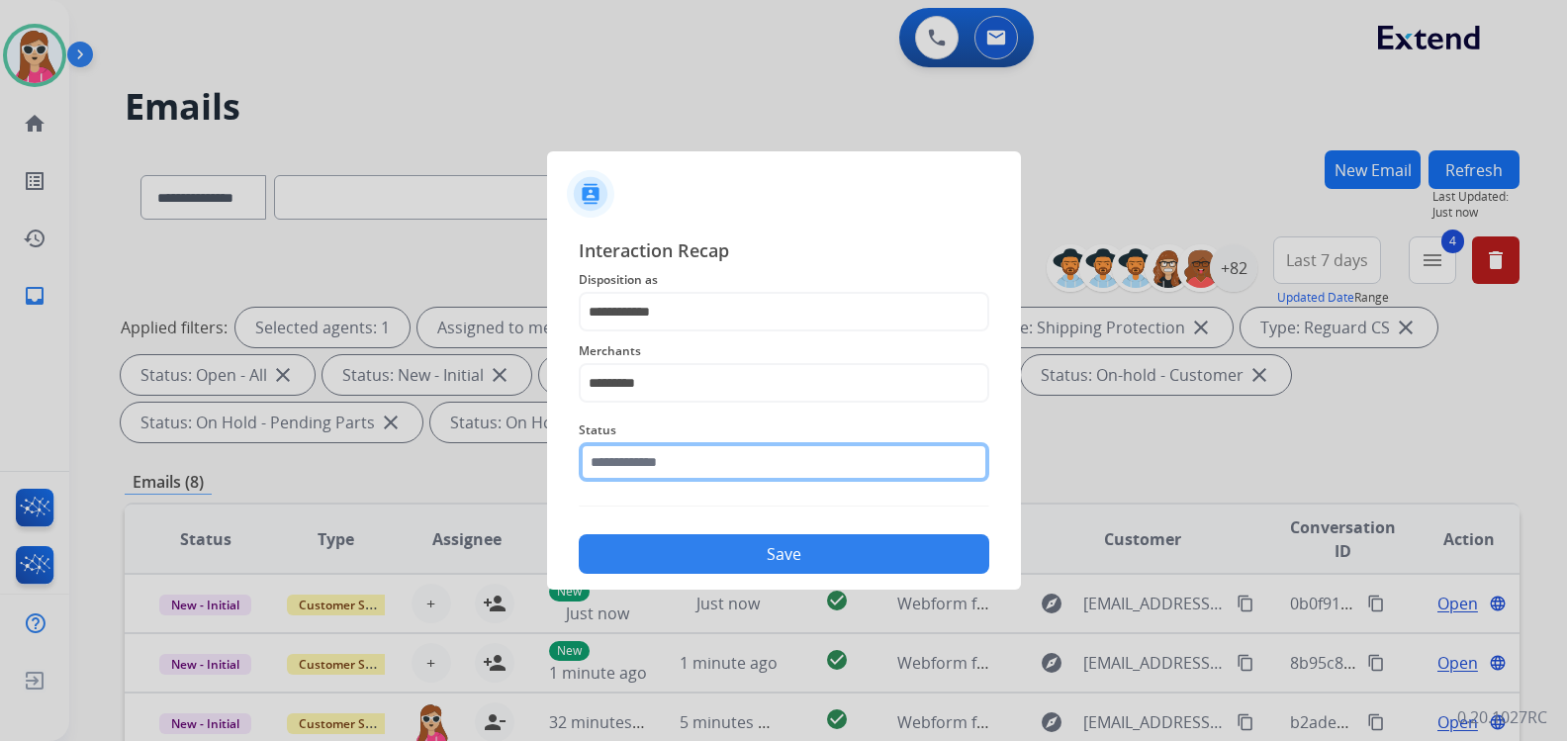
click at [664, 453] on input "text" at bounding box center [784, 462] width 410 height 40
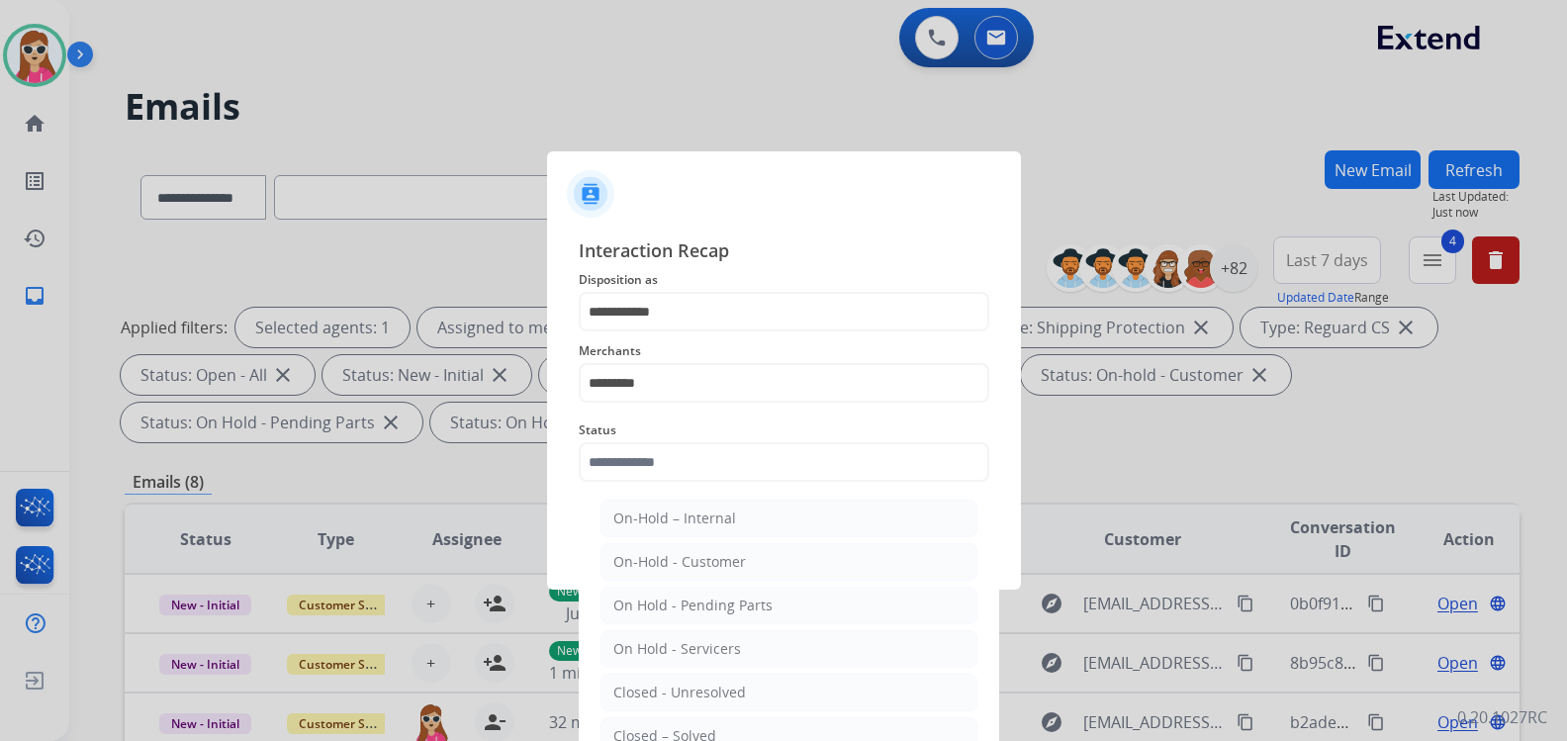
drag, startPoint x: 675, startPoint y: 732, endPoint x: 680, endPoint y: 691, distance: 41.0
click at [677, 732] on div "Closed – Solved" at bounding box center [664, 736] width 103 height 20
type input "**********"
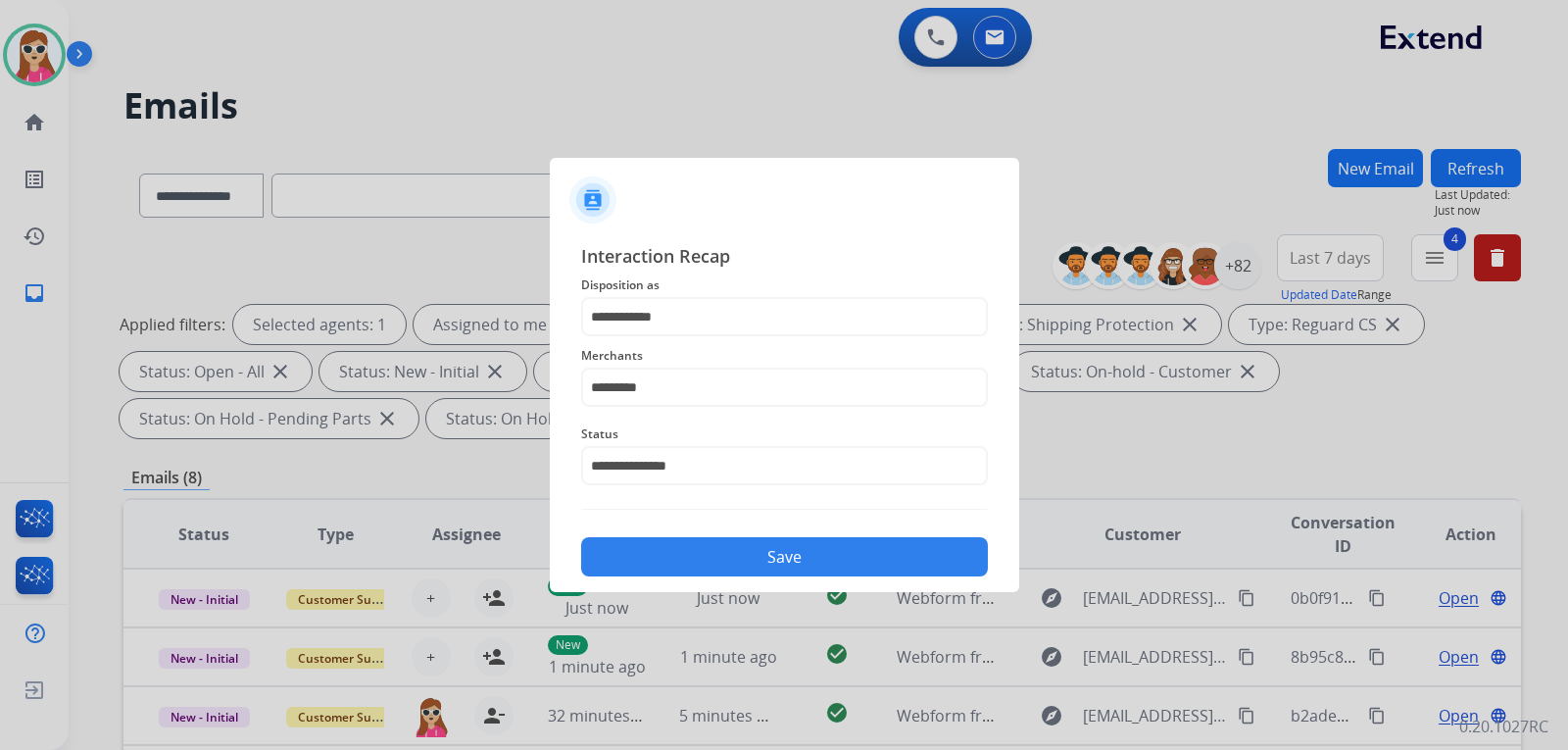
click at [727, 573] on button "Save" at bounding box center [784, 557] width 406 height 40
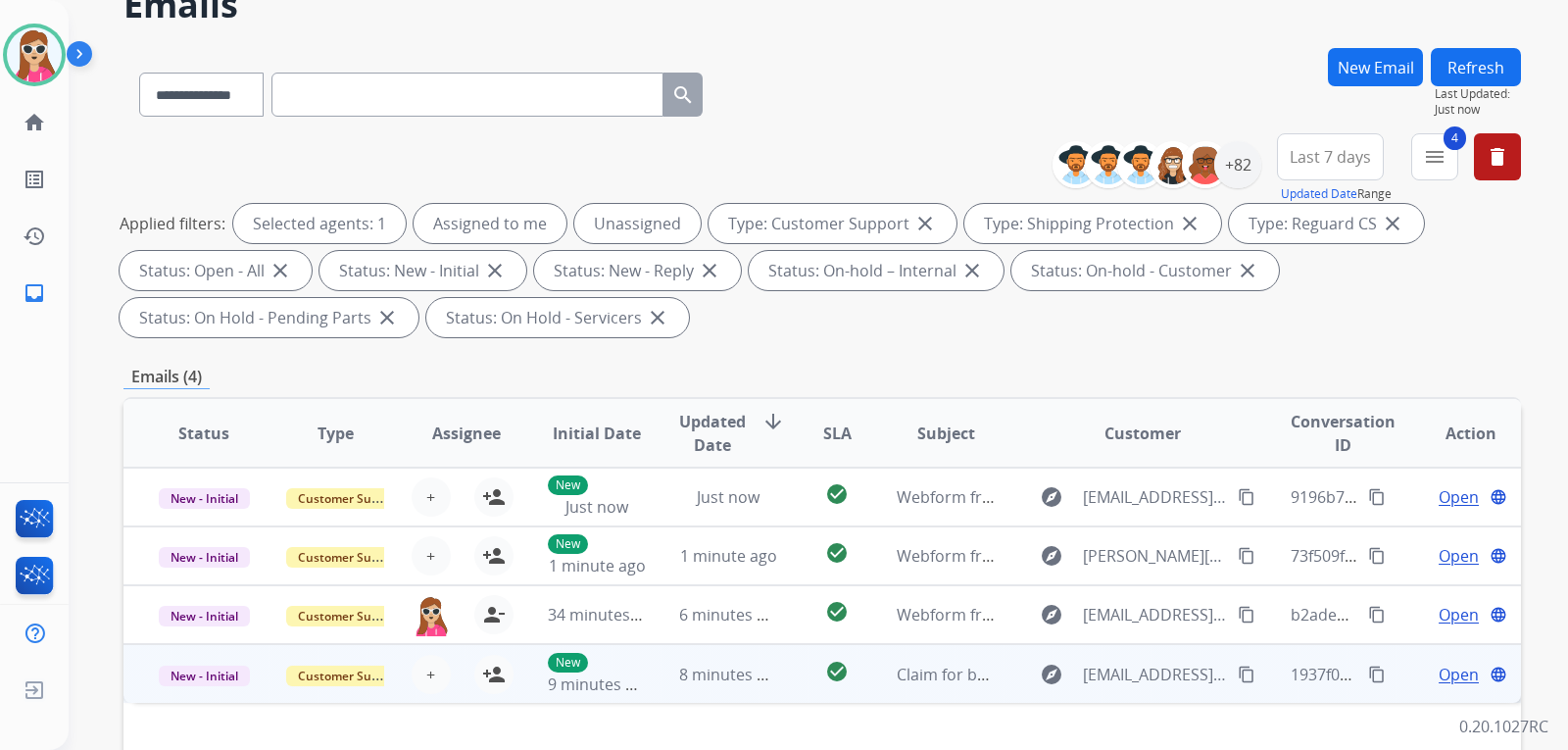
scroll to position [196, 0]
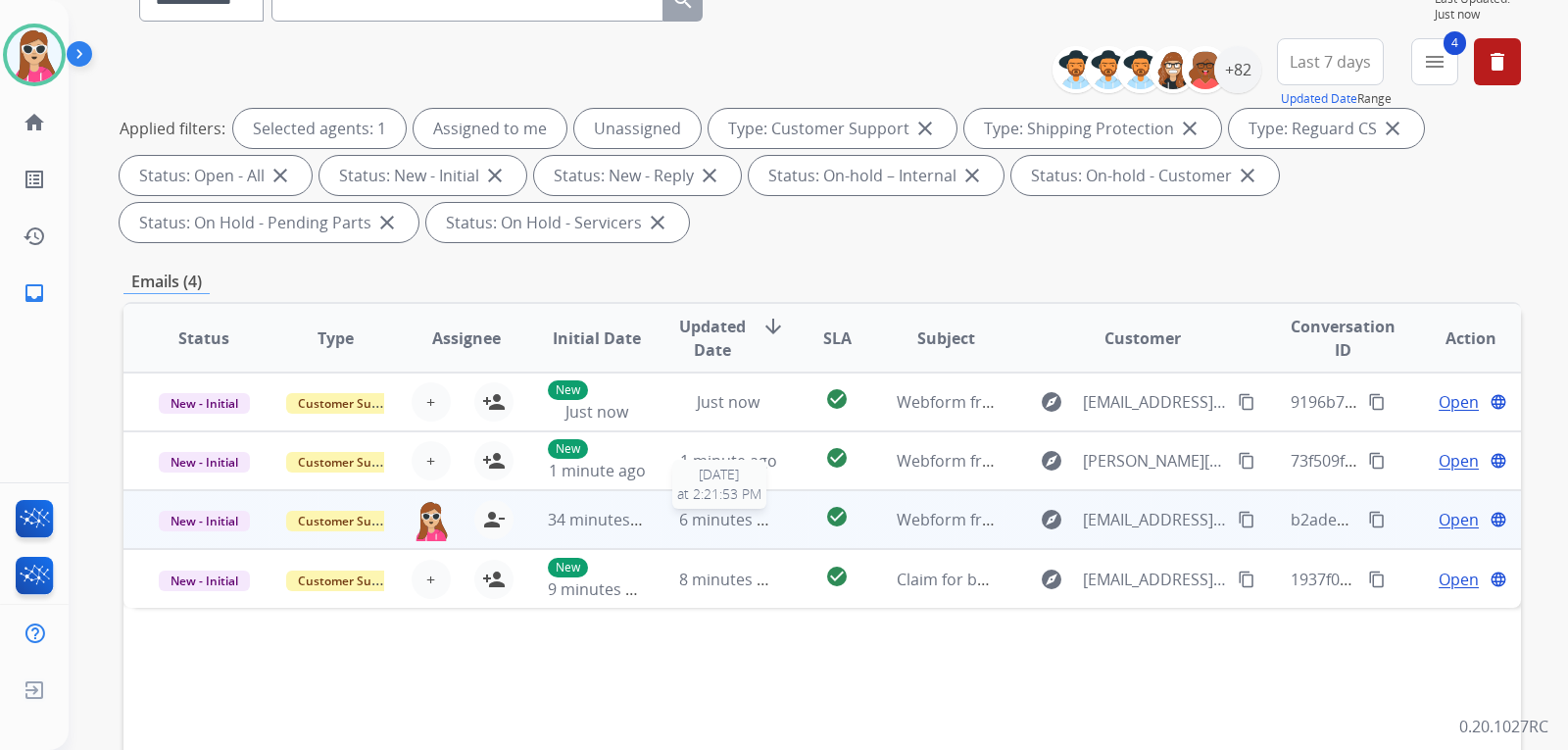
click at [764, 527] on span "6 minutes ago" at bounding box center [731, 519] width 105 height 22
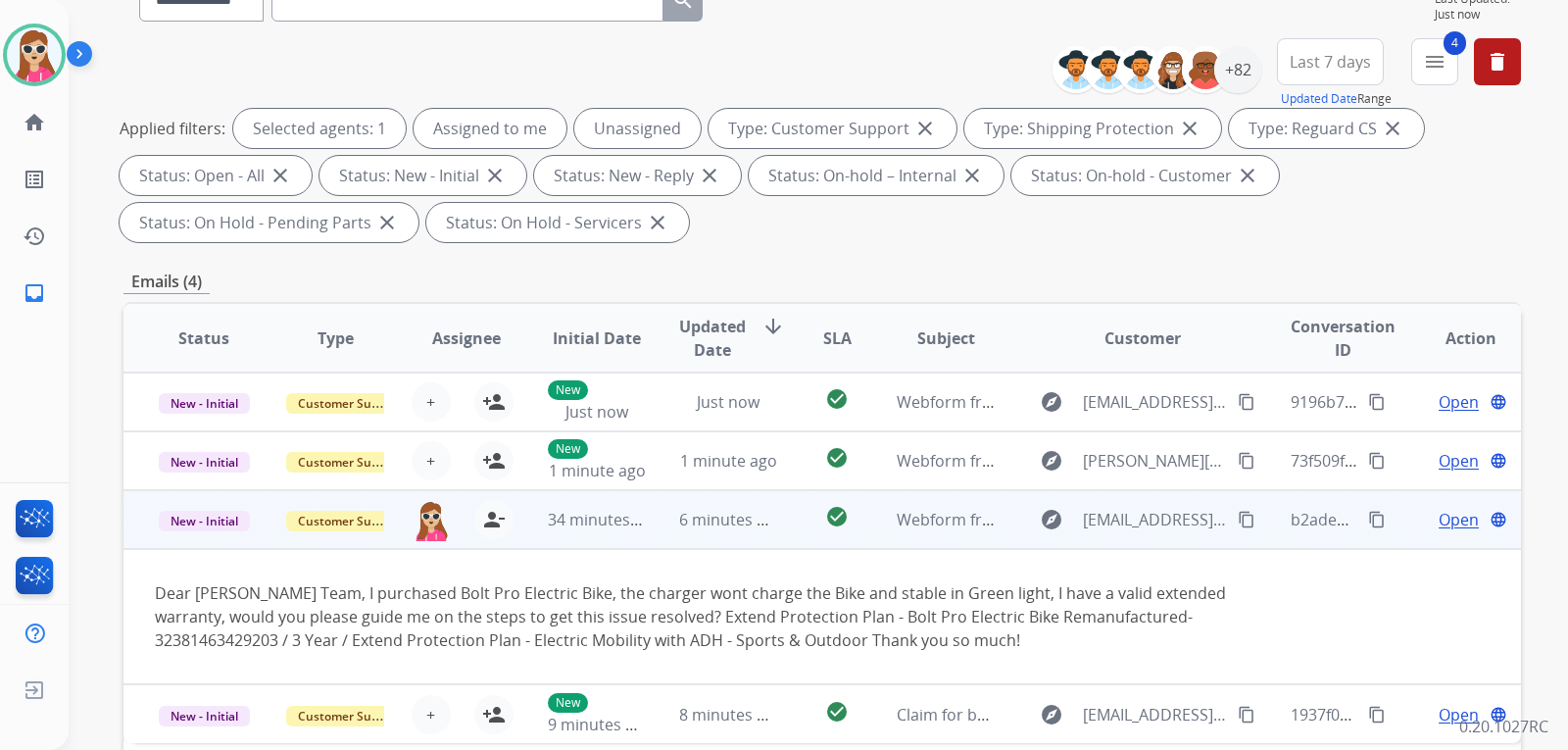
click at [1438, 521] on span "Open" at bounding box center [1458, 519] width 41 height 24
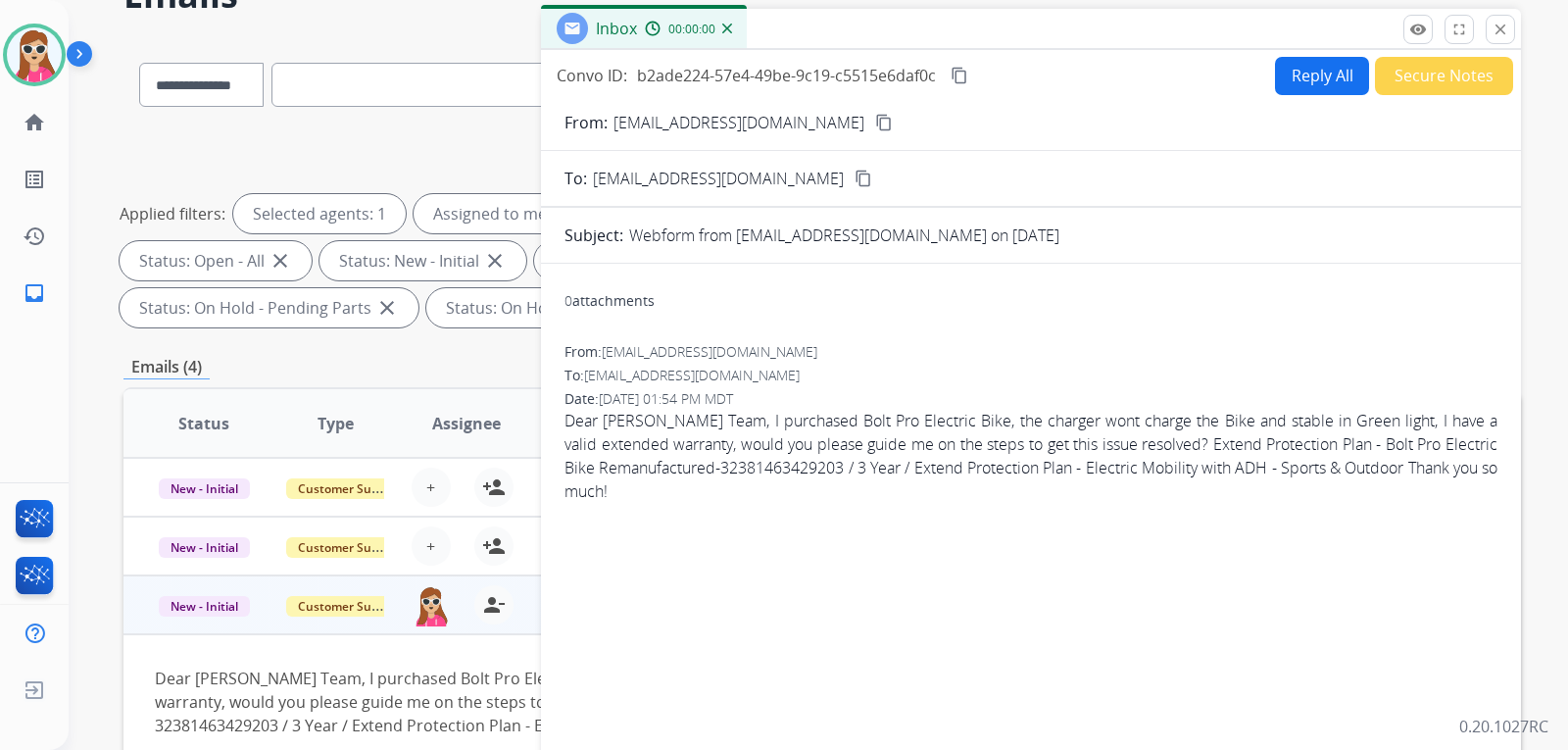
scroll to position [98, 0]
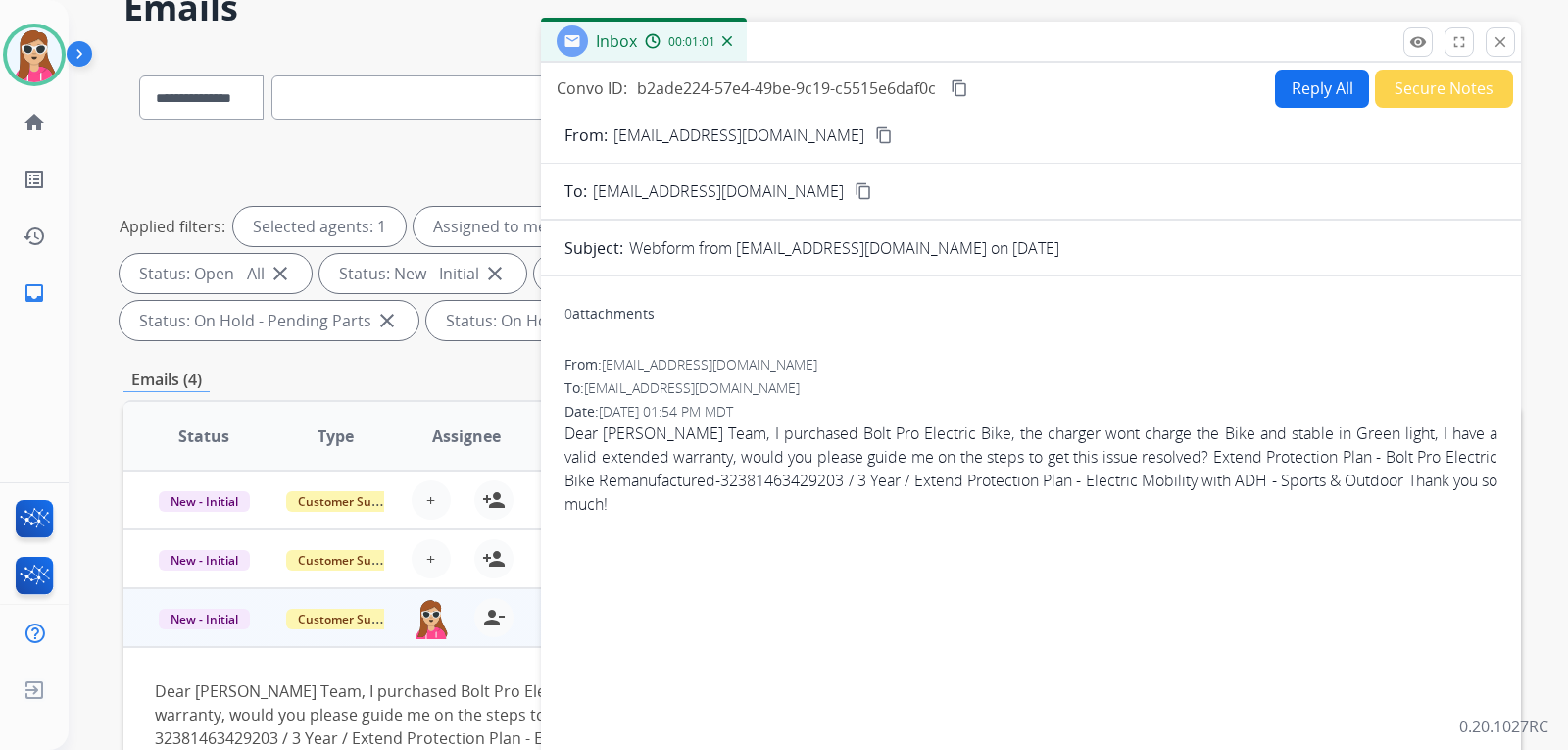
click at [1275, 85] on button "Reply All" at bounding box center [1321, 88] width 94 height 39
select select "**********"
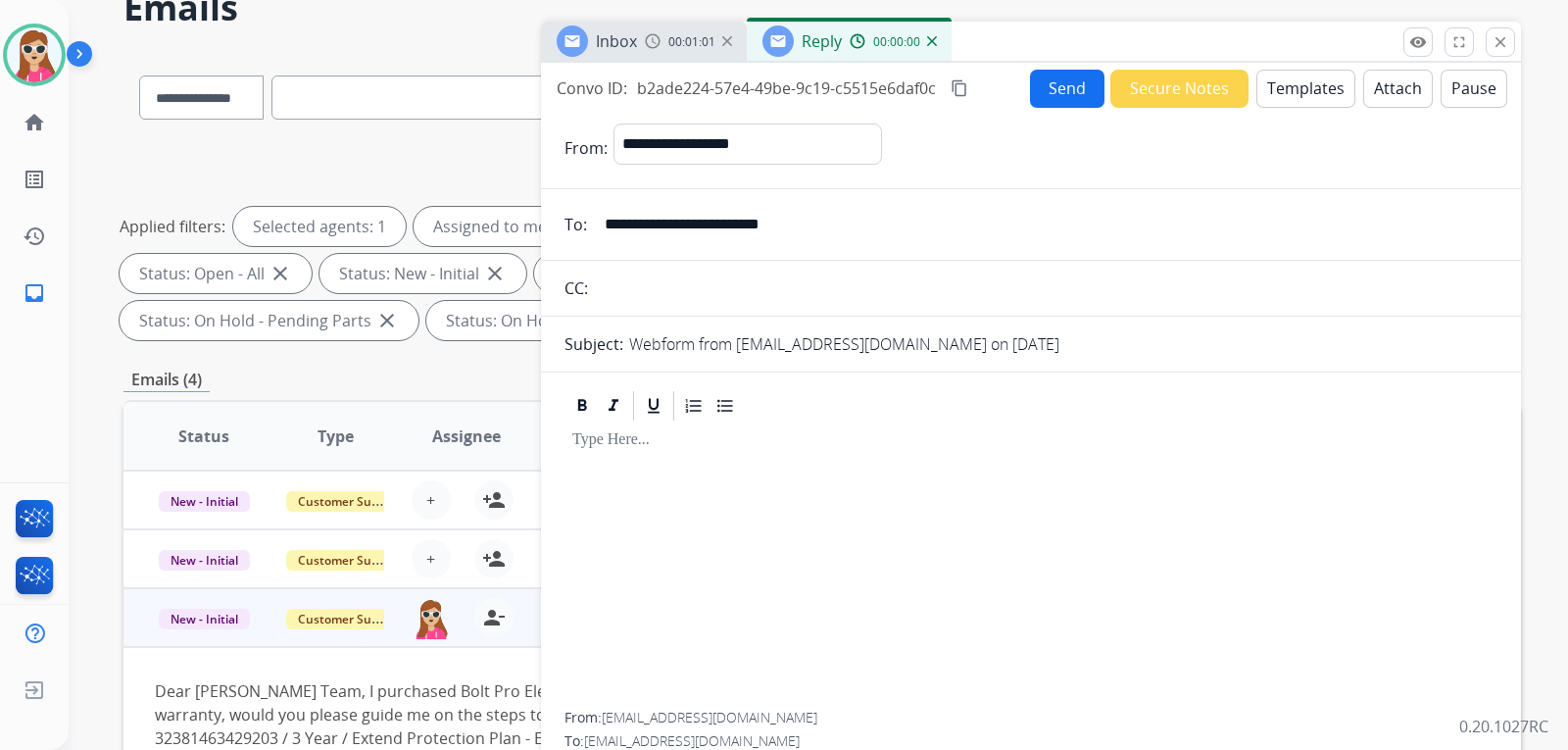
click at [1285, 98] on button "Templates" at bounding box center [1306, 88] width 99 height 39
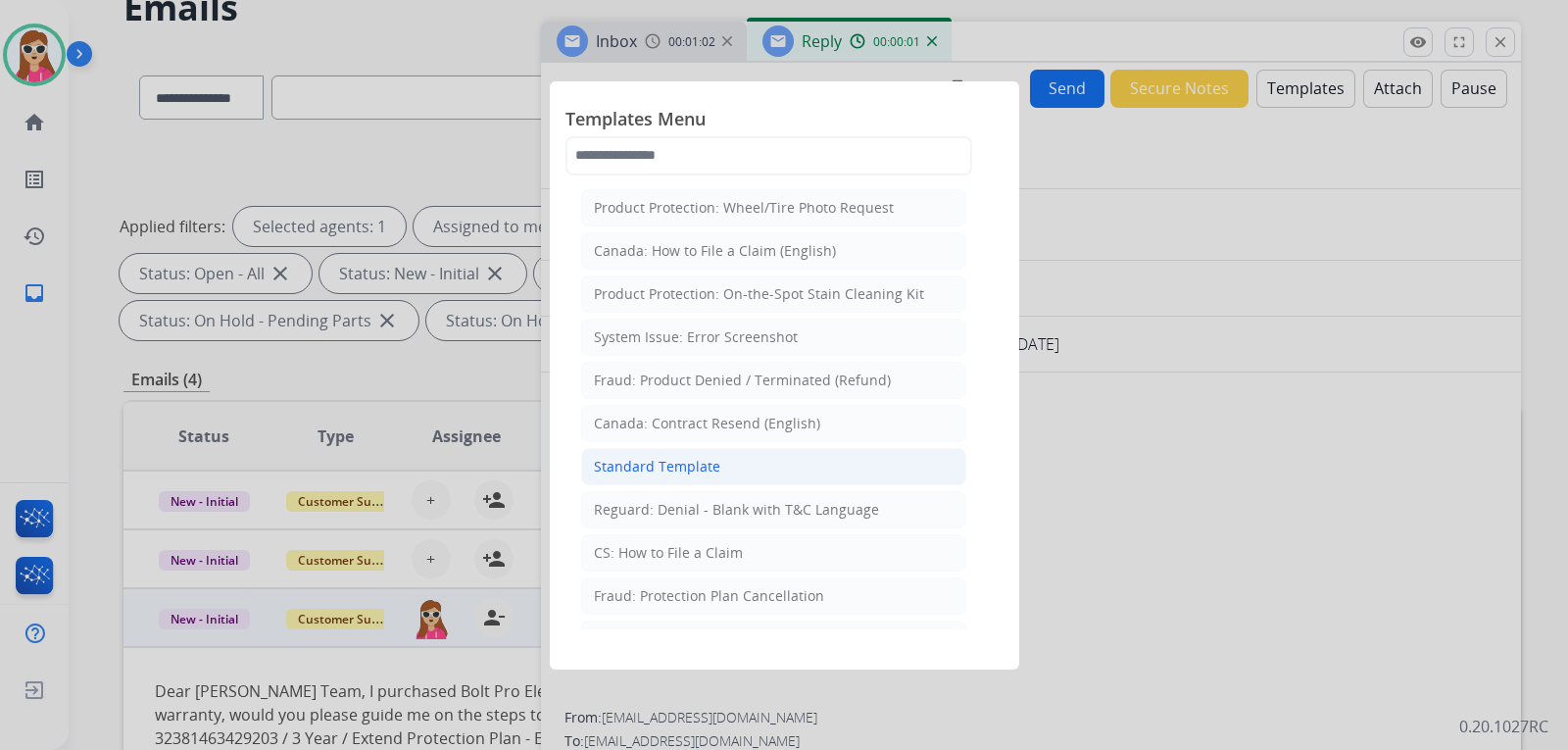
click at [743, 468] on li "Standard Template" at bounding box center [774, 467] width 385 height 38
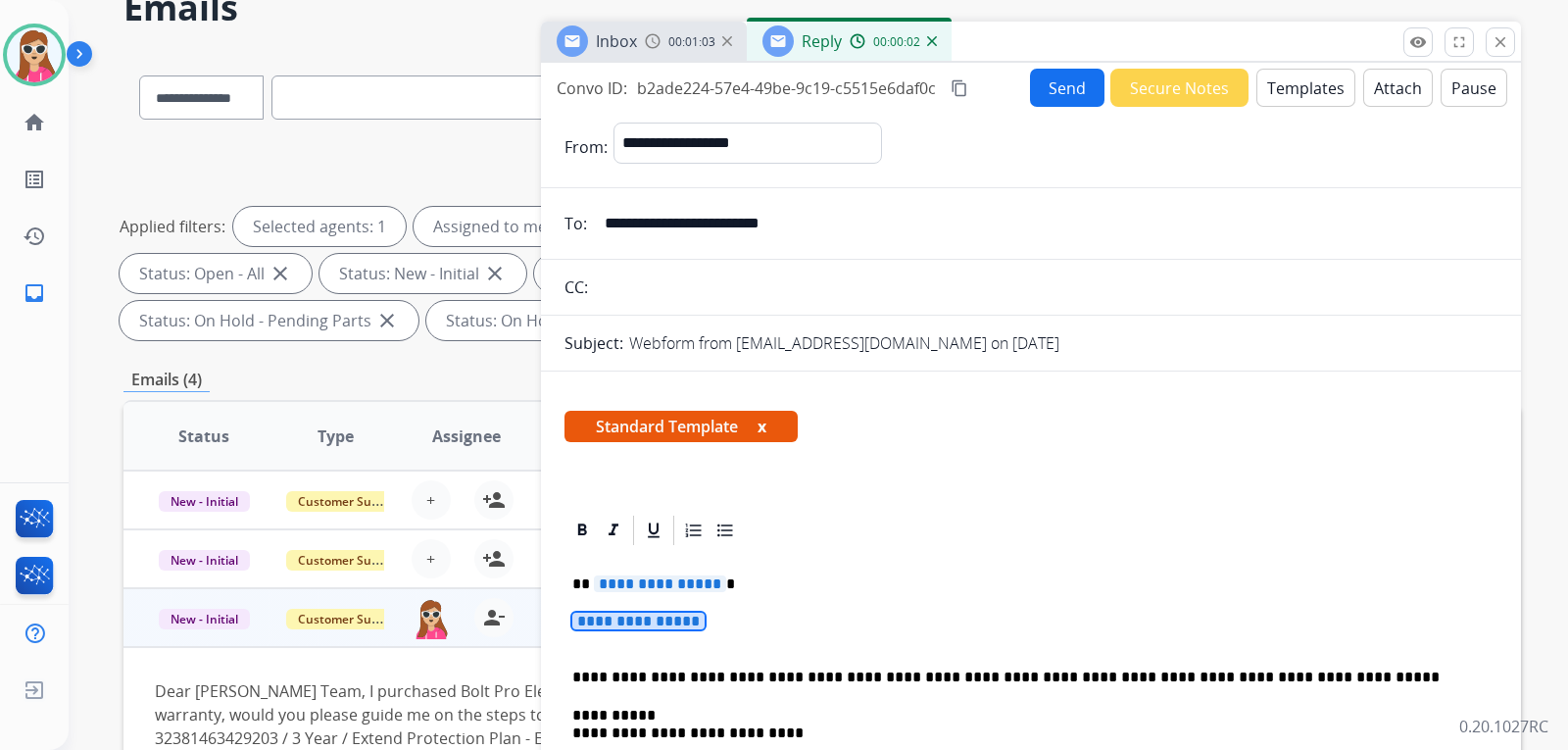
click at [658, 620] on span "**********" at bounding box center [639, 620] width 133 height 17
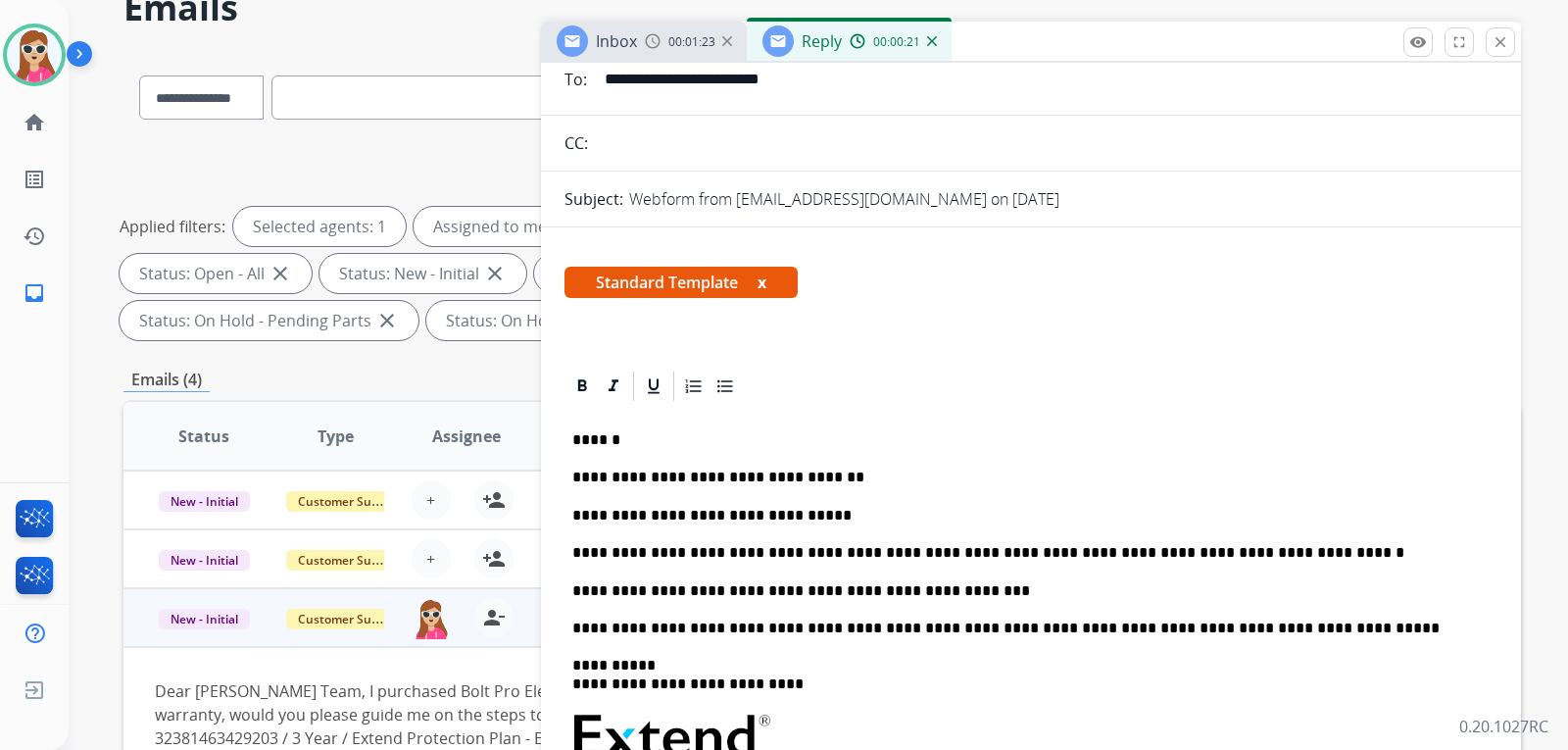
scroll to position [0, 0]
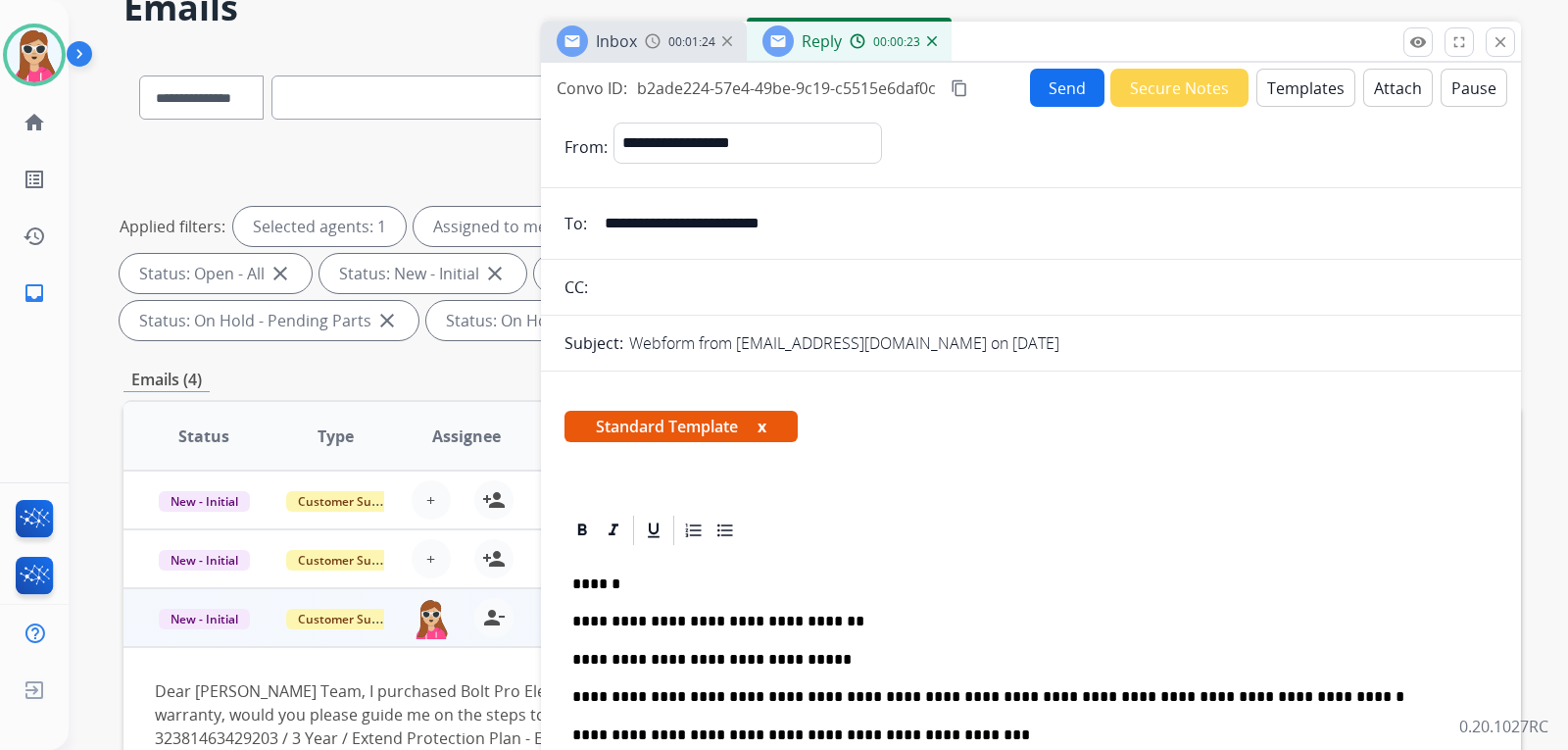
click at [1030, 88] on button "Send" at bounding box center [1067, 87] width 74 height 39
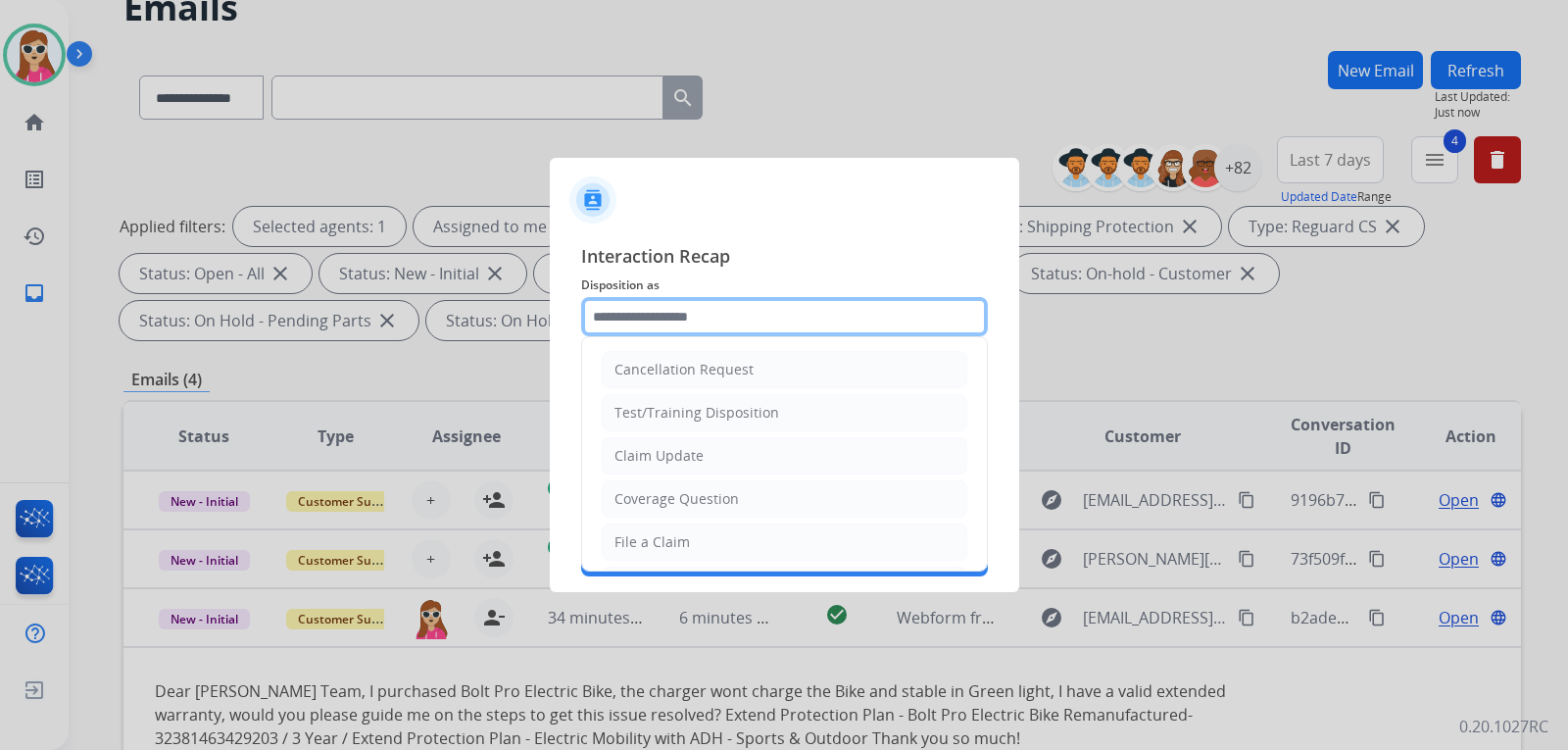
click at [775, 329] on input "text" at bounding box center [784, 317] width 406 height 40
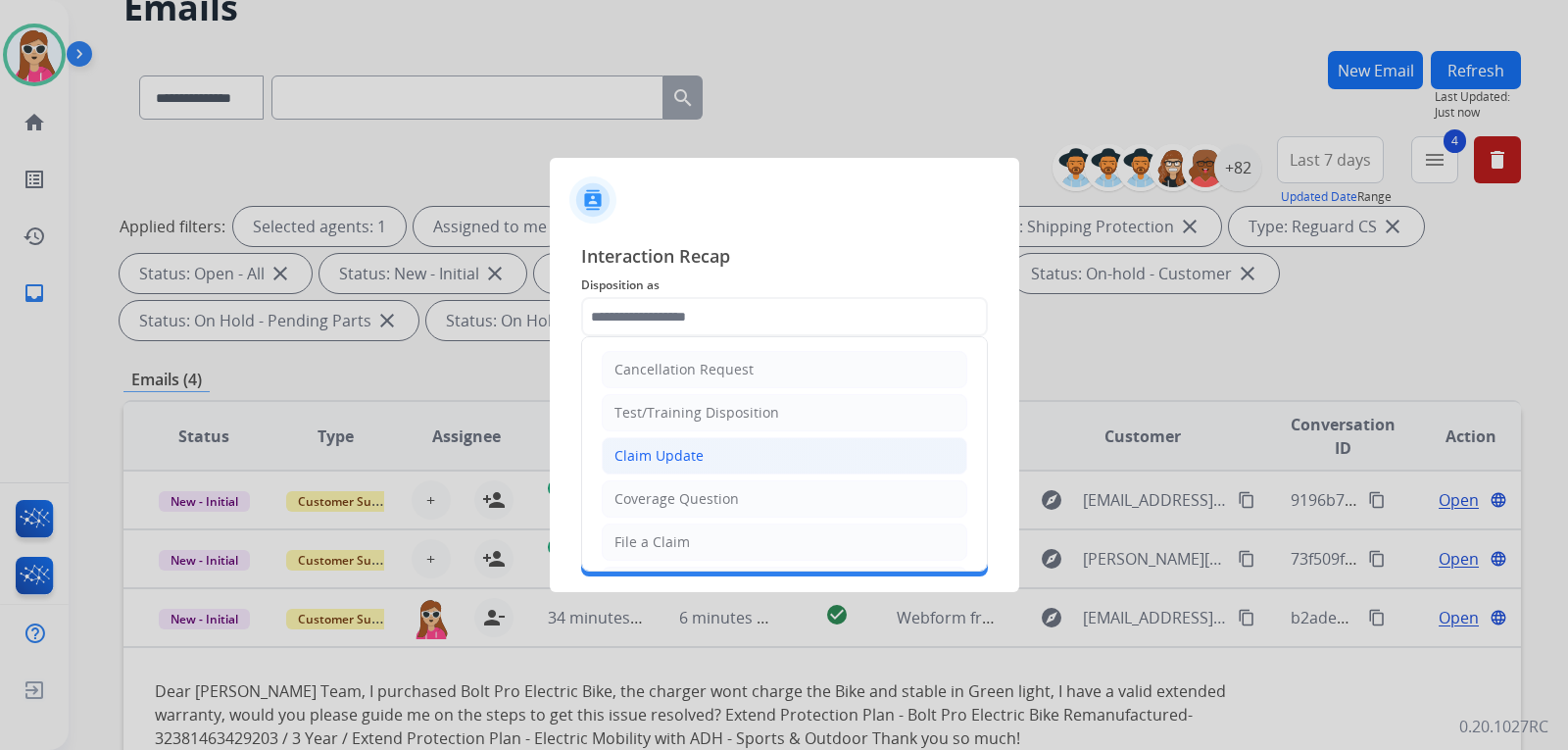
click at [746, 456] on li "Claim Update" at bounding box center [784, 456] width 366 height 38
type input "**********"
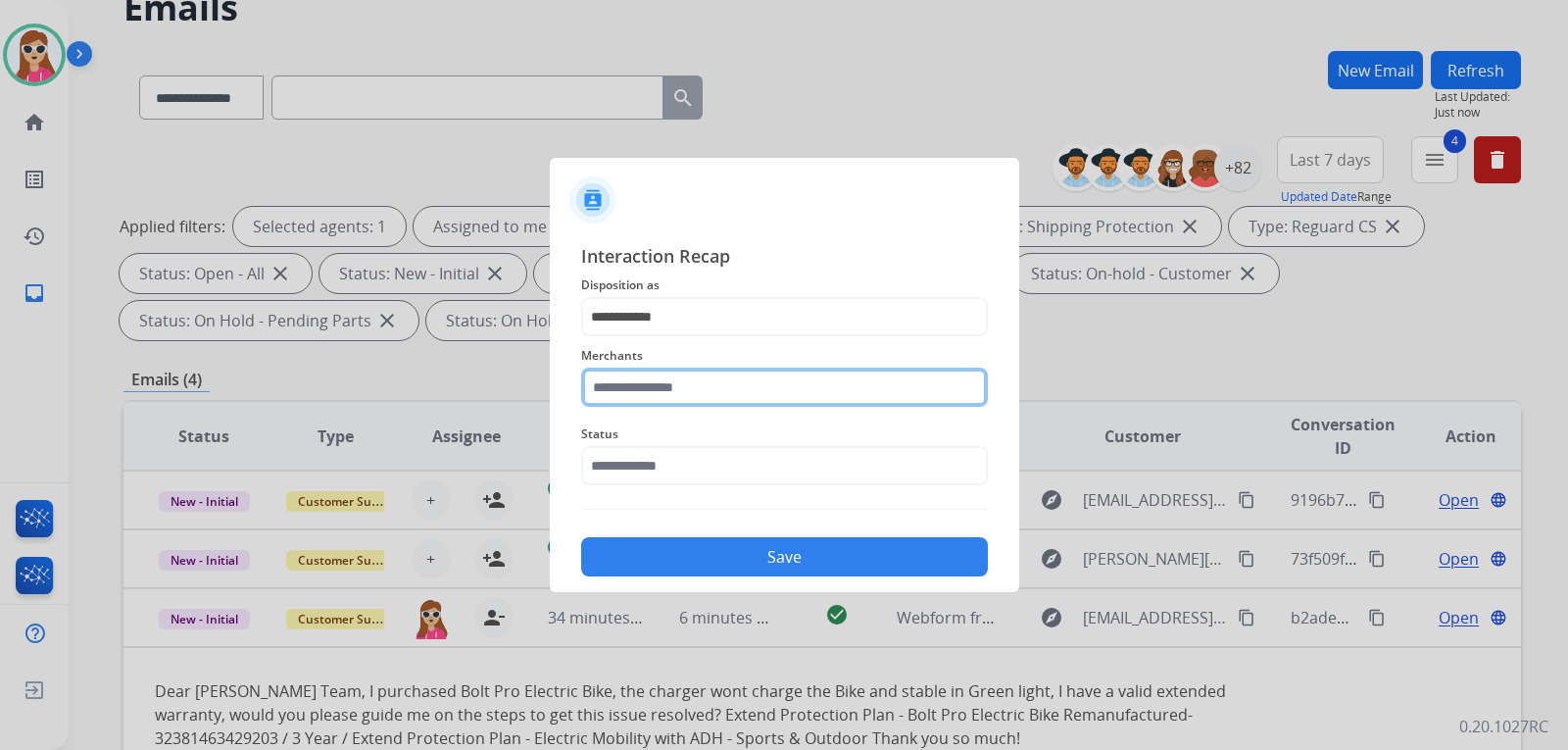
click at [740, 397] on input "text" at bounding box center [784, 387] width 406 height 40
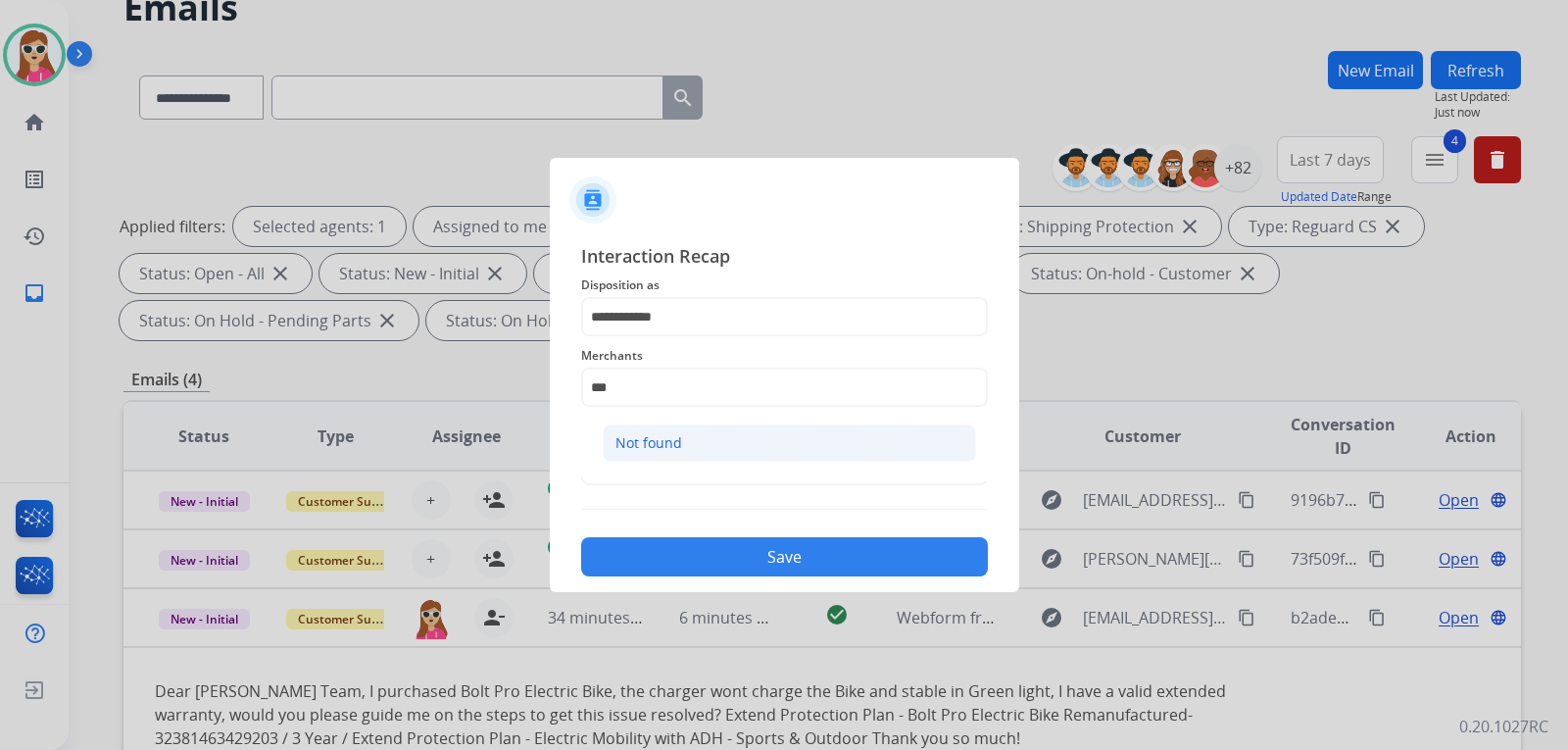
click at [655, 439] on div "Not found" at bounding box center [648, 443] width 66 height 20
type input "*********"
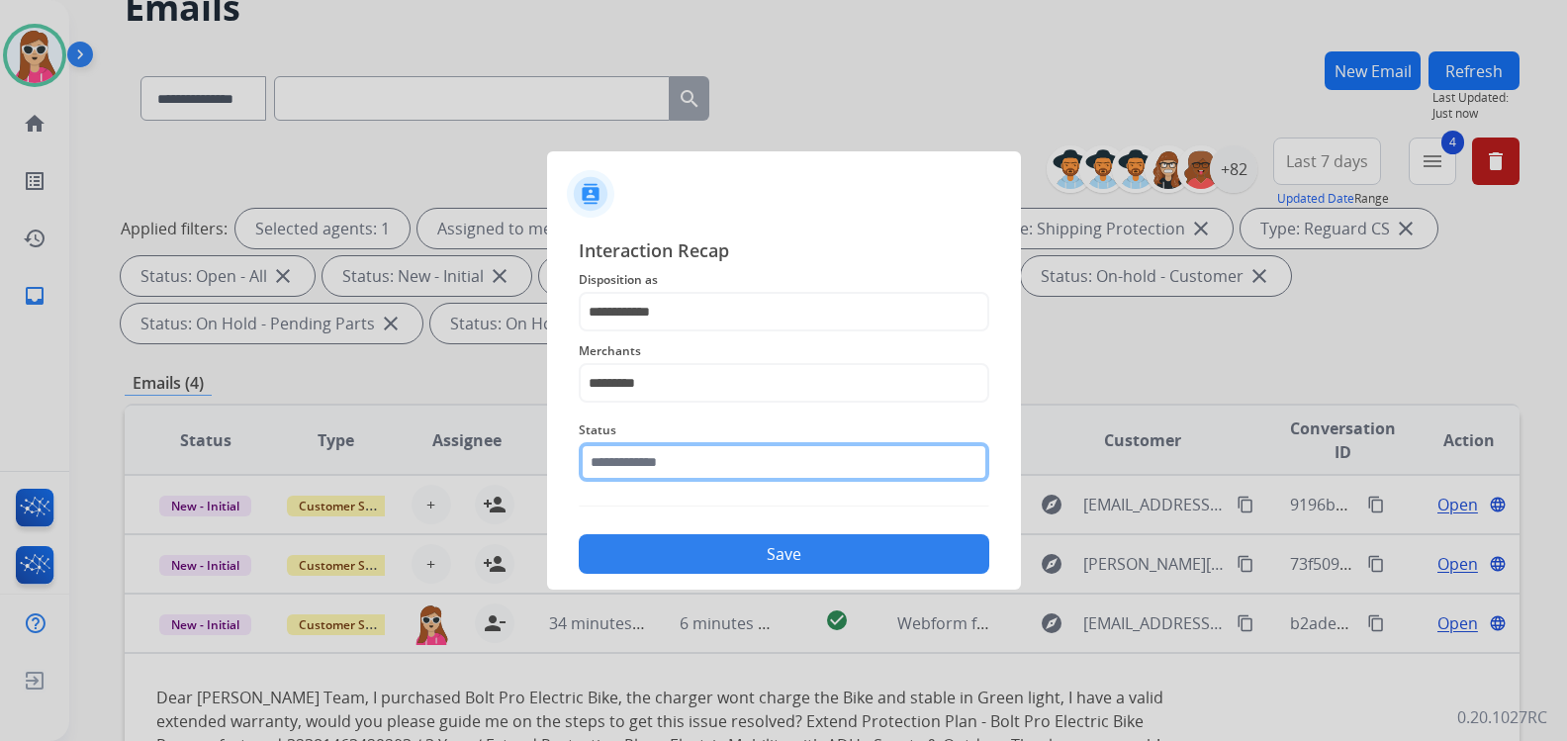
click at [661, 482] on input "text" at bounding box center [784, 462] width 410 height 40
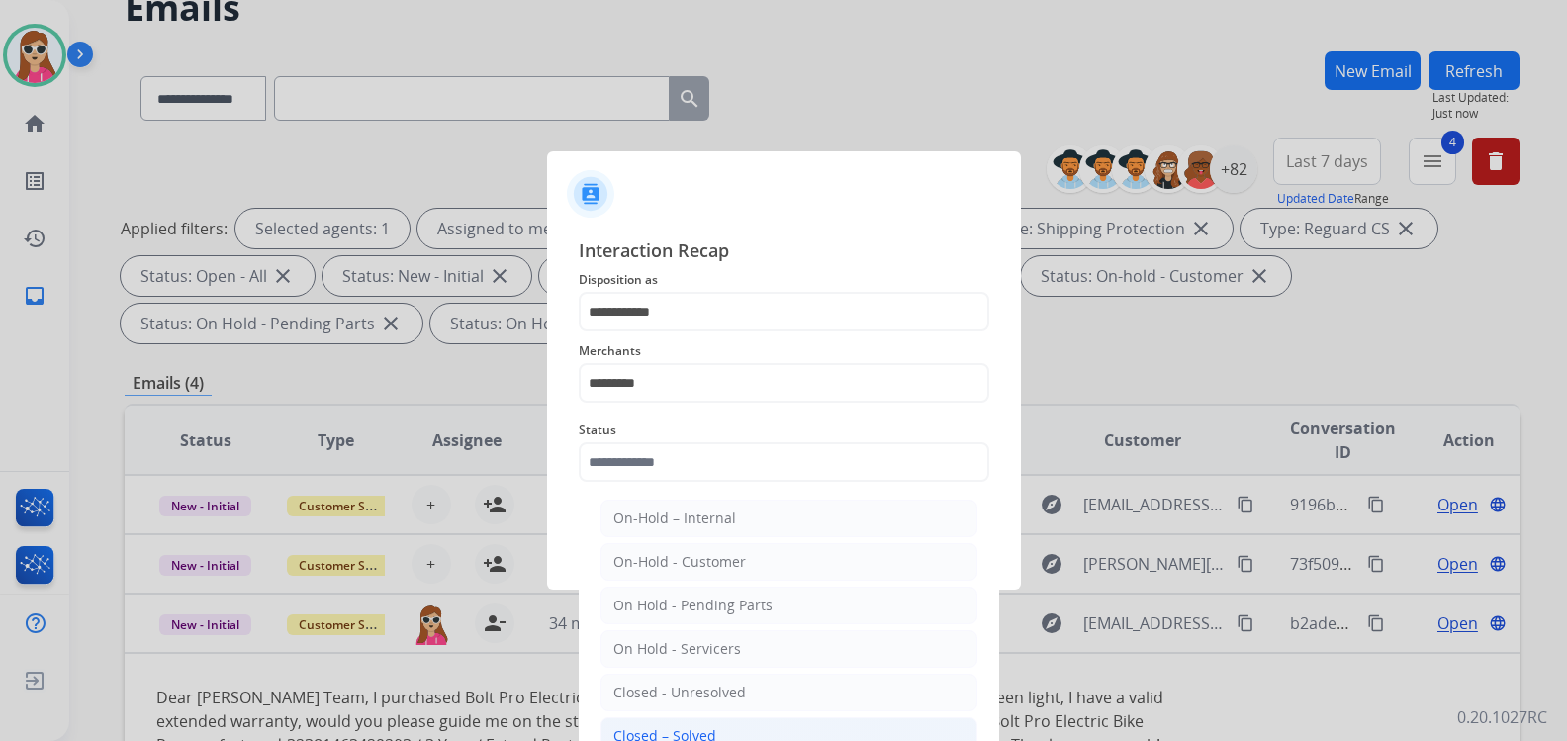
click at [682, 725] on li "Closed – Solved" at bounding box center [788, 736] width 377 height 38
type input "**********"
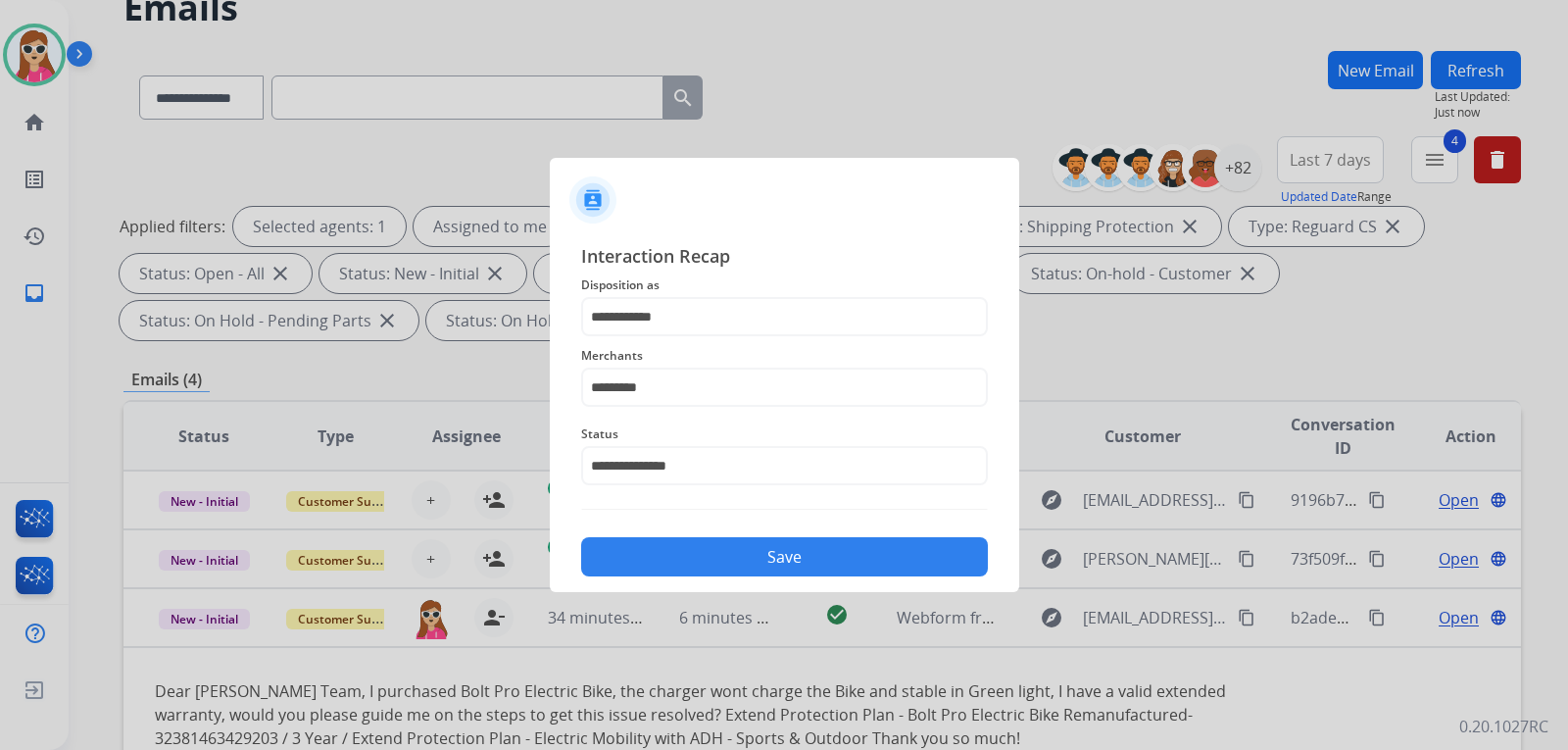
click at [719, 571] on button "Save" at bounding box center [784, 557] width 406 height 40
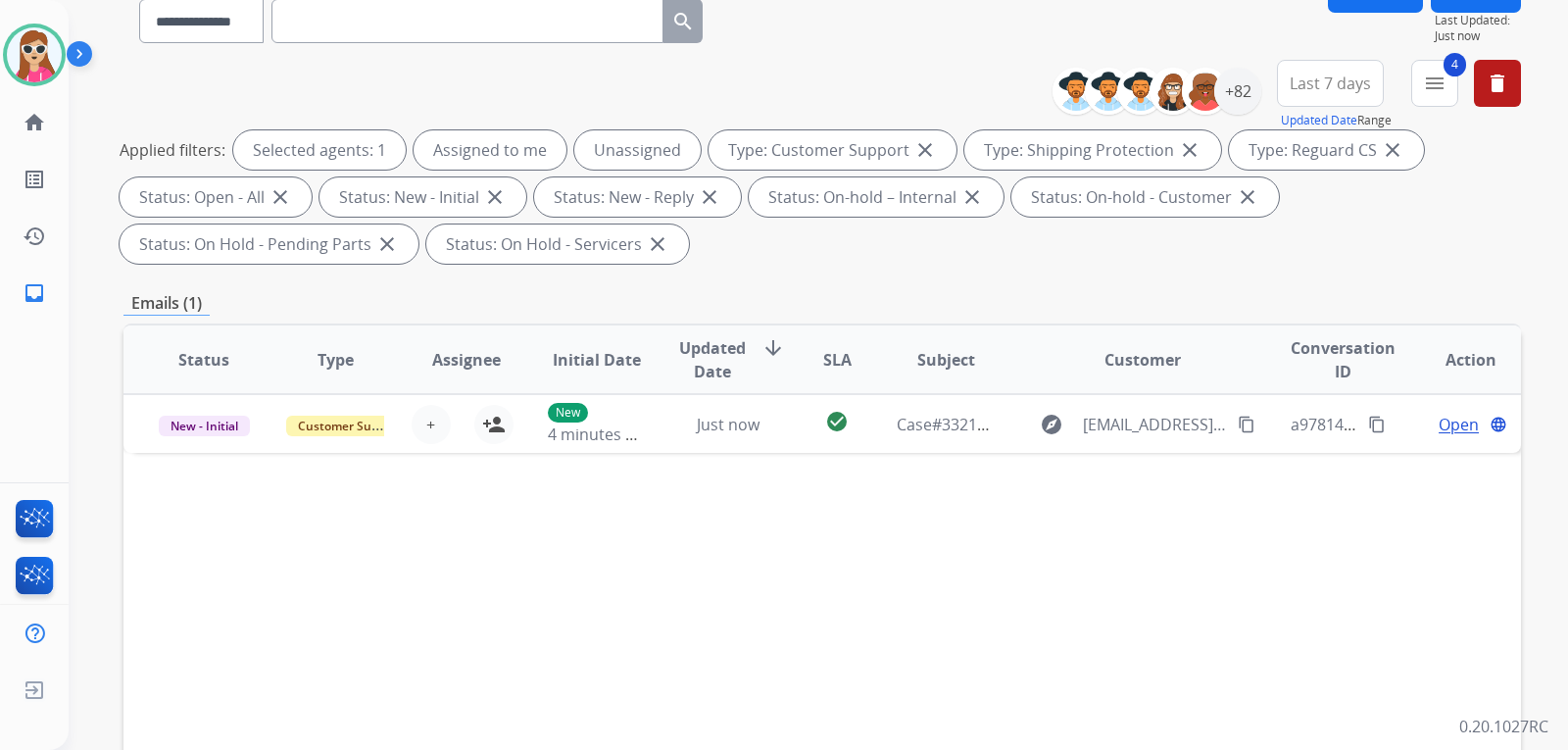
scroll to position [294, 0]
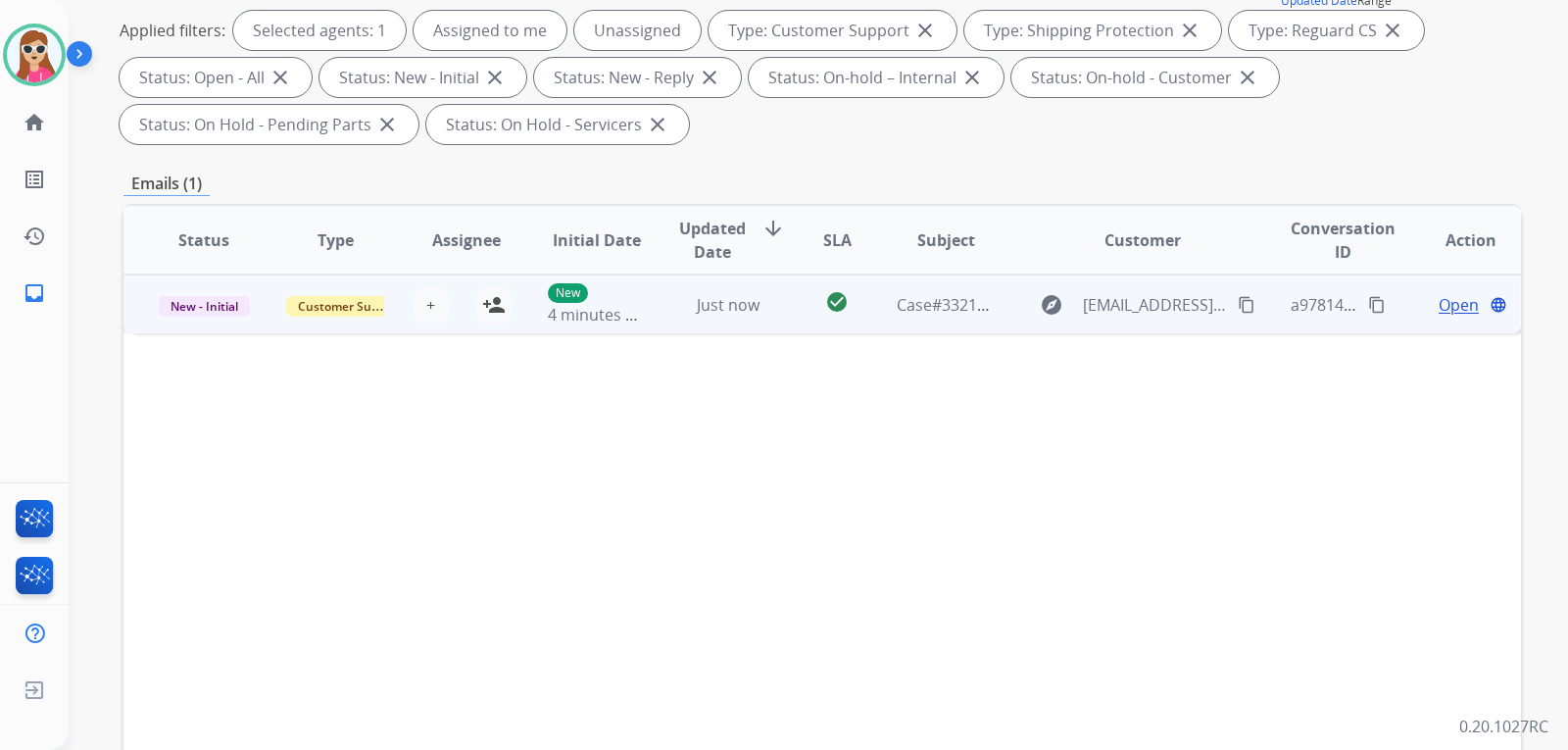
click at [785, 308] on td "check_circle" at bounding box center [821, 303] width 87 height 58
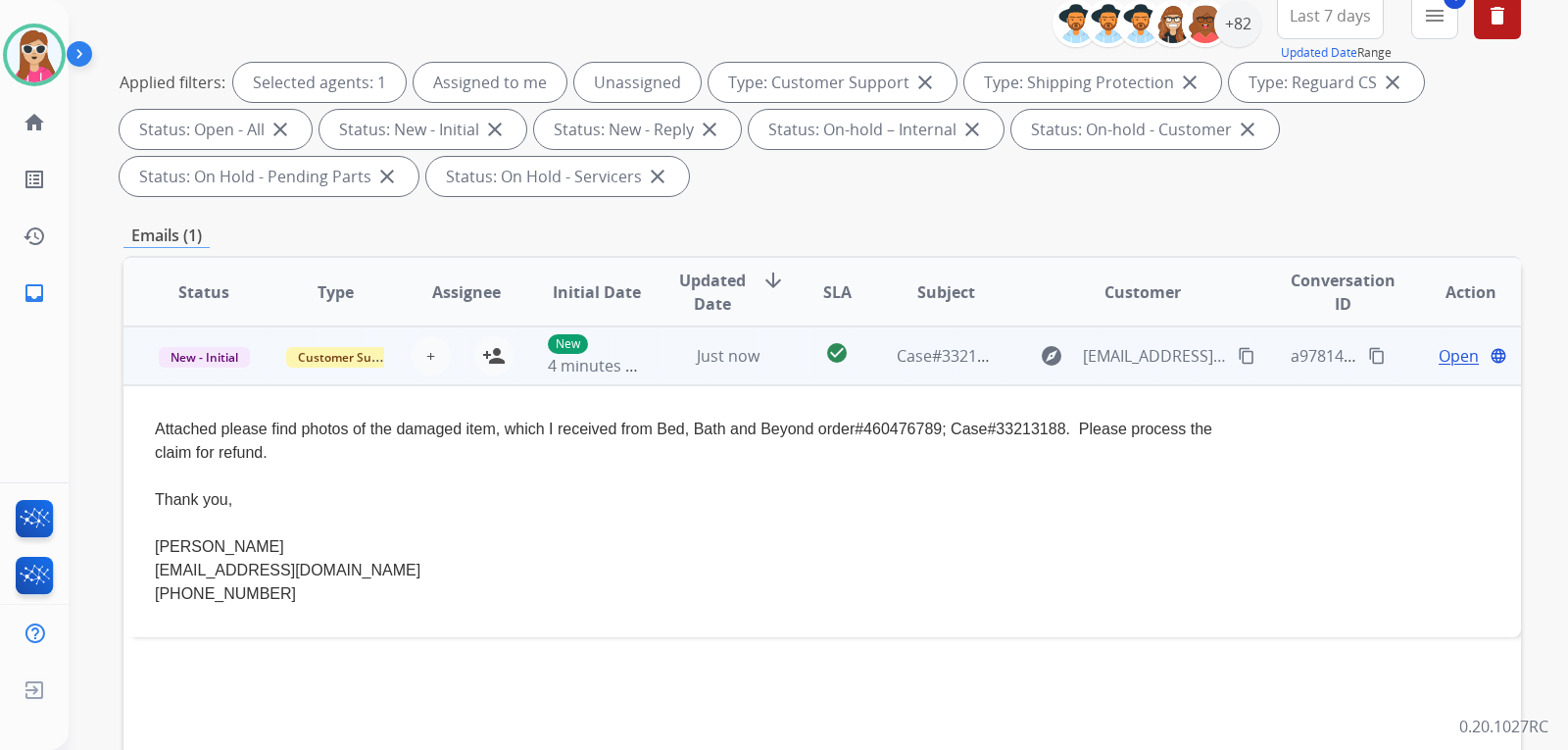
scroll to position [213, 0]
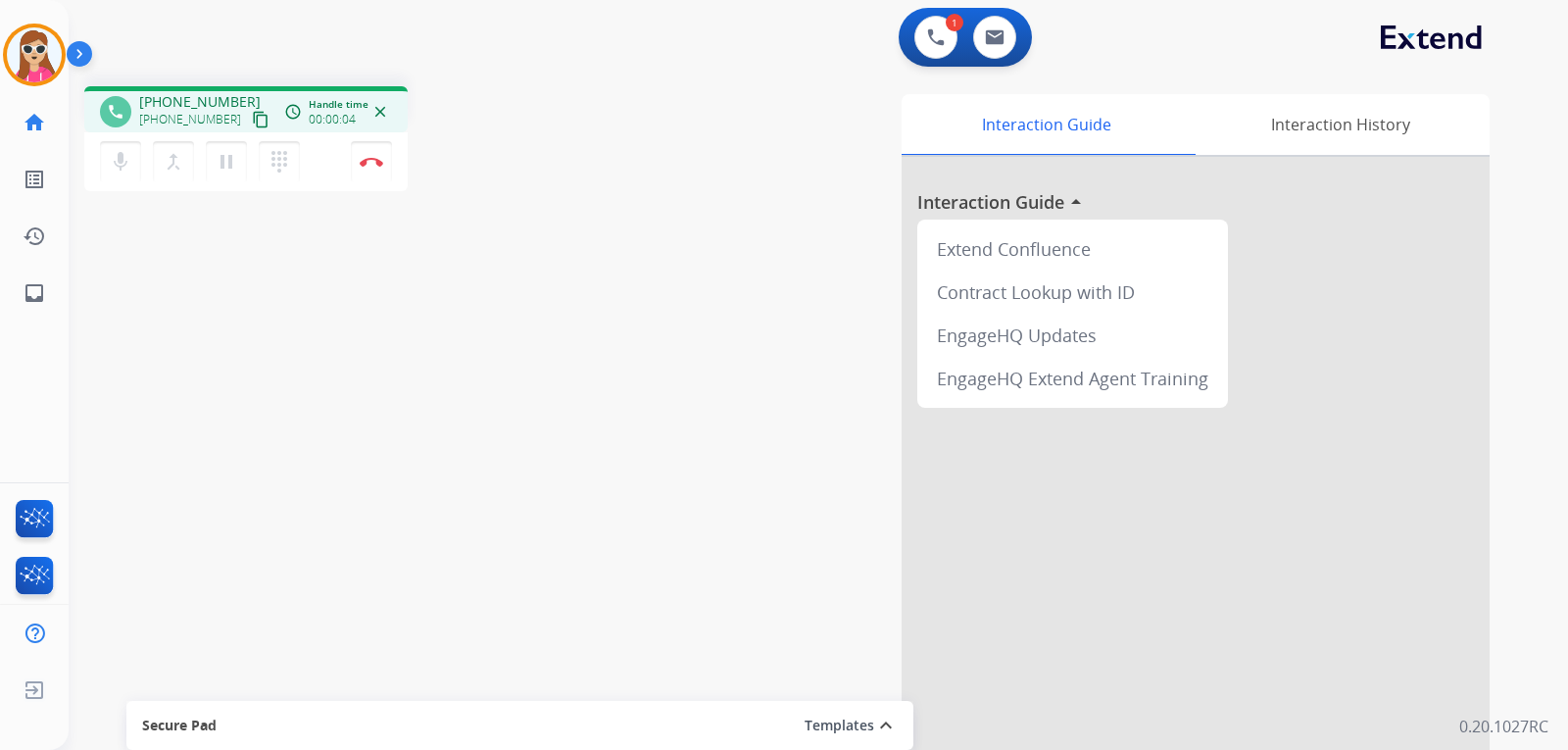
click at [249, 116] on button "content_copy" at bounding box center [261, 120] width 24 height 24
click at [146, 383] on div "phone +18043990556 +18043990556 content_copy access_time Call metrics Queue 00:…" at bounding box center [794, 479] width 1452 height 817
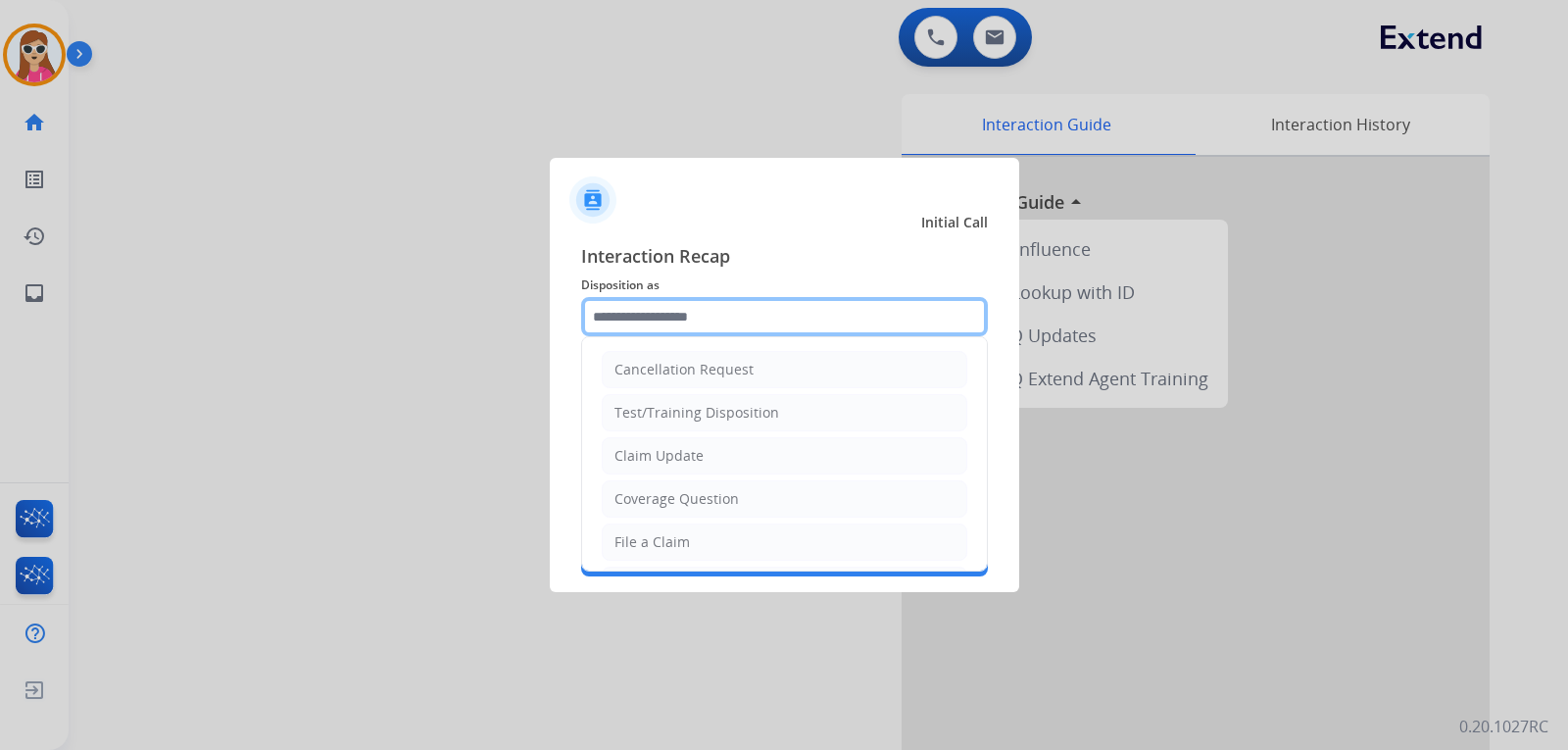
drag, startPoint x: 595, startPoint y: 302, endPoint x: 492, endPoint y: 304, distance: 103.0
click at [594, 302] on input "text" at bounding box center [784, 317] width 406 height 40
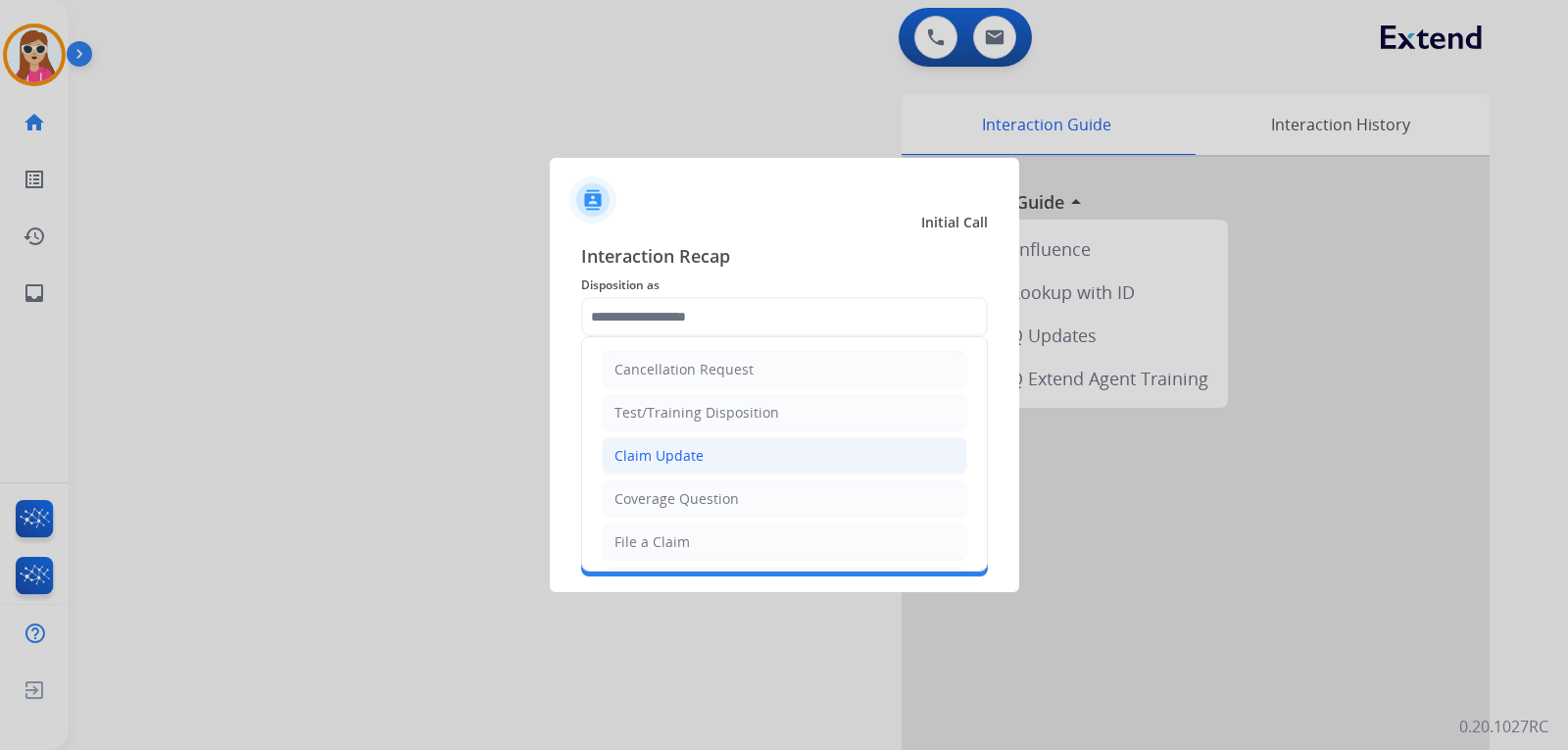
click at [685, 453] on div "Claim Update" at bounding box center [659, 456] width 89 height 20
type input "**********"
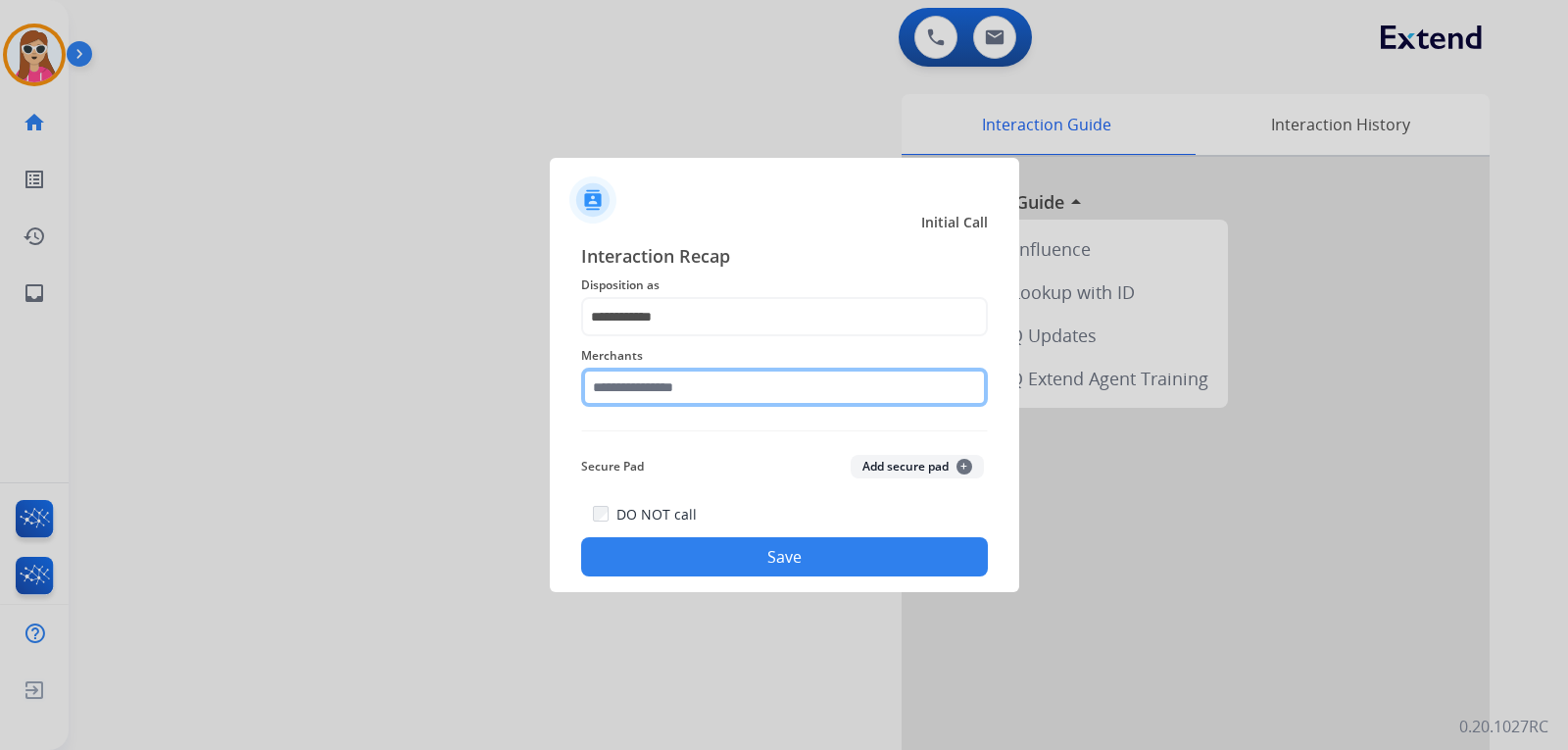
click at [688, 393] on input "text" at bounding box center [784, 387] width 406 height 40
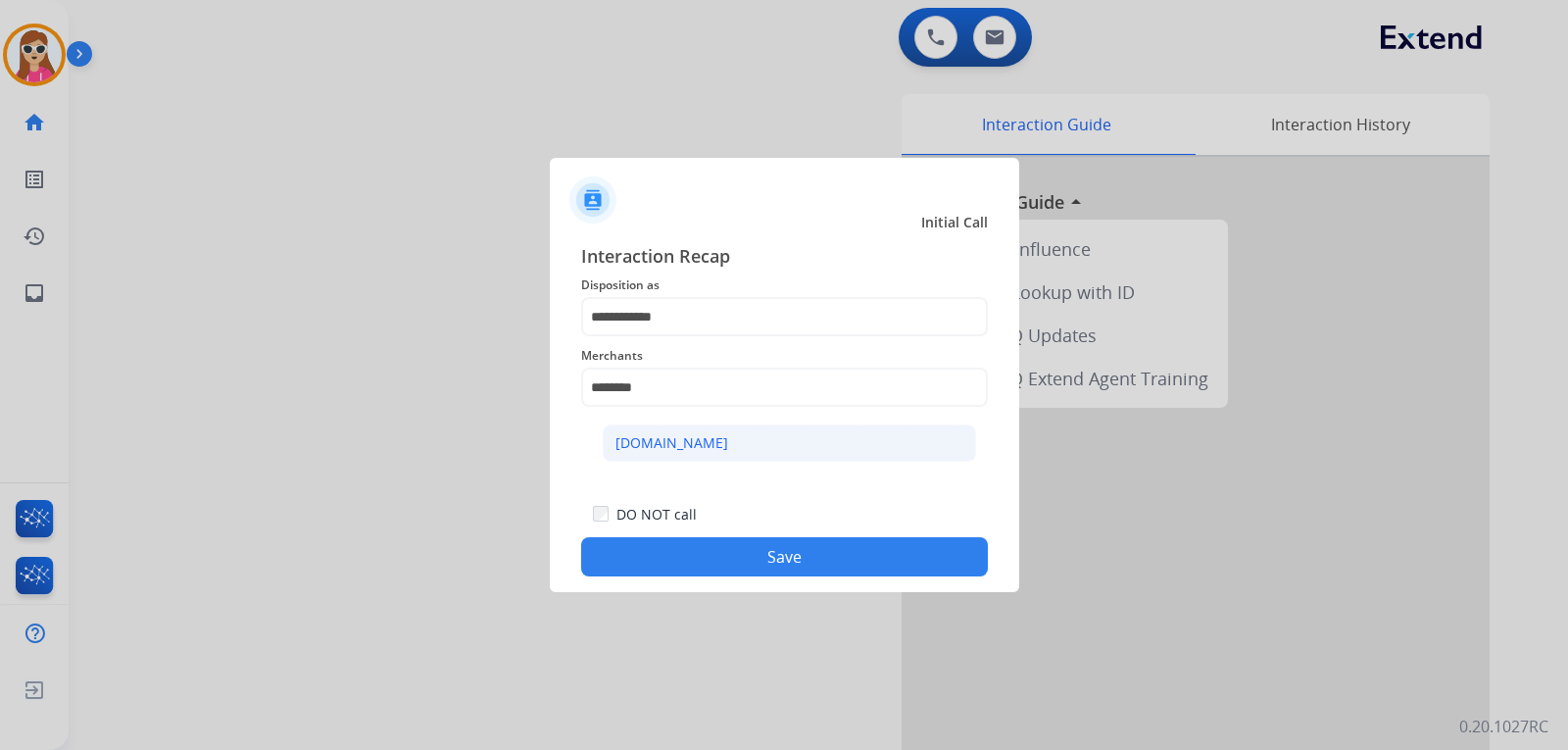
click at [688, 437] on div "[DOMAIN_NAME]" at bounding box center [672, 443] width 113 height 20
type input "**********"
click at [849, 563] on button "Save" at bounding box center [784, 557] width 406 height 40
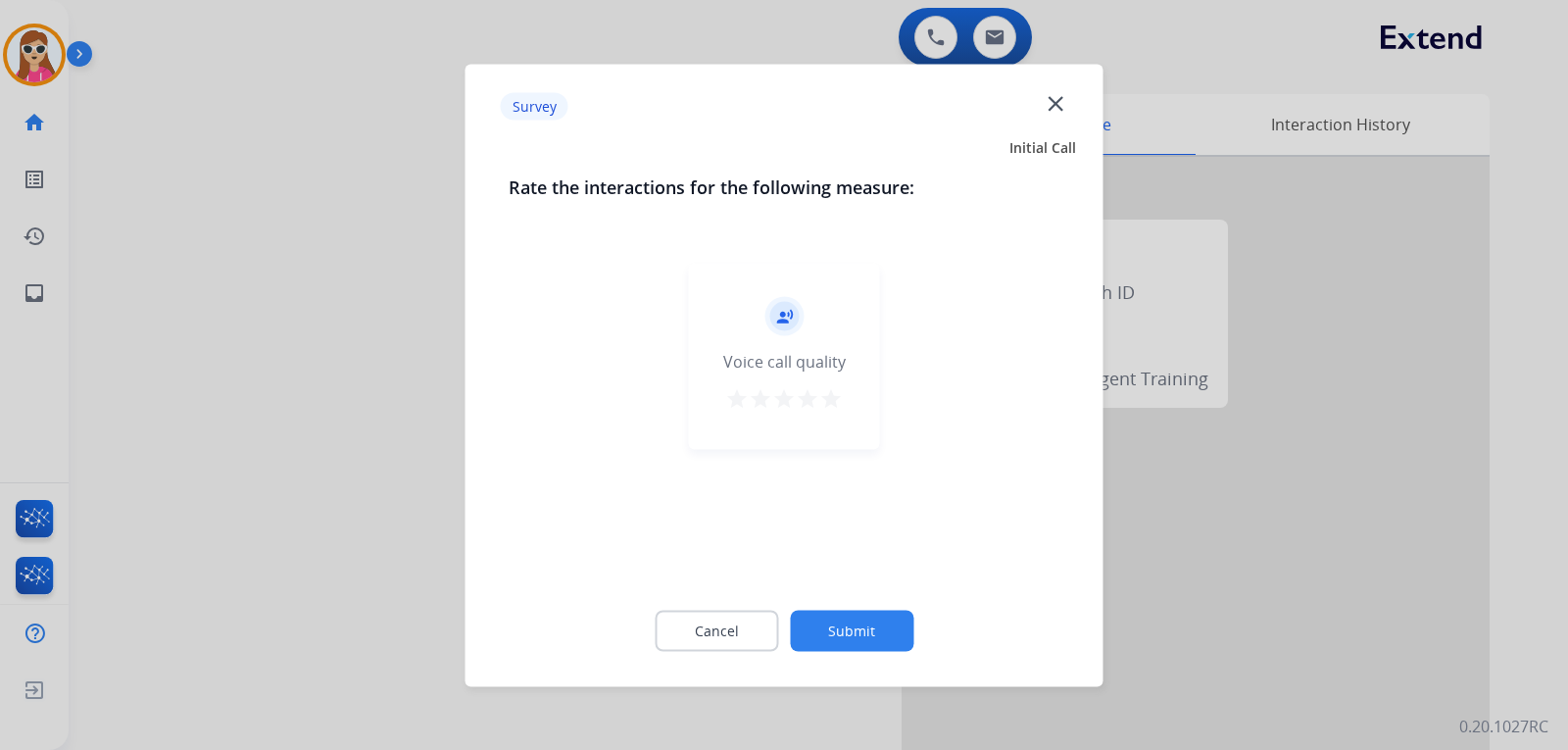
click at [808, 409] on mat-icon "star" at bounding box center [807, 398] width 24 height 24
click at [831, 408] on mat-icon "star" at bounding box center [831, 398] width 24 height 24
click at [897, 625] on button "Submit" at bounding box center [851, 630] width 124 height 42
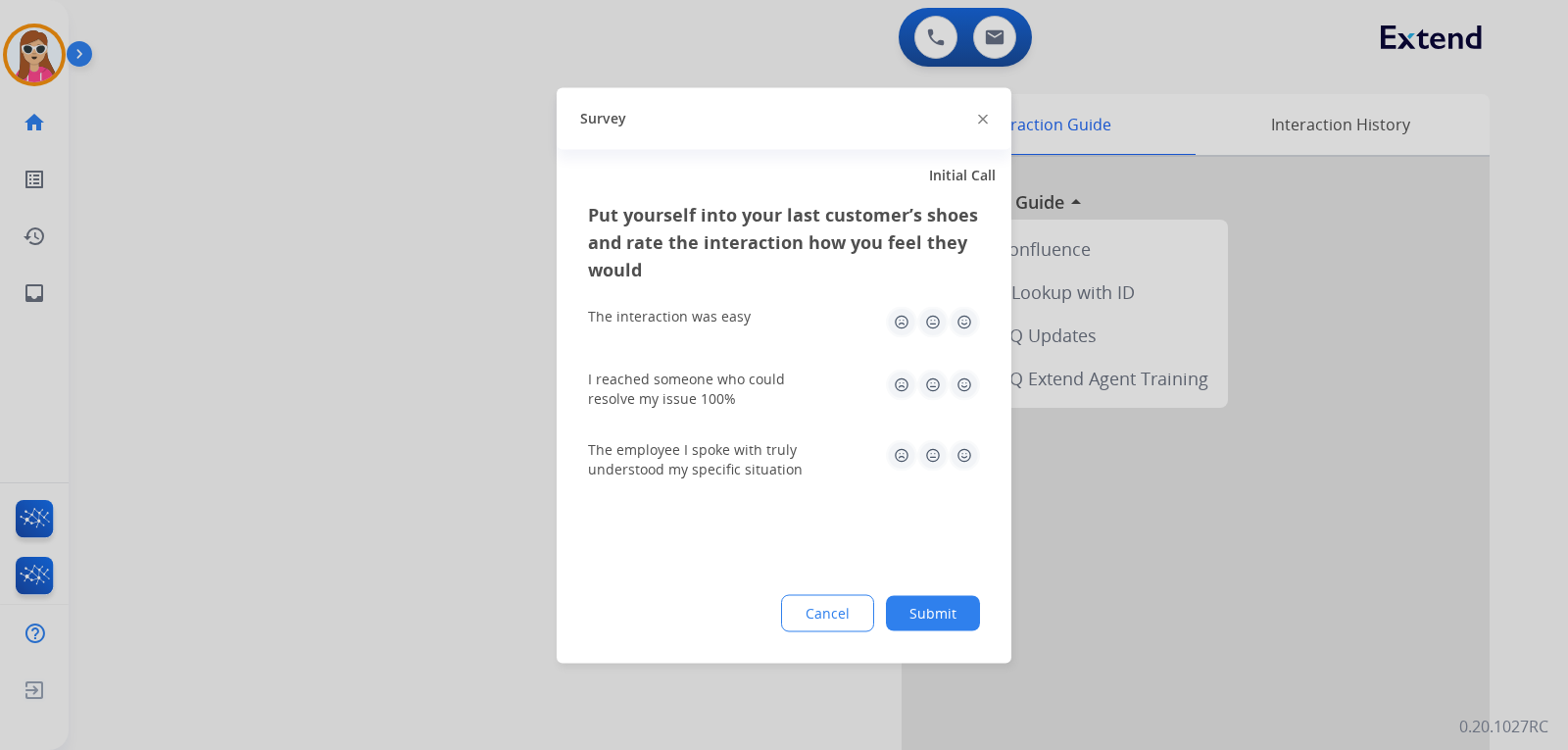
click at [972, 329] on img at bounding box center [964, 322] width 32 height 32
click at [970, 396] on img at bounding box center [964, 384] width 32 height 32
click at [963, 453] on img at bounding box center [964, 455] width 32 height 32
click at [938, 611] on button "Submit" at bounding box center [932, 612] width 94 height 36
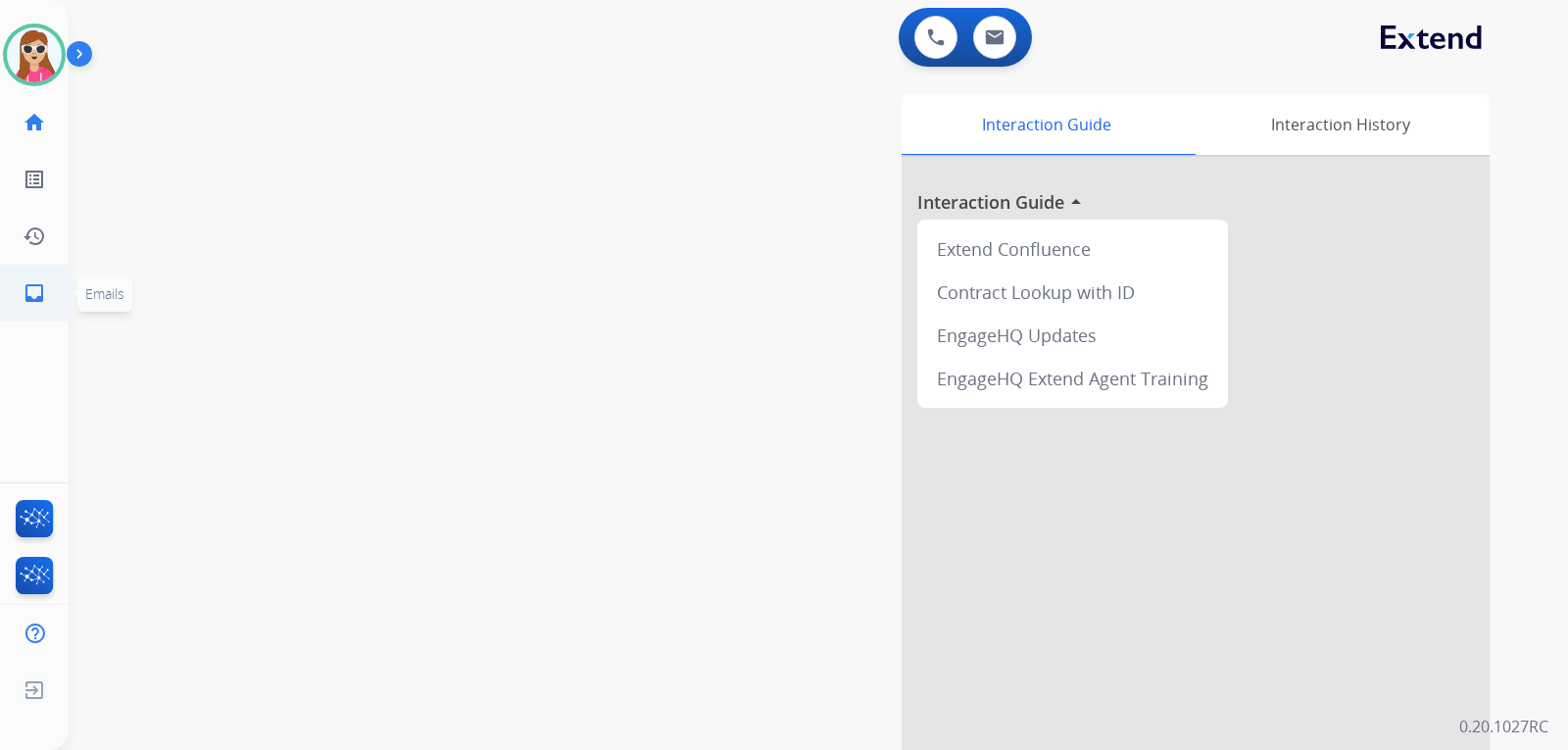
click at [44, 304] on mat-icon "inbox" at bounding box center [35, 293] width 24 height 24
select select "**********"
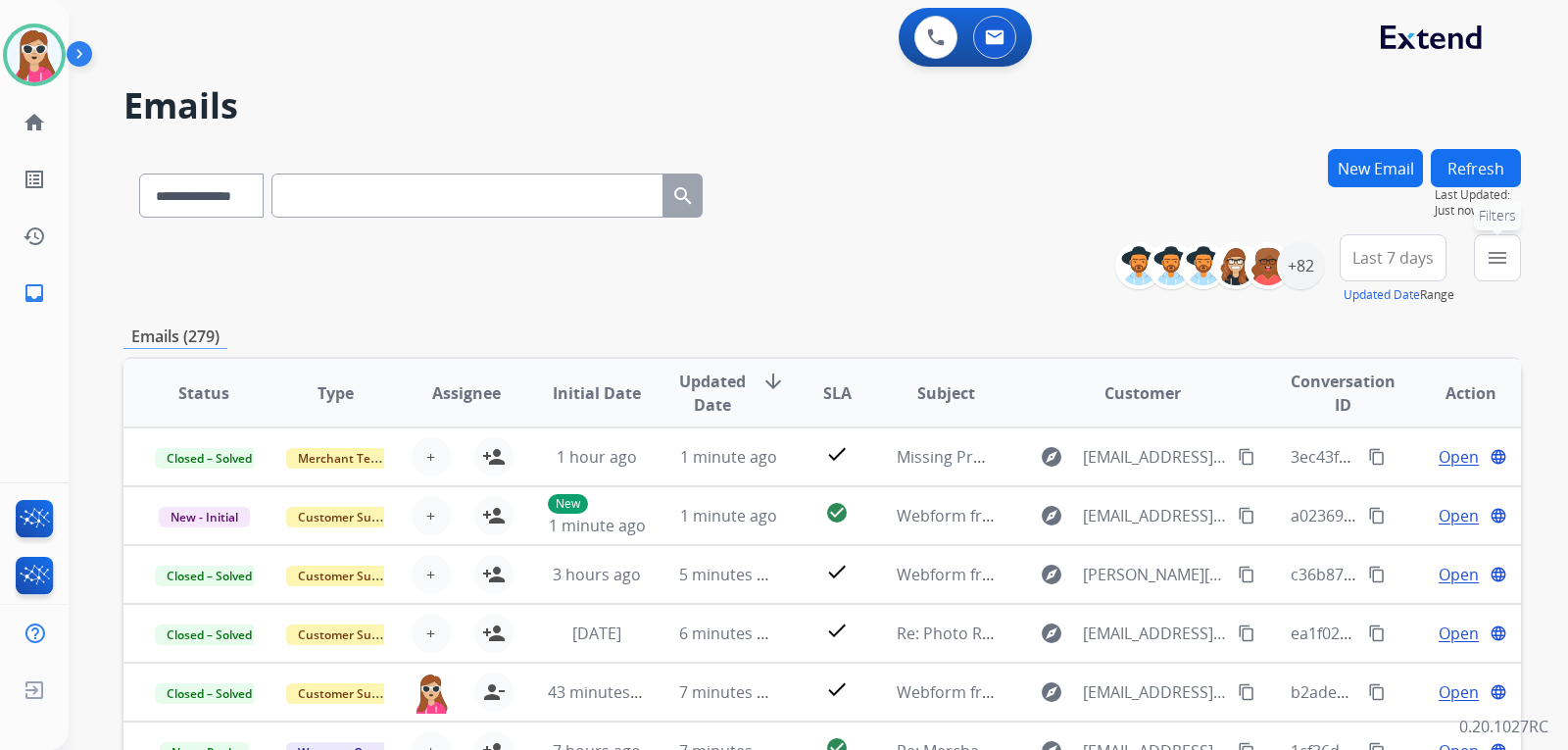
click at [1493, 268] on mat-icon "menu" at bounding box center [1497, 258] width 24 height 24
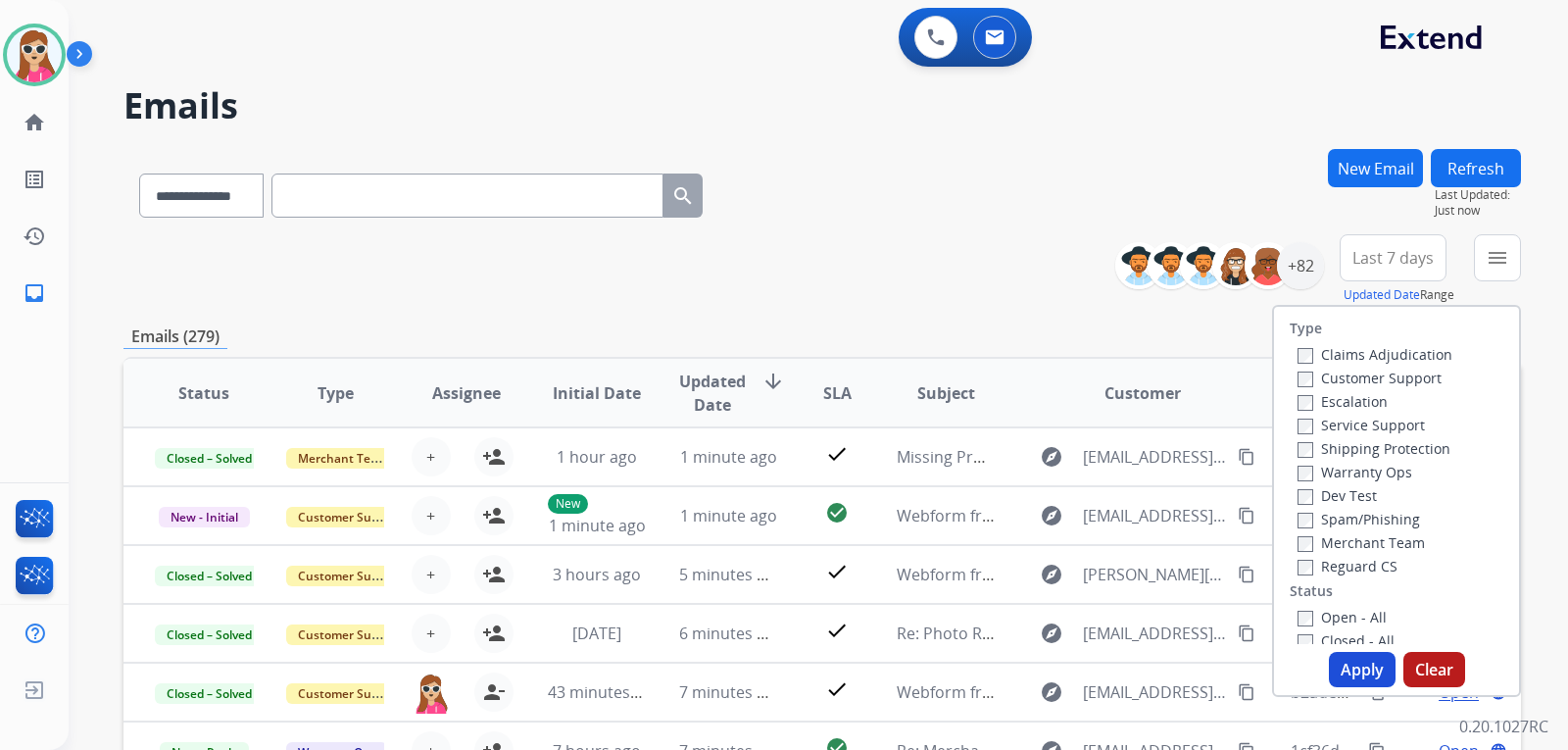
click at [1410, 379] on label "Customer Support" at bounding box center [1369, 377] width 144 height 19
click at [1406, 444] on label "Shipping Protection" at bounding box center [1374, 448] width 153 height 19
click at [1360, 561] on label "Reguard CS" at bounding box center [1347, 566] width 100 height 19
click at [1366, 611] on label "Open - All" at bounding box center [1342, 616] width 89 height 19
click at [1348, 679] on button "Apply" at bounding box center [1361, 670] width 66 height 36
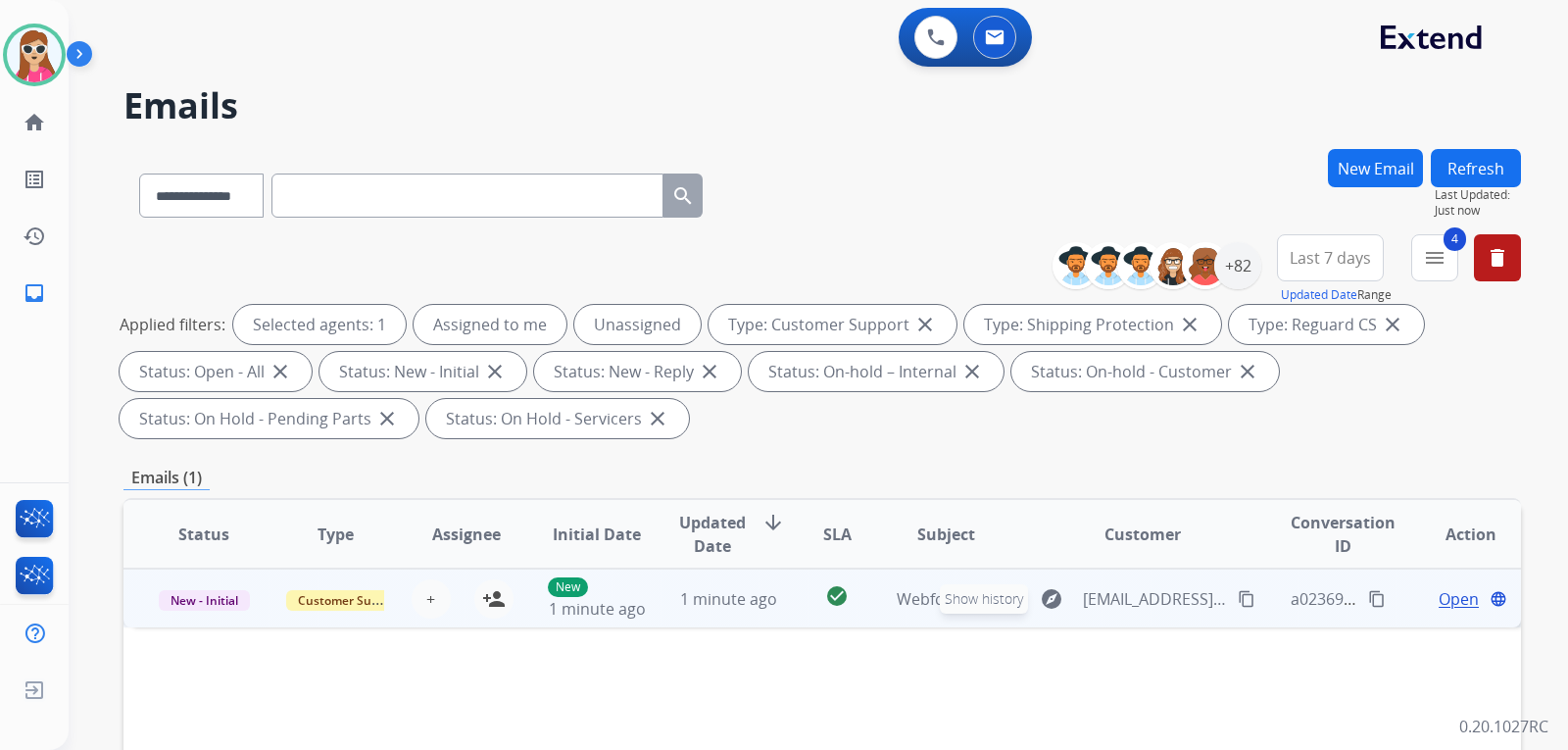
click at [1028, 606] on button "explore Show history" at bounding box center [1051, 598] width 47 height 32
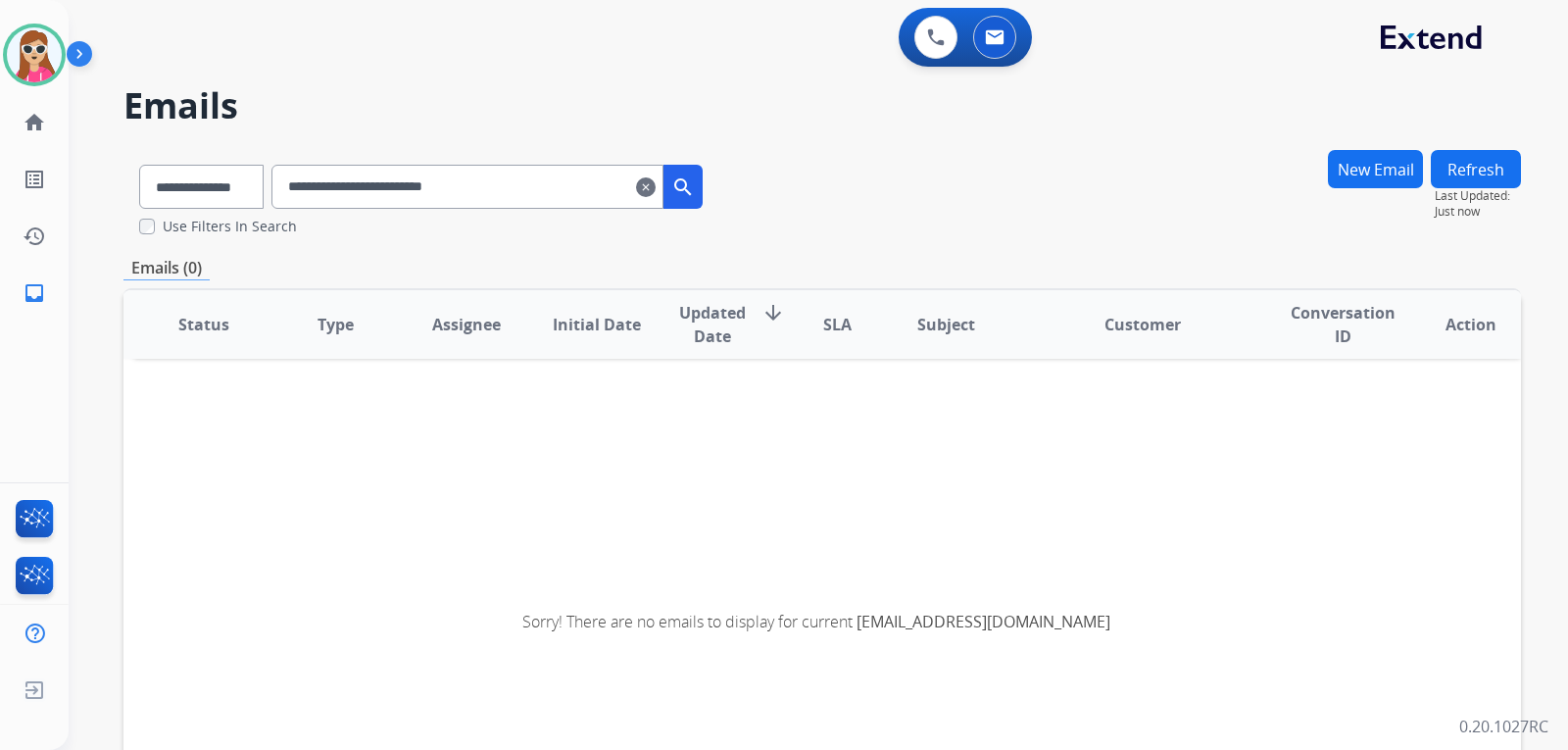
click at [656, 186] on mat-icon "clear" at bounding box center [646, 187] width 20 height 24
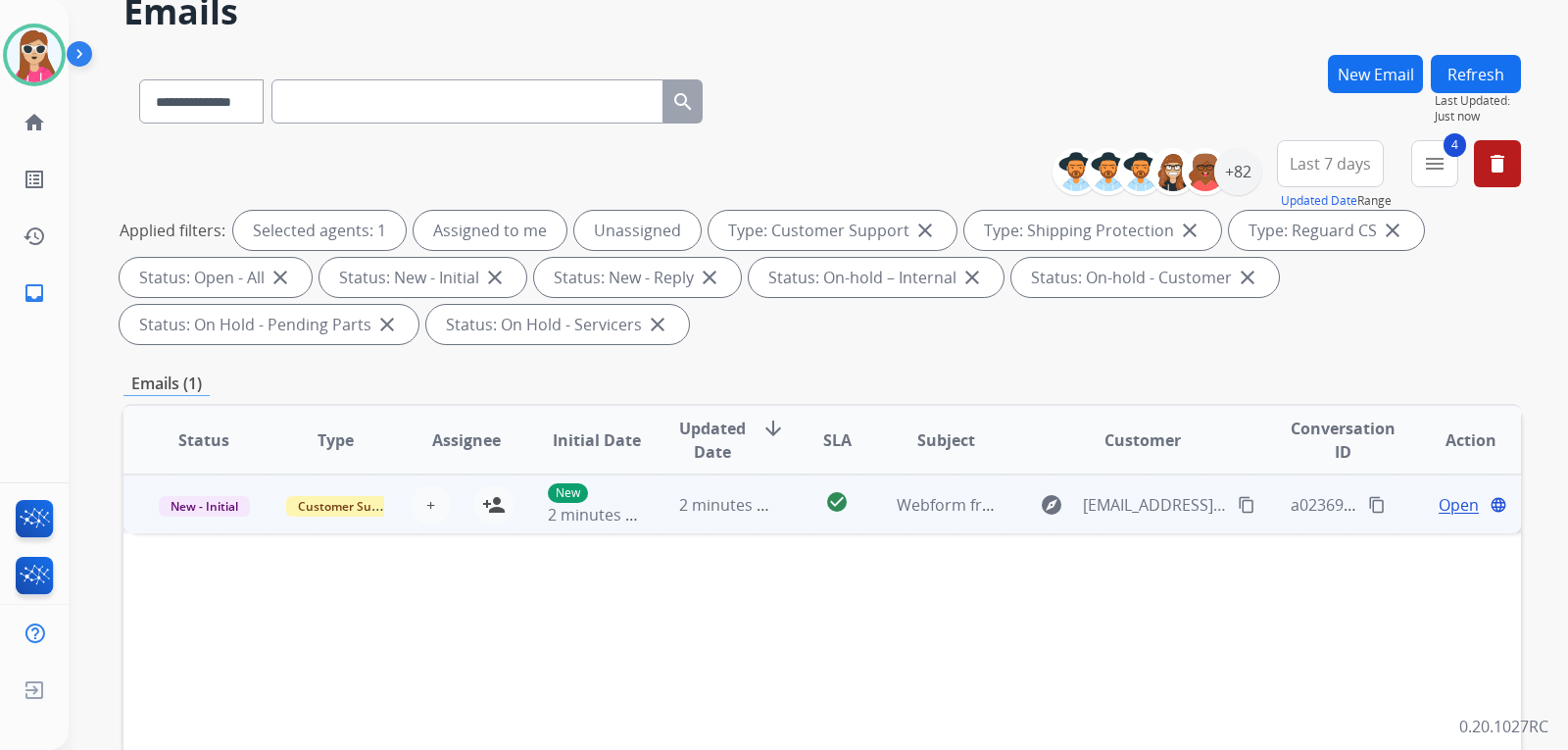
scroll to position [98, 0]
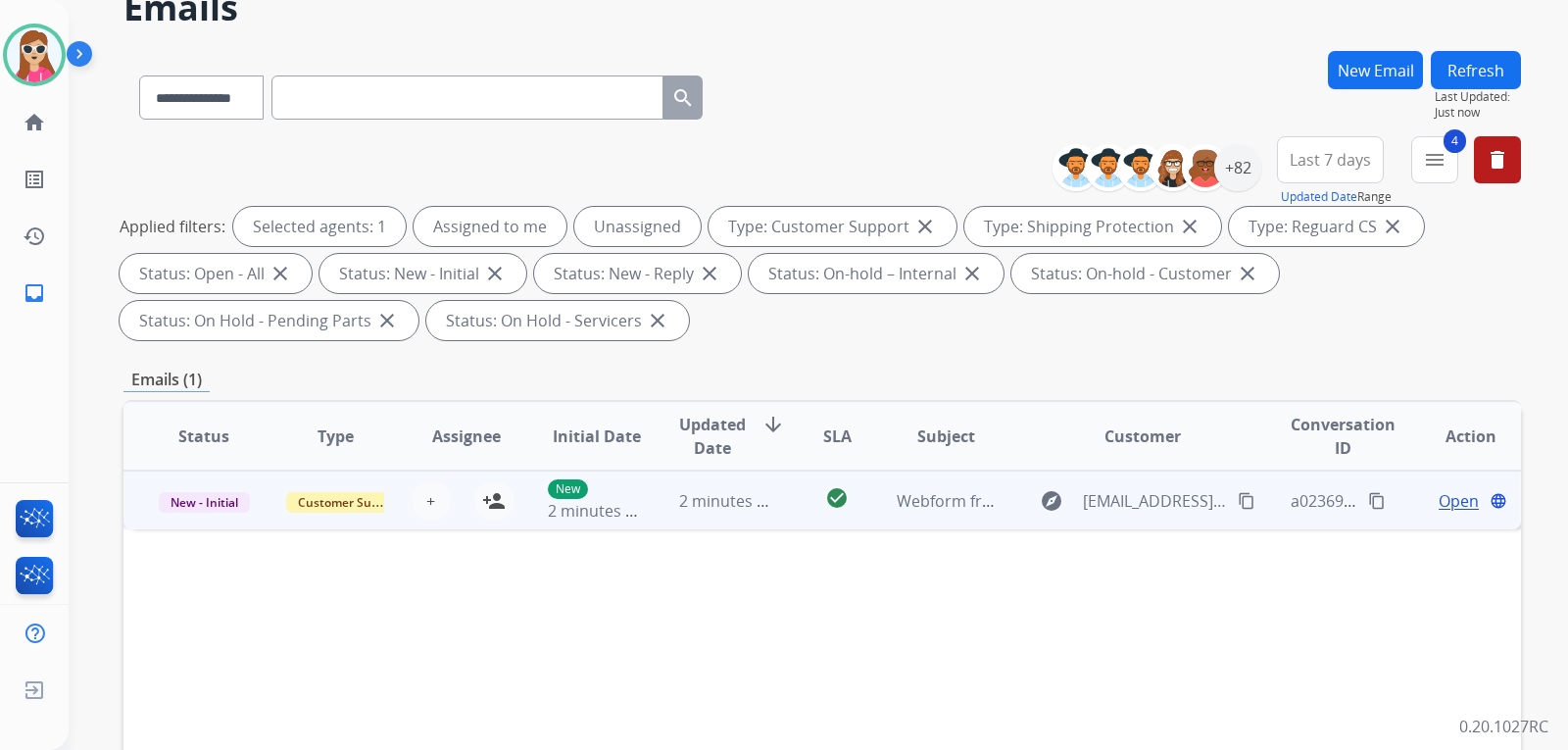
click at [789, 502] on td "check_circle" at bounding box center [821, 499] width 87 height 58
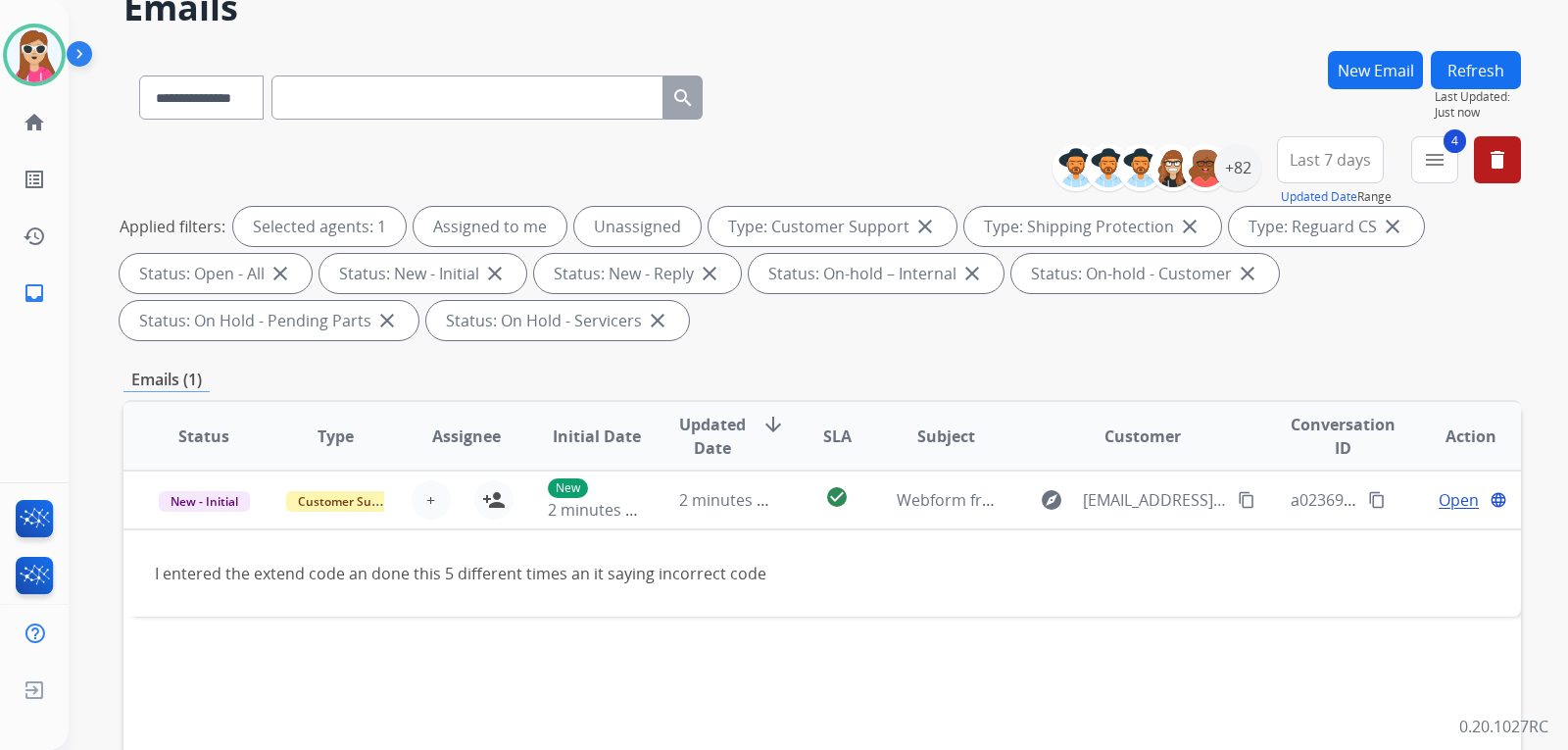
click at [1486, 71] on button "Refresh" at bounding box center [1475, 69] width 90 height 39
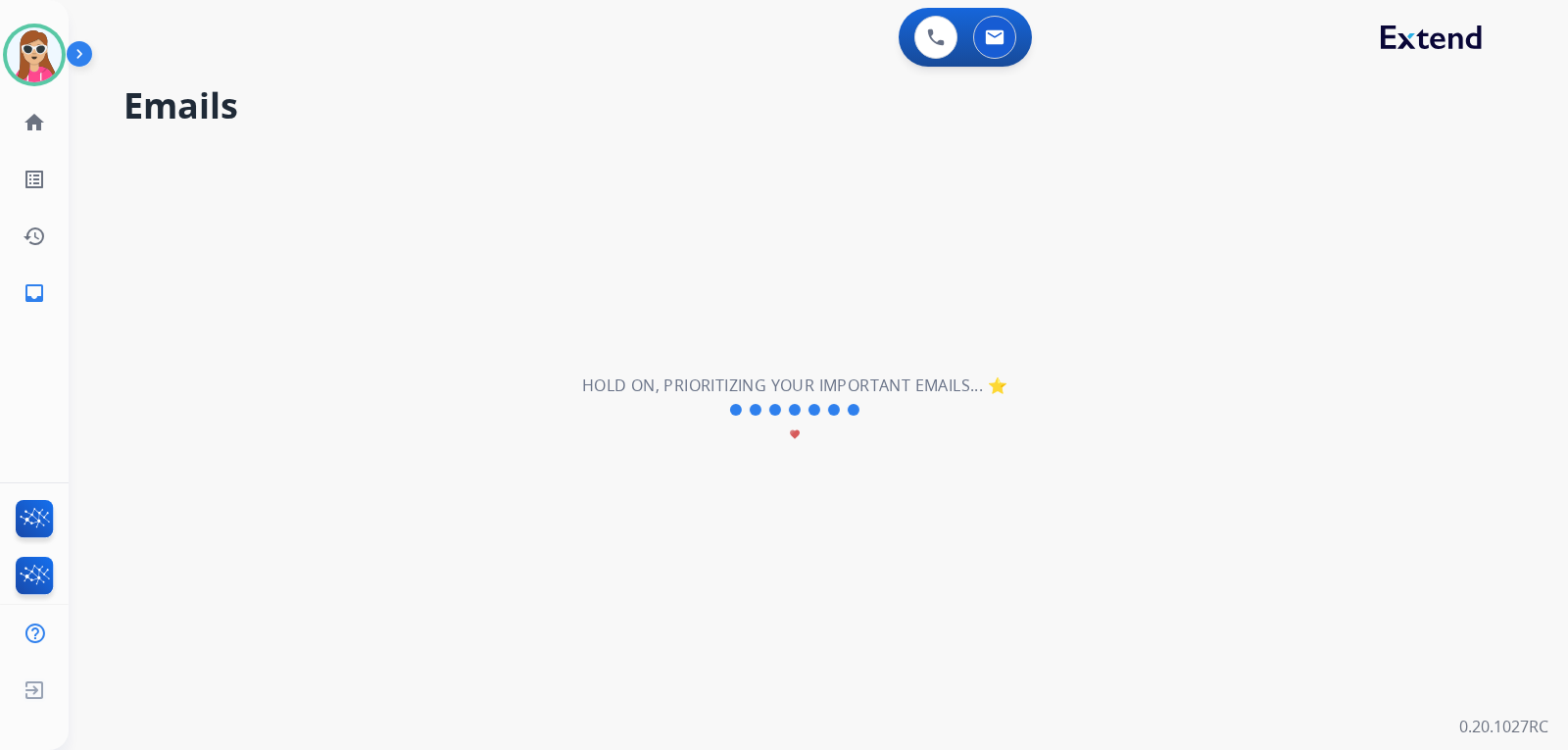
scroll to position [0, 0]
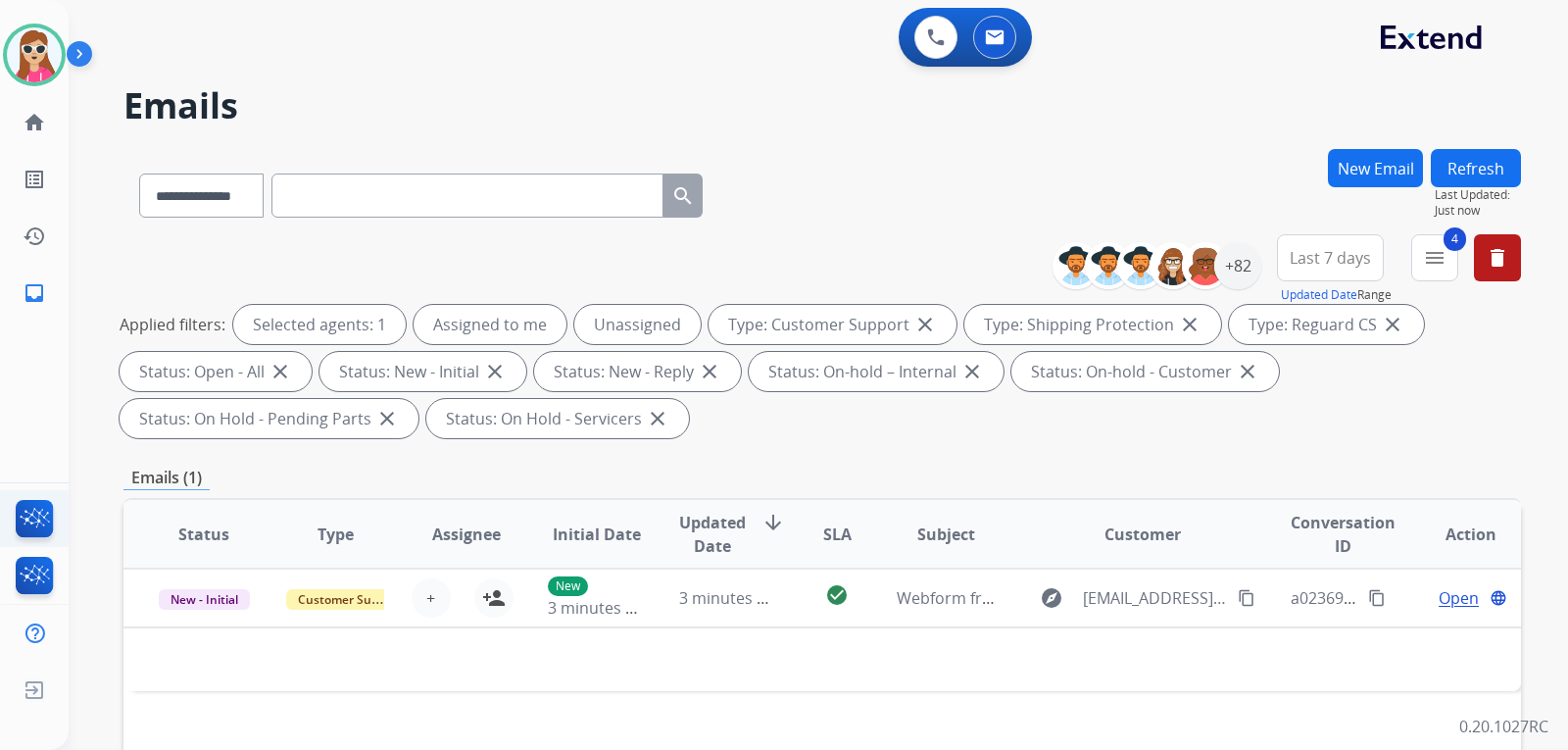
drag, startPoint x: 7, startPoint y: 450, endPoint x: 6, endPoint y: 496, distance: 46.0
click at [8, 498] on div "Harmony Available Edit Avatar Agent: Harmony Routing Profile: Extend_Training C…" at bounding box center [34, 375] width 68 height 750
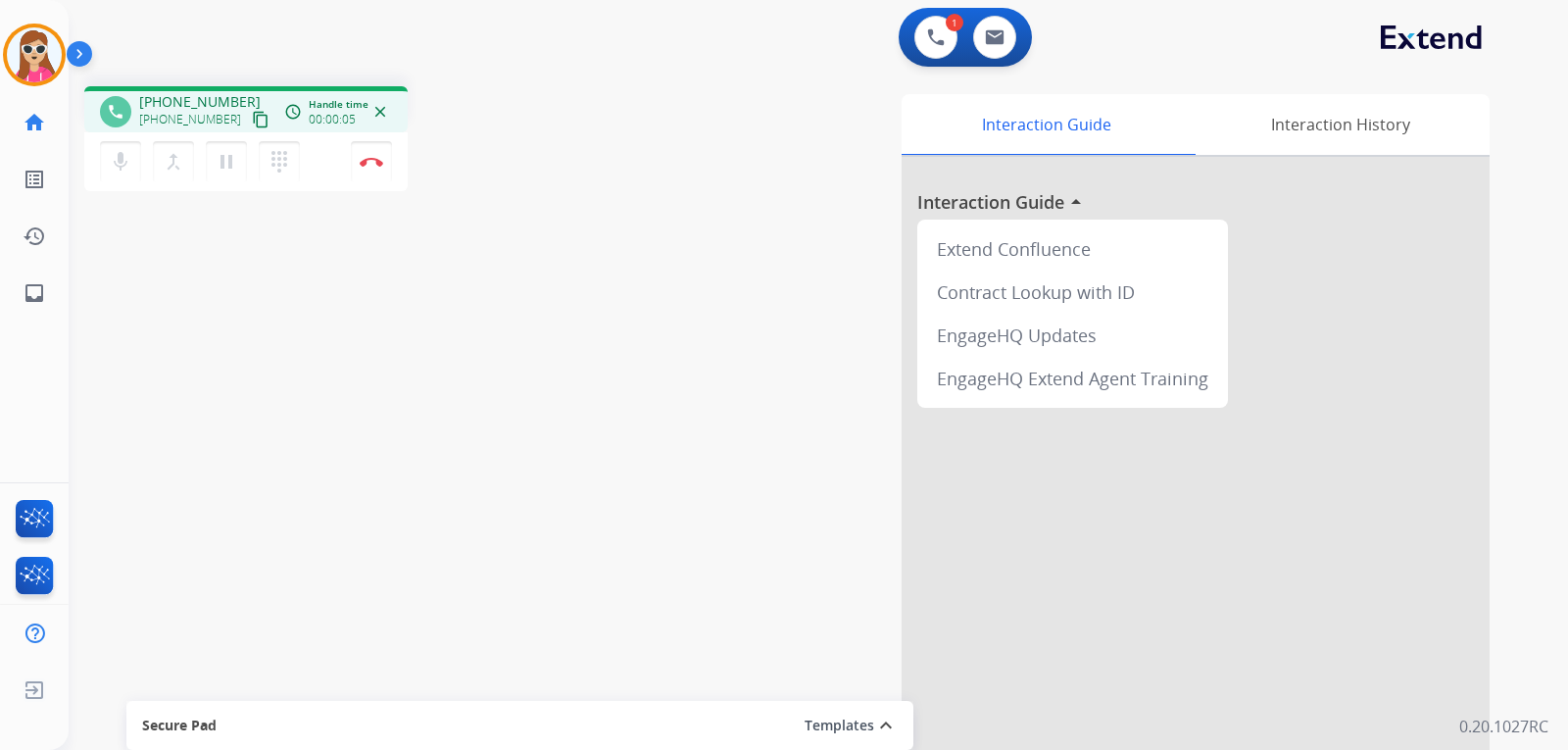
drag, startPoint x: 237, startPoint y: 117, endPoint x: 250, endPoint y: 104, distance: 18.4
click at [252, 117] on mat-icon "content_copy" at bounding box center [261, 120] width 18 height 18
click at [378, 164] on img at bounding box center [371, 161] width 24 height 10
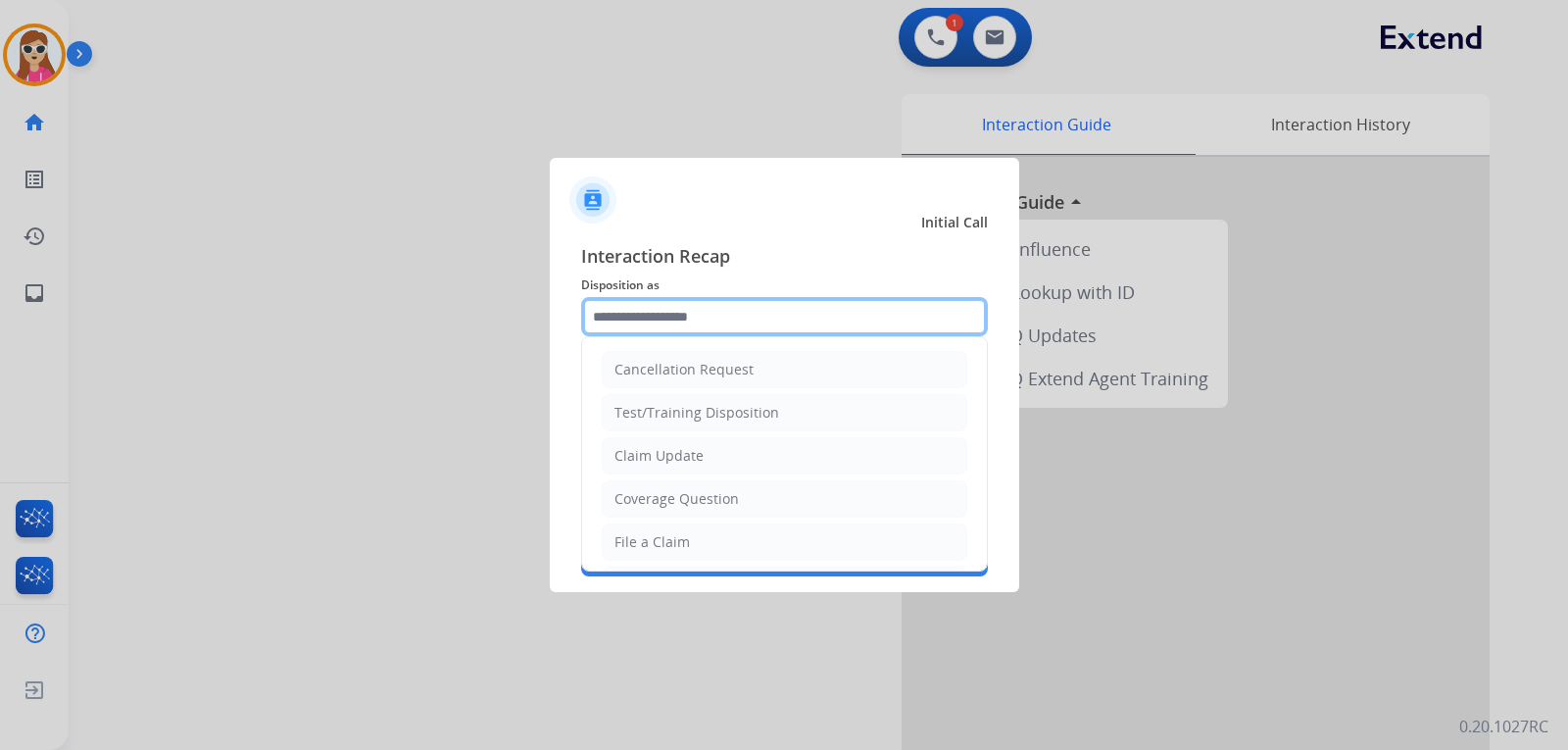
click at [686, 323] on input "text" at bounding box center [784, 317] width 406 height 40
drag, startPoint x: 691, startPoint y: 451, endPoint x: 690, endPoint y: 405, distance: 46.0
click at [691, 446] on div "Claim Update" at bounding box center [659, 456] width 89 height 20
type input "**********"
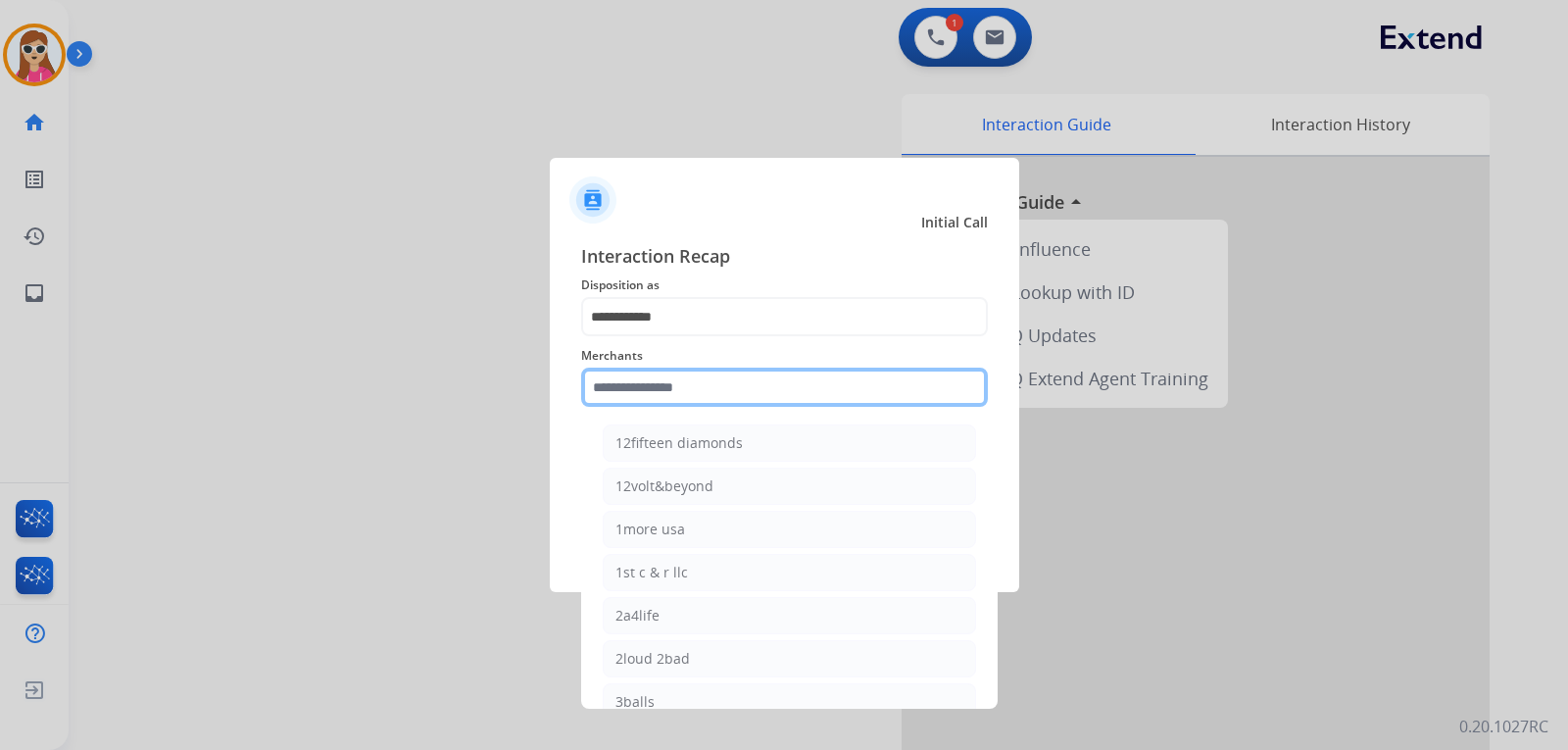
click at [689, 395] on input "text" at bounding box center [784, 387] width 406 height 40
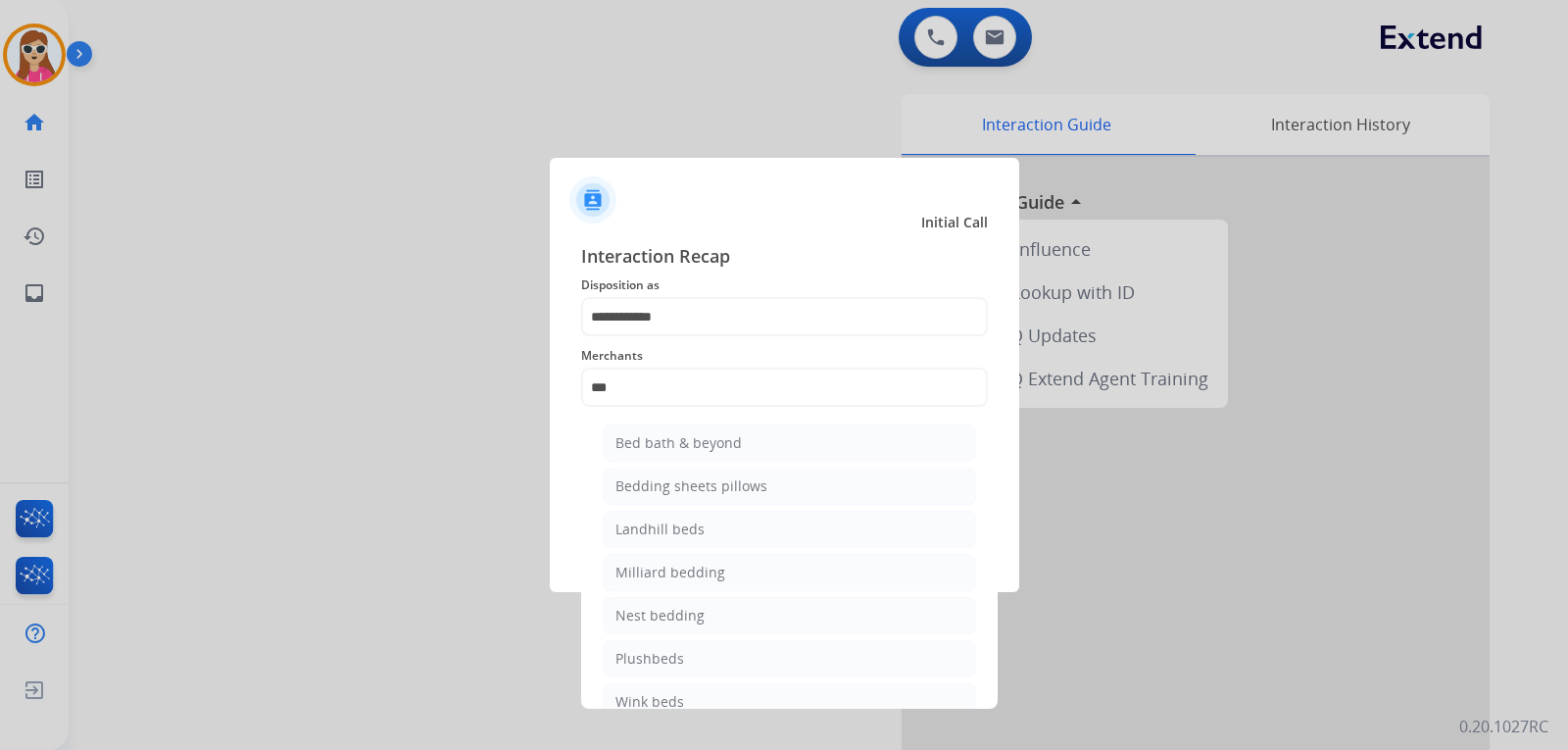
click at [699, 444] on div "Bed bath & beyond" at bounding box center [679, 443] width 127 height 20
type input "**********"
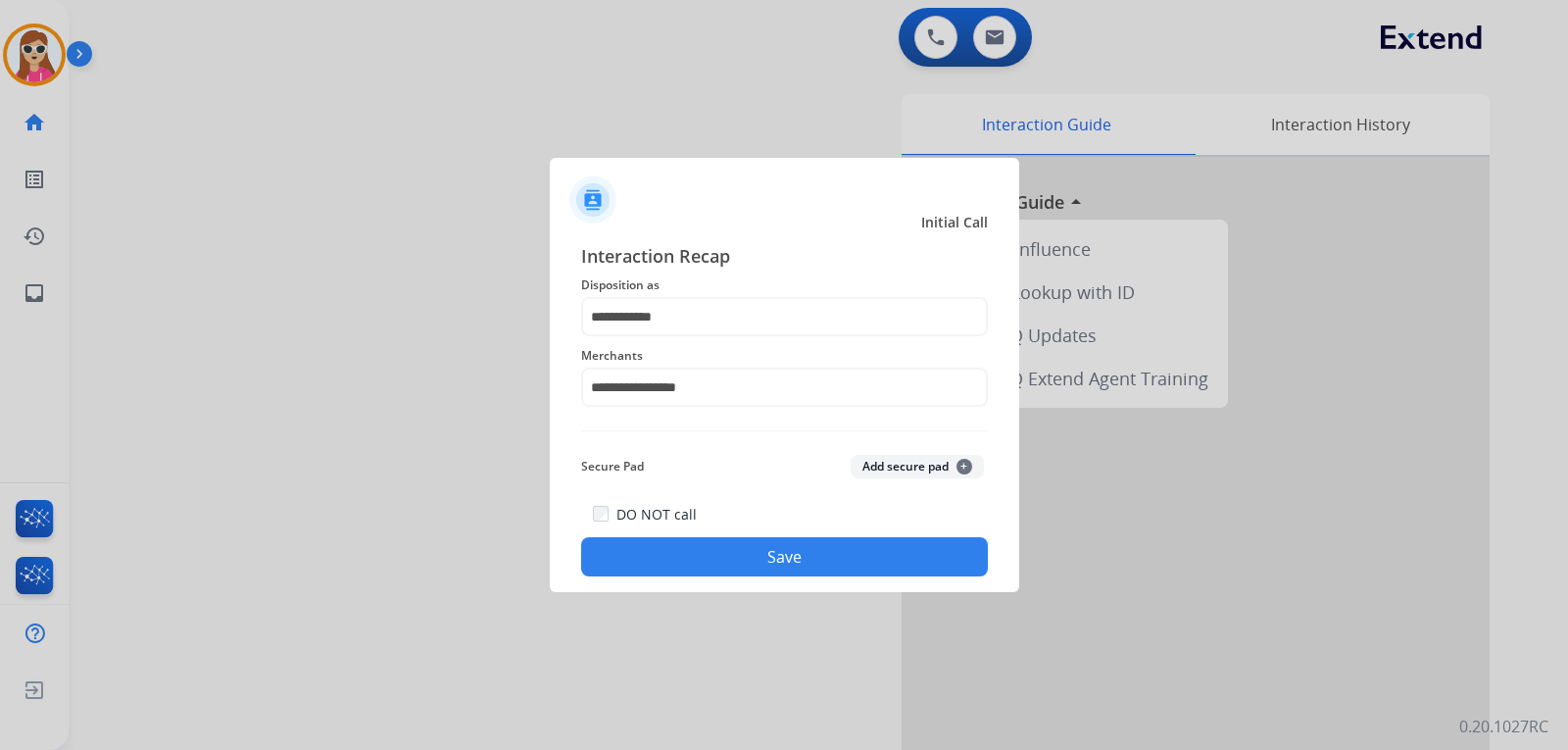
click at [748, 554] on button "Save" at bounding box center [784, 557] width 406 height 40
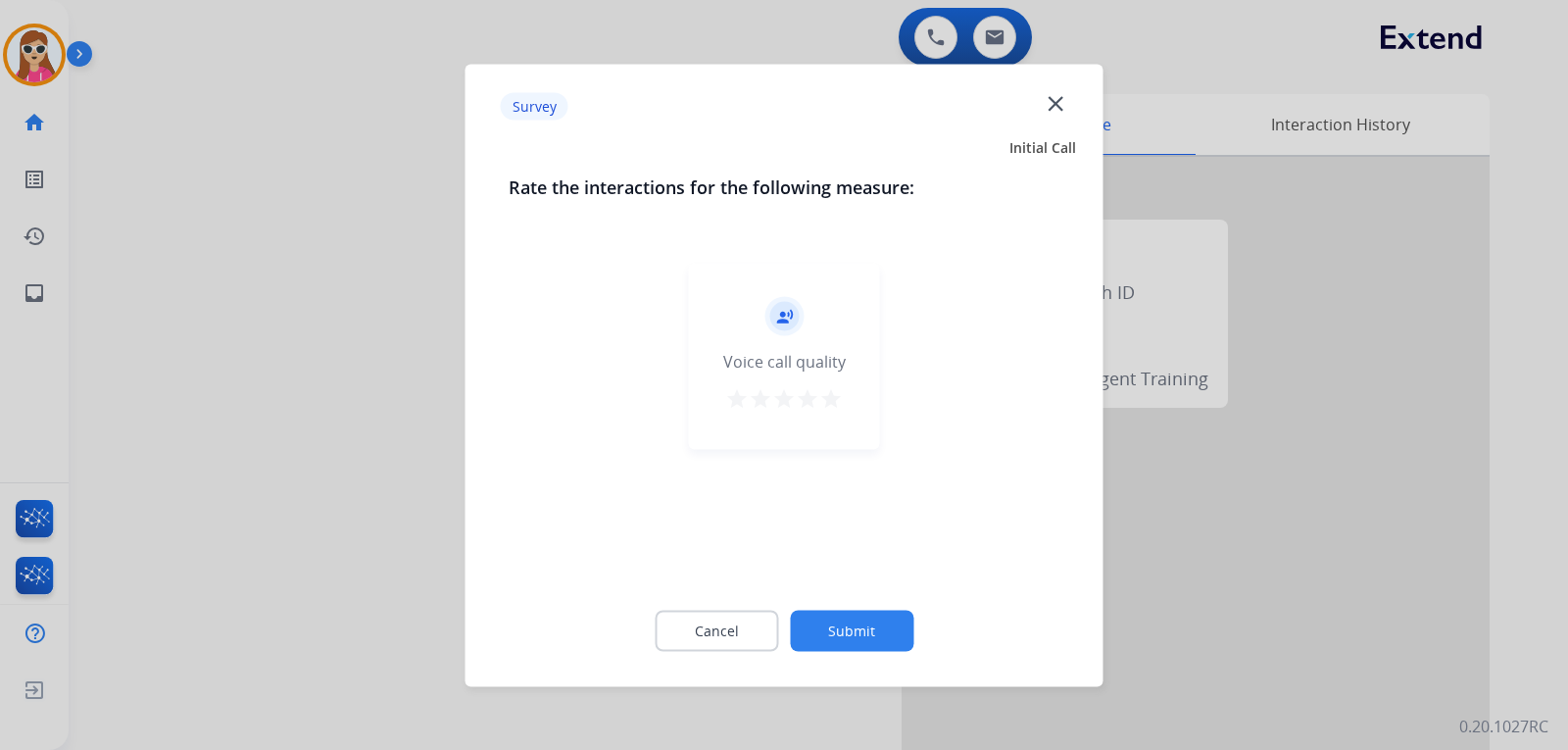
click at [839, 392] on mat-icon "star" at bounding box center [831, 398] width 24 height 24
click at [875, 633] on button "Submit" at bounding box center [851, 630] width 124 height 42
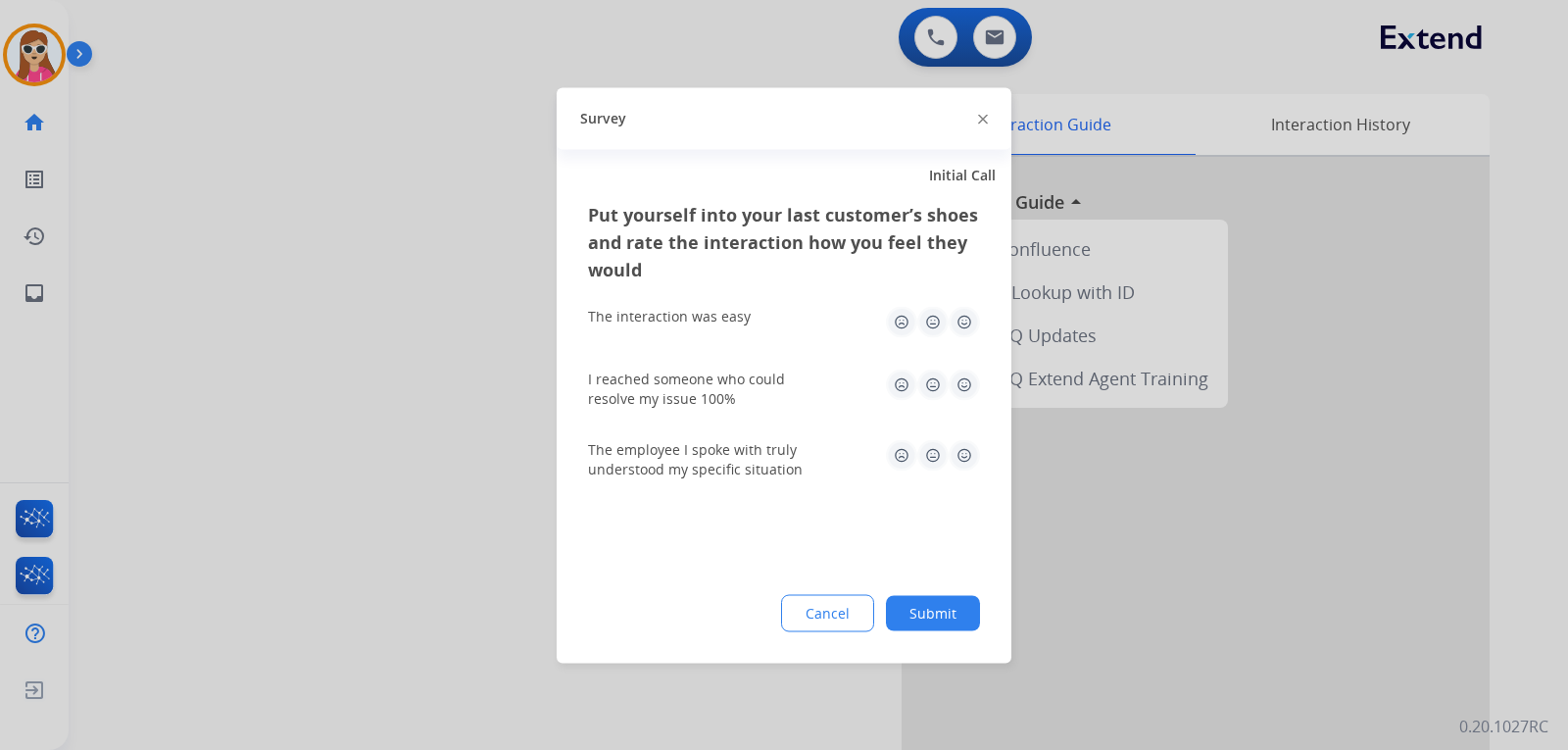
click at [964, 372] on img at bounding box center [964, 384] width 32 height 32
click at [967, 323] on img at bounding box center [964, 322] width 32 height 32
drag, startPoint x: 979, startPoint y: 465, endPoint x: 971, endPoint y: 447, distance: 19.7
click at [977, 464] on img at bounding box center [964, 455] width 32 height 32
click at [963, 456] on img at bounding box center [964, 455] width 32 height 32
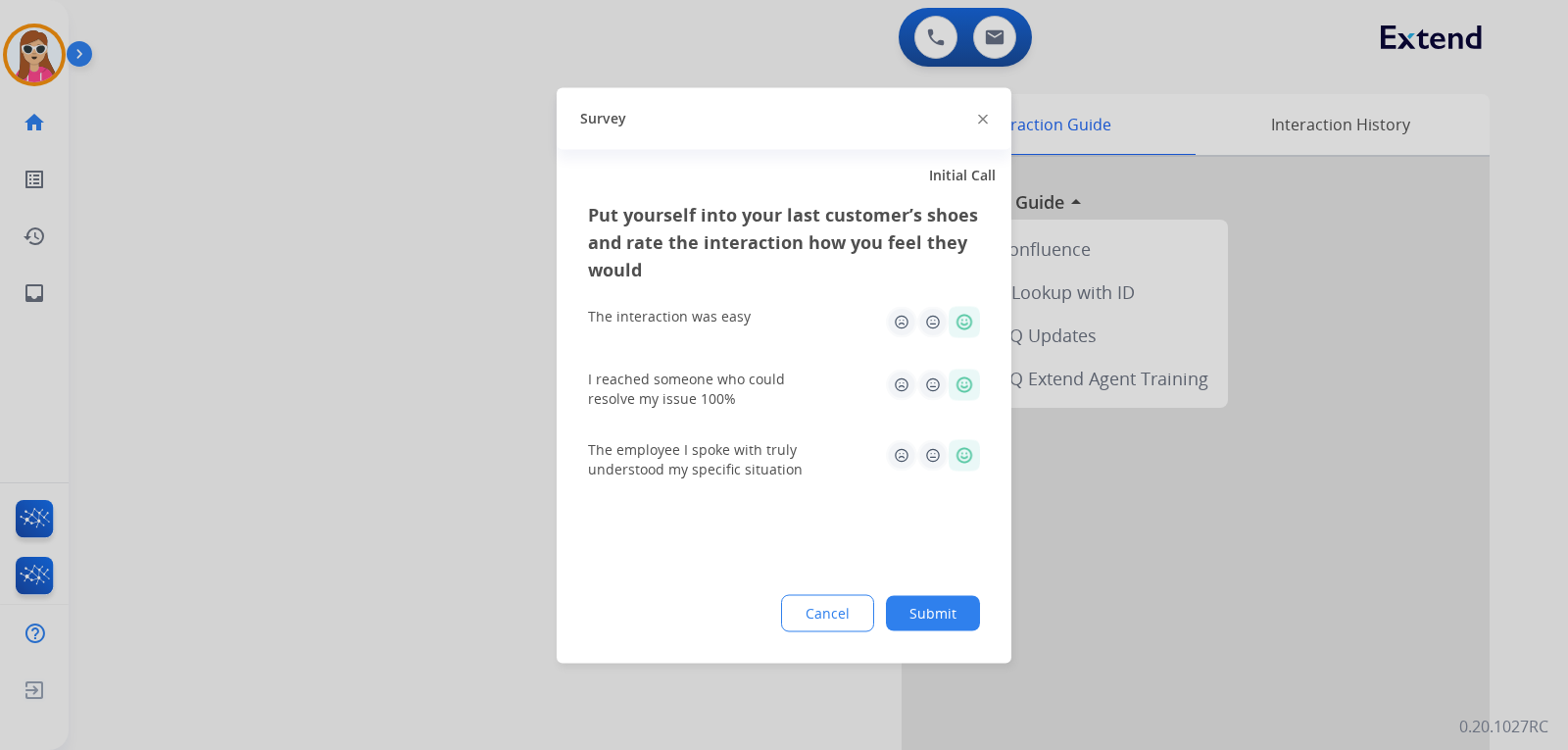
click at [953, 615] on button "Submit" at bounding box center [932, 612] width 94 height 36
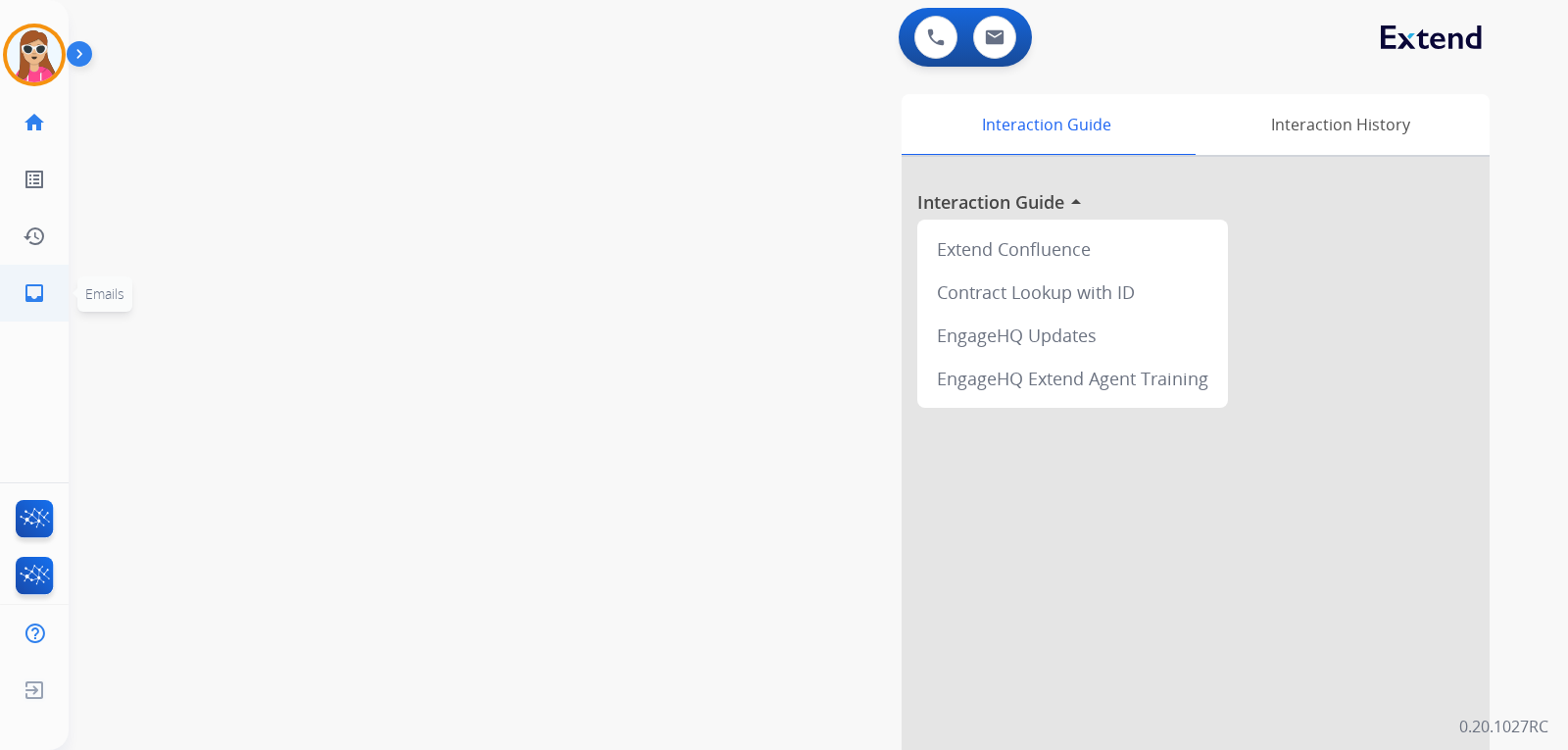
click at [29, 290] on mat-icon "inbox" at bounding box center [35, 293] width 24 height 24
select select "**********"
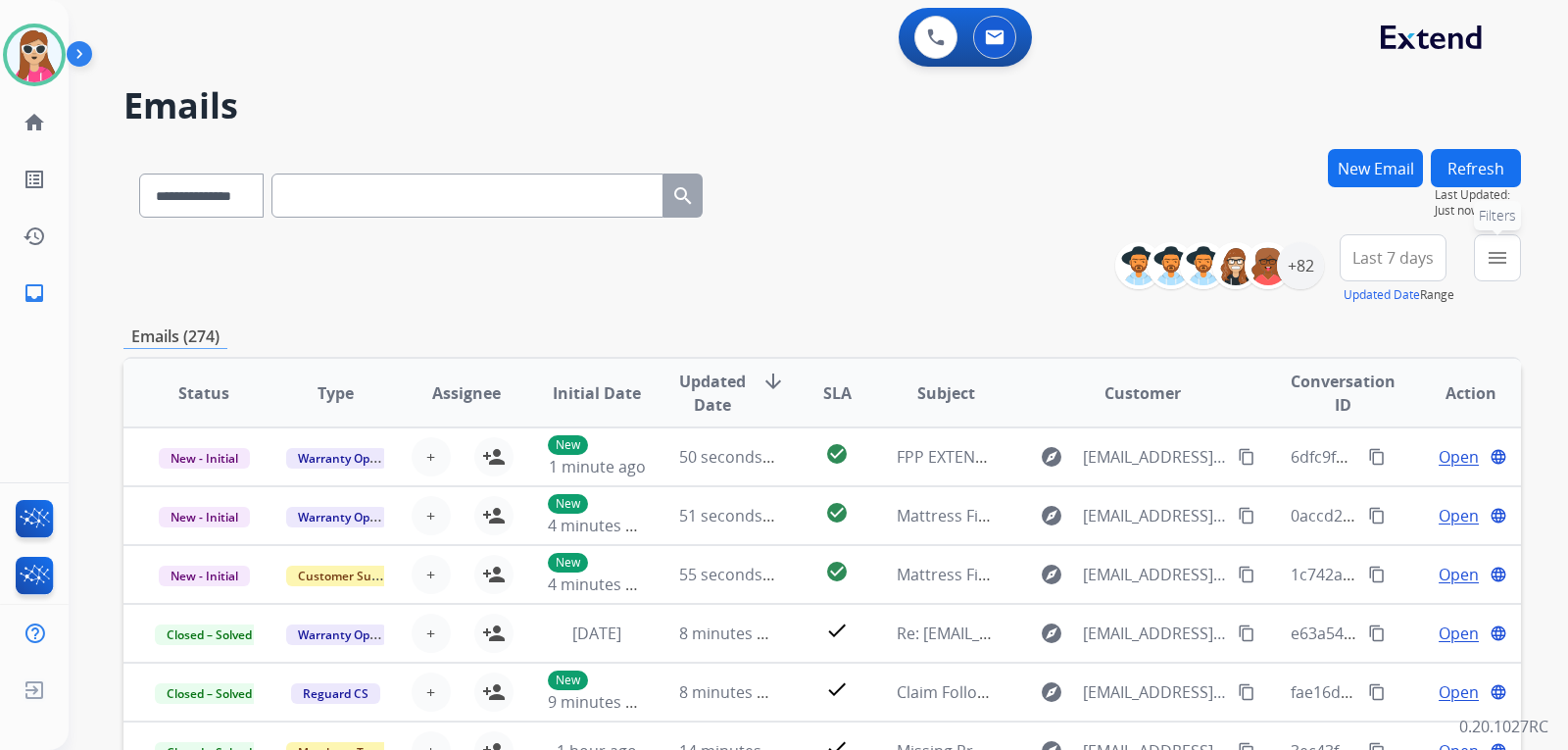
click at [1492, 263] on mat-icon "menu" at bounding box center [1497, 258] width 24 height 24
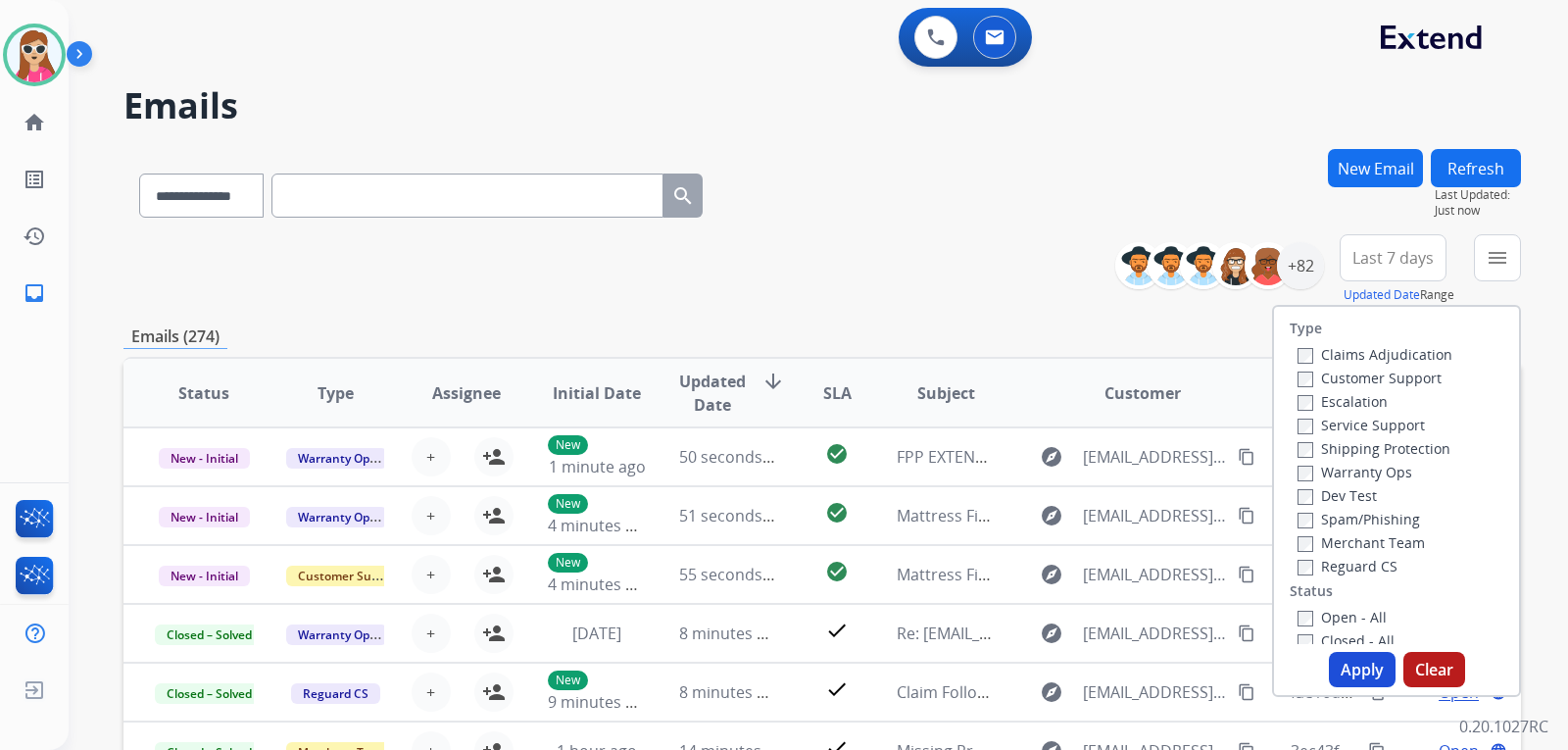
click at [1405, 375] on label "Customer Support" at bounding box center [1369, 377] width 144 height 19
click at [1410, 438] on div "Shipping Protection" at bounding box center [1375, 448] width 155 height 24
click at [1409, 452] on label "Shipping Protection" at bounding box center [1374, 448] width 153 height 19
click at [1364, 573] on label "Reguard CS" at bounding box center [1347, 566] width 100 height 19
click at [1361, 617] on label "Open - All" at bounding box center [1342, 616] width 89 height 19
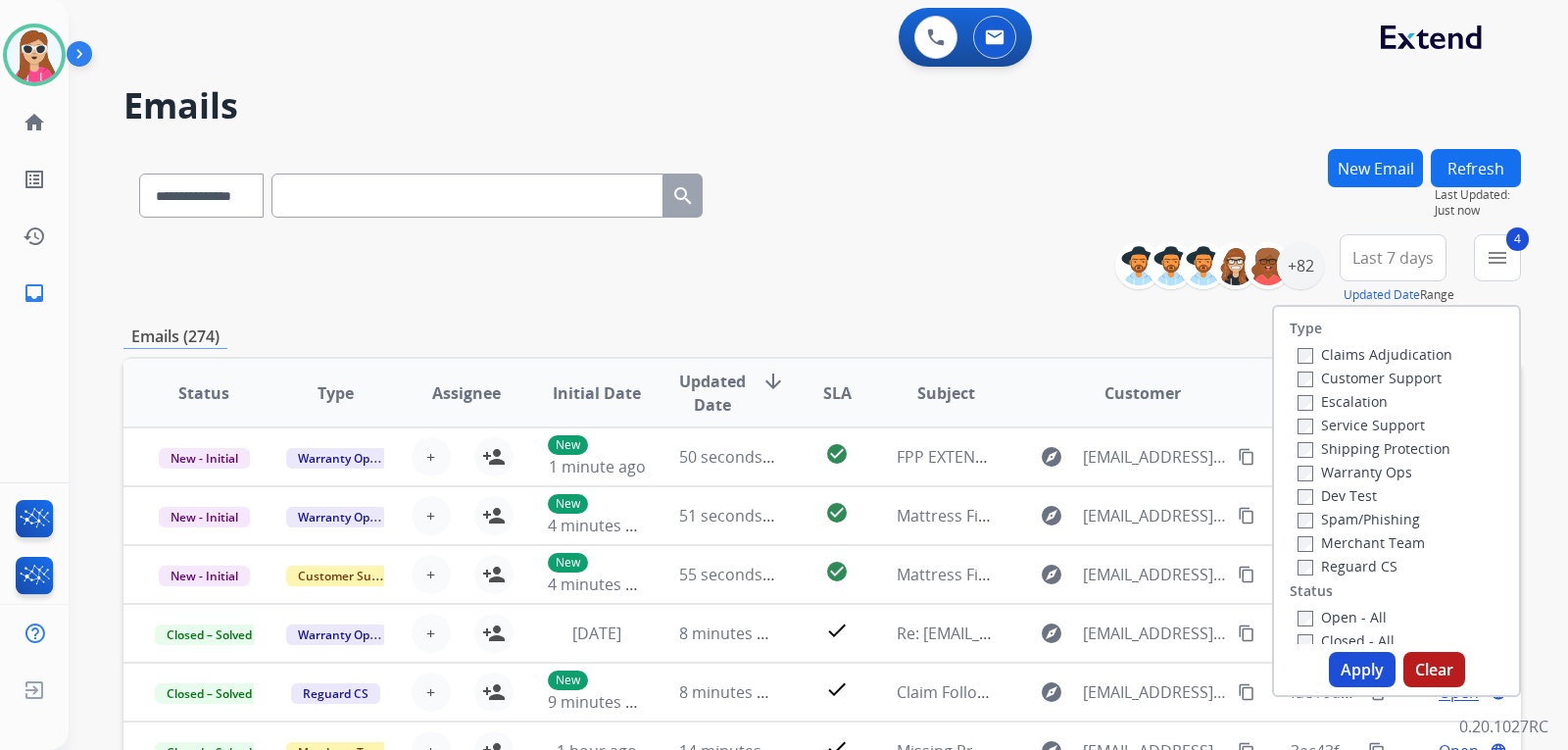
click at [1355, 659] on button "Apply" at bounding box center [1361, 670] width 66 height 36
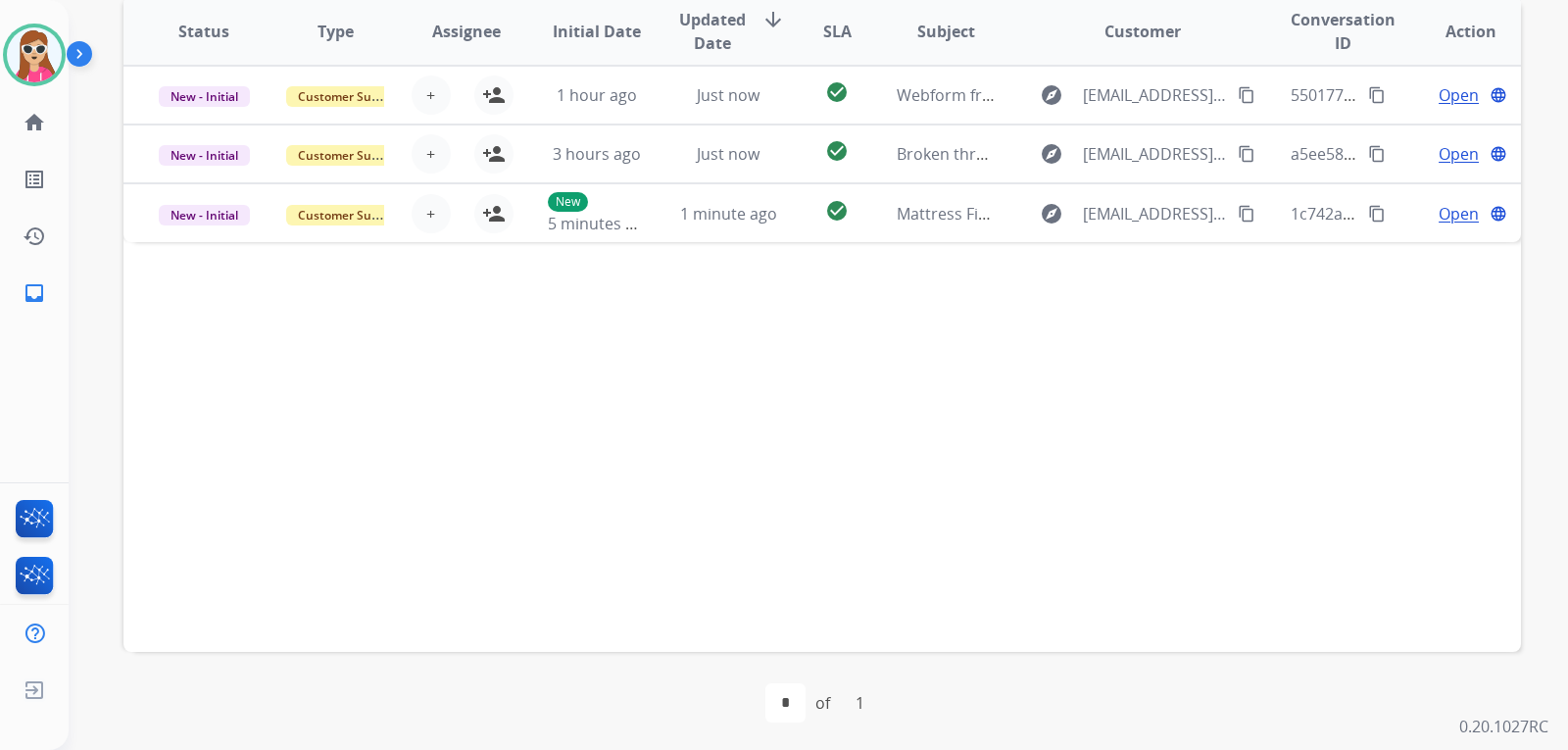
scroll to position [506, 0]
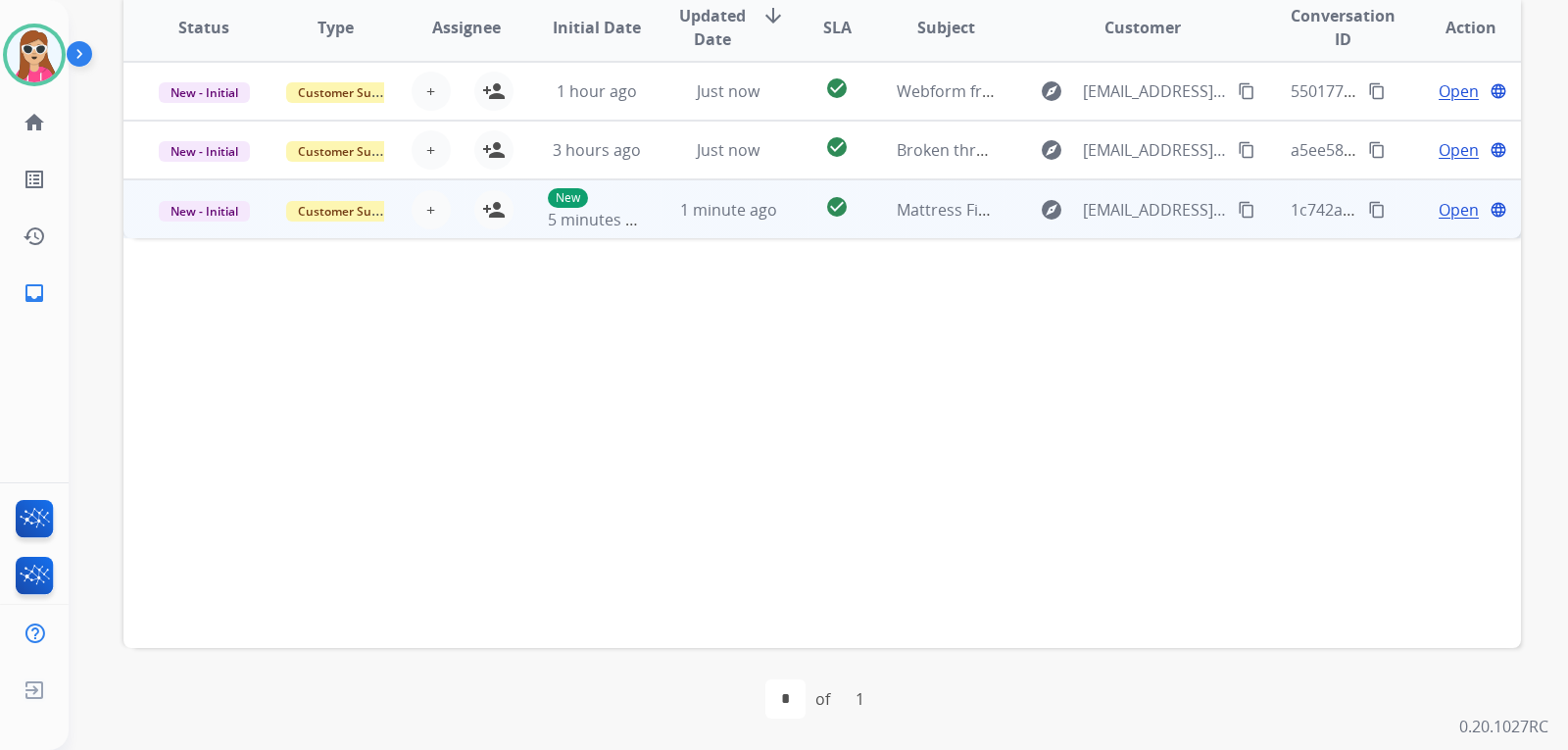
click at [1438, 214] on span "Open" at bounding box center [1458, 210] width 41 height 24
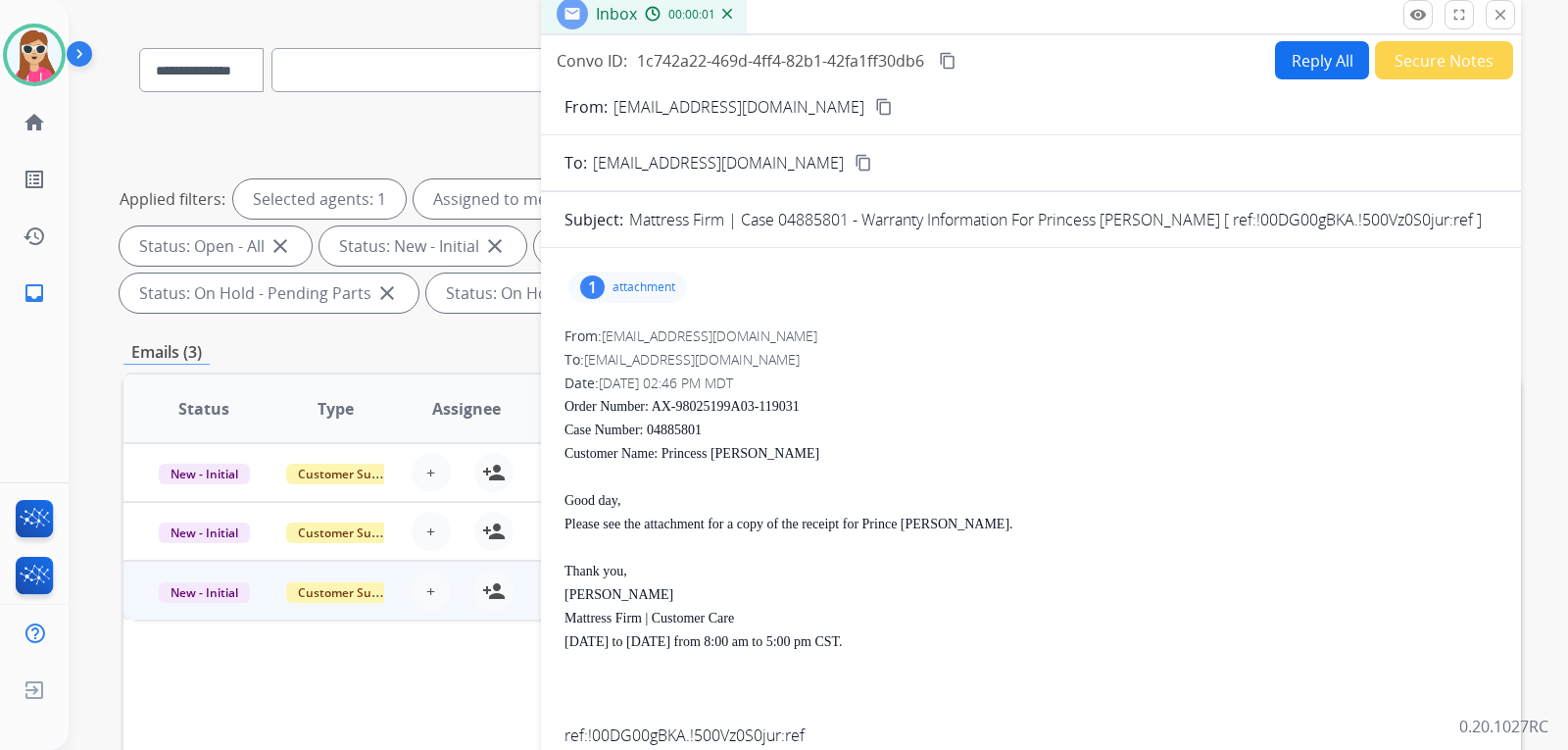
scroll to position [115, 0]
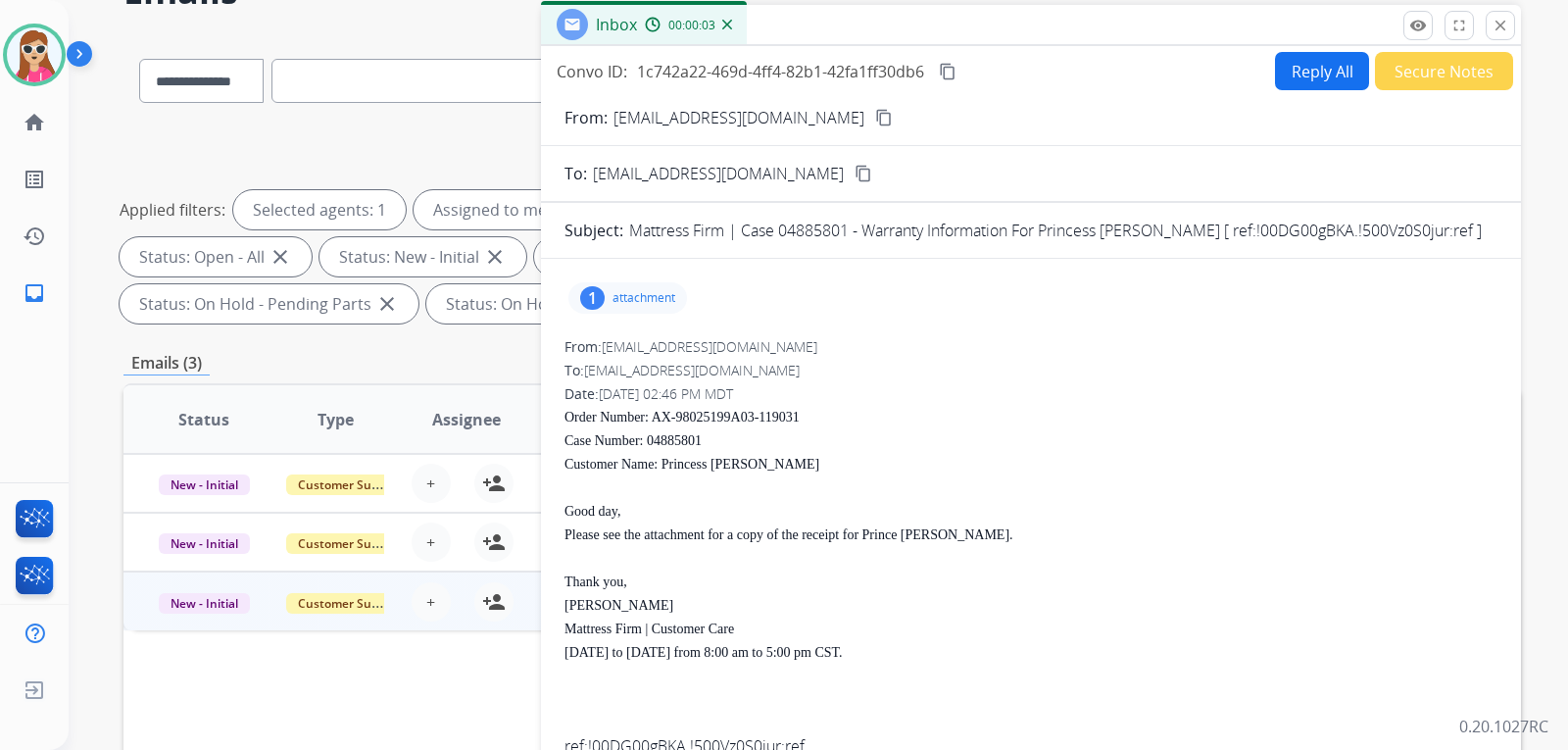
click at [640, 291] on p "attachment" at bounding box center [643, 298] width 62 height 16
click at [679, 352] on p "Princess Rogers.pdf" at bounding box center [691, 348] width 217 height 24
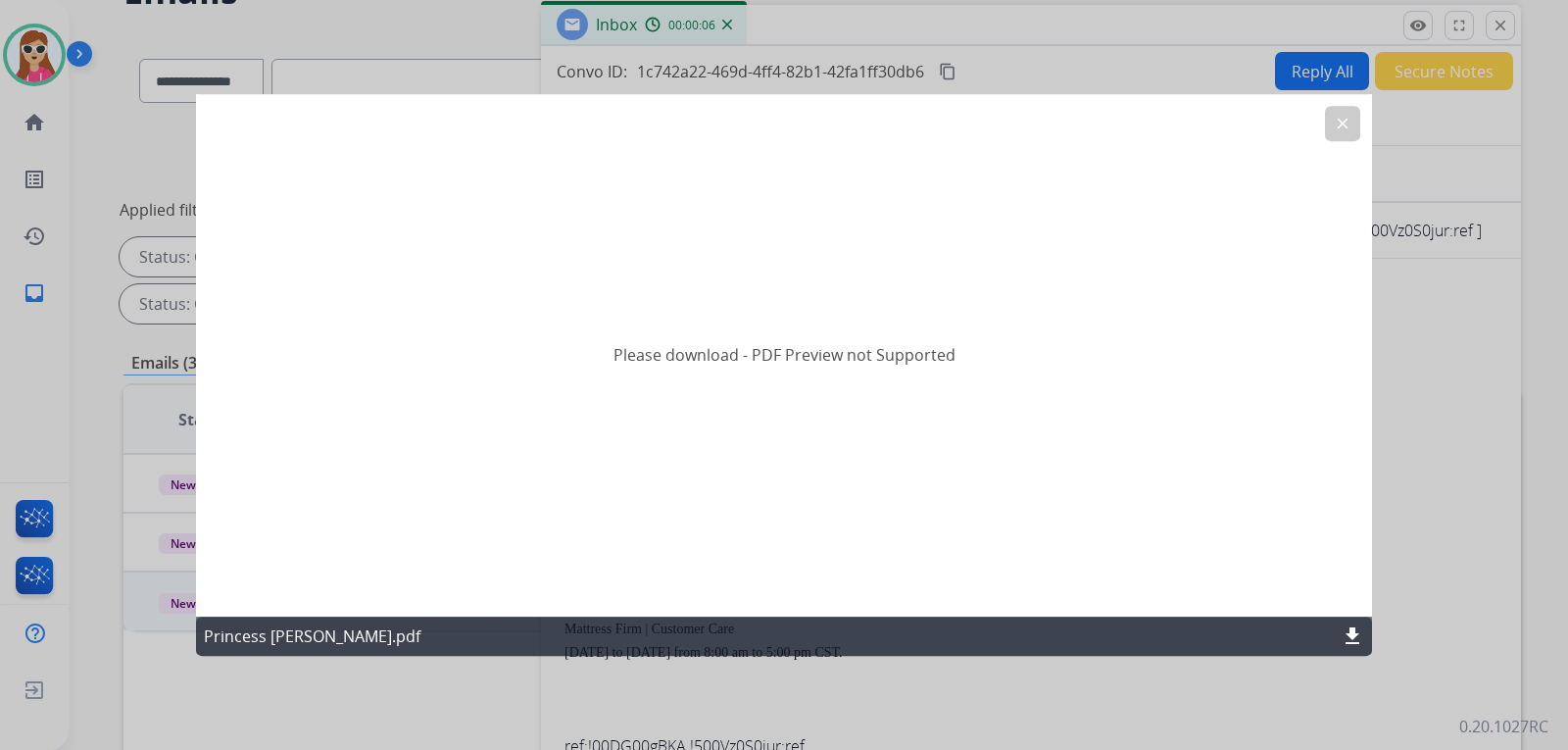
drag, startPoint x: 1342, startPoint y: 136, endPoint x: 1304, endPoint y: 173, distance: 53.0
click at [1341, 136] on button "clear" at bounding box center [1342, 124] width 36 height 36
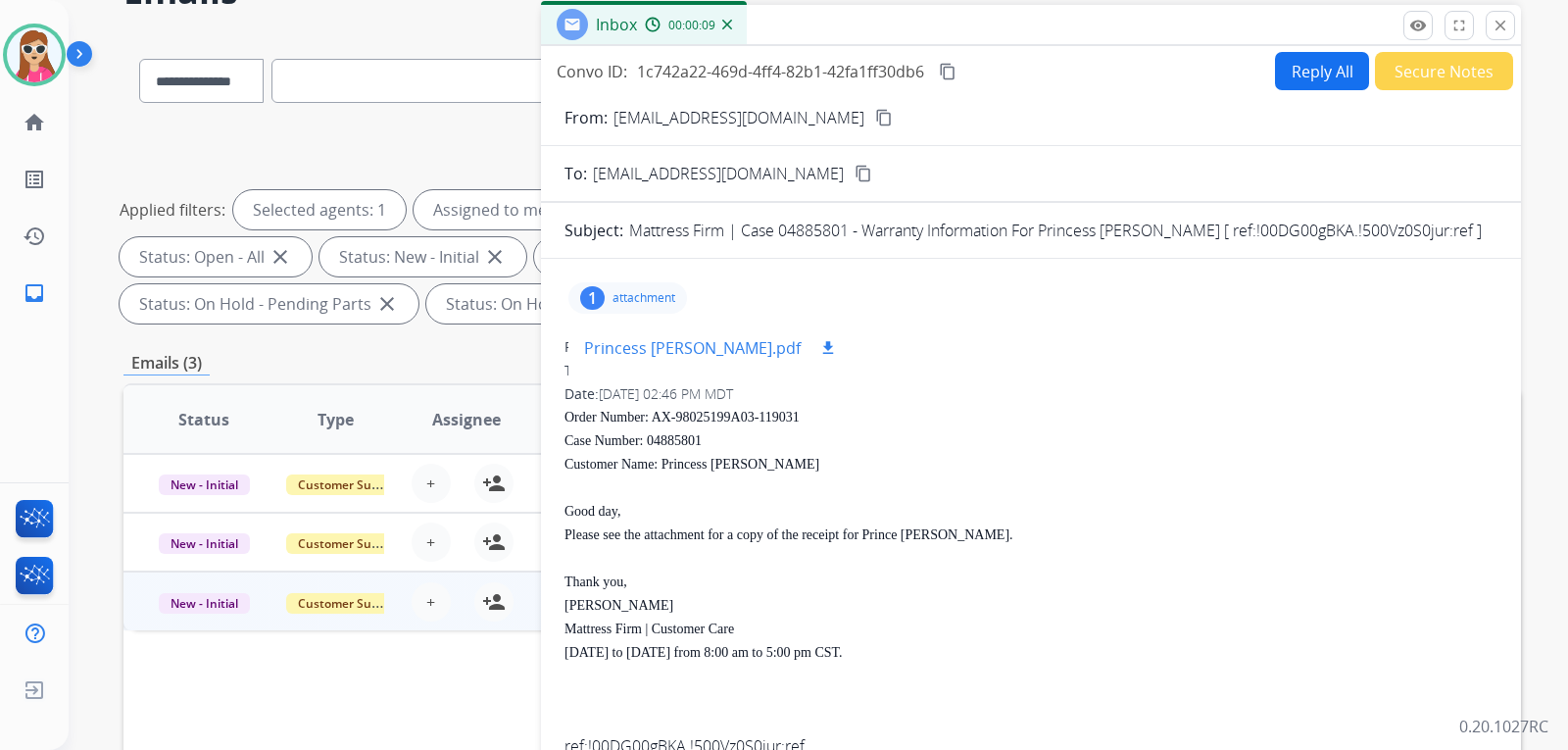
click at [819, 345] on mat-icon "download" at bounding box center [828, 348] width 18 height 18
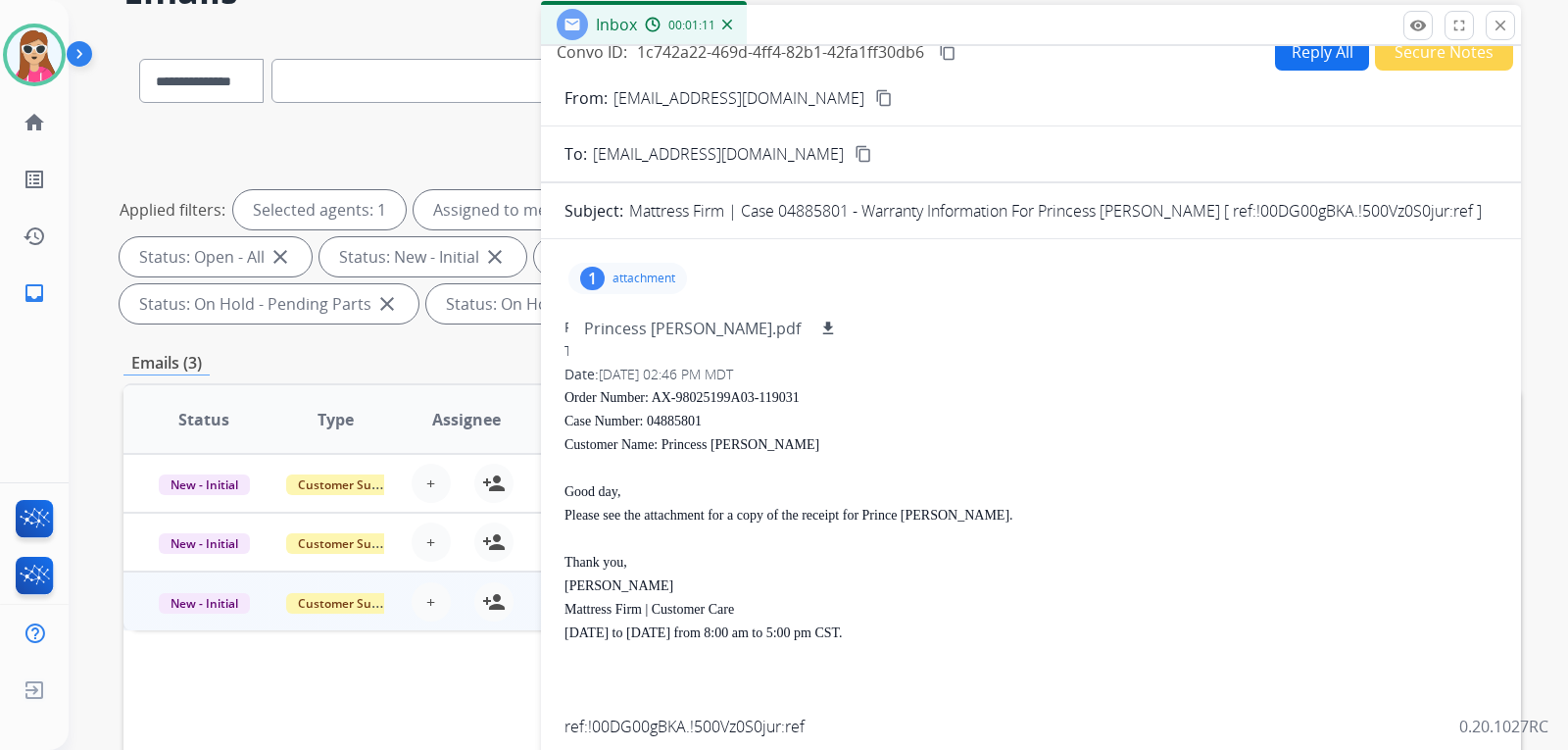
scroll to position [0, 0]
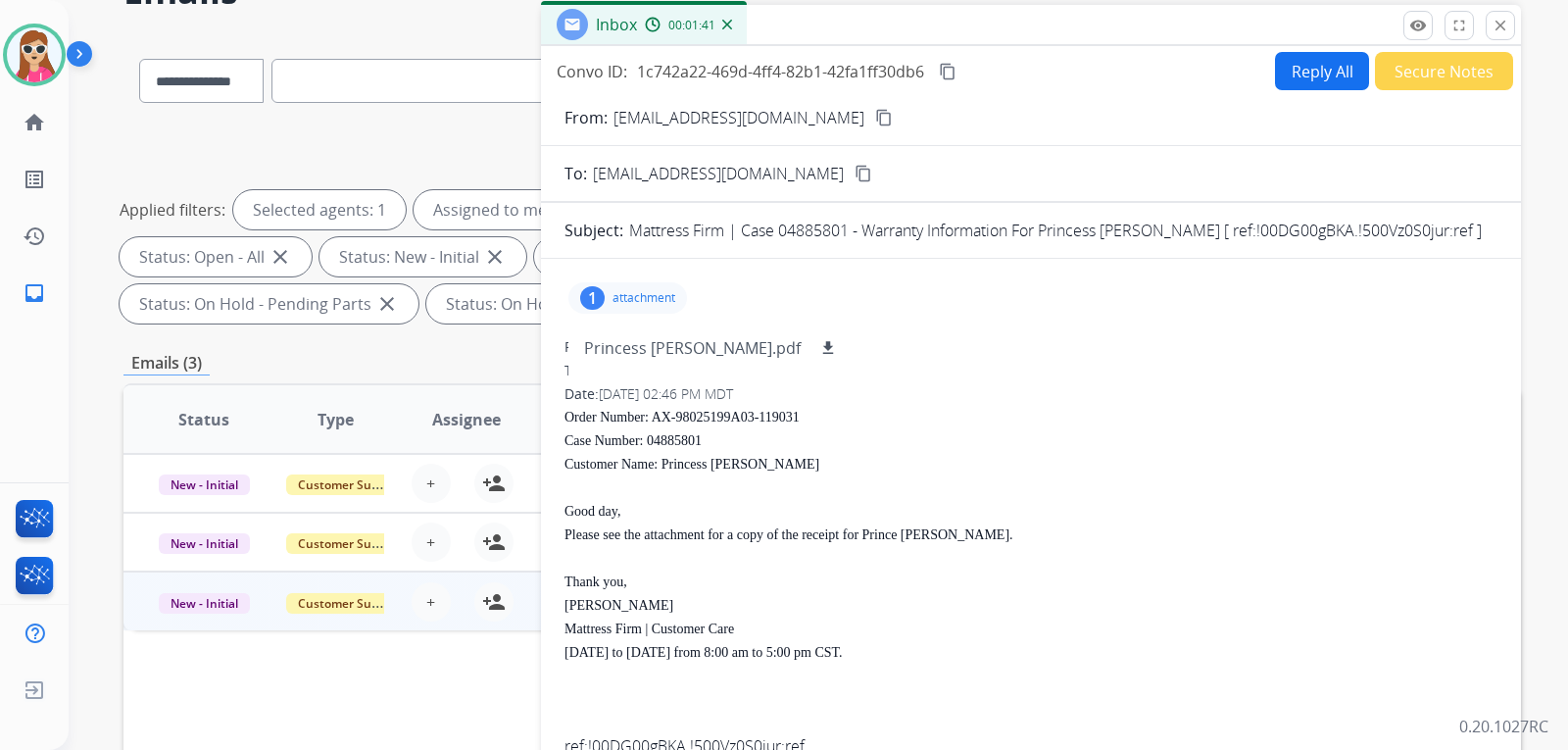
click at [1500, 14] on button "close Close" at bounding box center [1500, 26] width 30 height 30
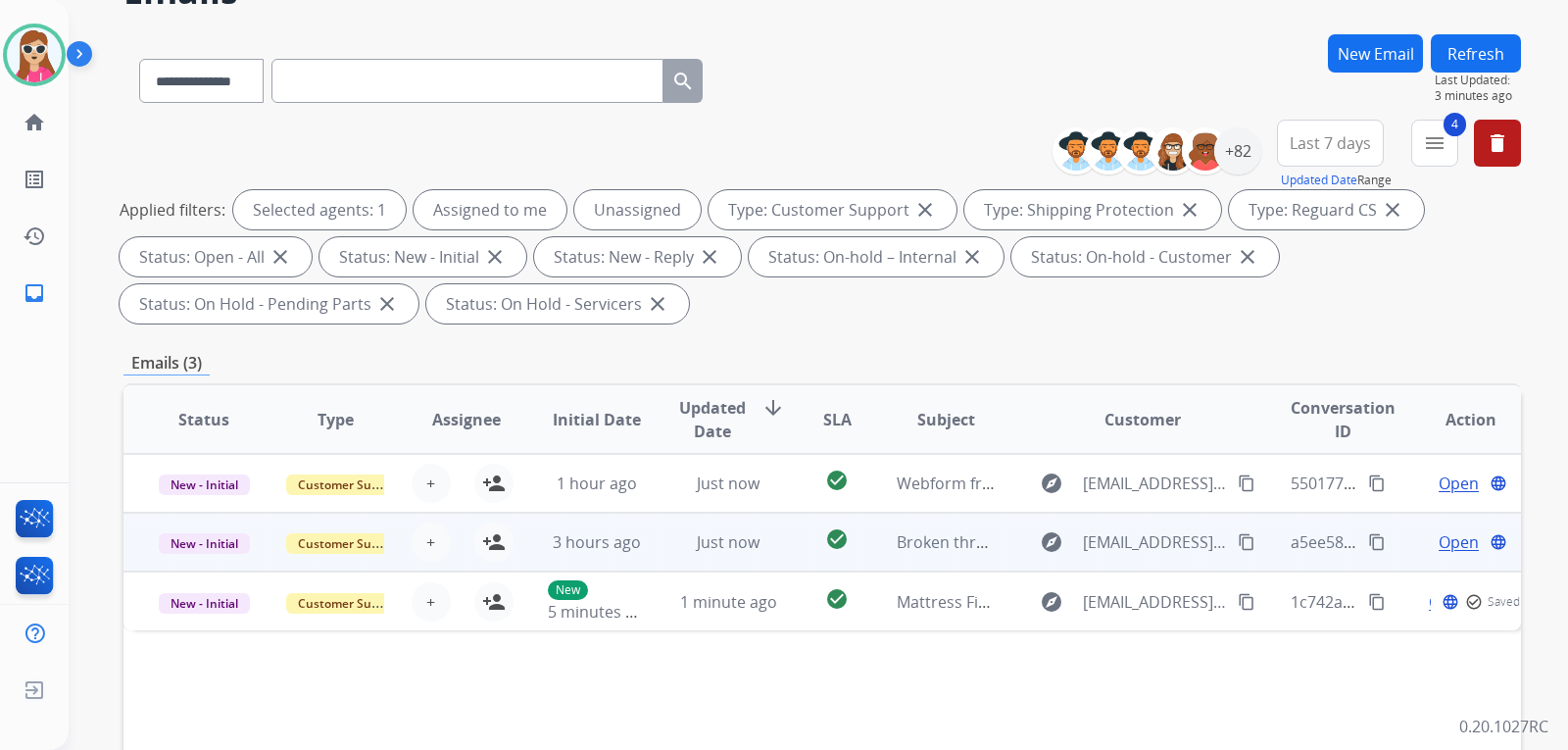
click at [1438, 548] on span "Open" at bounding box center [1458, 542] width 41 height 24
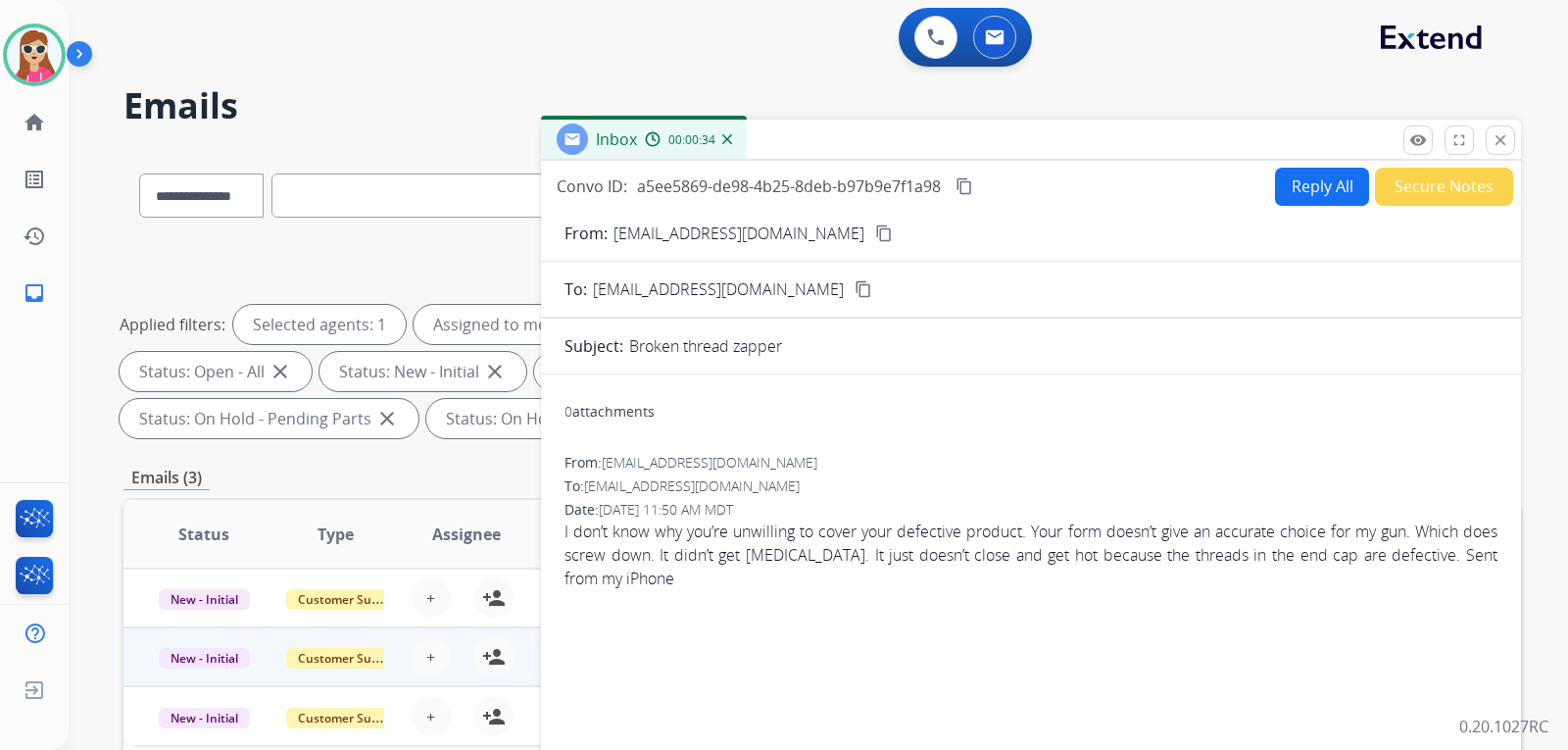
drag, startPoint x: 1504, startPoint y: 131, endPoint x: 1495, endPoint y: 145, distance: 16.6
click at [1504, 135] on button "close Close" at bounding box center [1500, 141] width 30 height 30
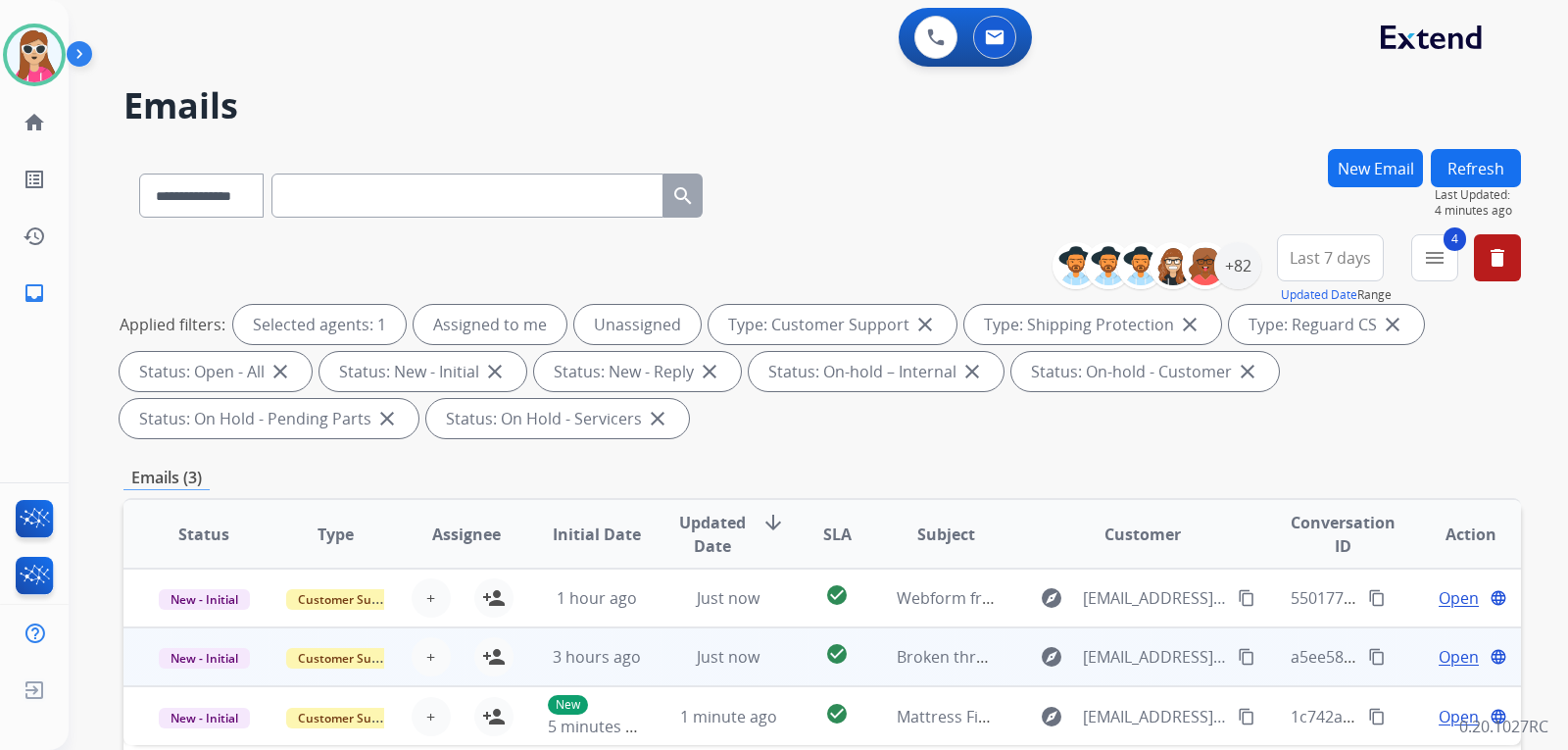
click at [1013, 672] on td "explore janetlynngabbey@gmail.com content_copy" at bounding box center [1127, 656] width 261 height 58
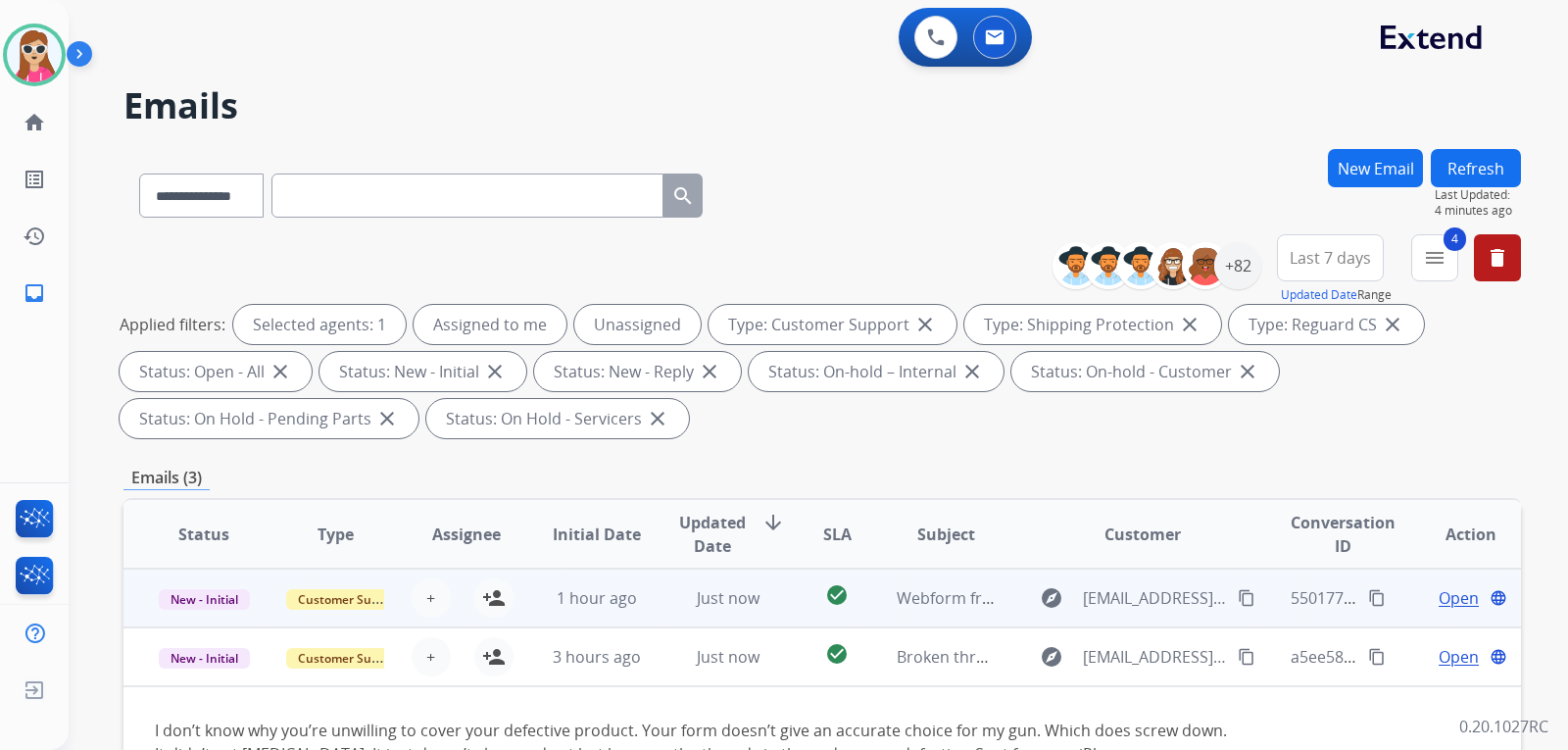
click at [1007, 598] on td "explore Abrofficiallywork@gmail.com content_copy" at bounding box center [1127, 597] width 261 height 58
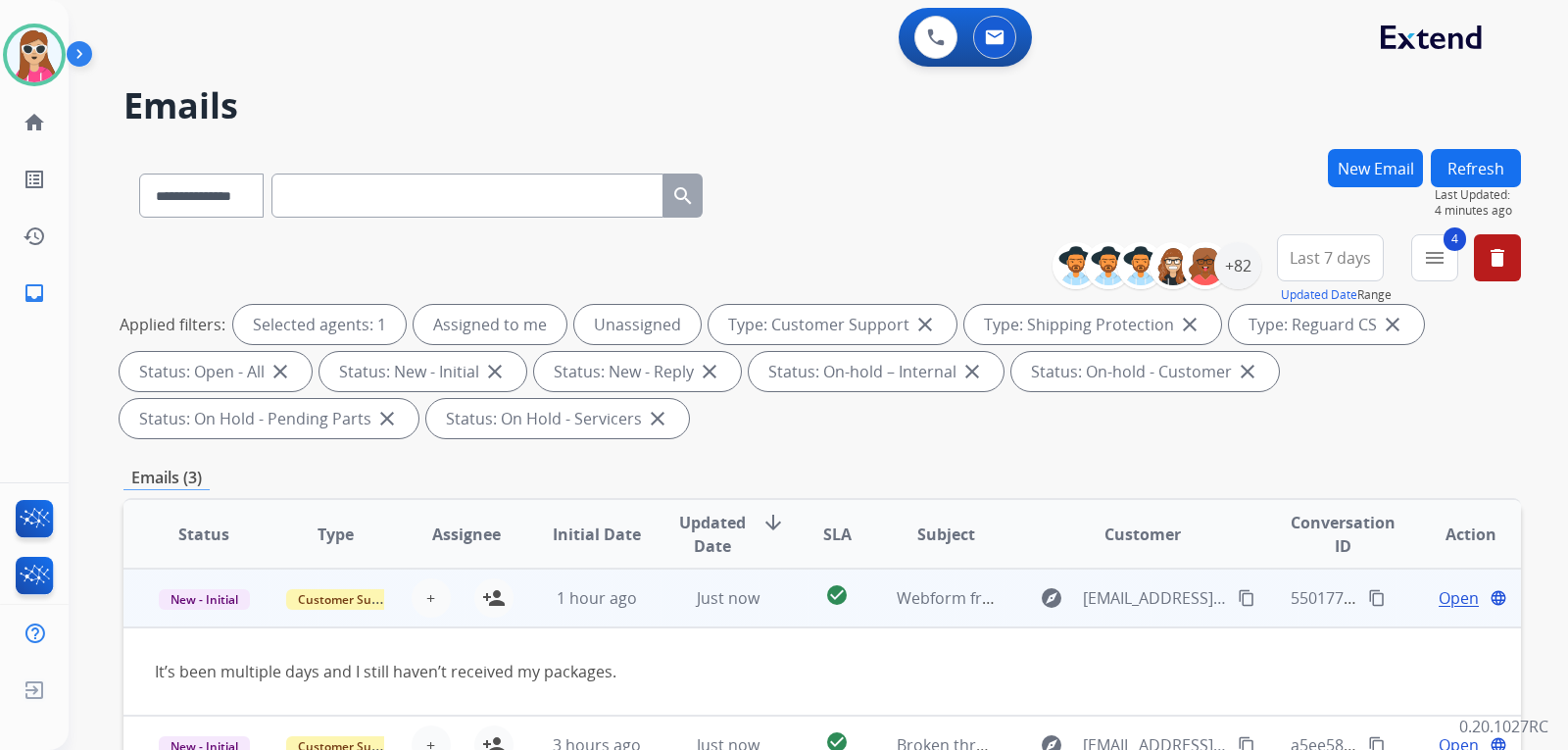
click at [1237, 601] on mat-icon "content_copy" at bounding box center [1246, 597] width 18 height 18
click at [1438, 606] on span "Open" at bounding box center [1458, 597] width 41 height 24
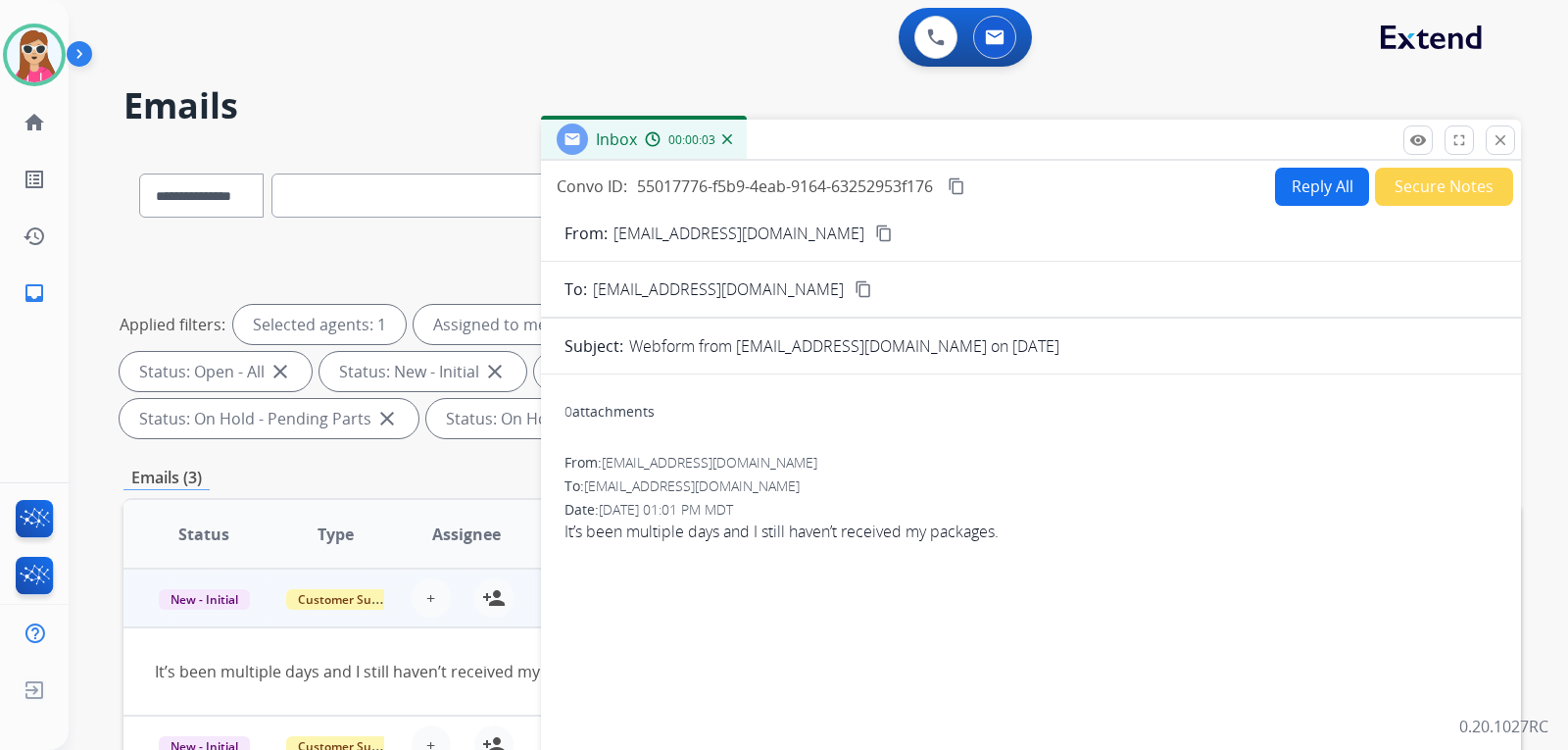
click at [1292, 196] on button "Reply All" at bounding box center [1321, 186] width 94 height 39
select select "**********"
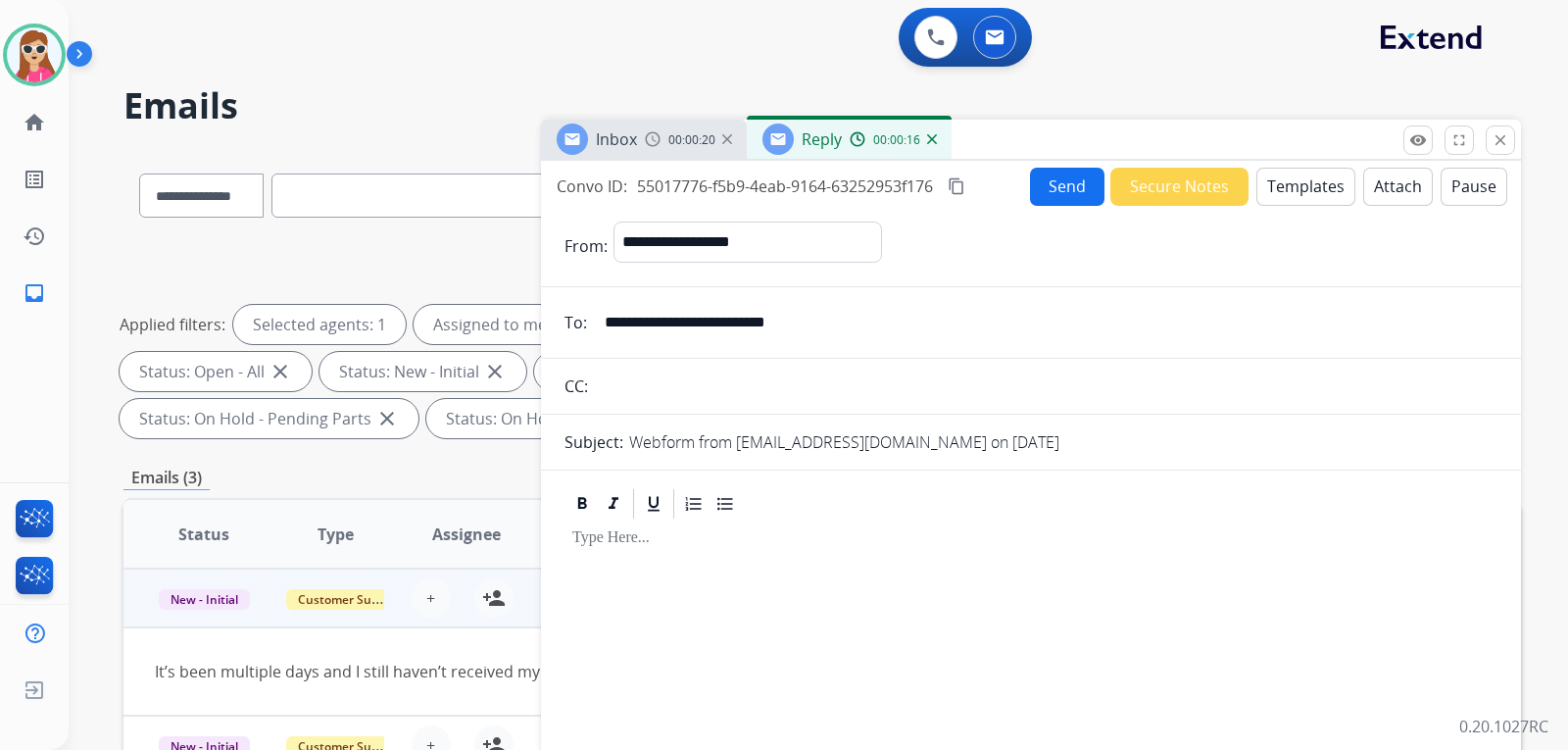
click at [1326, 197] on button "Templates" at bounding box center [1306, 186] width 99 height 39
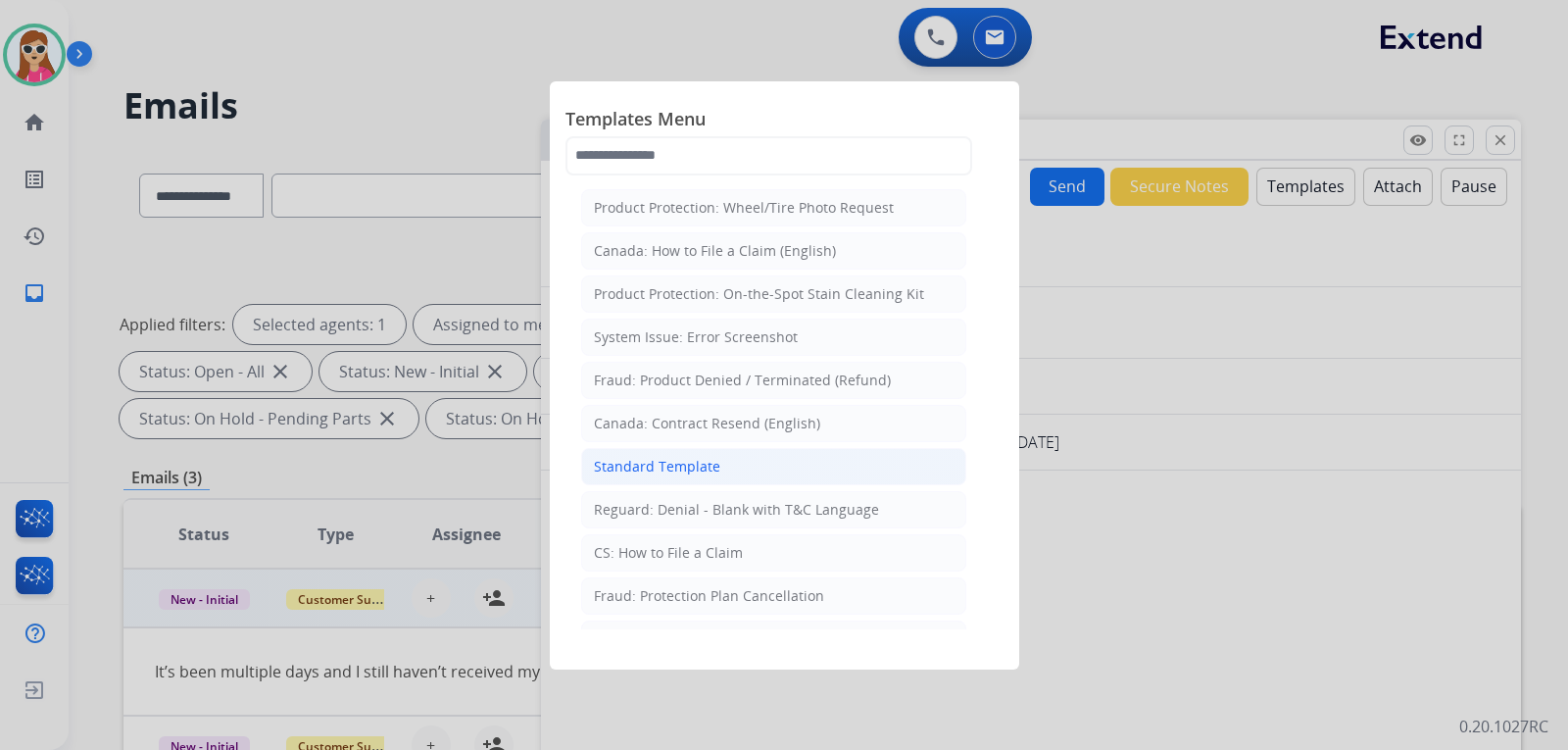
click at [713, 480] on li "Standard Template" at bounding box center [774, 467] width 385 height 38
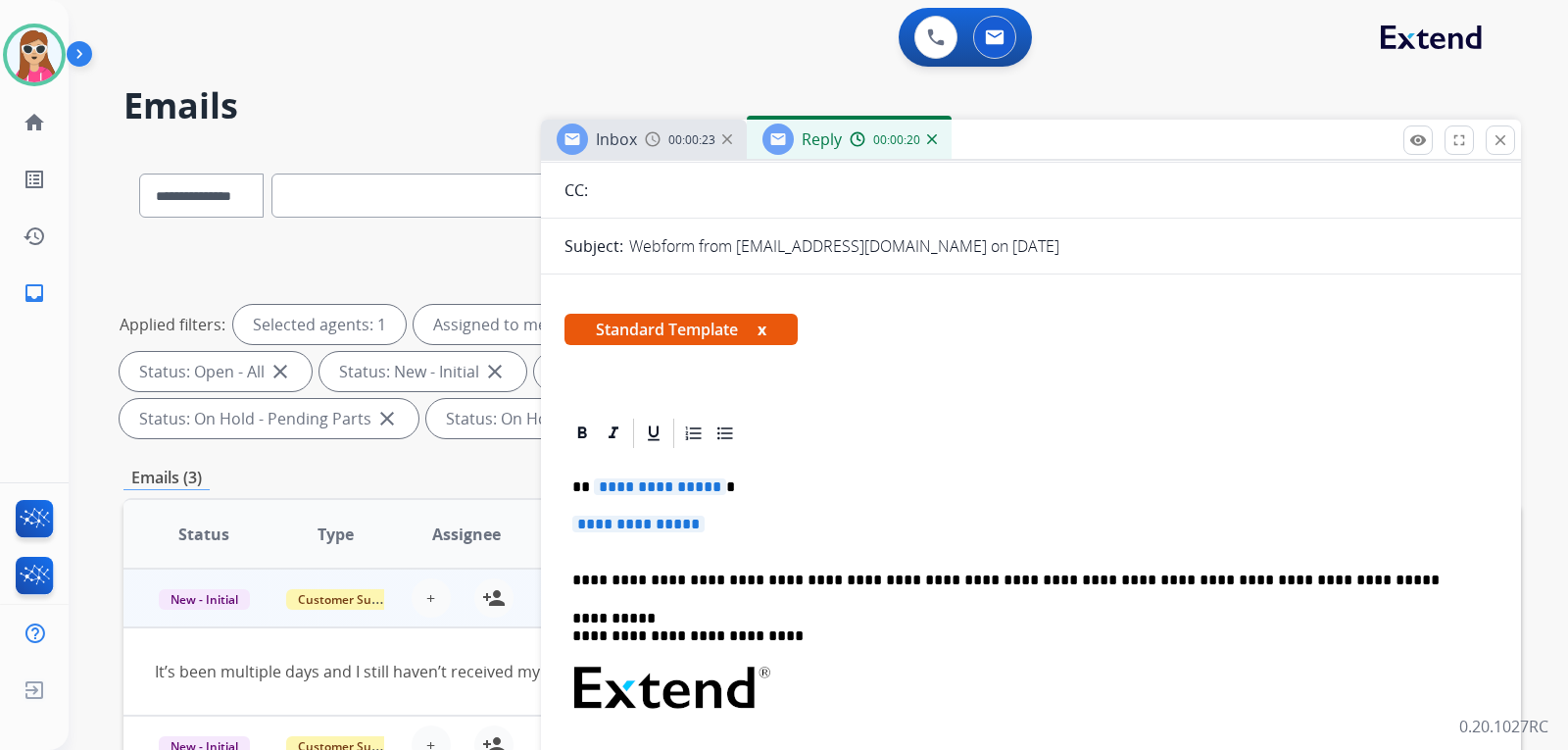
scroll to position [196, 0]
drag, startPoint x: 570, startPoint y: 484, endPoint x: 686, endPoint y: 540, distance: 128.8
click at [686, 540] on div "**********" at bounding box center [1031, 733] width 933 height 568
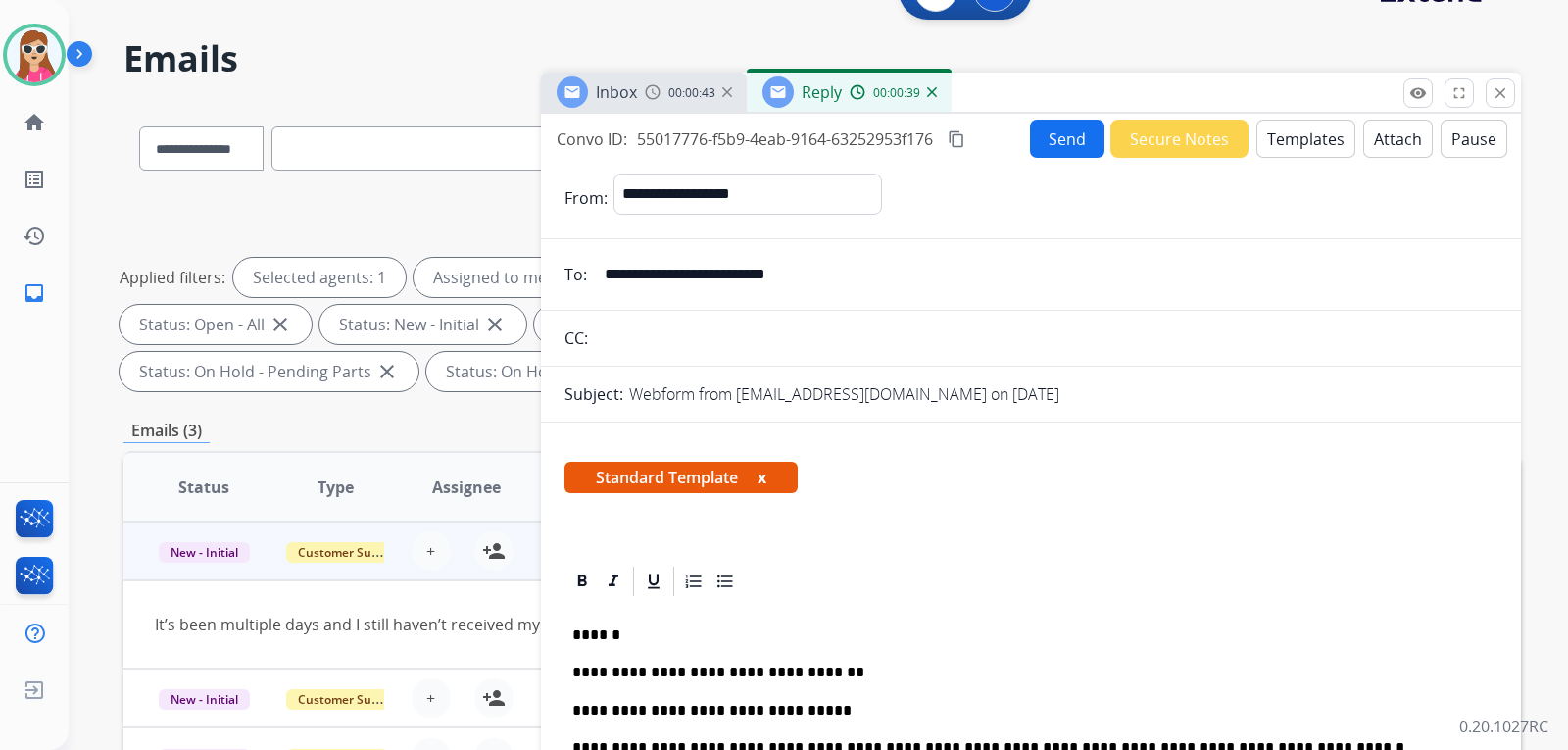
scroll to position [0, 0]
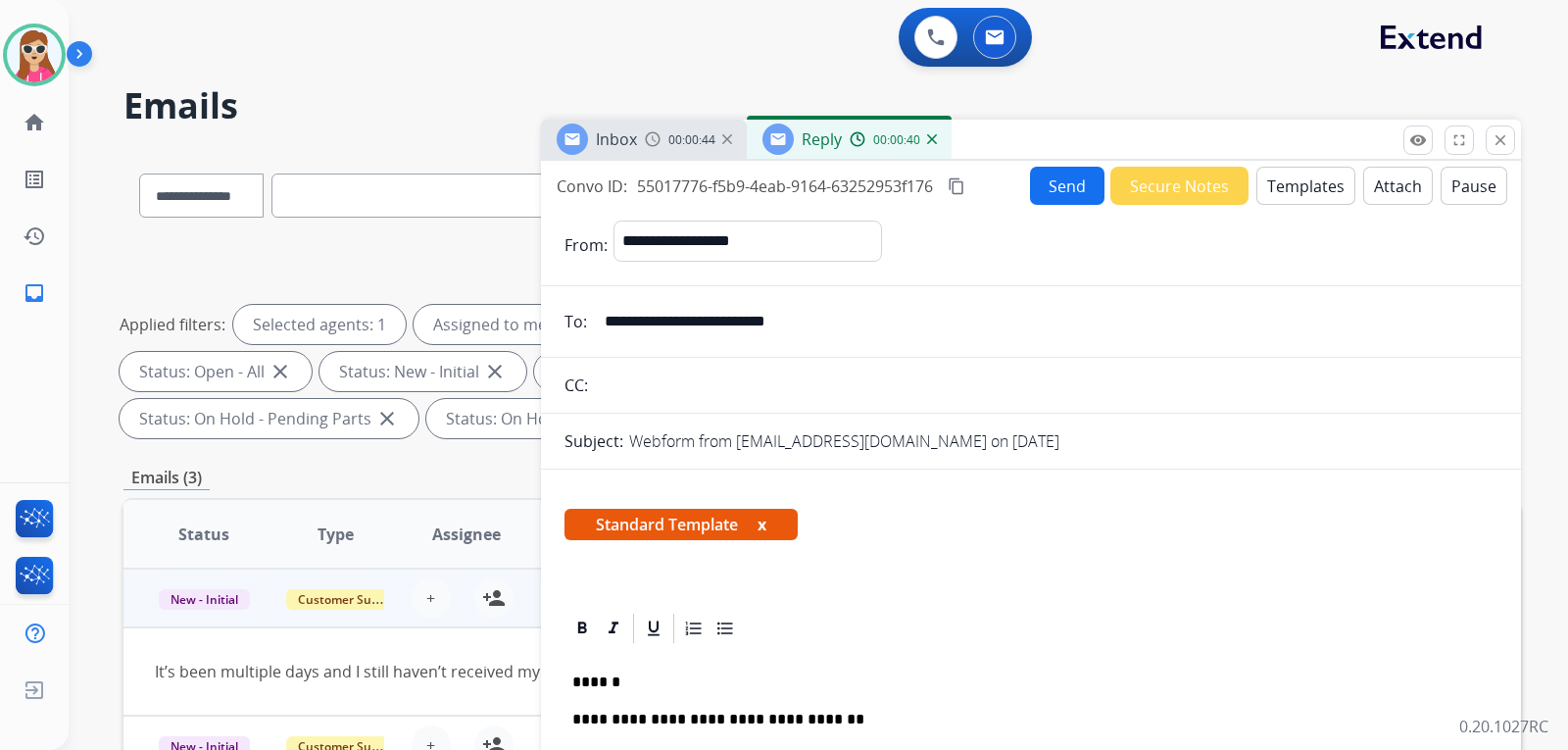
click at [1063, 199] on button "Send" at bounding box center [1067, 185] width 74 height 39
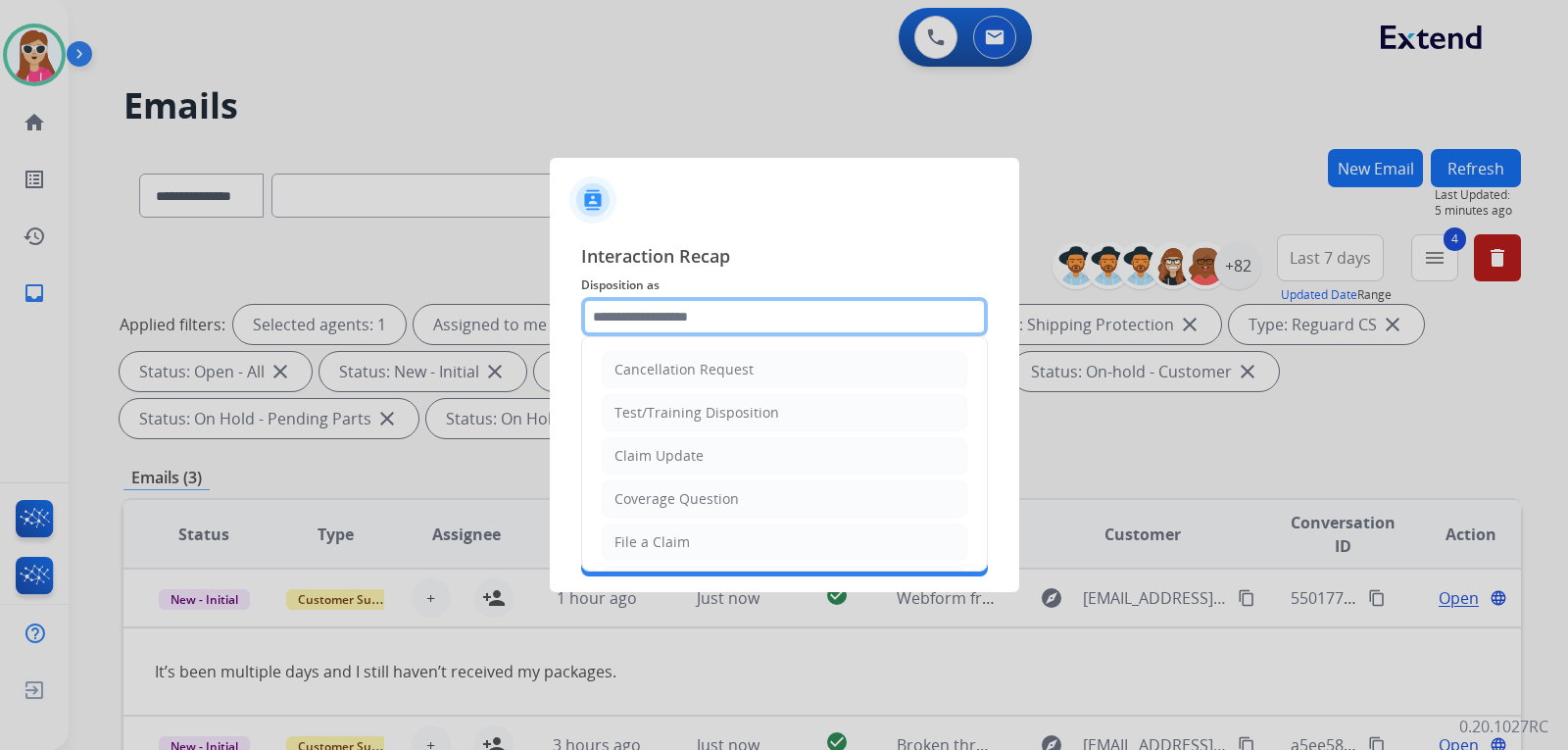
click at [795, 330] on input "text" at bounding box center [784, 317] width 406 height 40
click at [689, 458] on div "Claim Update" at bounding box center [659, 456] width 89 height 20
type input "**********"
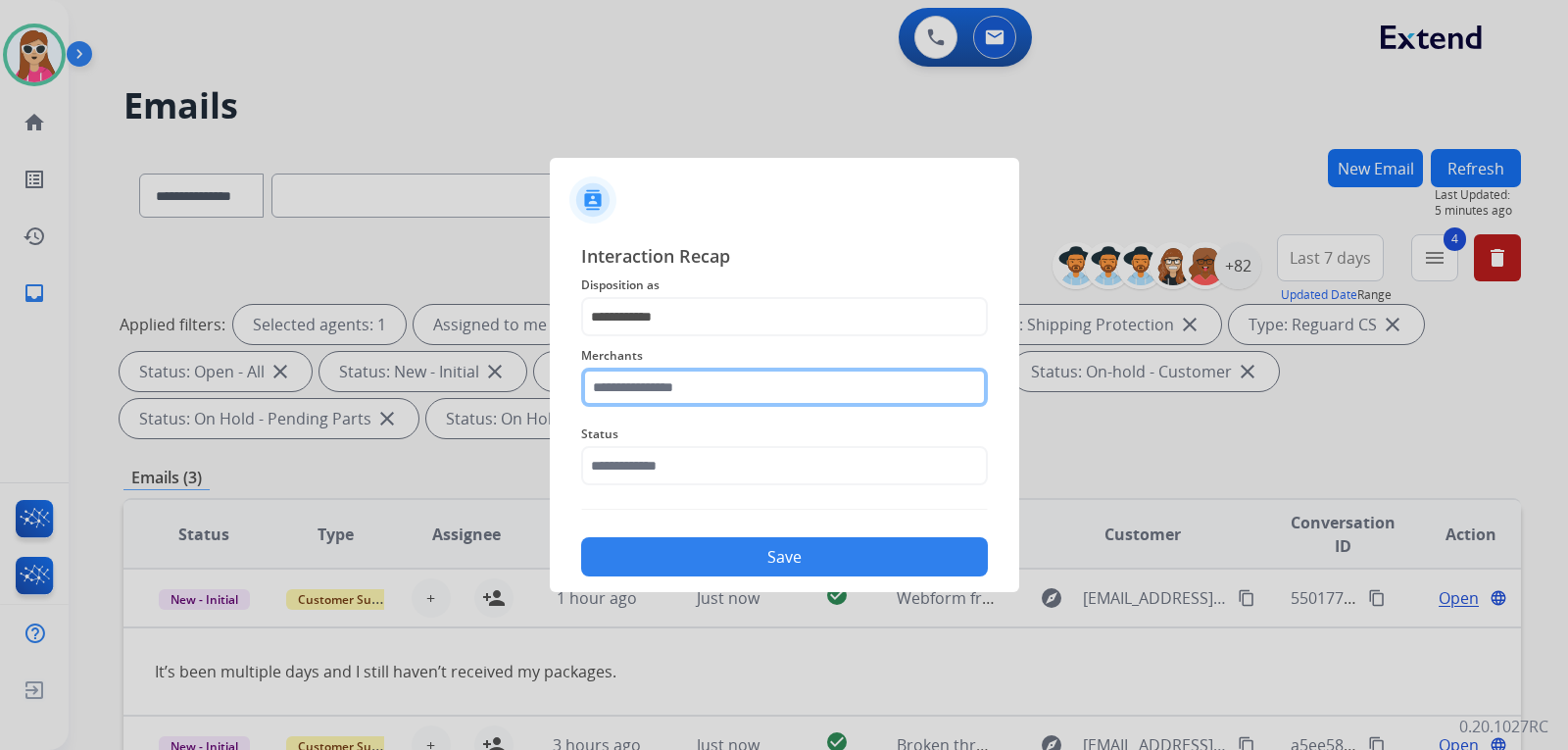
click at [706, 402] on input "text" at bounding box center [784, 387] width 406 height 40
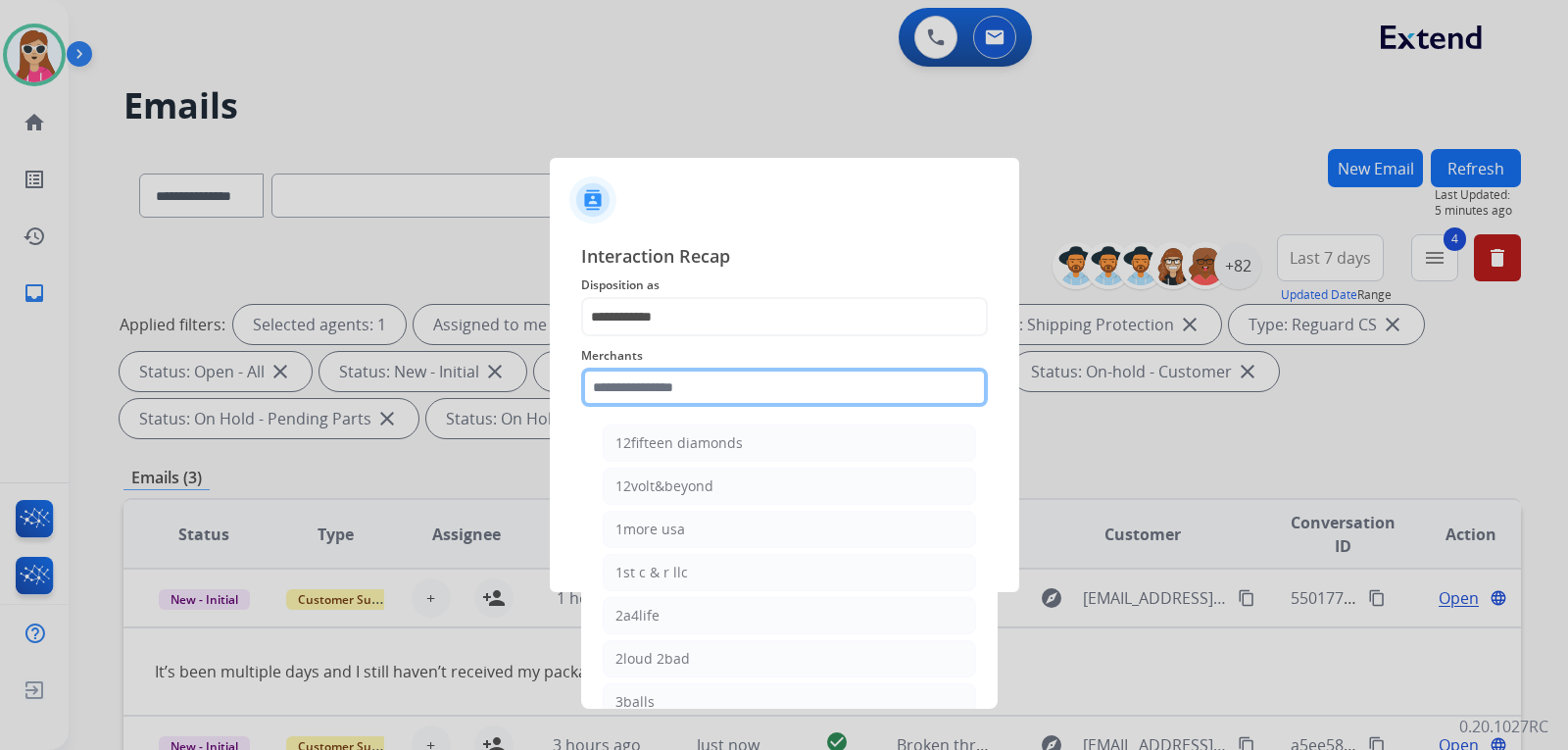
click at [632, 400] on input "text" at bounding box center [784, 387] width 406 height 40
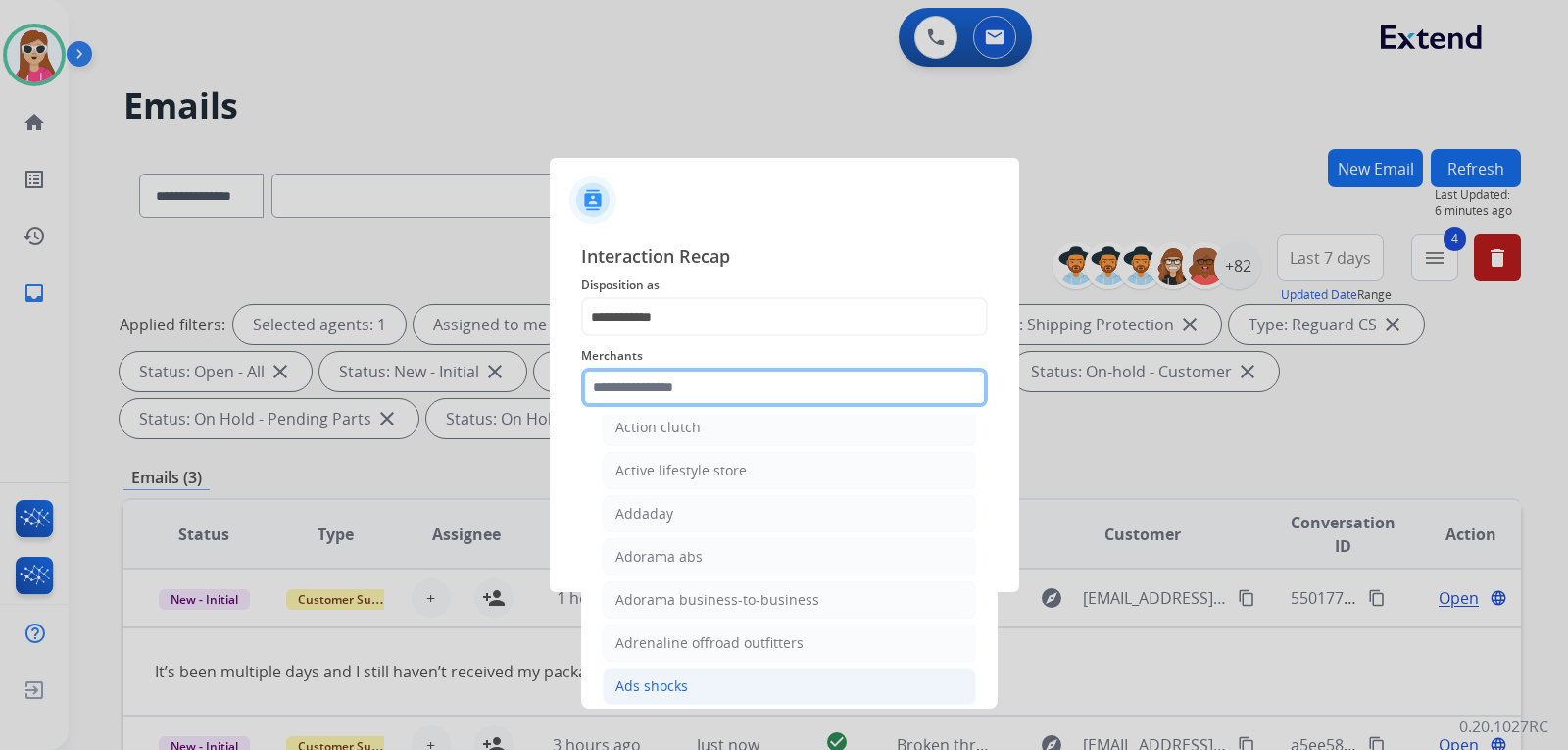
scroll to position [588, 0]
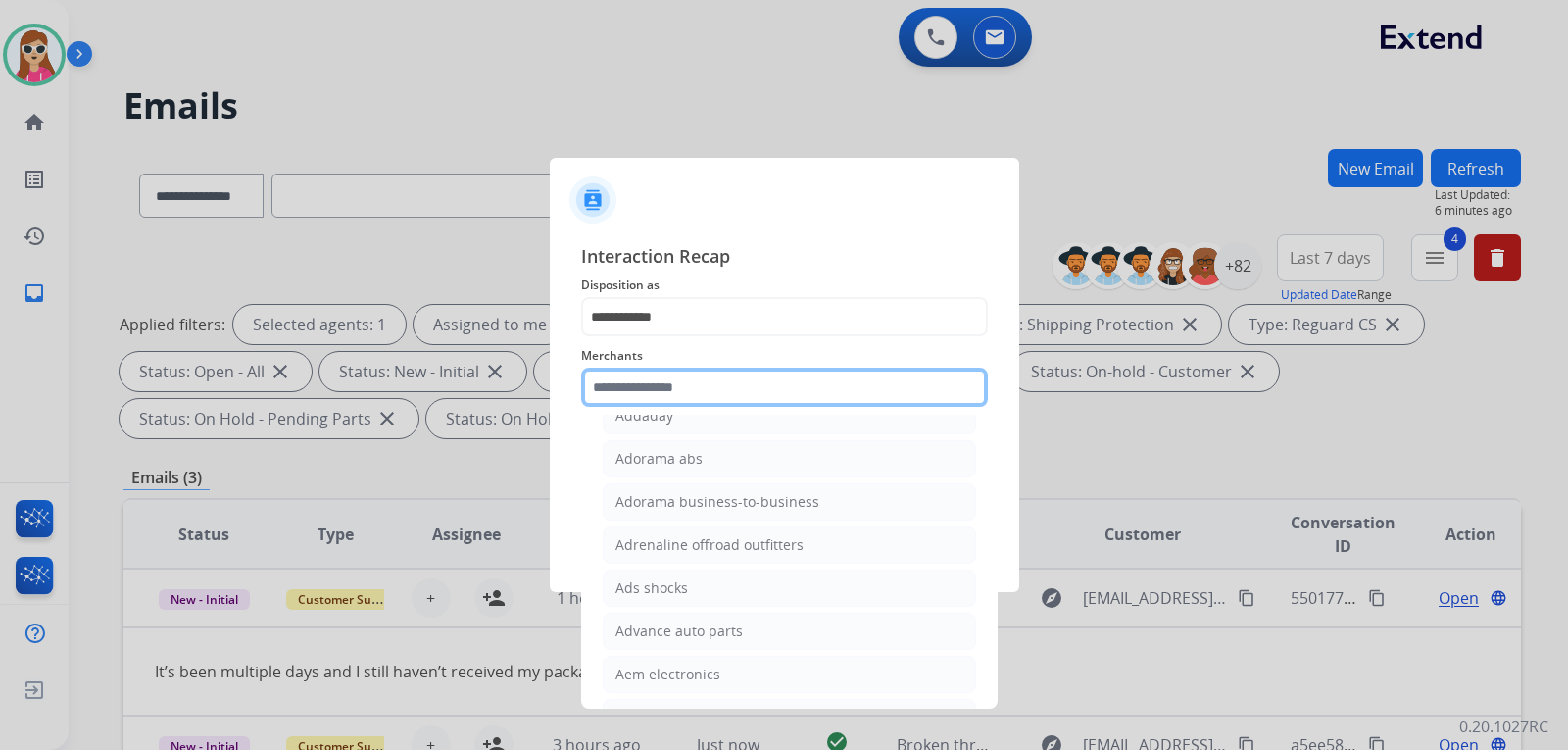
click at [762, 389] on input "text" at bounding box center [784, 387] width 406 height 40
click at [758, 375] on input "text" at bounding box center [784, 387] width 406 height 40
click at [841, 249] on span "Interaction Recap" at bounding box center [784, 258] width 406 height 32
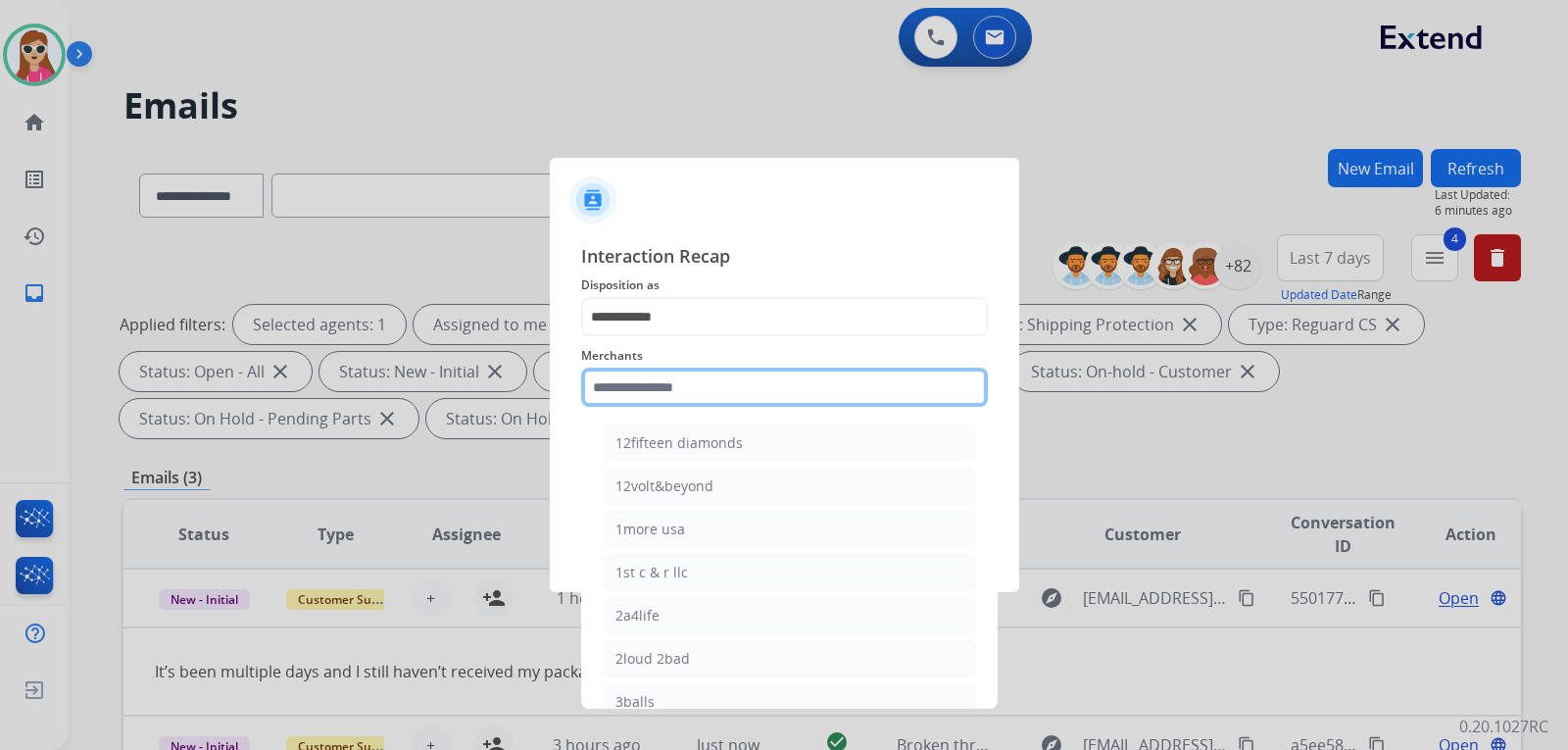
click at [777, 395] on input "text" at bounding box center [784, 387] width 406 height 40
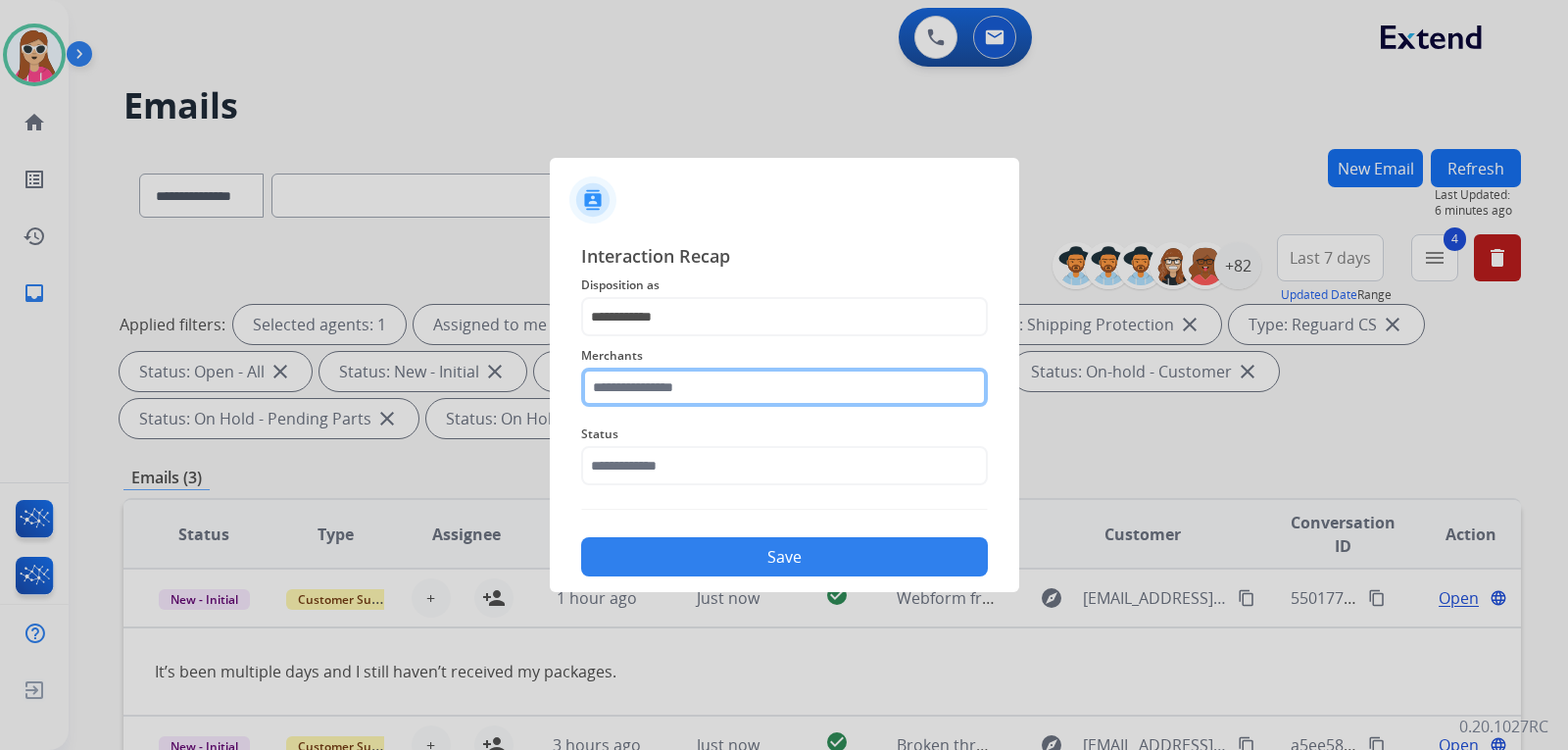
click at [702, 403] on input "text" at bounding box center [784, 387] width 406 height 40
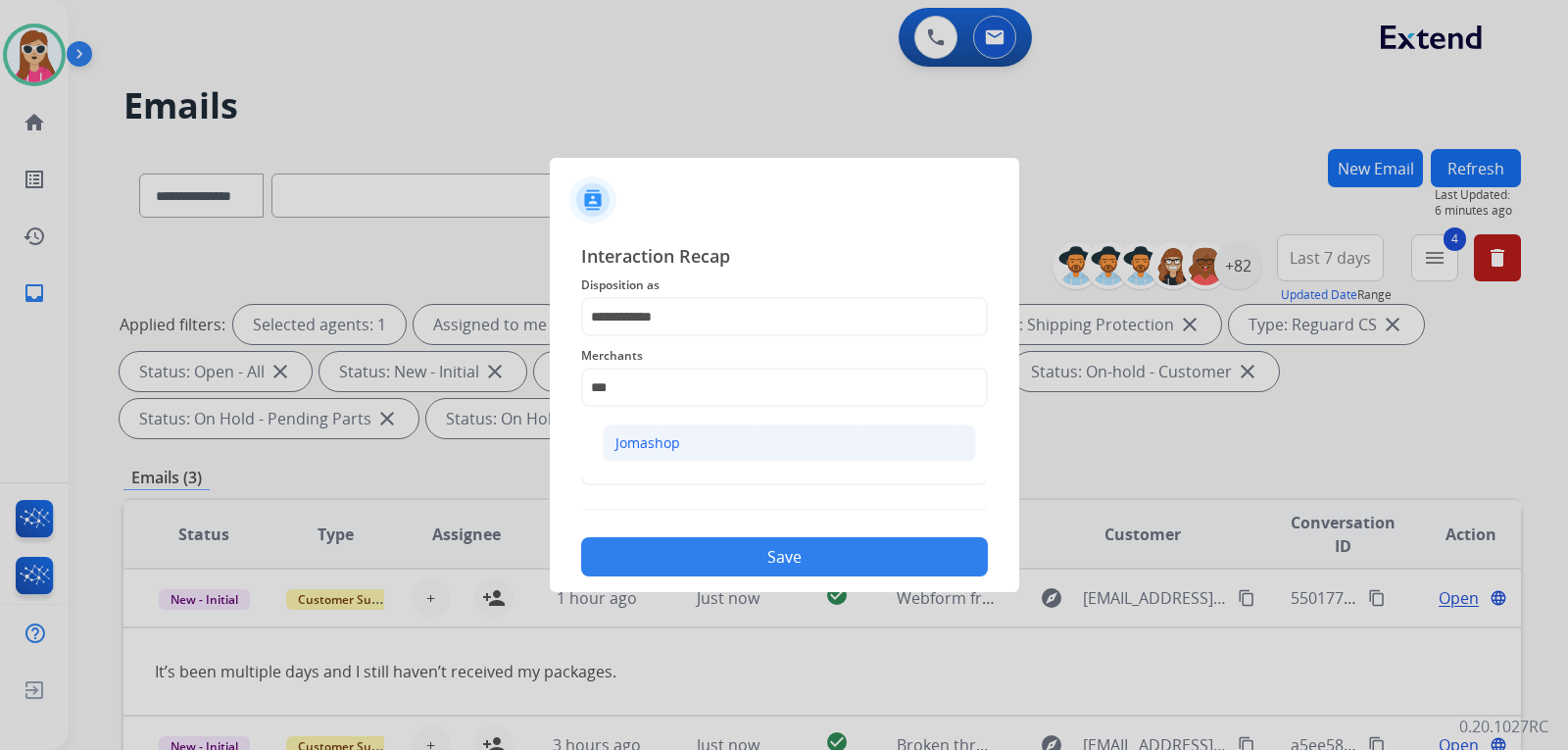
click at [731, 440] on li "Jomashop" at bounding box center [788, 443] width 373 height 38
type input "********"
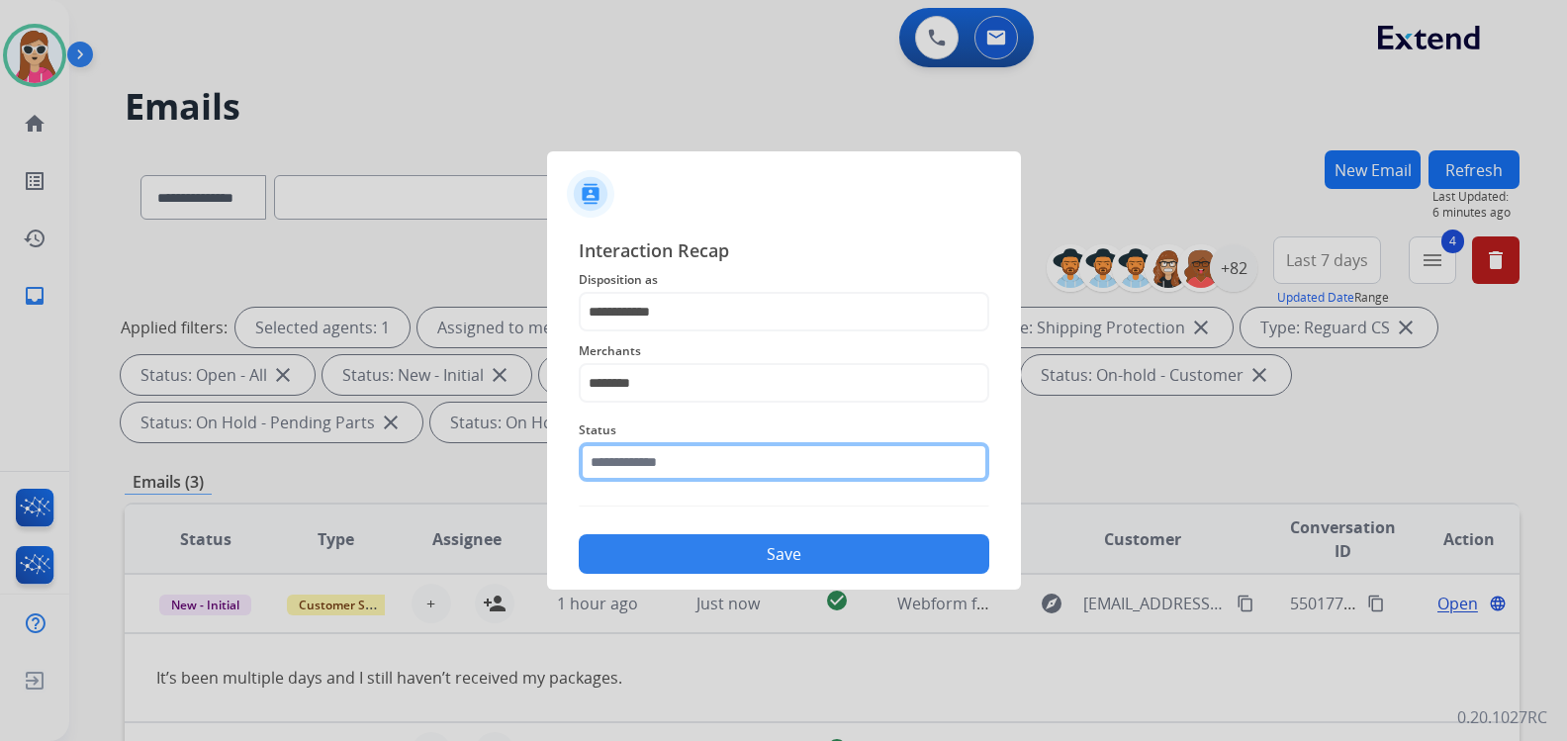
click at [728, 478] on input "text" at bounding box center [784, 462] width 410 height 40
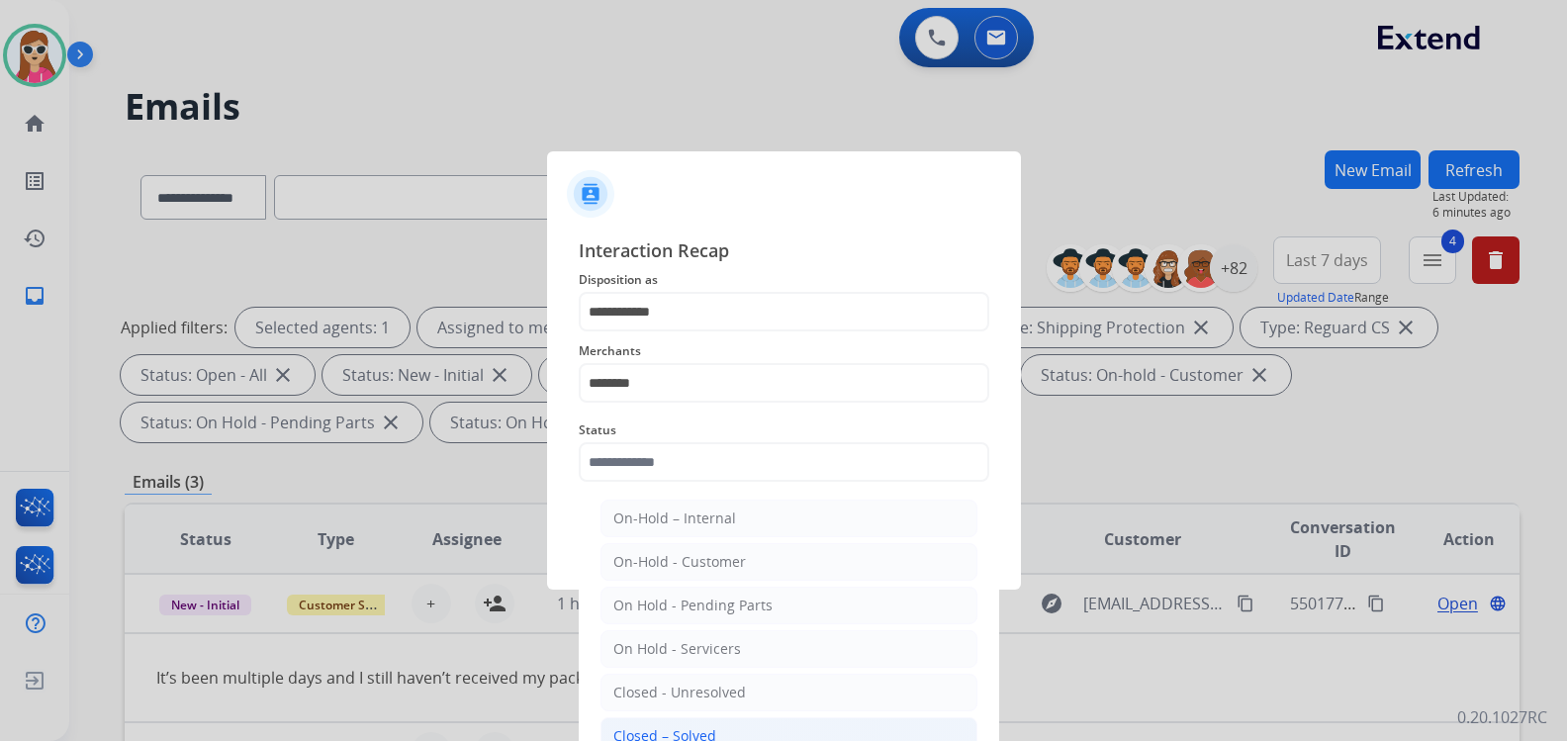
click at [740, 730] on li "Closed – Solved" at bounding box center [788, 736] width 377 height 38
type input "**********"
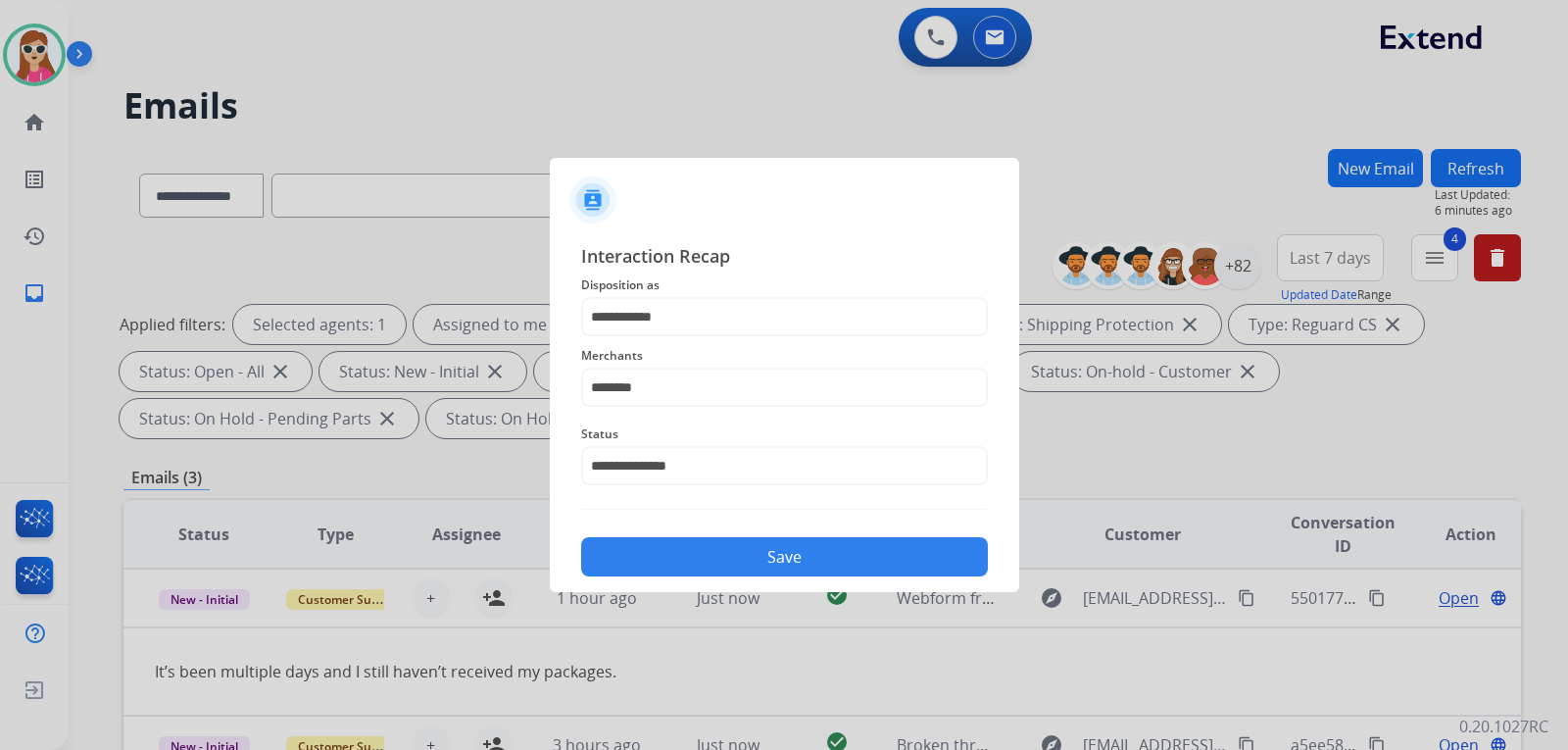
click at [711, 553] on div "Save" at bounding box center [784, 550] width 406 height 51
click at [729, 561] on button "Save" at bounding box center [784, 557] width 406 height 40
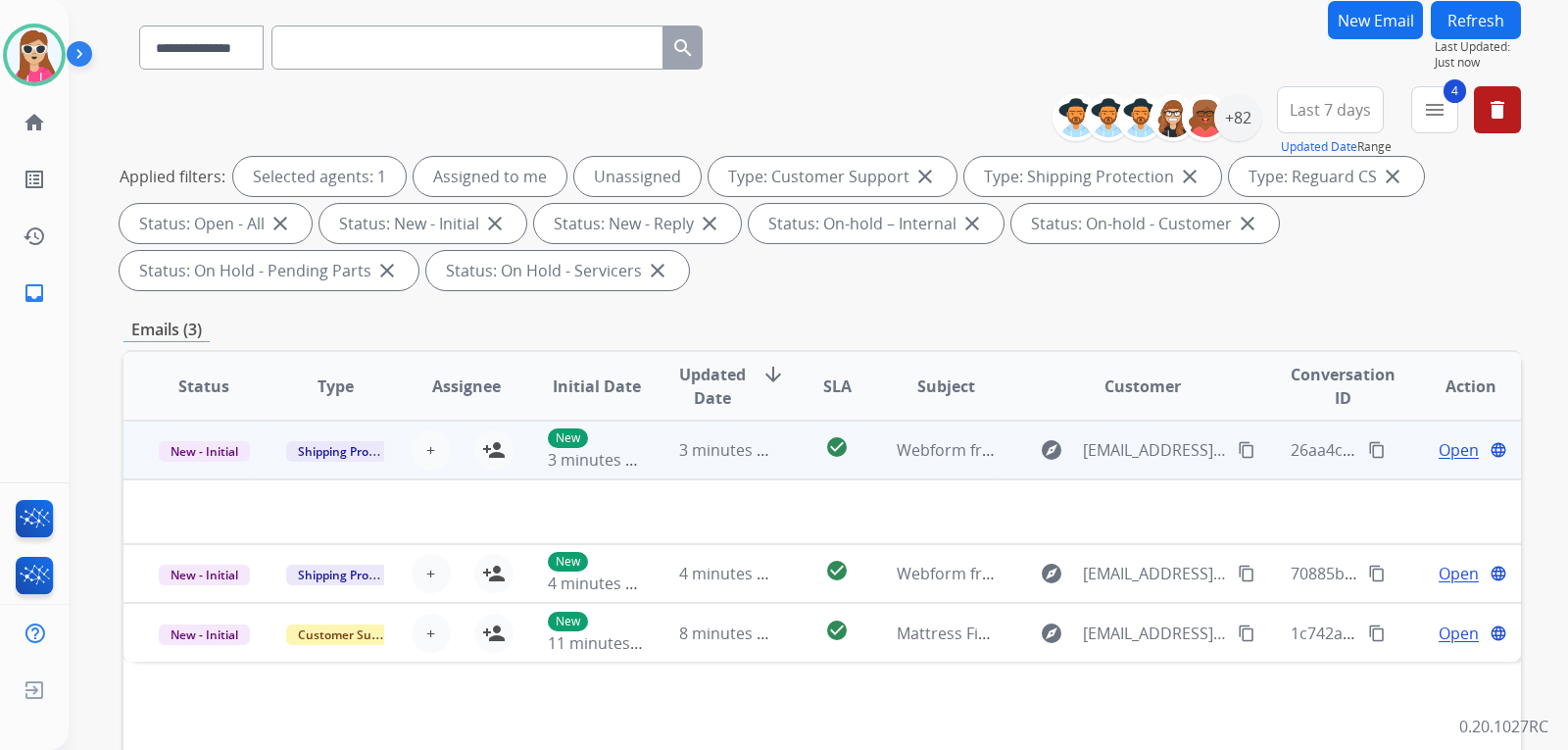
scroll to position [98, 0]
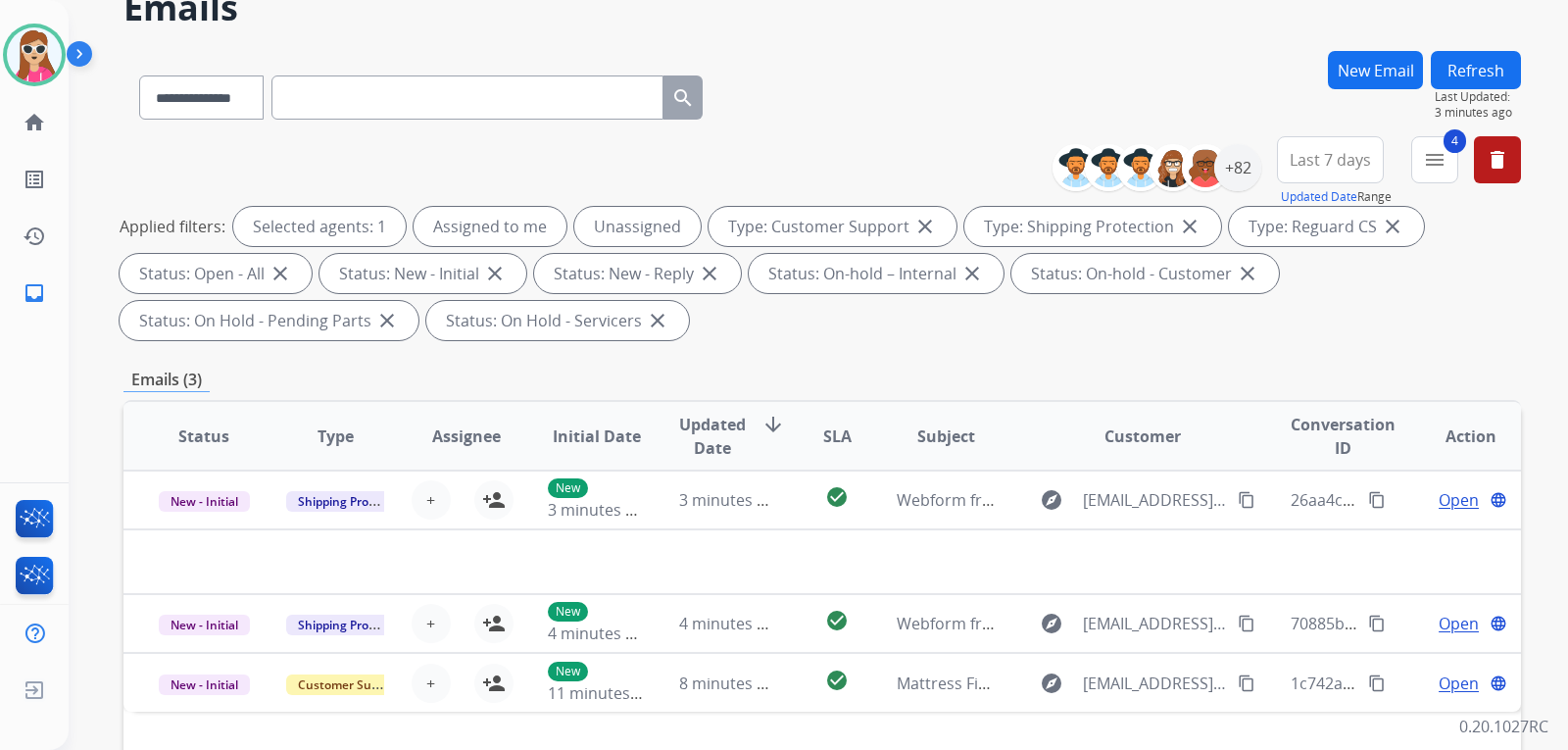
click at [1485, 87] on button "Refresh" at bounding box center [1475, 69] width 90 height 39
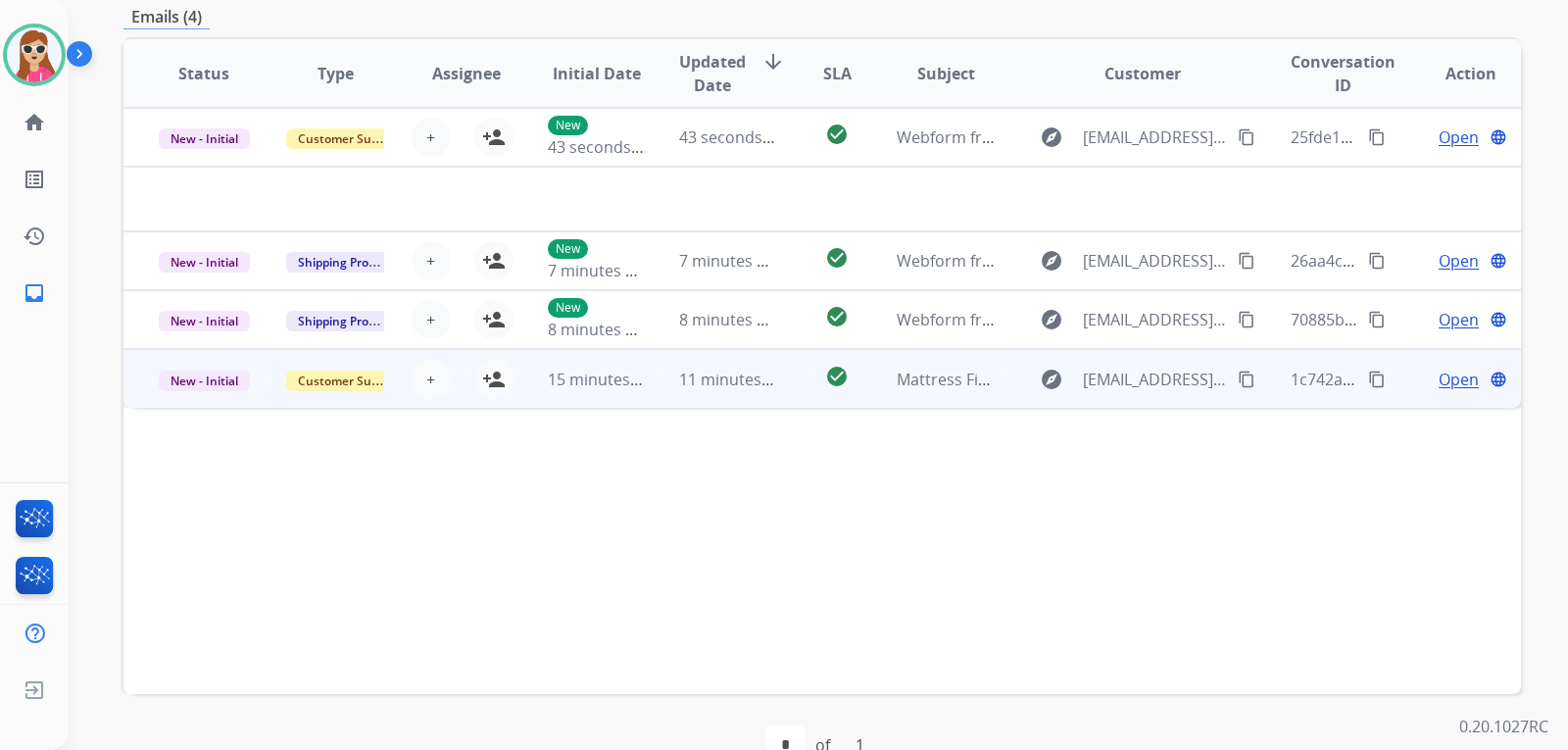
scroll to position [490, 0]
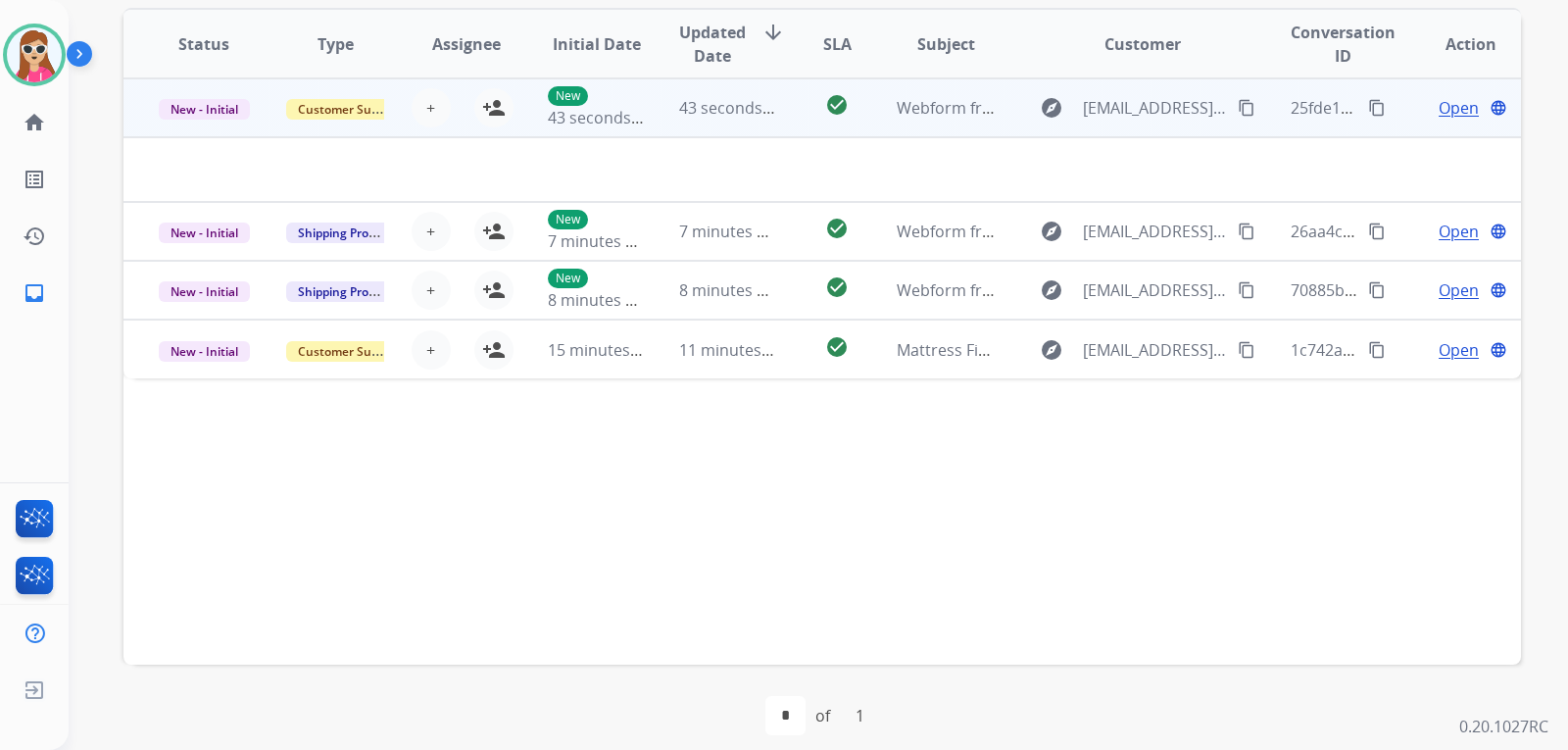
click at [1002, 113] on td "explore lucivesa223@gmail.com content_copy" at bounding box center [1127, 107] width 261 height 58
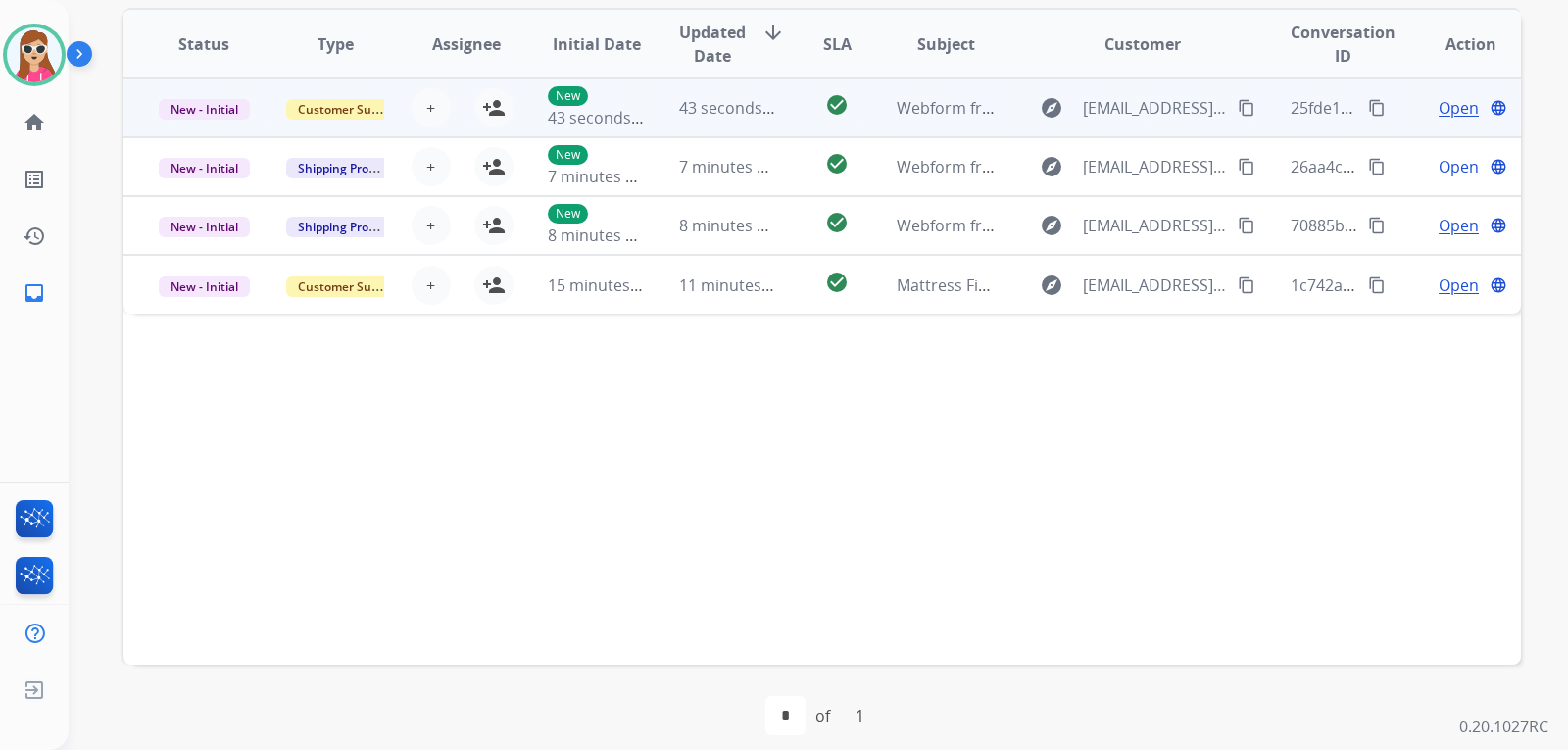
click at [1000, 122] on td "explore lucivesa223@gmail.com content_copy" at bounding box center [1127, 107] width 261 height 58
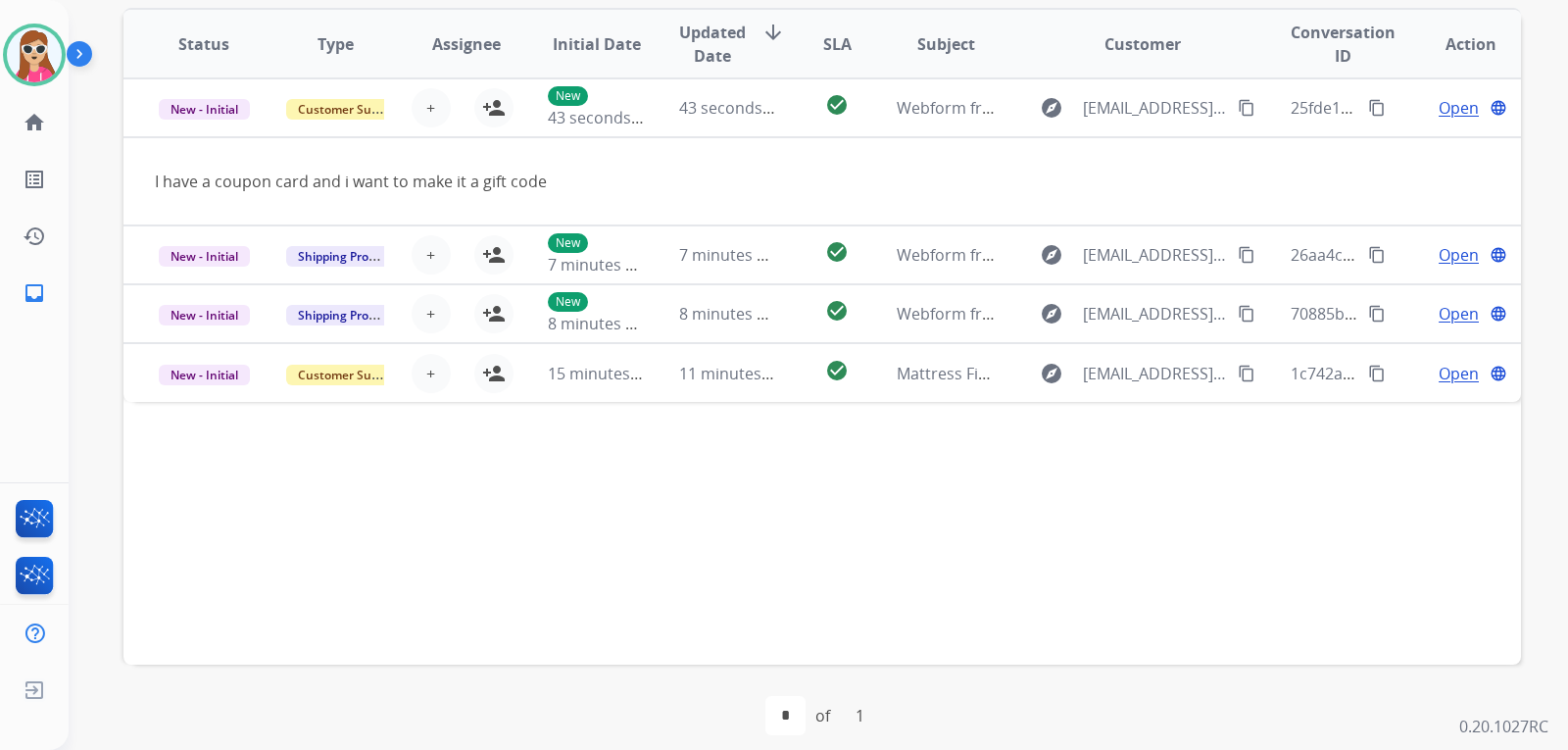
click at [1092, 643] on div "Status Type Assignee Initial Date Updated Date arrow_downward SLA Subject Custo…" at bounding box center [822, 336] width 1397 height 657
click at [770, 573] on div "Status Type Assignee Initial Date Updated Date arrow_downward SLA Subject Custo…" at bounding box center [822, 336] width 1397 height 657
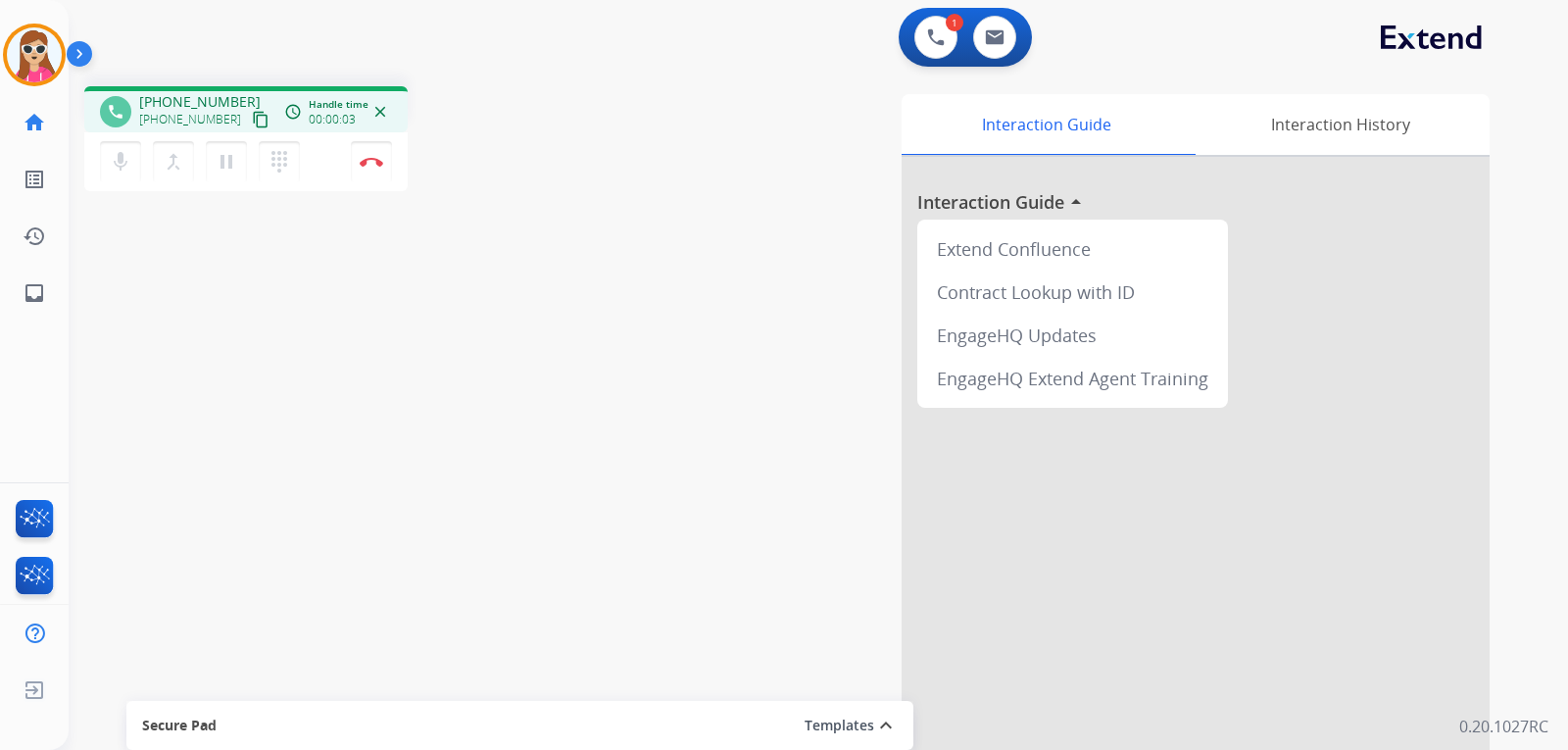
click at [252, 117] on mat-icon "content_copy" at bounding box center [261, 120] width 18 height 18
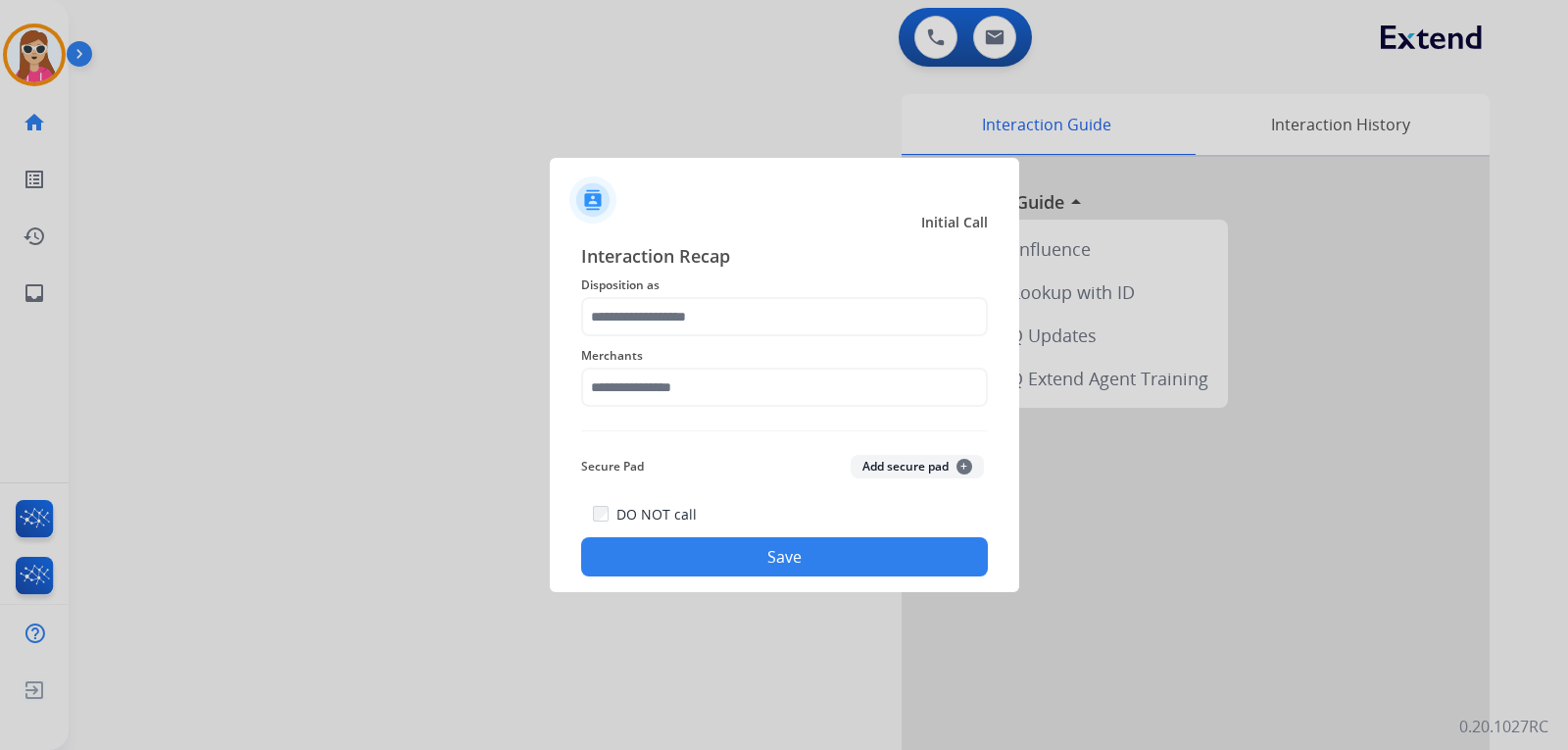
click at [656, 338] on div "Merchants" at bounding box center [784, 375] width 406 height 78
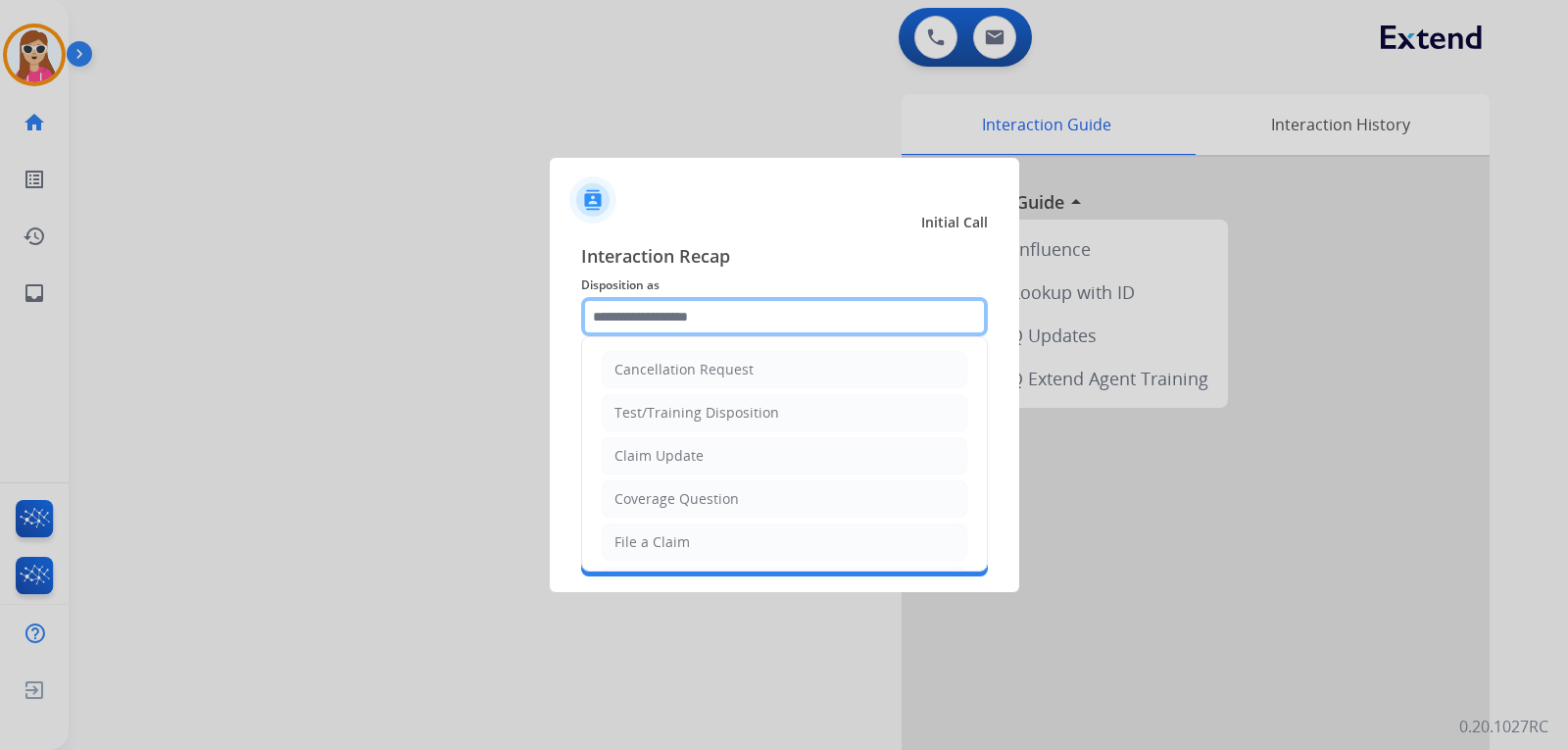
drag, startPoint x: 670, startPoint y: 317, endPoint x: 671, endPoint y: 332, distance: 15.0
click at [670, 331] on input "text" at bounding box center [784, 317] width 406 height 40
type input "*"
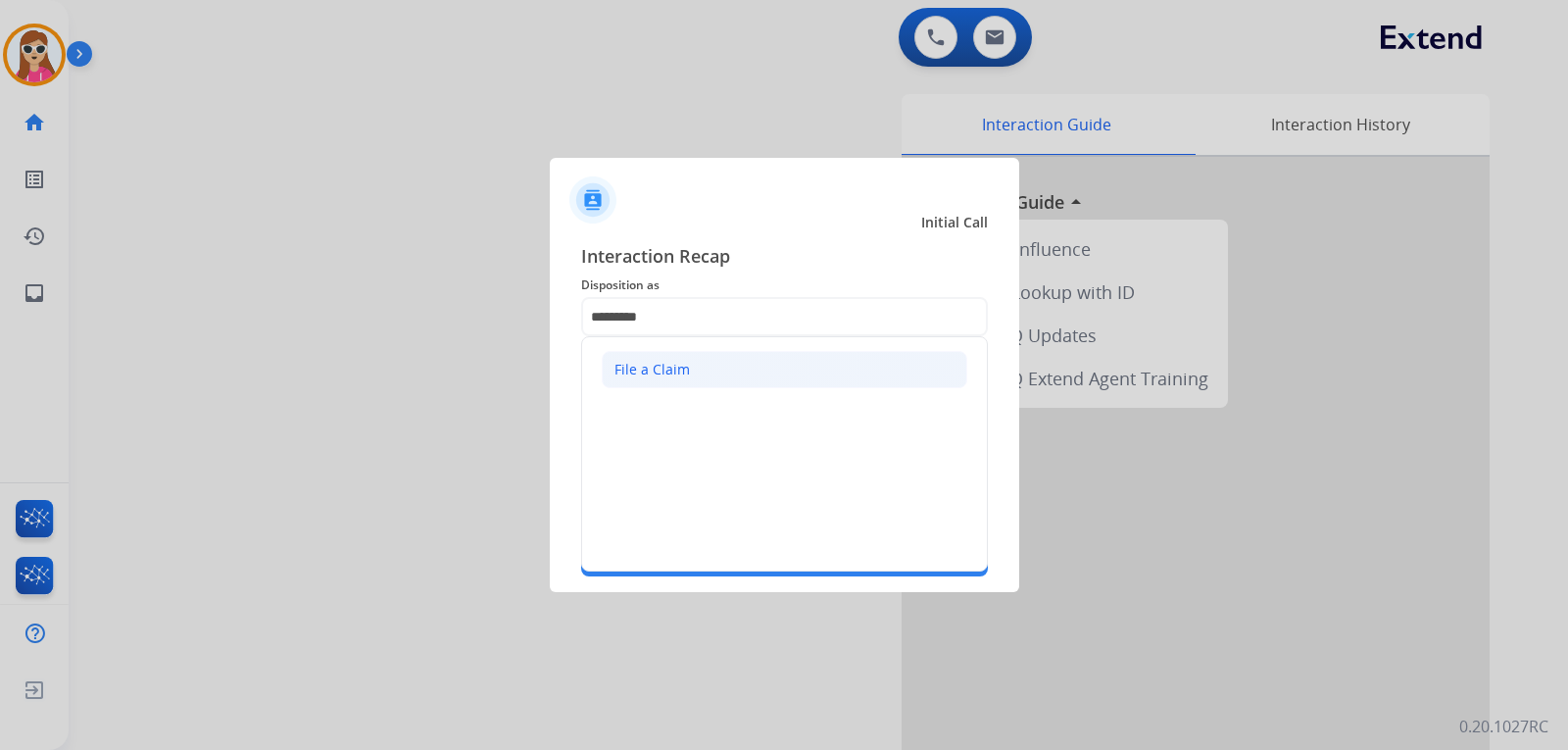
click at [709, 366] on li "File a Claim" at bounding box center [784, 370] width 366 height 38
type input "**********"
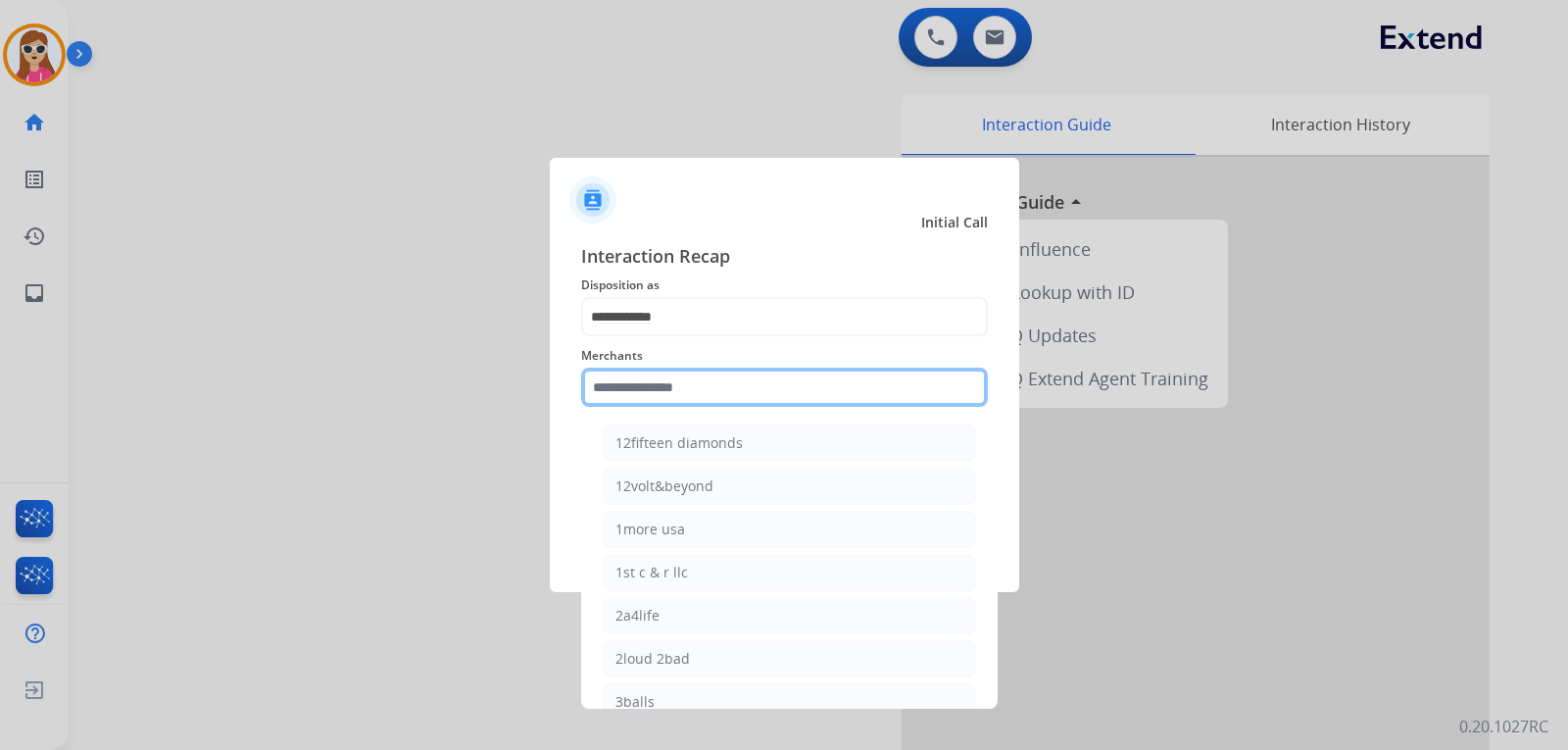
click at [706, 385] on input "text" at bounding box center [784, 387] width 406 height 40
type input "*"
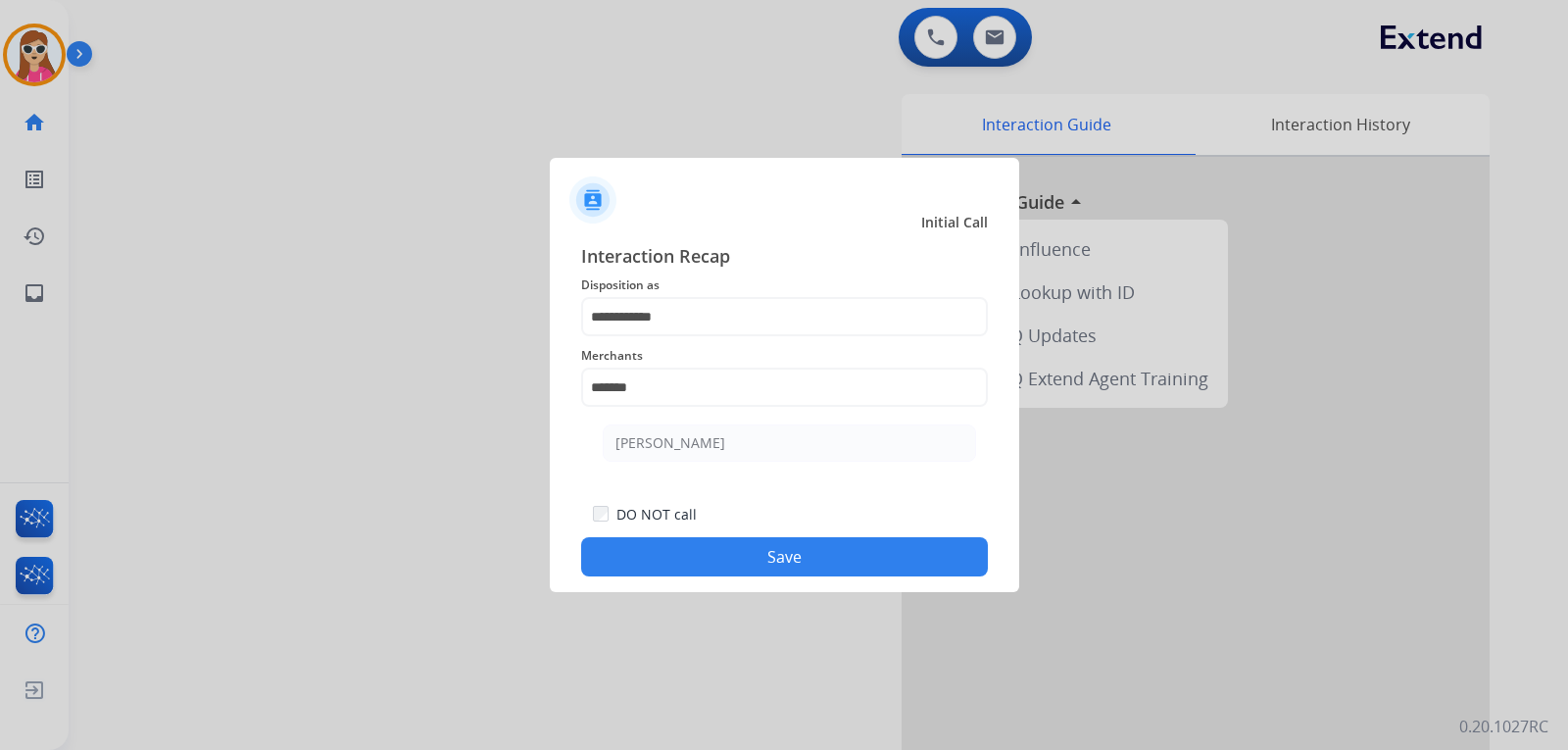
click at [756, 447] on li "[PERSON_NAME]" at bounding box center [788, 443] width 373 height 38
type input "**********"
click at [760, 553] on button "Save" at bounding box center [784, 557] width 406 height 40
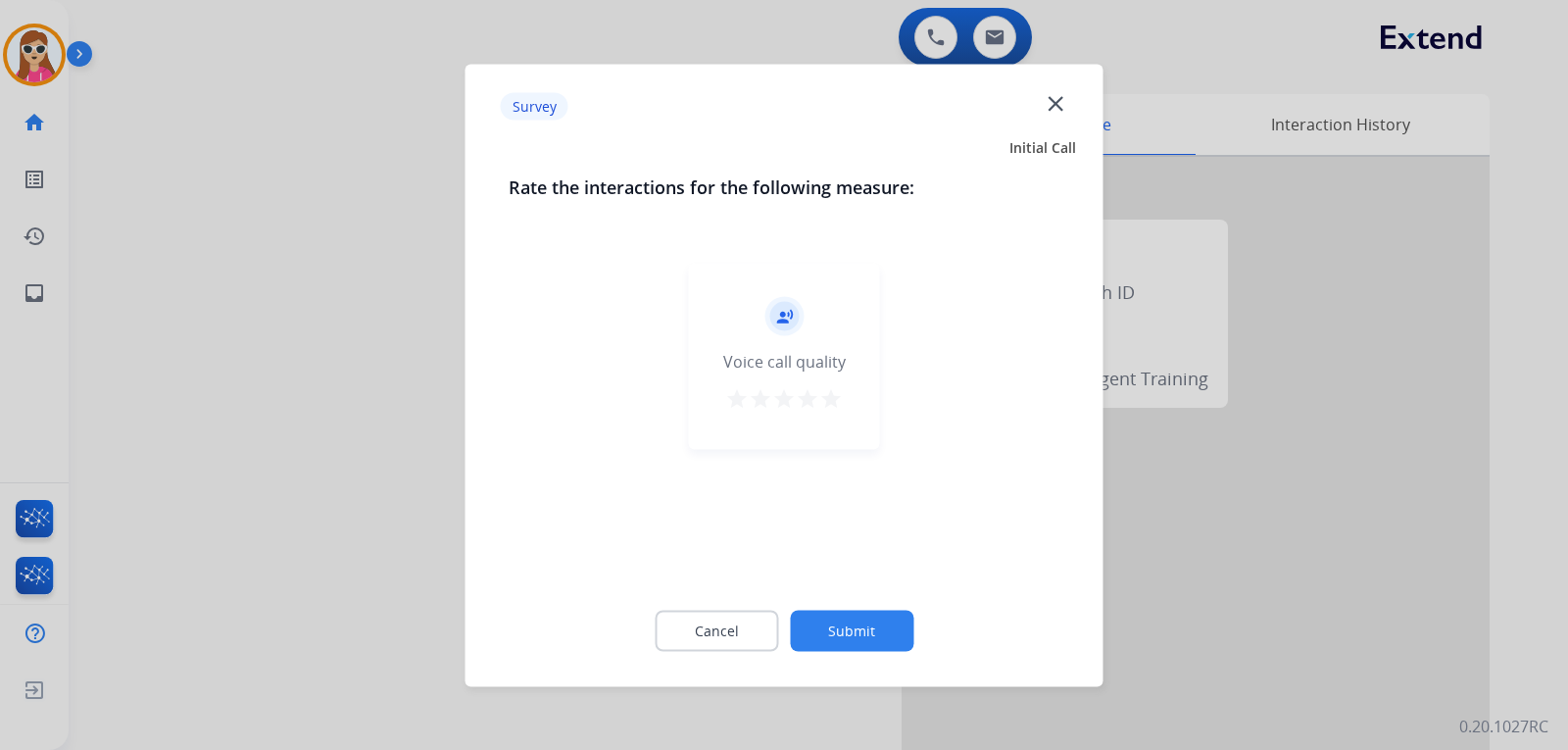
drag, startPoint x: 838, startPoint y: 397, endPoint x: 847, endPoint y: 472, distance: 75.5
click at [838, 399] on mat-icon "star" at bounding box center [831, 398] width 24 height 24
click at [875, 638] on button "Submit" at bounding box center [851, 630] width 124 height 42
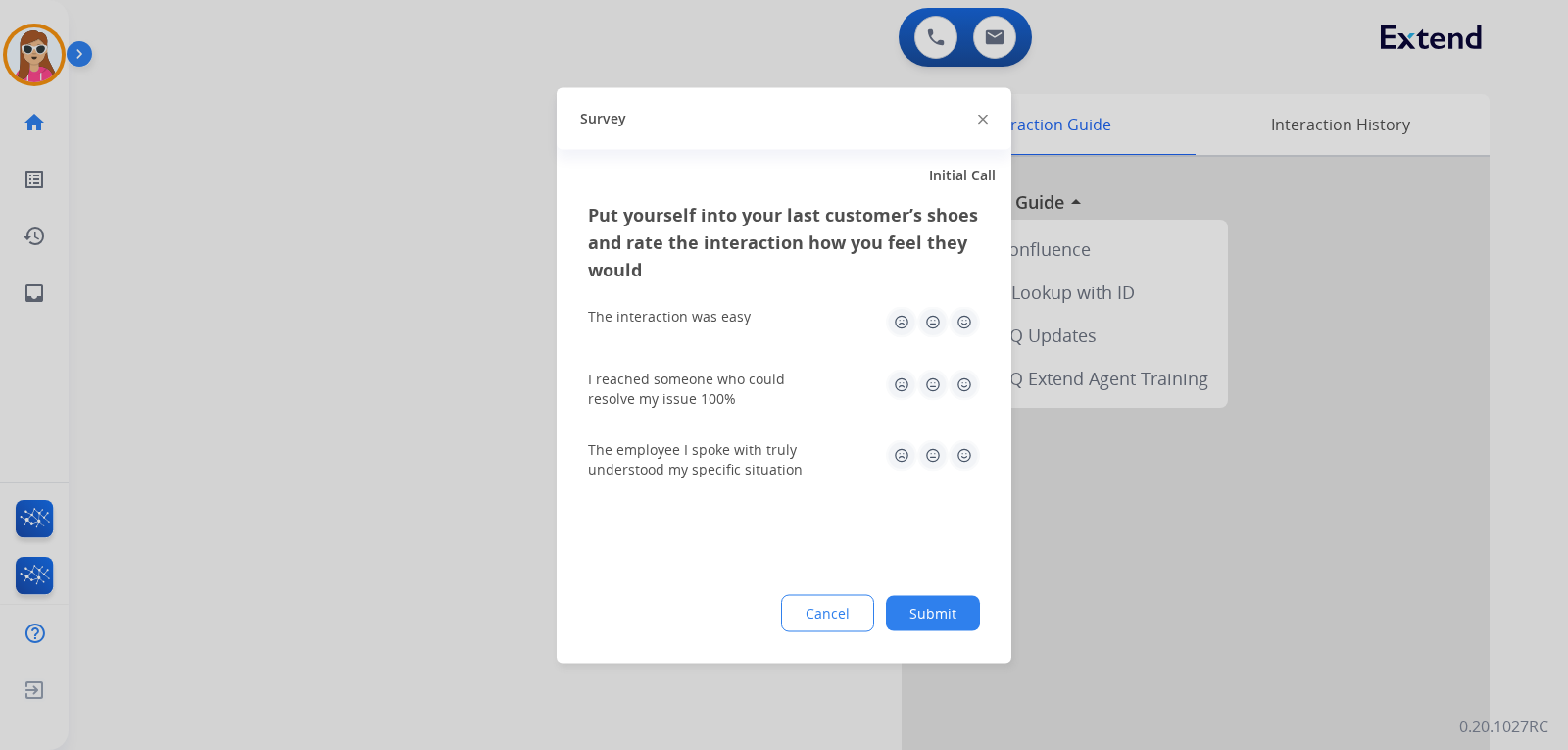
click at [959, 446] on img at bounding box center [964, 455] width 32 height 32
click at [957, 388] on img at bounding box center [964, 384] width 32 height 32
click at [964, 328] on img at bounding box center [964, 322] width 32 height 32
click at [946, 596] on button "Submit" at bounding box center [932, 612] width 94 height 36
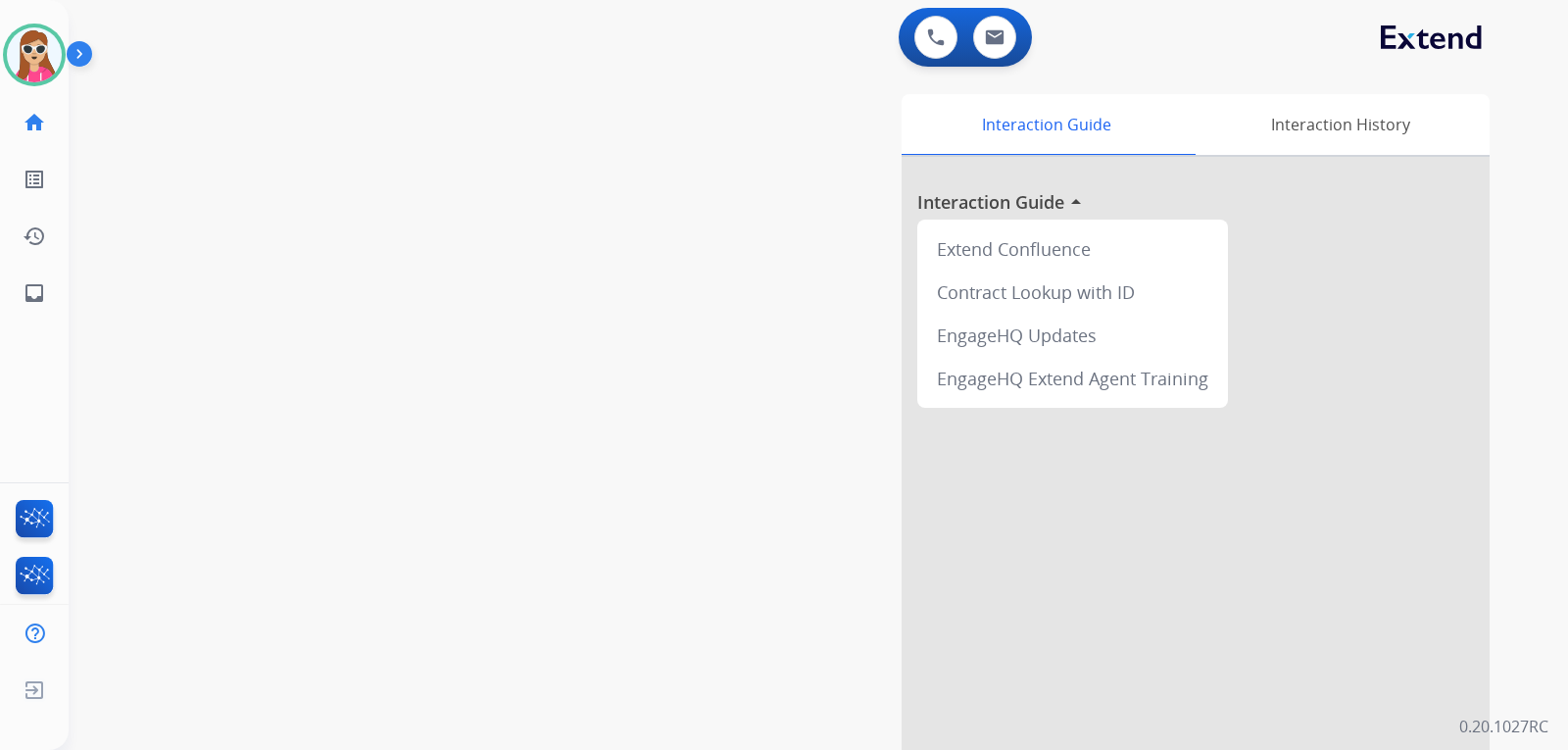
drag, startPoint x: -3, startPoint y: 458, endPoint x: -13, endPoint y: 452, distance: 11.7
click at [44, 299] on mat-icon "inbox" at bounding box center [35, 293] width 24 height 24
select select "**********"
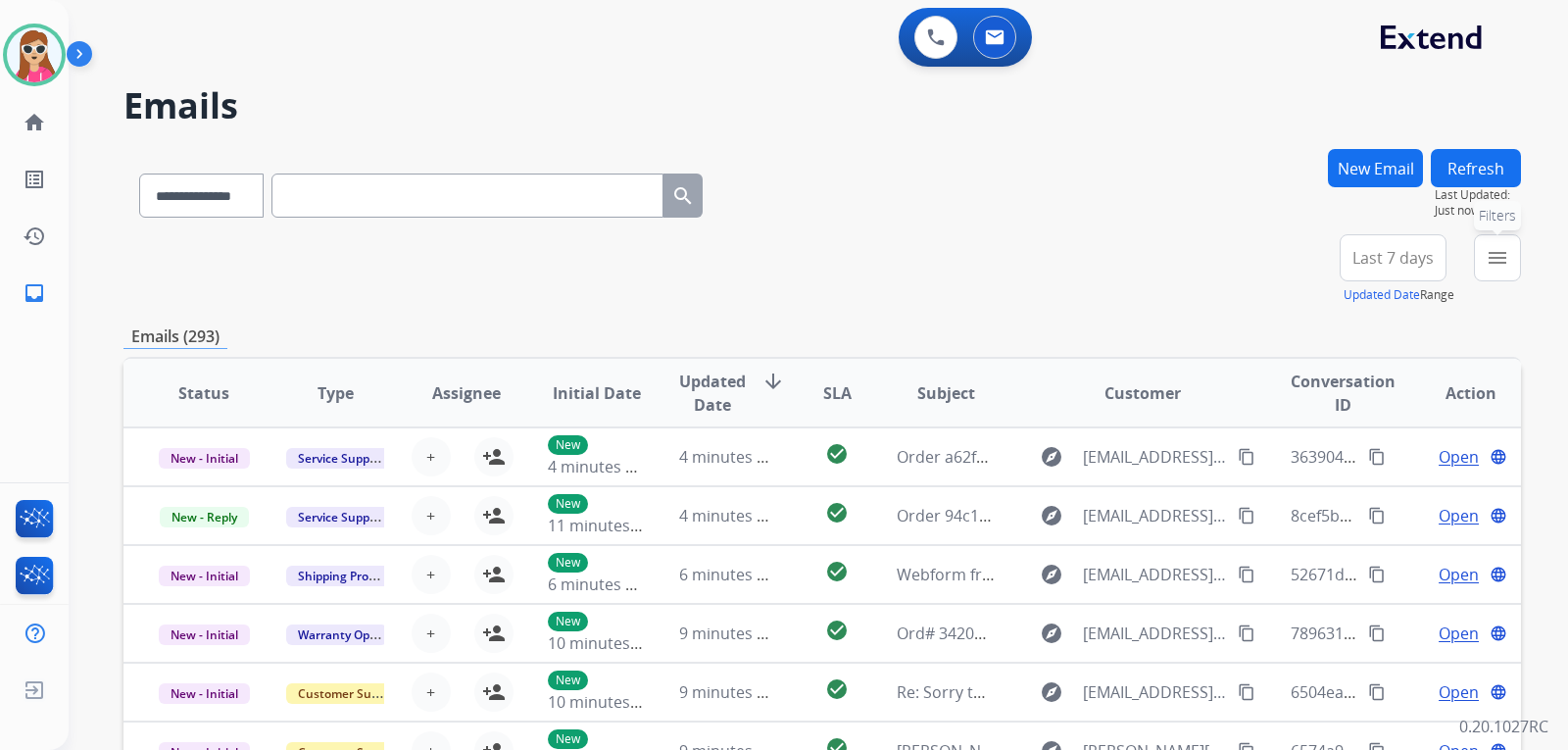
click at [1509, 264] on button "menu Filters" at bounding box center [1497, 257] width 47 height 47
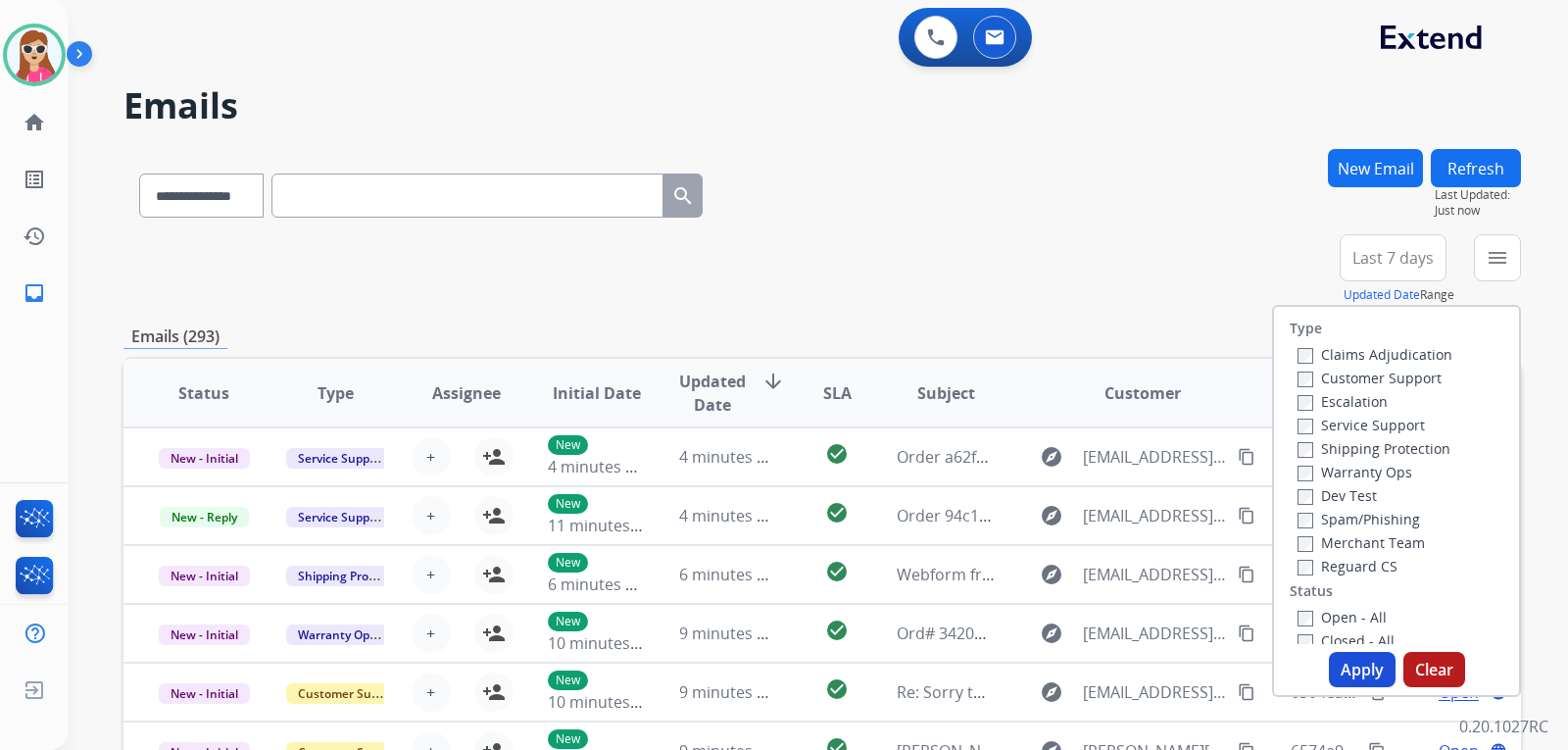
drag, startPoint x: 1389, startPoint y: 370, endPoint x: 1382, endPoint y: 393, distance: 24.0
click at [1388, 372] on label "Customer Support" at bounding box center [1369, 377] width 144 height 19
click at [1382, 451] on label "Shipping Protection" at bounding box center [1374, 448] width 153 height 19
click at [1327, 569] on label "Reguard CS" at bounding box center [1347, 566] width 100 height 19
click at [1336, 622] on label "Open - All" at bounding box center [1342, 616] width 89 height 19
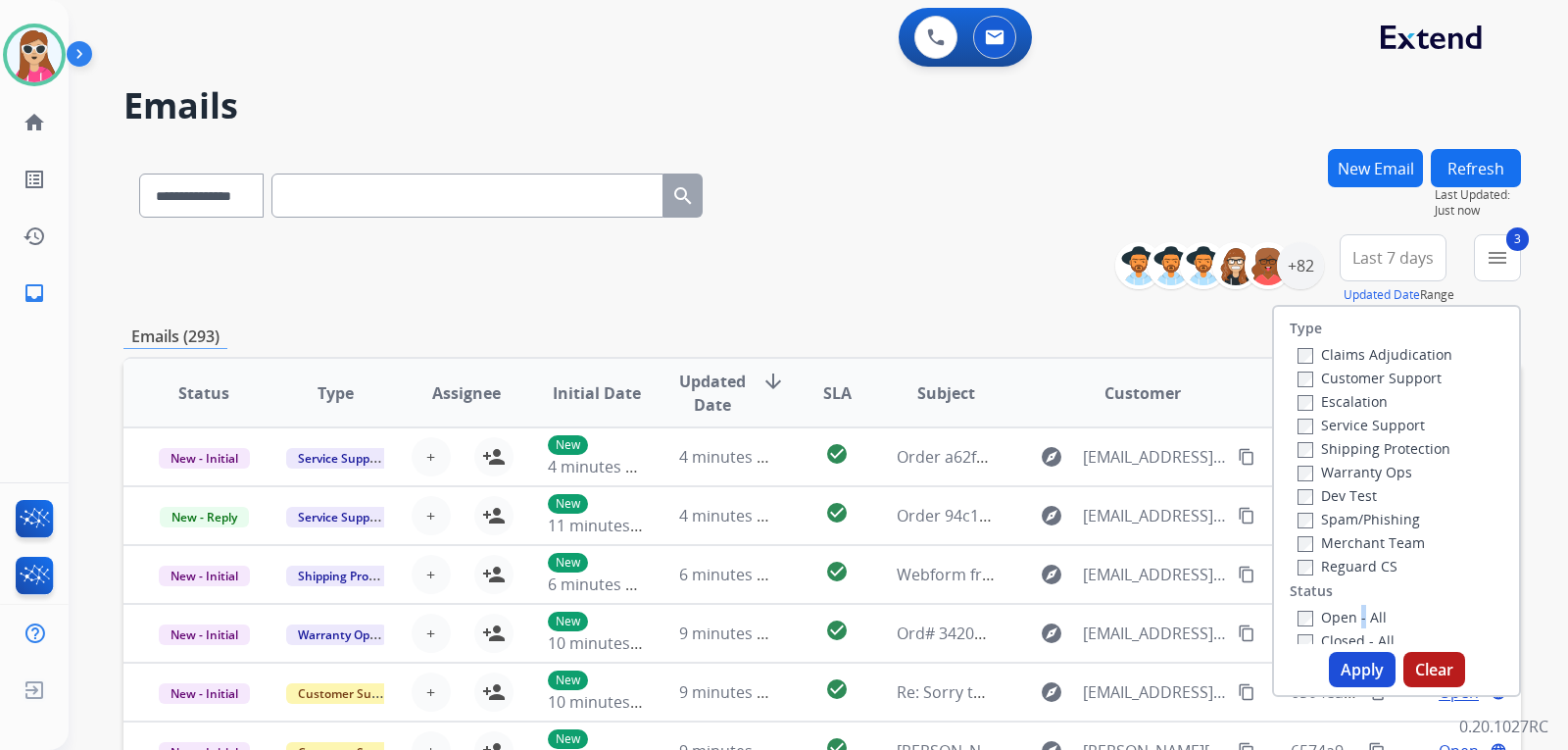
click at [1349, 606] on div "Open - All" at bounding box center [1401, 616] width 206 height 24
click at [1349, 610] on label "Open - All" at bounding box center [1342, 616] width 89 height 19
click at [1339, 662] on button "Apply" at bounding box center [1361, 670] width 66 height 36
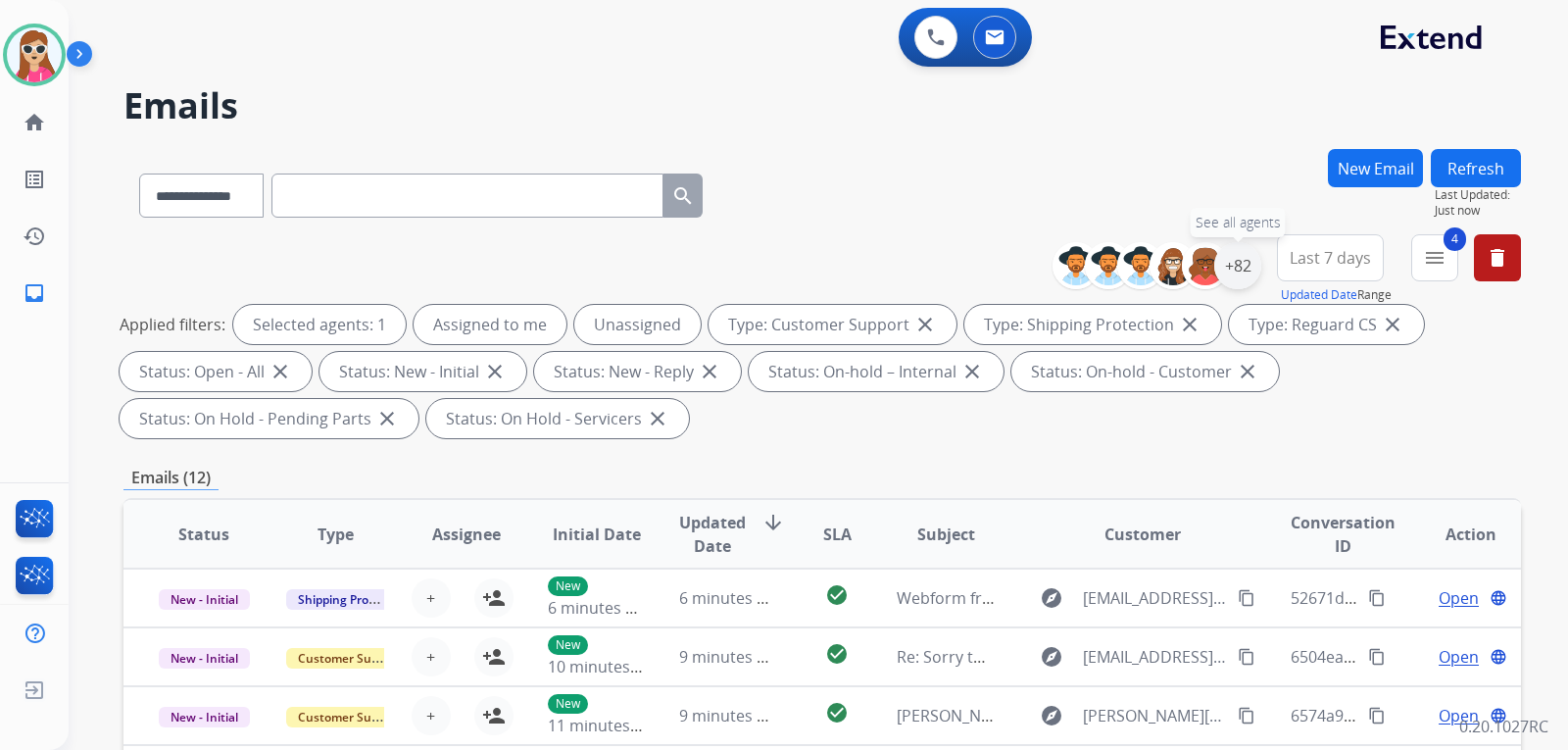
click at [1237, 274] on div "+82" at bounding box center [1236, 265] width 47 height 47
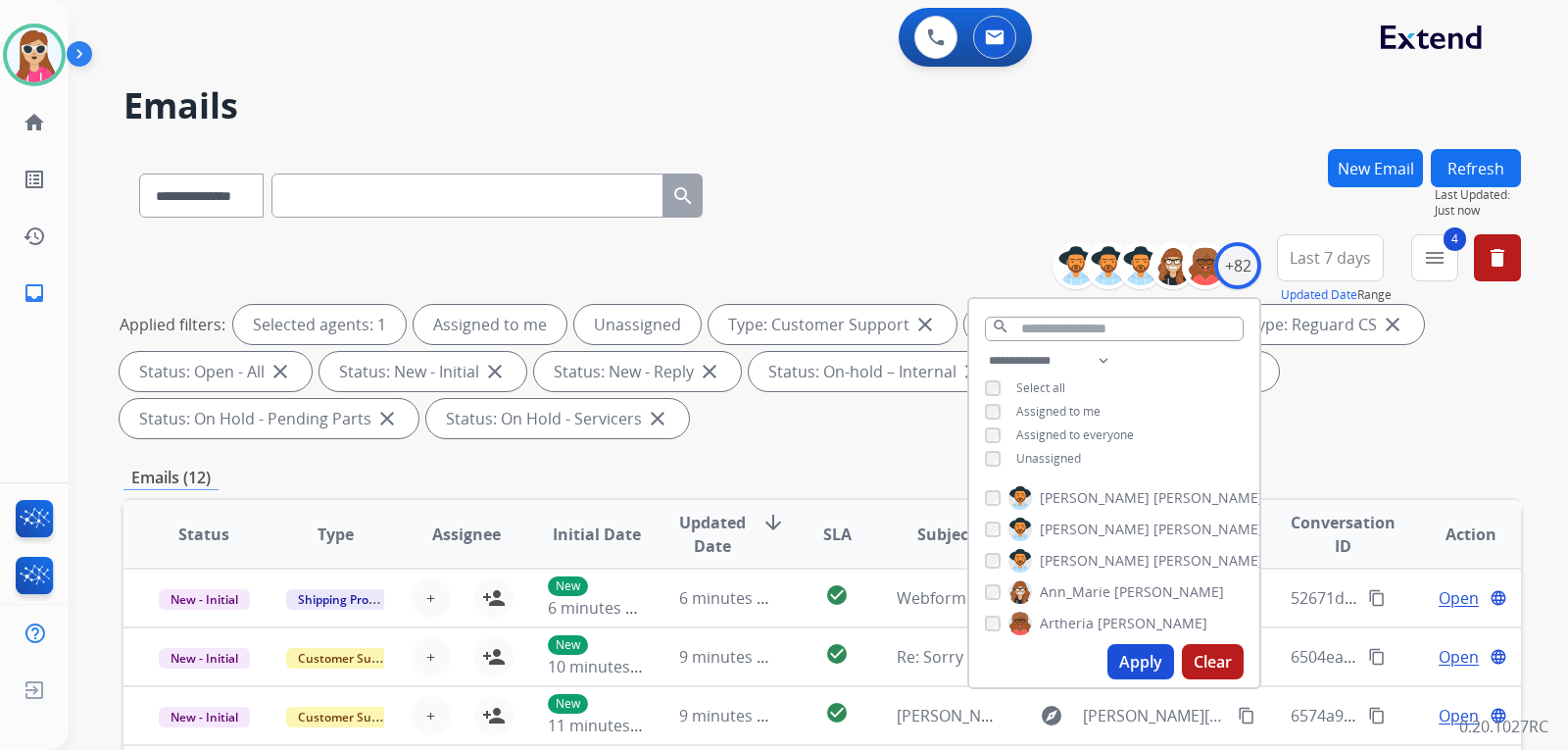
click at [1037, 468] on div "**********" at bounding box center [1113, 411] width 290 height 126
click at [1058, 455] on span "Unassigned" at bounding box center [1048, 458] width 64 height 17
click at [1154, 644] on button "Apply" at bounding box center [1140, 662] width 66 height 36
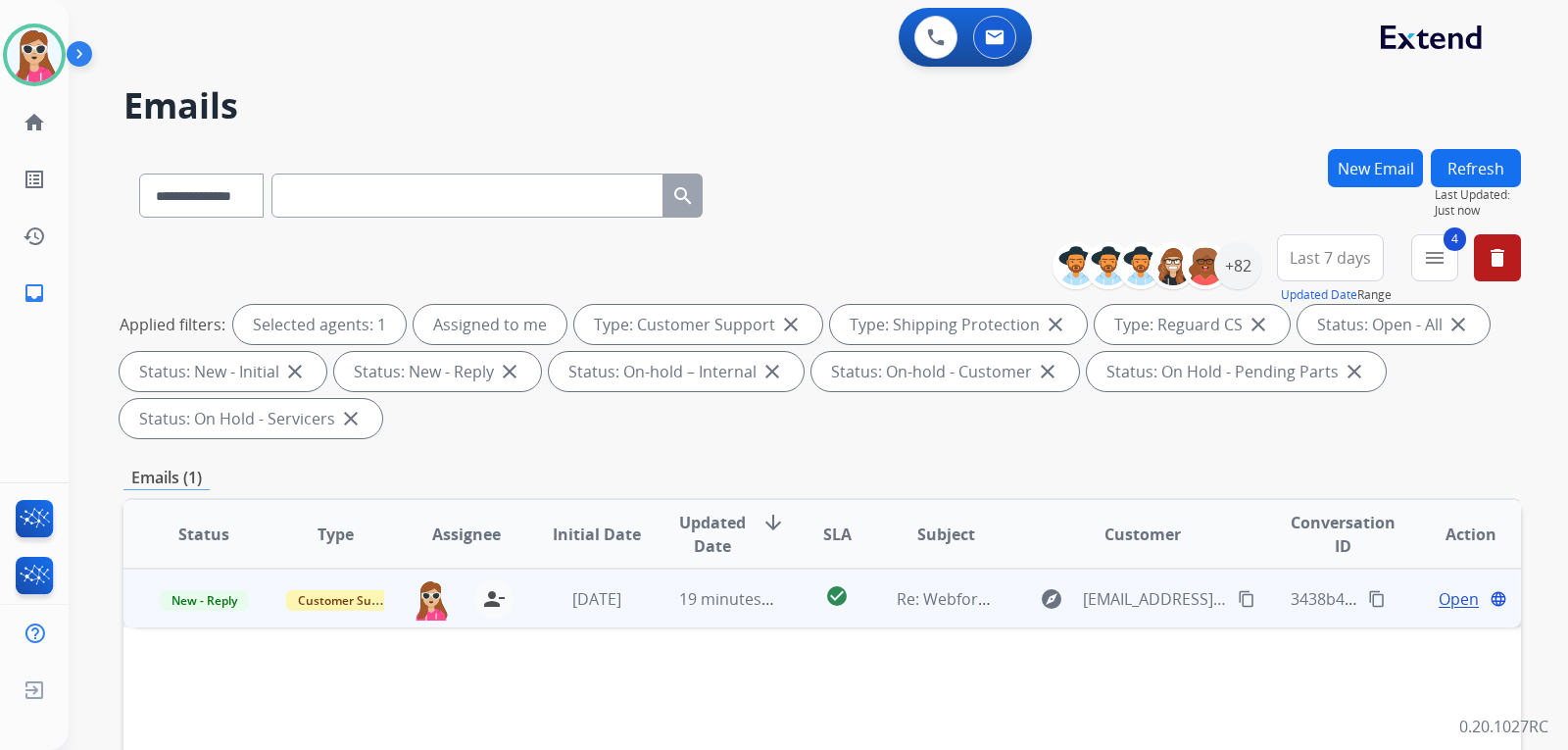
click at [796, 604] on td "check_circle" at bounding box center [821, 597] width 87 height 58
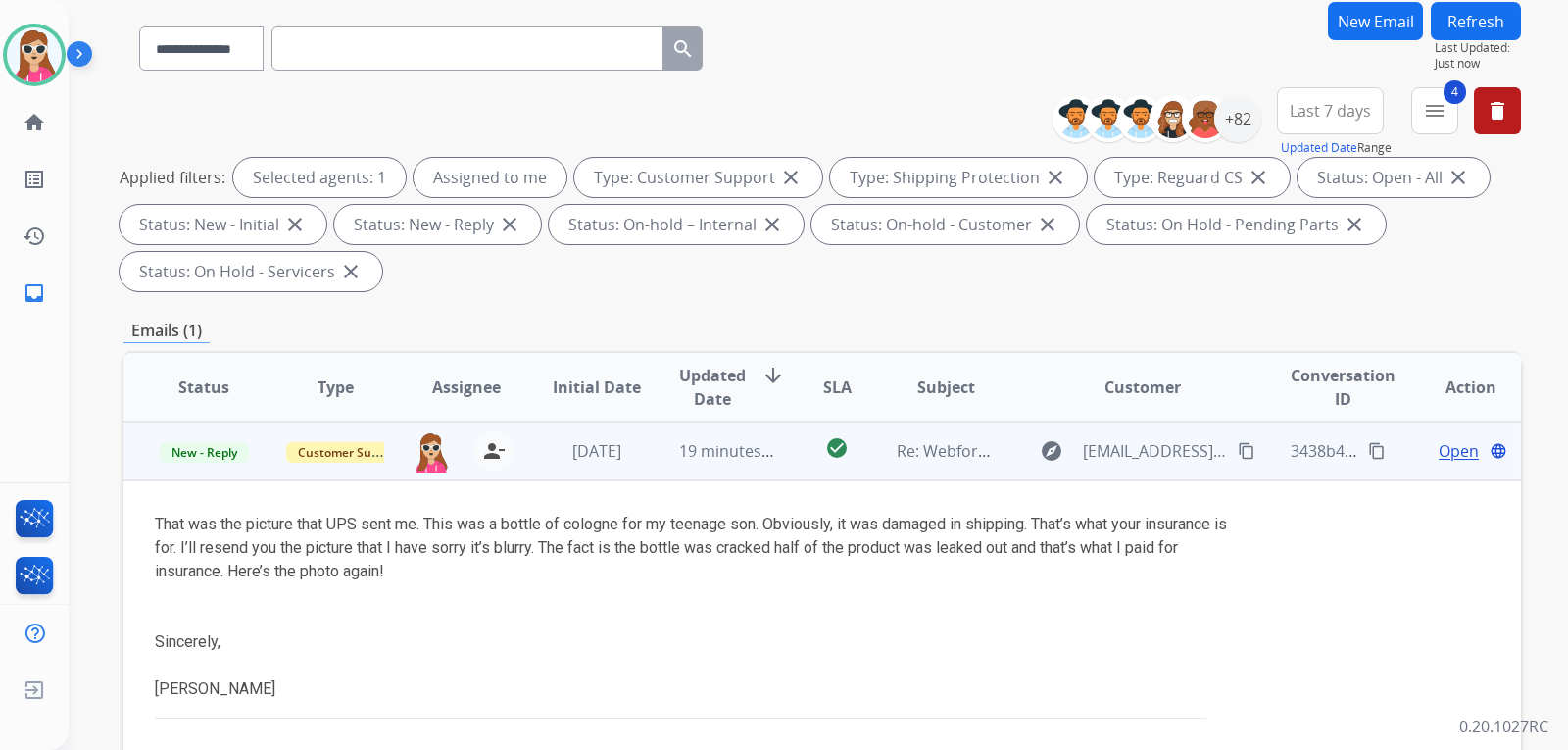
scroll to position [196, 0]
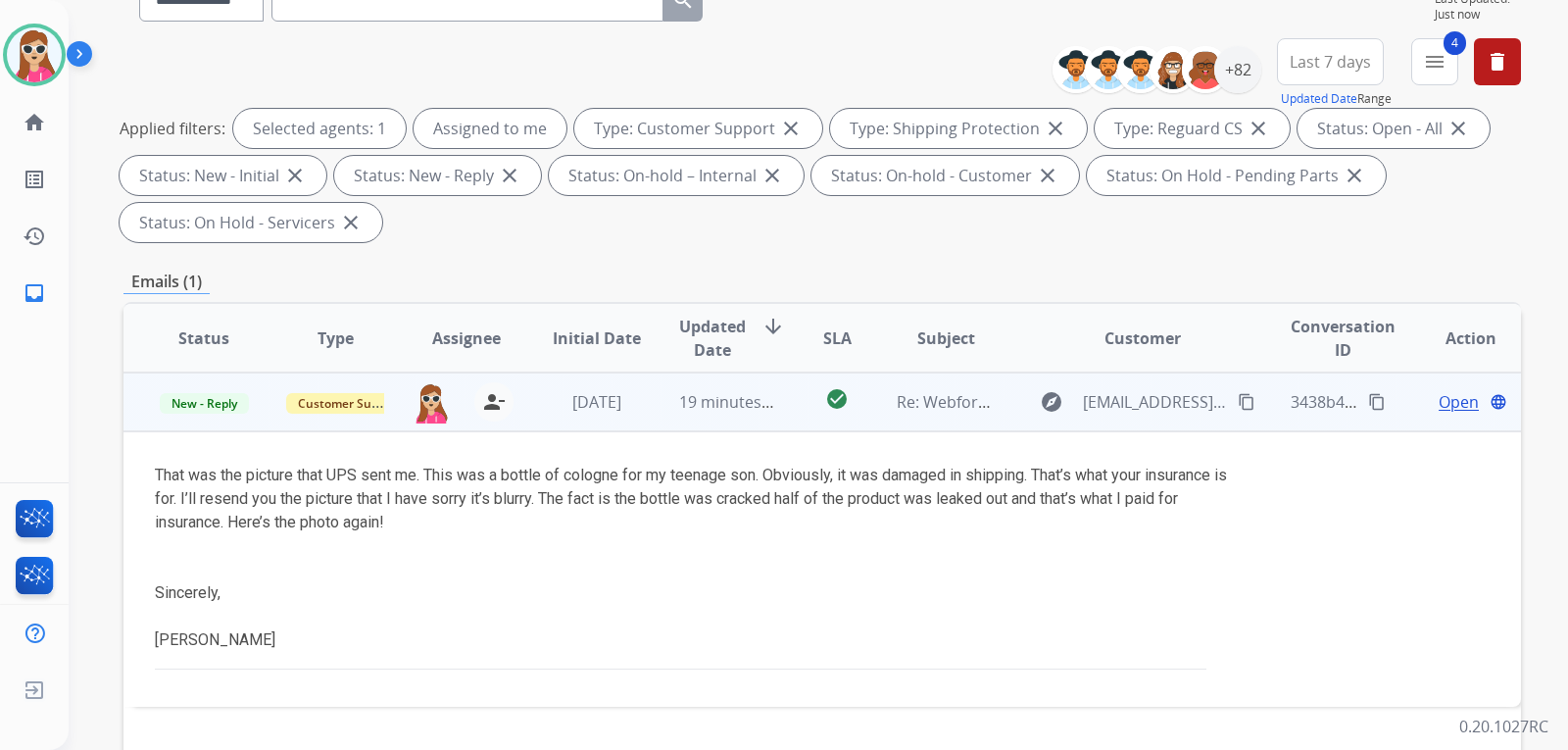
click at [1443, 400] on span "Open" at bounding box center [1458, 402] width 41 height 24
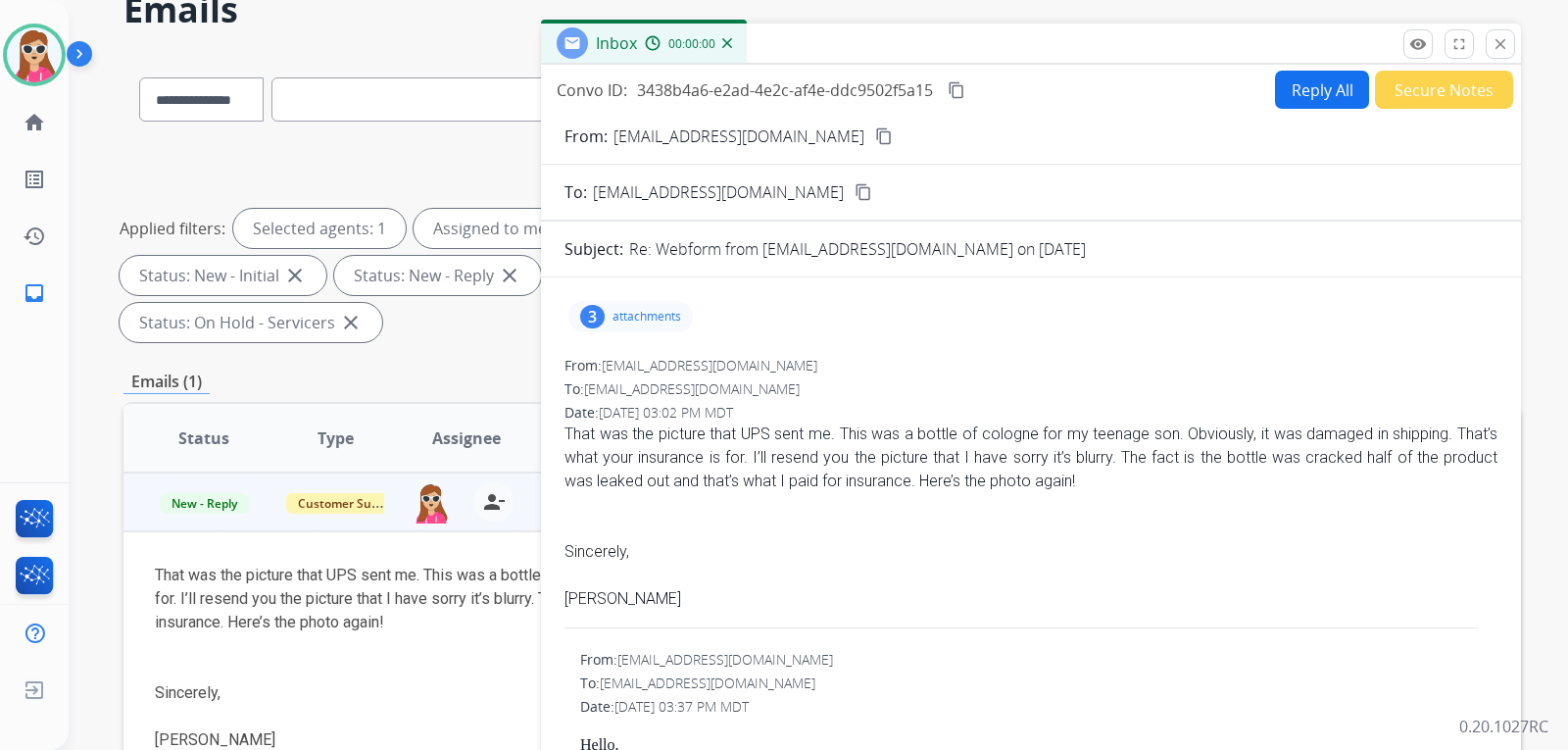
scroll to position [0, 0]
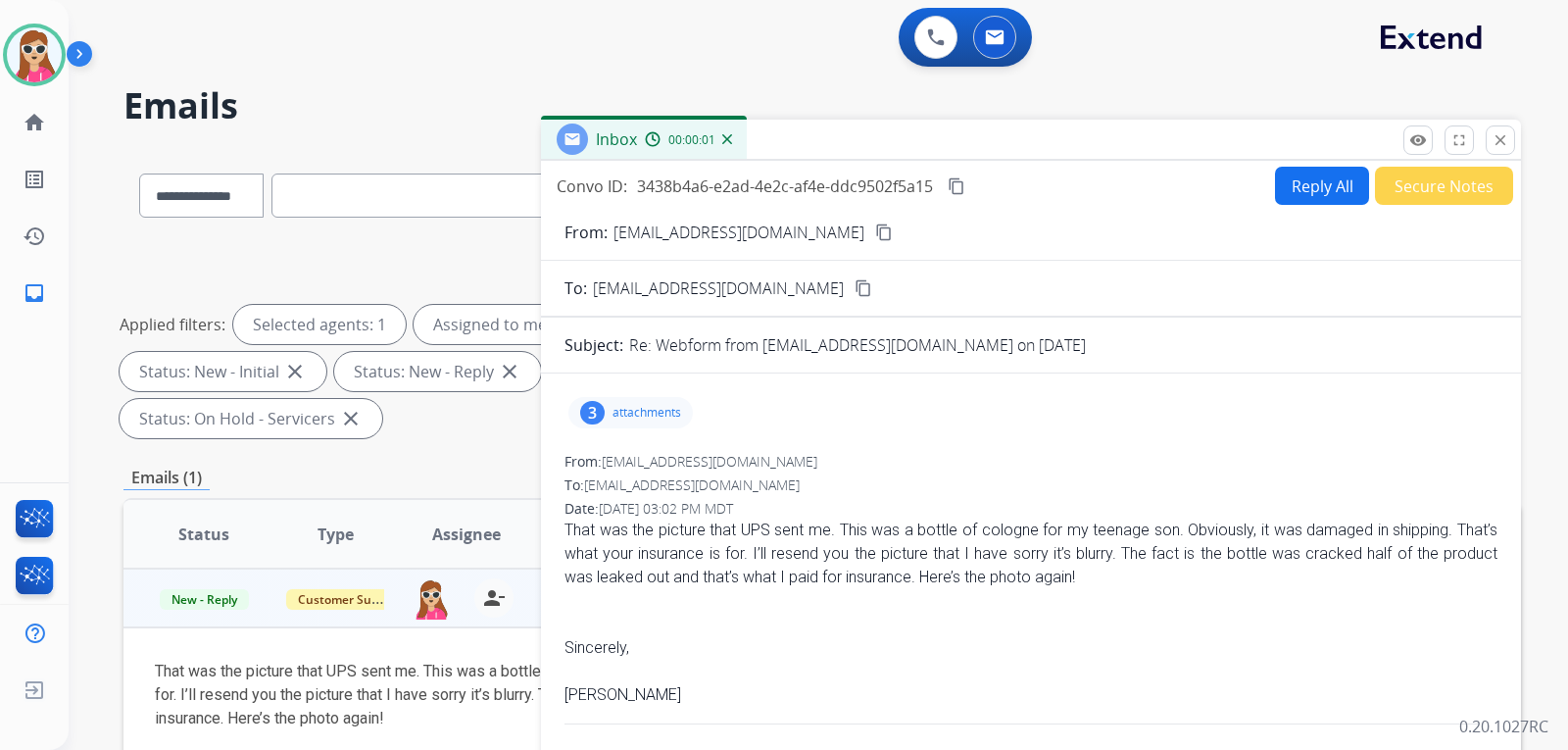
click at [672, 406] on p "attachments" at bounding box center [646, 412] width 68 height 16
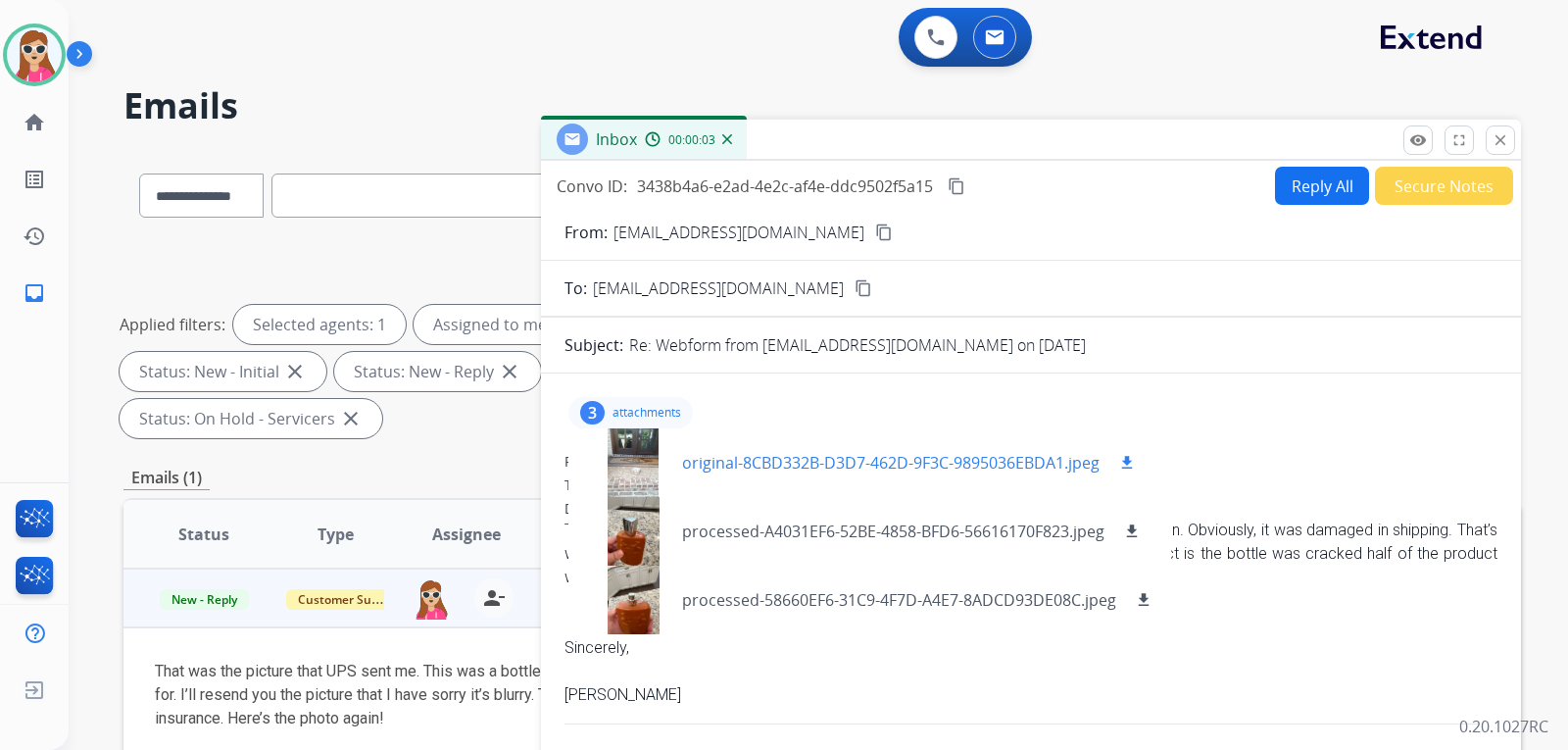
click at [1135, 473] on button "download" at bounding box center [1127, 463] width 24 height 24
click at [1232, 418] on div "3 attachments original-8CBD332B-D3D7-462D-9F3C-9895036EBDA1.jpeg download proce…" at bounding box center [1031, 412] width 933 height 47
drag, startPoint x: 1321, startPoint y: 169, endPoint x: 1317, endPoint y: 182, distance: 13.6
click at [1319, 175] on div "Convo ID: 3438b4a6-e2ad-4e2c-af4e-ddc9502f5a15 content_copy Reply All Secure No…" at bounding box center [1030, 579] width 980 height 837
click at [1317, 182] on button "Reply All" at bounding box center [1321, 185] width 94 height 39
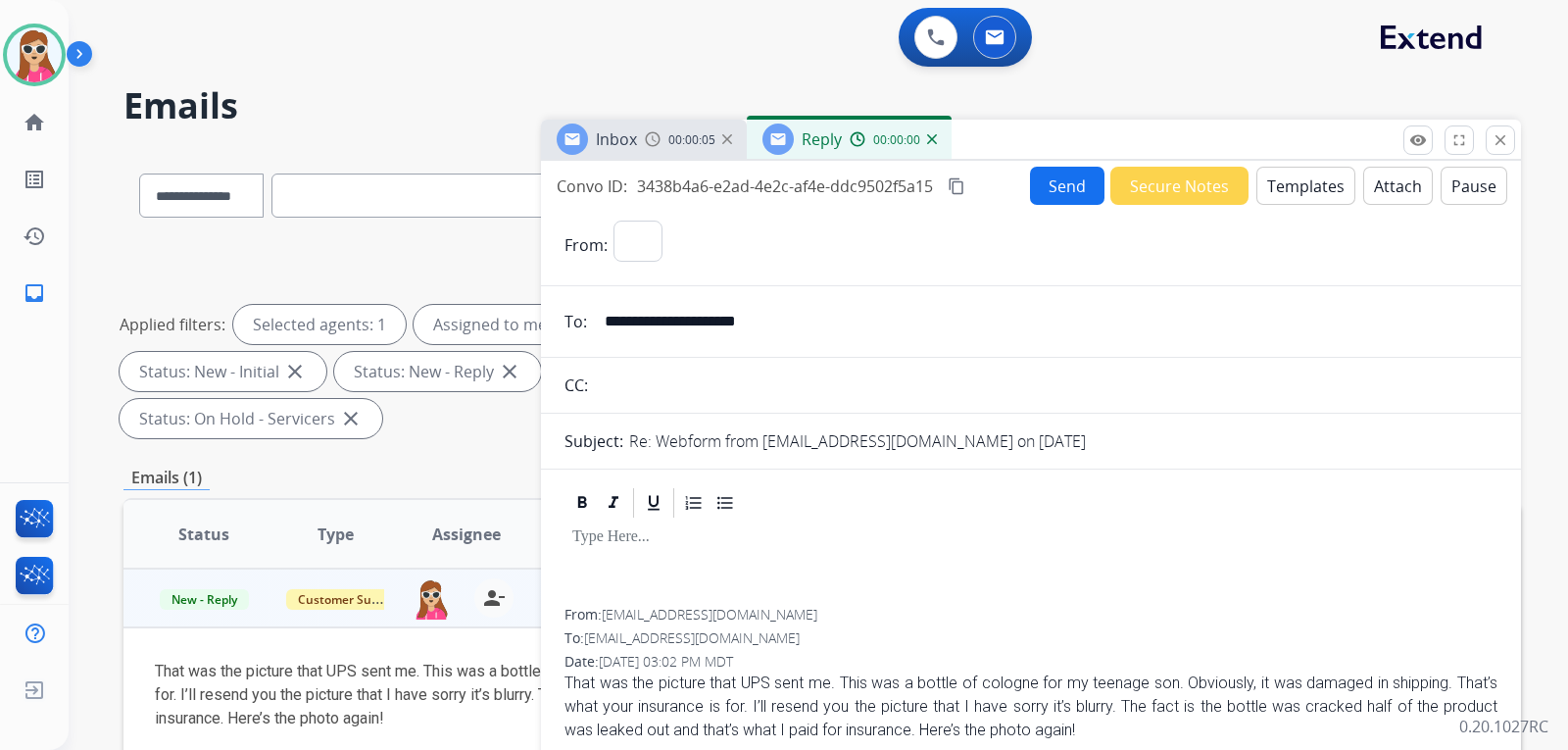
select select "**********"
click at [1296, 189] on button "Templates" at bounding box center [1306, 185] width 99 height 39
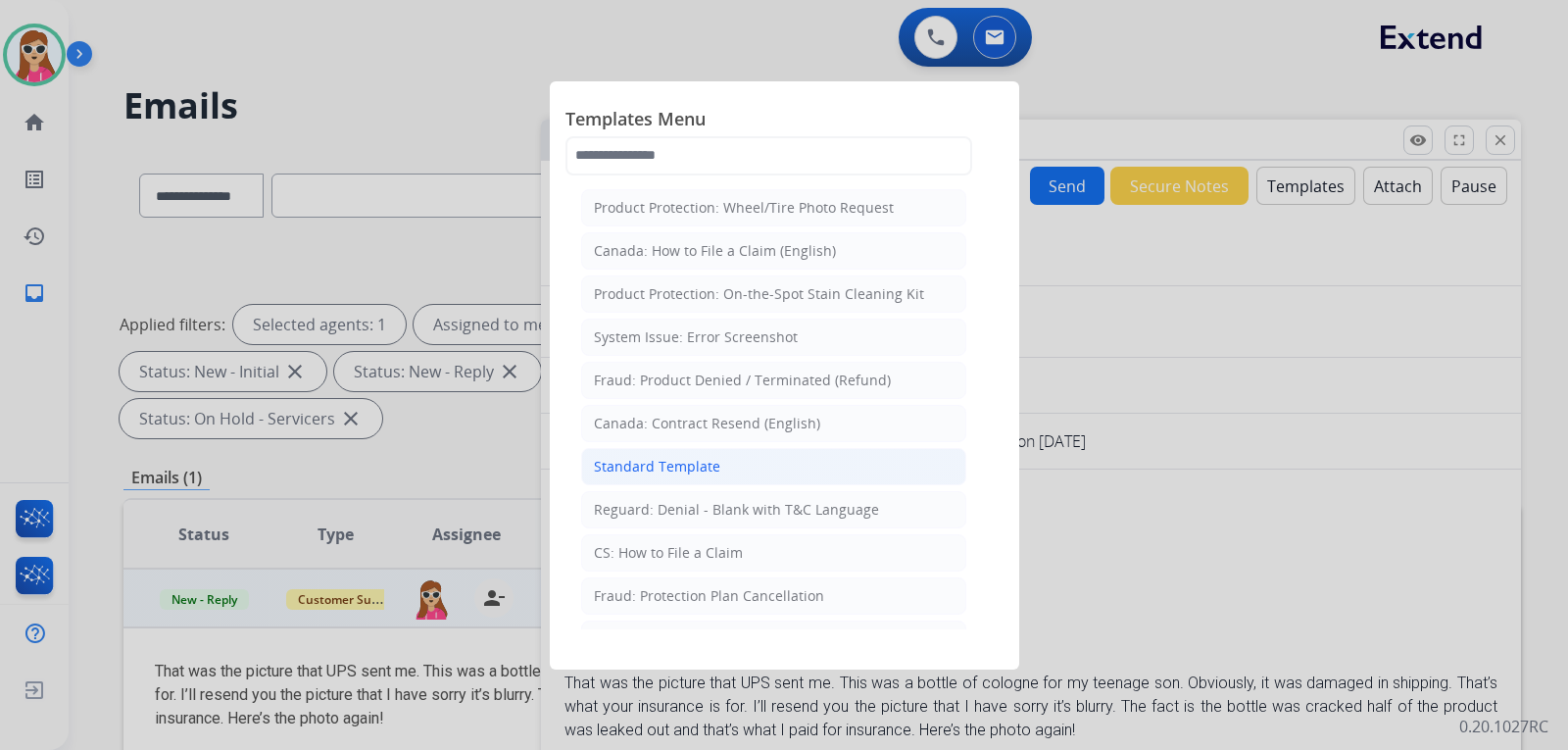
click at [660, 450] on li "Standard Template" at bounding box center [774, 467] width 385 height 38
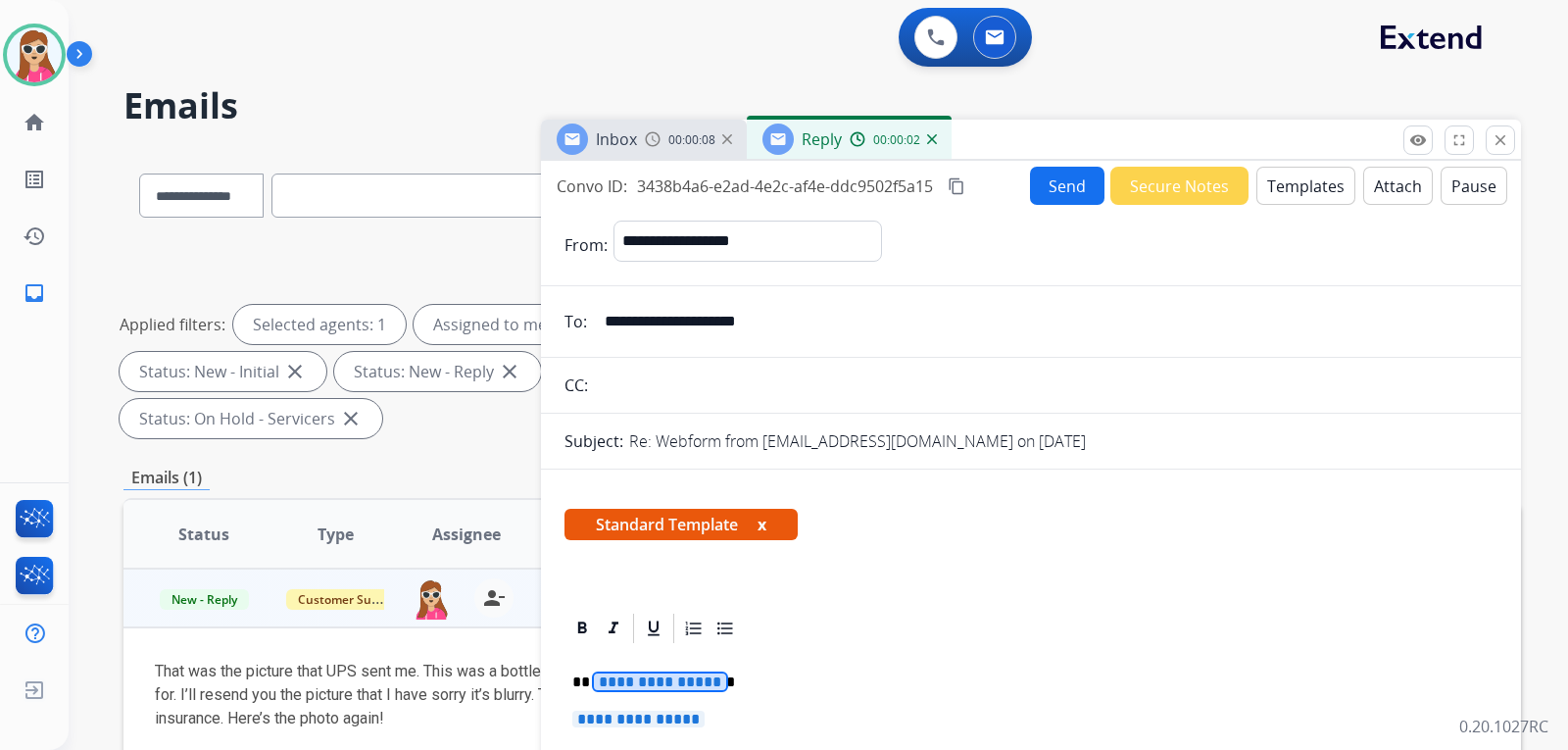
click at [663, 676] on span "**********" at bounding box center [660, 681] width 133 height 17
click at [643, 717] on span "**********" at bounding box center [639, 718] width 133 height 17
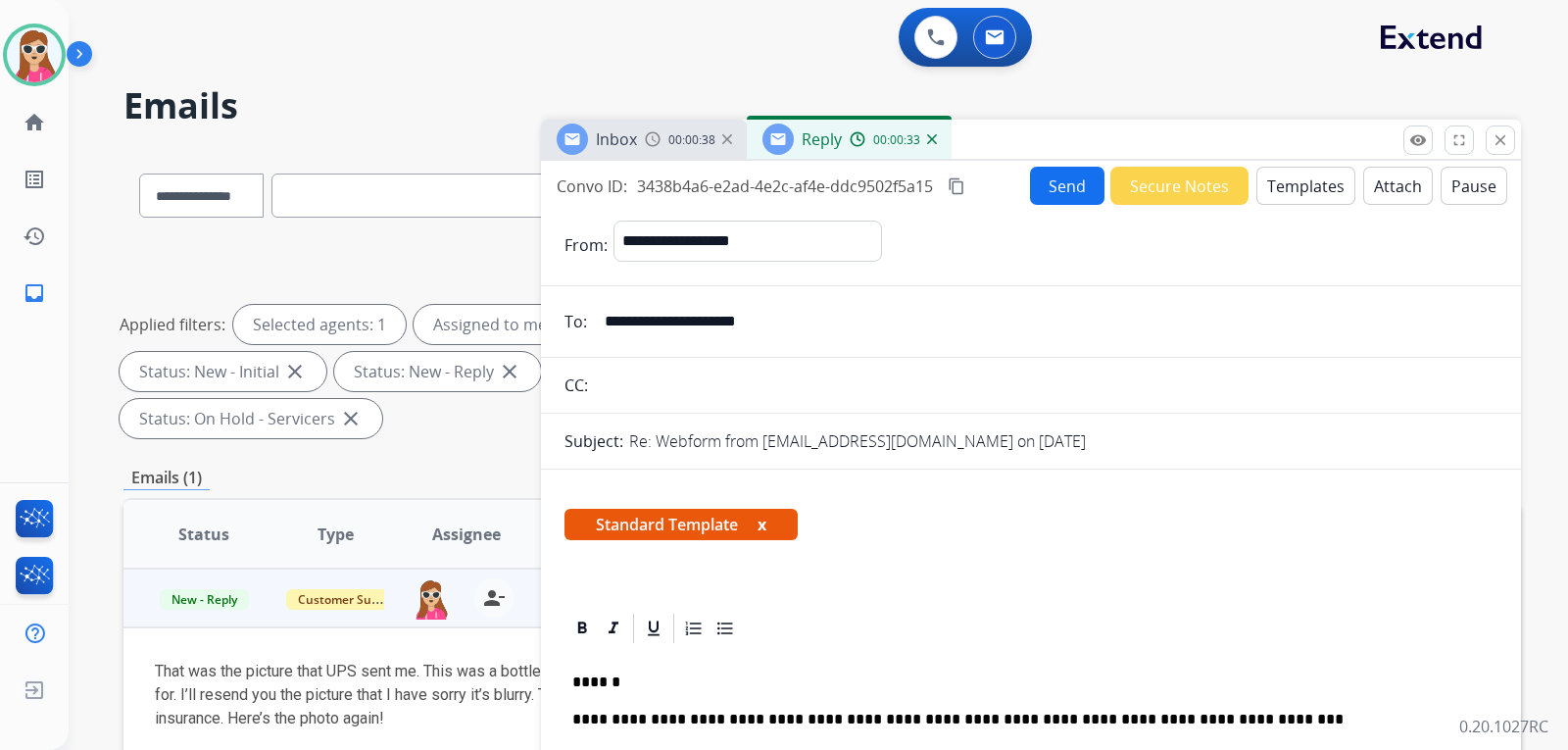
click at [1055, 182] on button "Send" at bounding box center [1067, 185] width 74 height 39
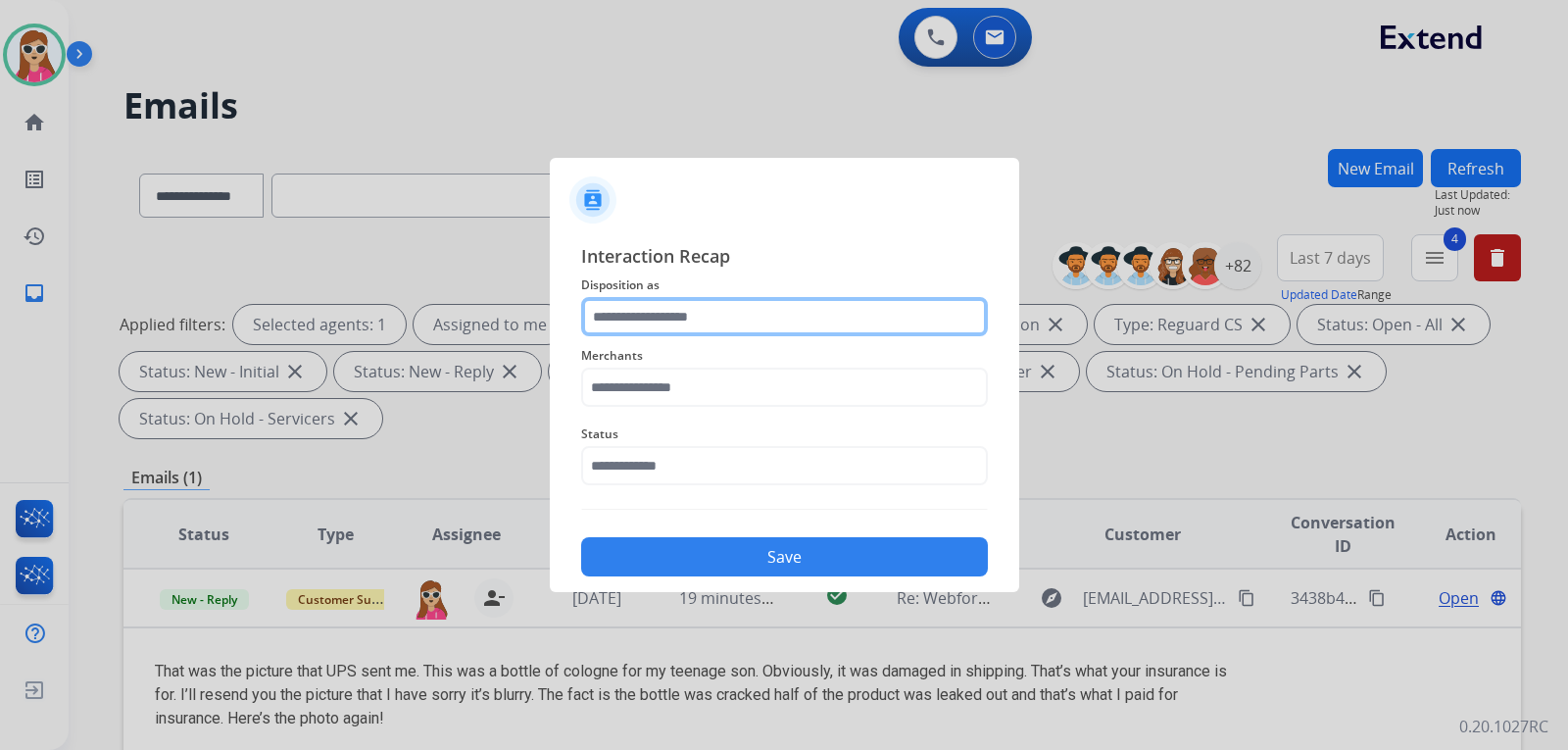
click at [659, 335] on input "text" at bounding box center [784, 317] width 406 height 40
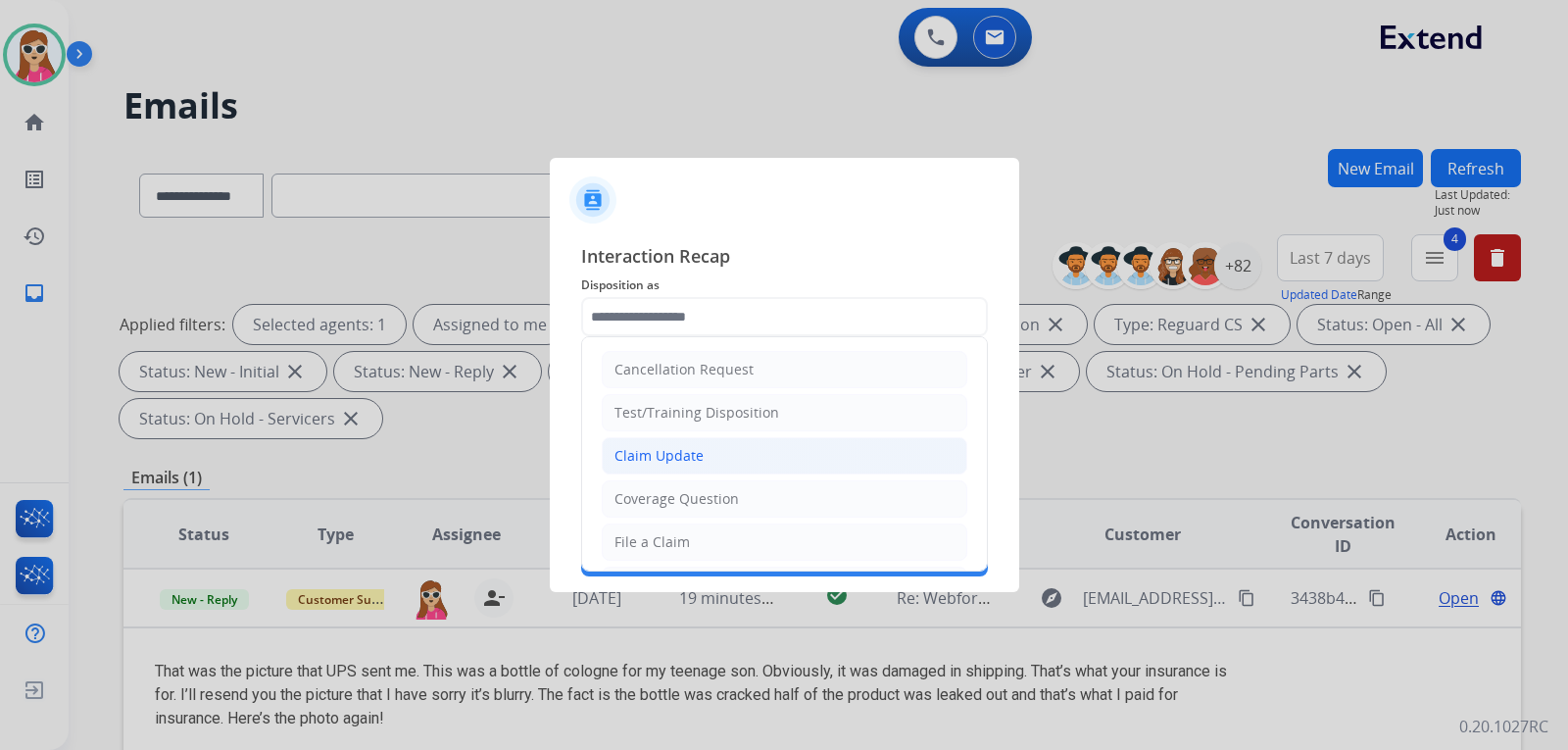
click at [646, 459] on div "Claim Update" at bounding box center [659, 456] width 89 height 20
type input "**********"
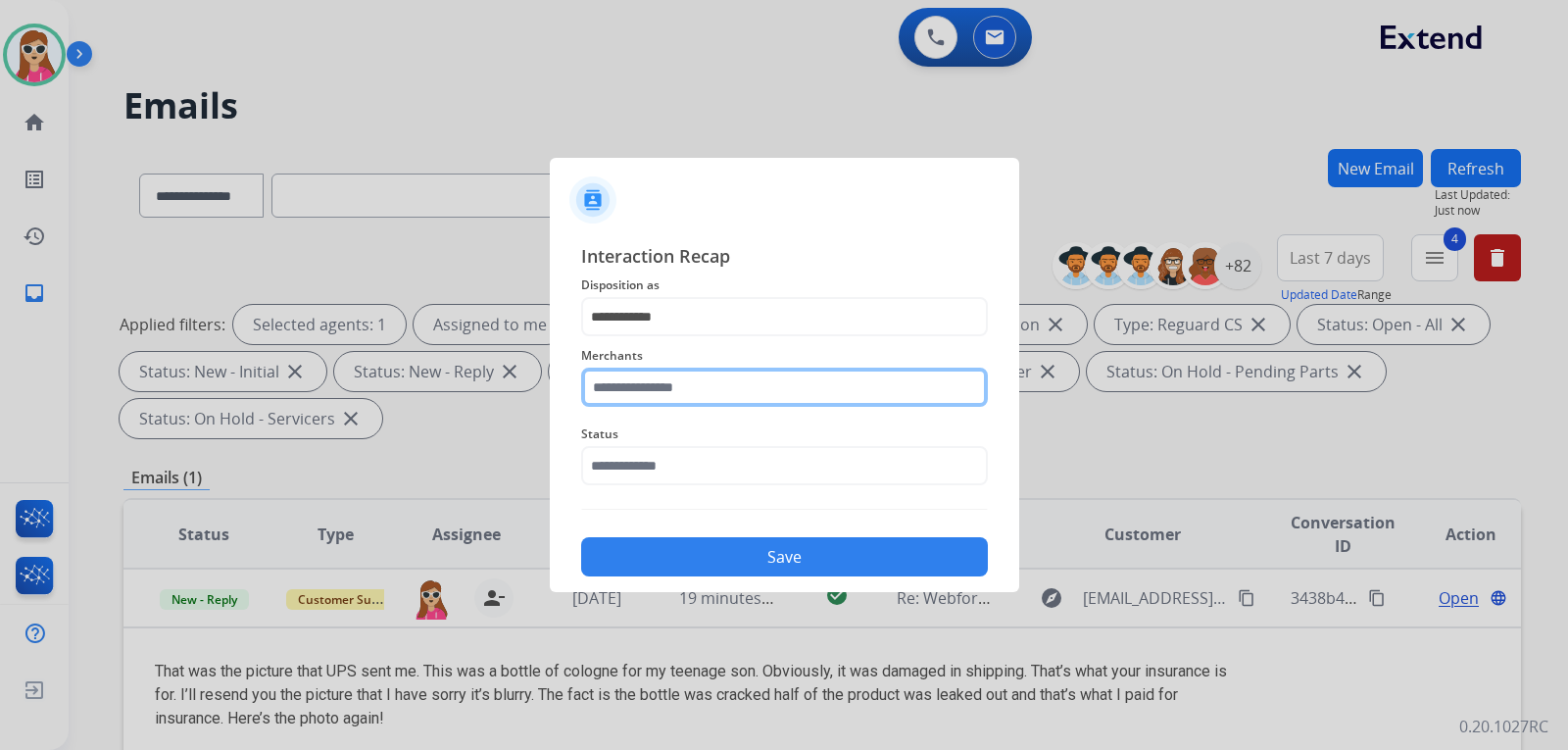
click at [684, 390] on input "text" at bounding box center [784, 387] width 406 height 40
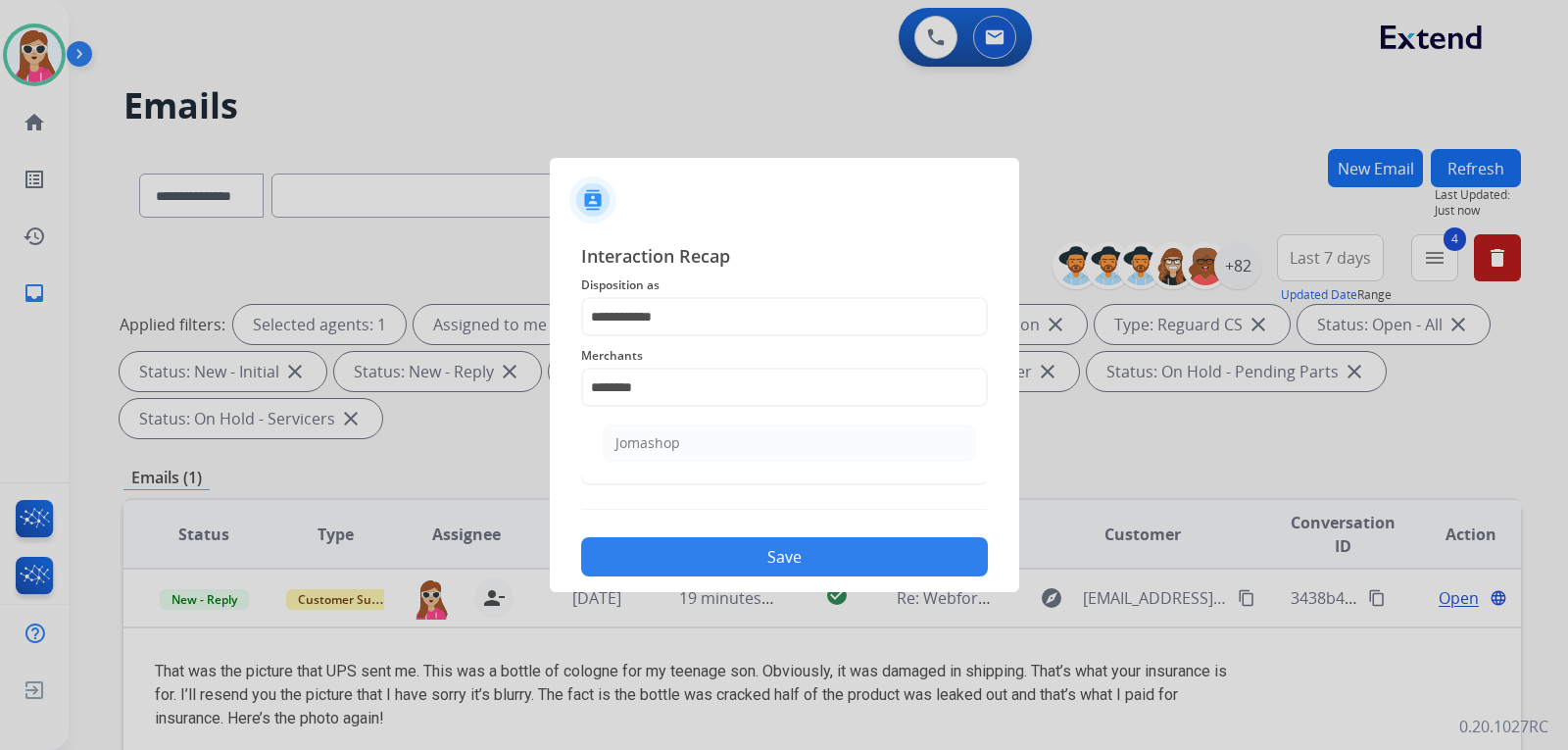
click at [793, 445] on li "Jomashop" at bounding box center [788, 443] width 373 height 38
type input "********"
click at [781, 477] on input "text" at bounding box center [784, 466] width 406 height 40
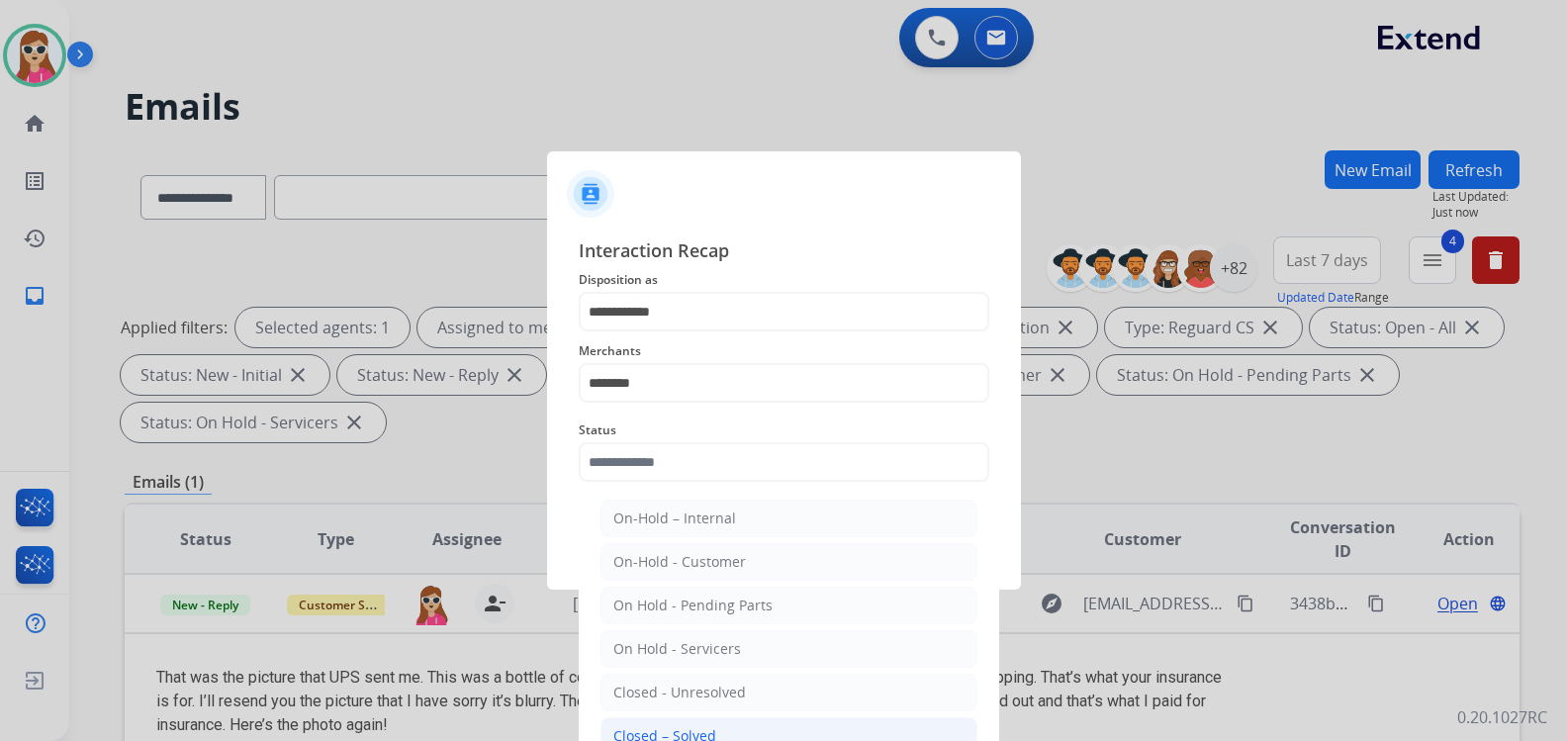
click at [732, 723] on li "Closed – Solved" at bounding box center [788, 736] width 377 height 38
type input "**********"
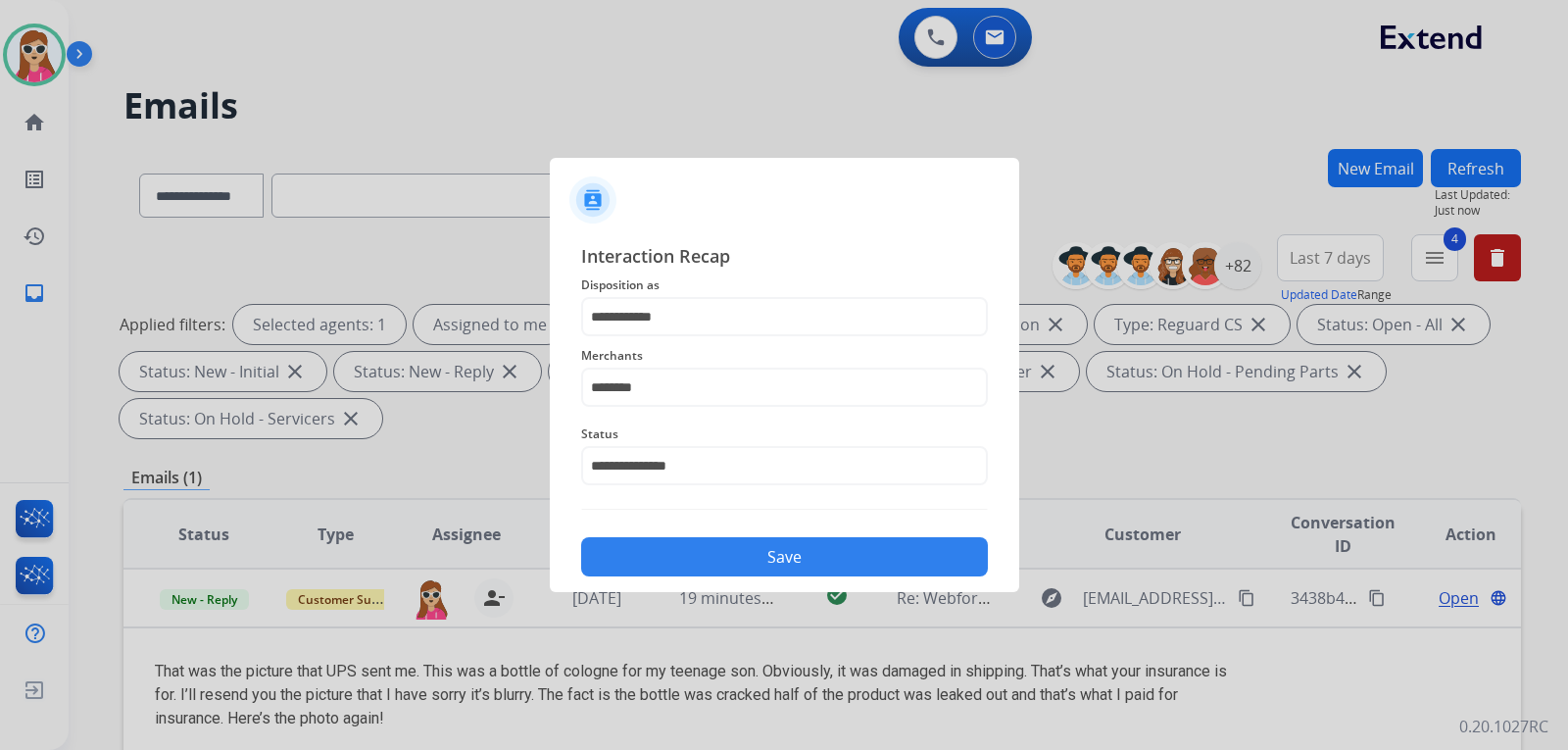
click at [777, 544] on button "Save" at bounding box center [784, 557] width 406 height 40
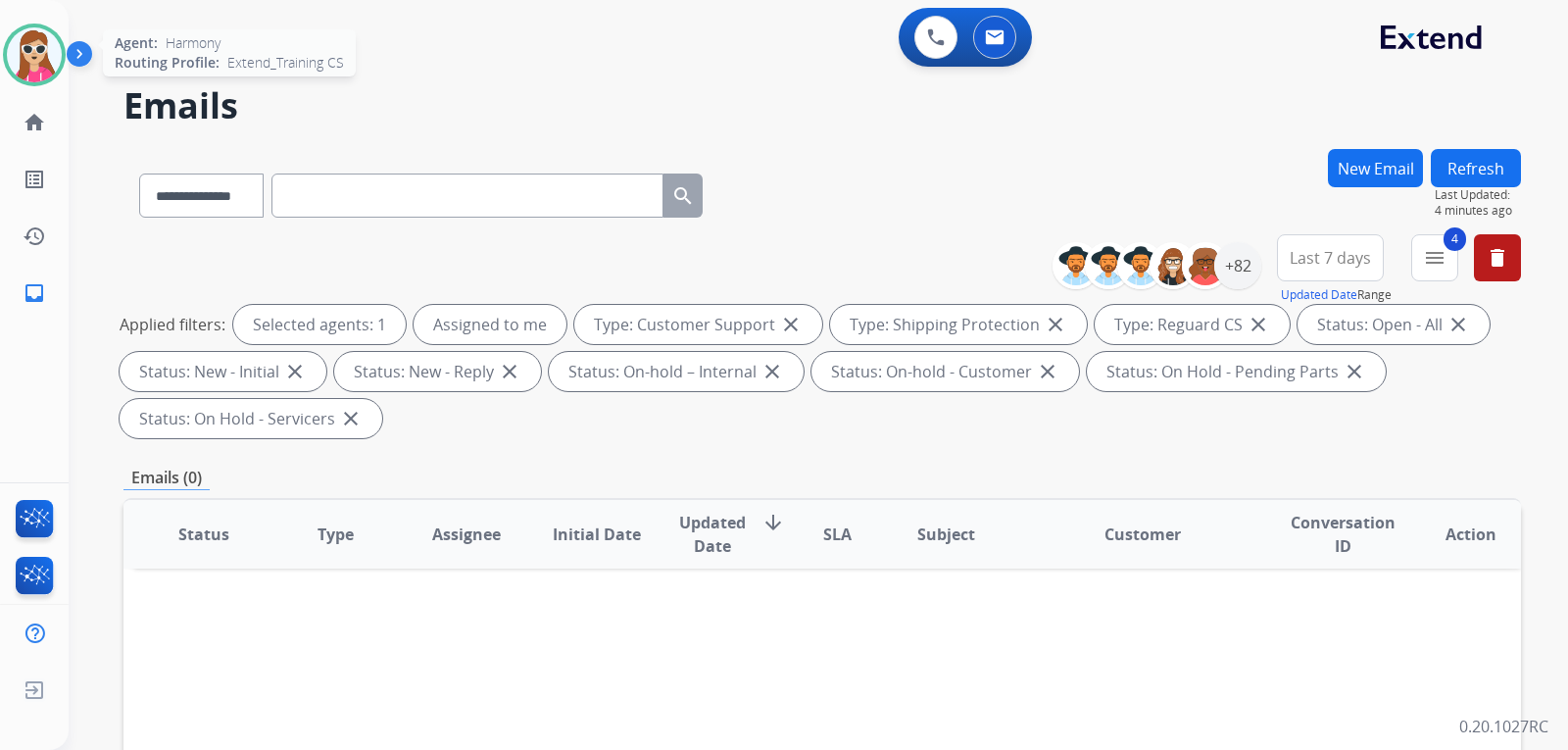
click at [52, 52] on img at bounding box center [34, 54] width 54 height 54
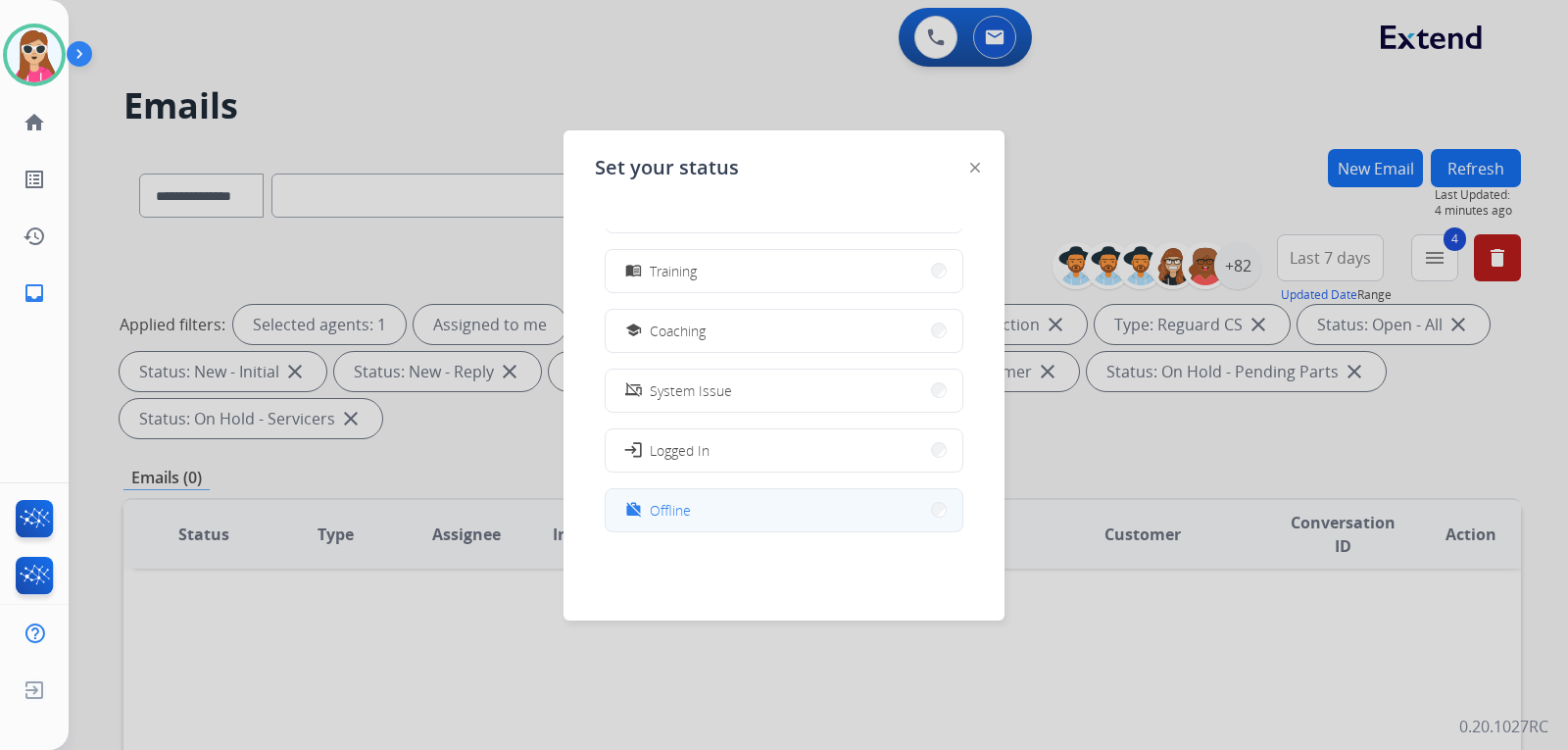
scroll to position [310, 0]
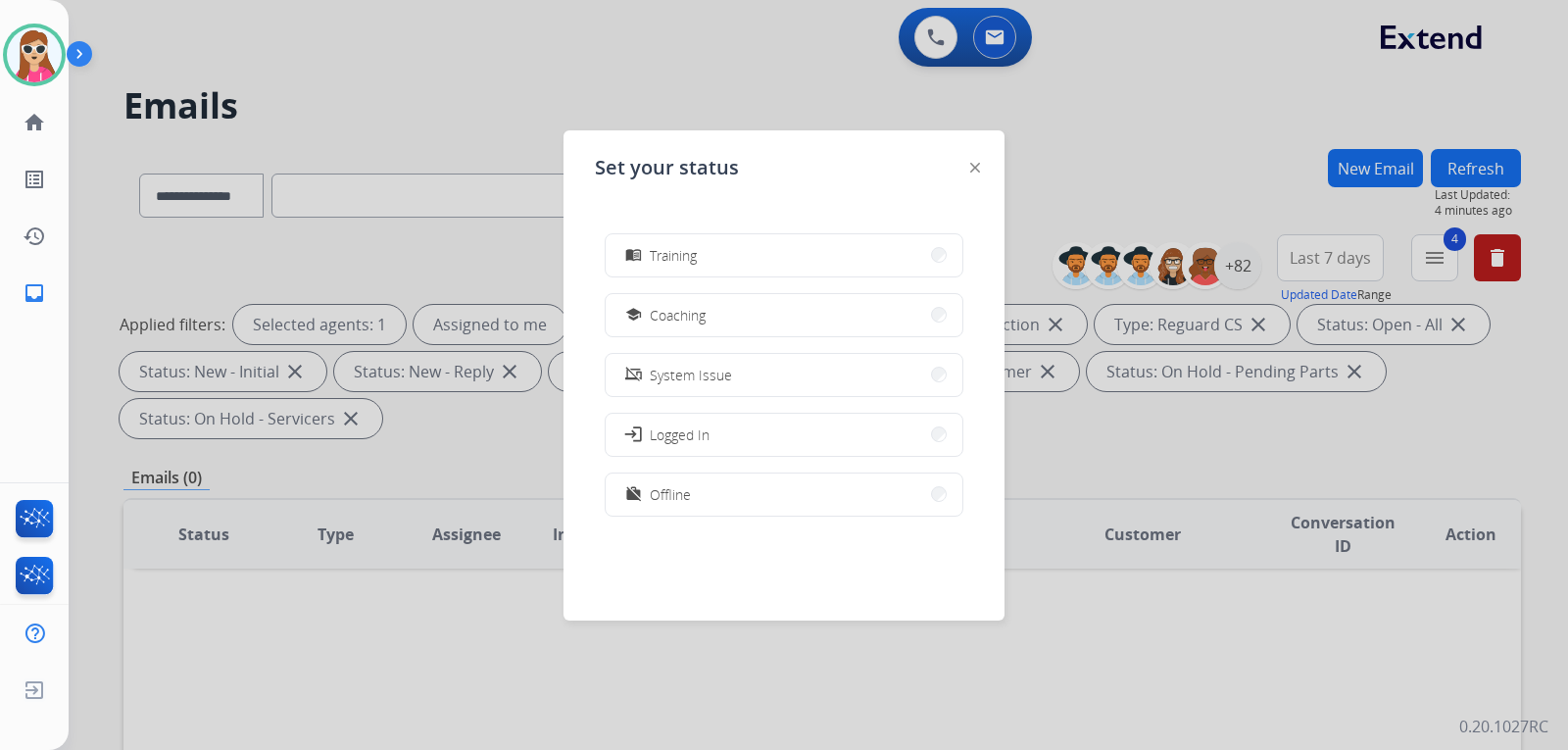
drag, startPoint x: 741, startPoint y: 501, endPoint x: 747, endPoint y: 491, distance: 11.7
click at [741, 502] on button "work_off Offline" at bounding box center [784, 494] width 357 height 43
